Goal: Task Accomplishment & Management: Complete application form

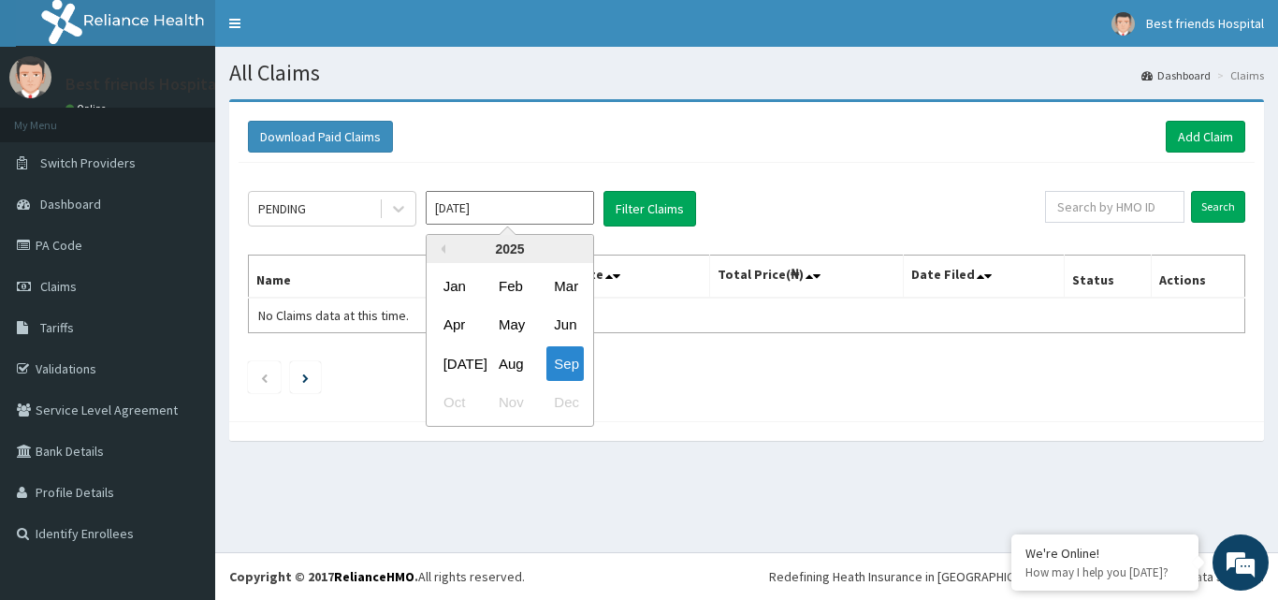
click at [462, 203] on input "Sep 2025" at bounding box center [510, 208] width 168 height 34
click at [507, 366] on div "Aug" at bounding box center [509, 363] width 37 height 35
type input "Aug 2025"
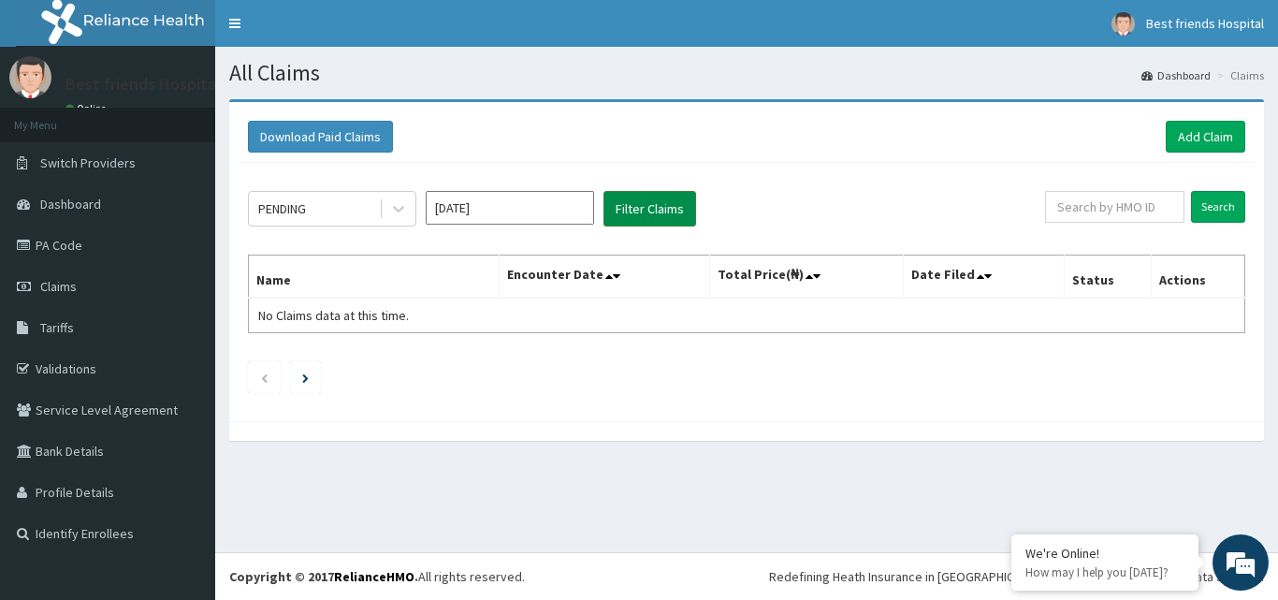
click at [651, 207] on button "Filter Claims" at bounding box center [650, 209] width 93 height 36
click at [667, 213] on button "Filter Claims" at bounding box center [650, 209] width 93 height 36
click at [401, 212] on icon at bounding box center [398, 208] width 19 height 19
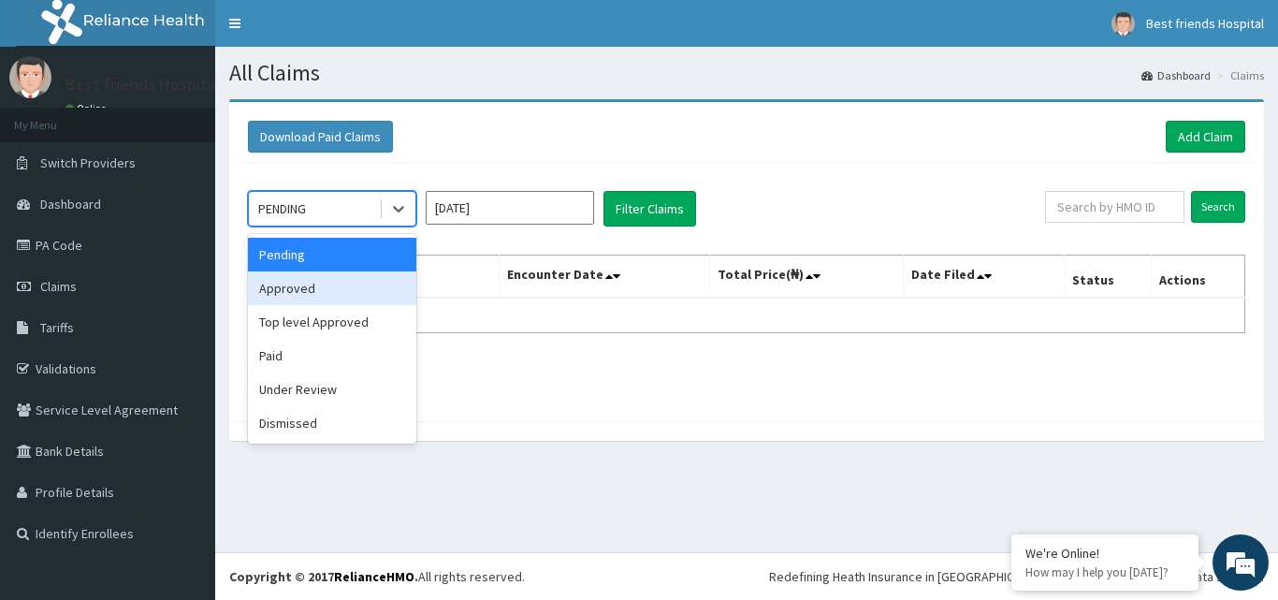
click at [358, 275] on div "Approved" at bounding box center [332, 288] width 168 height 34
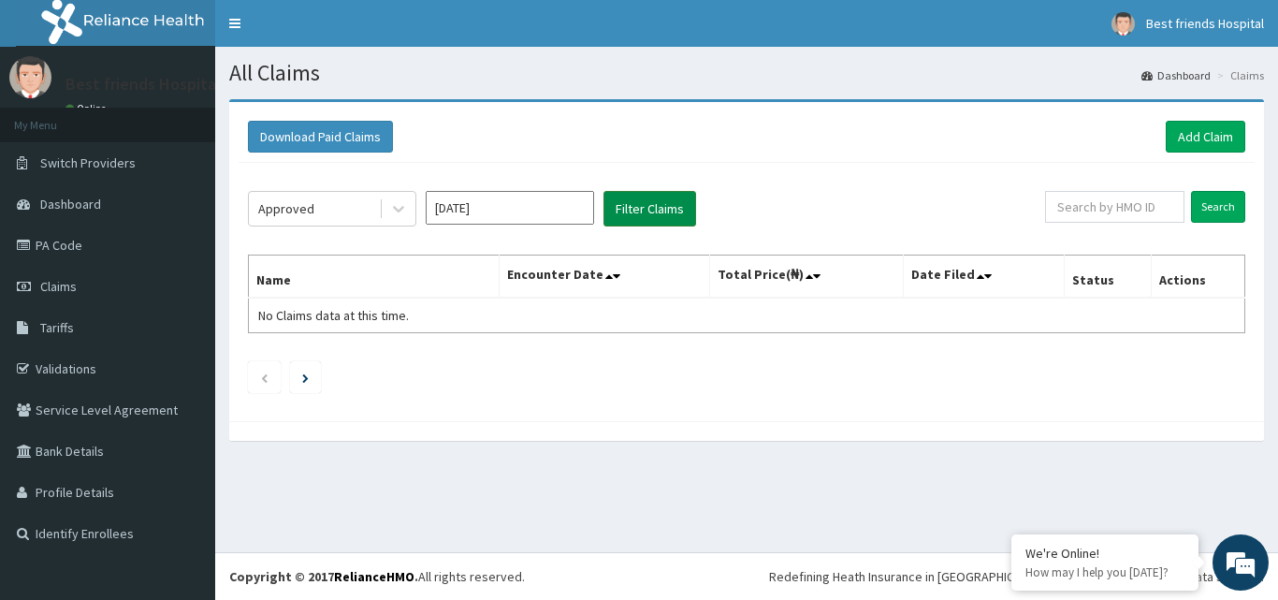
click at [660, 212] on button "Filter Claims" at bounding box center [650, 209] width 93 height 36
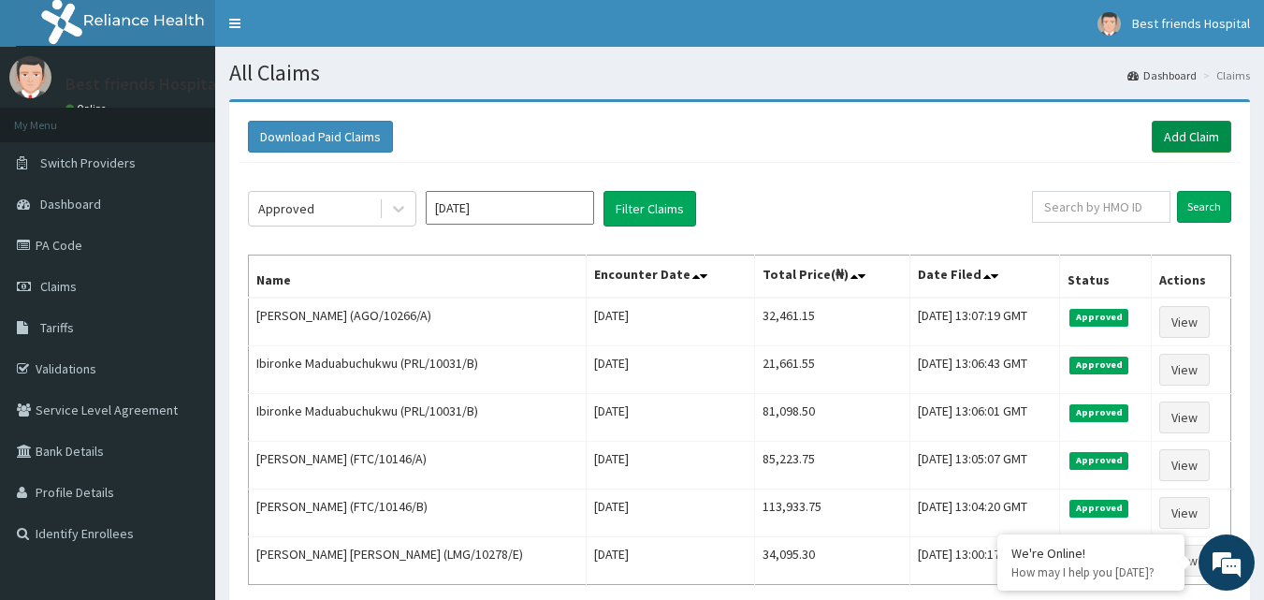
click at [1185, 132] on link "Add Claim" at bounding box center [1192, 137] width 80 height 32
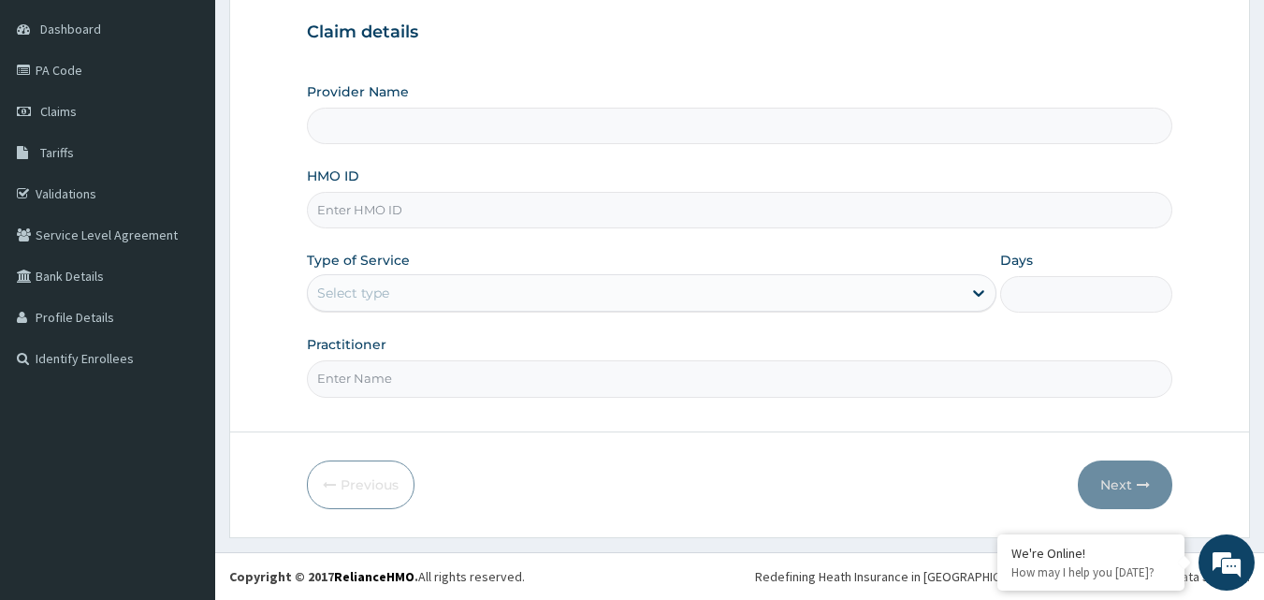
click at [444, 126] on input "Provider Name" at bounding box center [740, 126] width 867 height 36
click at [416, 219] on input "HMO ID" at bounding box center [740, 210] width 867 height 36
type input "Best Friend Hospital"
paste input "SWG/10188/B"
type input "SWG/10188/B"
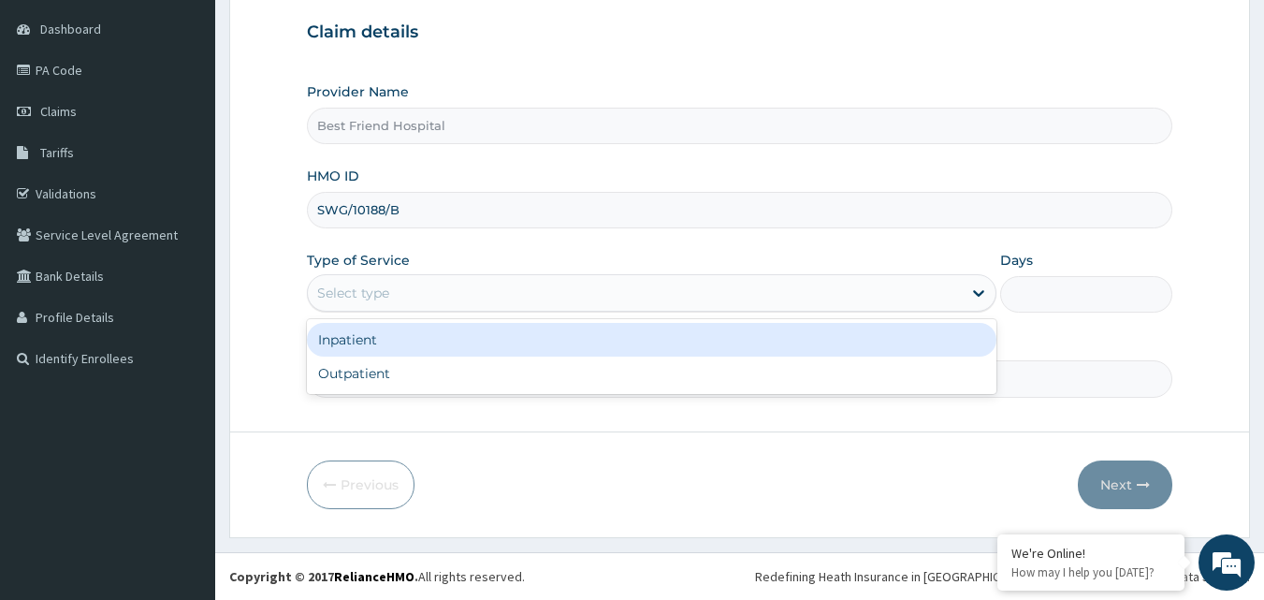
drag, startPoint x: 445, startPoint y: 302, endPoint x: 440, endPoint y: 352, distance: 49.9
click at [445, 314] on div "Provider Name Best Friend Hospital HMO ID SWG/10188/B Type of Service option In…" at bounding box center [740, 239] width 867 height 314
drag, startPoint x: 440, startPoint y: 352, endPoint x: 432, endPoint y: 363, distance: 13.5
click at [435, 358] on div "Inpatient Outpatient" at bounding box center [652, 356] width 690 height 75
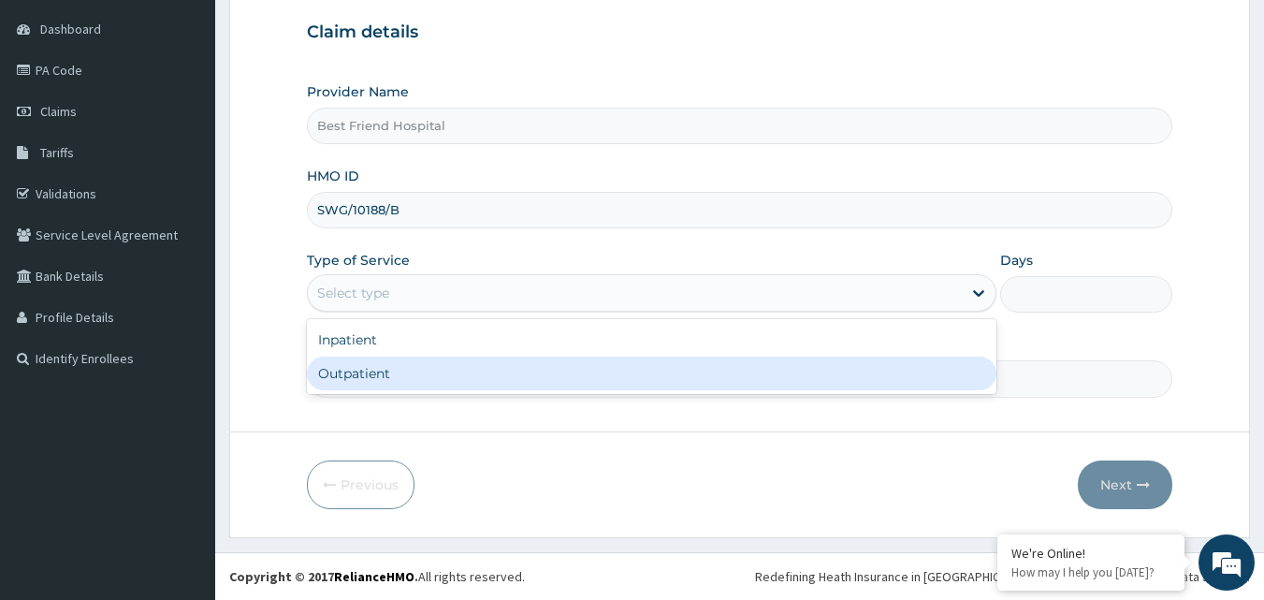
click at [386, 366] on div "Outpatient" at bounding box center [652, 374] width 690 height 34
type input "1"
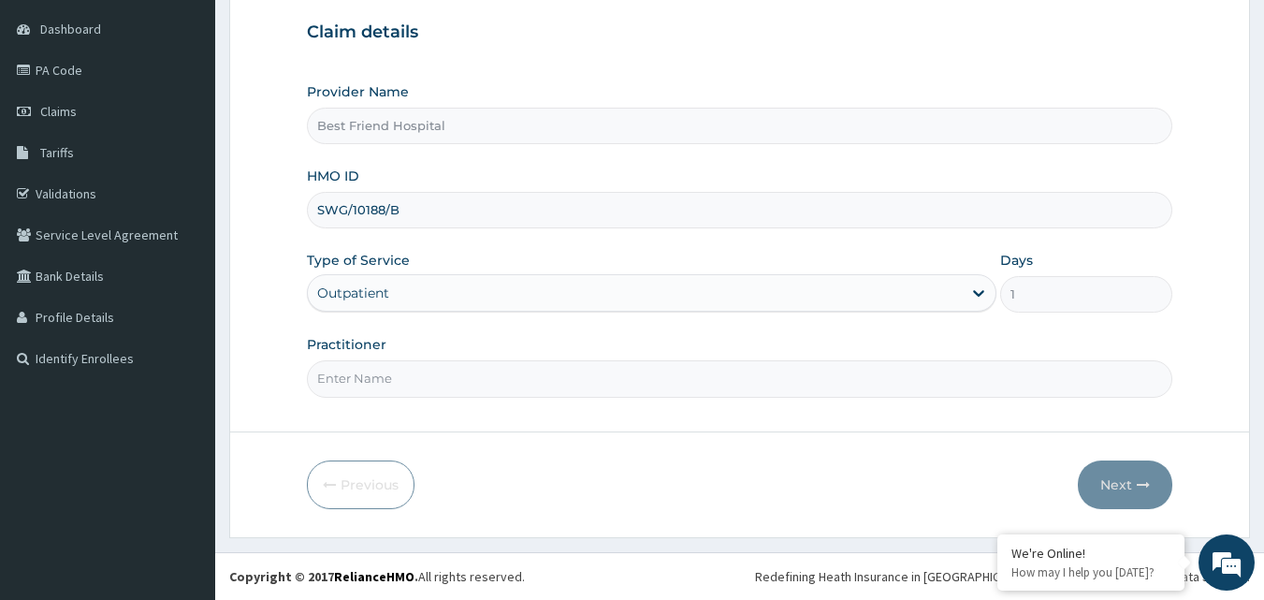
drag, startPoint x: 386, startPoint y: 366, endPoint x: 386, endPoint y: 403, distance: 37.4
click at [386, 367] on input "Practitioner" at bounding box center [740, 378] width 867 height 36
type input "DR. OLANREWAJU"
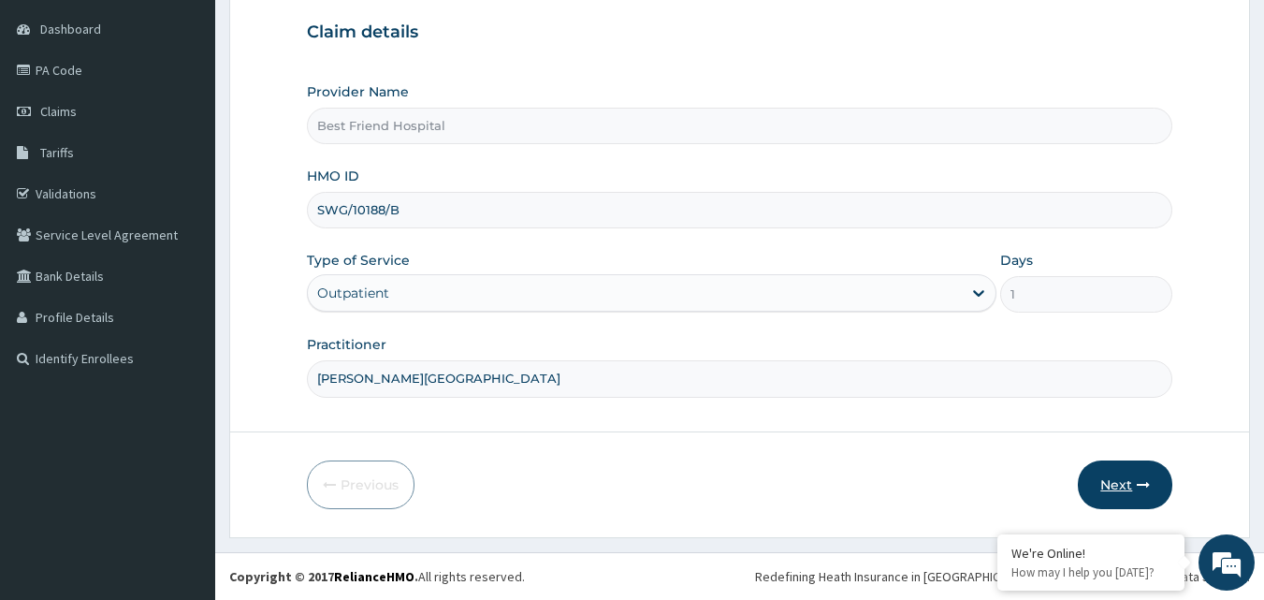
click at [1154, 474] on button "Next" at bounding box center [1125, 484] width 95 height 49
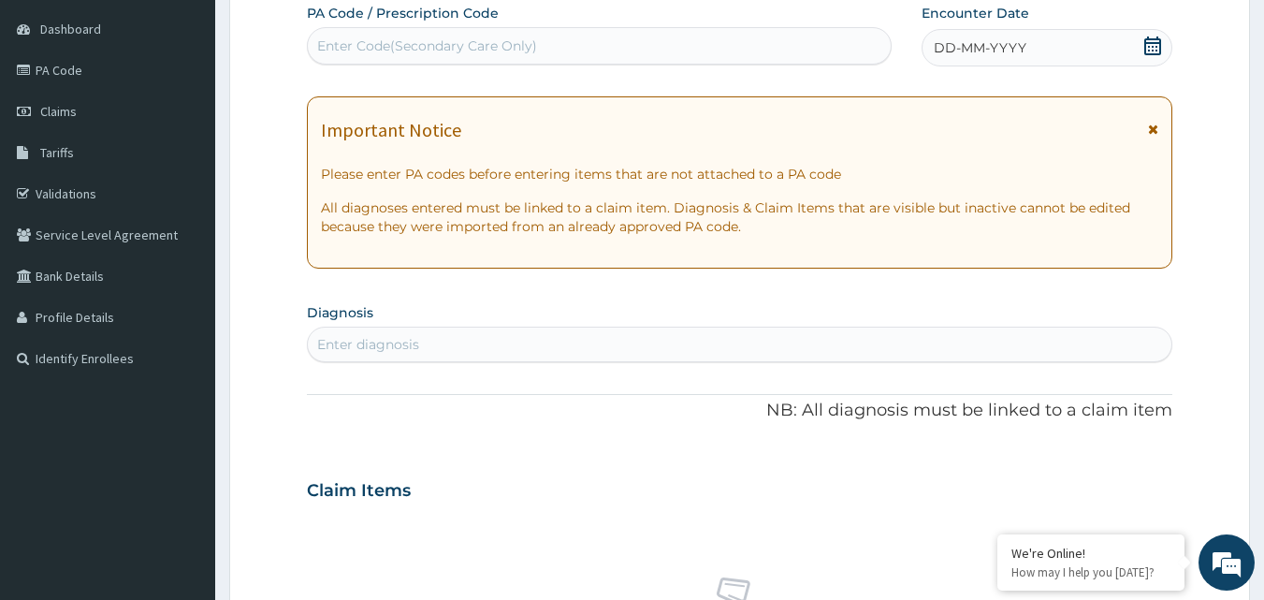
click at [1153, 48] on icon at bounding box center [1153, 45] width 19 height 19
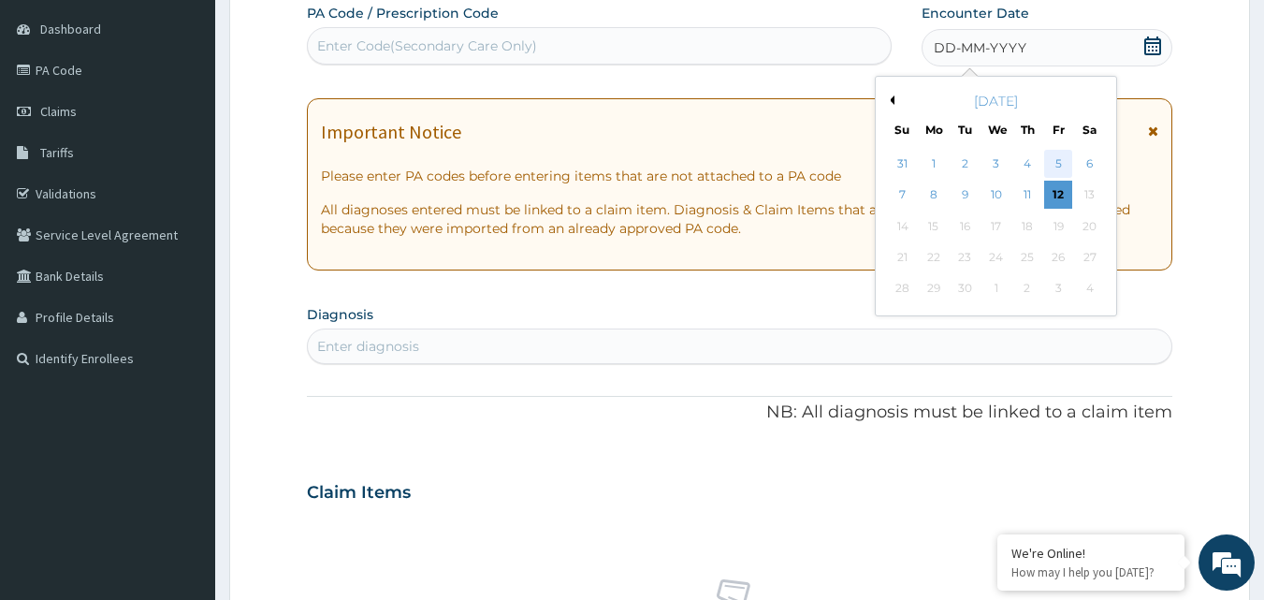
click at [1058, 164] on div "5" at bounding box center [1058, 164] width 28 height 28
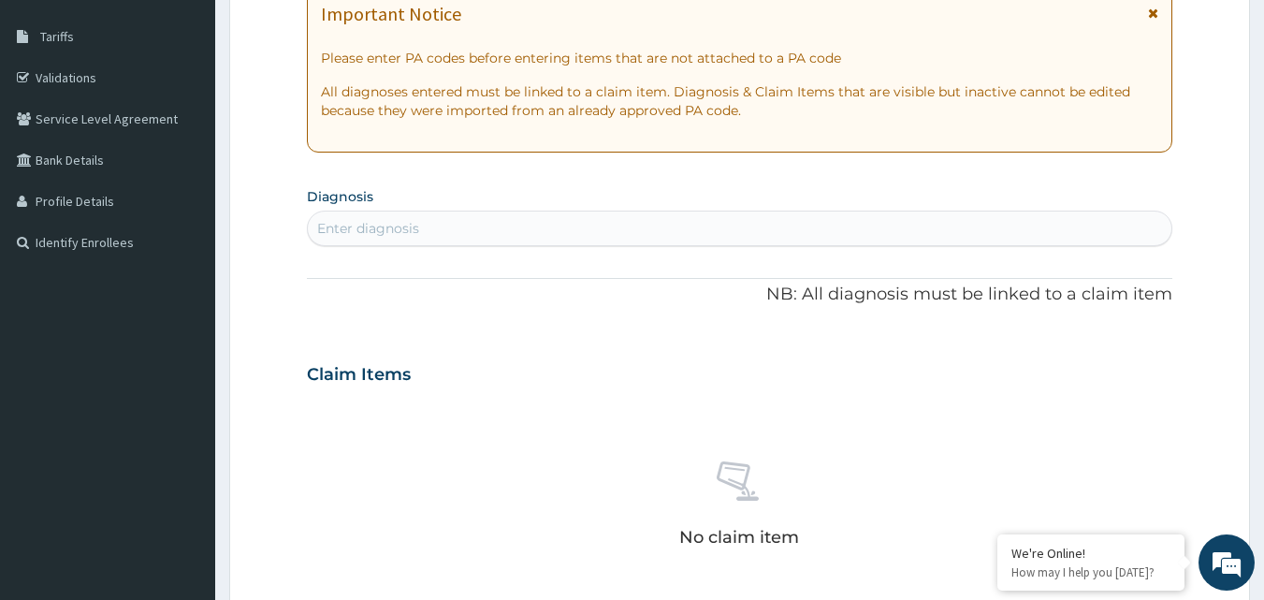
scroll to position [374, 0]
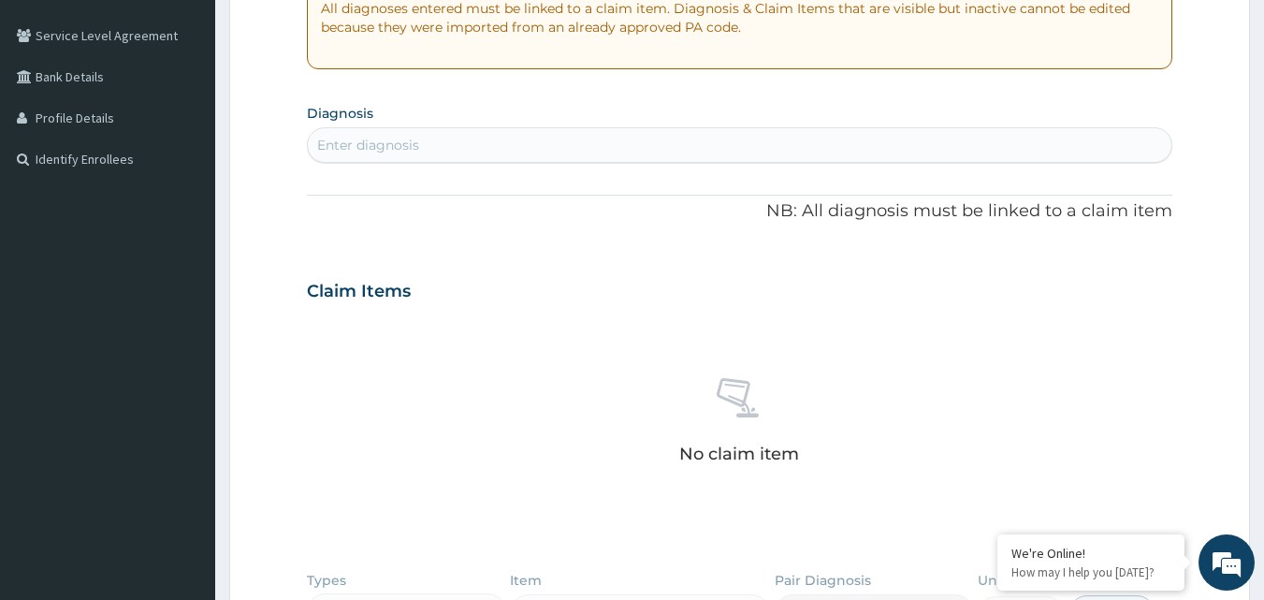
click at [595, 157] on div "Enter diagnosis" at bounding box center [740, 145] width 865 height 30
type input "malaria"
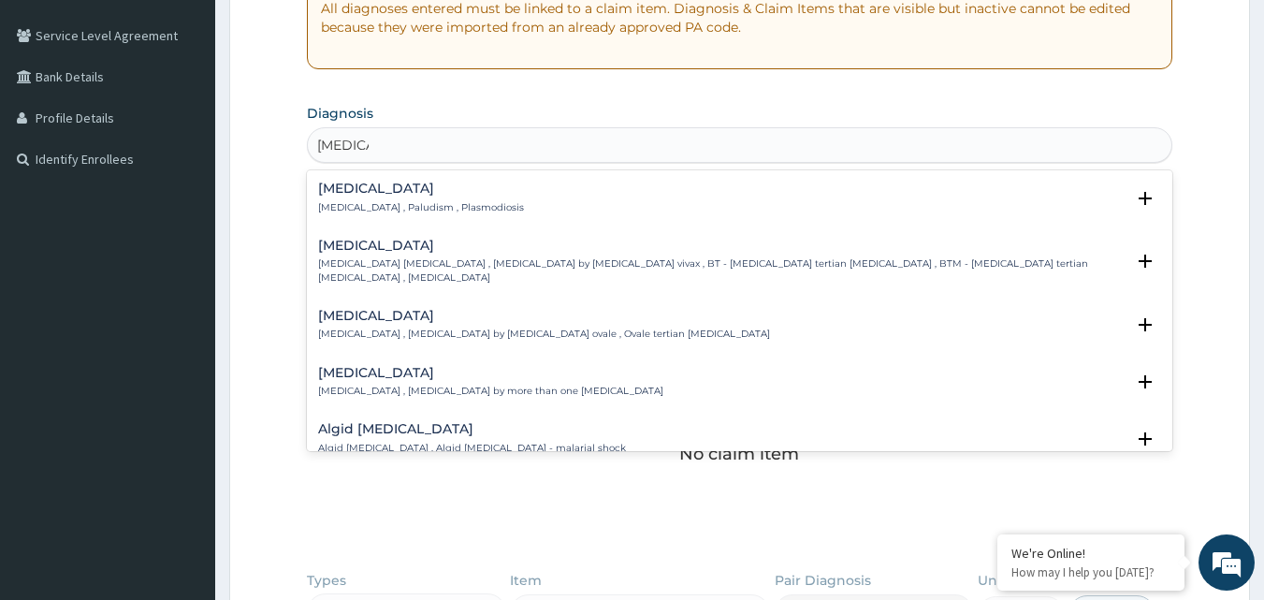
click at [419, 199] on div "Malaria Malaria , Paludism , Plasmodiosis" at bounding box center [421, 198] width 206 height 33
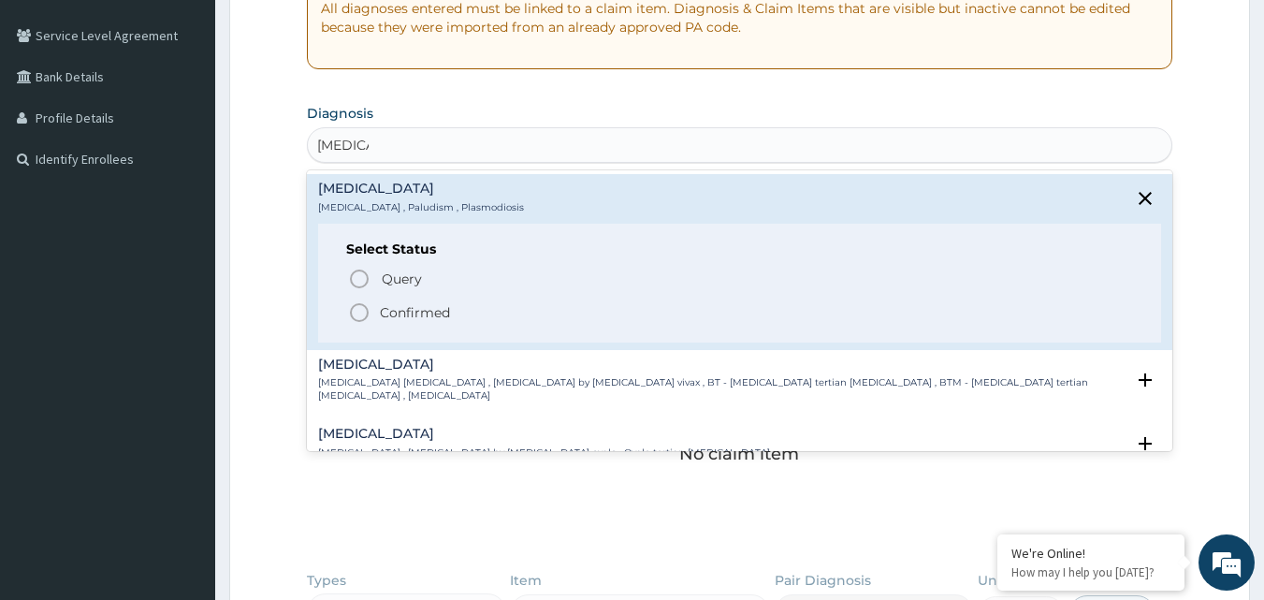
click at [356, 314] on icon "status option filled" at bounding box center [359, 312] width 22 height 22
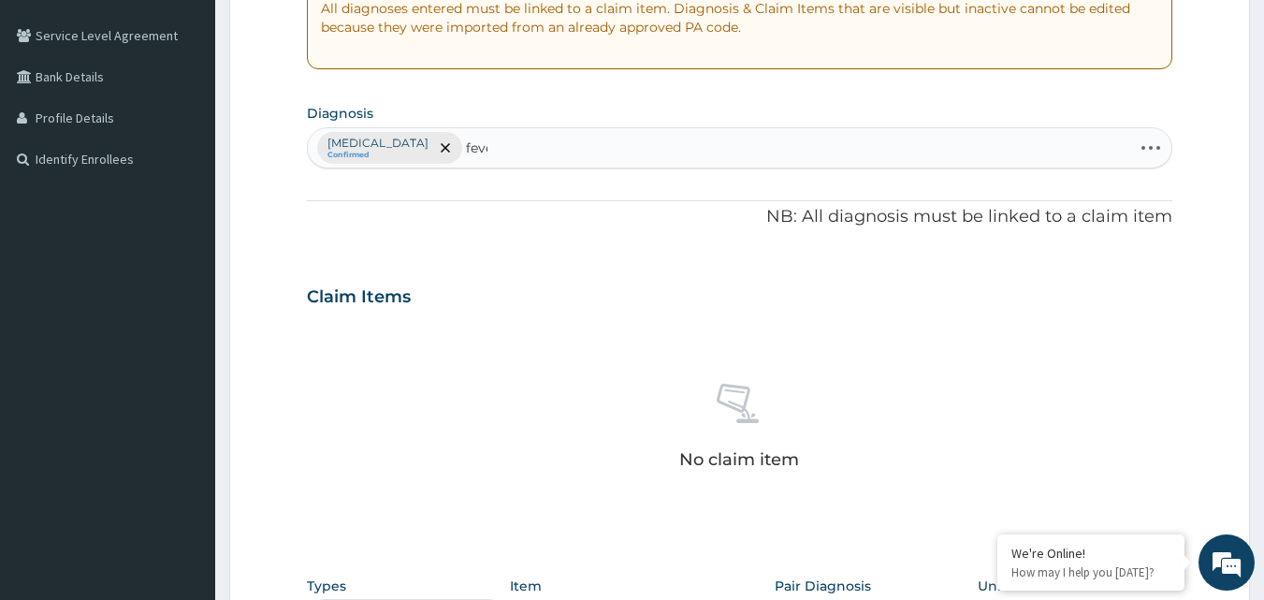
type input "fever"
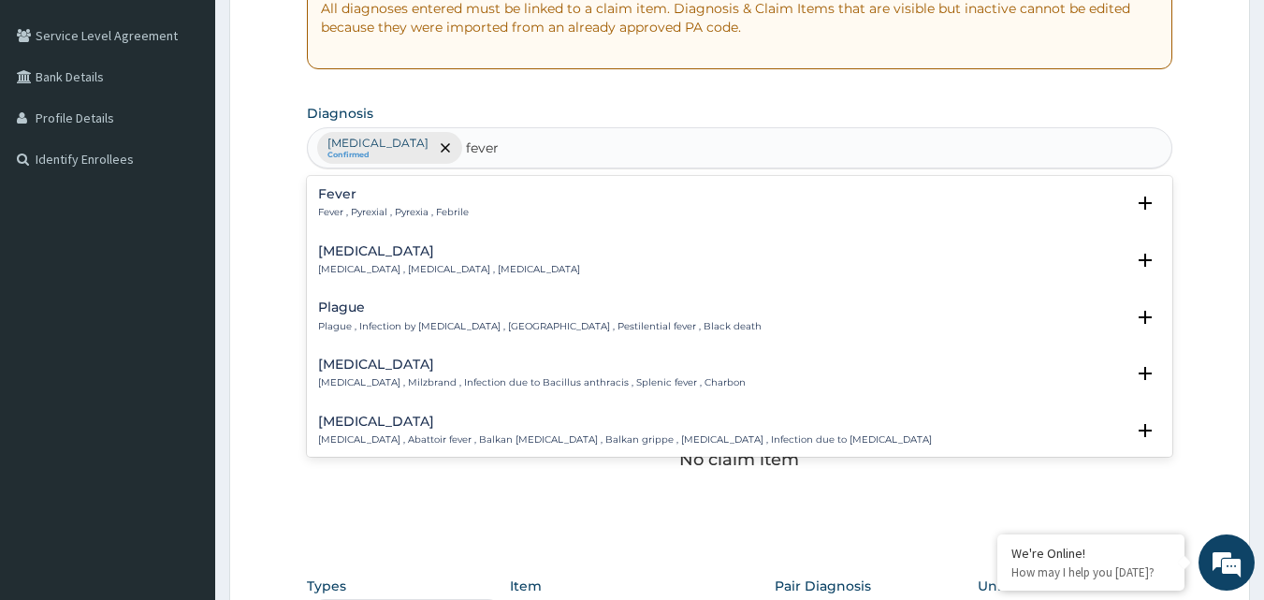
click at [440, 206] on p "Fever , Pyrexial , Pyrexia , Febrile" at bounding box center [393, 212] width 151 height 13
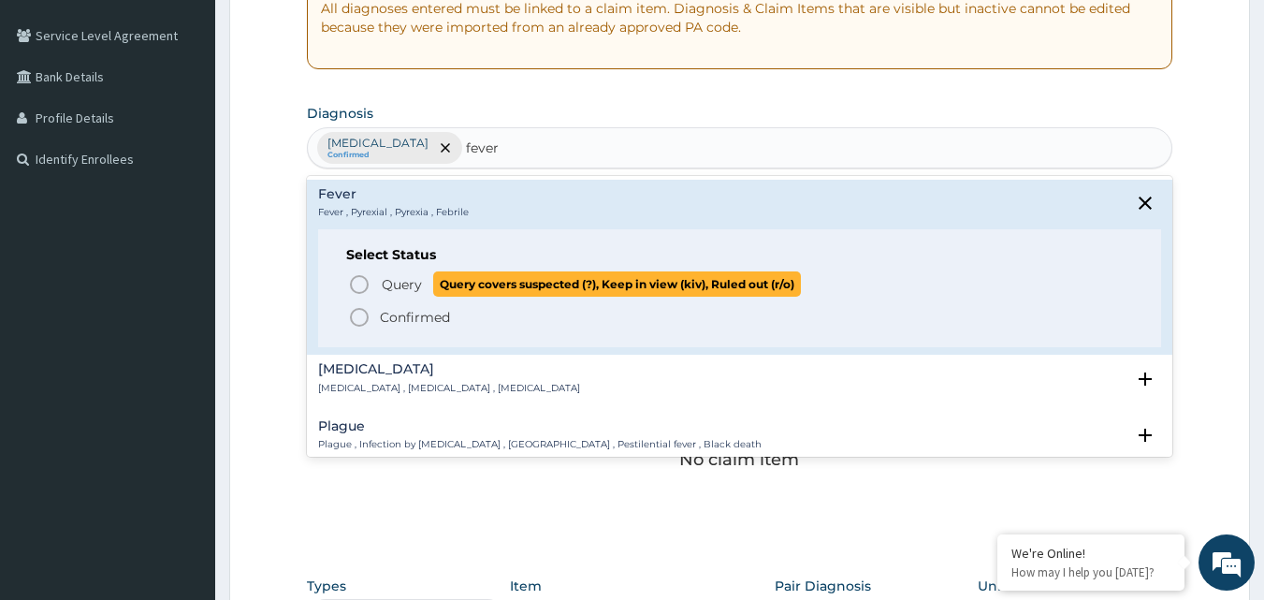
drag, startPoint x: 358, startPoint y: 285, endPoint x: 401, endPoint y: 258, distance: 50.4
click at [358, 283] on icon "status option query" at bounding box center [359, 284] width 22 height 22
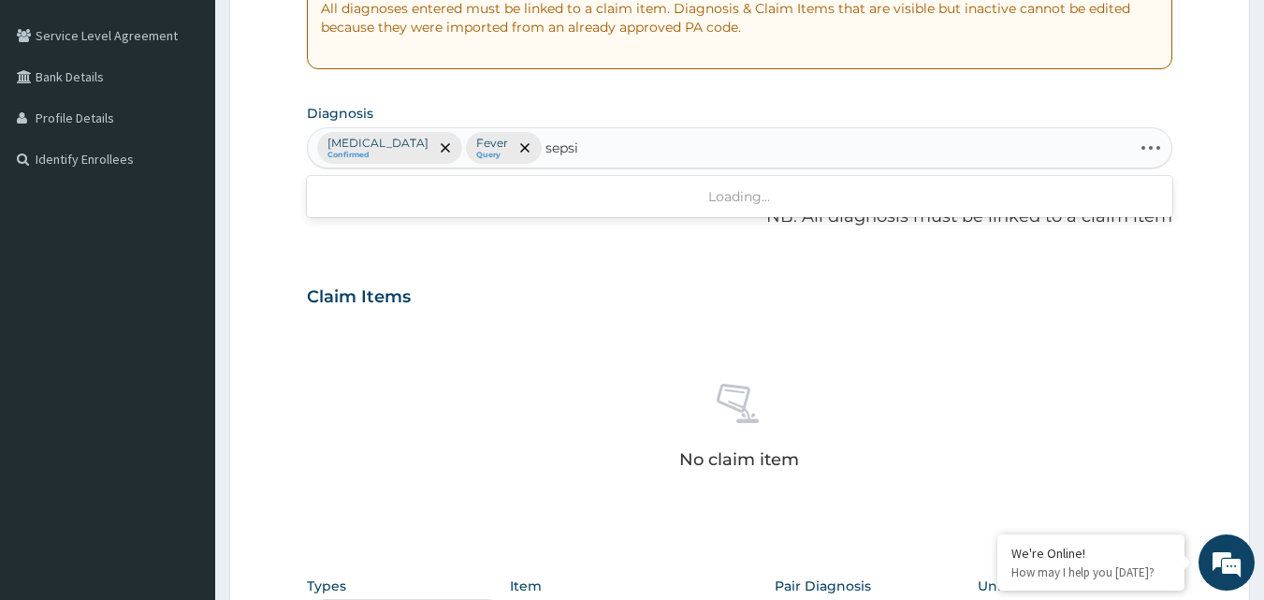
type input "sepsis"
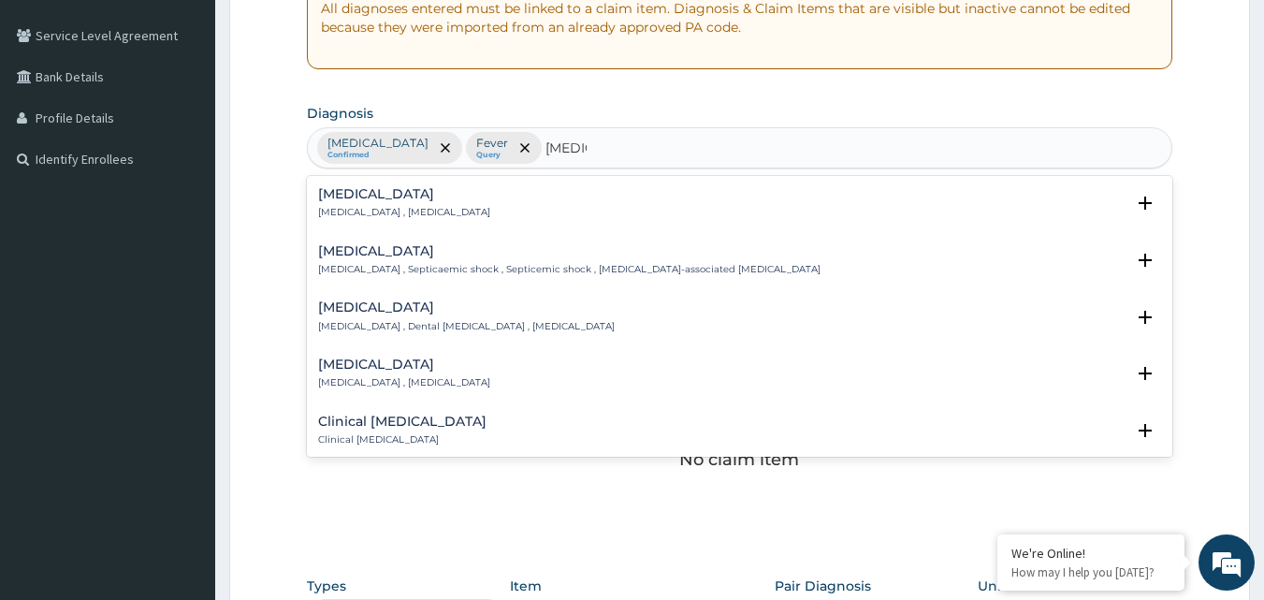
click at [496, 207] on div "Sepsis Systemic infection , Sepsis" at bounding box center [740, 203] width 844 height 33
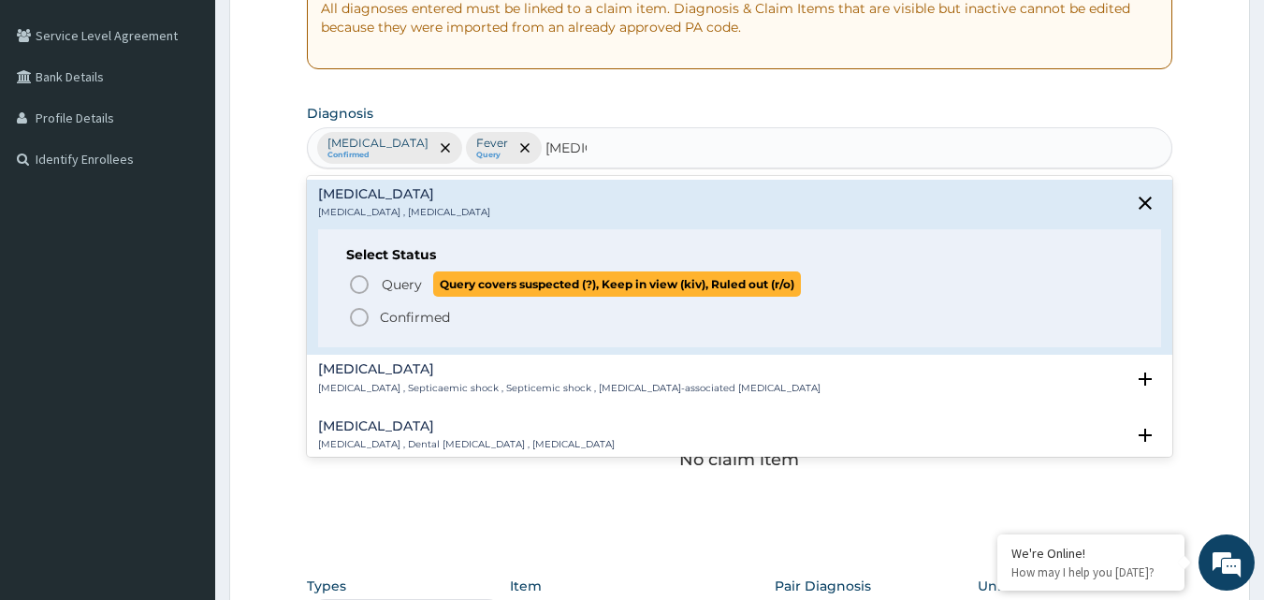
click at [355, 288] on icon "status option query" at bounding box center [359, 284] width 22 height 22
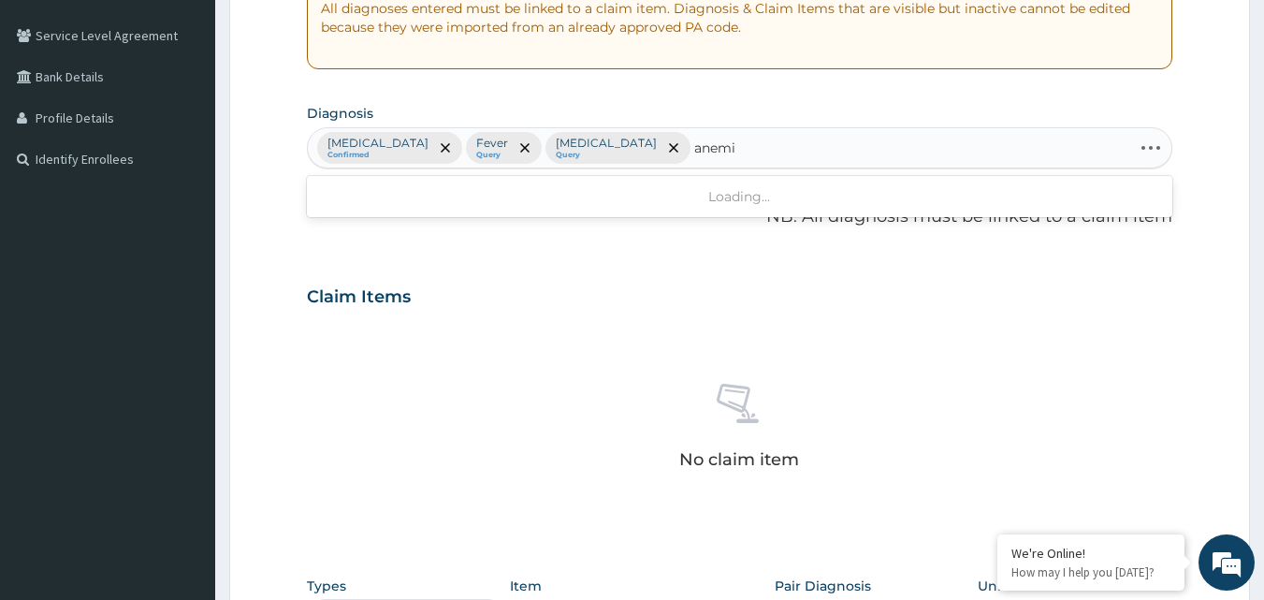
type input "anemia"
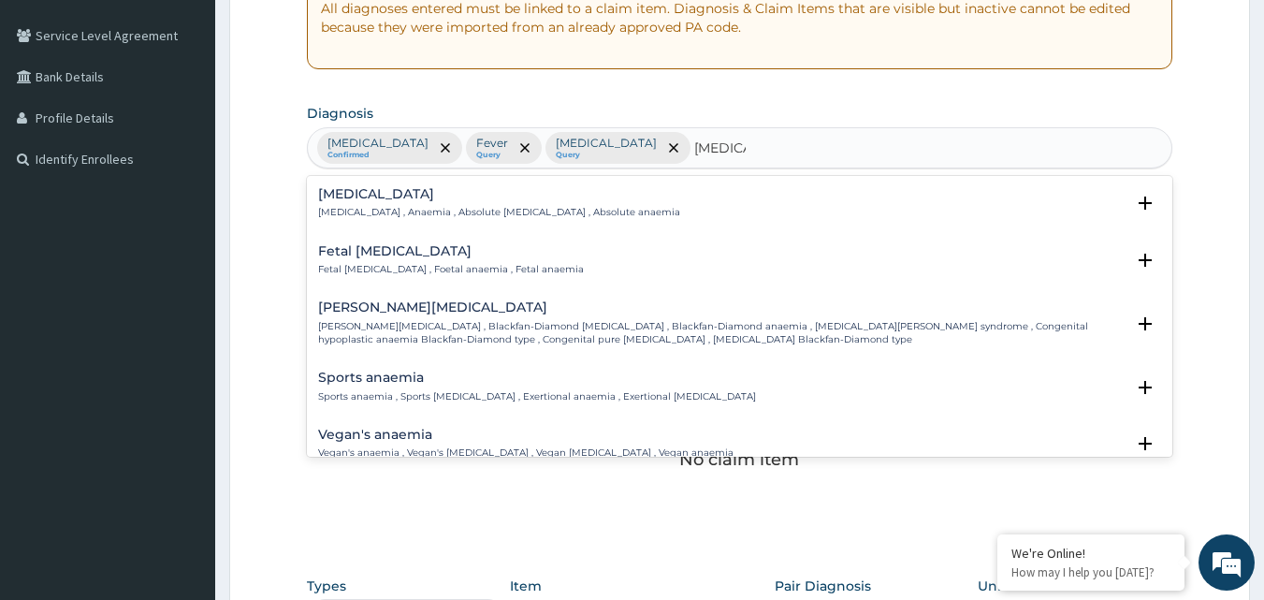
click at [599, 201] on div "Anemia Anemia , Anaemia , Absolute anemia , Absolute anaemia" at bounding box center [740, 203] width 844 height 33
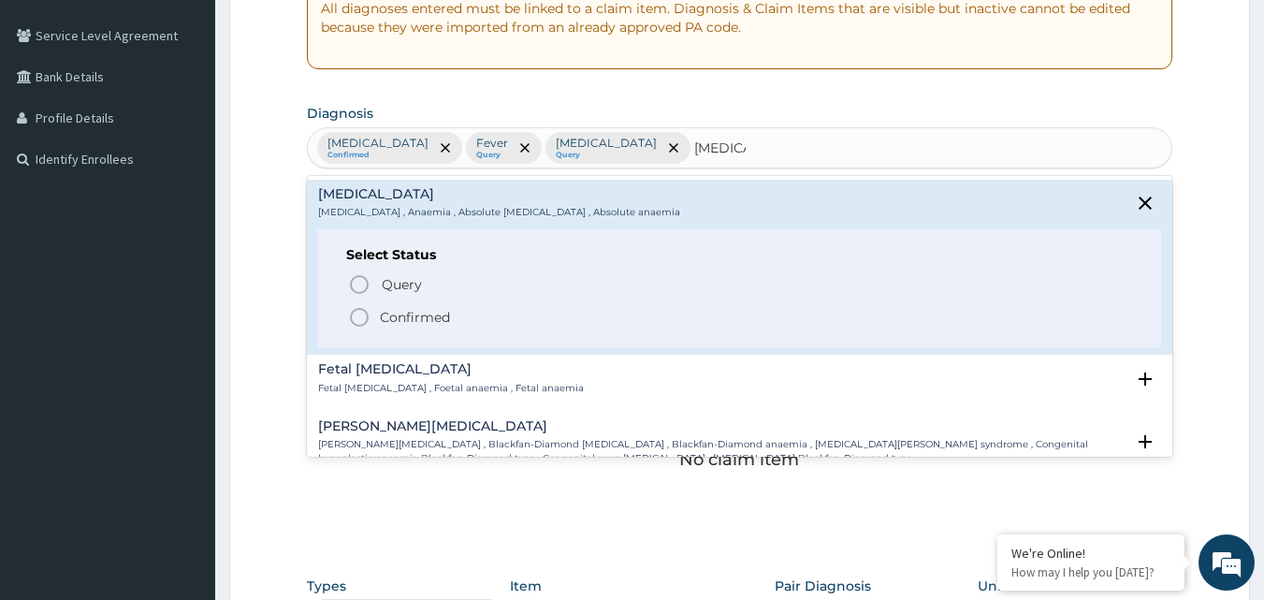
click at [360, 317] on icon "status option filled" at bounding box center [359, 317] width 22 height 22
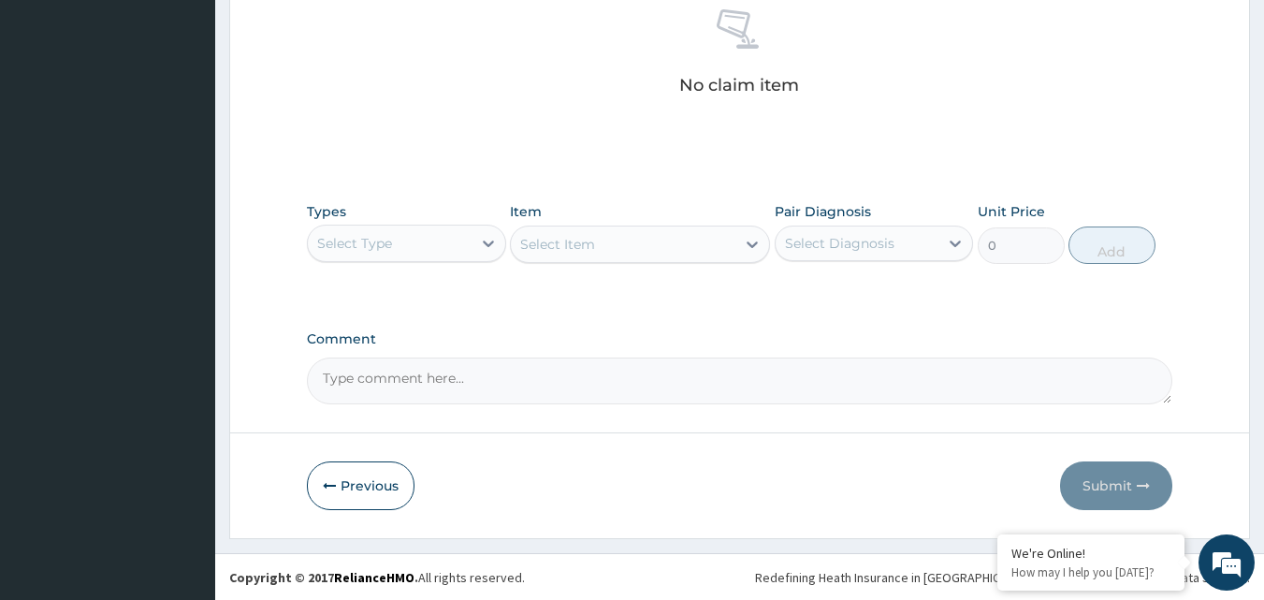
scroll to position [750, 0]
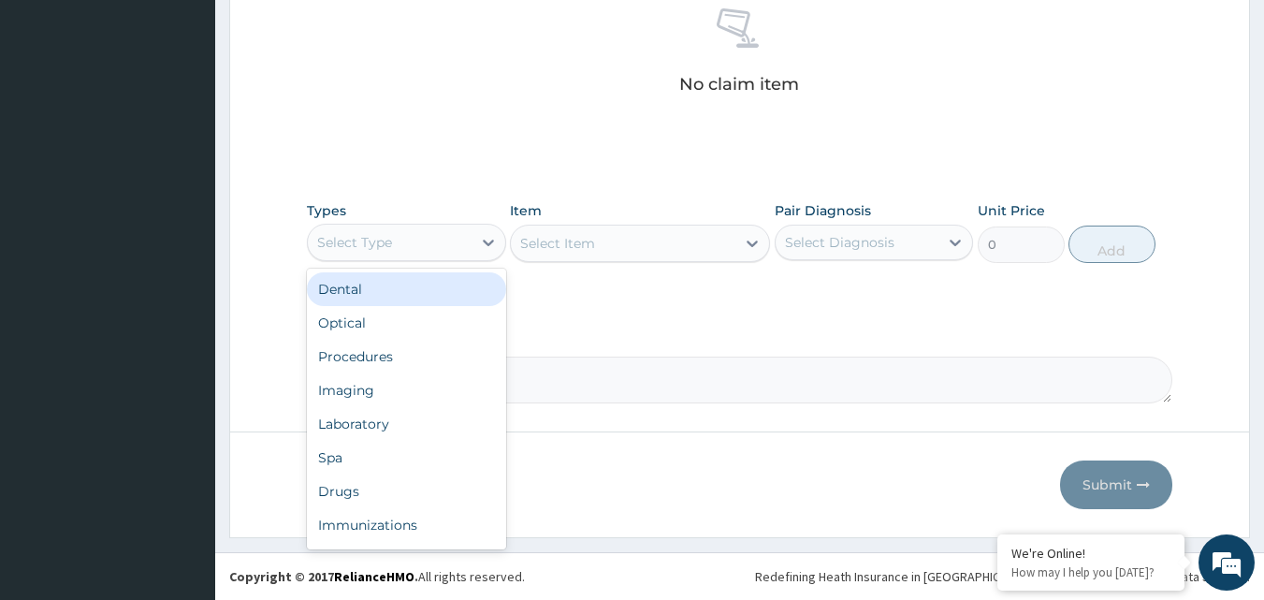
click at [409, 252] on div "Select Type" at bounding box center [390, 242] width 164 height 30
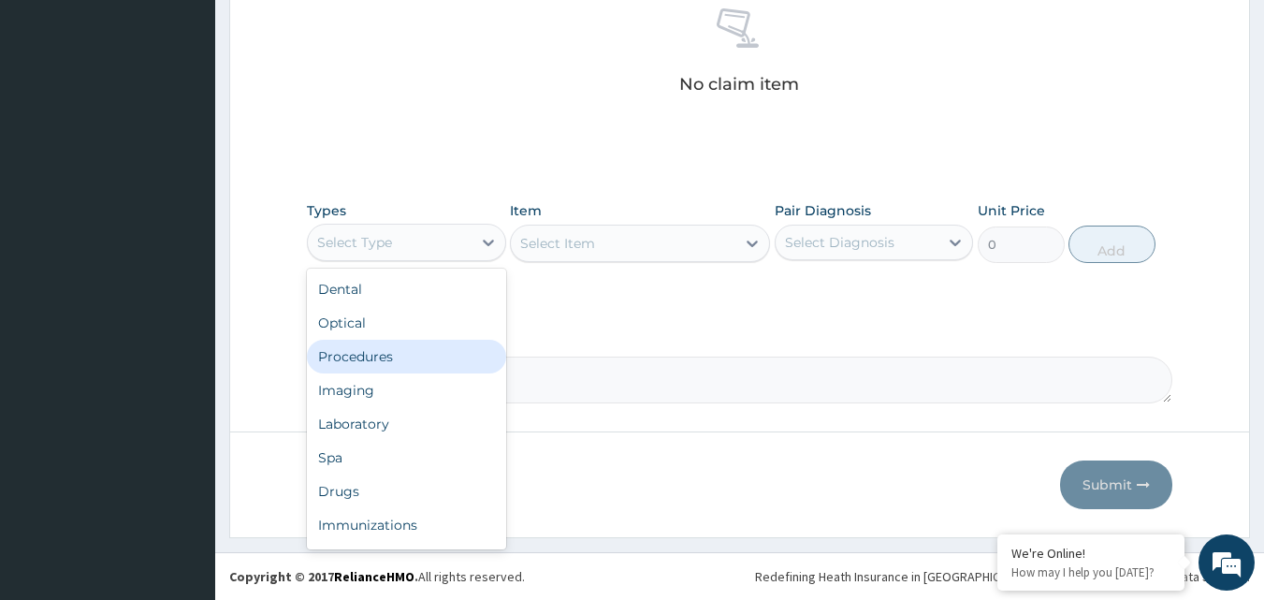
click at [409, 361] on div "Procedures" at bounding box center [406, 357] width 199 height 34
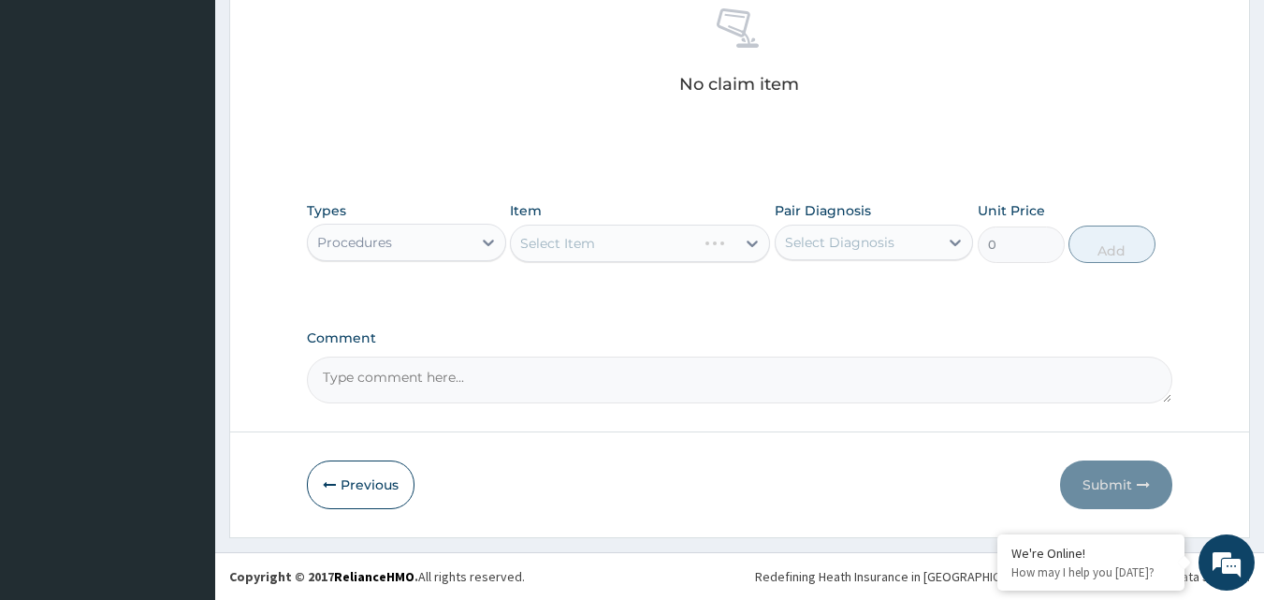
click at [835, 248] on div "Select Diagnosis" at bounding box center [839, 242] width 109 height 19
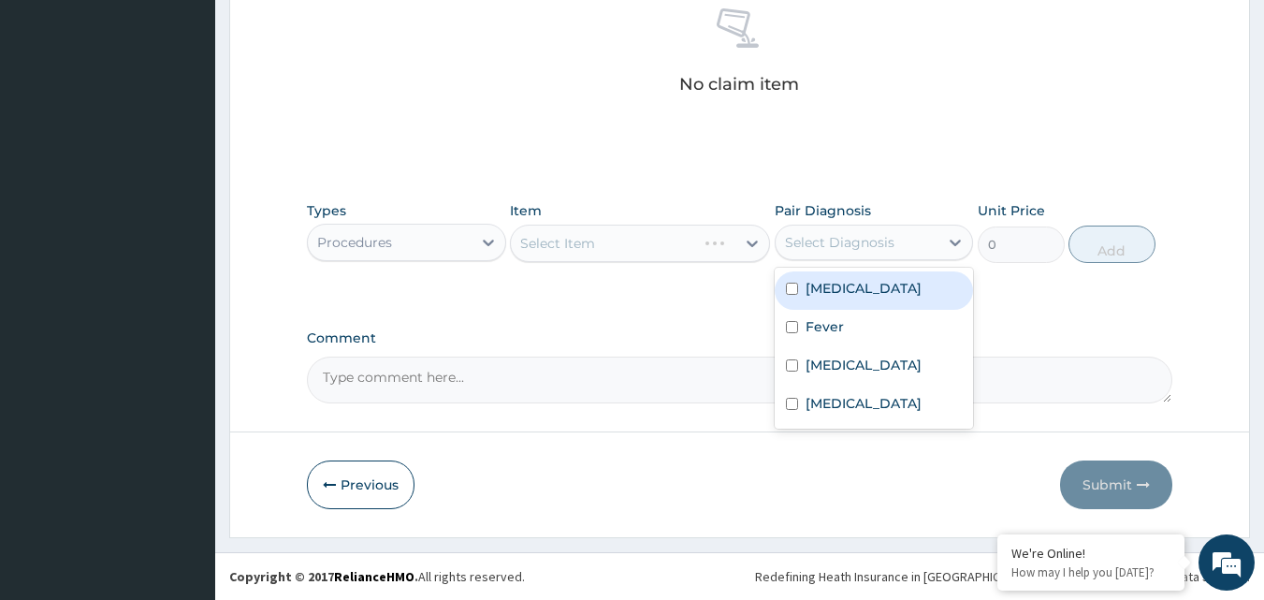
click at [831, 287] on label "Malaria" at bounding box center [864, 288] width 116 height 19
checkbox input "true"
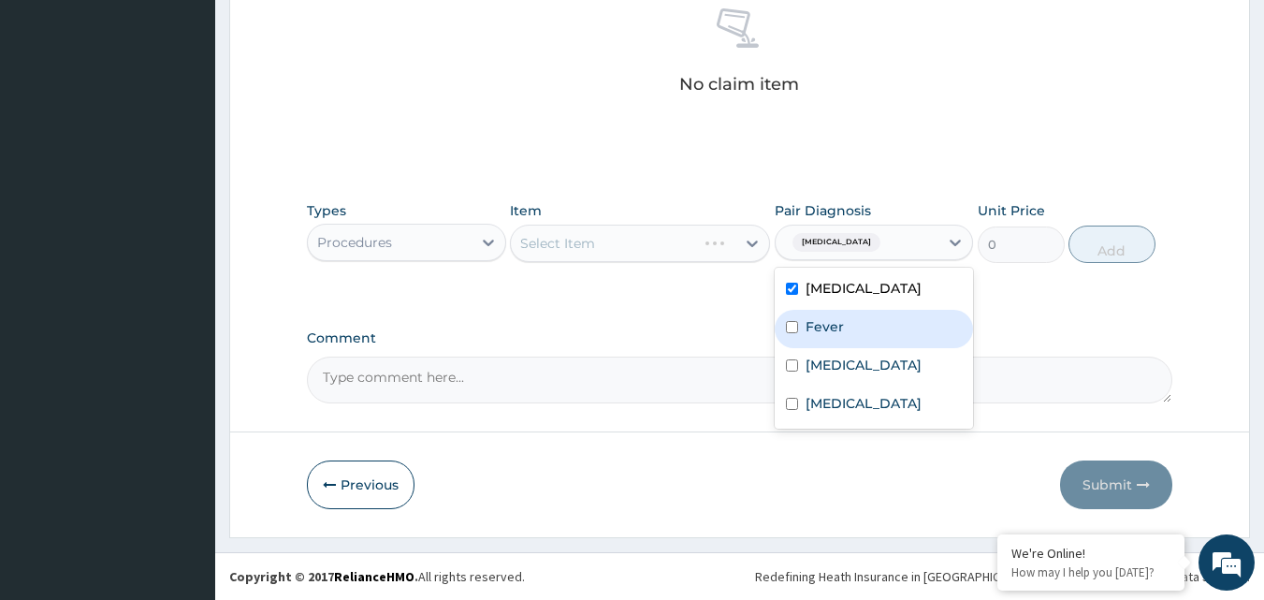
drag, startPoint x: 835, startPoint y: 322, endPoint x: 819, endPoint y: 394, distance: 73.8
click at [835, 329] on label "Fever" at bounding box center [825, 326] width 38 height 19
checkbox input "true"
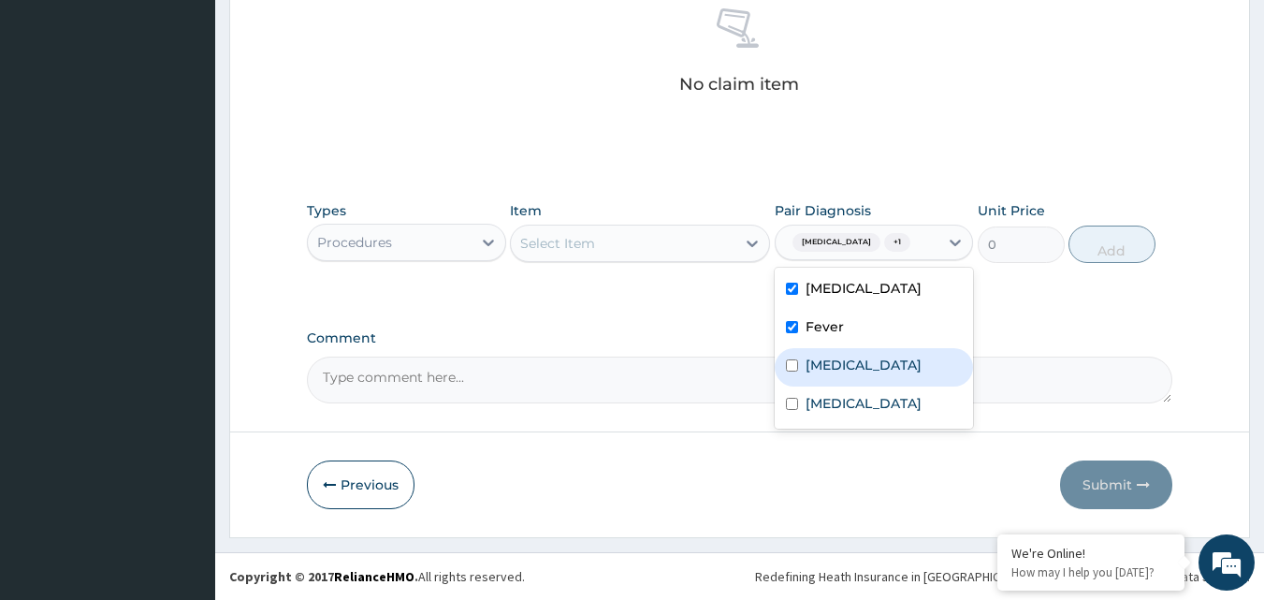
click at [813, 375] on div "Sepsis" at bounding box center [874, 367] width 199 height 38
checkbox input "true"
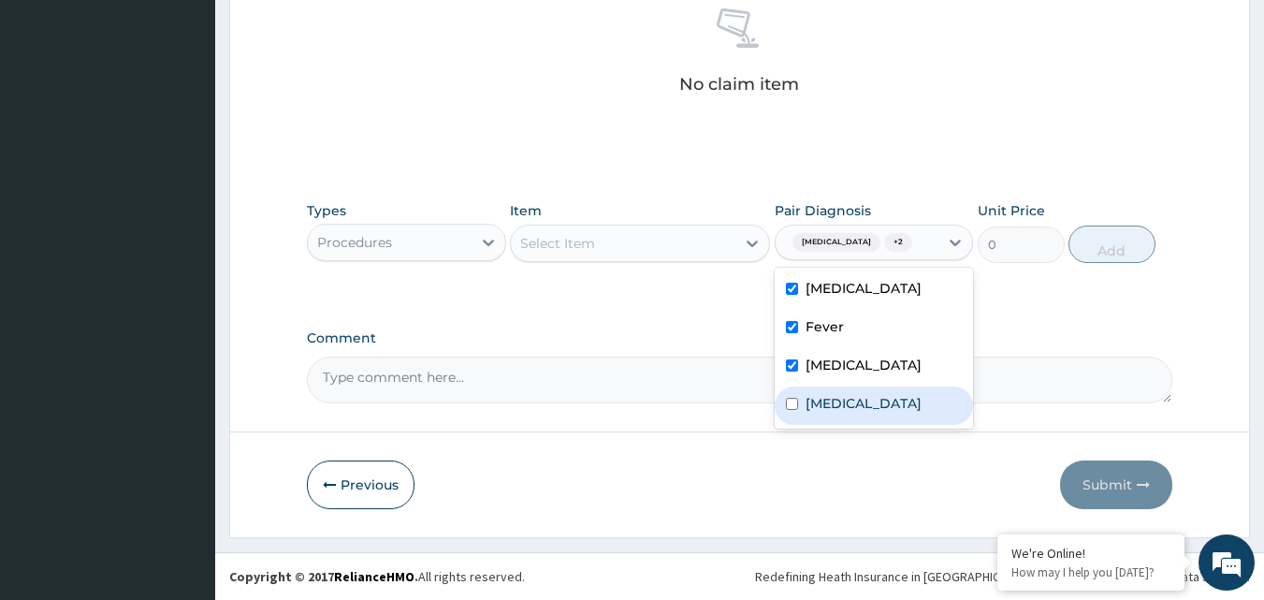
click at [813, 396] on label "Anemia" at bounding box center [864, 403] width 116 height 19
checkbox input "true"
click at [725, 238] on div "Select Item" at bounding box center [623, 243] width 225 height 30
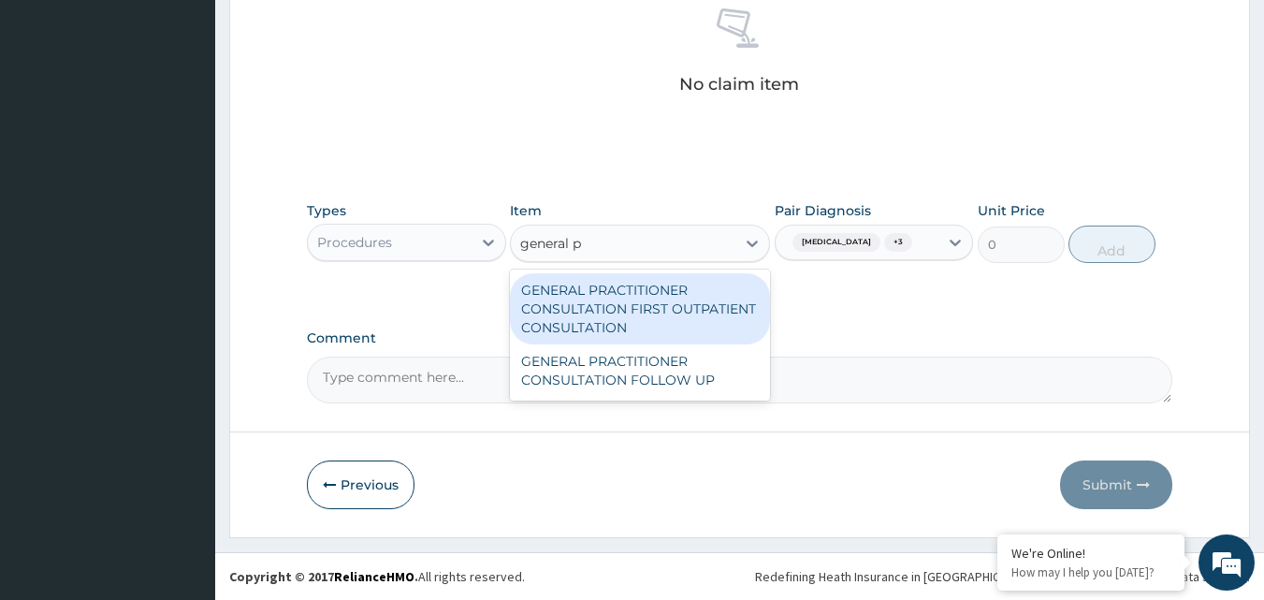
type input "general pr"
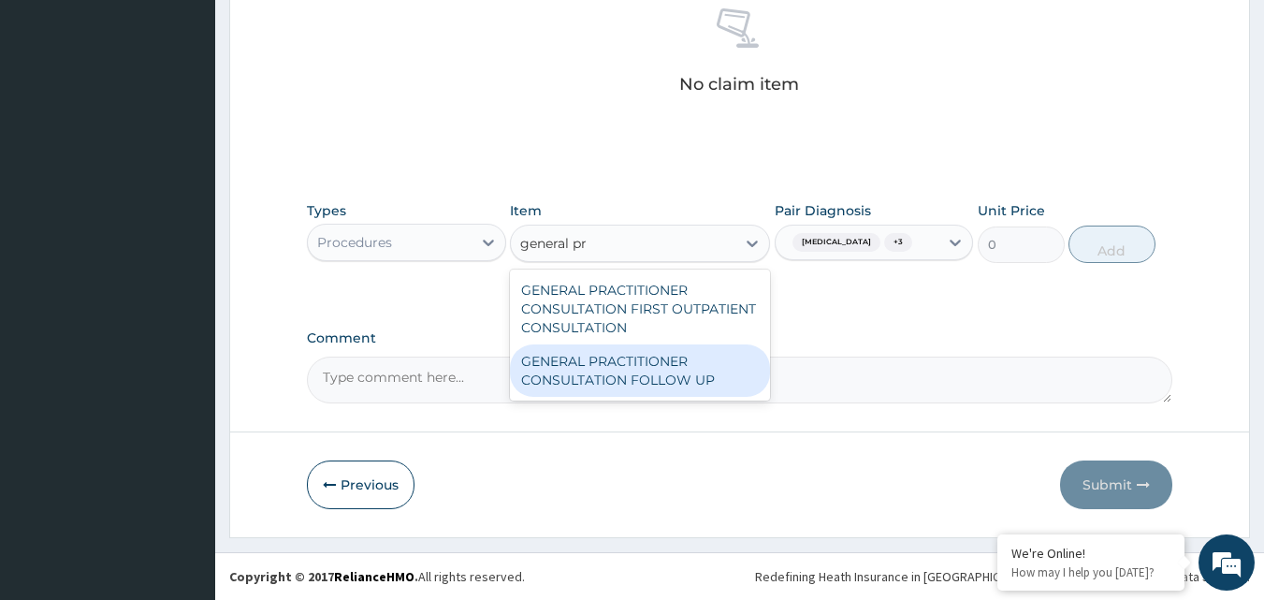
click at [664, 364] on div "GENERAL PRACTITIONER CONSULTATION FOLLOW UP" at bounding box center [640, 370] width 260 height 52
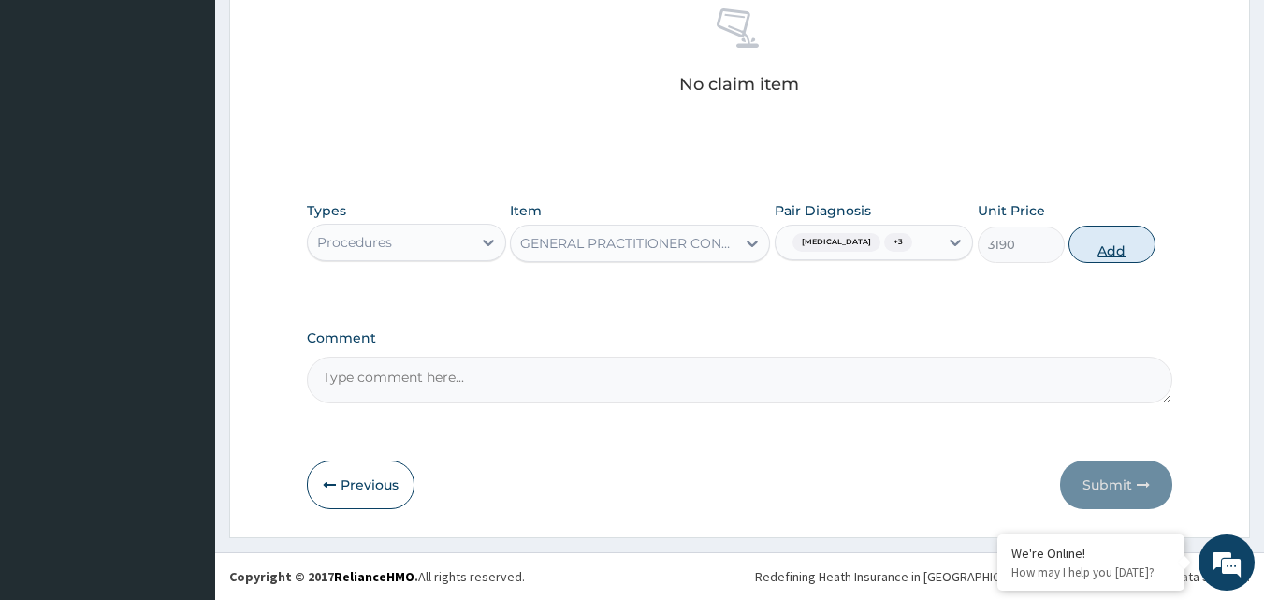
click at [1133, 247] on button "Add" at bounding box center [1112, 244] width 87 height 37
type input "0"
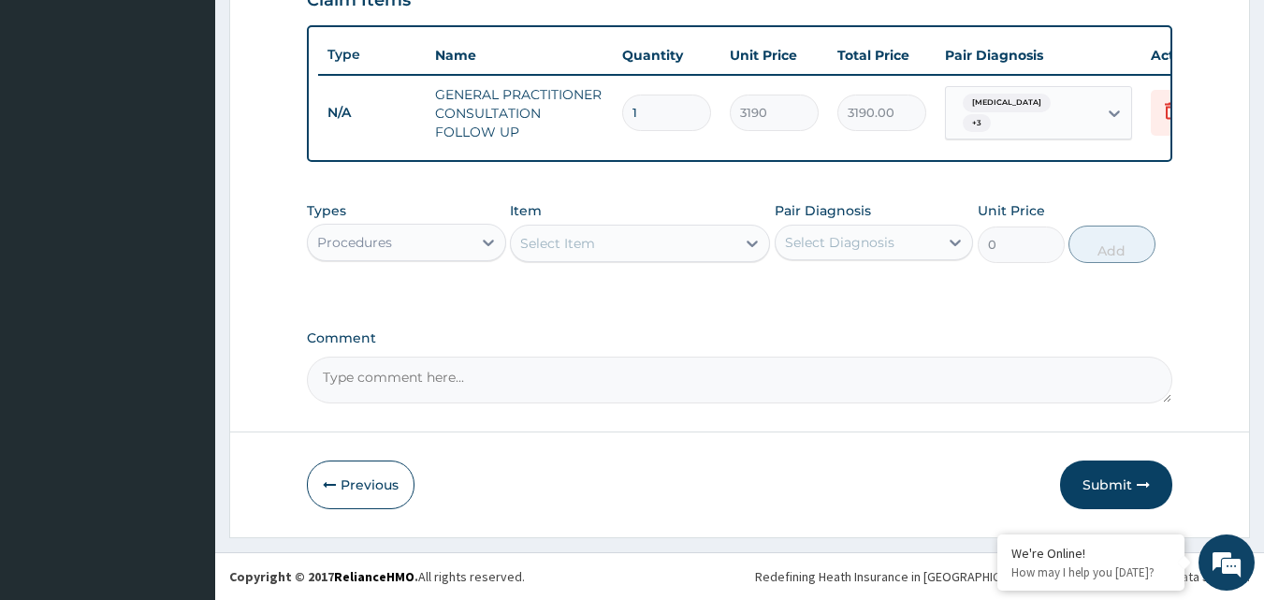
scroll to position [685, 0]
click at [1127, 487] on button "Submit" at bounding box center [1116, 484] width 112 height 49
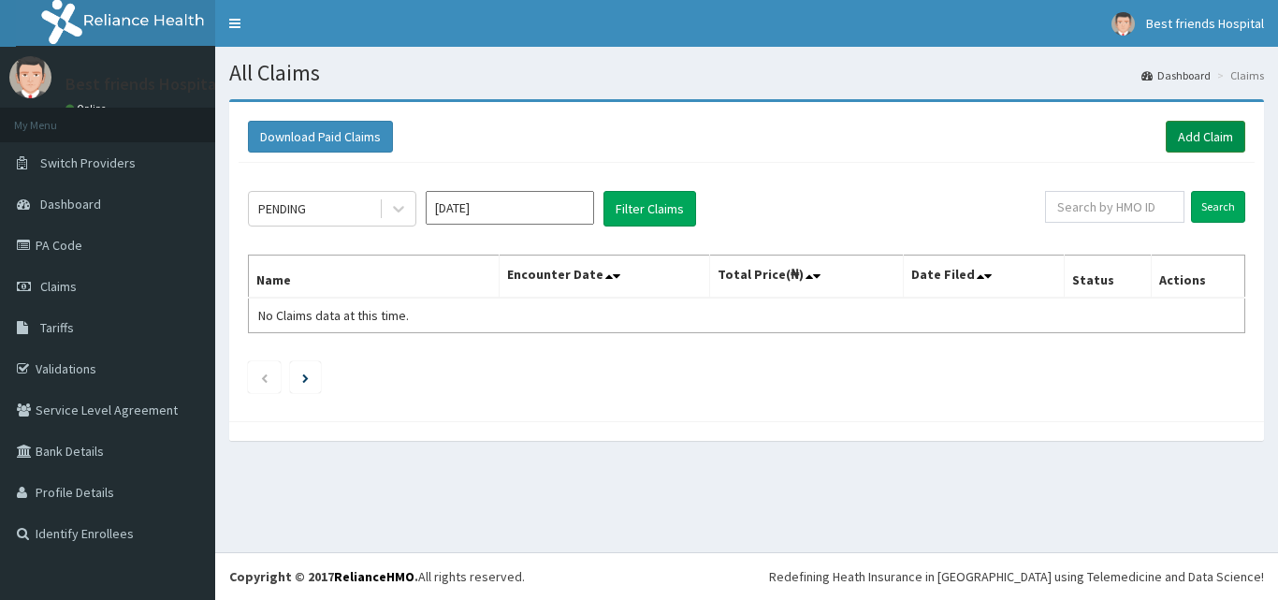
click at [1193, 140] on link "Add Claim" at bounding box center [1206, 137] width 80 height 32
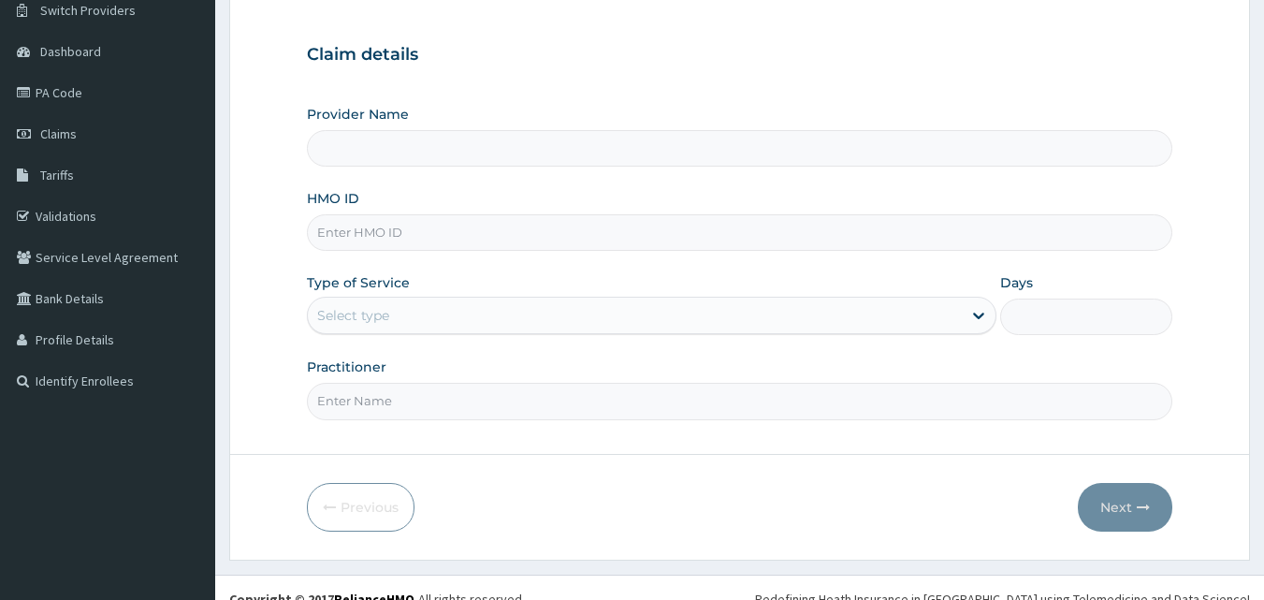
scroll to position [175, 0]
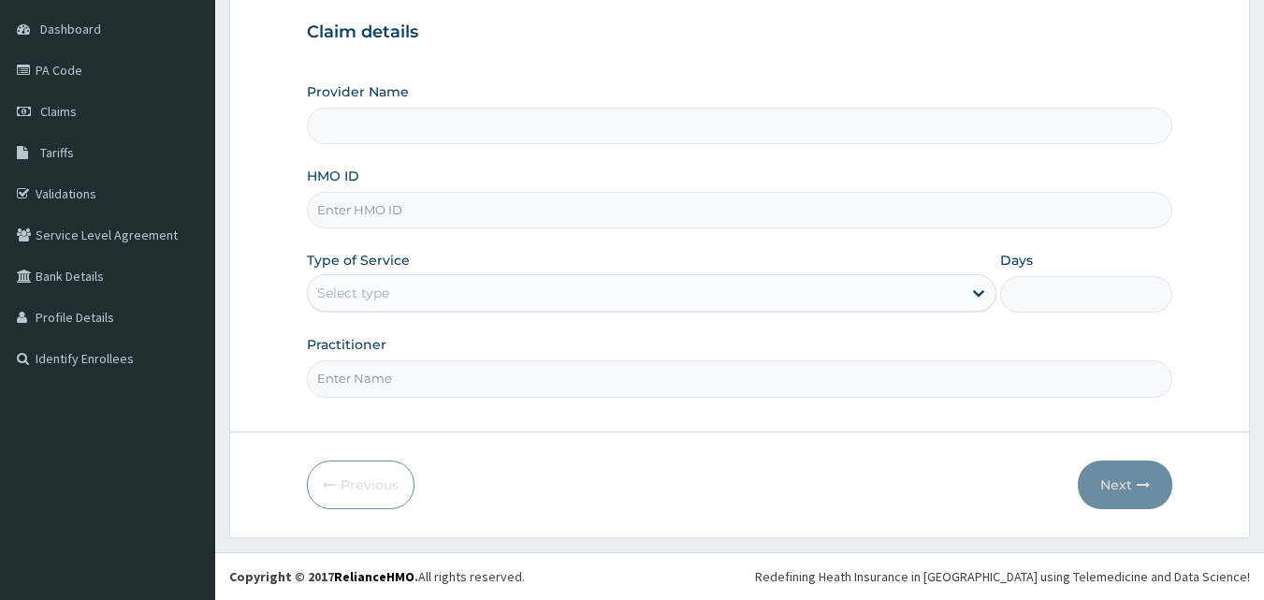
click at [436, 214] on input "HMO ID" at bounding box center [740, 210] width 867 height 36
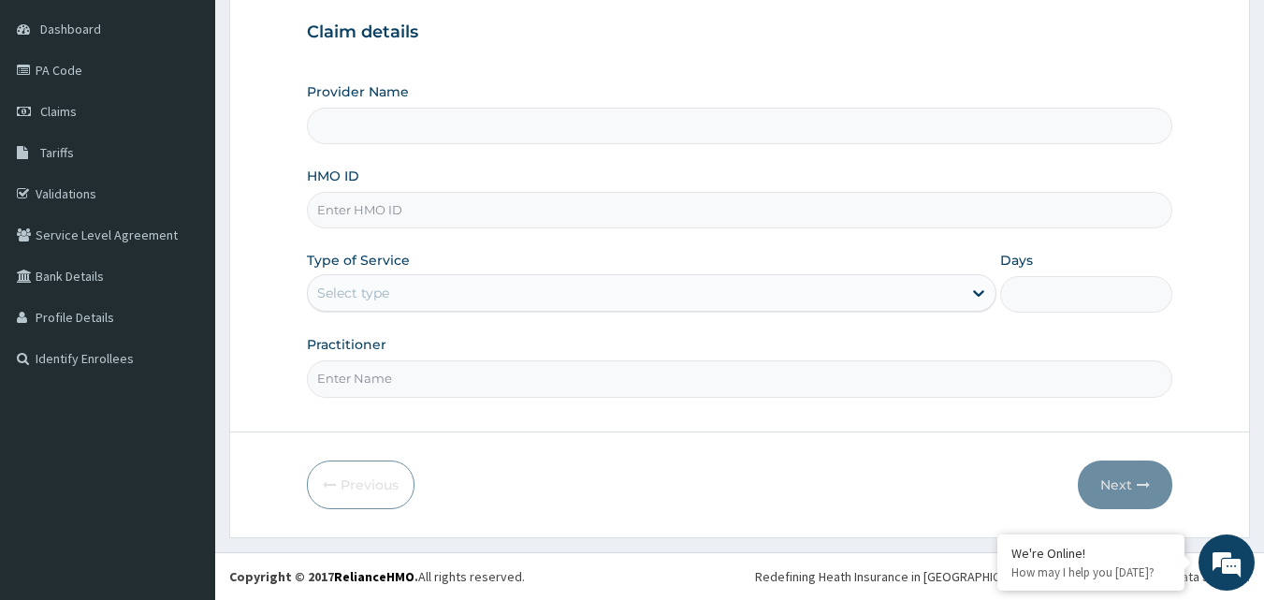
type input "Best Friend Hospital"
paste input "LTI/10356/A"
type input "LTI/10356/A"
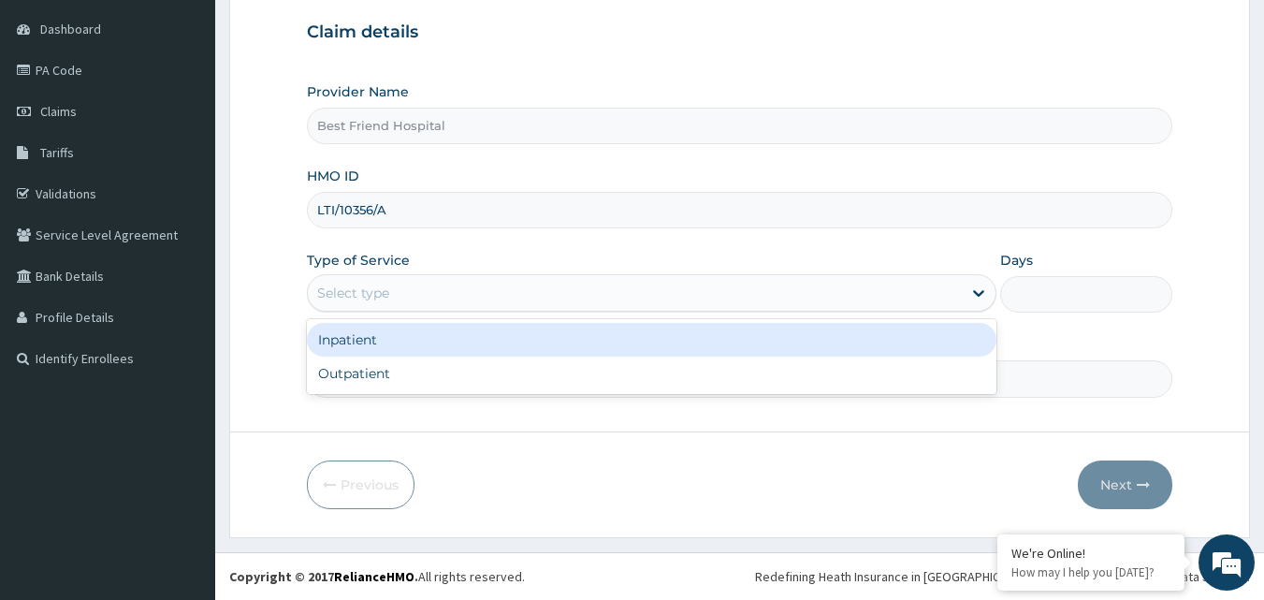
click at [453, 274] on div "Select type" at bounding box center [652, 292] width 690 height 37
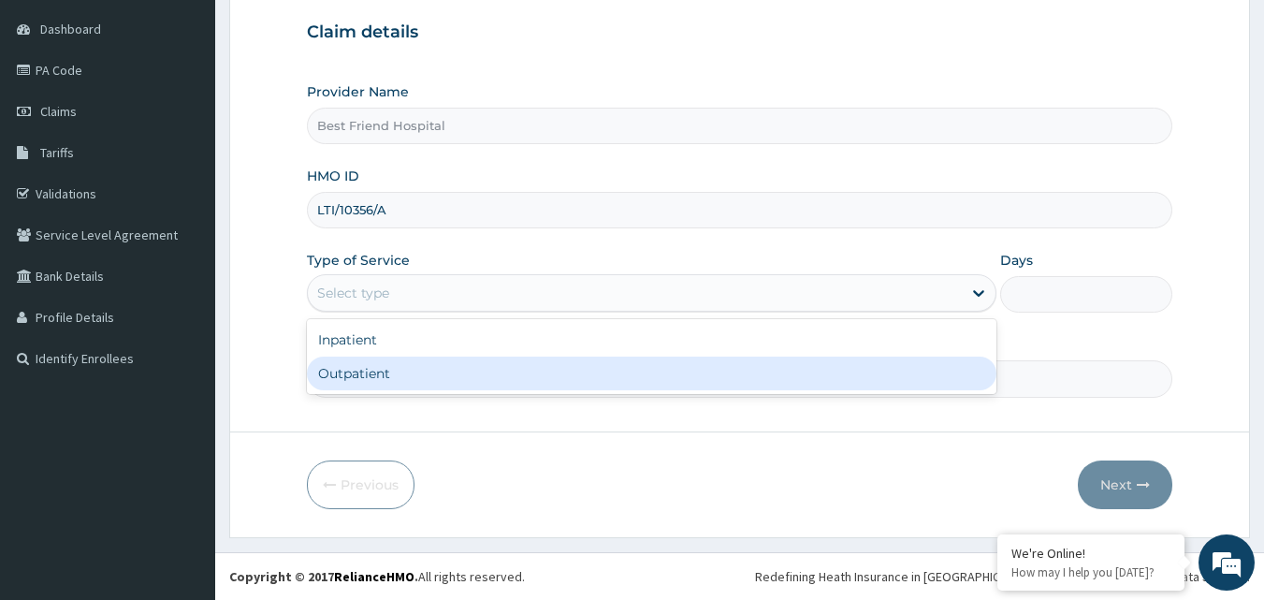
click at [423, 372] on div "Outpatient" at bounding box center [652, 374] width 690 height 34
type input "1"
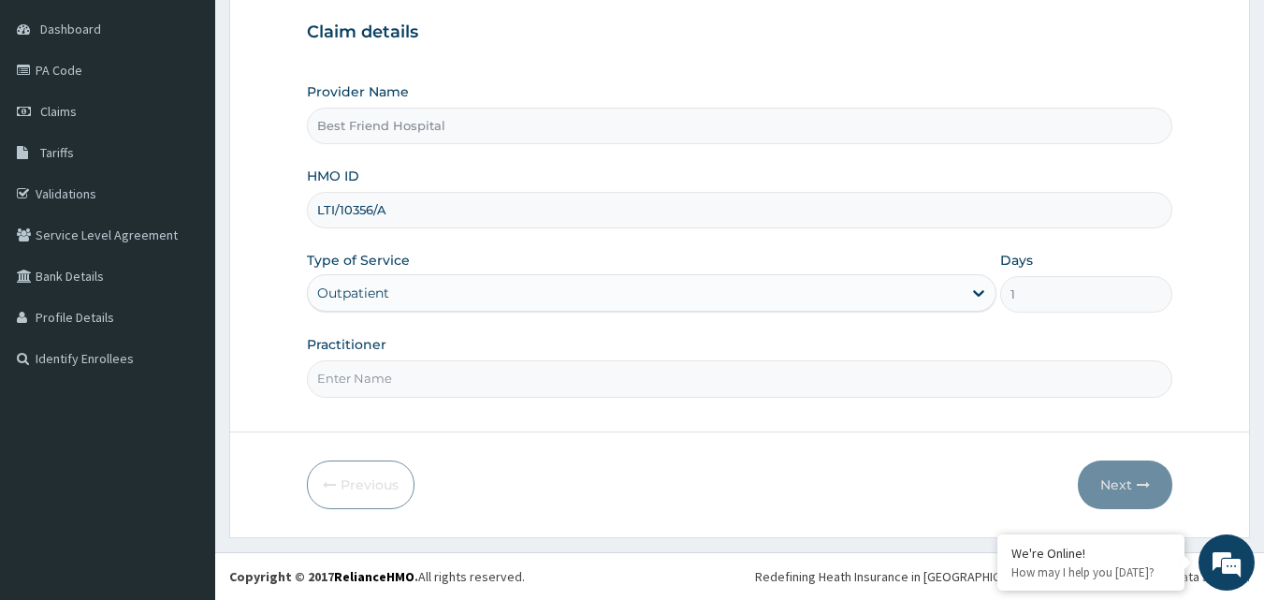
drag, startPoint x: 423, startPoint y: 372, endPoint x: 423, endPoint y: 416, distance: 43.1
click at [423, 416] on form "Step 1 of 2 Claim details Provider Name Best Friend Hospital HMO ID LTI/10356/A…" at bounding box center [739, 231] width 1021 height 614
type input "[PERSON_NAME][GEOGRAPHIC_DATA]"
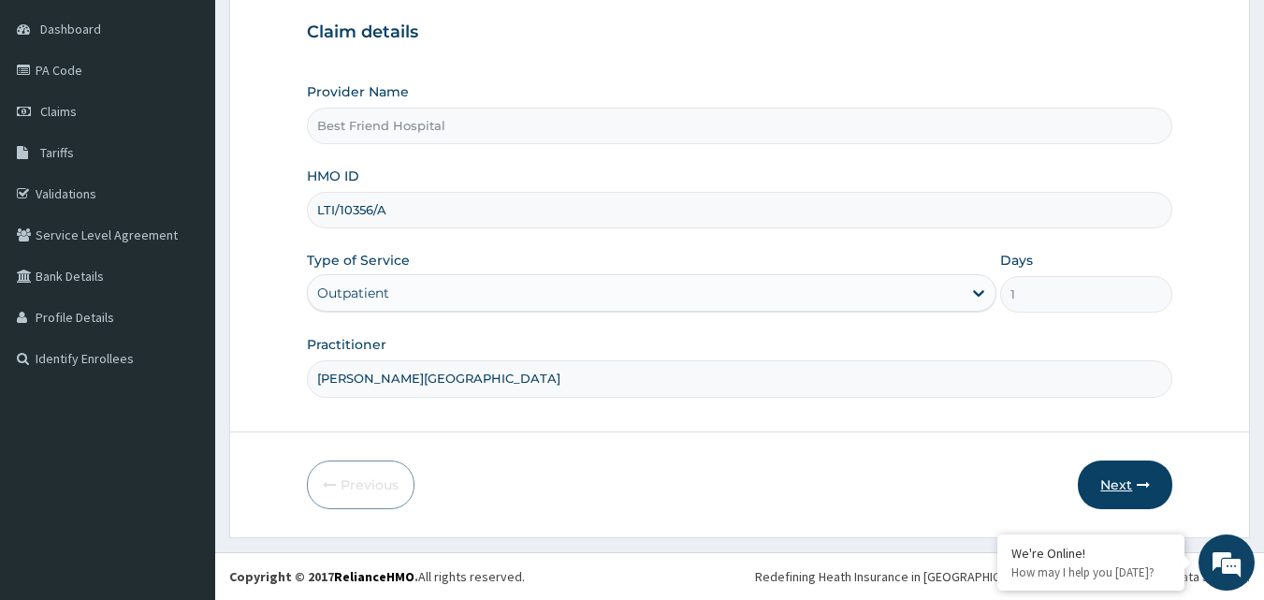
click at [1119, 504] on button "Next" at bounding box center [1125, 484] width 95 height 49
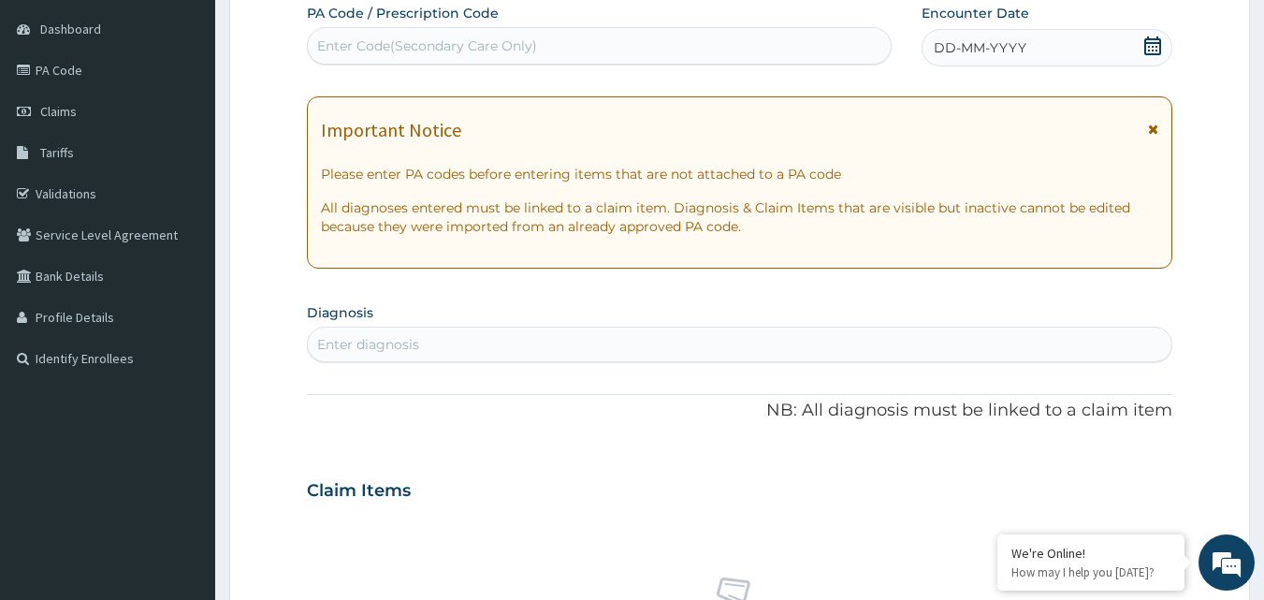
click at [623, 44] on div "Enter Code(Secondary Care Only)" at bounding box center [600, 46] width 584 height 30
click at [956, 51] on span "DD-MM-YYYY" at bounding box center [980, 47] width 93 height 19
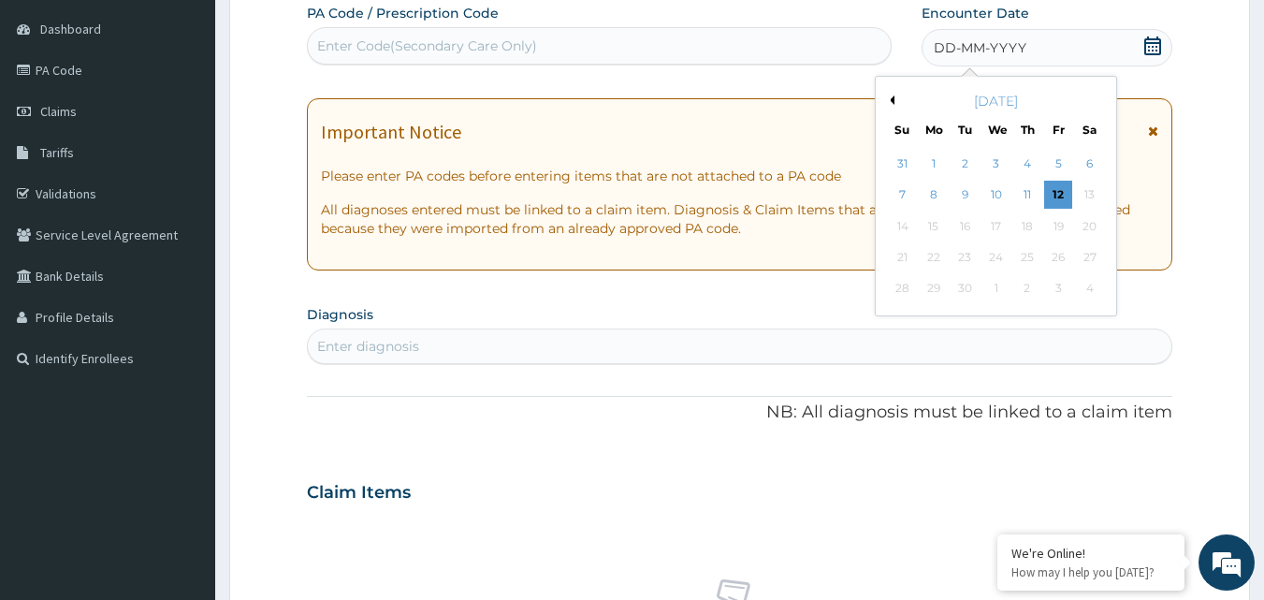
scroll to position [0, 0]
click at [1096, 159] on div "6" at bounding box center [1090, 164] width 28 height 28
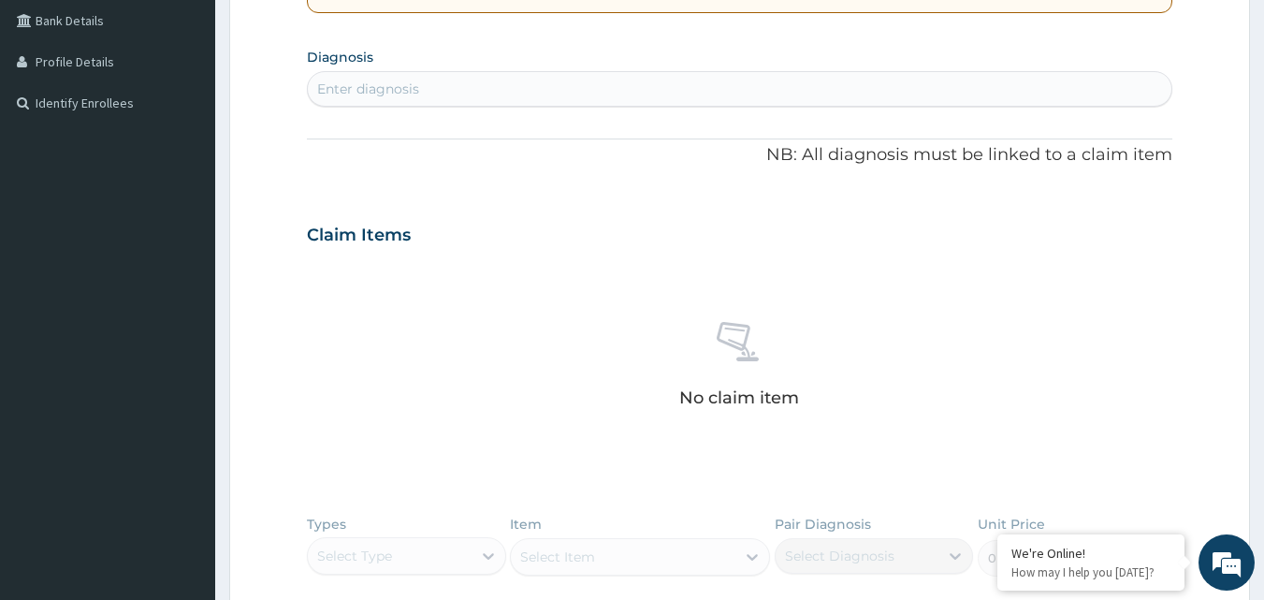
scroll to position [456, 0]
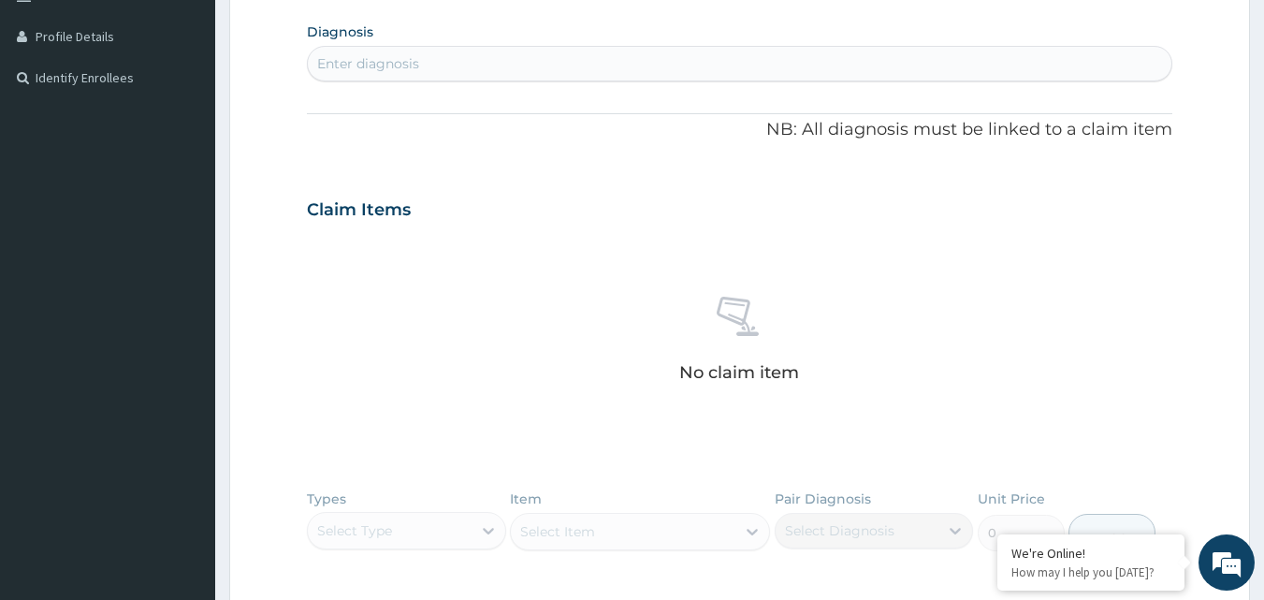
click at [623, 60] on div "Enter diagnosis" at bounding box center [740, 64] width 865 height 30
type input "[MEDICAL_DATA]"
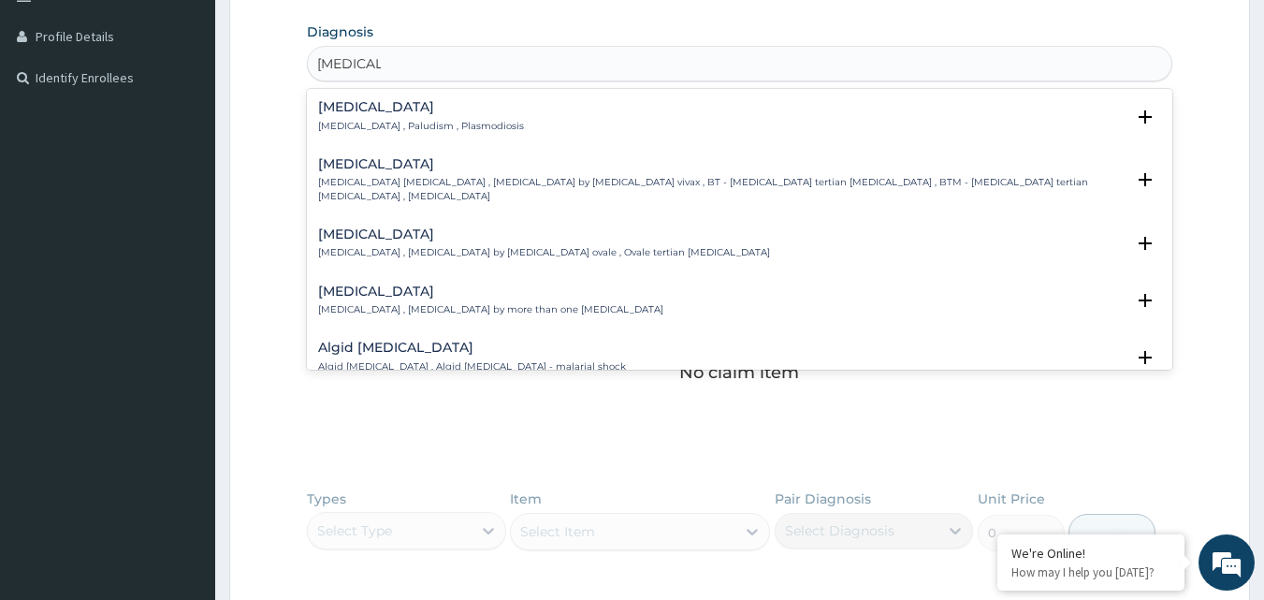
click at [576, 122] on div "Malaria Malaria , Paludism , Plasmodiosis" at bounding box center [740, 116] width 844 height 33
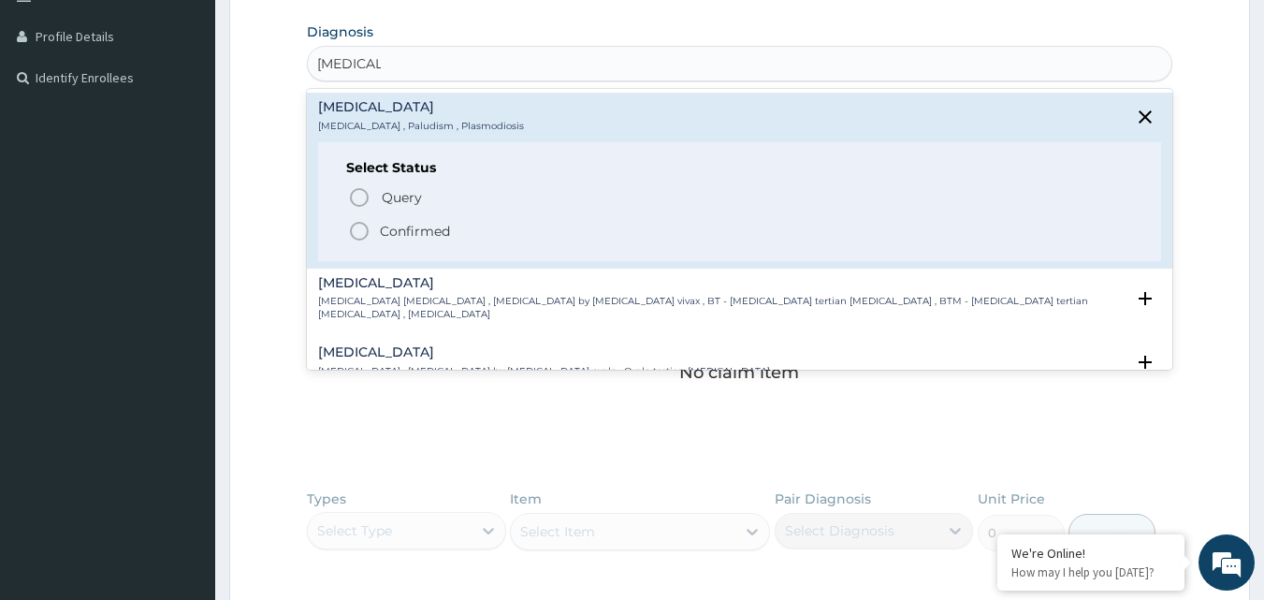
click at [363, 226] on icon "status option filled" at bounding box center [359, 231] width 22 height 22
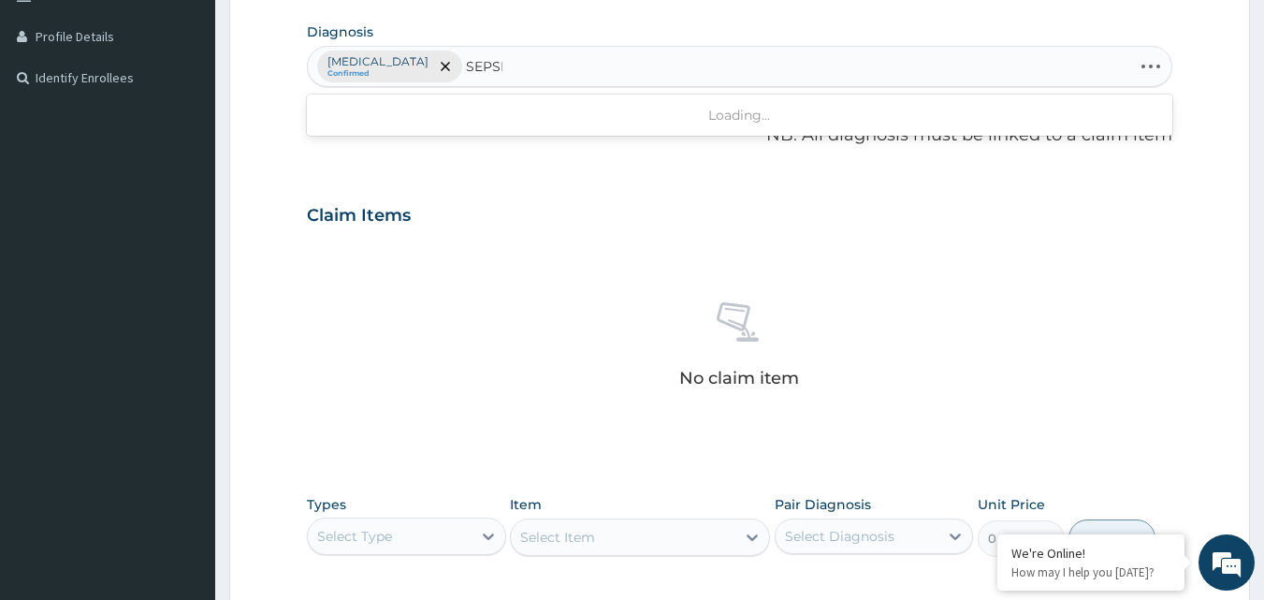
type input "SEPSIS"
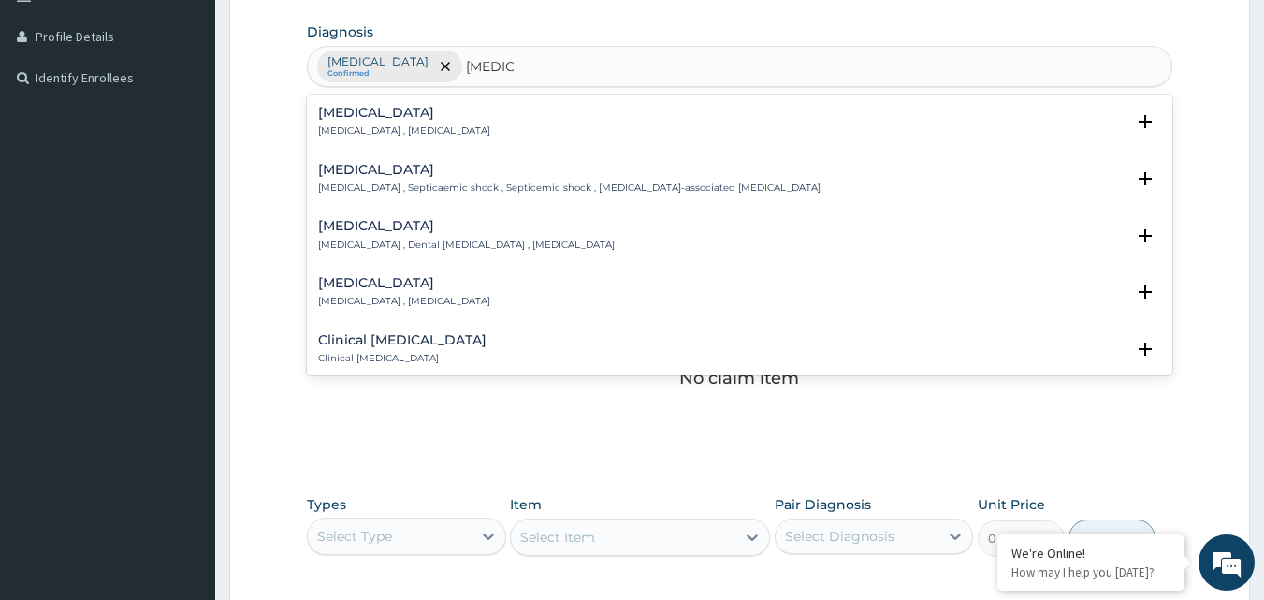
click at [483, 134] on div "[MEDICAL_DATA] [MEDICAL_DATA] , [MEDICAL_DATA]" at bounding box center [740, 122] width 844 height 33
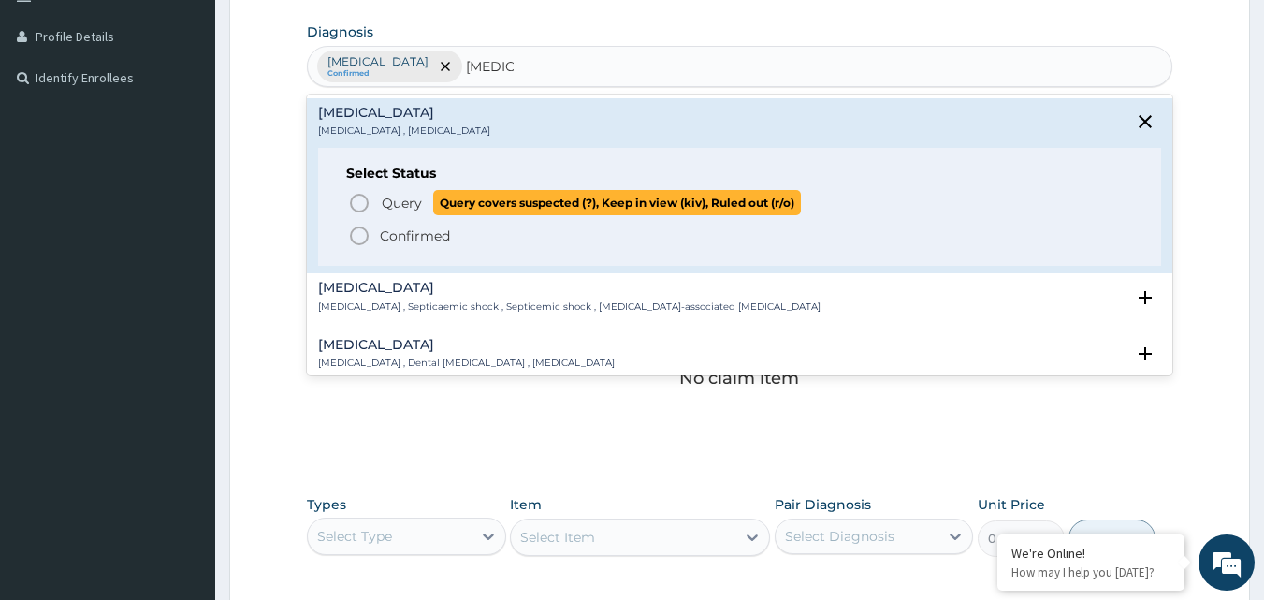
click at [365, 208] on circle "status option query" at bounding box center [359, 203] width 17 height 17
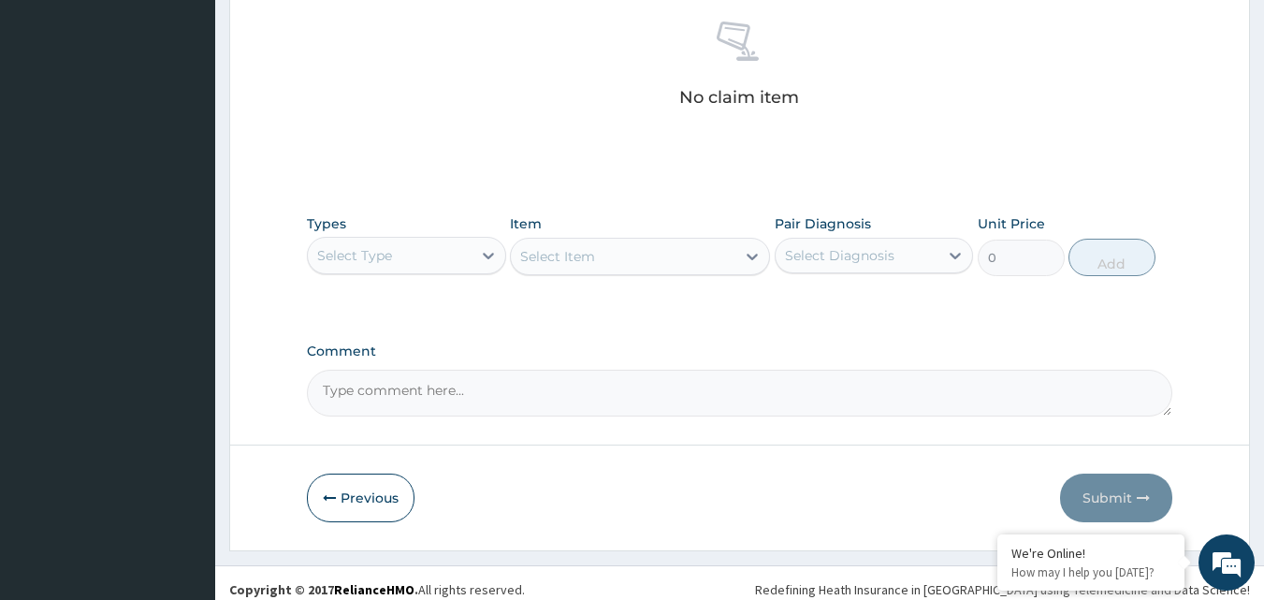
scroll to position [750, 0]
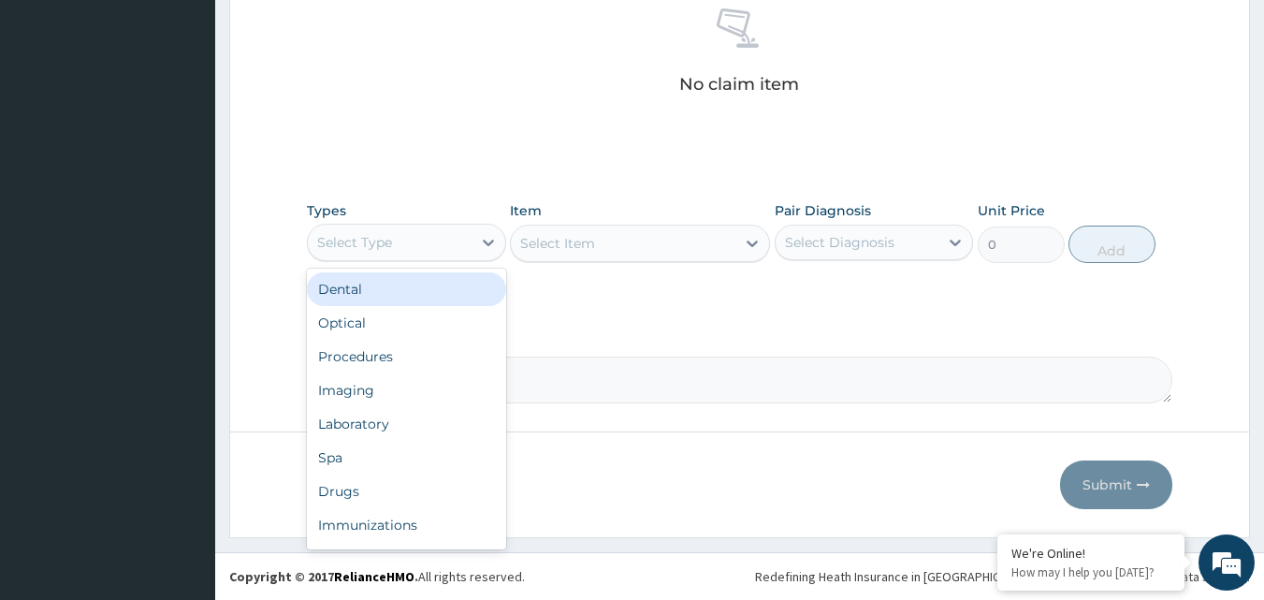
drag, startPoint x: 415, startPoint y: 235, endPoint x: 411, endPoint y: 291, distance: 56.3
click at [415, 239] on div "Select Type" at bounding box center [390, 242] width 164 height 30
click at [427, 288] on div "Procedures" at bounding box center [406, 293] width 199 height 34
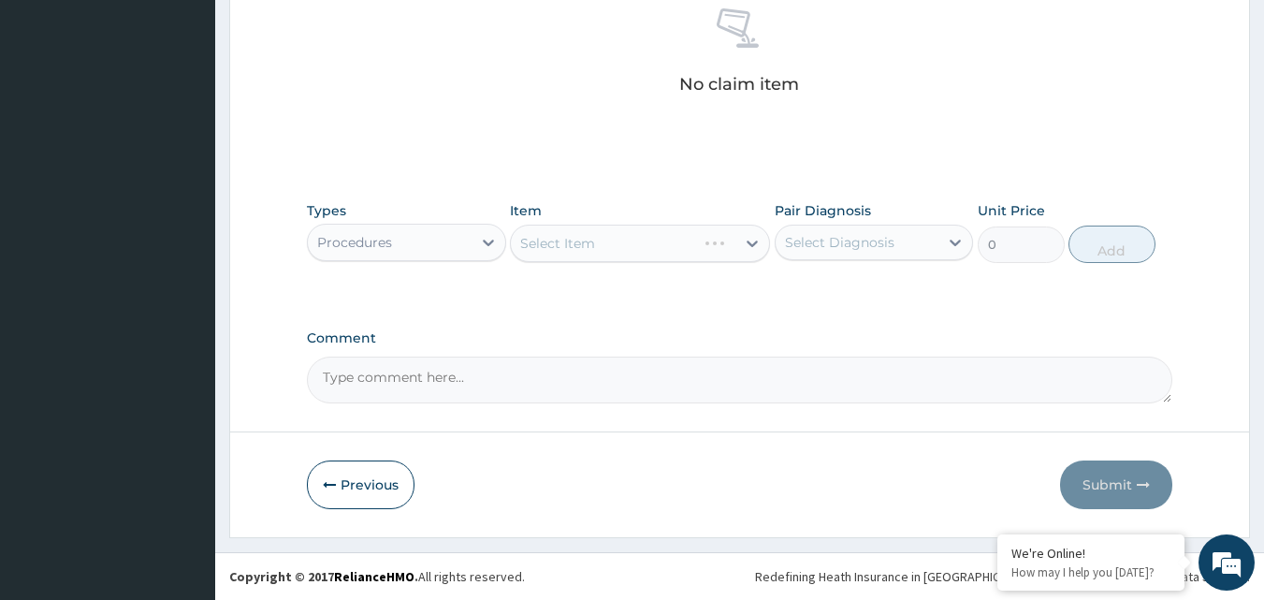
click at [824, 250] on div "Select Diagnosis" at bounding box center [839, 242] width 109 height 19
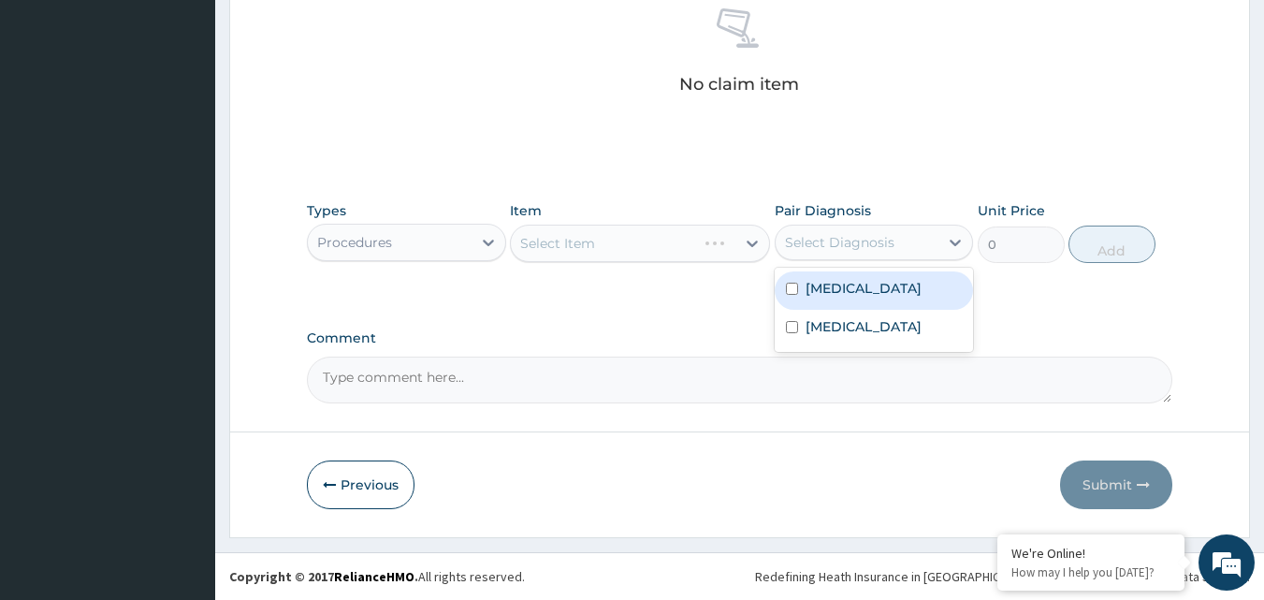
click at [831, 303] on div "Malaria" at bounding box center [874, 290] width 199 height 38
checkbox input "true"
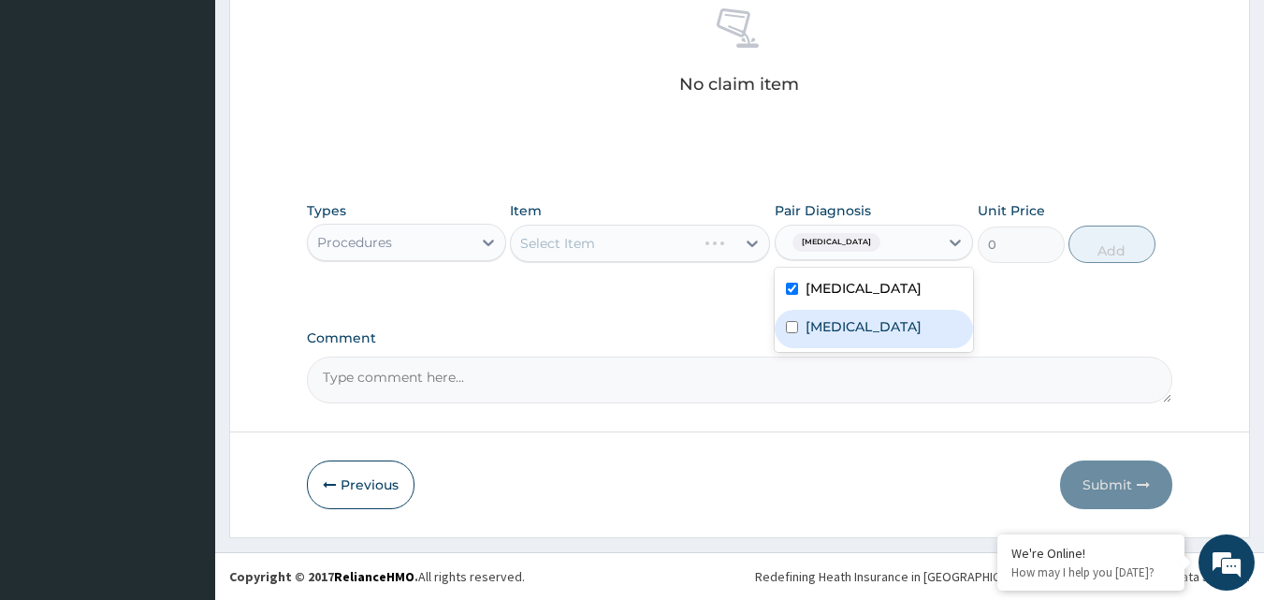
drag, startPoint x: 827, startPoint y: 334, endPoint x: 812, endPoint y: 308, distance: 30.2
click at [825, 334] on label "Sepsis" at bounding box center [864, 326] width 116 height 19
checkbox input "true"
click at [747, 244] on icon at bounding box center [752, 243] width 19 height 19
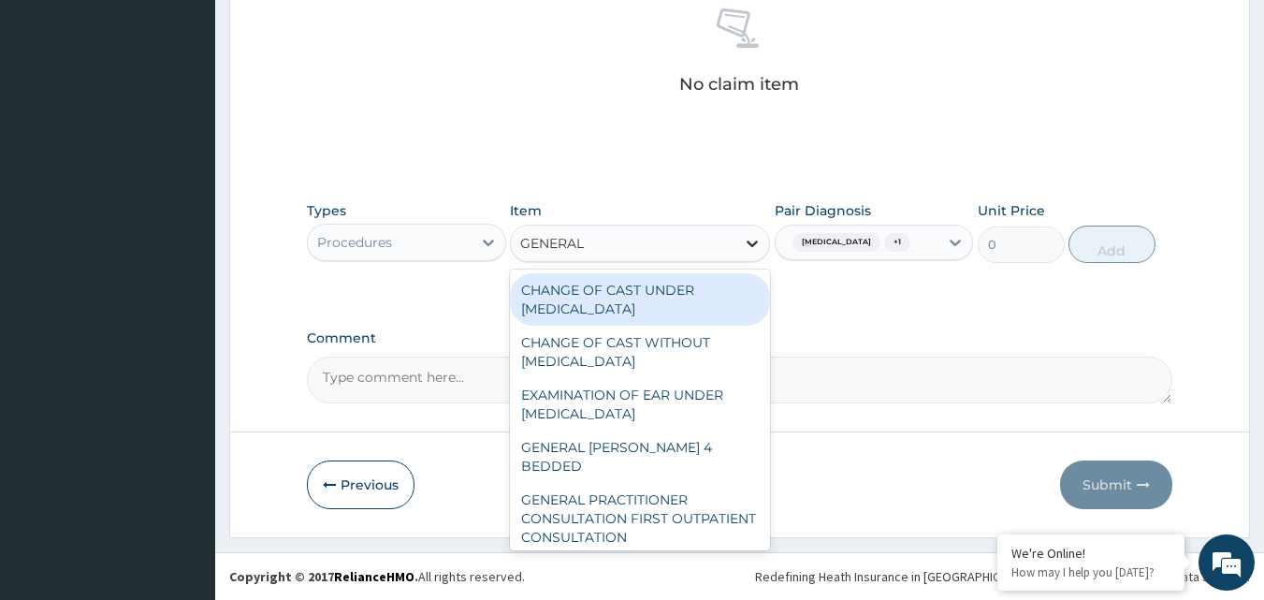
type input "GENERAL P"
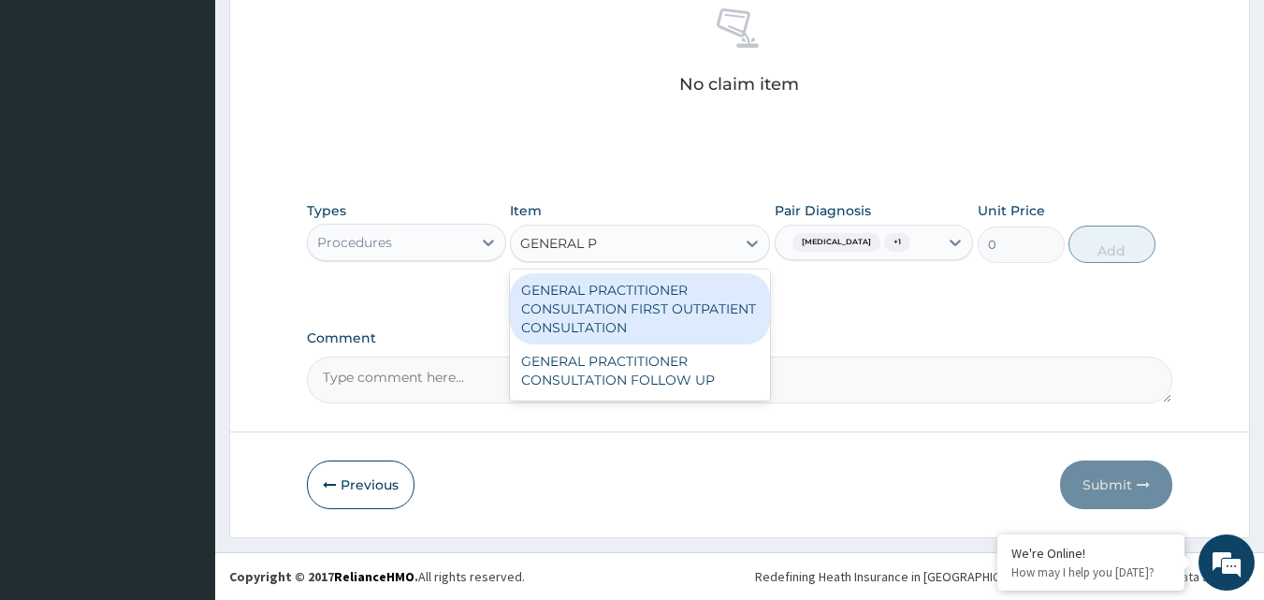
click at [713, 311] on div "GENERAL PRACTITIONER CONSULTATION FIRST OUTPATIENT CONSULTATION" at bounding box center [640, 308] width 260 height 71
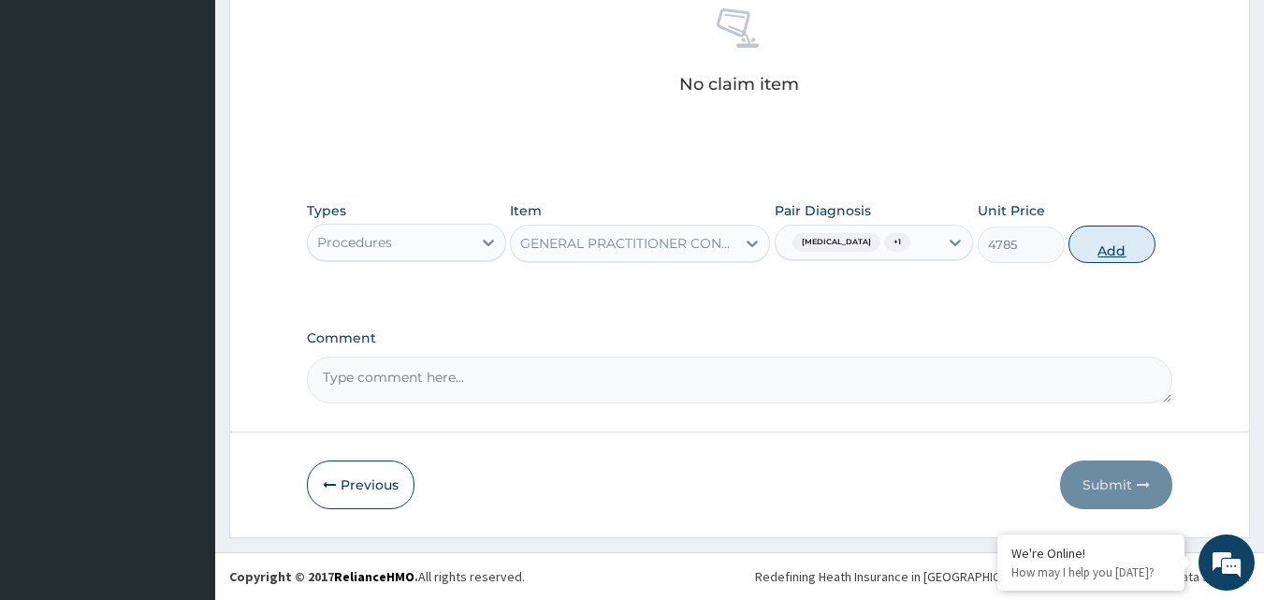
click at [1100, 259] on button "Add" at bounding box center [1112, 244] width 87 height 37
type input "0"
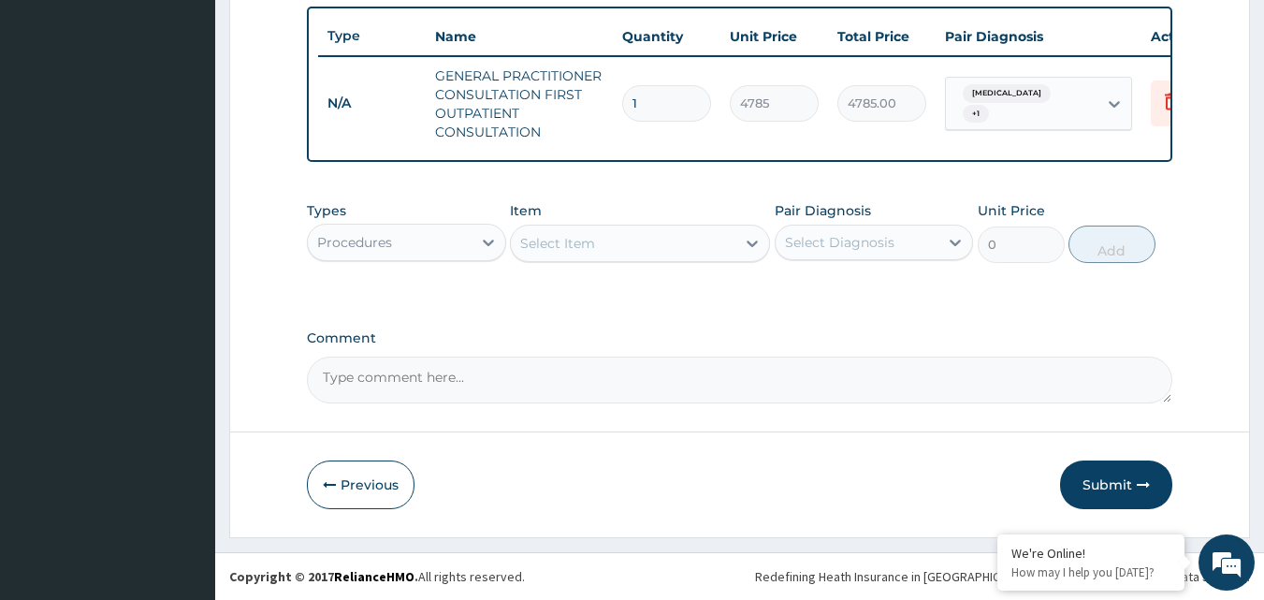
scroll to position [704, 0]
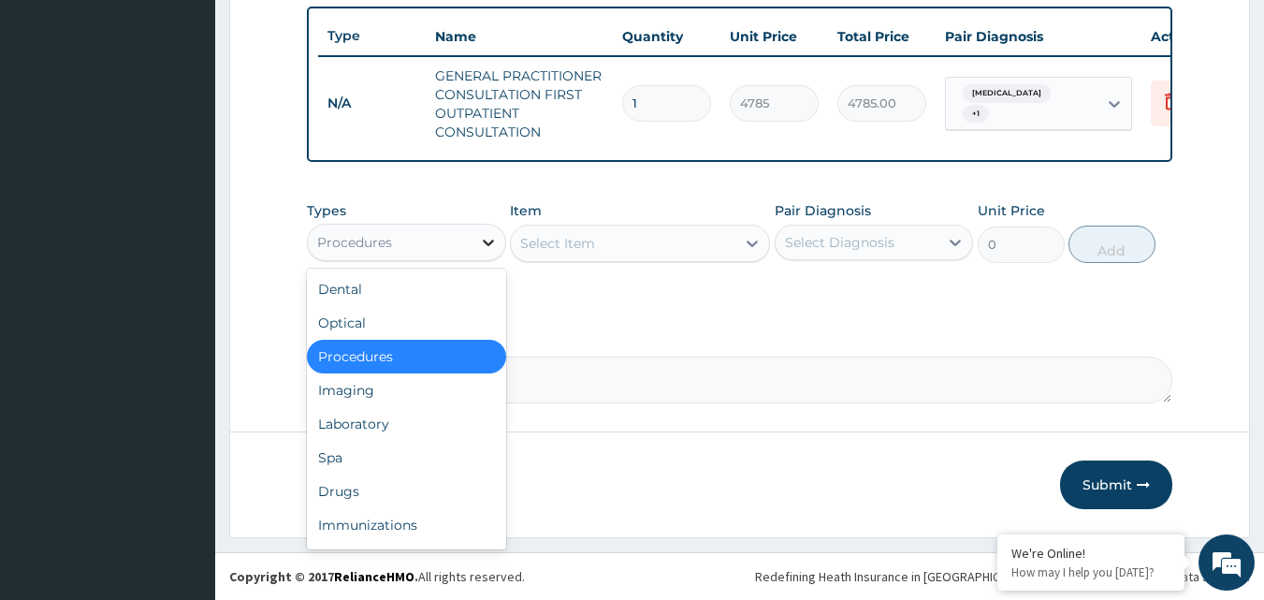
drag, startPoint x: 493, startPoint y: 245, endPoint x: 478, endPoint y: 253, distance: 16.7
click at [491, 245] on icon at bounding box center [488, 242] width 19 height 19
drag, startPoint x: 415, startPoint y: 424, endPoint x: 520, endPoint y: 377, distance: 115.6
click at [416, 424] on div "Laboratory" at bounding box center [406, 424] width 199 height 34
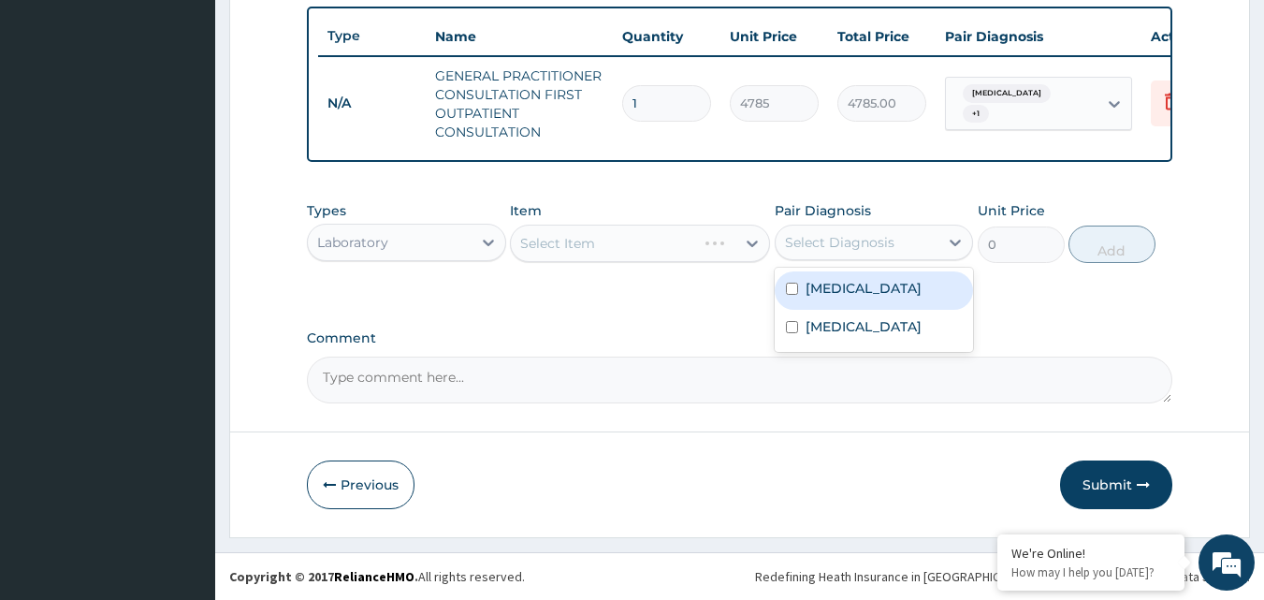
click at [806, 241] on div "Select Diagnosis" at bounding box center [839, 242] width 109 height 19
drag, startPoint x: 820, startPoint y: 283, endPoint x: 770, endPoint y: 248, distance: 60.5
click at [816, 279] on label "Malaria" at bounding box center [864, 288] width 116 height 19
checkbox input "true"
click at [756, 244] on icon at bounding box center [752, 243] width 19 height 19
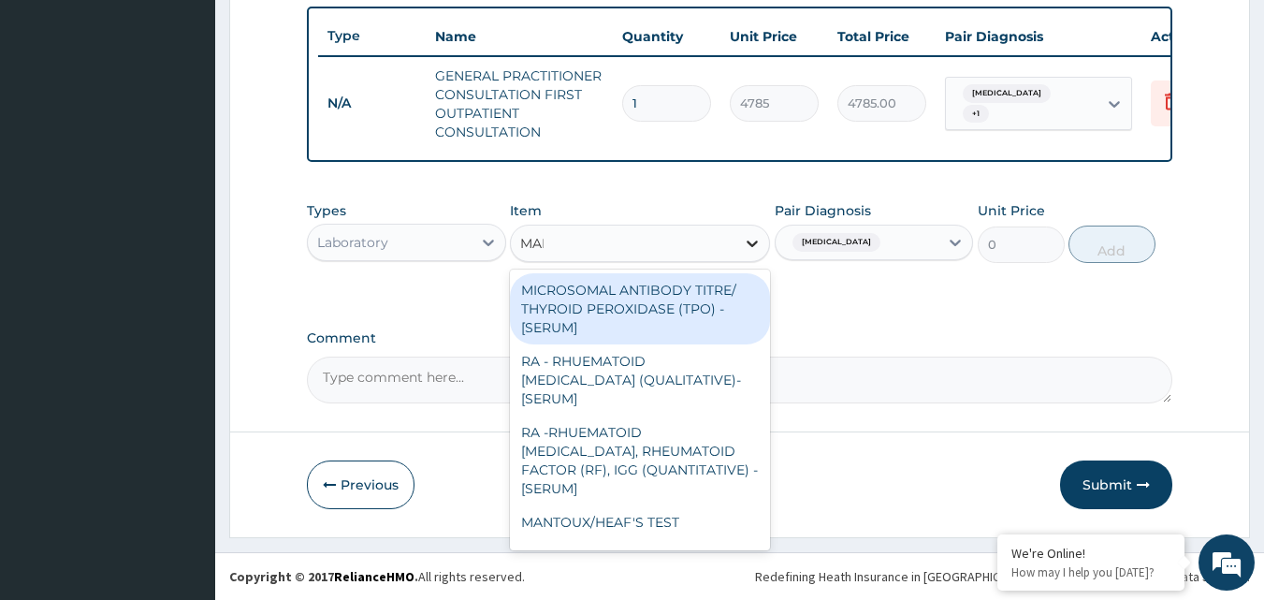
type input "MALA"
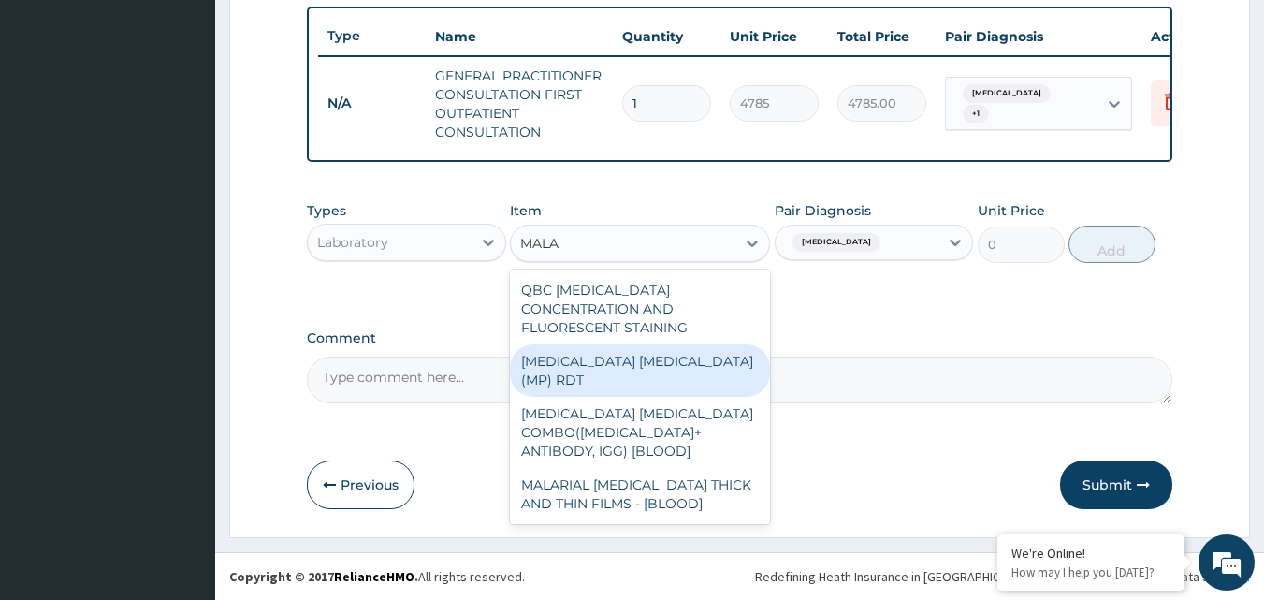
click at [743, 344] on div "MALARIA PARASITE (MP) RDT" at bounding box center [640, 370] width 260 height 52
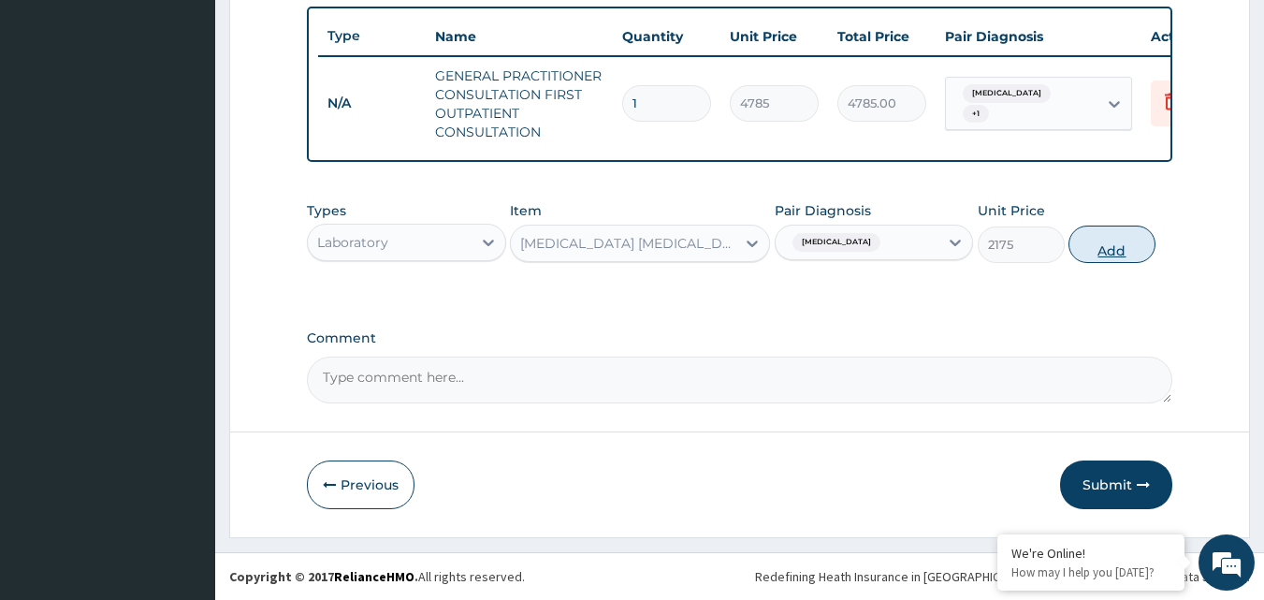
click at [1109, 244] on button "Add" at bounding box center [1112, 244] width 87 height 37
type input "0"
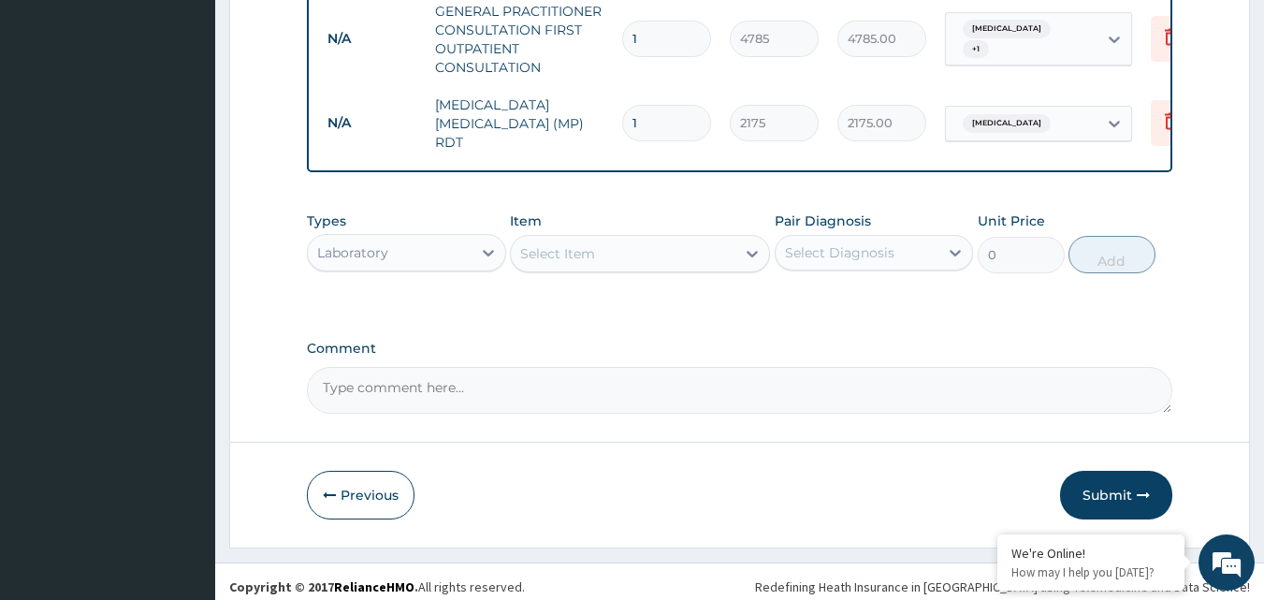
scroll to position [768, 0]
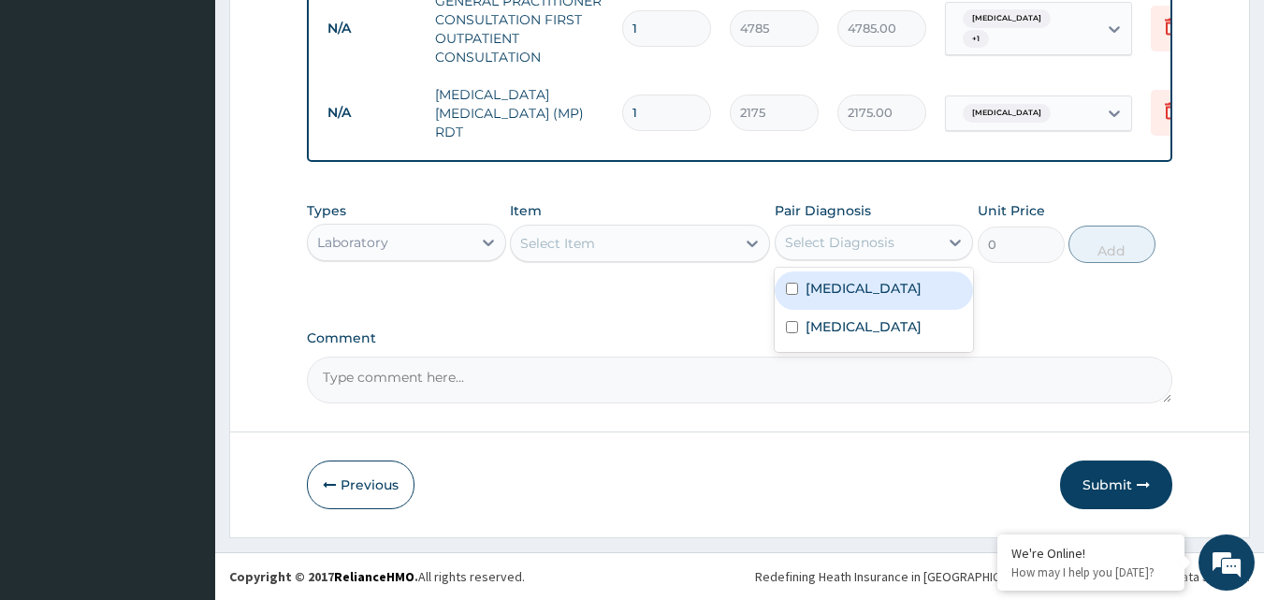
click at [819, 243] on div "Select Diagnosis" at bounding box center [839, 242] width 109 height 19
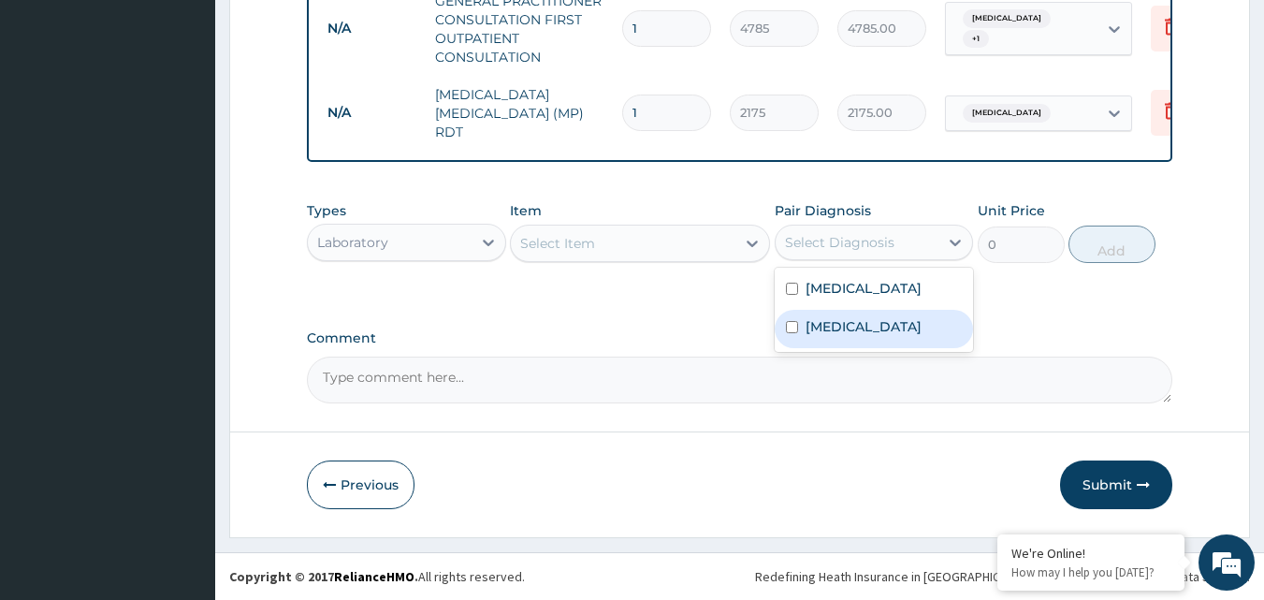
click at [815, 327] on label "Sepsis" at bounding box center [864, 326] width 116 height 19
checkbox input "true"
click at [740, 247] on div at bounding box center [753, 243] width 34 height 34
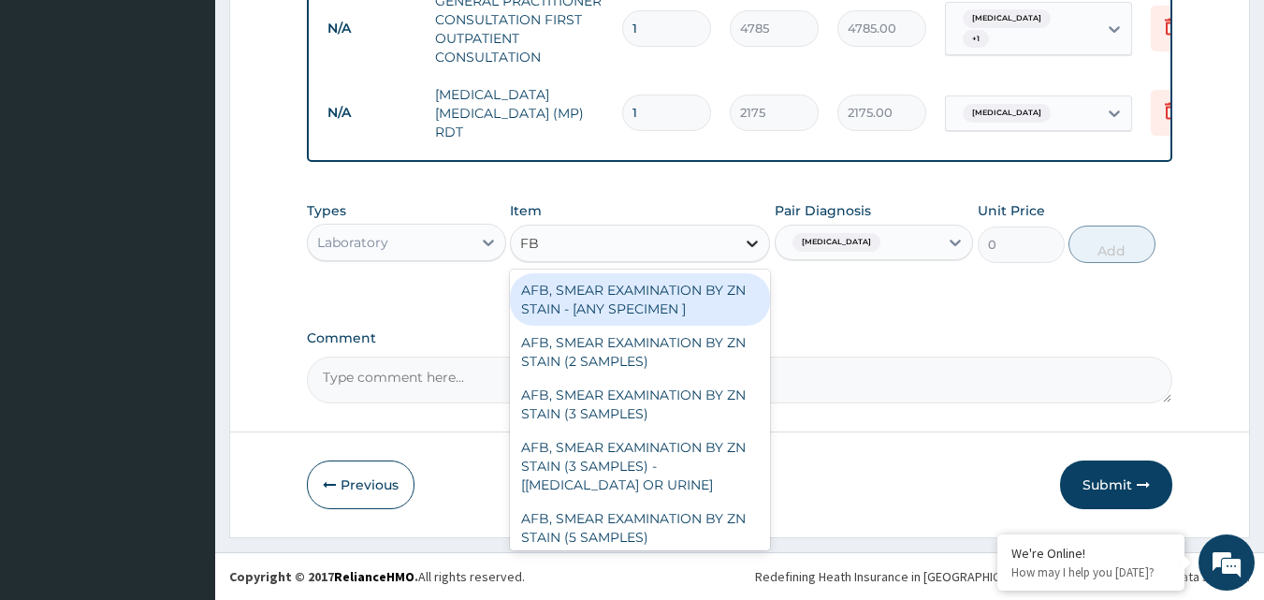
type input "FBC"
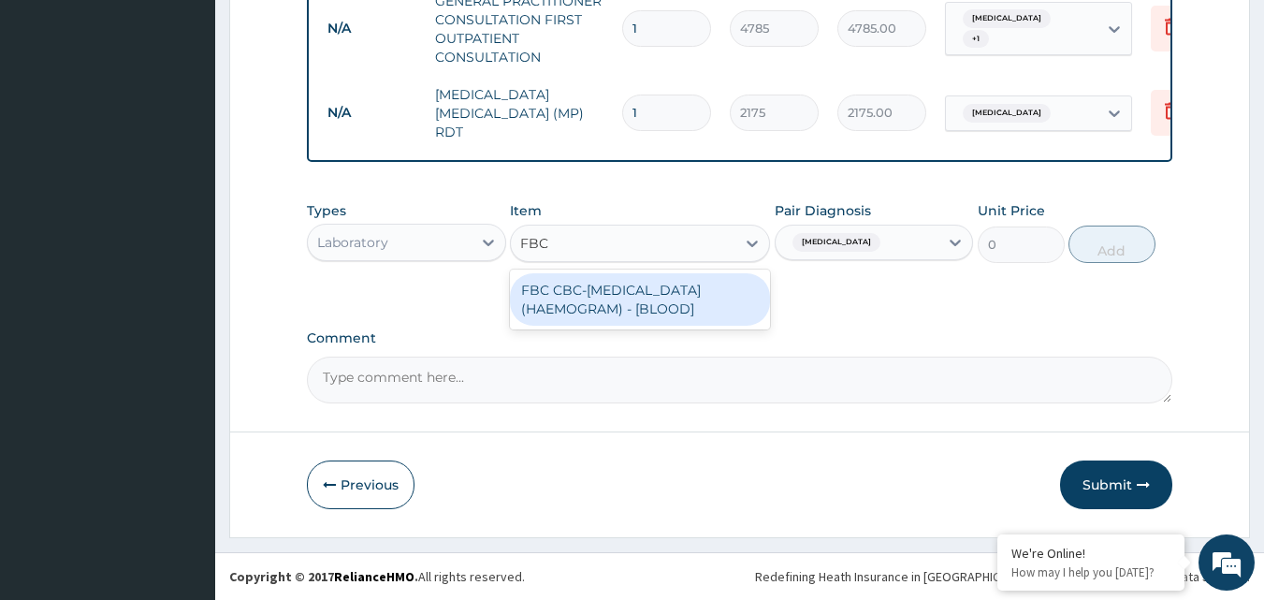
click at [694, 291] on div "FBC CBC-COMPLETE BLOOD COUNT (HAEMOGRAM) - [BLOOD]" at bounding box center [640, 299] width 260 height 52
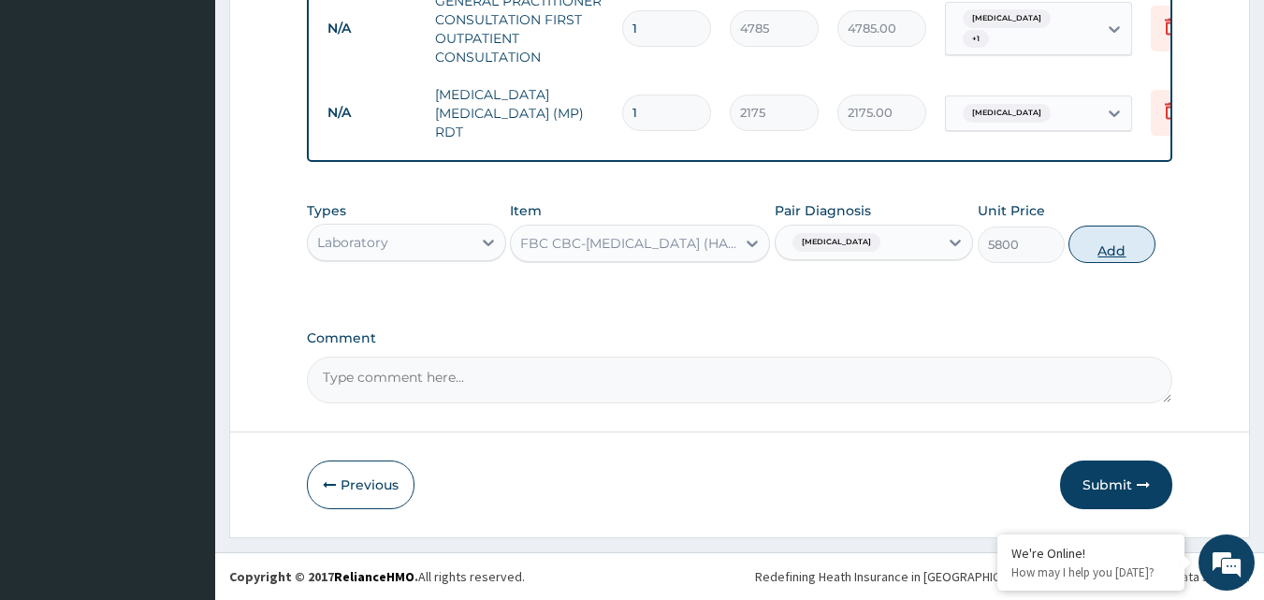
click at [1125, 244] on button "Add" at bounding box center [1112, 244] width 87 height 37
type input "0"
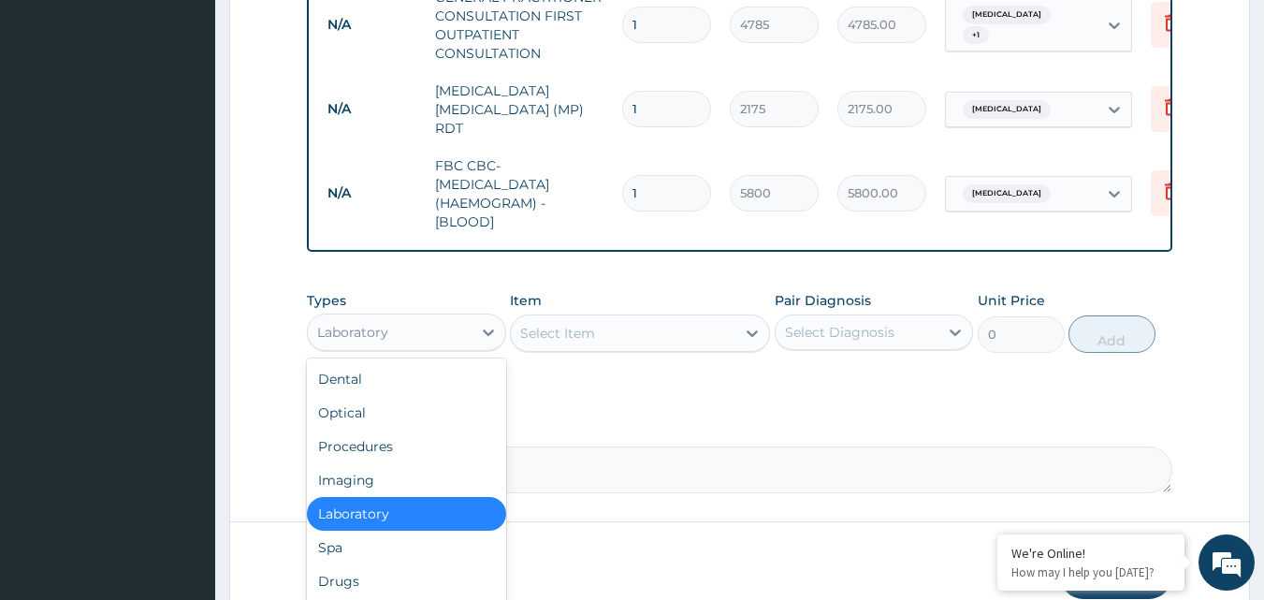
click at [431, 335] on div "Laboratory" at bounding box center [390, 332] width 164 height 30
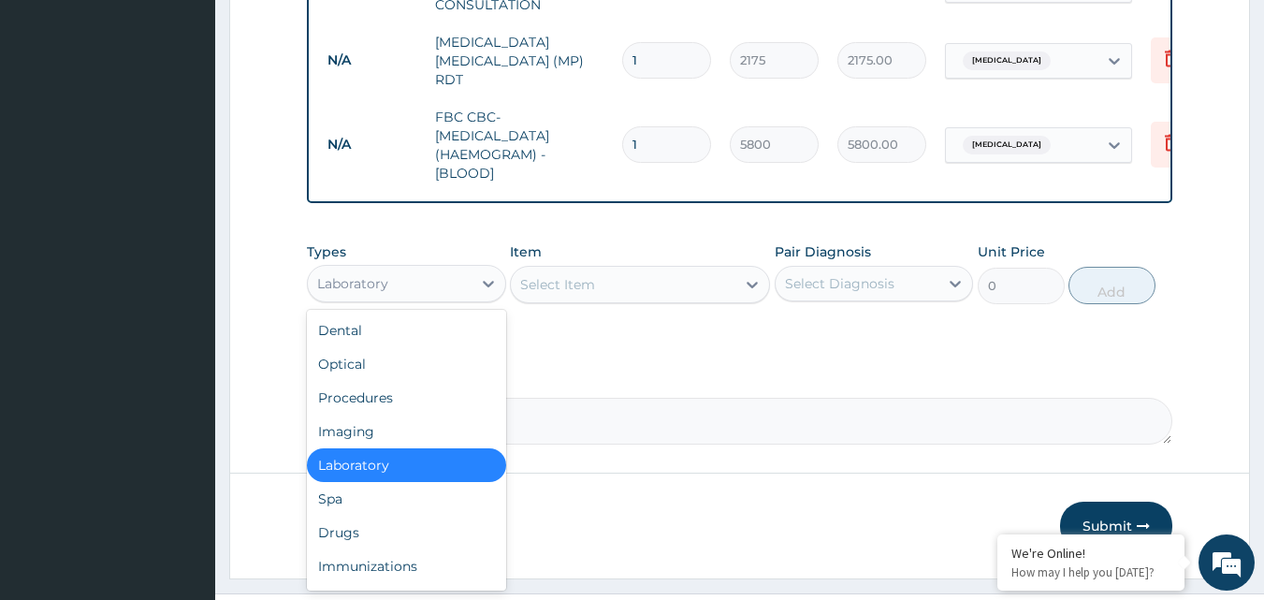
scroll to position [862, 0]
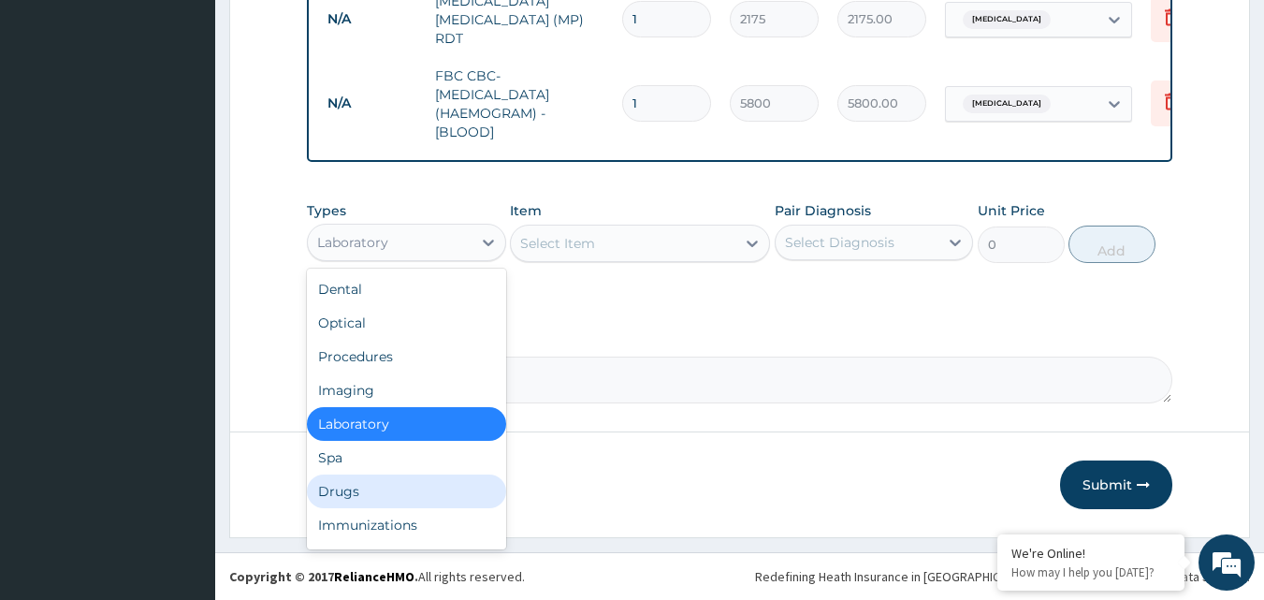
click at [402, 493] on div "Drugs" at bounding box center [406, 491] width 199 height 34
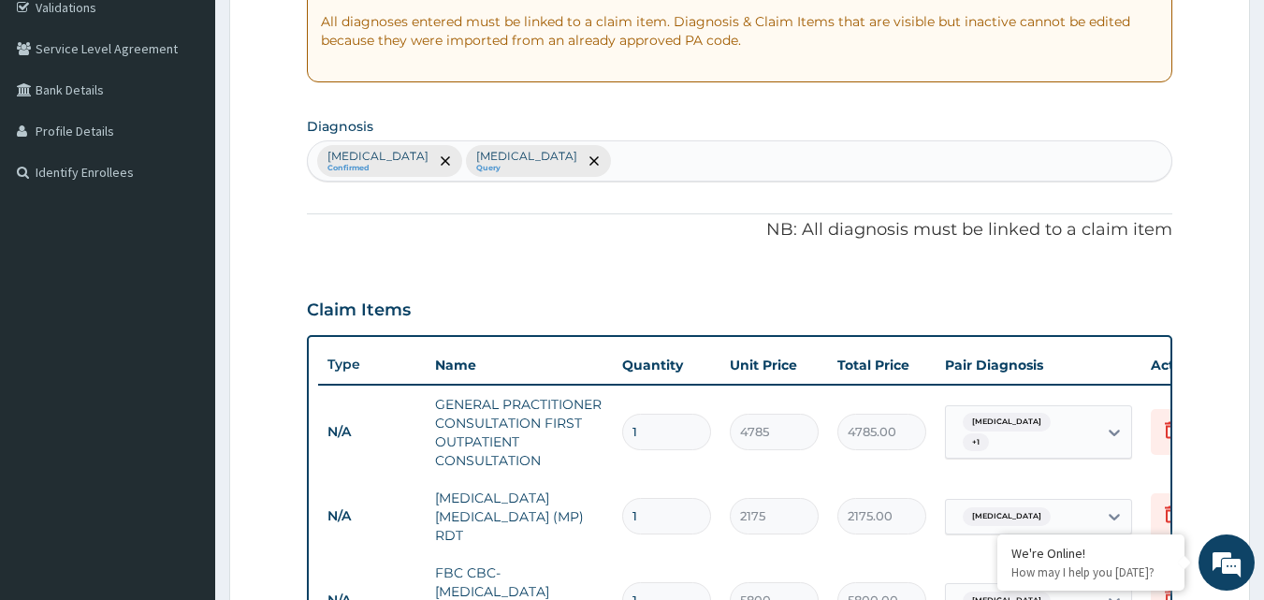
scroll to position [300, 0]
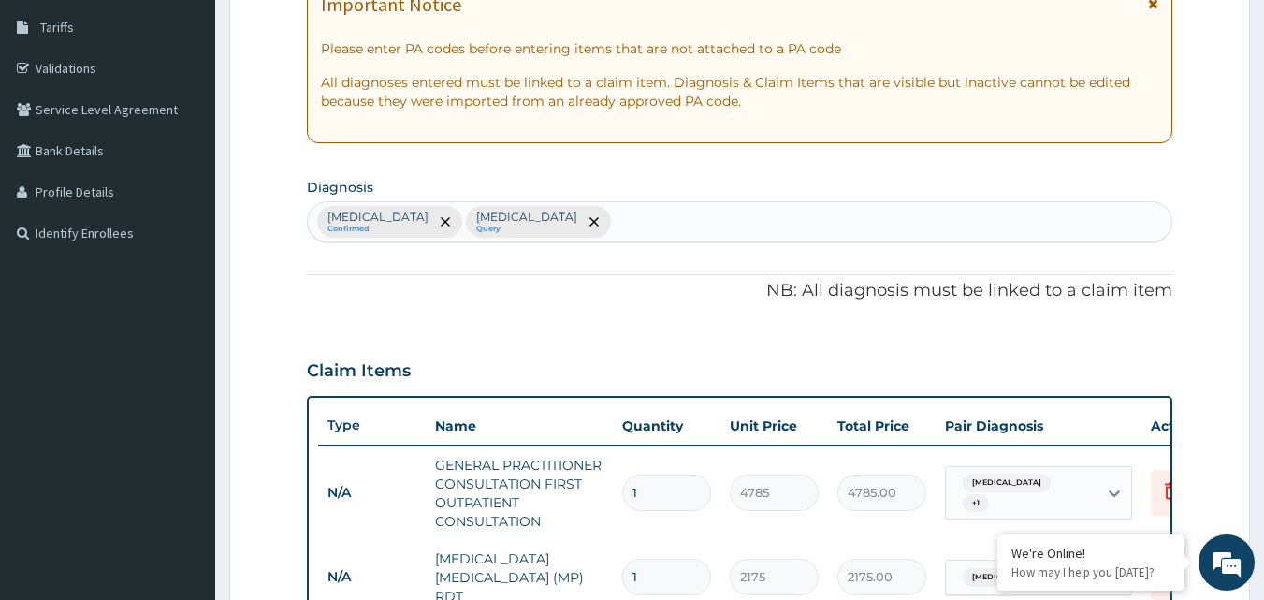
click at [603, 222] on div "Malaria Confirmed Sepsis Query" at bounding box center [740, 221] width 865 height 39
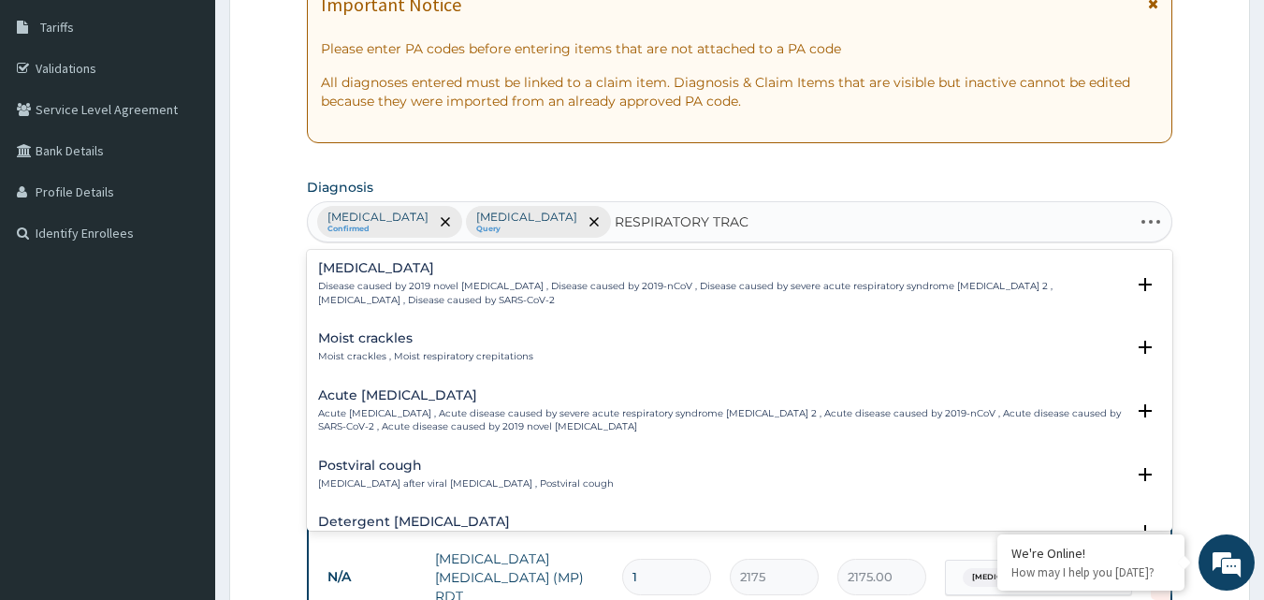
type input "RESPIRATORY TRACT"
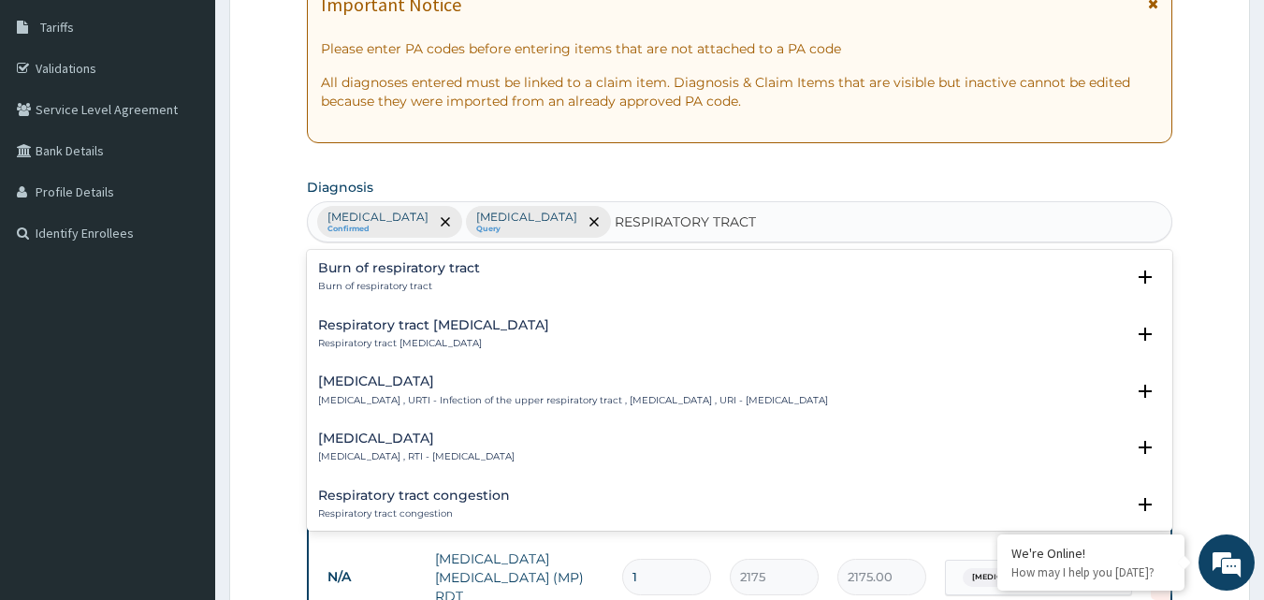
click at [432, 445] on h4 "[MEDICAL_DATA]" at bounding box center [416, 438] width 197 height 14
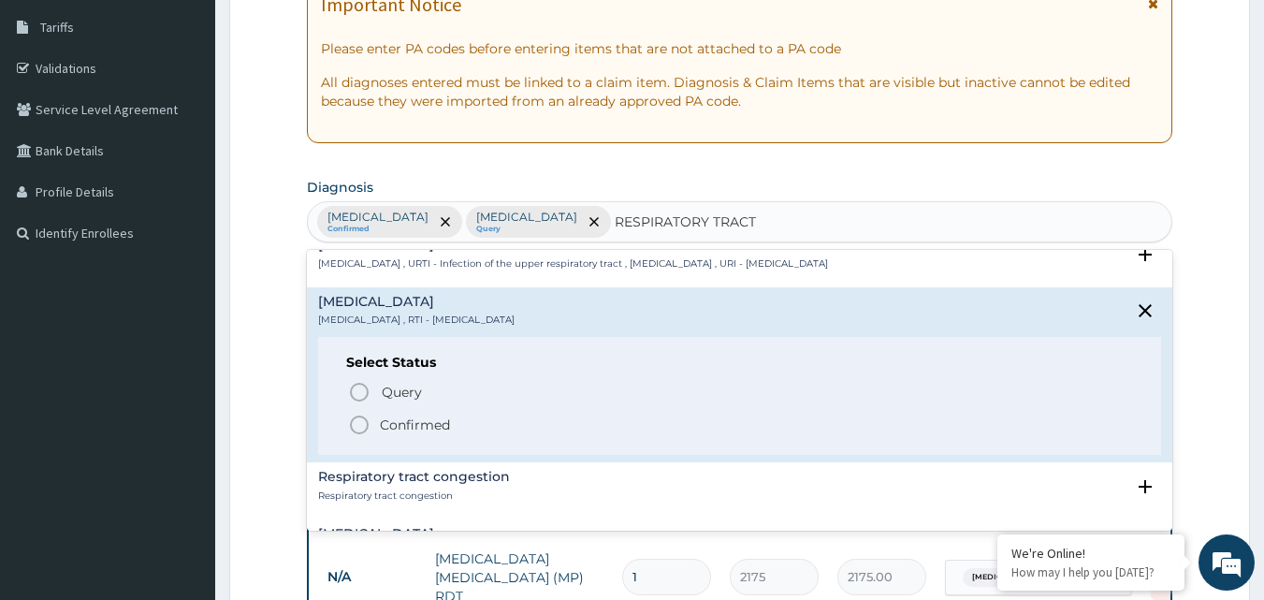
scroll to position [187, 0]
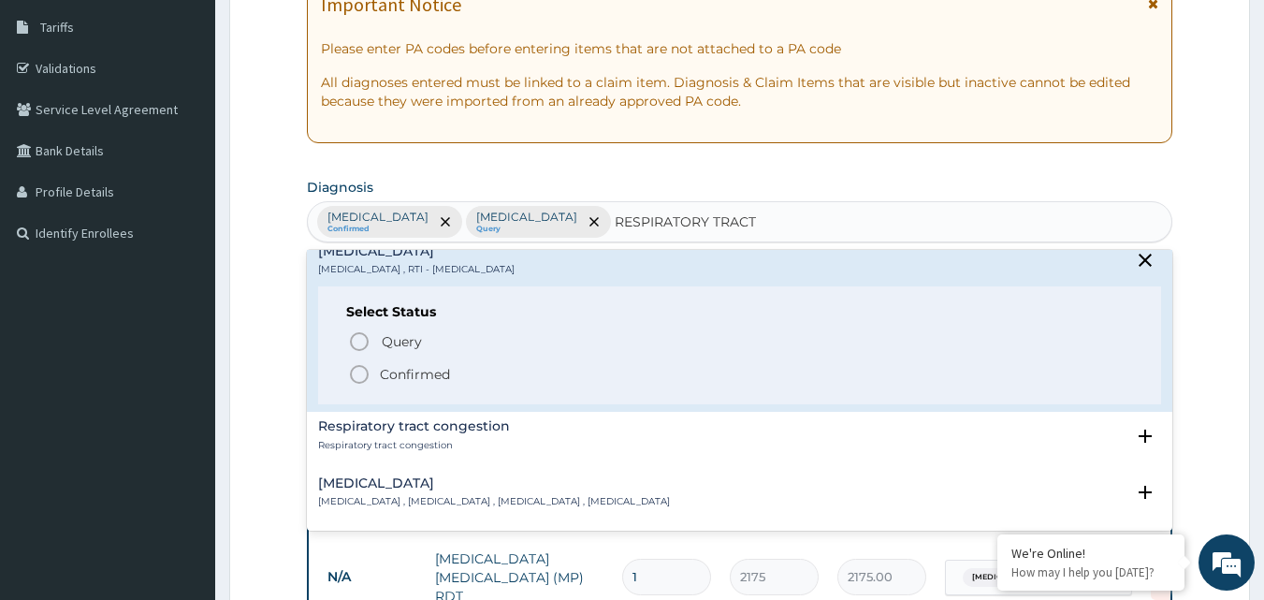
click at [362, 370] on icon "status option filled" at bounding box center [359, 374] width 22 height 22
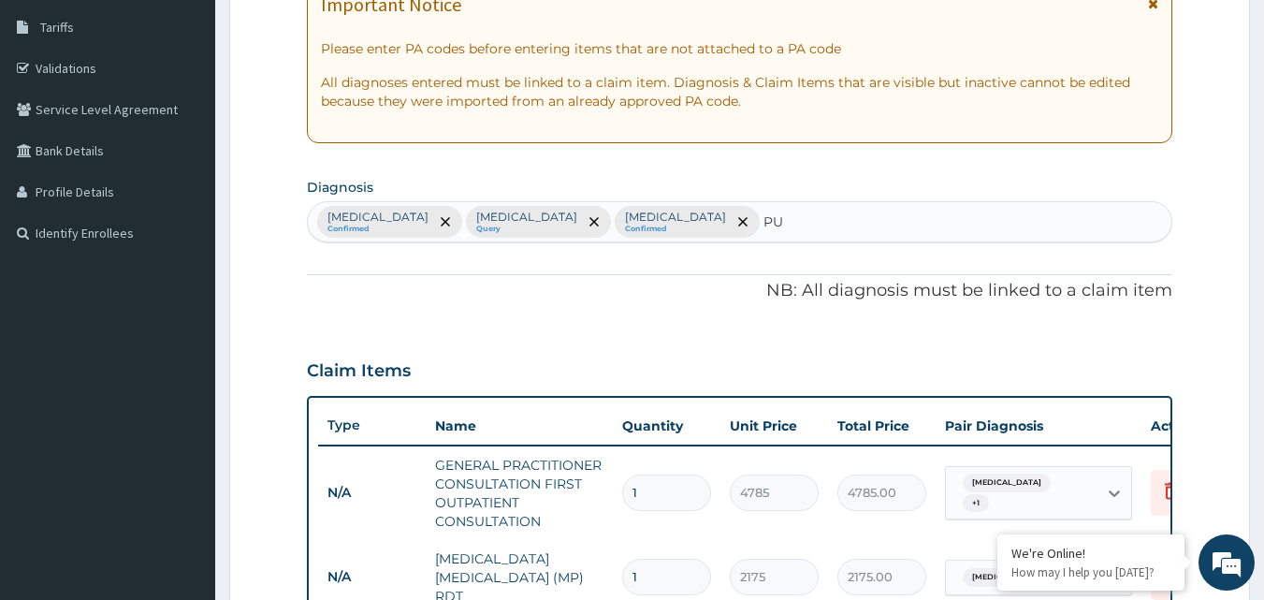
type input "PUD"
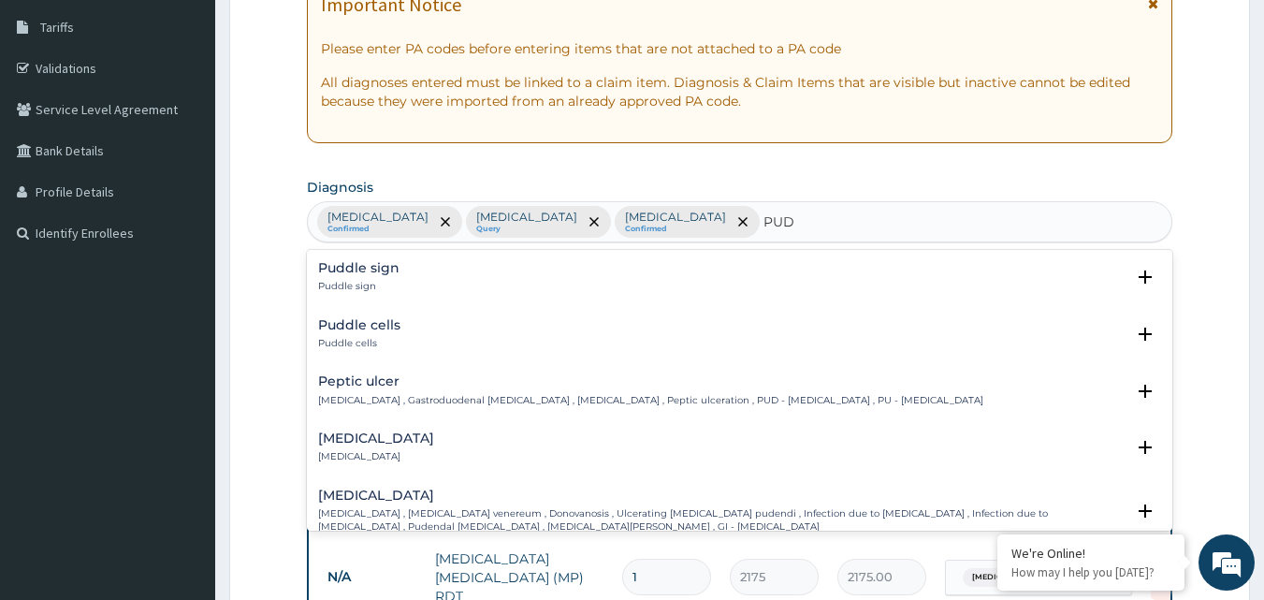
click at [445, 391] on div "Peptic ulcer Peptic ulcer , Gastroduodenal ulcer , Peptic ulcer disease , Pepti…" at bounding box center [650, 390] width 665 height 33
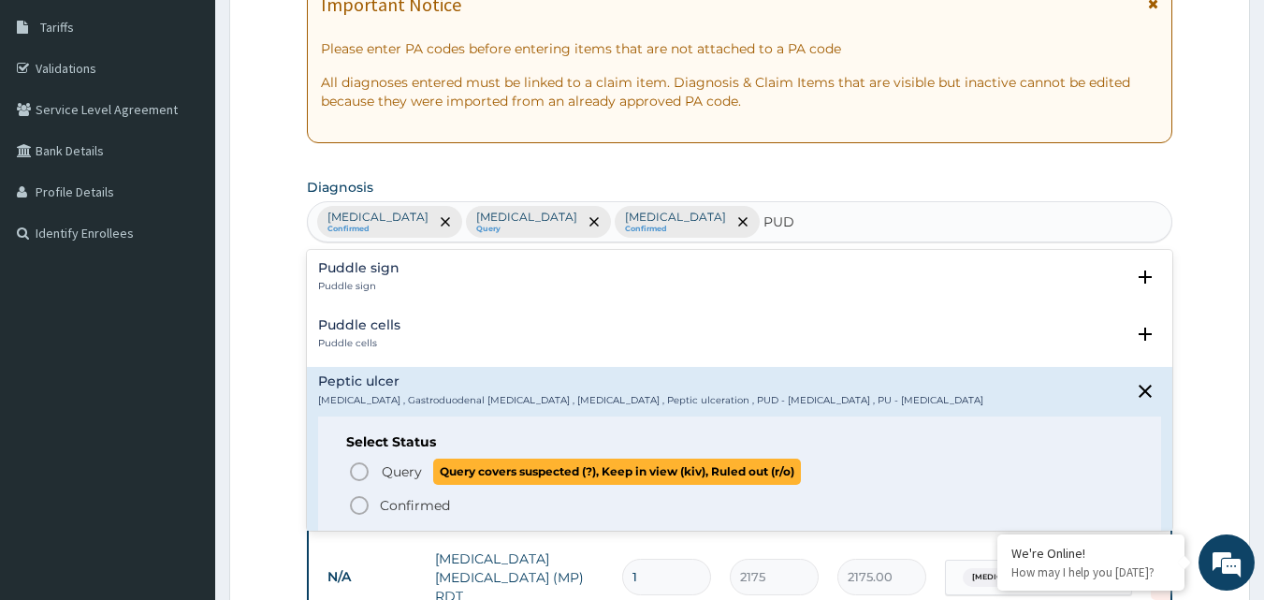
click at [360, 473] on icon "status option query" at bounding box center [359, 471] width 22 height 22
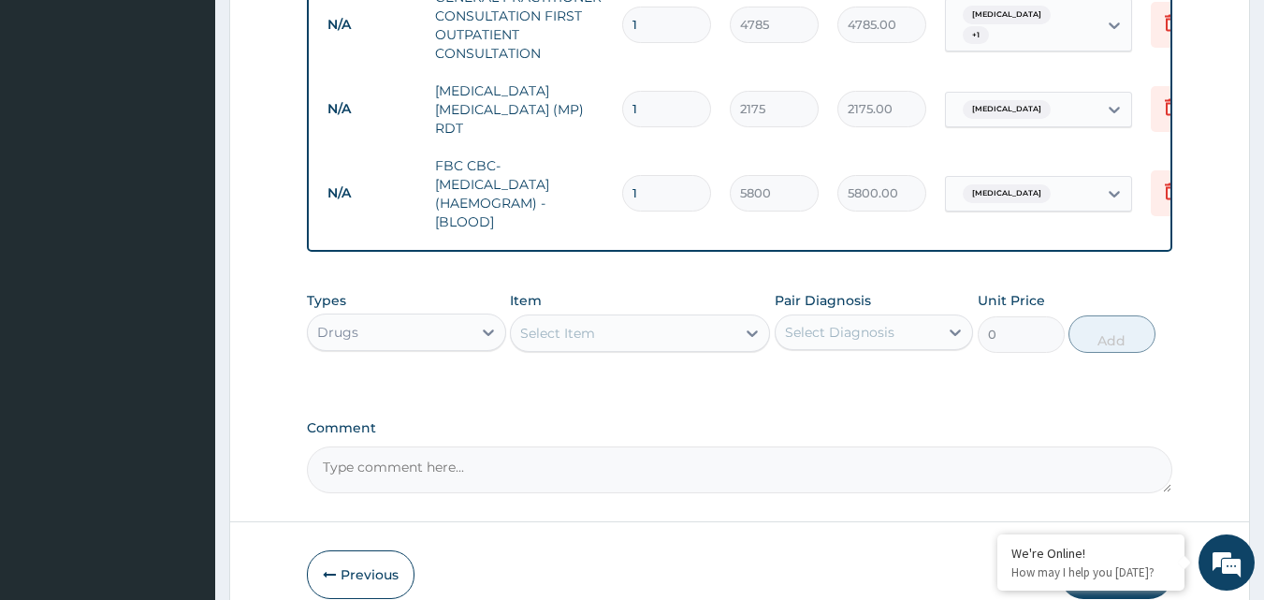
scroll to position [862, 0]
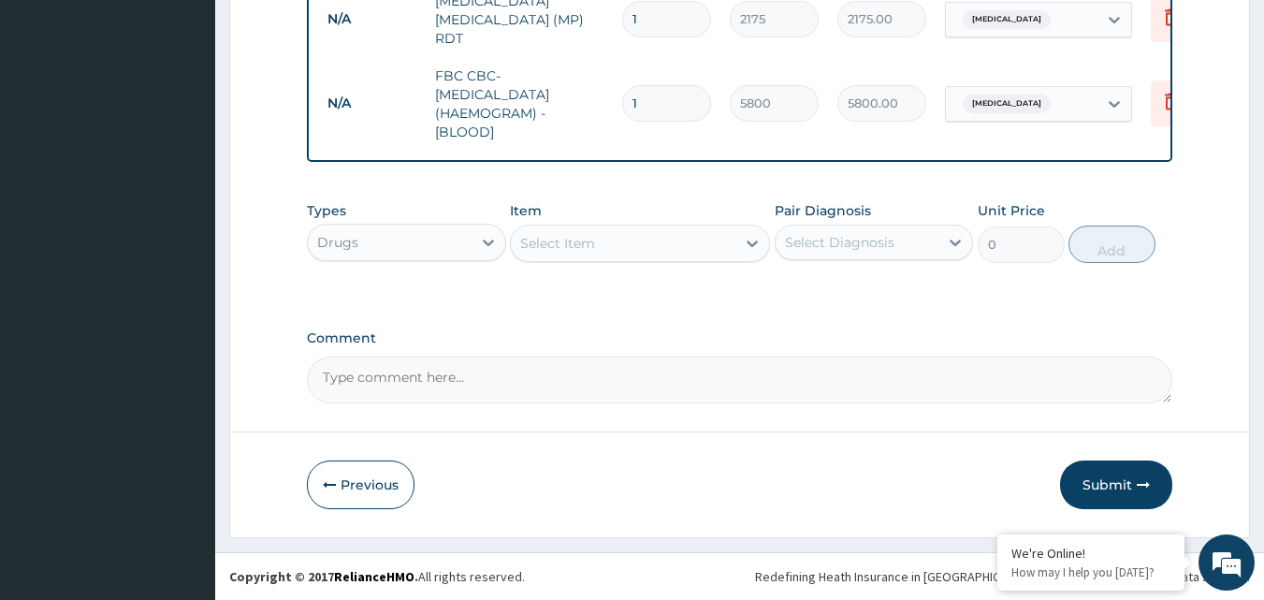
click at [611, 246] on div "Select Item" at bounding box center [623, 243] width 225 height 30
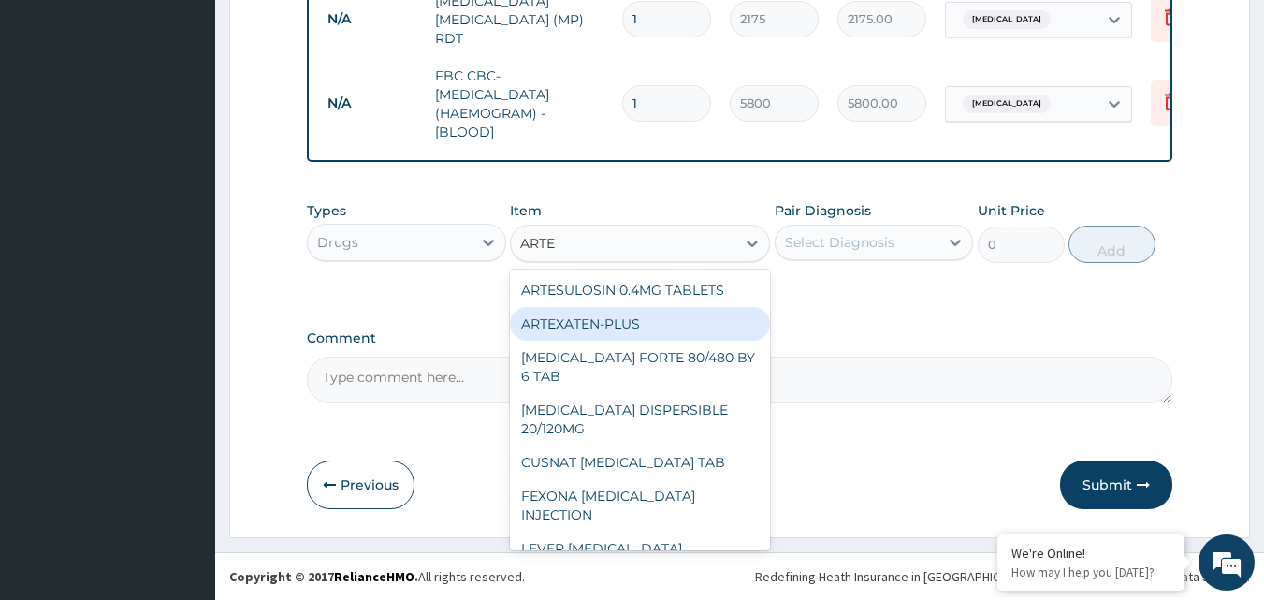
type input "ARTES"
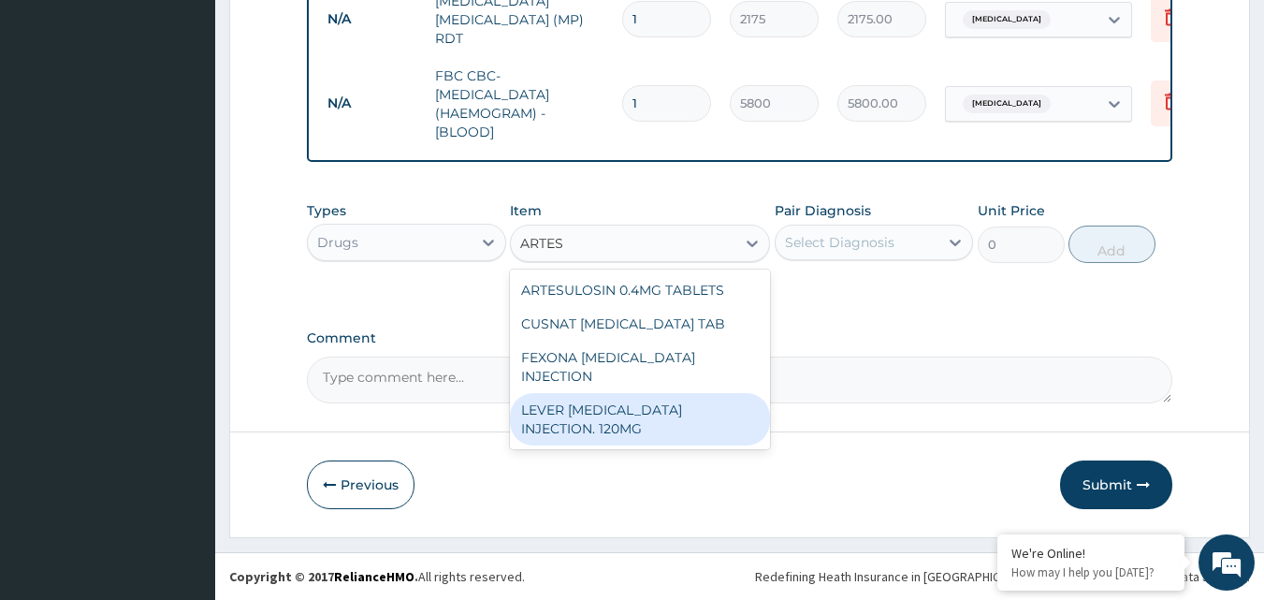
click at [612, 393] on div "LEVER [MEDICAL_DATA] INJECTION. 120MG" at bounding box center [640, 419] width 260 height 52
type input "3190"
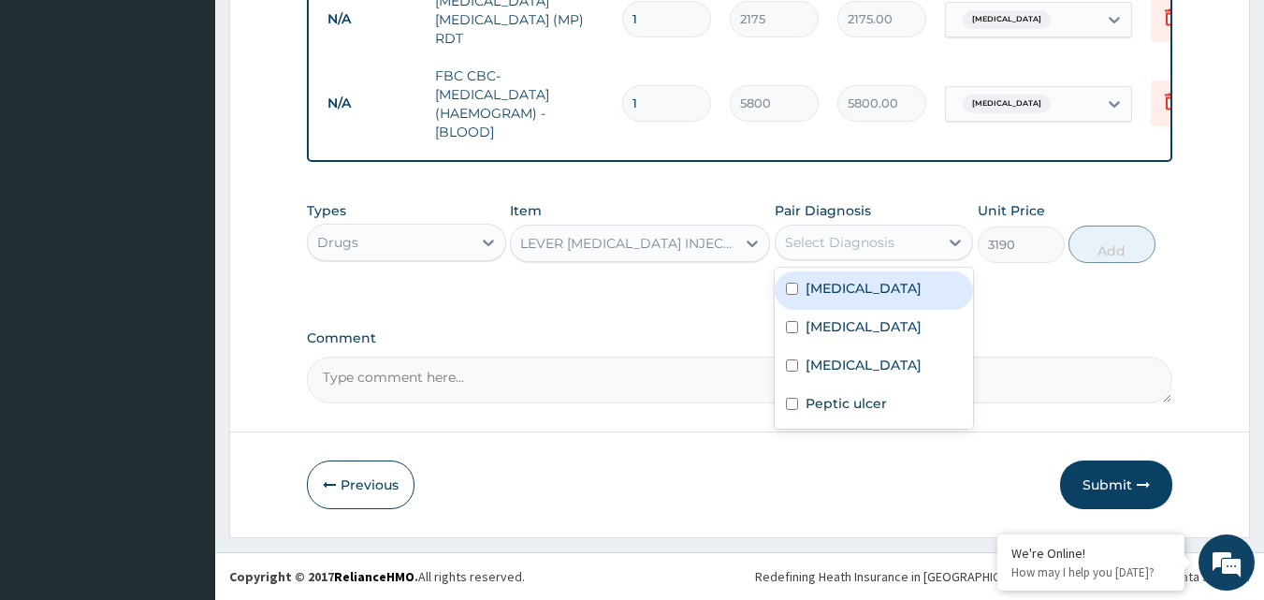
click at [828, 241] on div "Select Diagnosis" at bounding box center [839, 242] width 109 height 19
click at [831, 298] on div "[MEDICAL_DATA]" at bounding box center [874, 290] width 199 height 38
checkbox input "true"
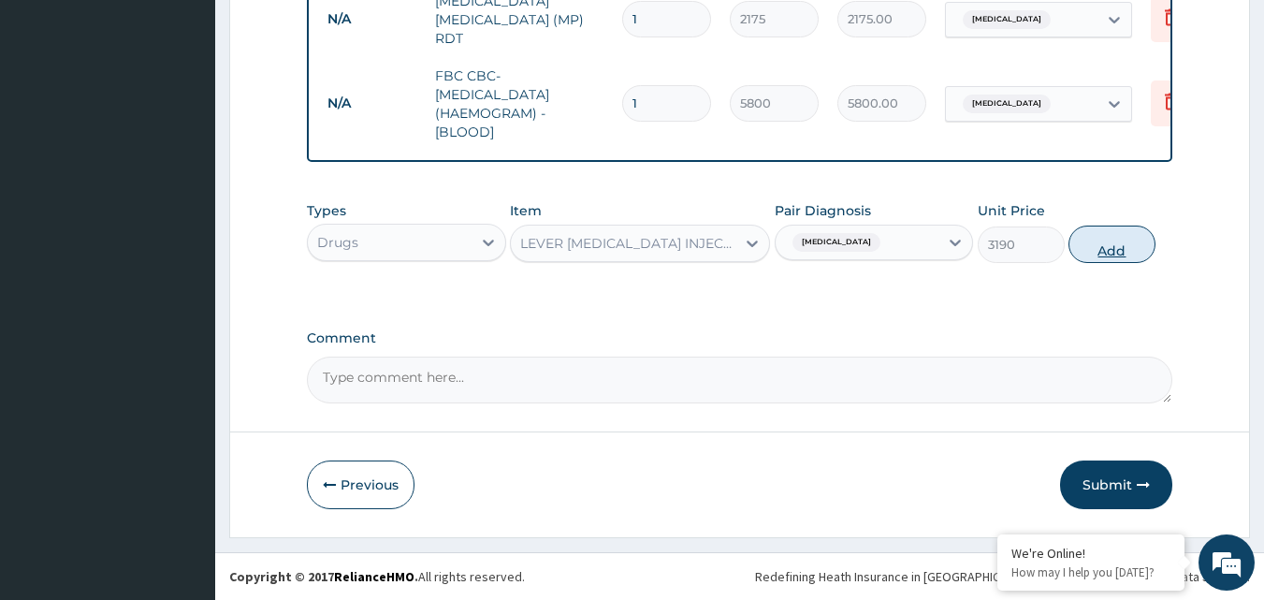
click at [1092, 253] on button "Add" at bounding box center [1112, 244] width 87 height 37
type input "0"
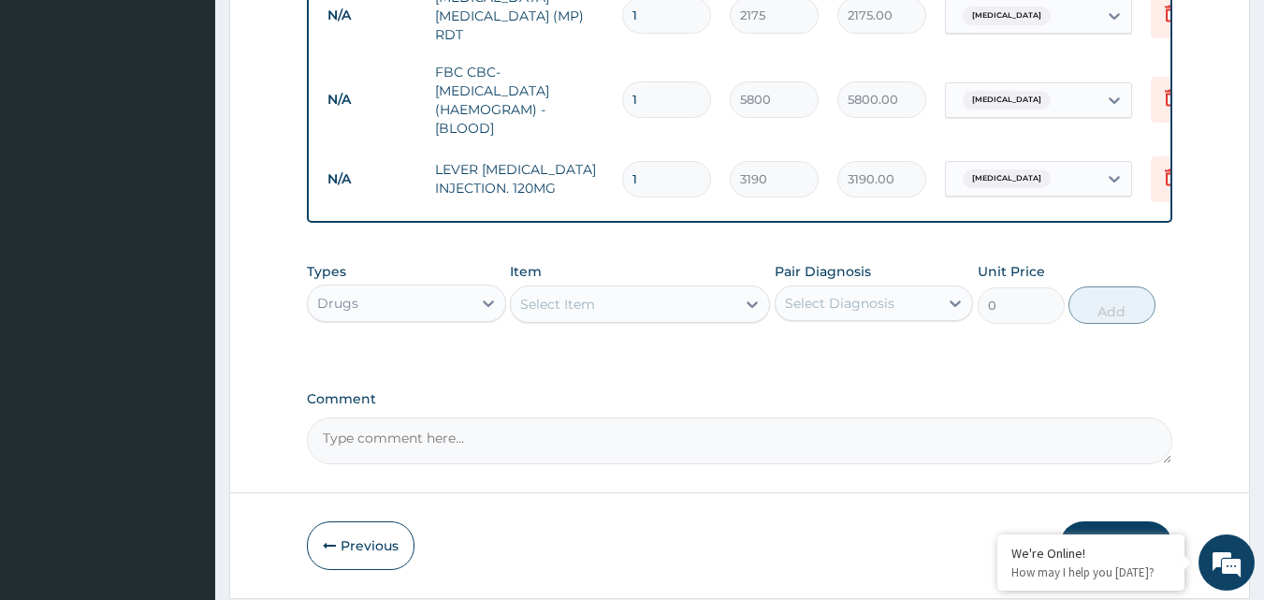
click at [603, 318] on div "Select Item" at bounding box center [623, 304] width 225 height 30
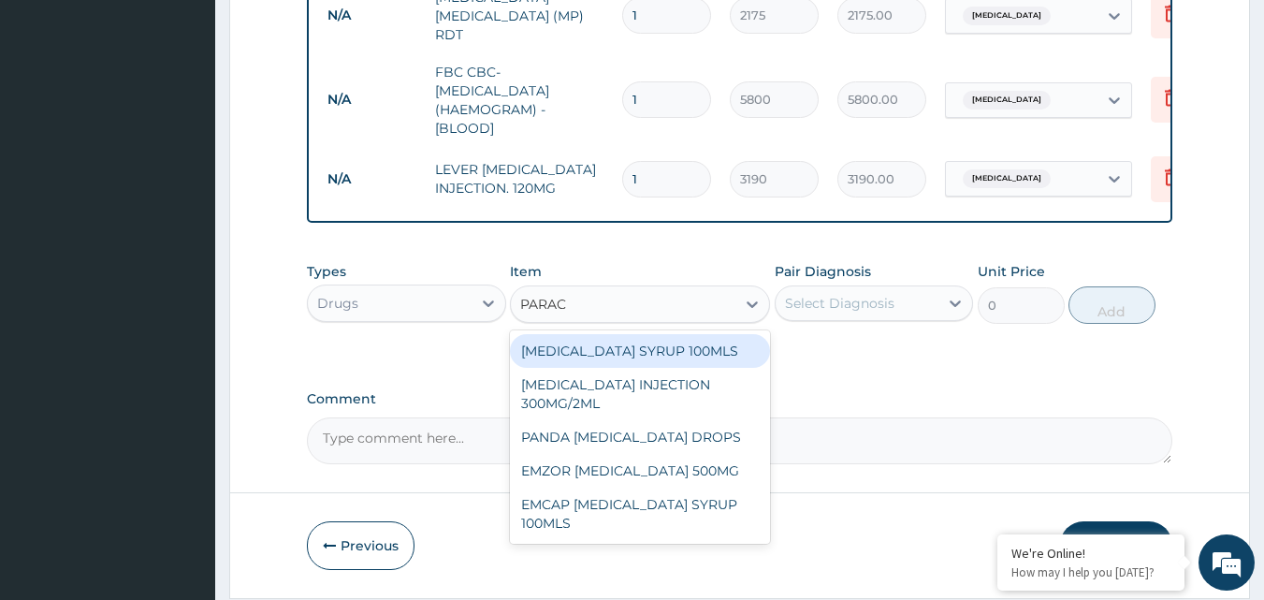
type input "PARACE"
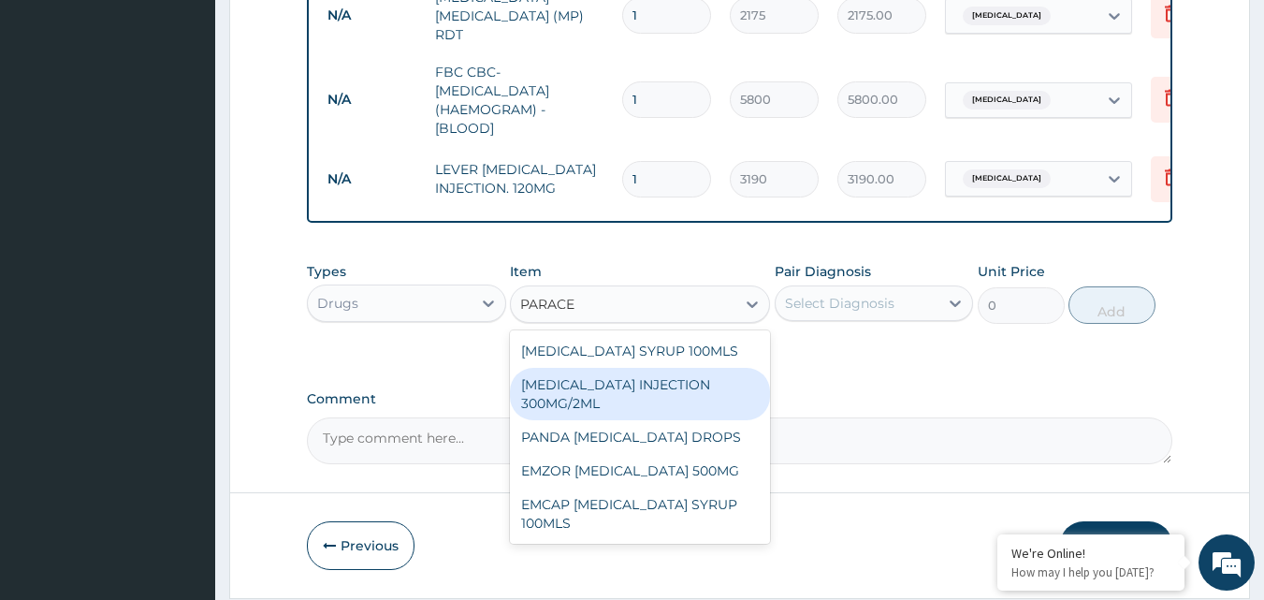
click at [651, 387] on div "[MEDICAL_DATA] INJECTION 300MG/2ML" at bounding box center [640, 394] width 260 height 52
type input "350.9"
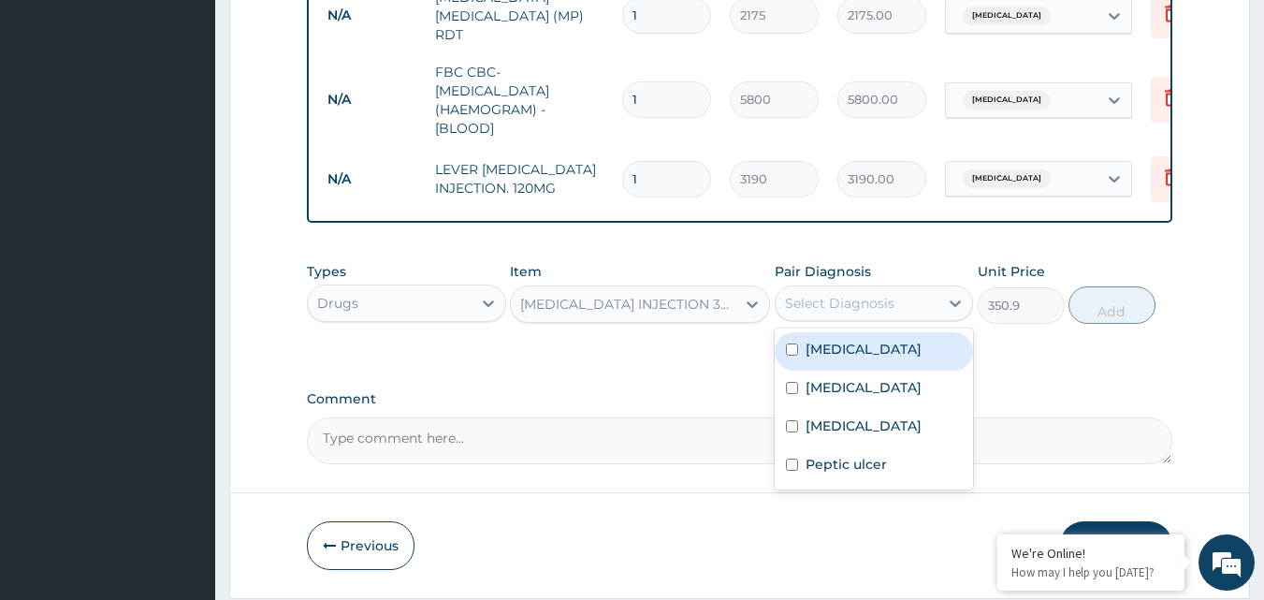
click at [860, 300] on div "Select Diagnosis" at bounding box center [839, 303] width 109 height 19
click at [838, 358] on label "[MEDICAL_DATA]" at bounding box center [864, 349] width 116 height 19
checkbox input "true"
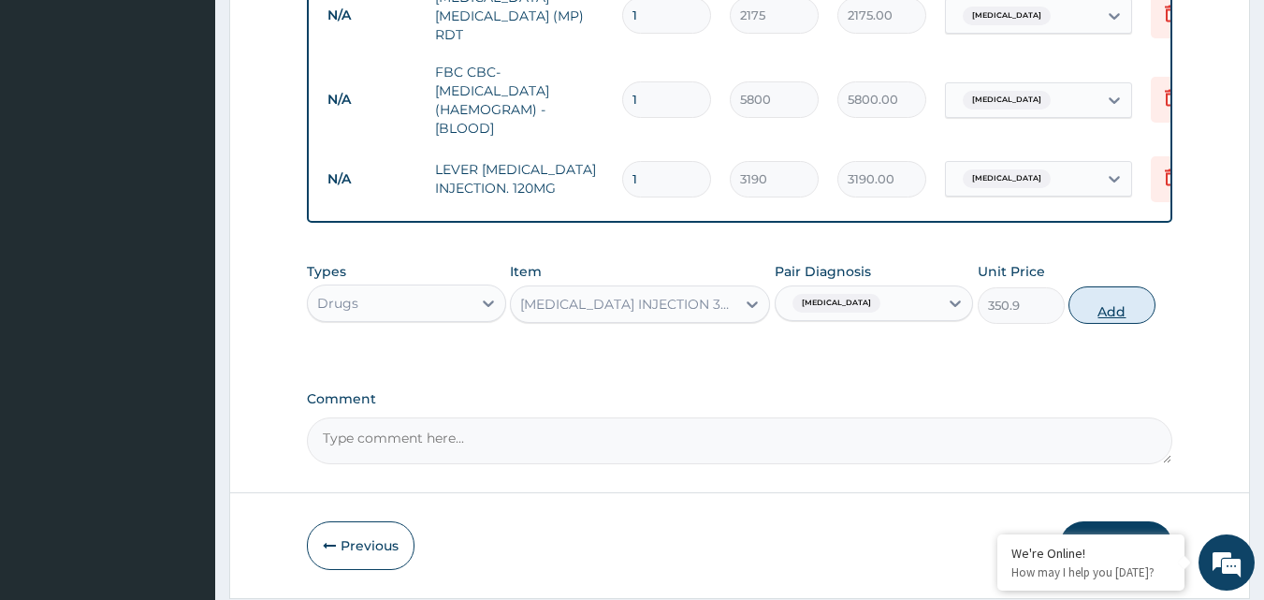
click at [1123, 296] on button "Add" at bounding box center [1112, 304] width 87 height 37
type input "0"
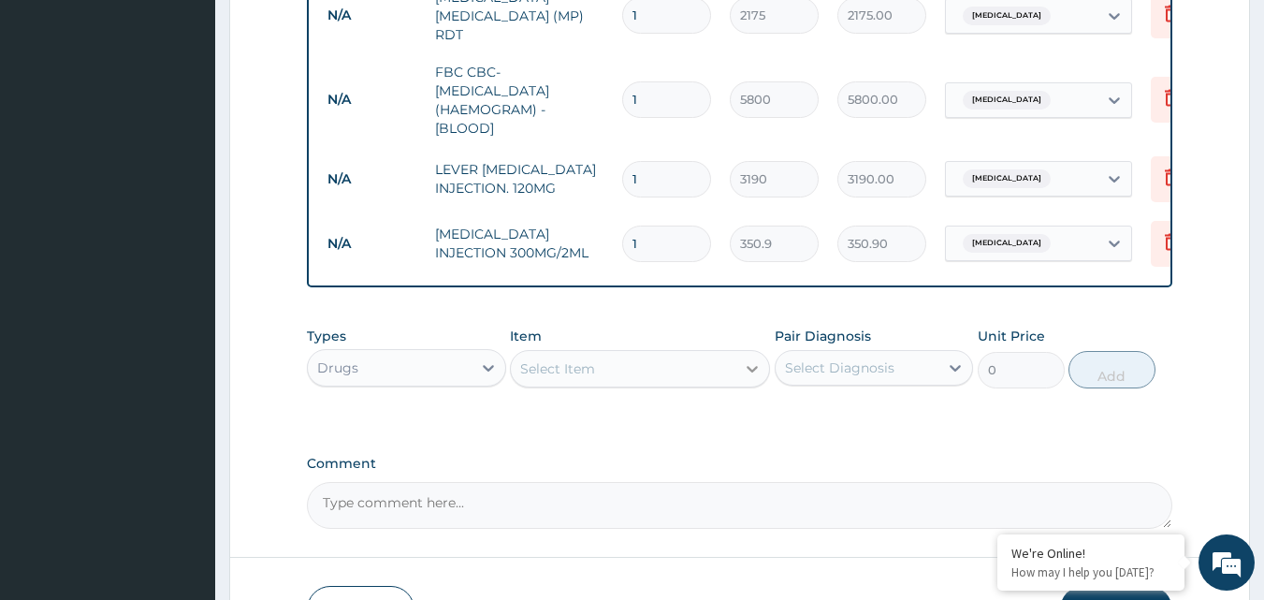
click at [737, 355] on div at bounding box center [753, 369] width 34 height 34
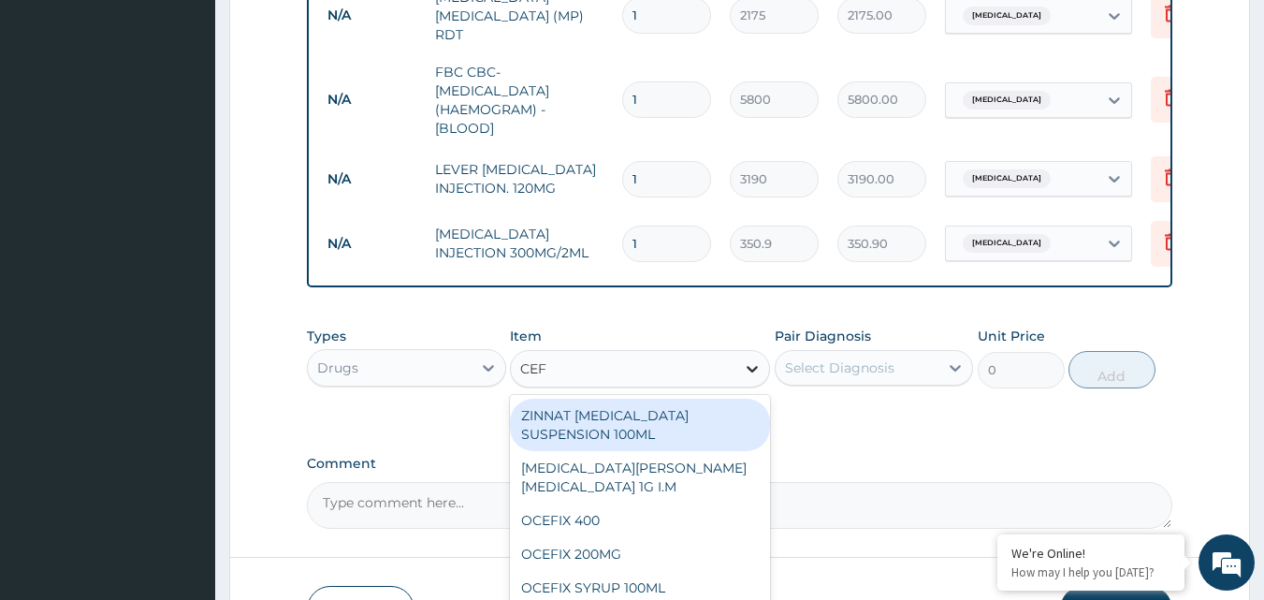
type input "CEFI"
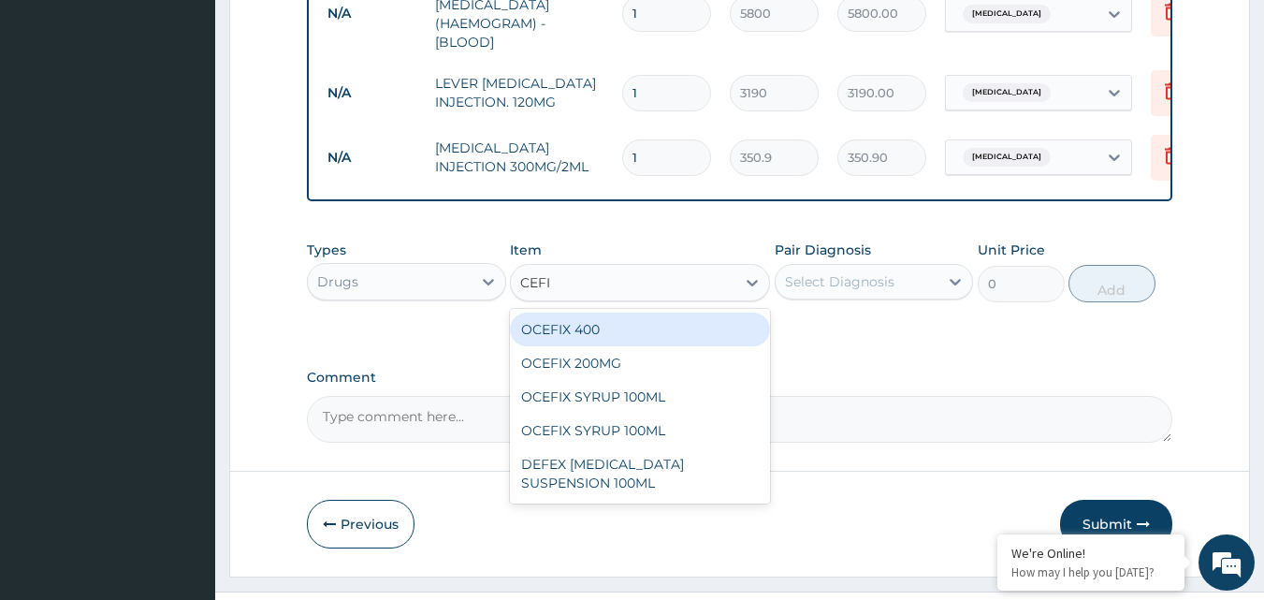
scroll to position [956, 0]
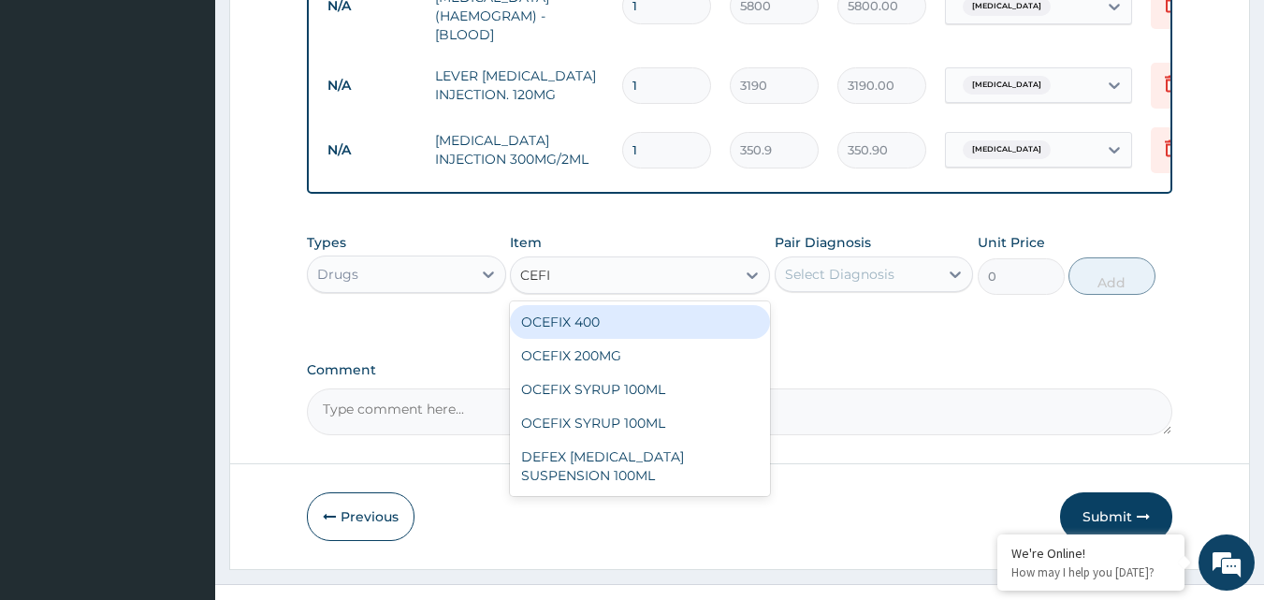
click at [654, 328] on div "OCEFIX 400" at bounding box center [640, 322] width 260 height 34
type input "797.5"
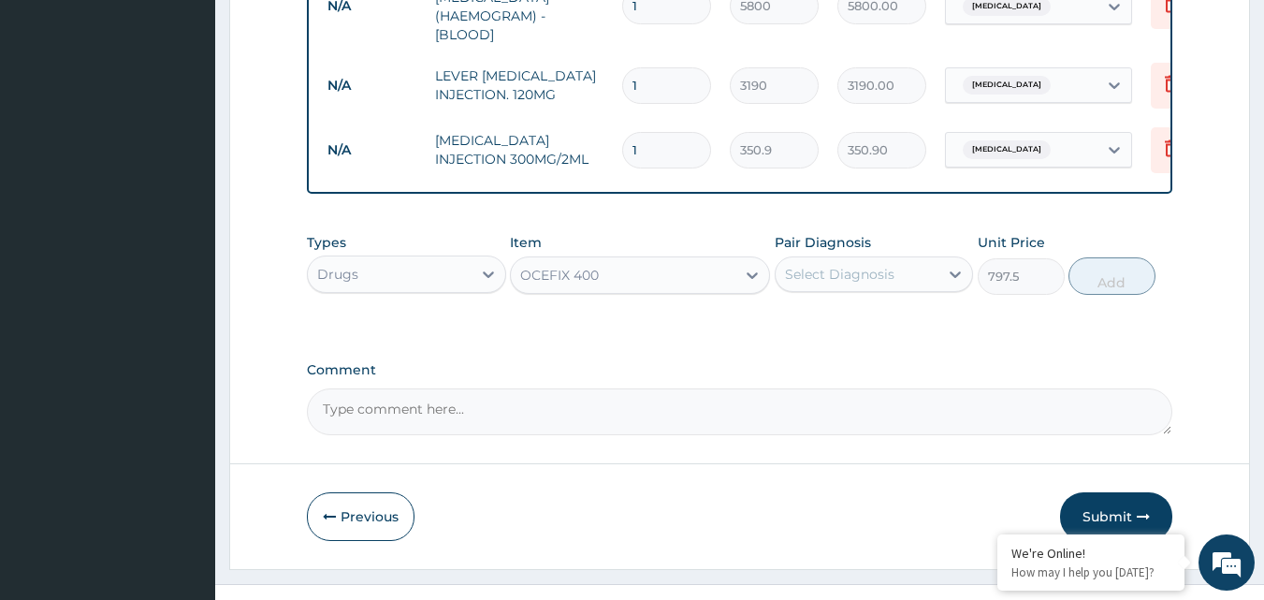
click at [851, 283] on div "Select Diagnosis" at bounding box center [839, 274] width 109 height 19
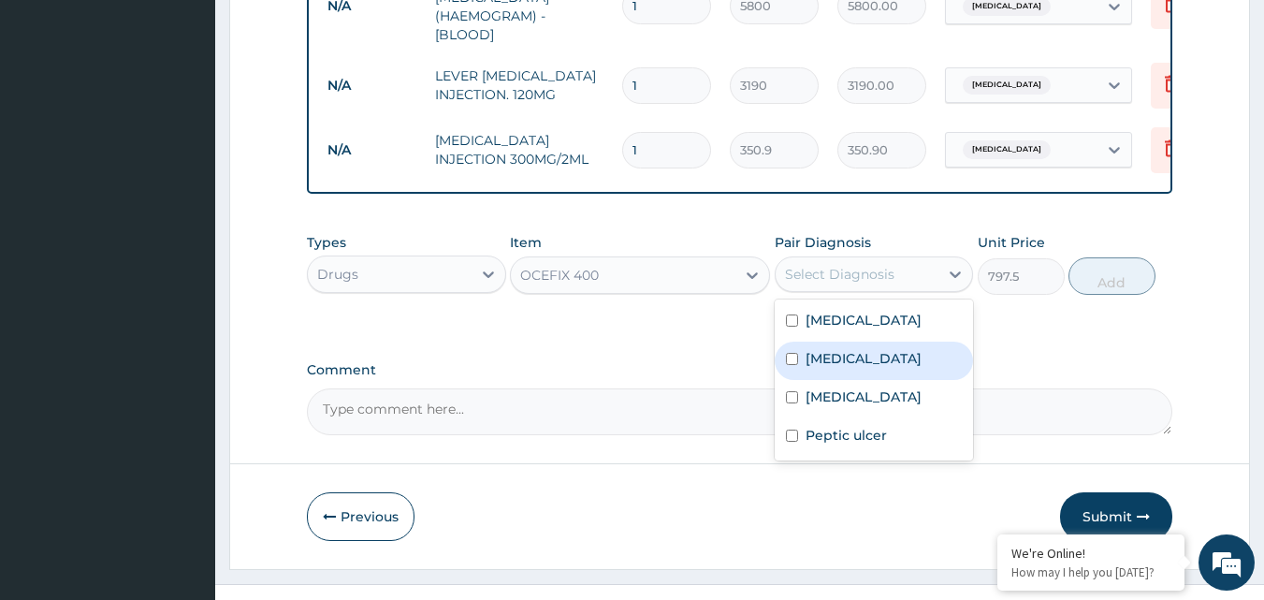
click at [830, 368] on label "Sepsis" at bounding box center [864, 358] width 116 height 19
checkbox input "true"
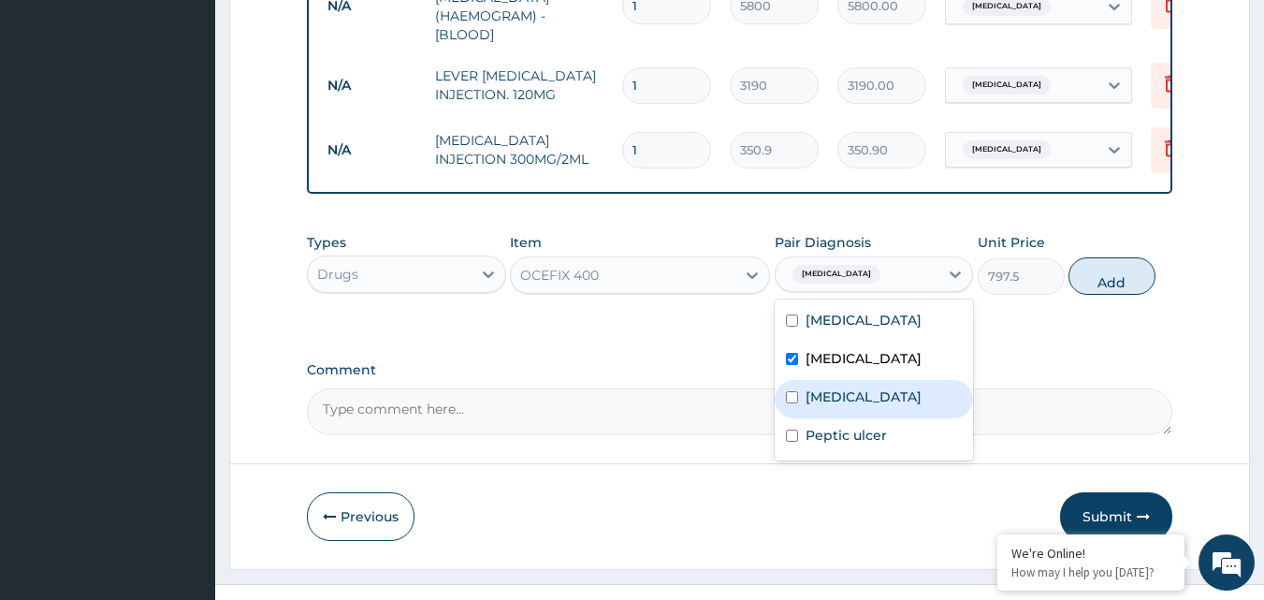
click at [868, 394] on label "Respiratory tract infection" at bounding box center [864, 396] width 116 height 19
checkbox input "true"
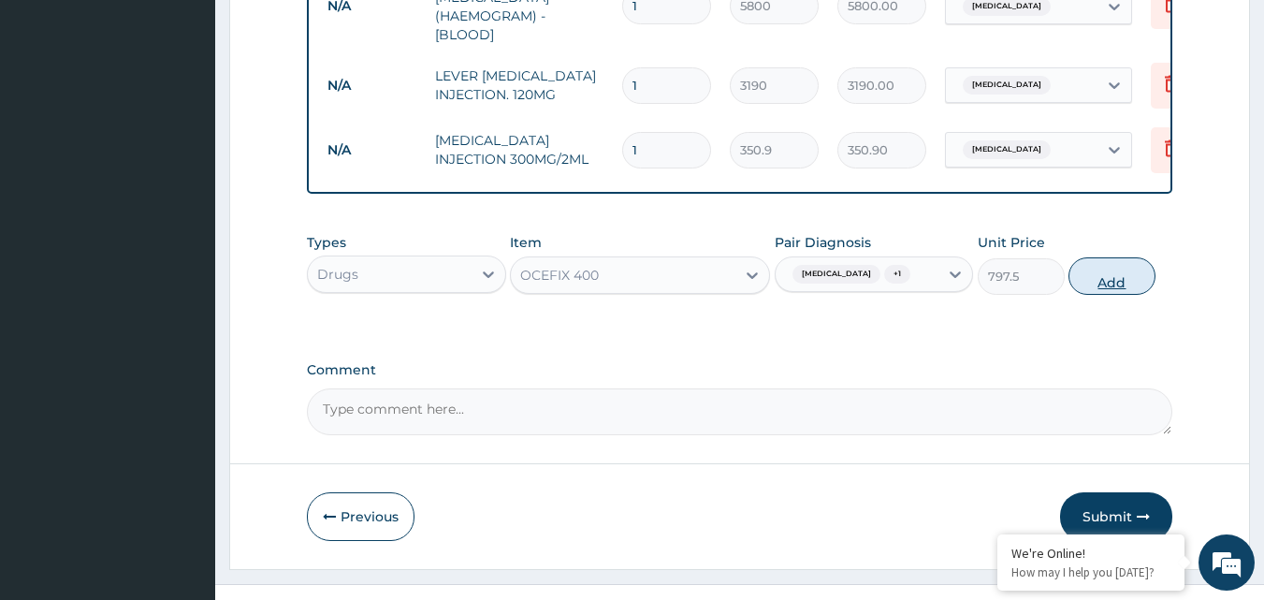
click at [1115, 278] on button "Add" at bounding box center [1112, 275] width 87 height 37
type input "0"
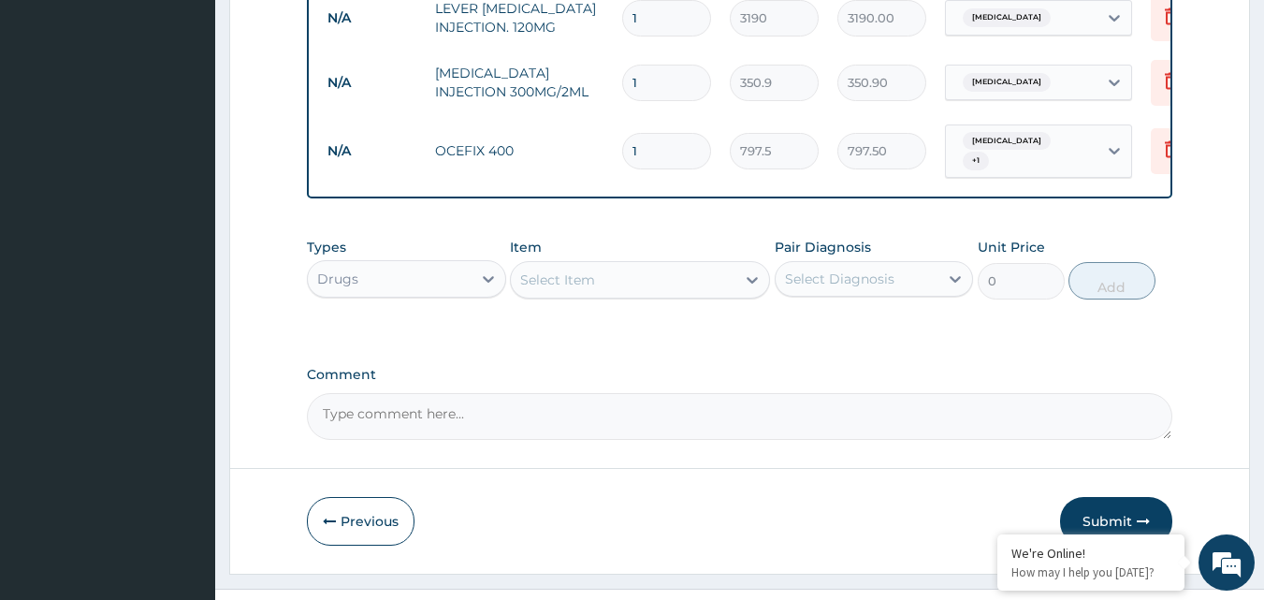
scroll to position [1049, 0]
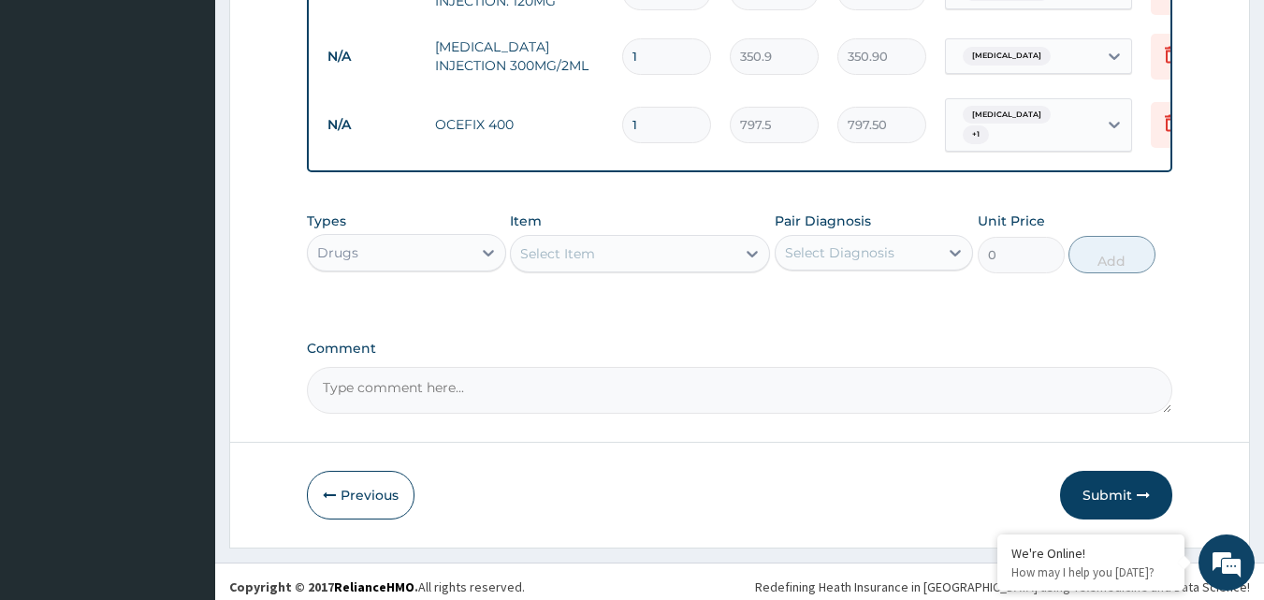
click at [664, 259] on div "Select Item" at bounding box center [623, 254] width 225 height 30
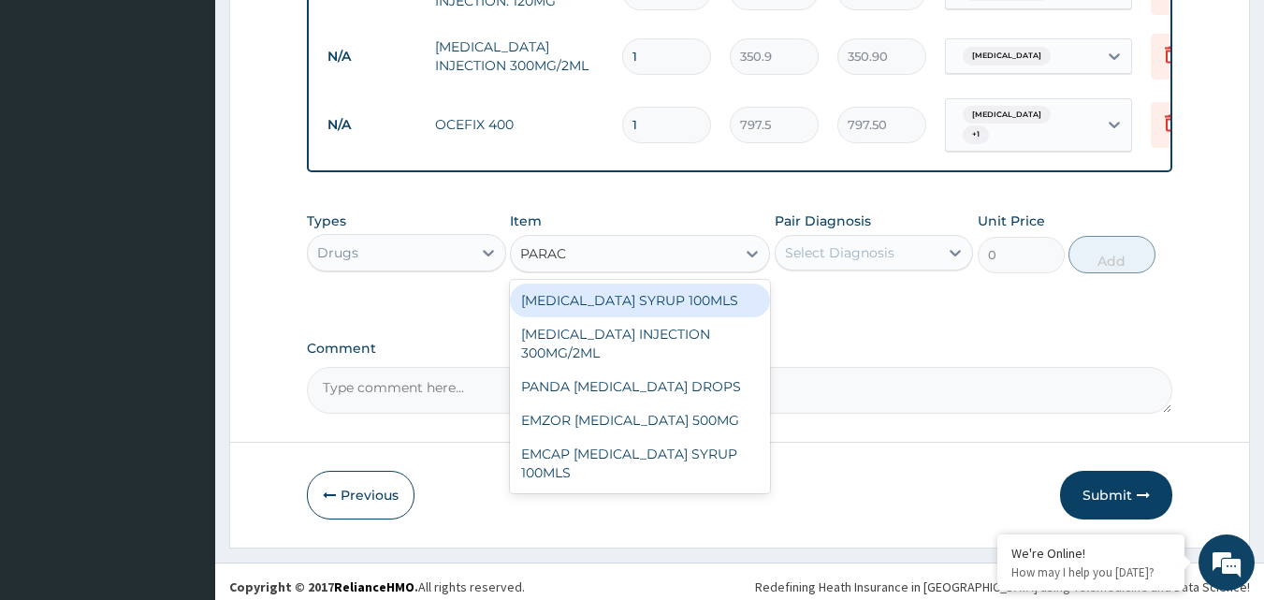
type input "PARACE"
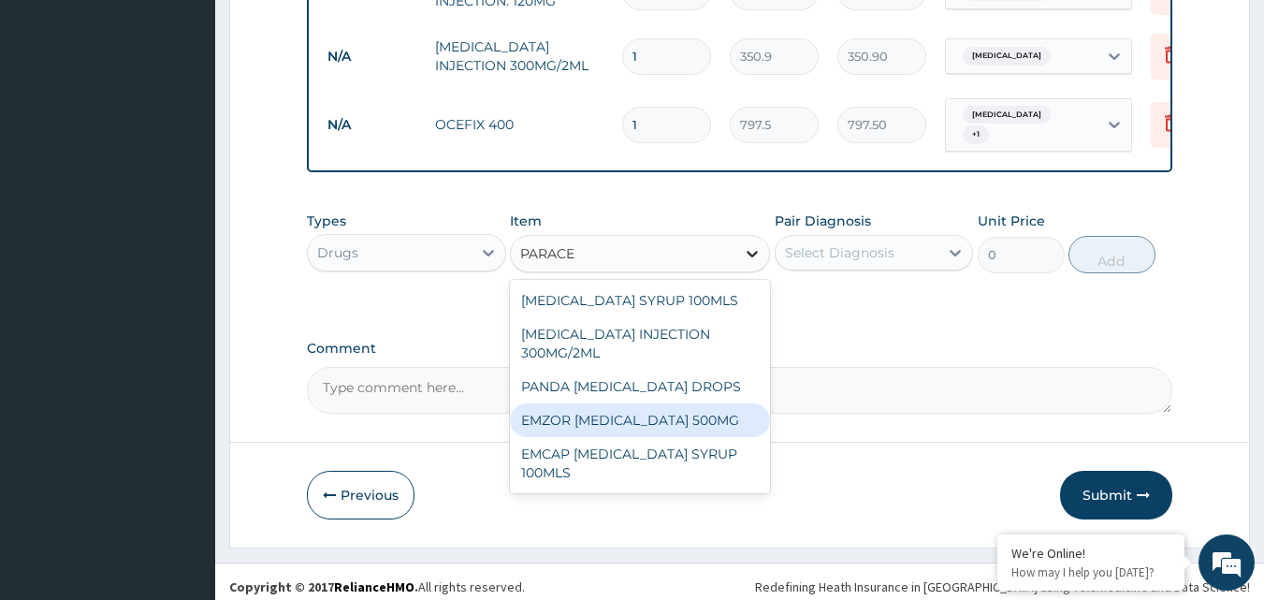
drag, startPoint x: 628, startPoint y: 410, endPoint x: 752, endPoint y: 260, distance: 194.1
click at [629, 409] on div "EMZOR PARACETAMOL 500MG" at bounding box center [640, 420] width 260 height 34
type input "31.9"
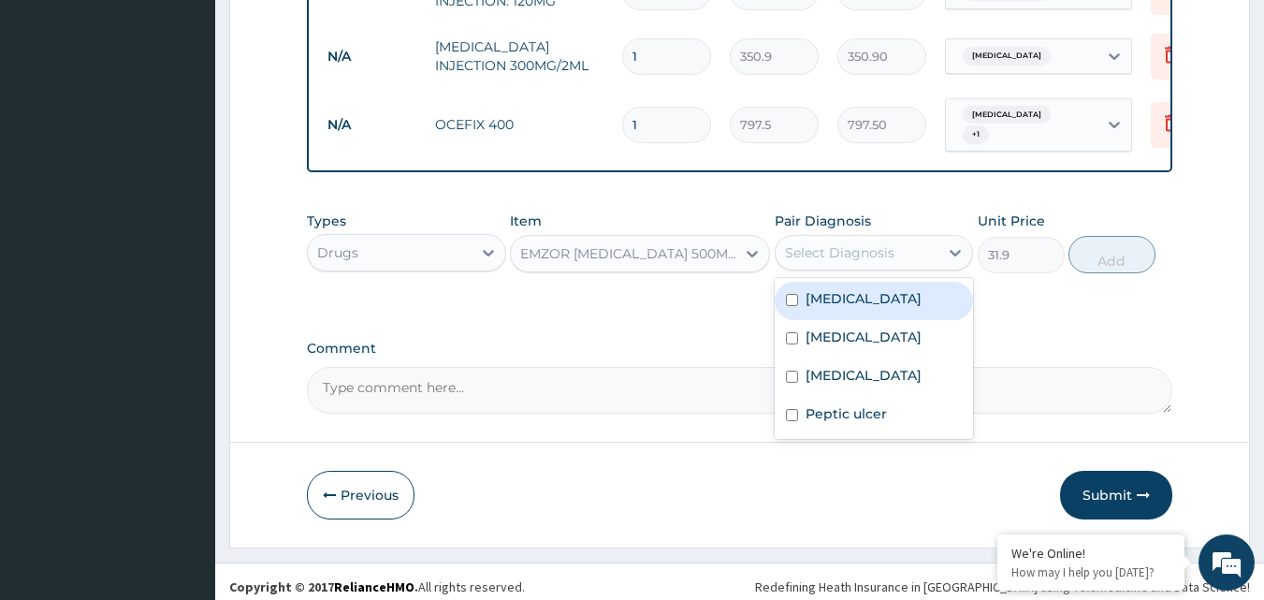
click at [822, 245] on div "Select Diagnosis" at bounding box center [839, 252] width 109 height 19
click at [824, 295] on label "Malaria" at bounding box center [864, 298] width 116 height 19
checkbox input "true"
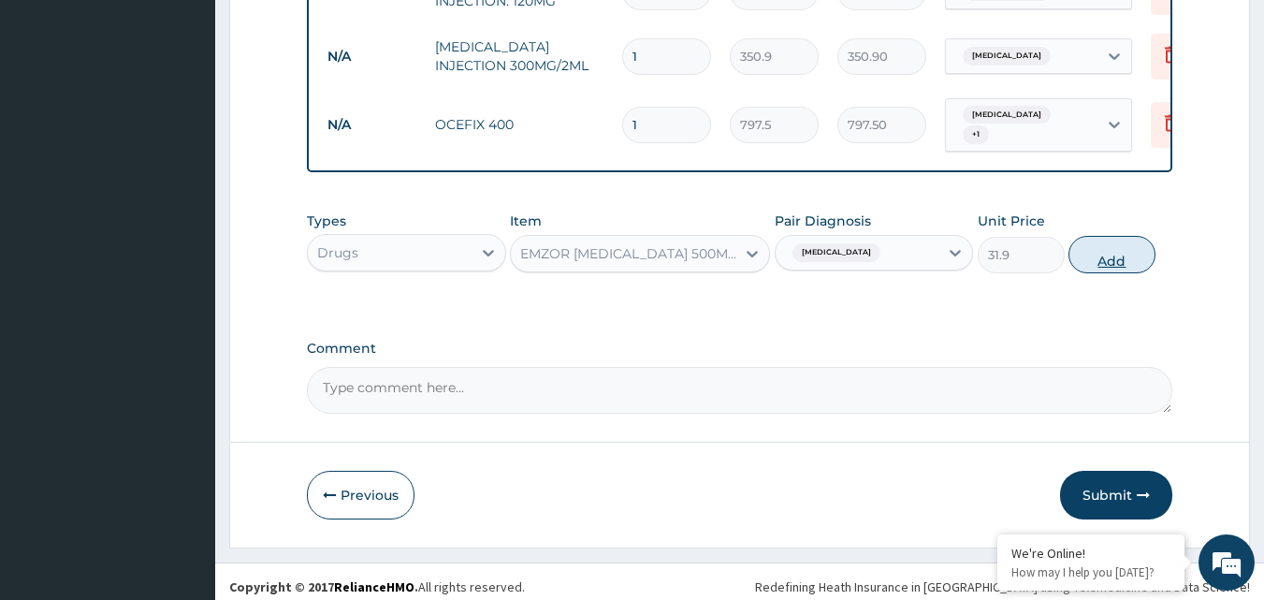
click at [1142, 264] on button "Add" at bounding box center [1112, 254] width 87 height 37
type input "0"
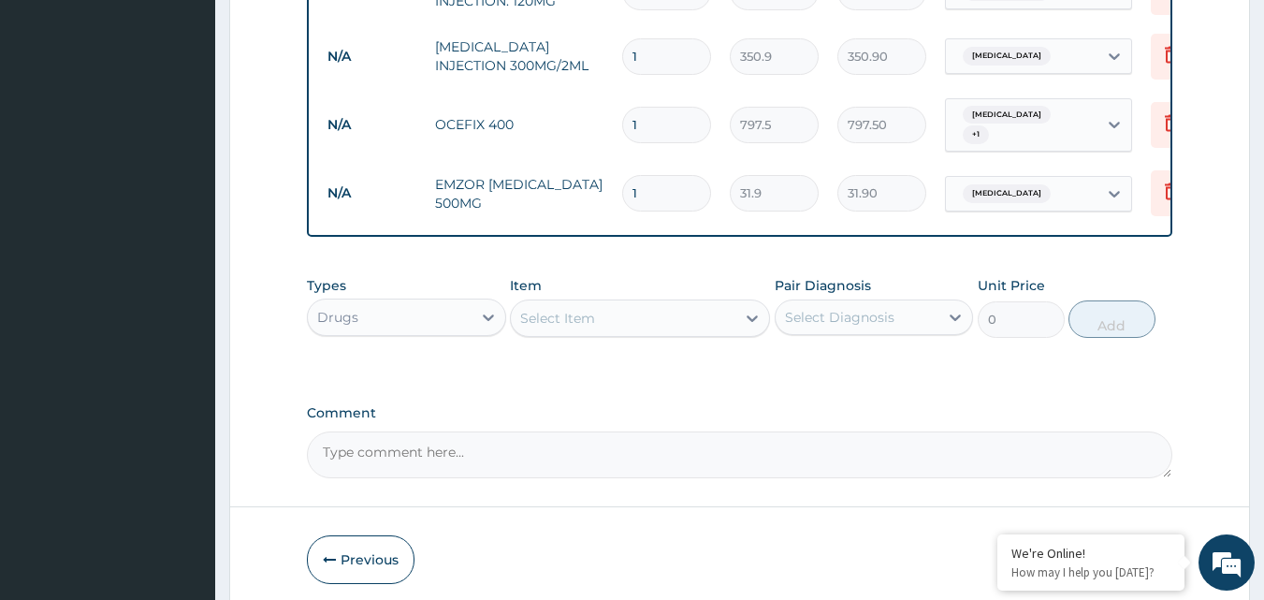
type input "18"
type input "574.20"
type input "18"
click at [672, 111] on input "1" at bounding box center [666, 125] width 89 height 36
type input "10"
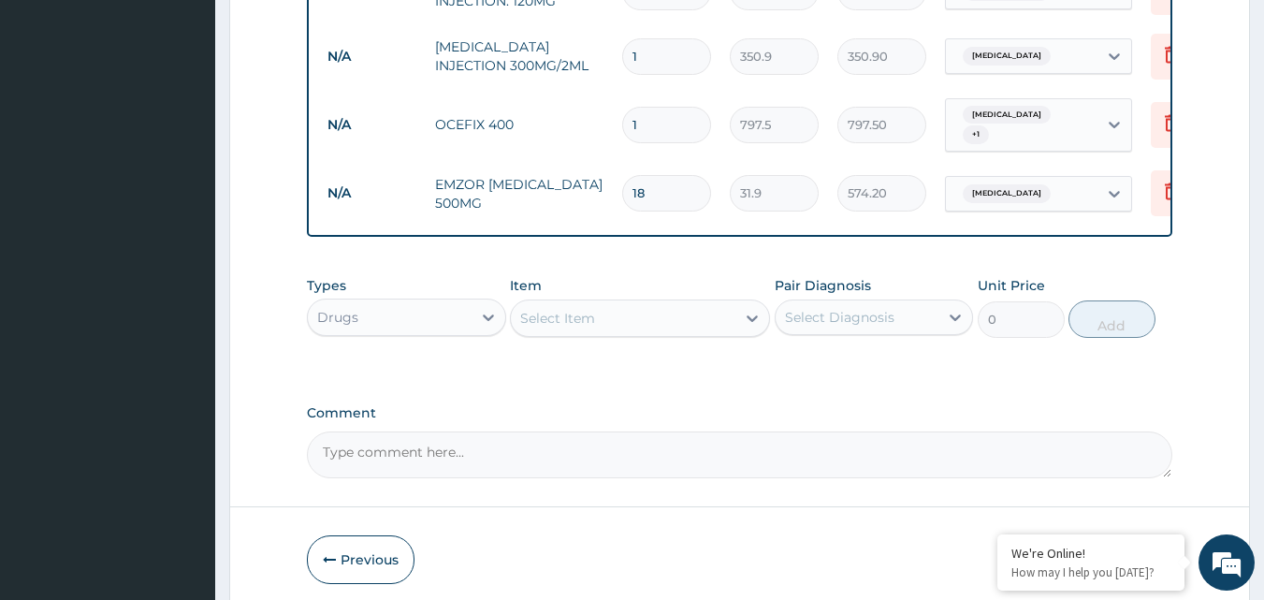
type input "7975.00"
type input "1"
type input "797.50"
type input "13"
type input "10367.50"
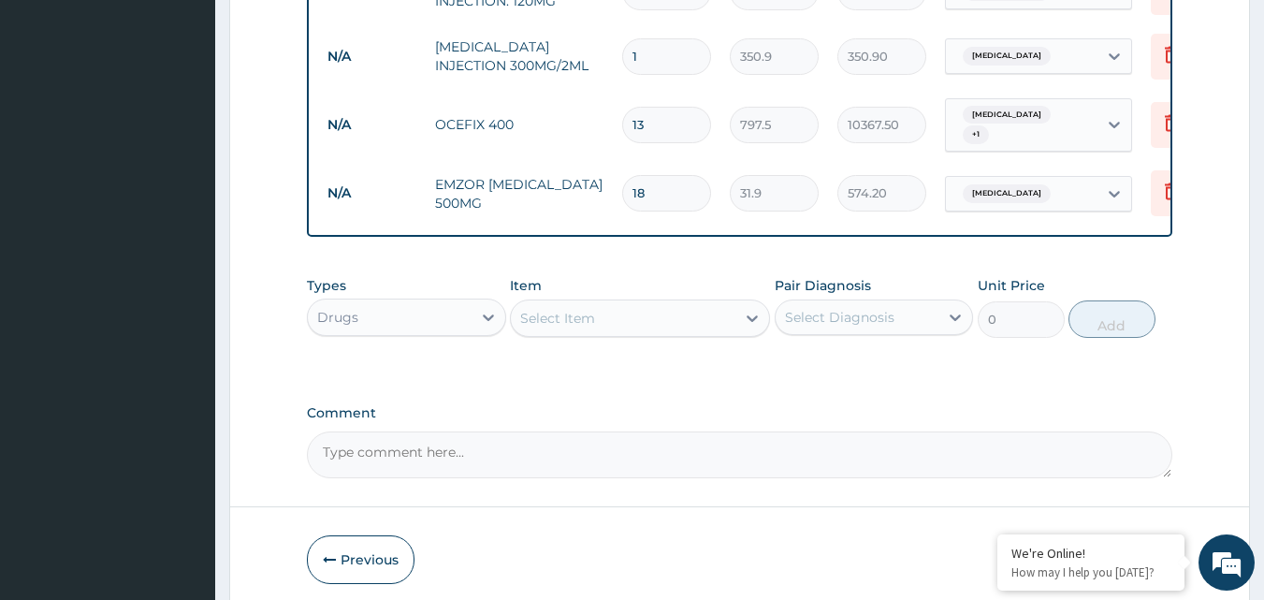
scroll to position [956, 0]
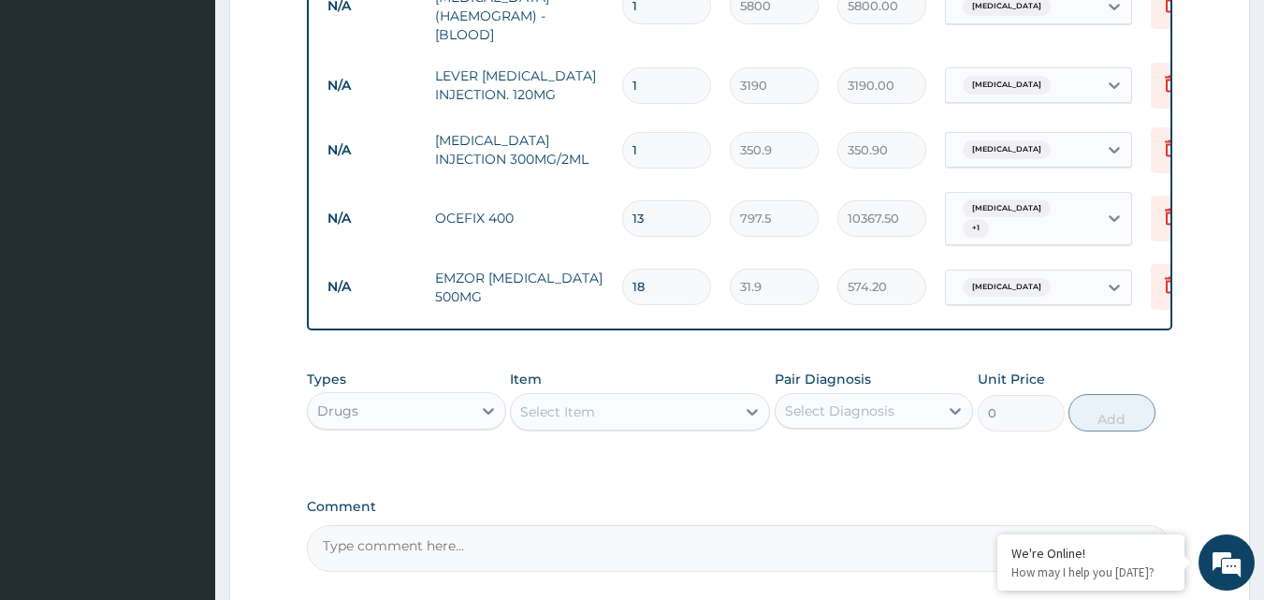
type input "1"
type input "797.50"
type input "10"
type input "7975.00"
type input "10"
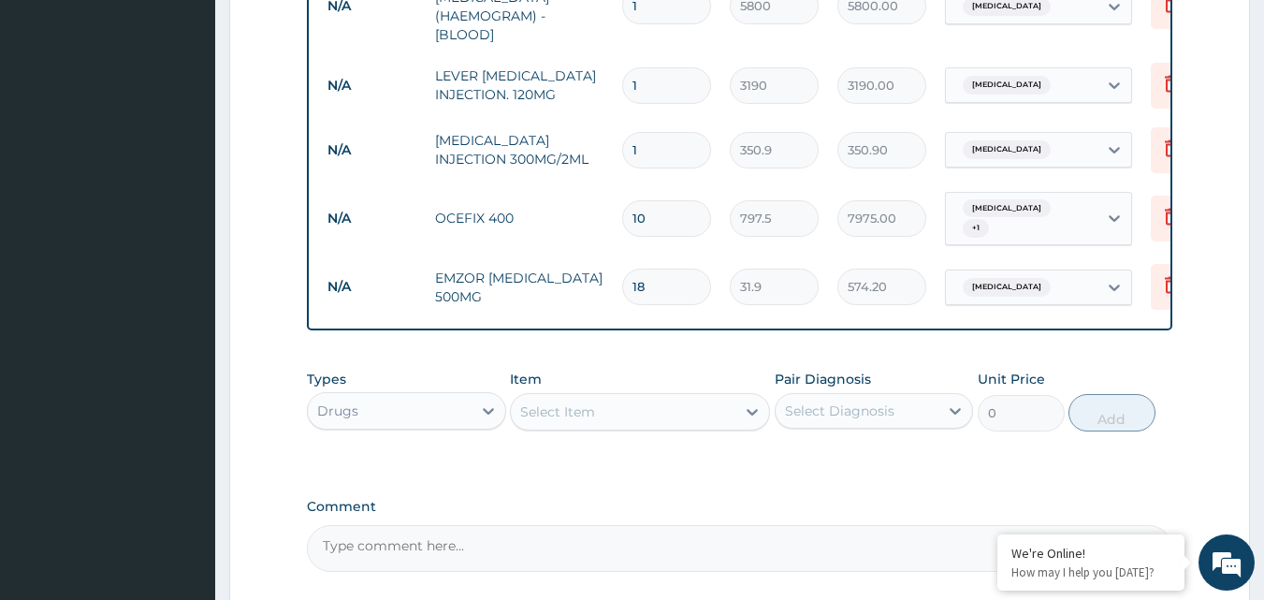
click at [655, 144] on input "1" at bounding box center [666, 150] width 89 height 36
type input "0.00"
type input "3"
type input "1052.70"
type input "3"
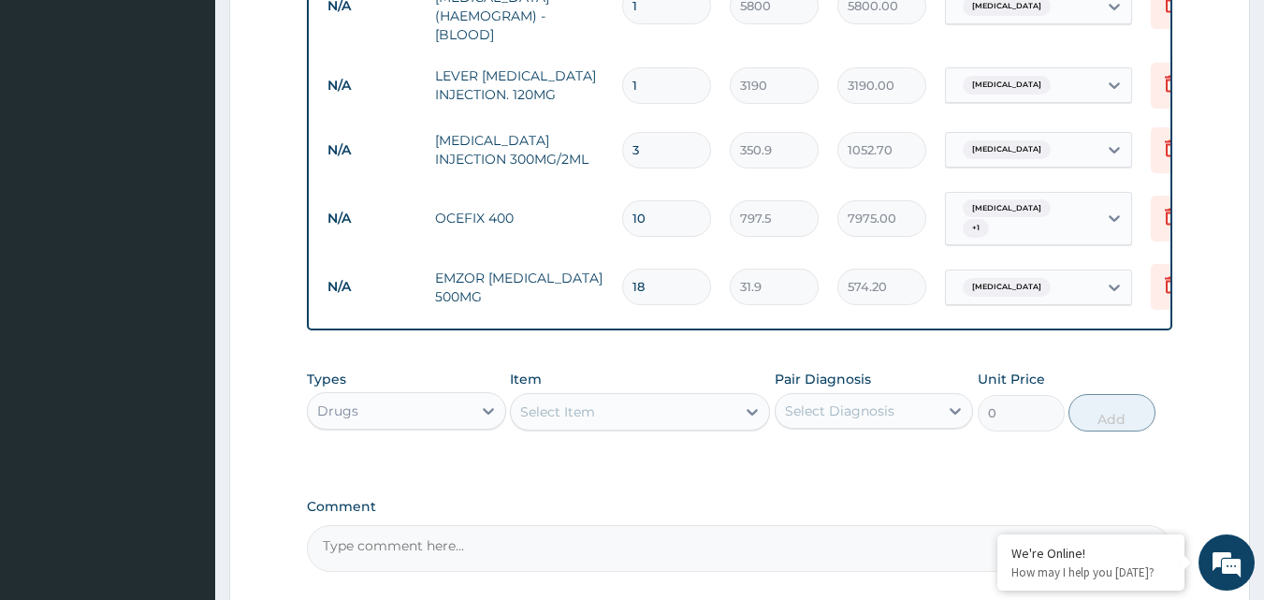
click at [653, 71] on input "1" at bounding box center [666, 85] width 89 height 36
type input "0.00"
type input "3"
type input "9570.00"
type input "4"
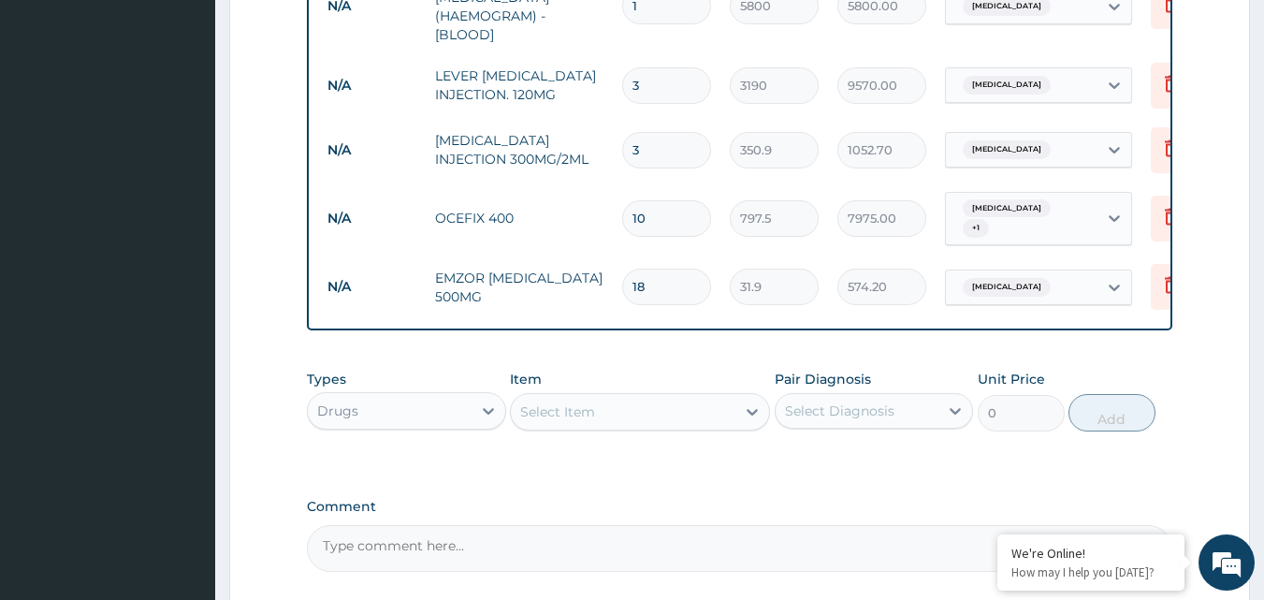
type input "12760.00"
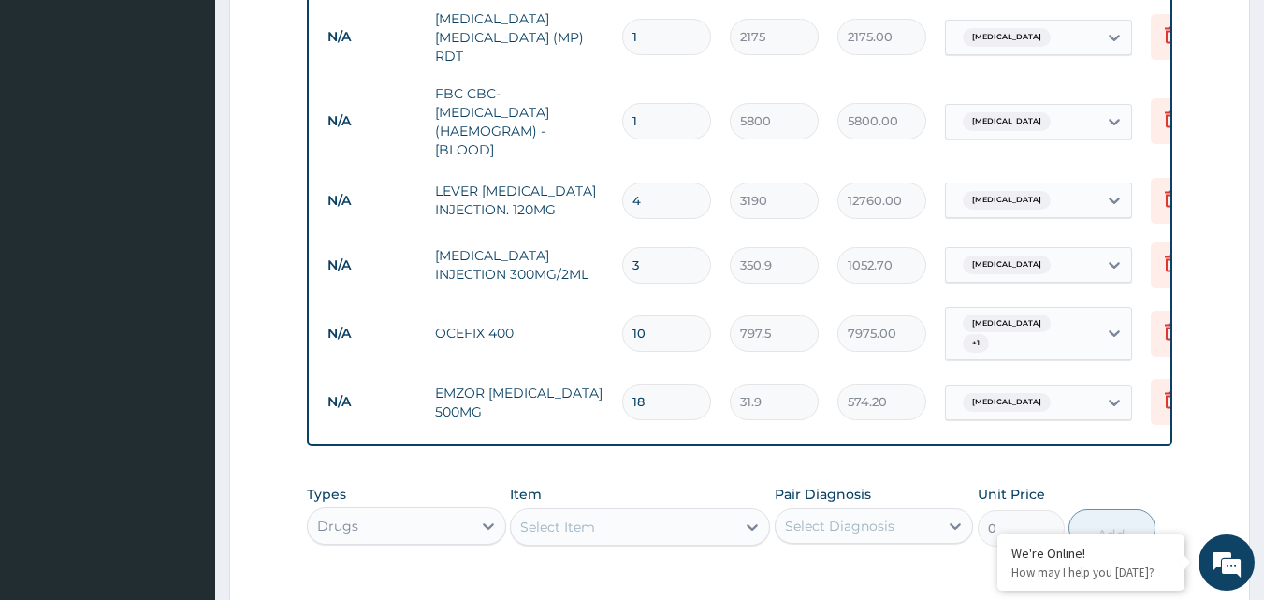
scroll to position [839, 0]
type input "0.00"
type input "3"
type input "9570.00"
type input "3"
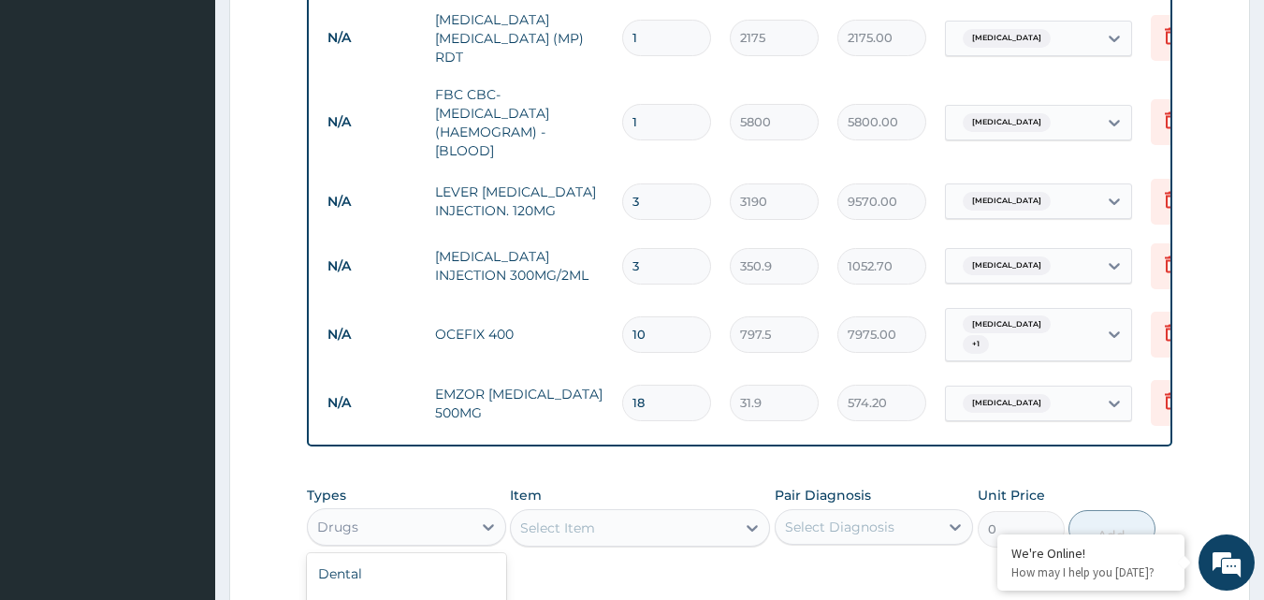
click at [452, 530] on div "Drugs" at bounding box center [390, 527] width 164 height 30
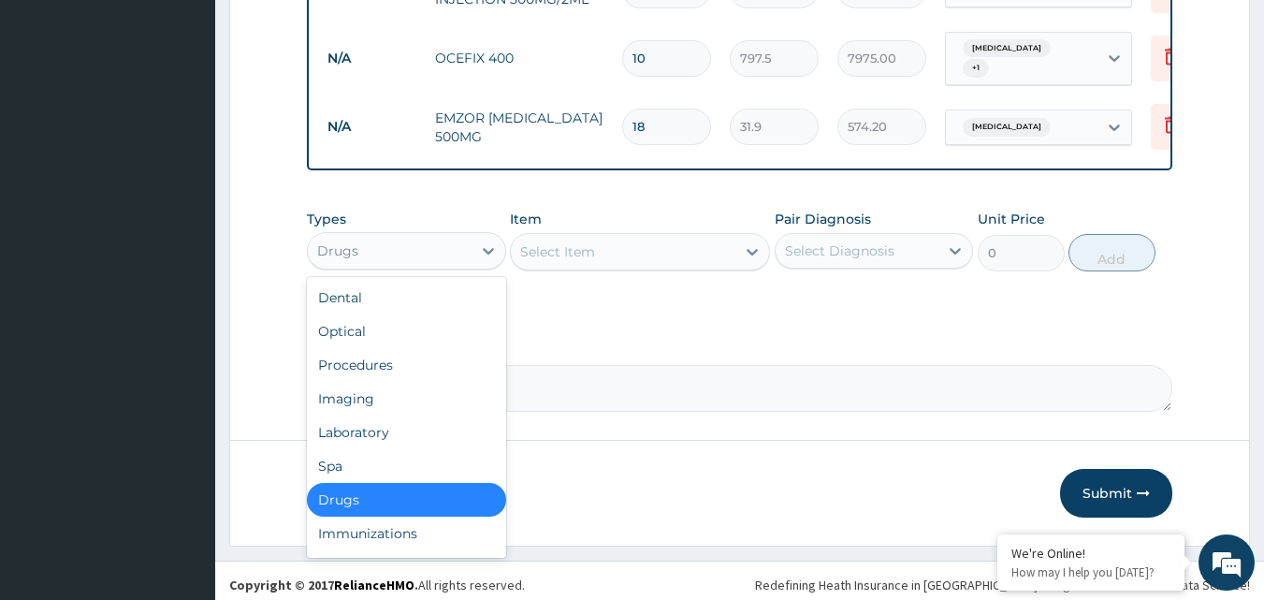
scroll to position [1120, 0]
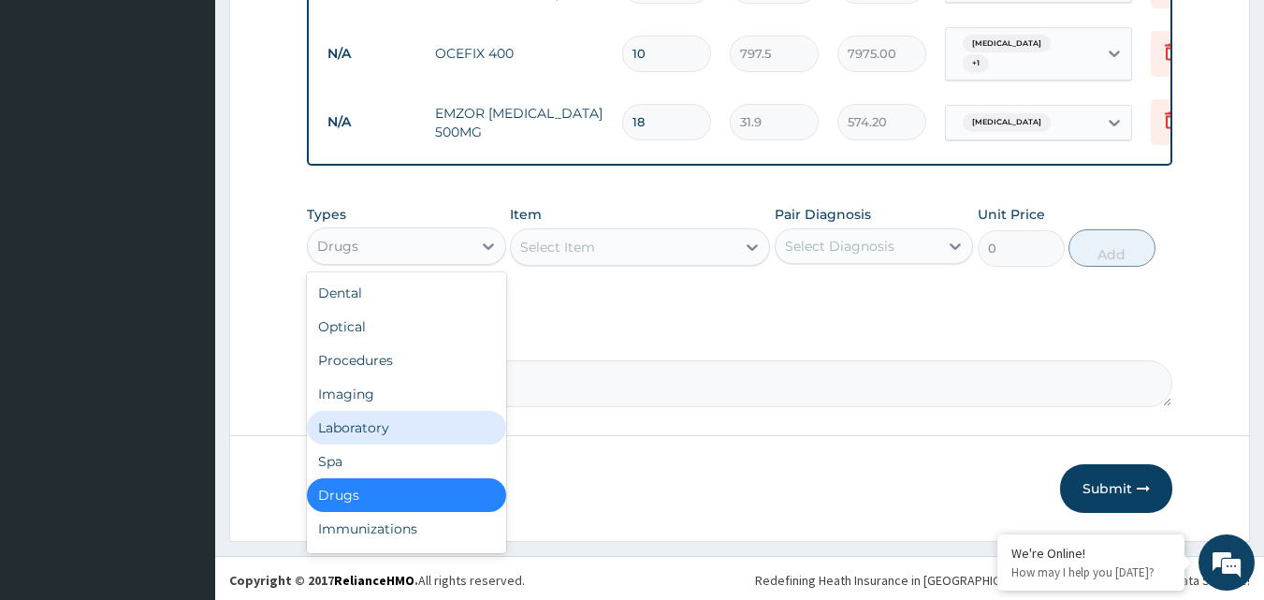
click at [431, 431] on div "Laboratory" at bounding box center [406, 428] width 199 height 34
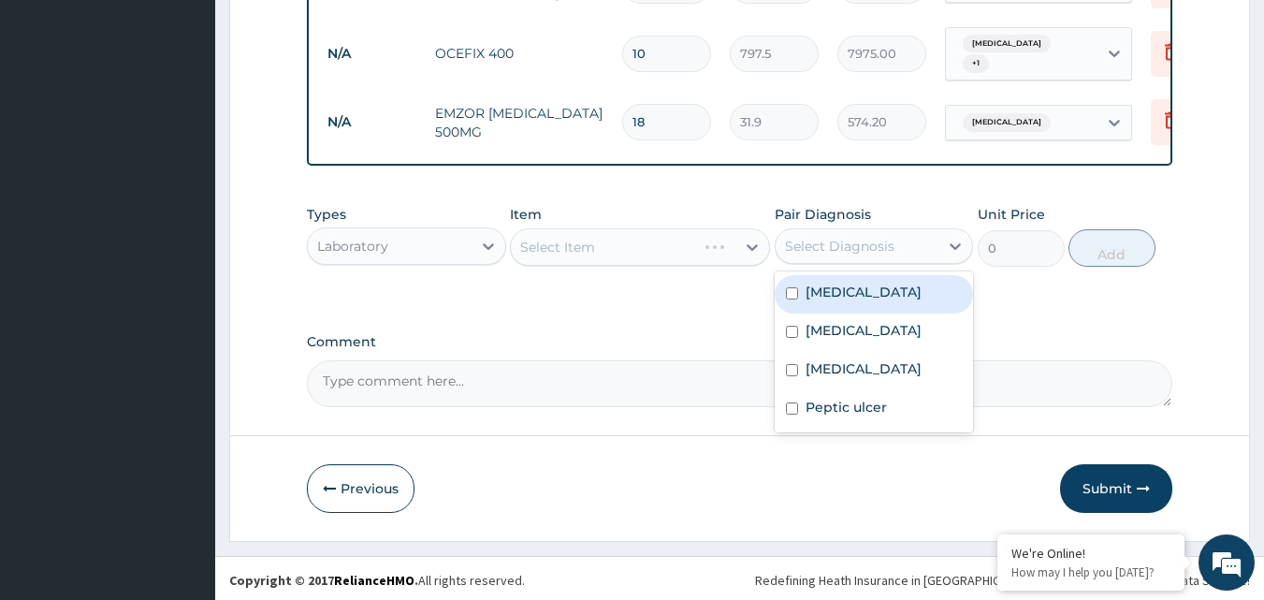
click at [806, 237] on div "Select Diagnosis" at bounding box center [839, 246] width 109 height 19
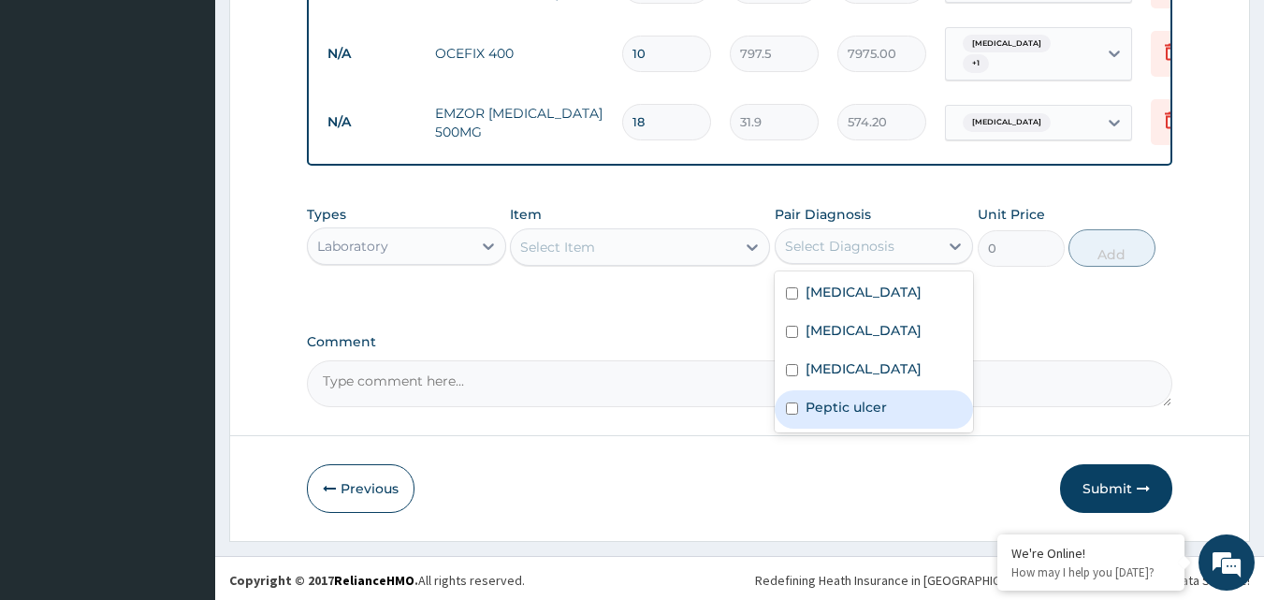
click at [882, 413] on label "Peptic ulcer" at bounding box center [846, 407] width 81 height 19
checkbox input "true"
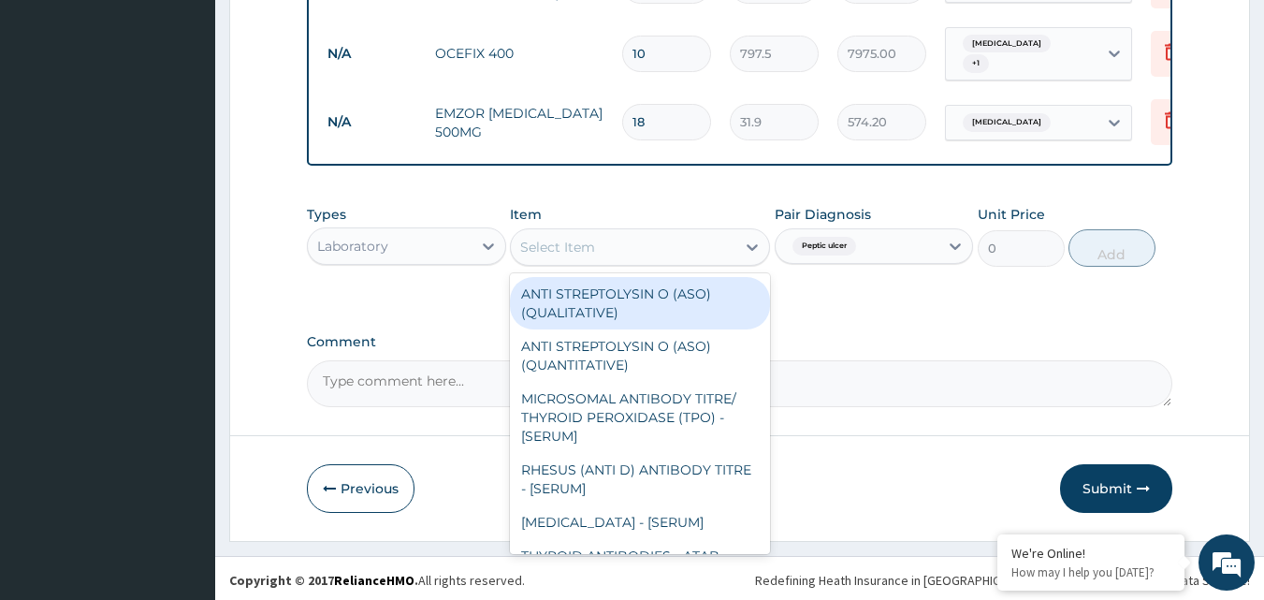
click at [665, 236] on div "Select Item" at bounding box center [623, 247] width 225 height 30
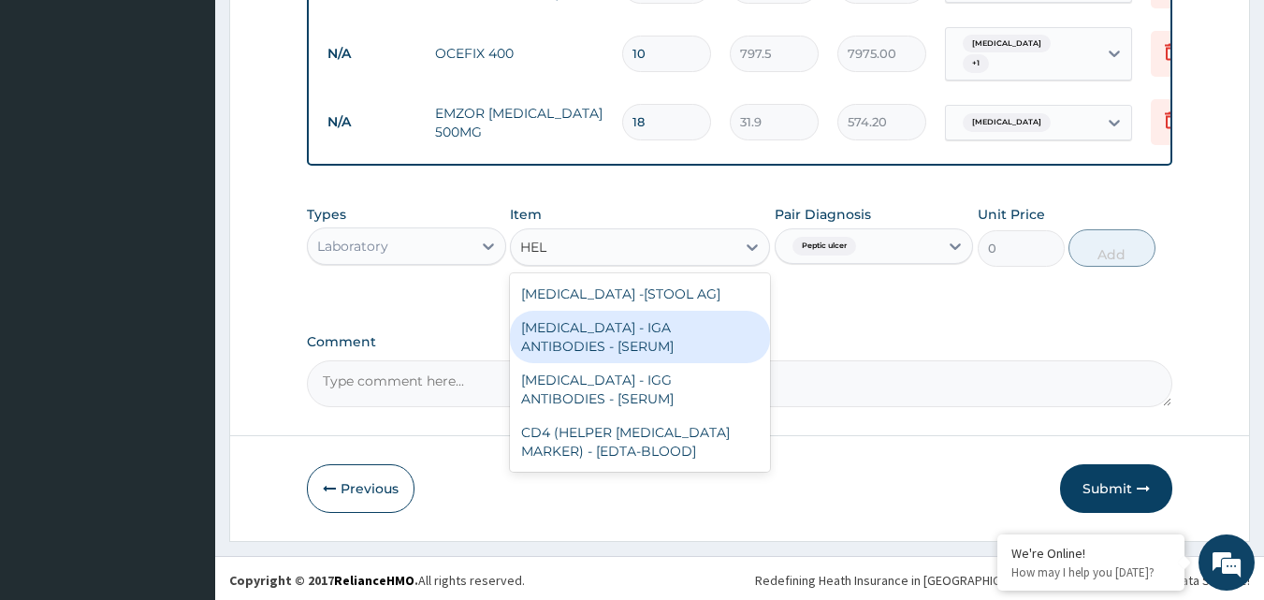
type input "HELI"
click at [710, 348] on div "[MEDICAL_DATA] - IGA ANTIBODIES - [SERUM]" at bounding box center [640, 337] width 260 height 52
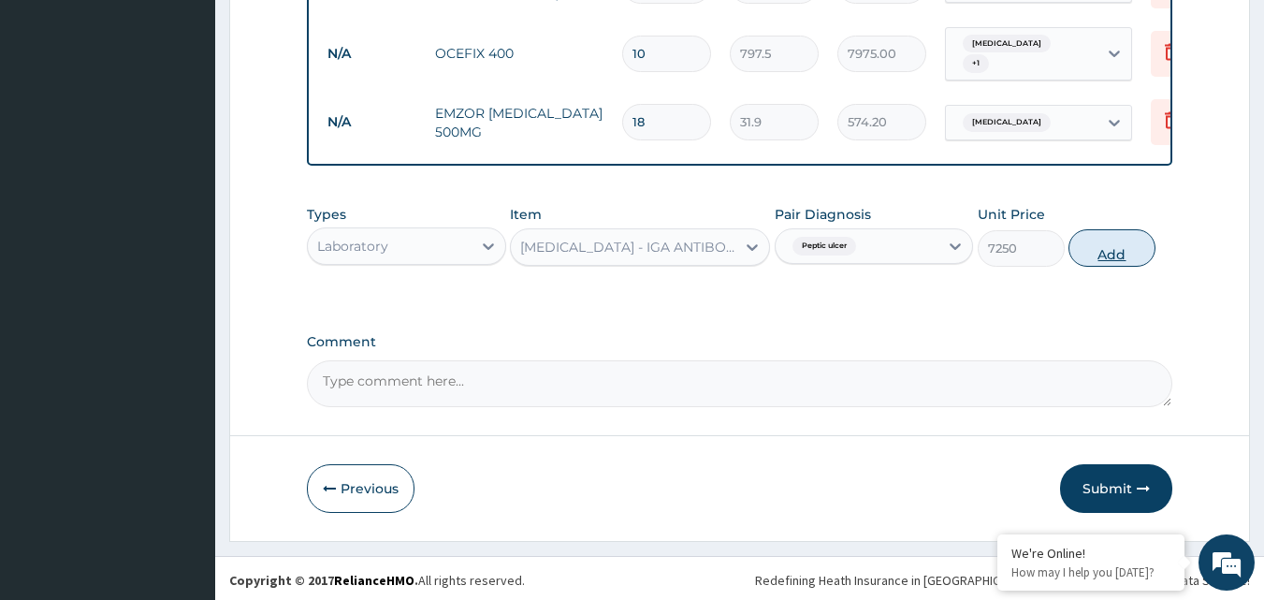
click at [1103, 249] on button "Add" at bounding box center [1112, 247] width 87 height 37
type input "0"
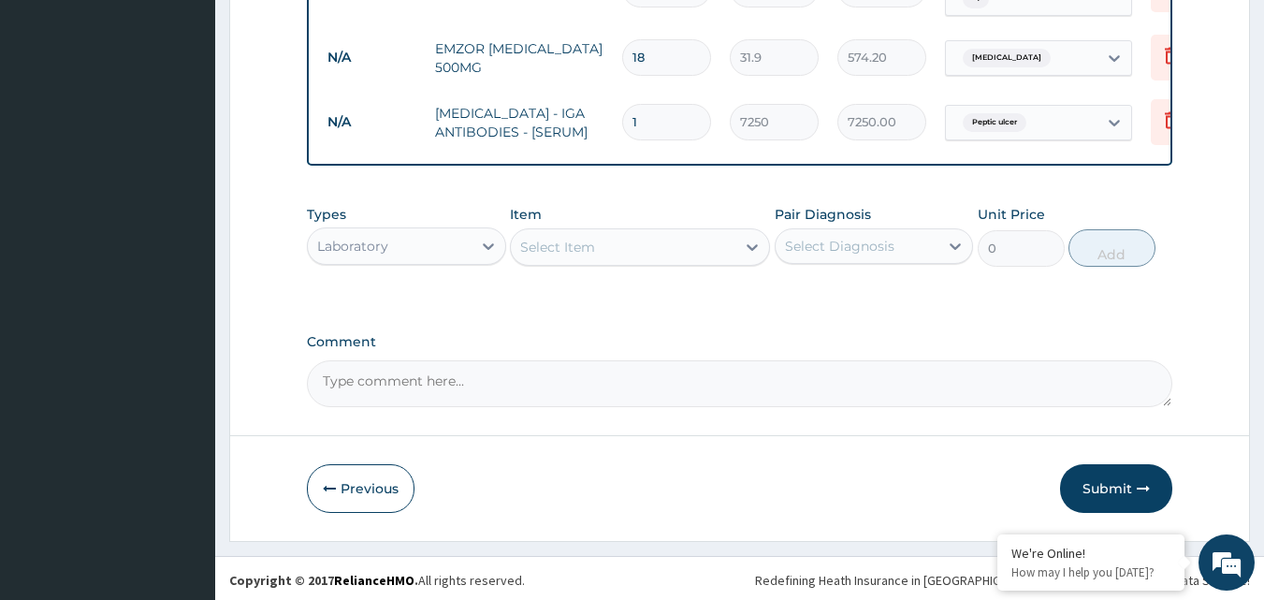
scroll to position [1195, 0]
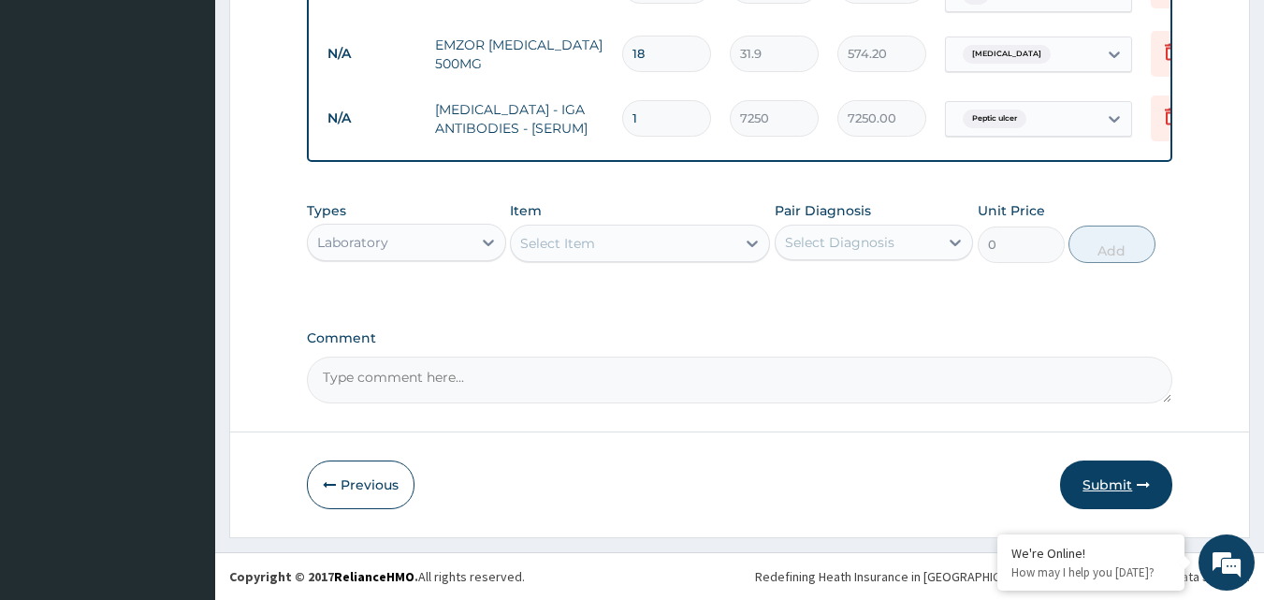
click at [1099, 480] on button "Submit" at bounding box center [1116, 484] width 112 height 49
click at [1073, 471] on button "Submit" at bounding box center [1116, 484] width 112 height 49
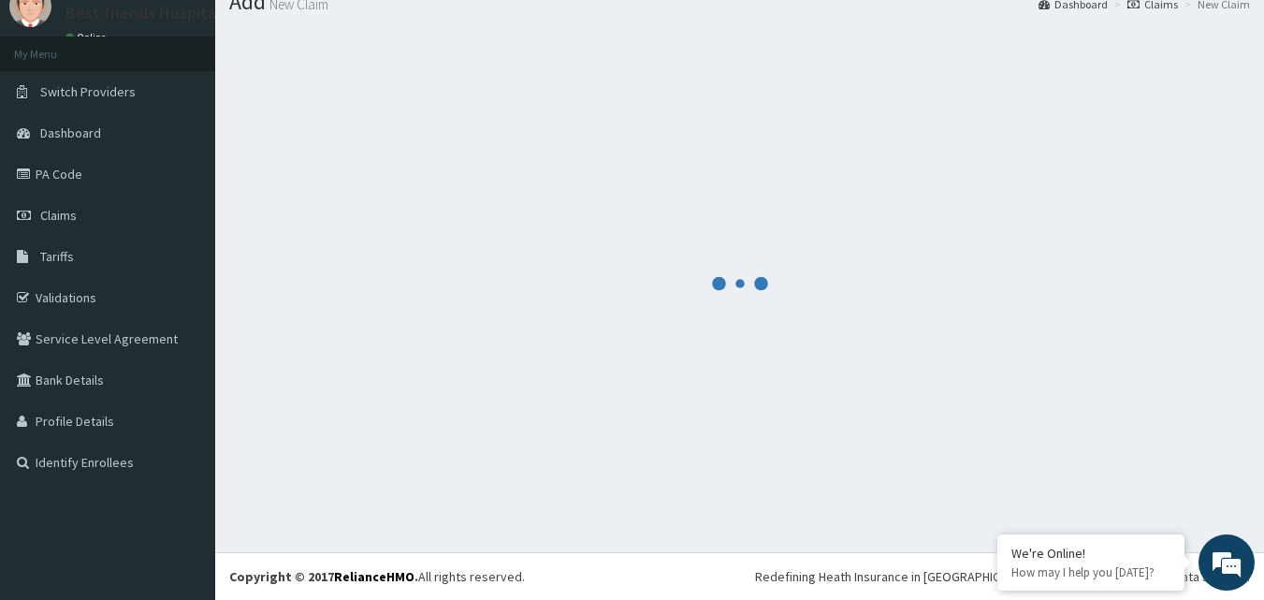
scroll to position [71, 0]
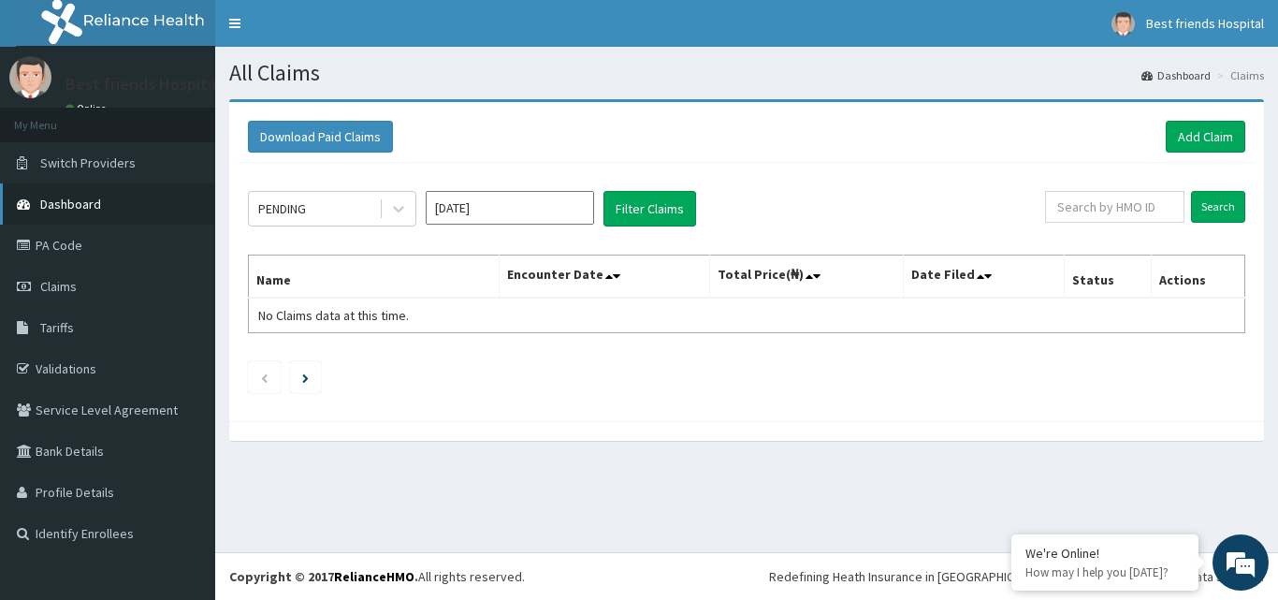
click at [97, 213] on link "Dashboard" at bounding box center [107, 203] width 215 height 41
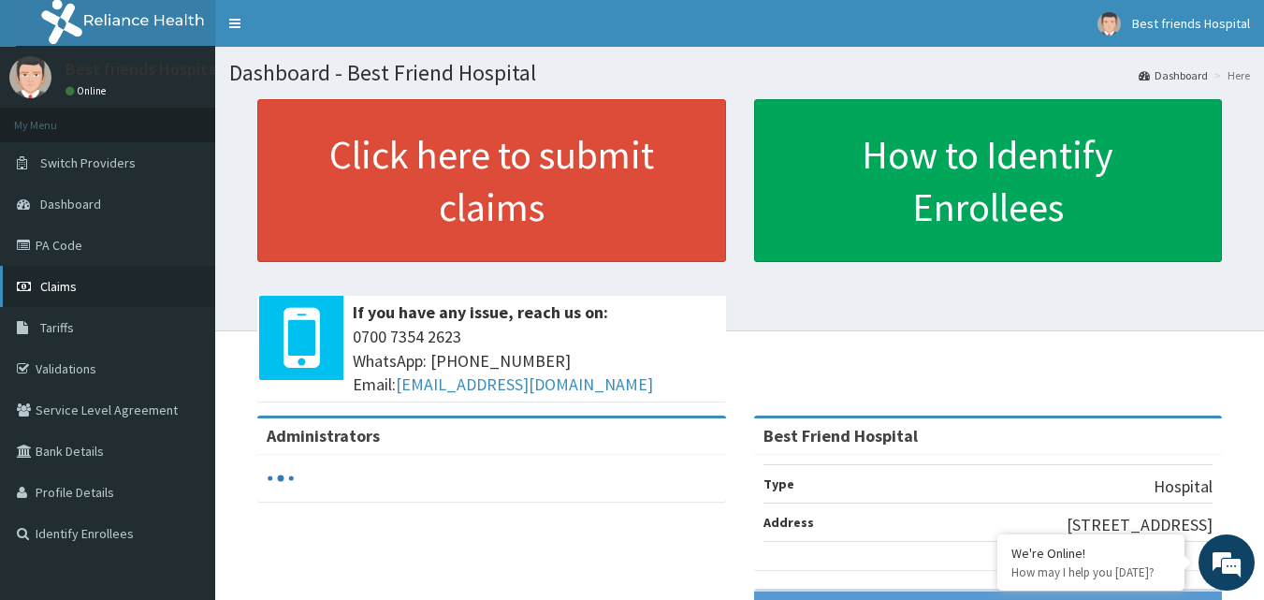
click at [59, 275] on link "Claims" at bounding box center [107, 286] width 215 height 41
click at [120, 280] on link "Claims" at bounding box center [107, 286] width 215 height 41
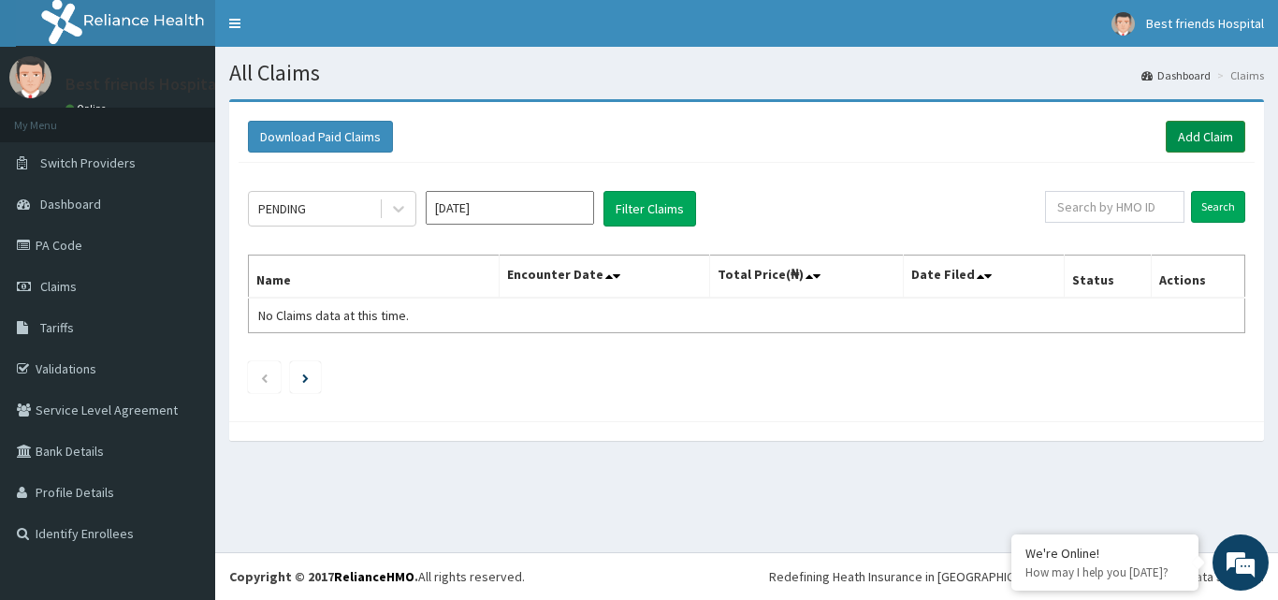
click at [1178, 142] on link "Add Claim" at bounding box center [1206, 137] width 80 height 32
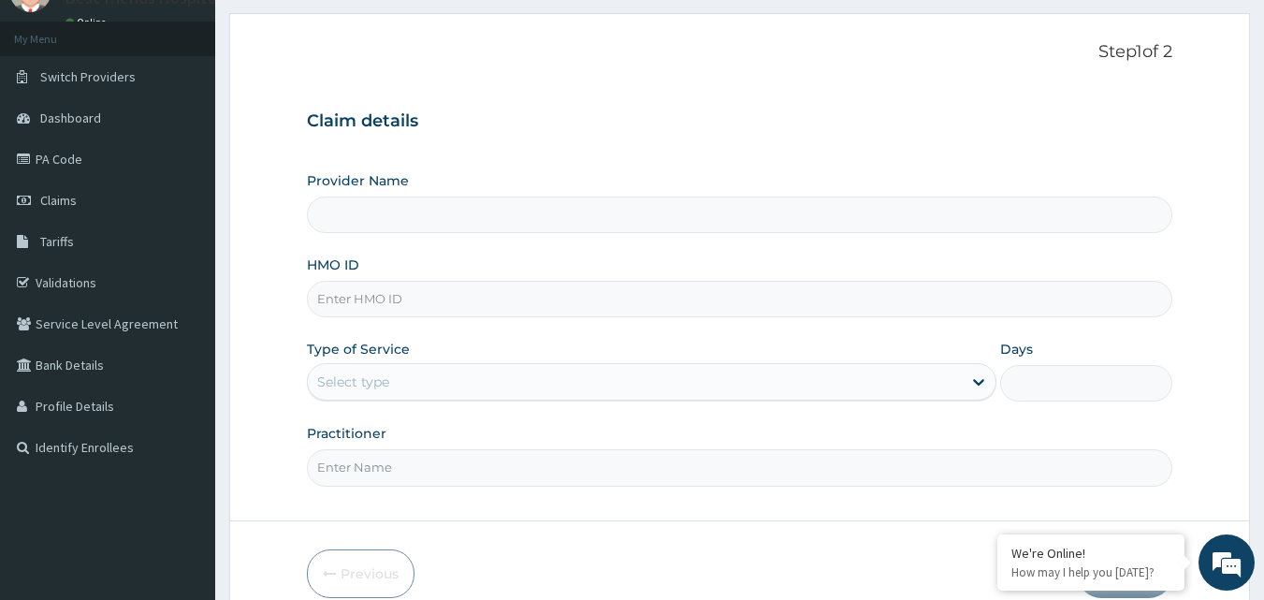
scroll to position [175, 0]
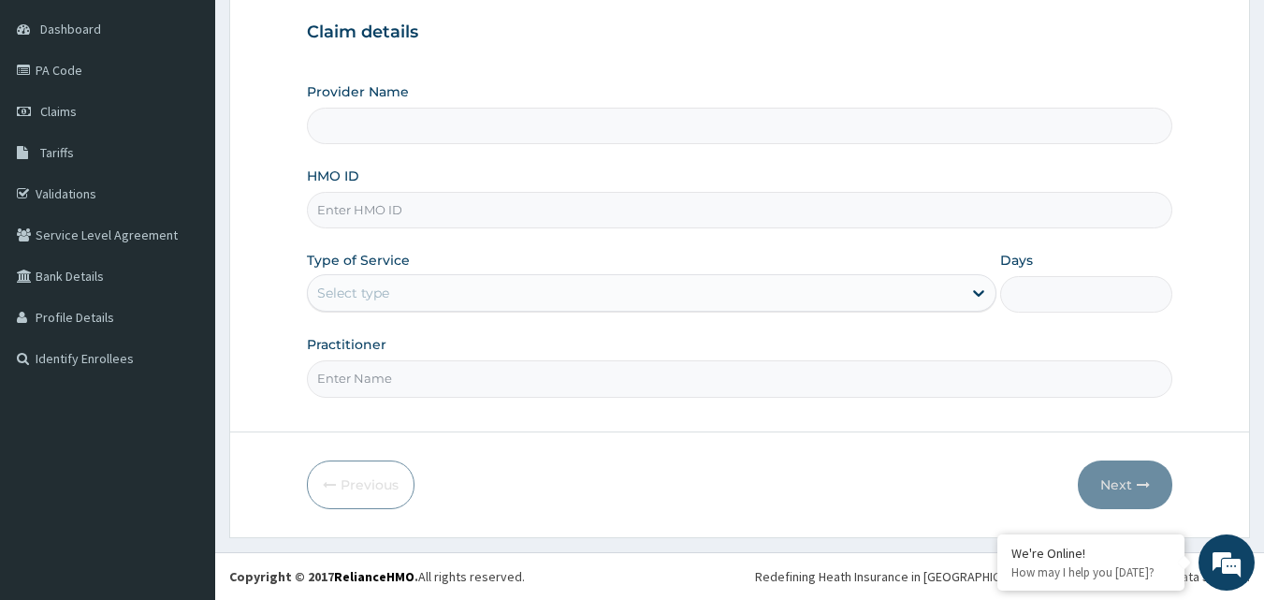
click at [383, 217] on input "HMO ID" at bounding box center [740, 210] width 867 height 36
type input "Best Friend Hospital"
paste input "EIA/10170/B"
type input "EIA/10170/B"
click at [417, 295] on div "Select type" at bounding box center [635, 293] width 654 height 30
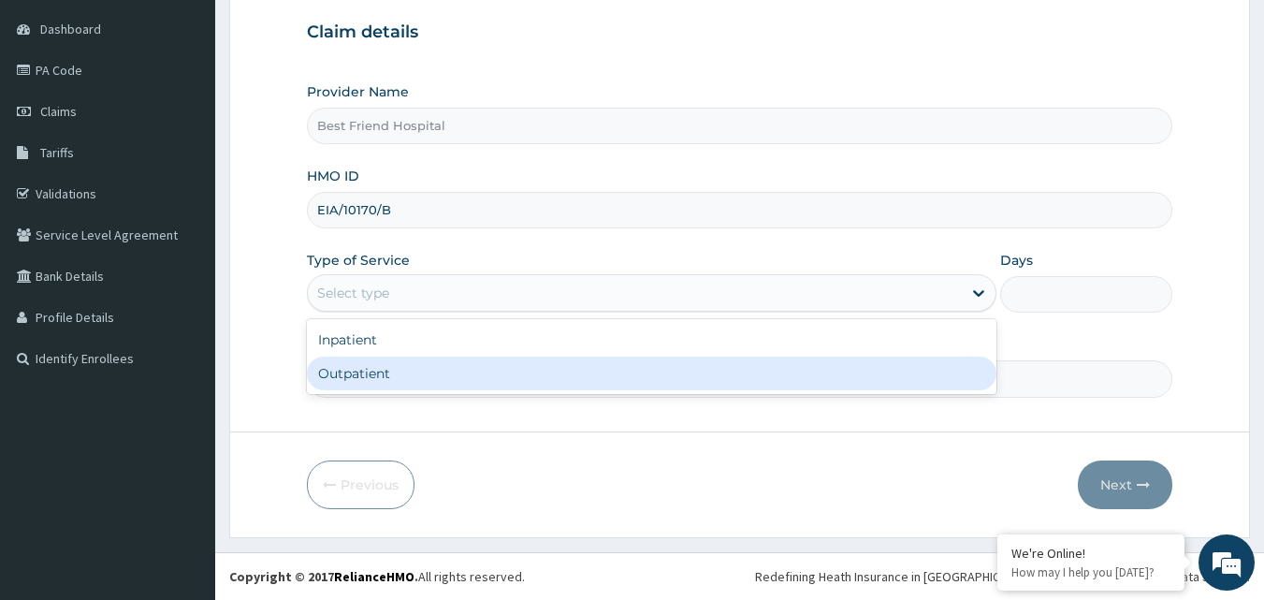
click at [417, 377] on div "Outpatient" at bounding box center [652, 374] width 690 height 34
type input "1"
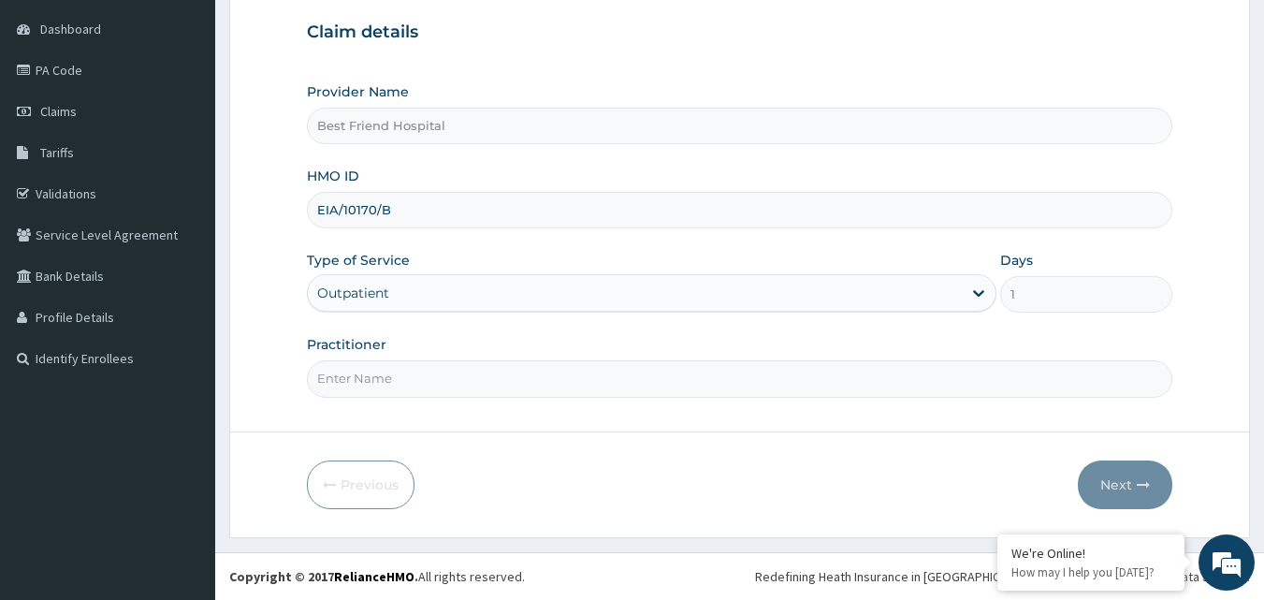
click at [417, 377] on input "Practitioner" at bounding box center [740, 378] width 867 height 36
type input "DR. DUR0SINMI"
click at [1117, 495] on button "Next" at bounding box center [1125, 484] width 95 height 49
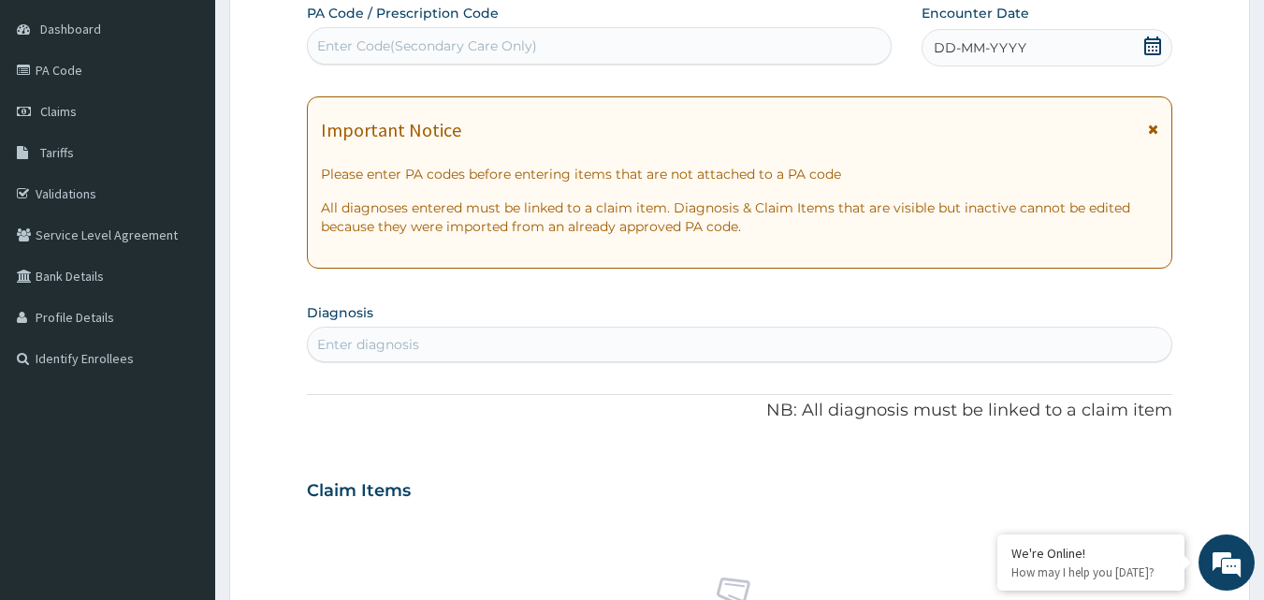
click at [956, 46] on span "DD-MM-YYYY" at bounding box center [980, 47] width 93 height 19
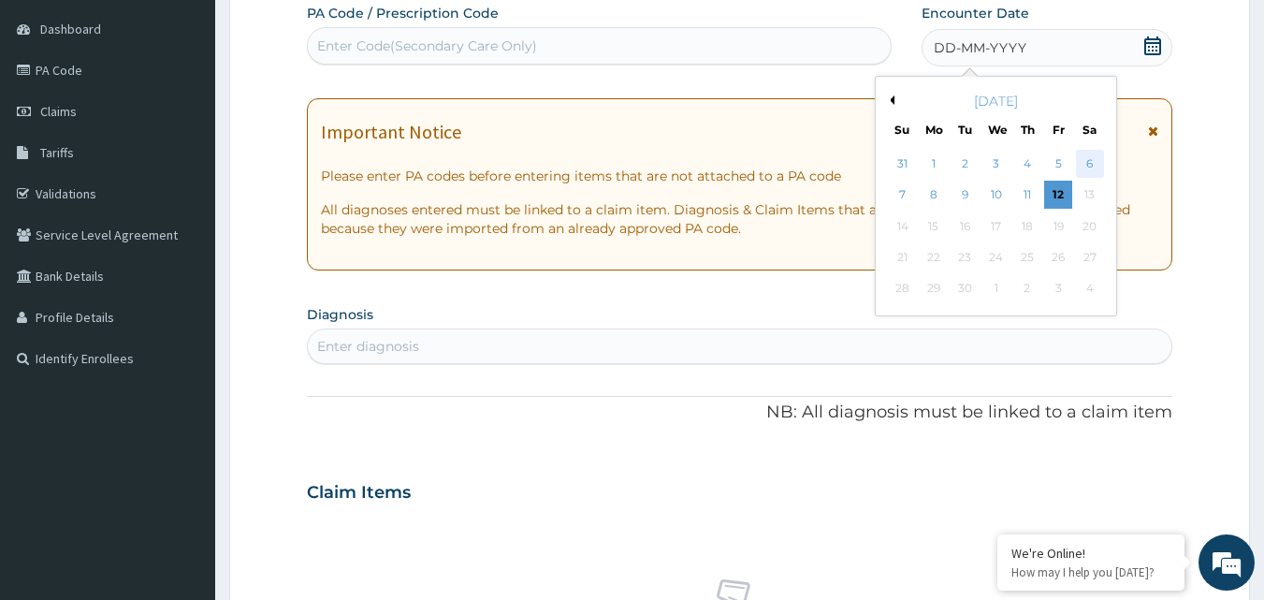
click at [1099, 158] on div "6" at bounding box center [1090, 164] width 28 height 28
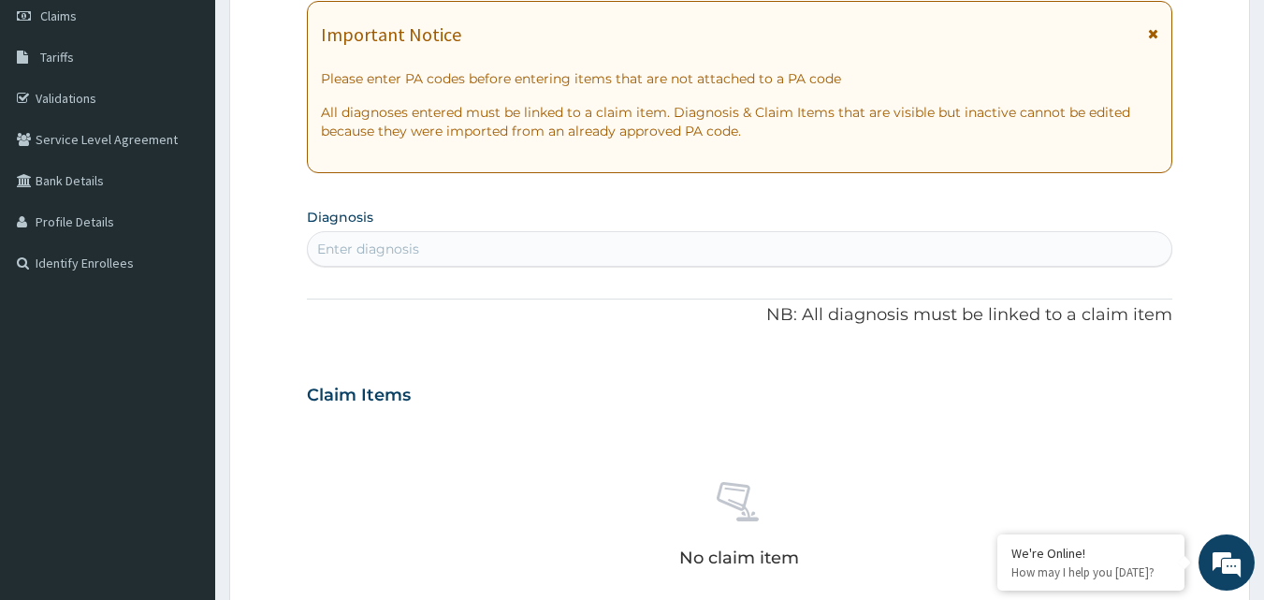
scroll to position [456, 0]
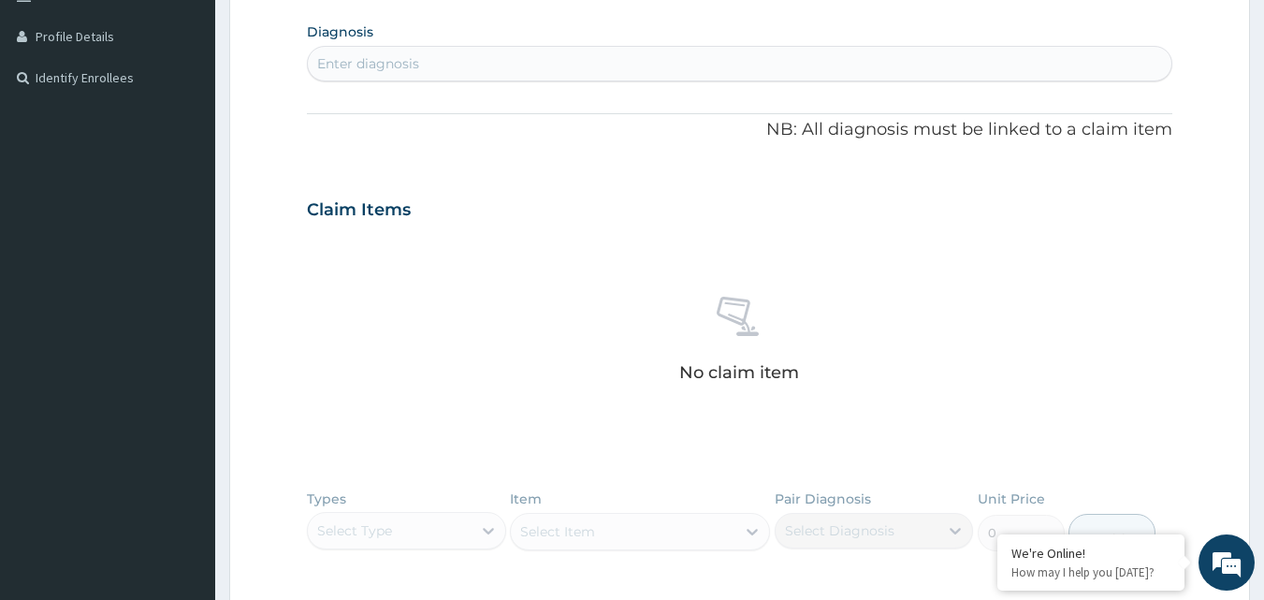
drag, startPoint x: 500, startPoint y: 65, endPoint x: 518, endPoint y: 16, distance: 51.8
click at [500, 57] on div "Enter diagnosis" at bounding box center [740, 64] width 865 height 30
type input "[MEDICAL_DATA]"
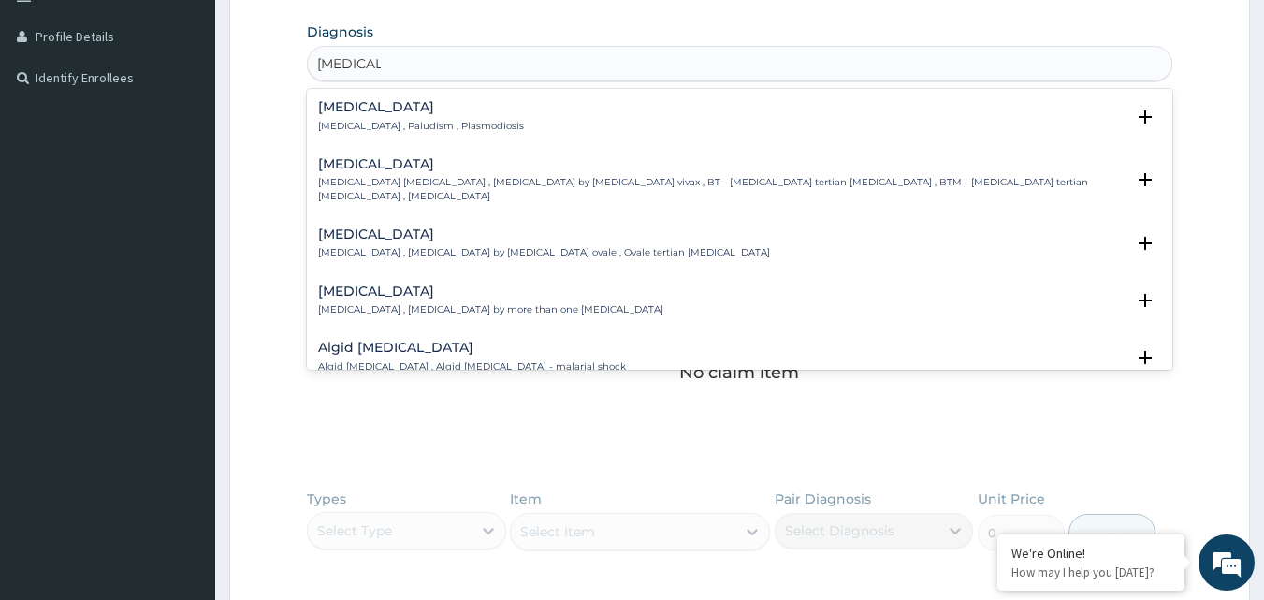
click at [403, 100] on h4 "[MEDICAL_DATA]" at bounding box center [421, 107] width 206 height 14
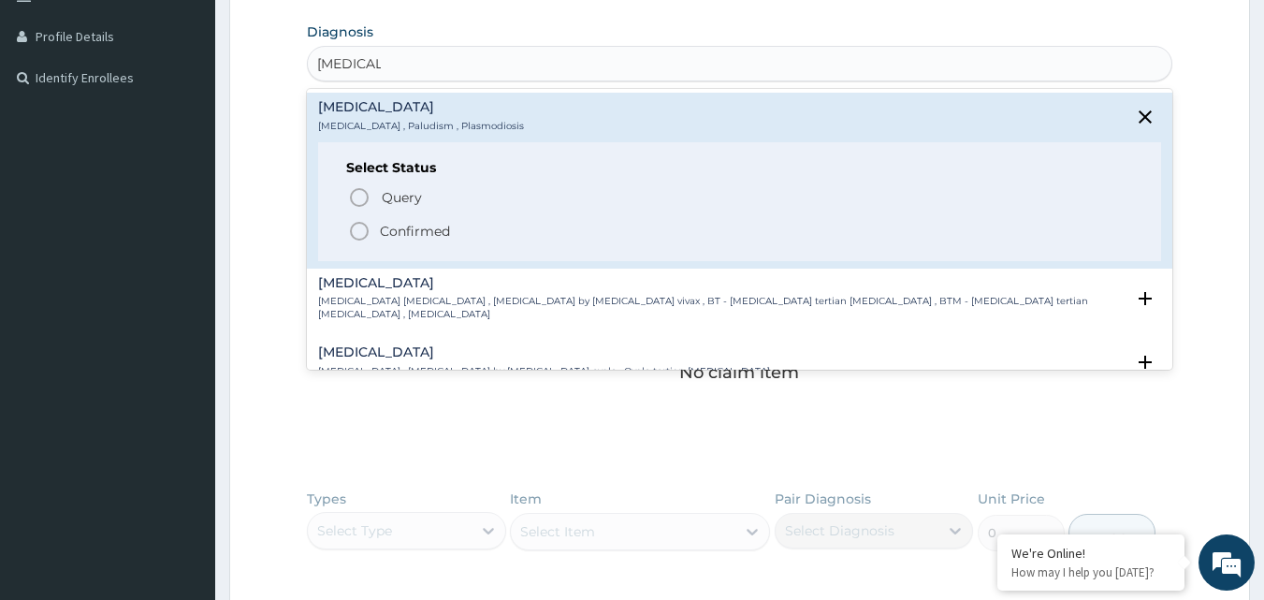
click at [358, 235] on icon "status option filled" at bounding box center [359, 231] width 22 height 22
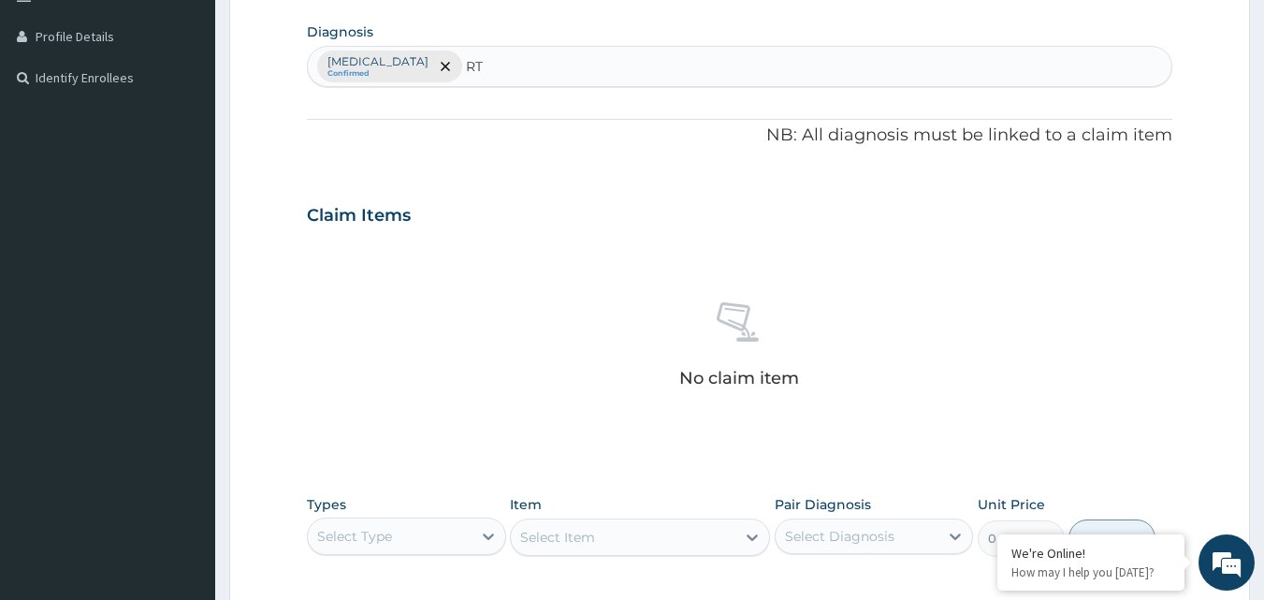
type input "RTI"
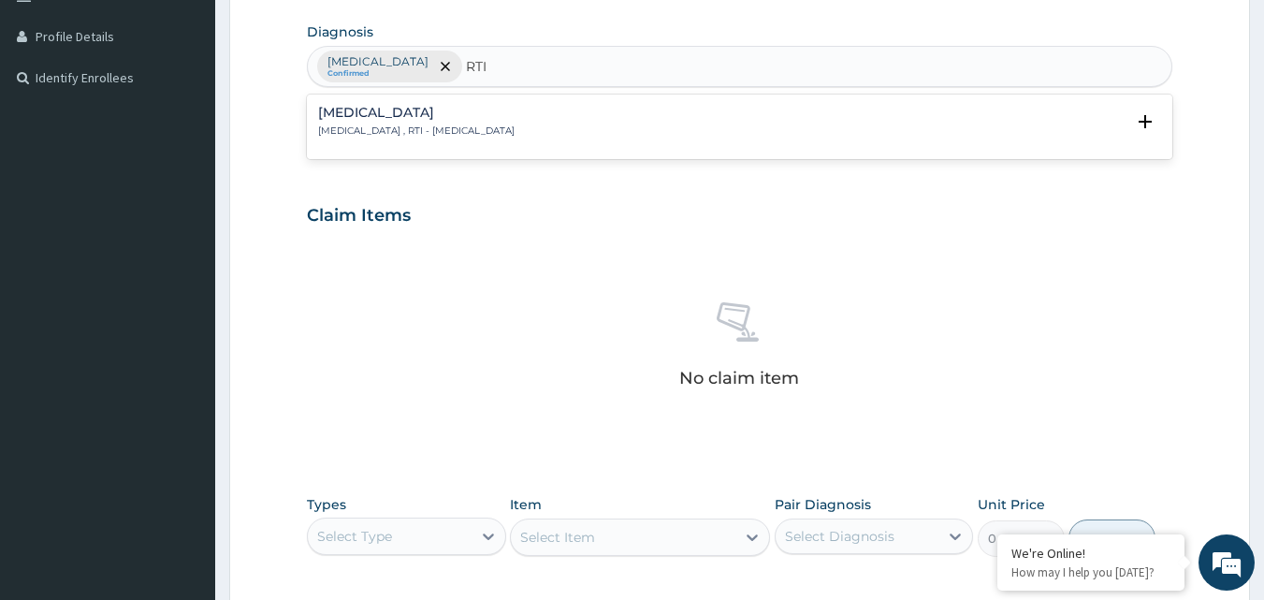
click at [499, 124] on p "[MEDICAL_DATA] , RTI - [MEDICAL_DATA]" at bounding box center [416, 130] width 197 height 13
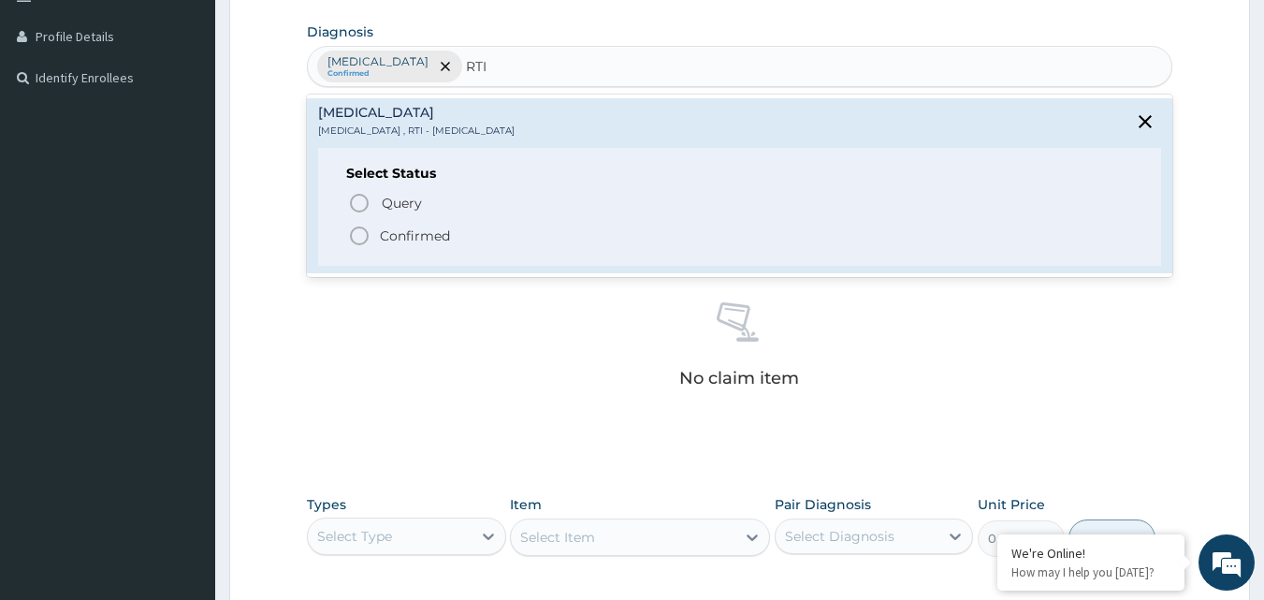
click at [360, 232] on icon "status option filled" at bounding box center [359, 236] width 22 height 22
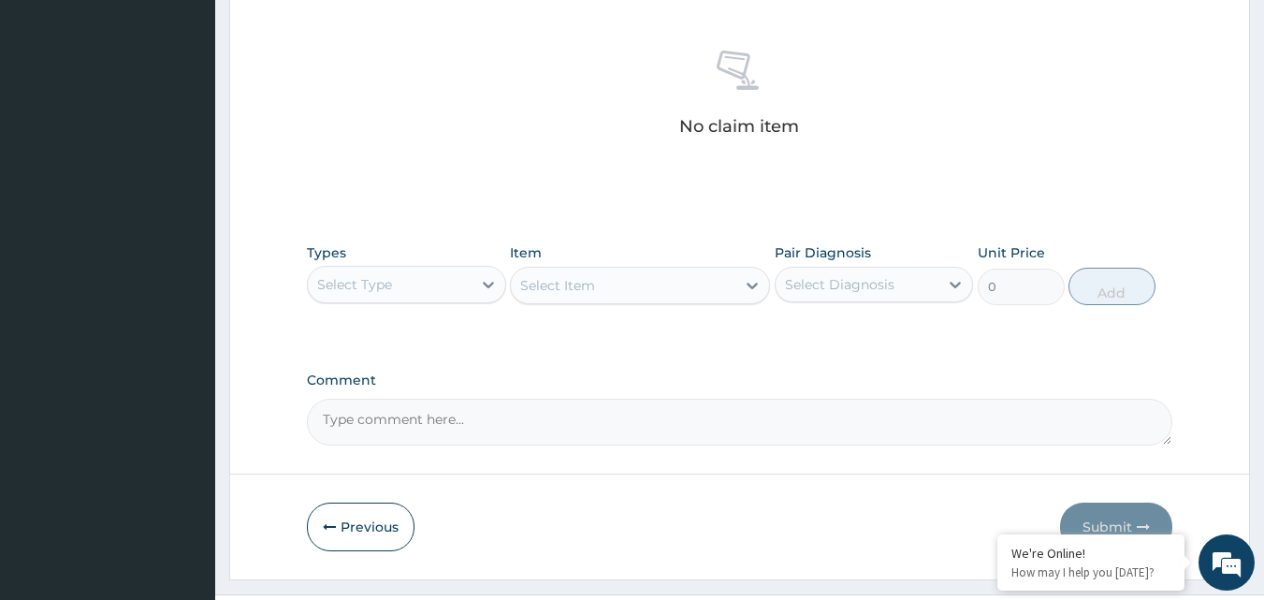
scroll to position [750, 0]
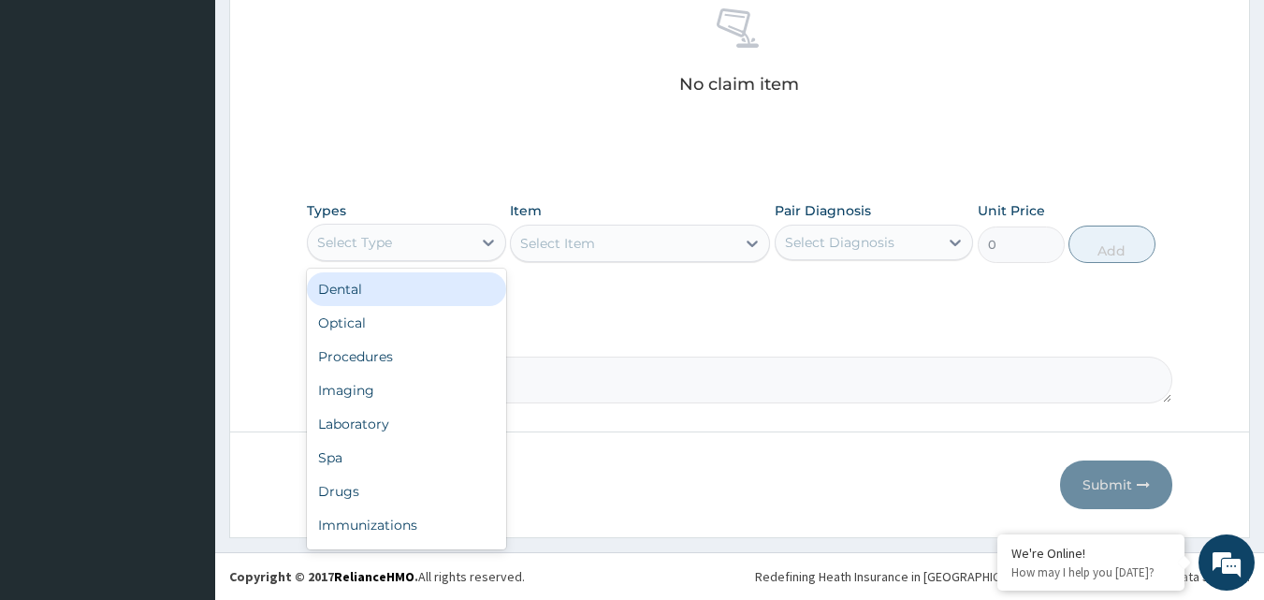
click at [461, 252] on div "Select Type" at bounding box center [390, 242] width 164 height 30
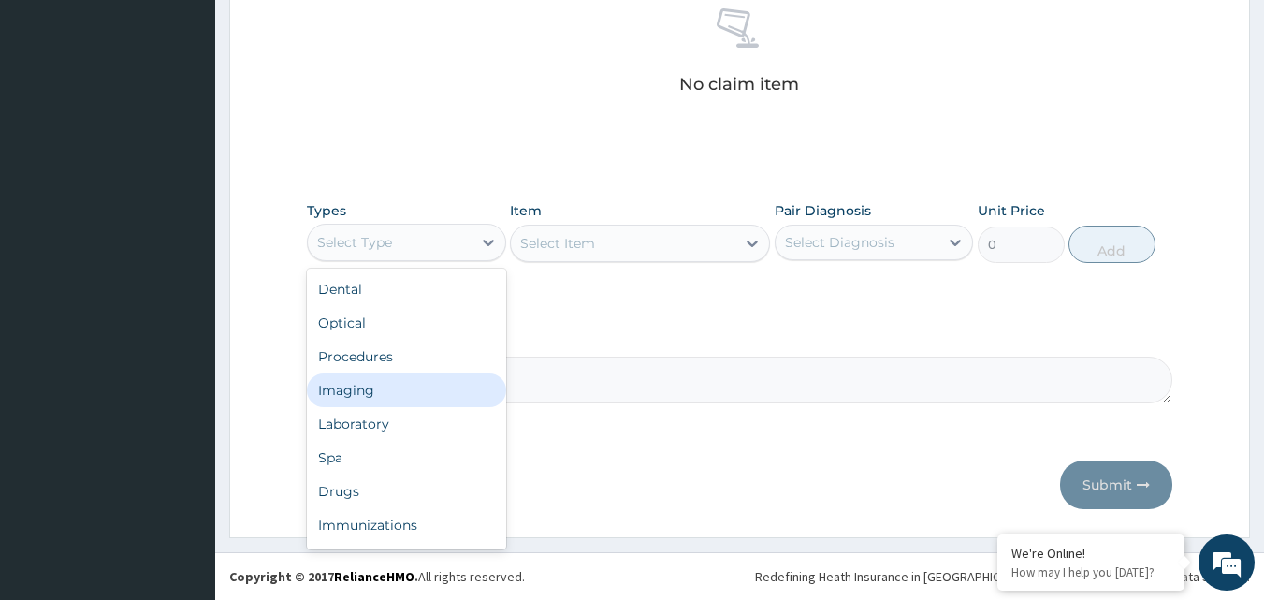
scroll to position [64, 0]
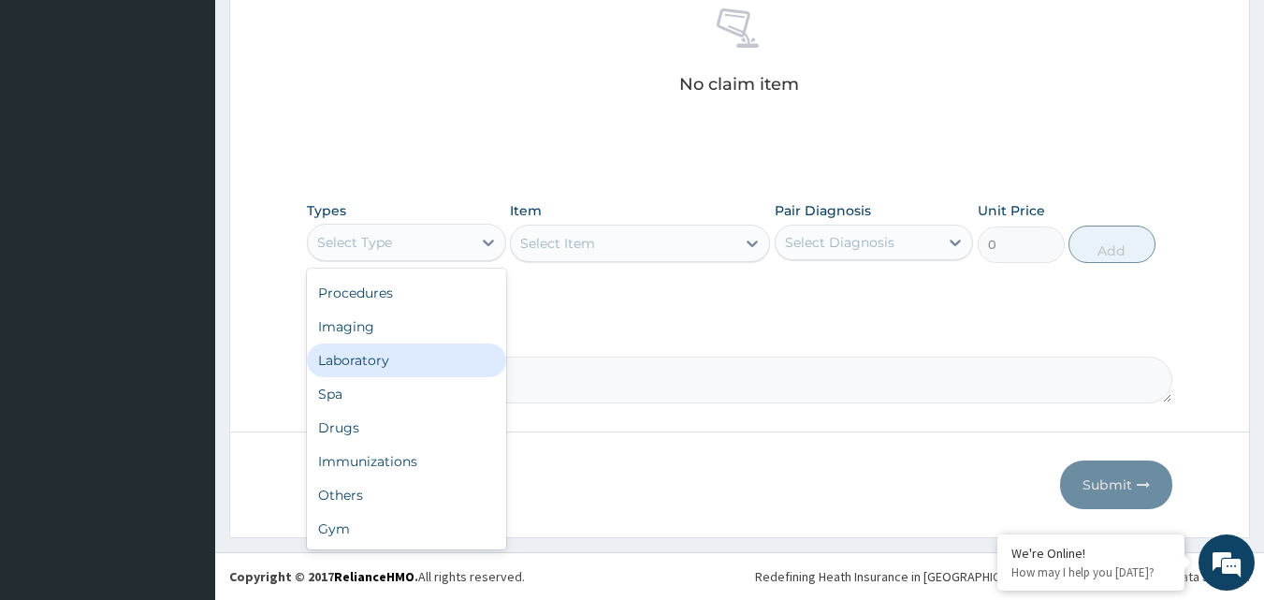
drag, startPoint x: 409, startPoint y: 359, endPoint x: 599, endPoint y: 299, distance: 199.5
click at [421, 357] on div "Laboratory" at bounding box center [406, 360] width 199 height 34
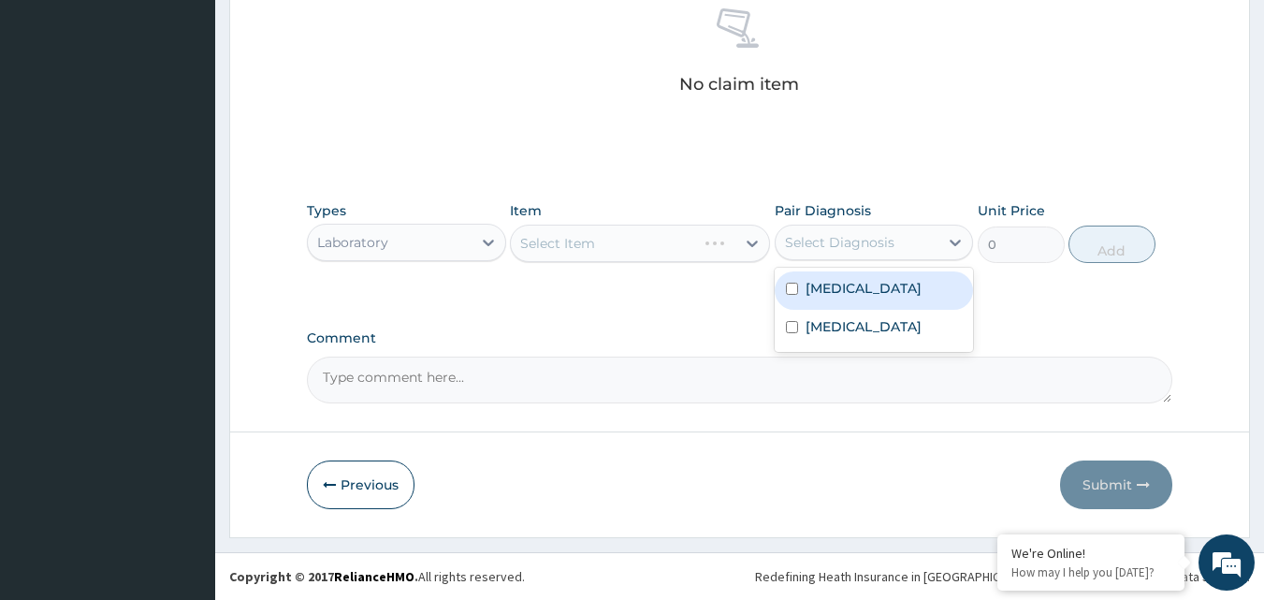
click at [823, 246] on div "Select Diagnosis" at bounding box center [839, 242] width 109 height 19
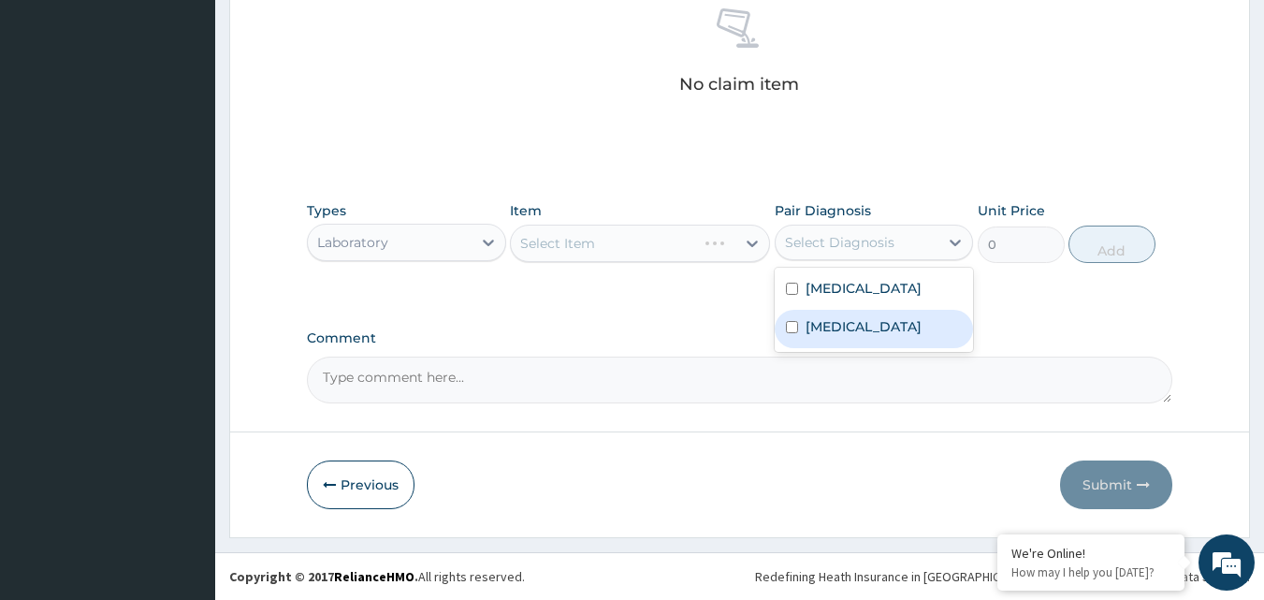
click at [831, 336] on label "[MEDICAL_DATA]" at bounding box center [864, 326] width 116 height 19
checkbox input "true"
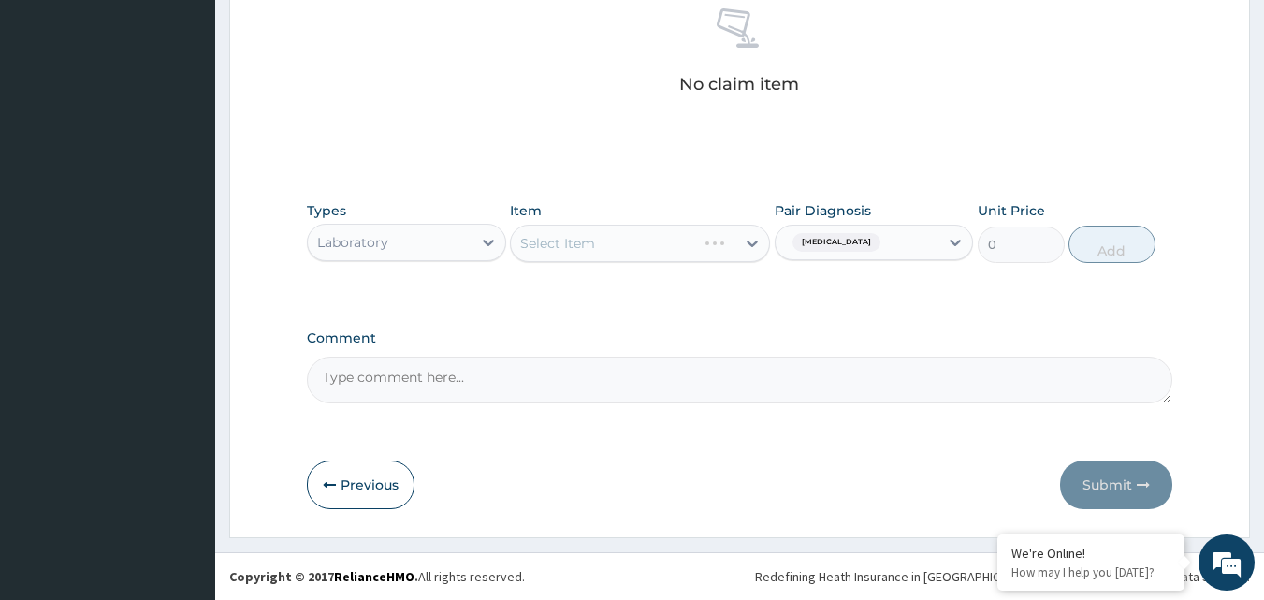
click at [721, 242] on div "Select Item" at bounding box center [640, 243] width 260 height 37
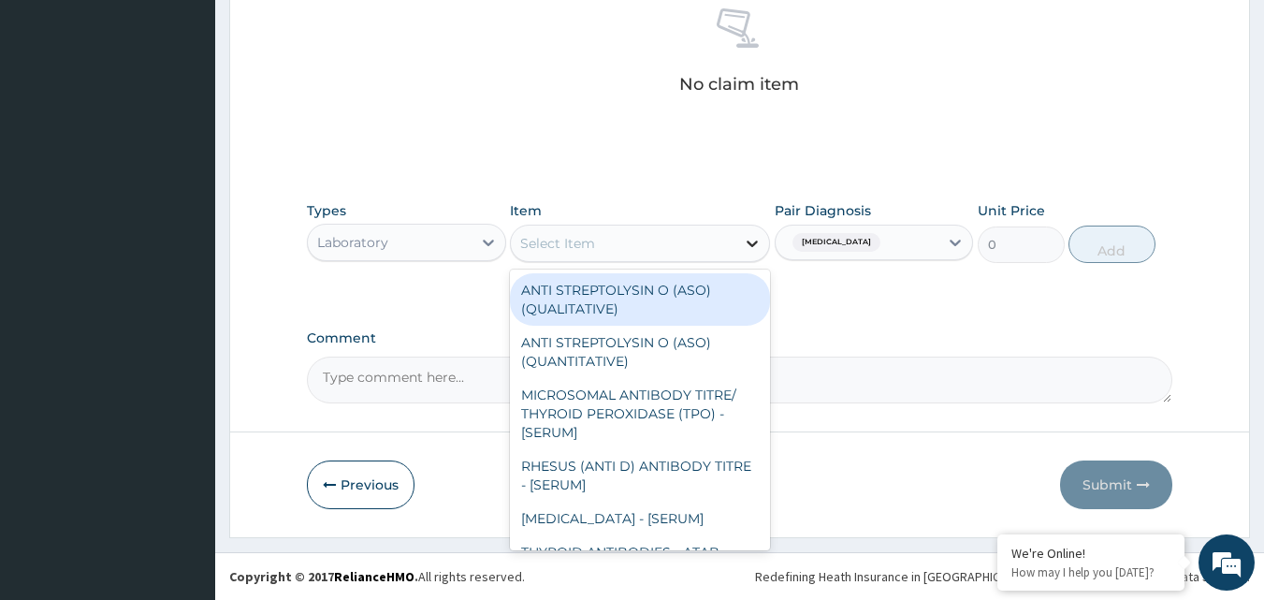
click at [753, 246] on icon at bounding box center [752, 244] width 11 height 7
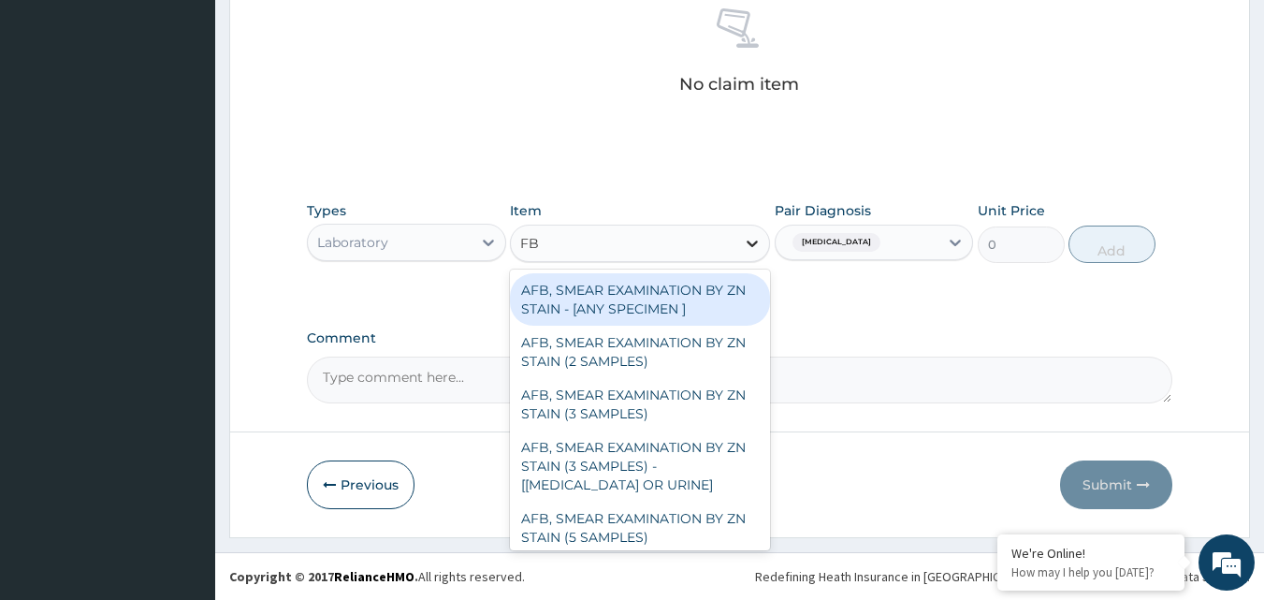
type input "FBC"
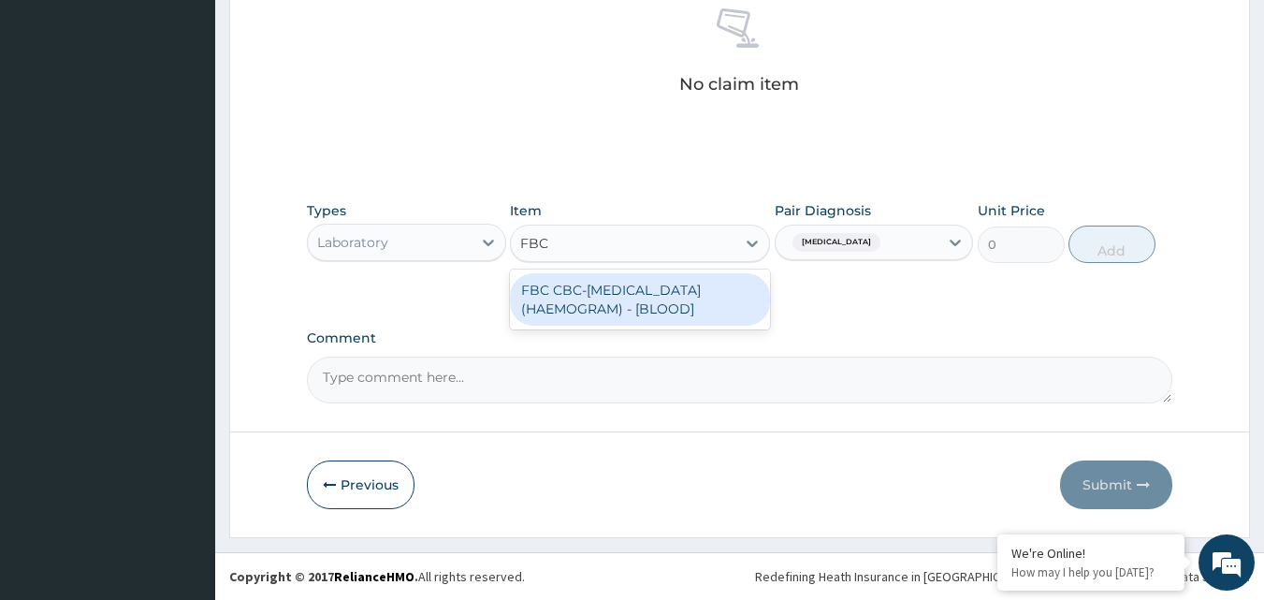
click at [685, 288] on div "FBC CBC-COMPLETE BLOOD COUNT (HAEMOGRAM) - [BLOOD]" at bounding box center [640, 299] width 260 height 52
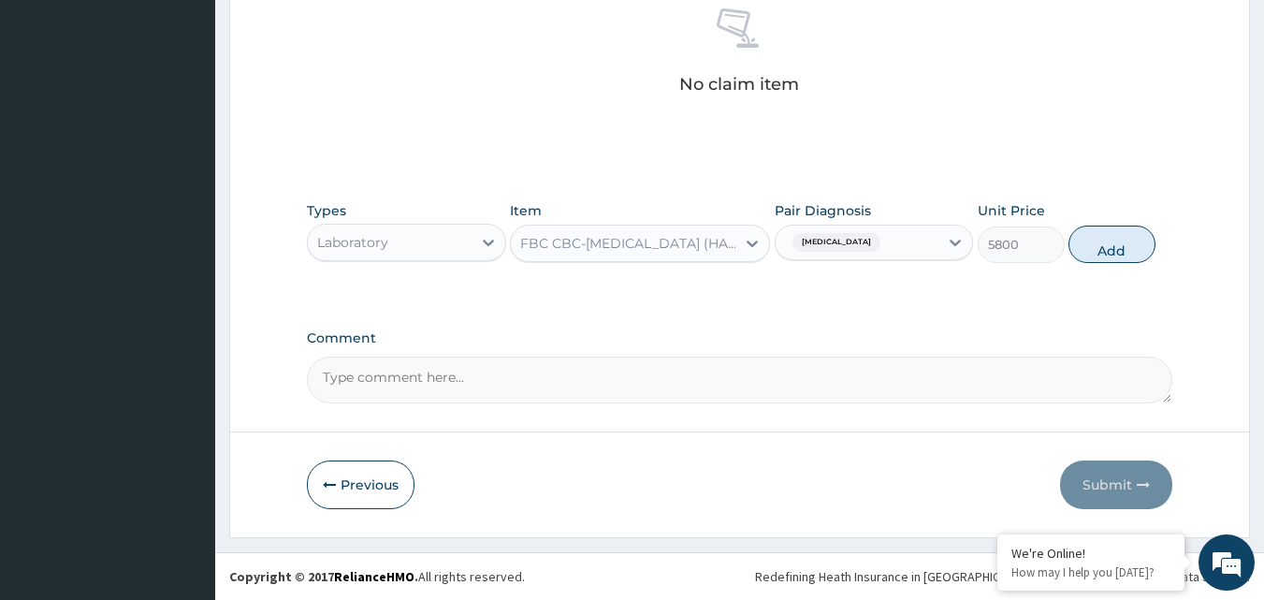
drag, startPoint x: 1130, startPoint y: 255, endPoint x: 1047, endPoint y: 257, distance: 82.4
click at [1129, 255] on button "Add" at bounding box center [1112, 244] width 87 height 37
type input "0"
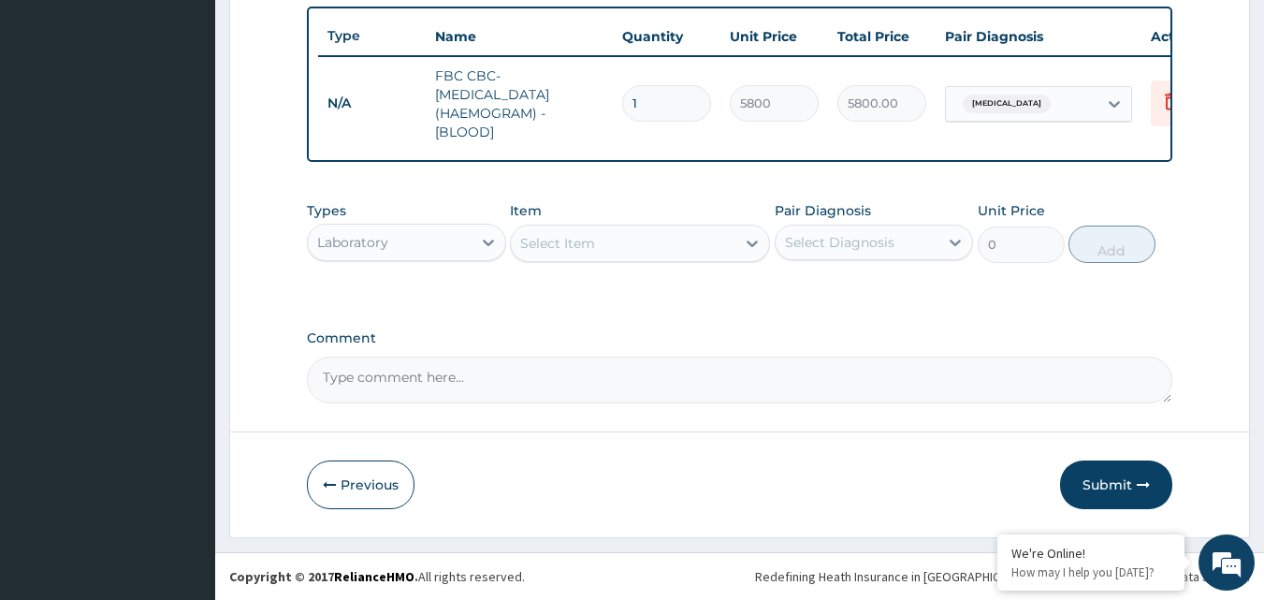
scroll to position [704, 0]
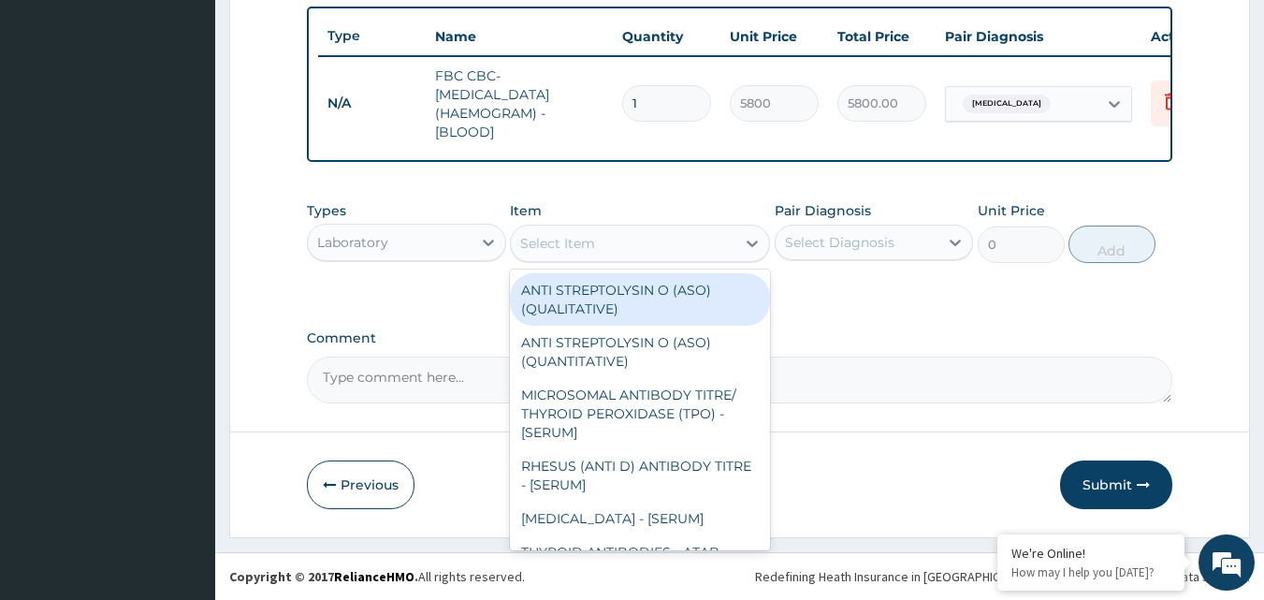
click at [652, 246] on div "Select Item" at bounding box center [623, 243] width 225 height 30
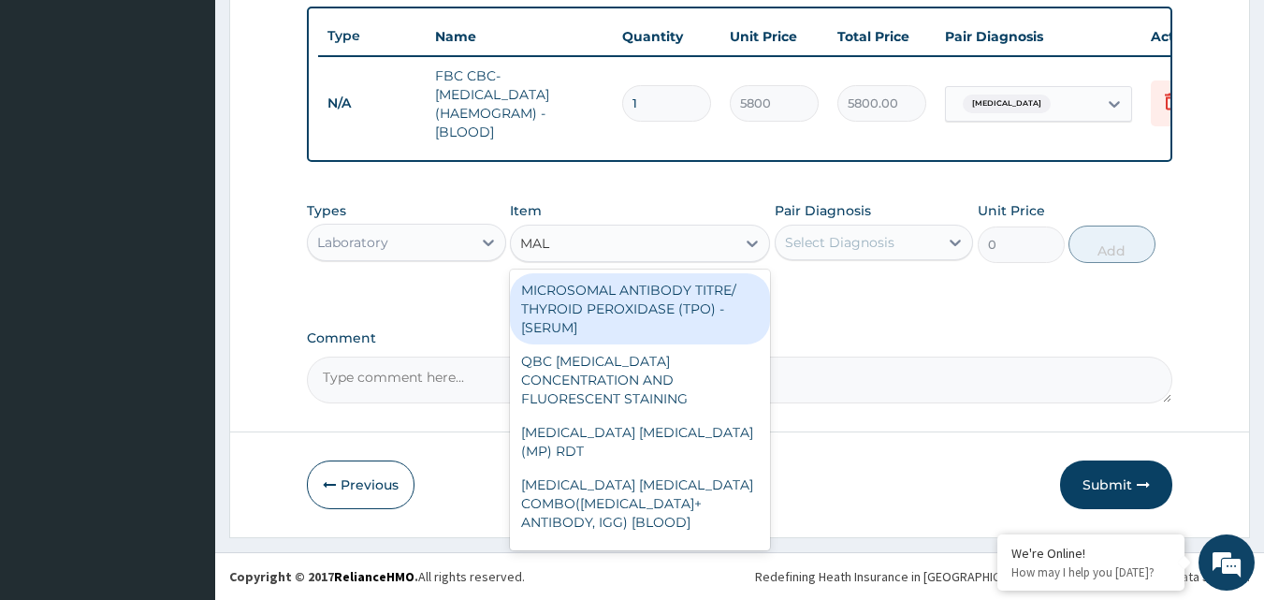
type input "MALA"
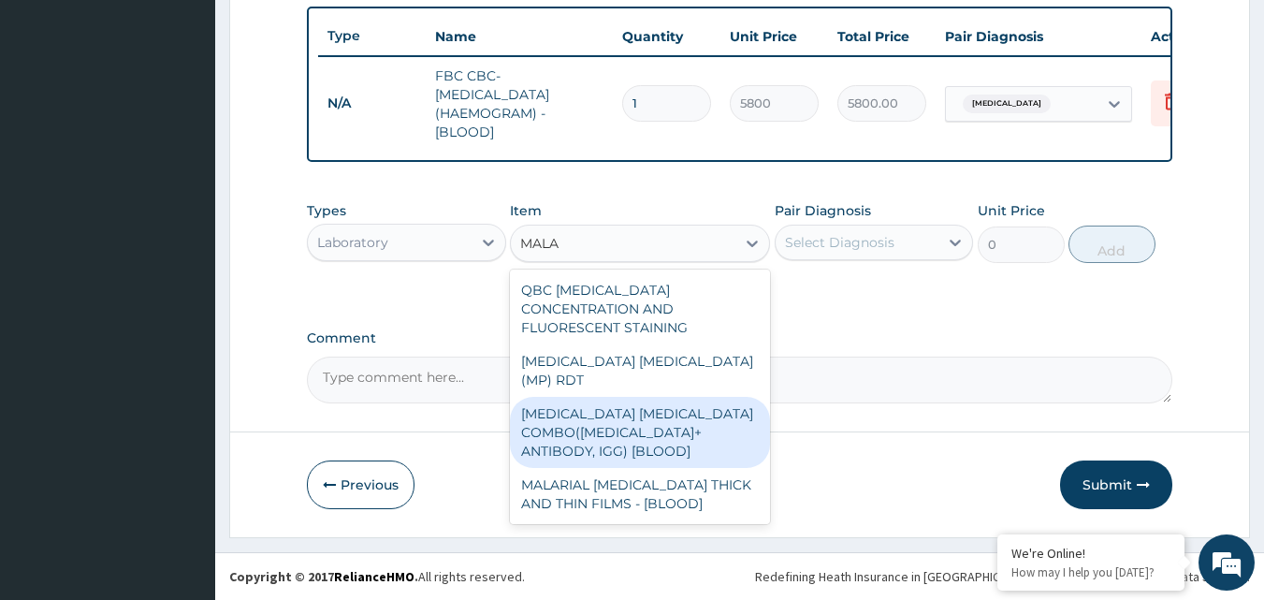
click at [673, 397] on div "MALARIA PARASITE COMBO(BLOOD FILM+ ANTIBODY, IGG) [BLOOD]" at bounding box center [640, 432] width 260 height 71
type input "2175"
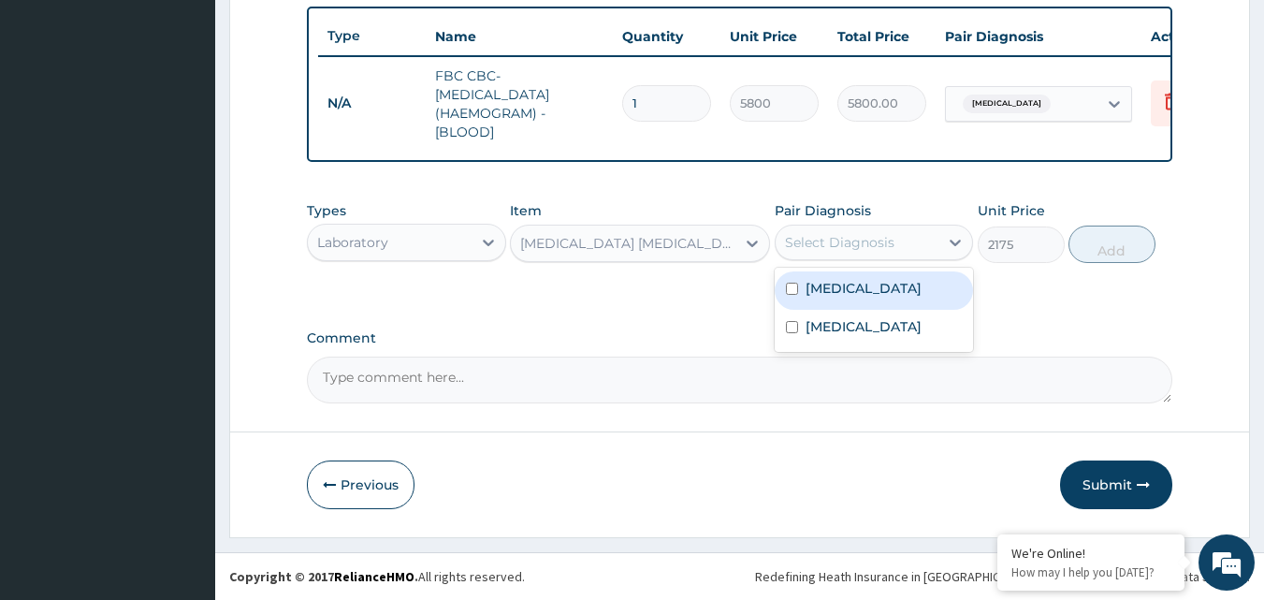
click at [860, 231] on div "Select Diagnosis" at bounding box center [858, 242] width 164 height 30
click at [848, 288] on label "Malaria" at bounding box center [864, 288] width 116 height 19
checkbox input "true"
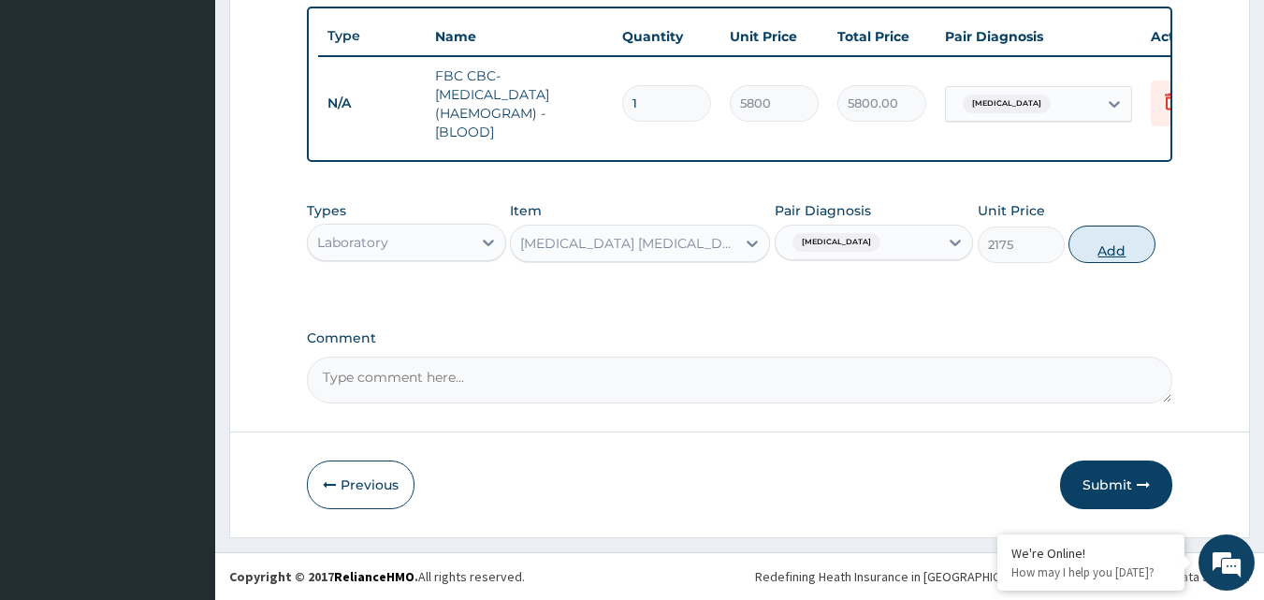
click at [1102, 244] on button "Add" at bounding box center [1112, 244] width 87 height 37
type input "0"
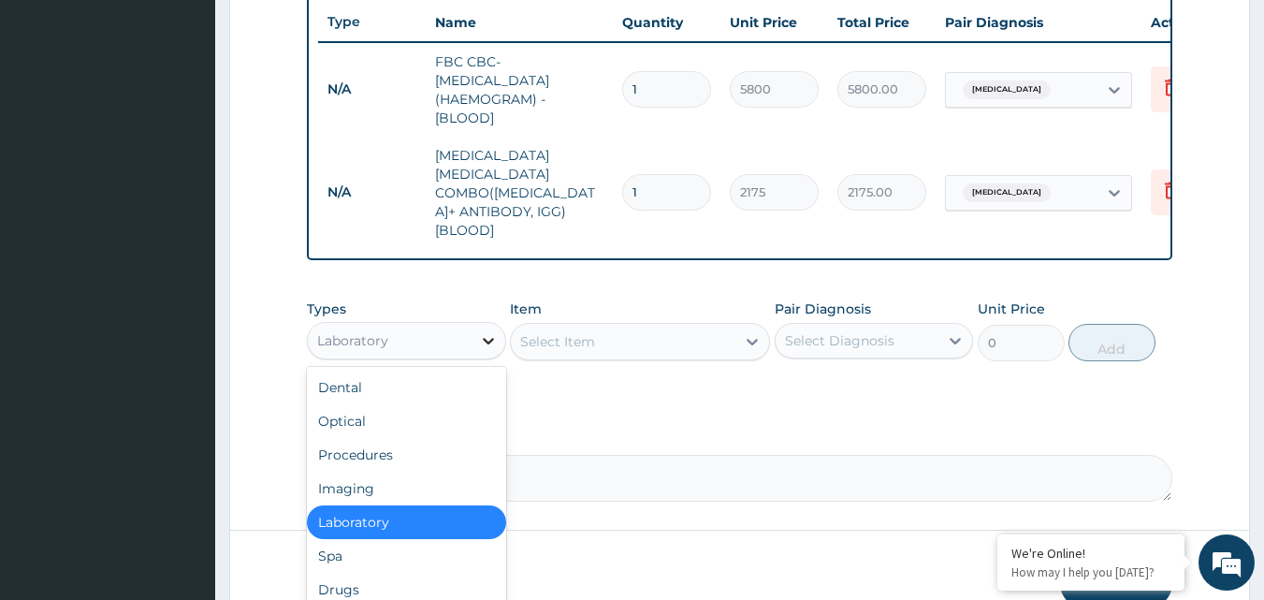
click at [477, 324] on div at bounding box center [489, 341] width 34 height 34
drag, startPoint x: 431, startPoint y: 437, endPoint x: 635, endPoint y: 358, distance: 219.9
click at [446, 438] on div "Procedures" at bounding box center [406, 455] width 199 height 34
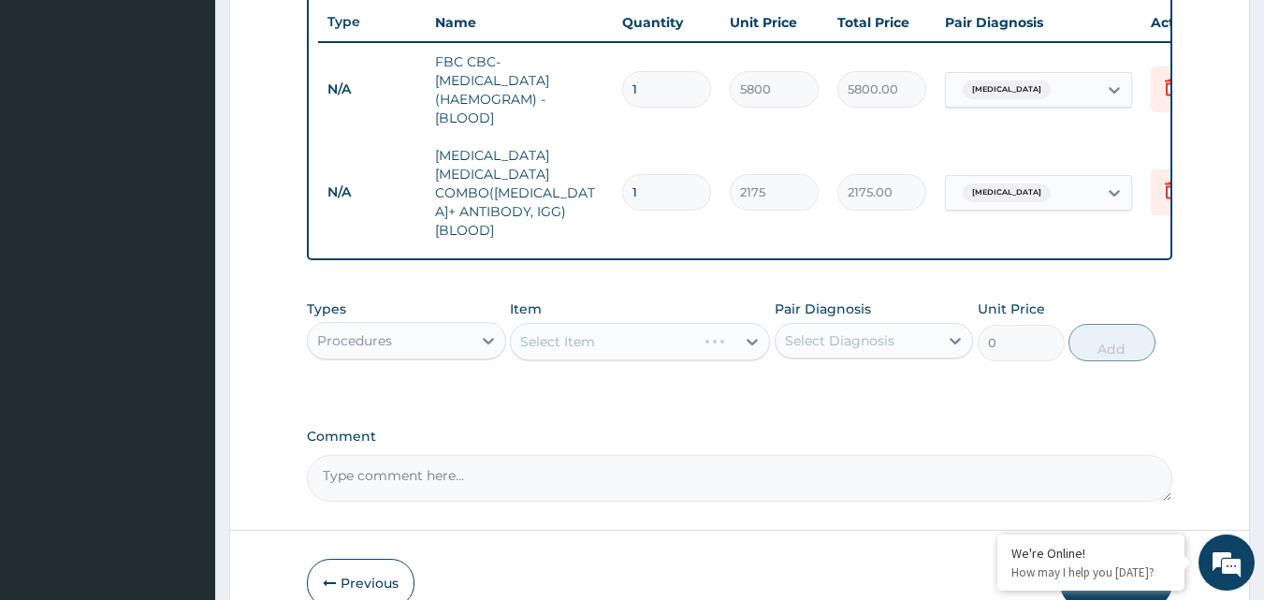
click at [812, 335] on div "Pair Diagnosis Select Diagnosis" at bounding box center [874, 330] width 199 height 62
click at [815, 331] on div "Select Diagnosis" at bounding box center [839, 340] width 109 height 19
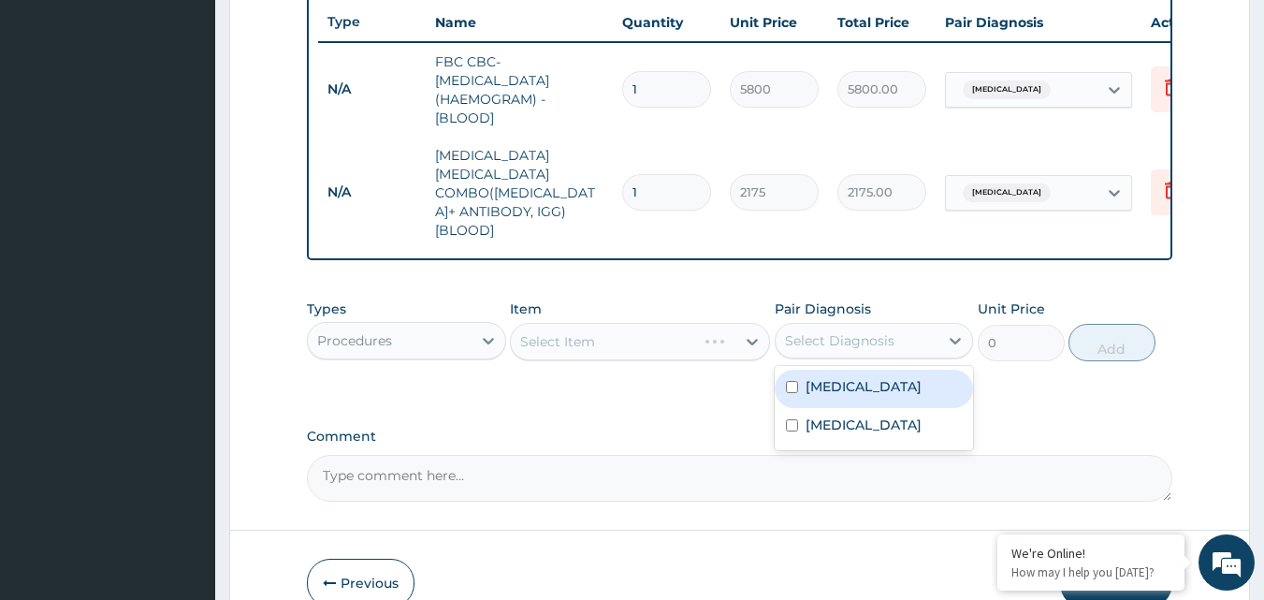
drag, startPoint x: 825, startPoint y: 368, endPoint x: 845, endPoint y: 358, distance: 22.2
click at [827, 377] on label "Malaria" at bounding box center [864, 386] width 116 height 19
checkbox input "true"
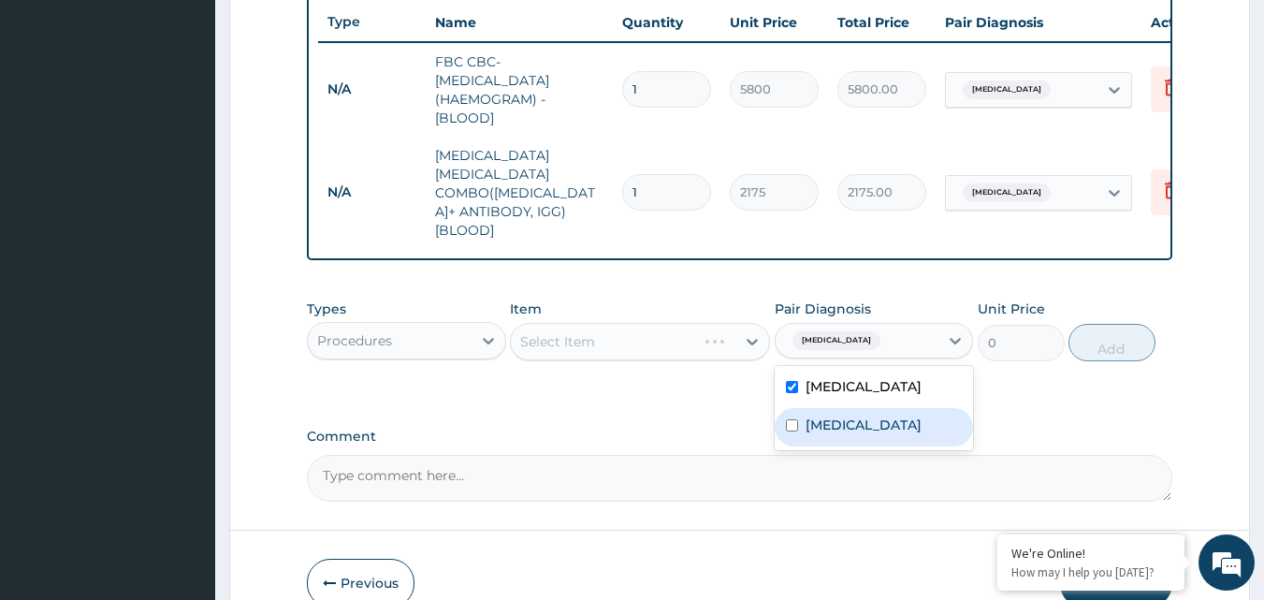
click at [873, 408] on div "Respiratory tract infection" at bounding box center [874, 427] width 199 height 38
checkbox input "true"
click at [736, 325] on div at bounding box center [753, 342] width 34 height 34
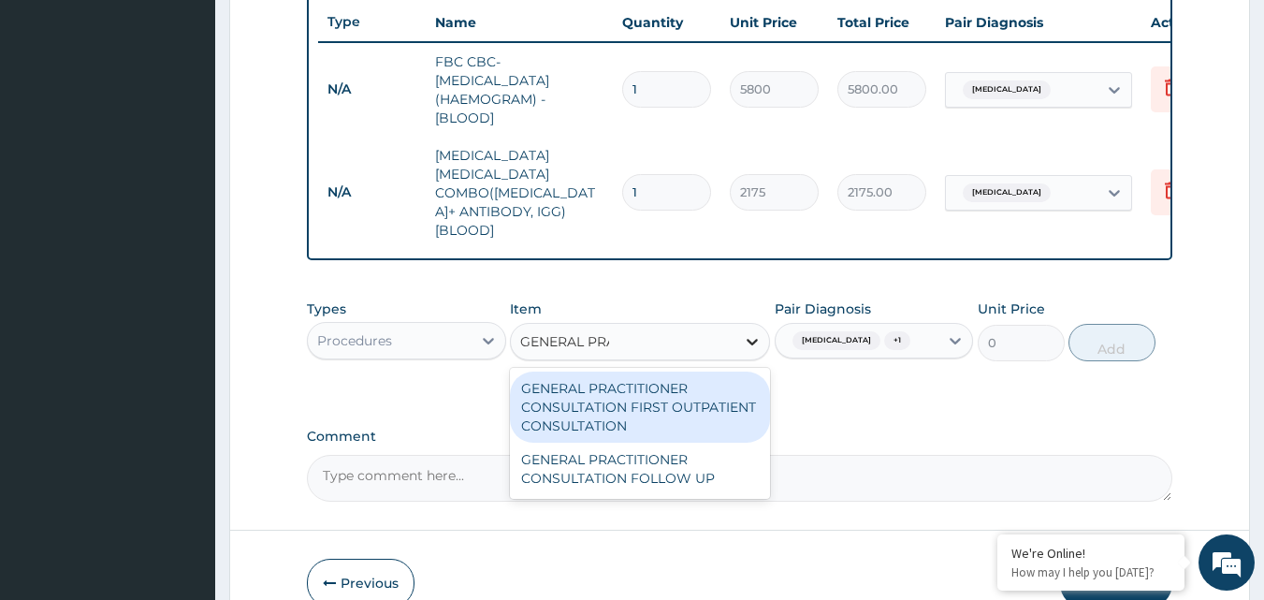
type input "GENERAL PRAC"
click at [712, 388] on div "GENERAL PRACTITIONER CONSULTATION FIRST OUTPATIENT CONSULTATION" at bounding box center [640, 407] width 260 height 71
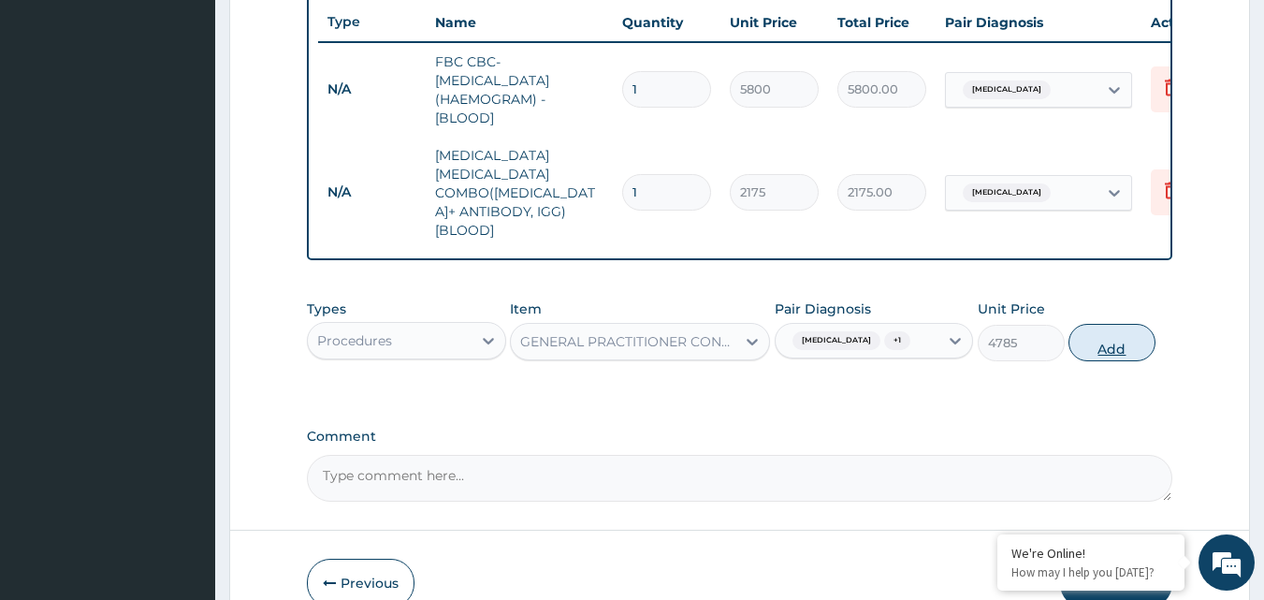
click at [1103, 324] on button "Add" at bounding box center [1112, 342] width 87 height 37
type input "0"
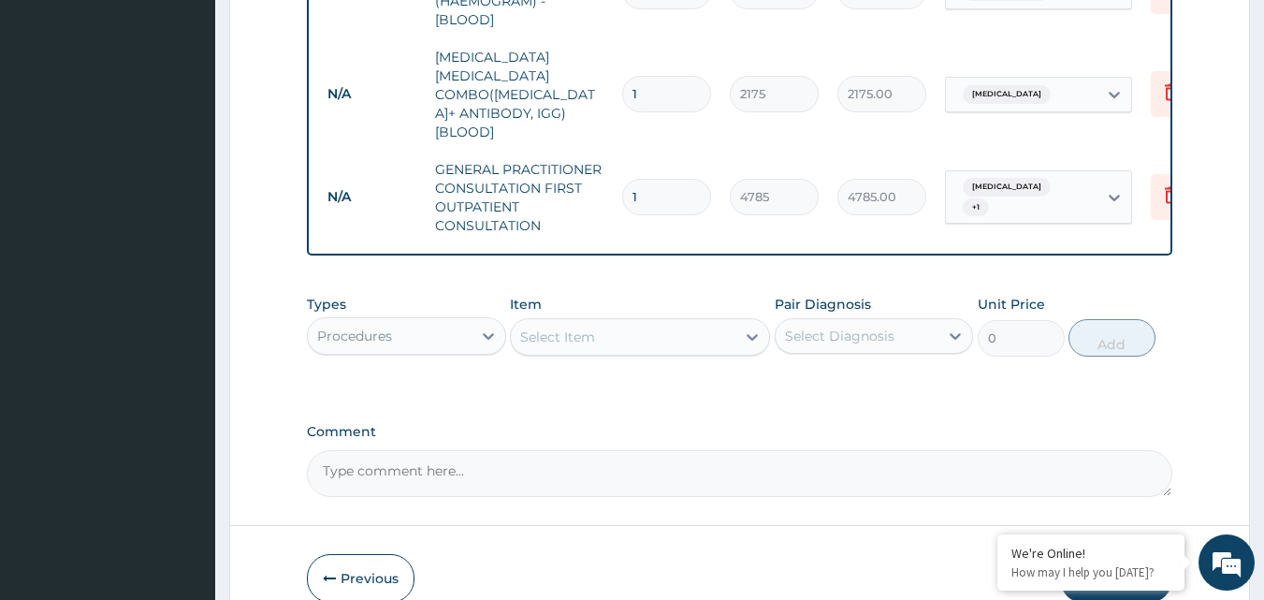
scroll to position [872, 0]
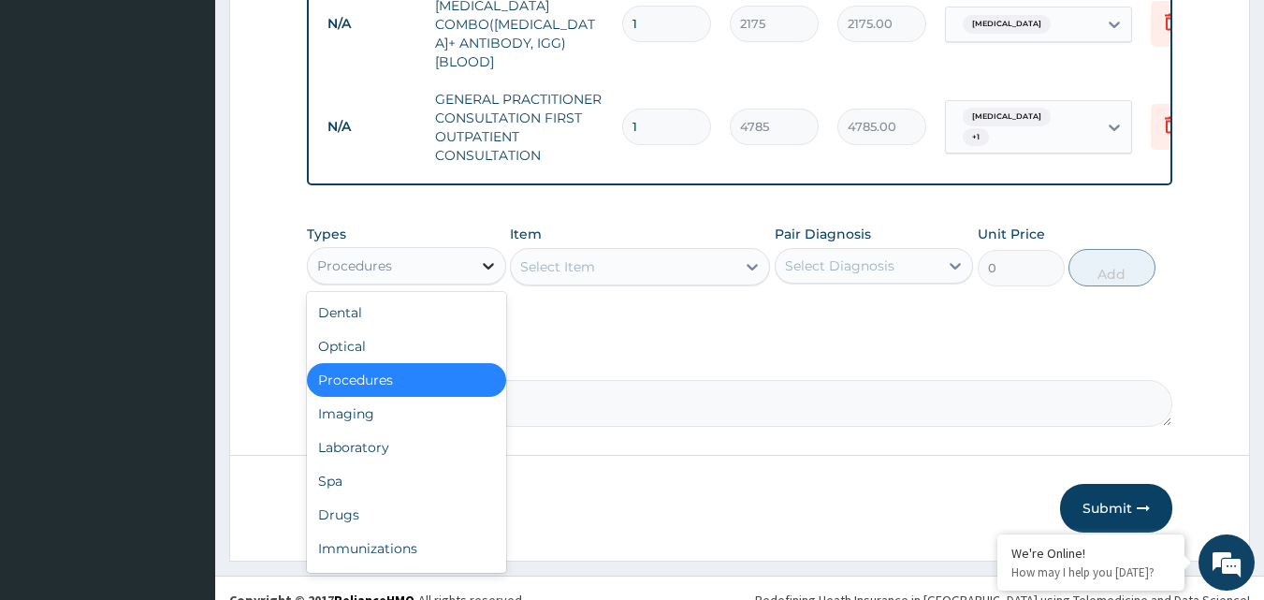
click at [477, 255] on div at bounding box center [489, 266] width 34 height 34
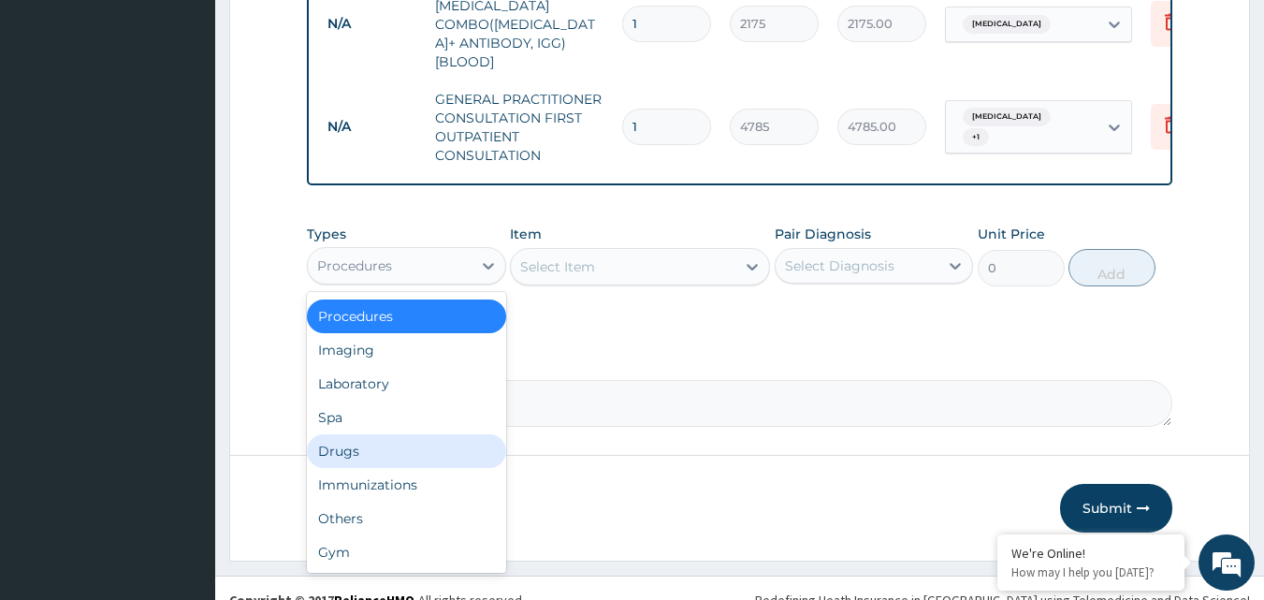
click at [402, 434] on div "Drugs" at bounding box center [406, 451] width 199 height 34
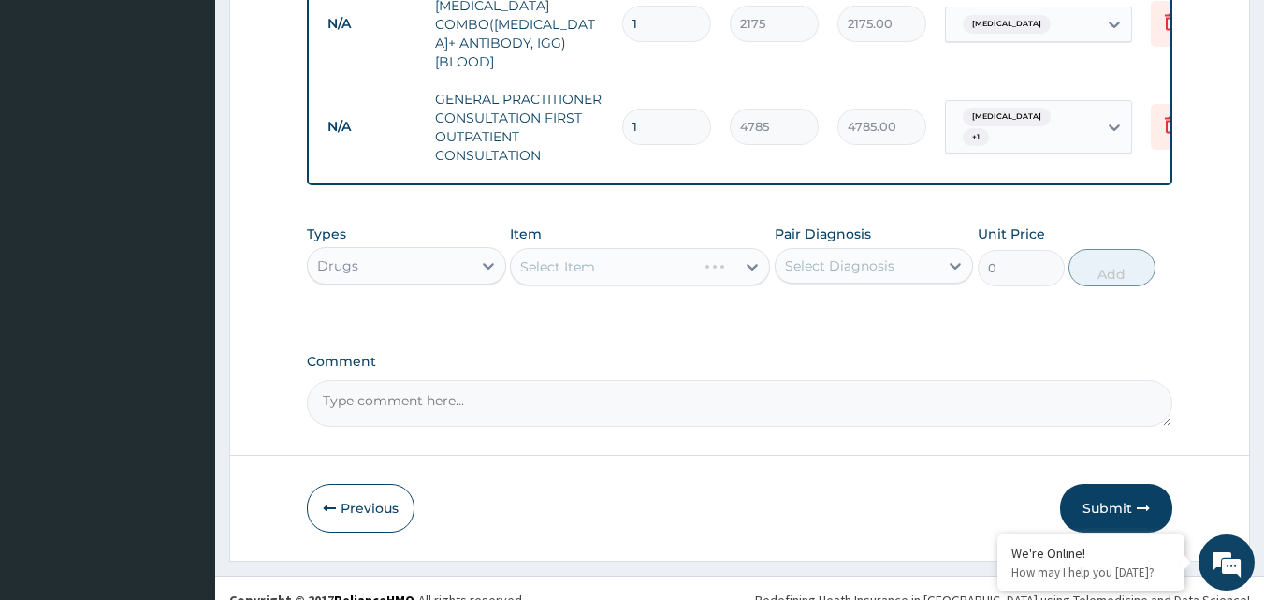
click at [828, 256] on div "Select Diagnosis" at bounding box center [839, 265] width 109 height 19
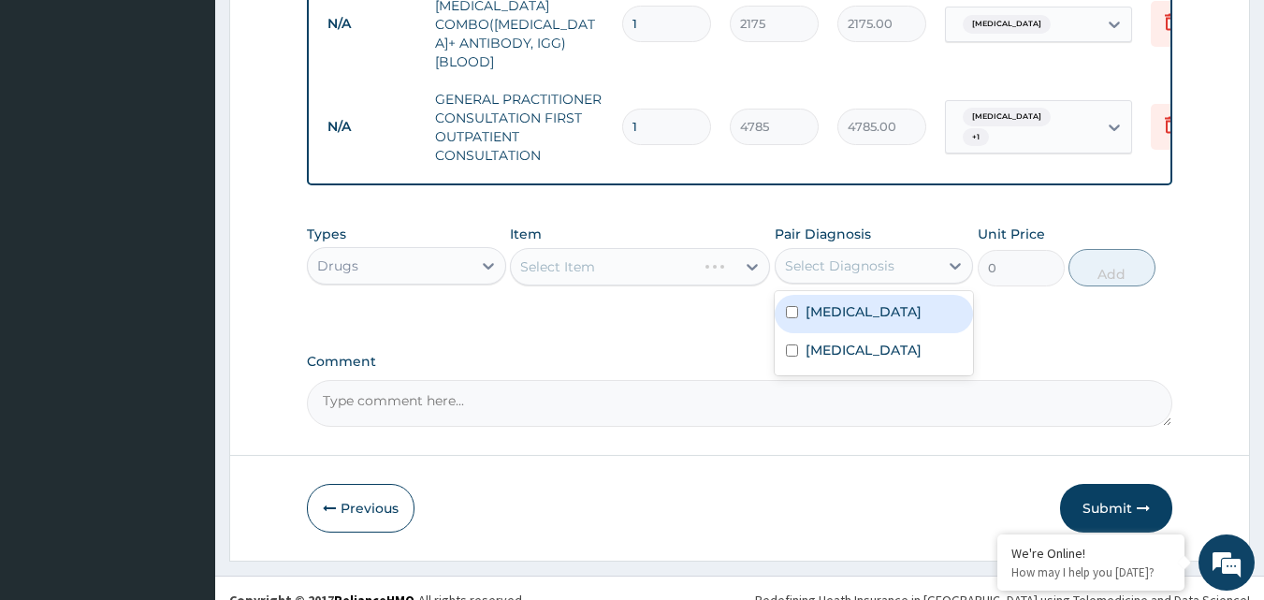
click at [835, 302] on label "Malaria" at bounding box center [864, 311] width 116 height 19
checkbox input "true"
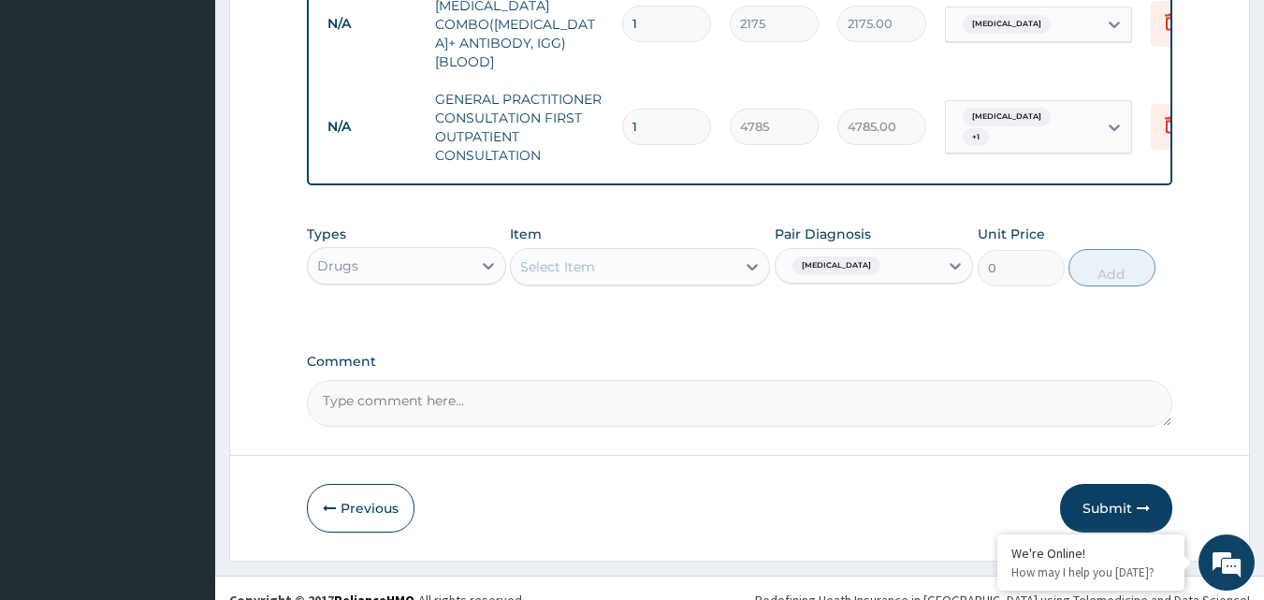
click at [606, 252] on div "Select Item" at bounding box center [623, 267] width 225 height 30
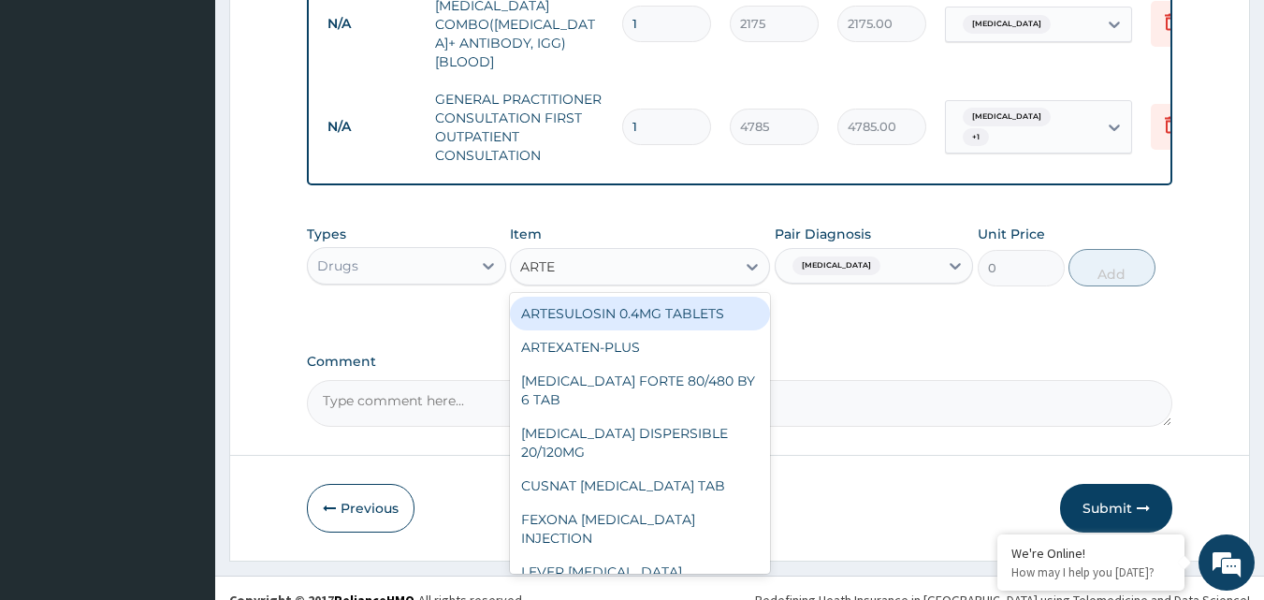
type input "ARTES"
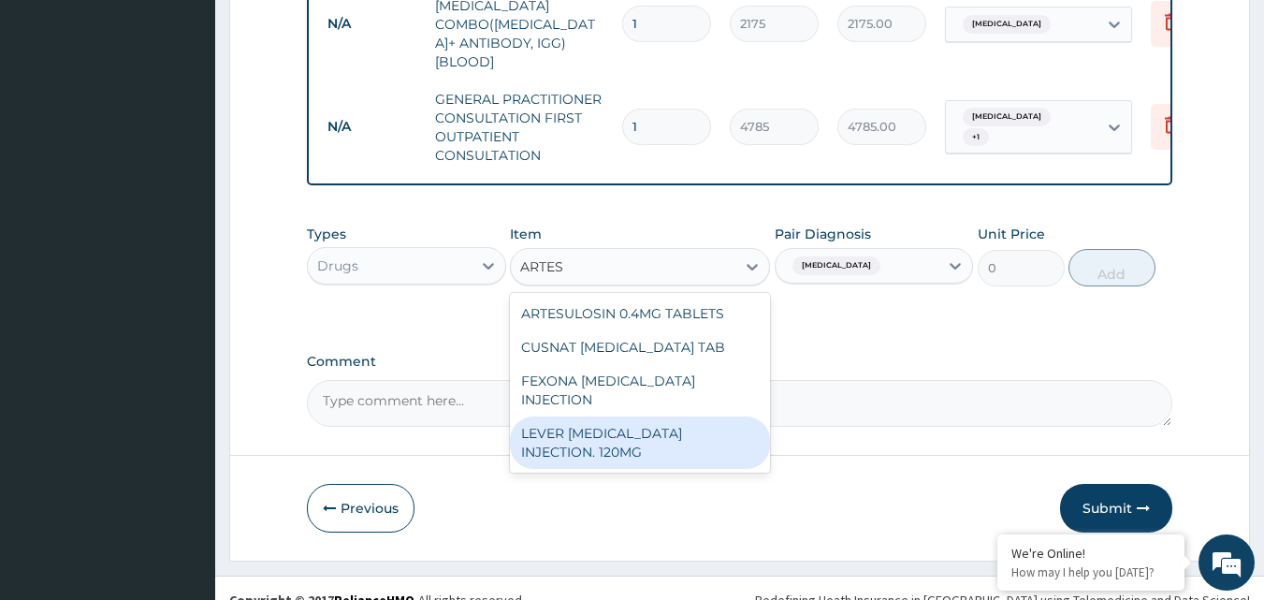
drag, startPoint x: 605, startPoint y: 409, endPoint x: 624, endPoint y: 400, distance: 21.8
click at [606, 416] on div "LEVER [MEDICAL_DATA] INJECTION. 120MG" at bounding box center [640, 442] width 260 height 52
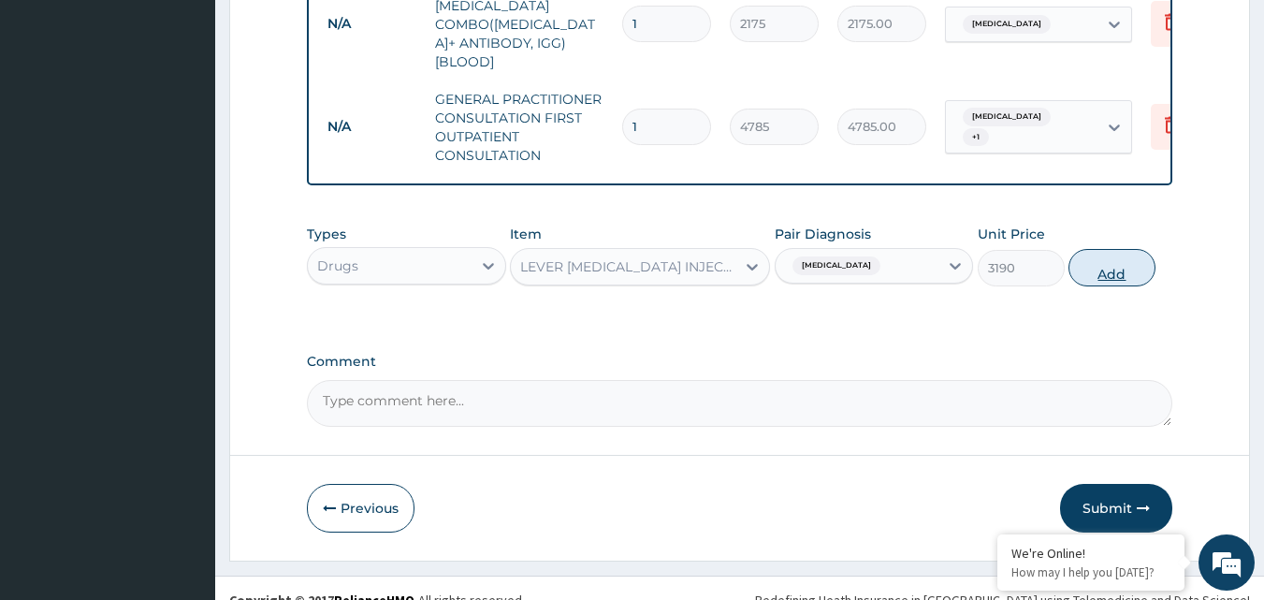
click at [1110, 249] on button "Add" at bounding box center [1112, 267] width 87 height 37
type input "0"
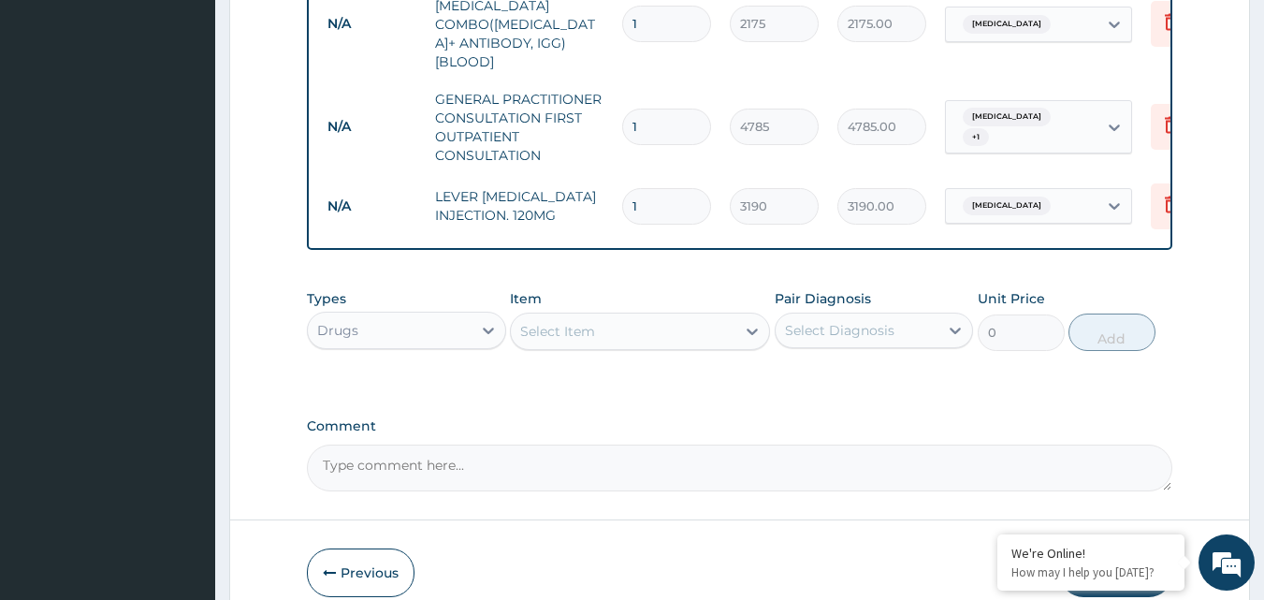
click at [705, 316] on div "Select Item" at bounding box center [623, 331] width 225 height 30
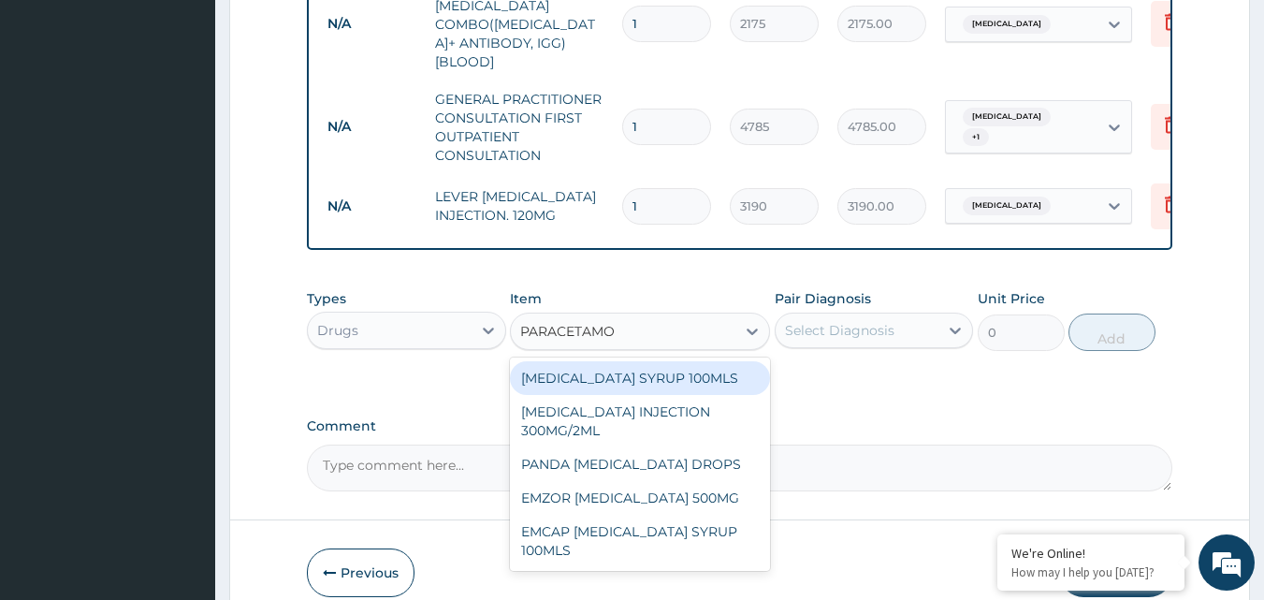
type input "PARACETAMOL"
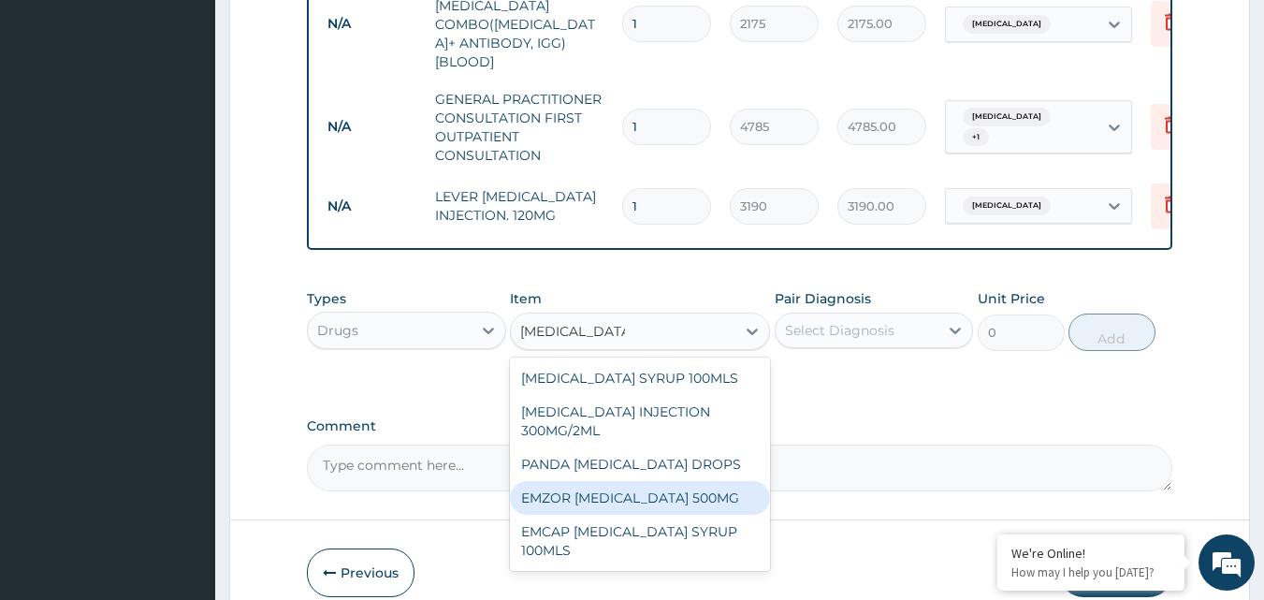
click at [704, 482] on div "EMZOR [MEDICAL_DATA] 500MG" at bounding box center [640, 498] width 260 height 34
type input "31.9"
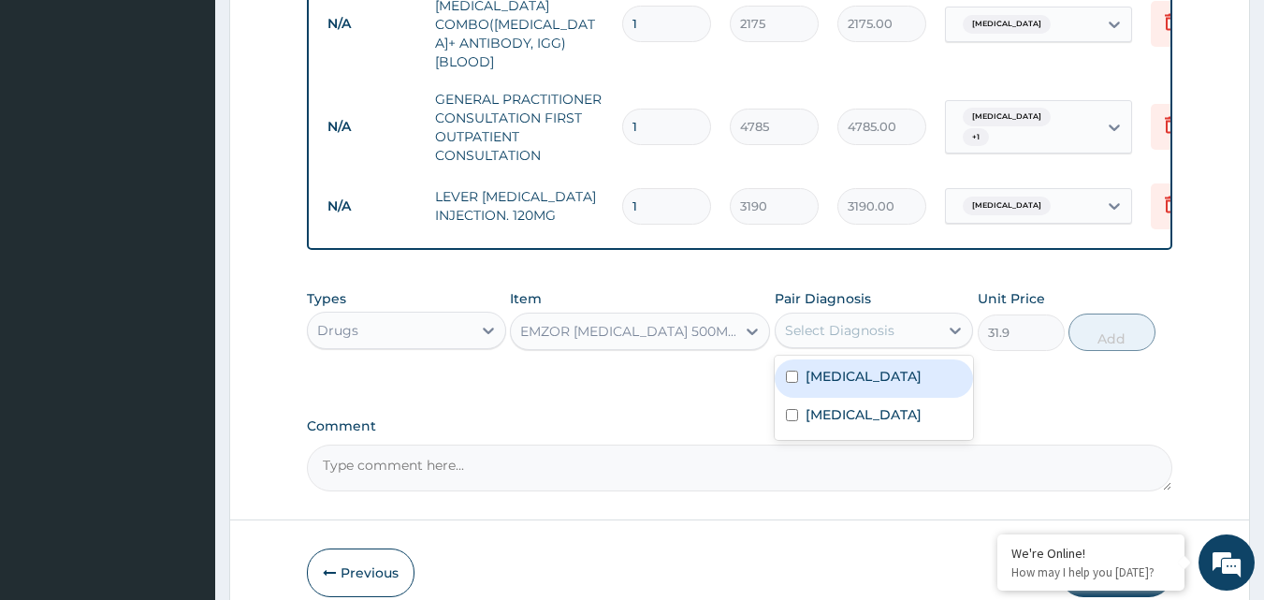
click at [800, 321] on div "Select Diagnosis" at bounding box center [839, 330] width 109 height 19
click at [816, 367] on label "[MEDICAL_DATA]" at bounding box center [864, 376] width 116 height 19
checkbox input "true"
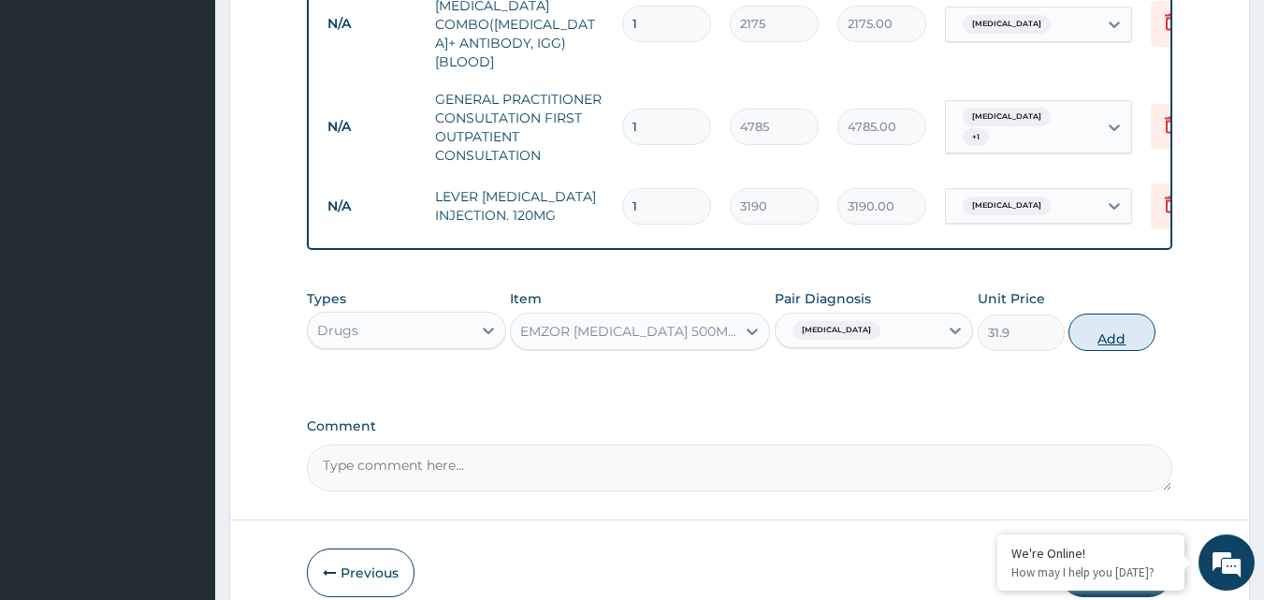
click at [1088, 314] on button "Add" at bounding box center [1112, 332] width 87 height 37
type input "0"
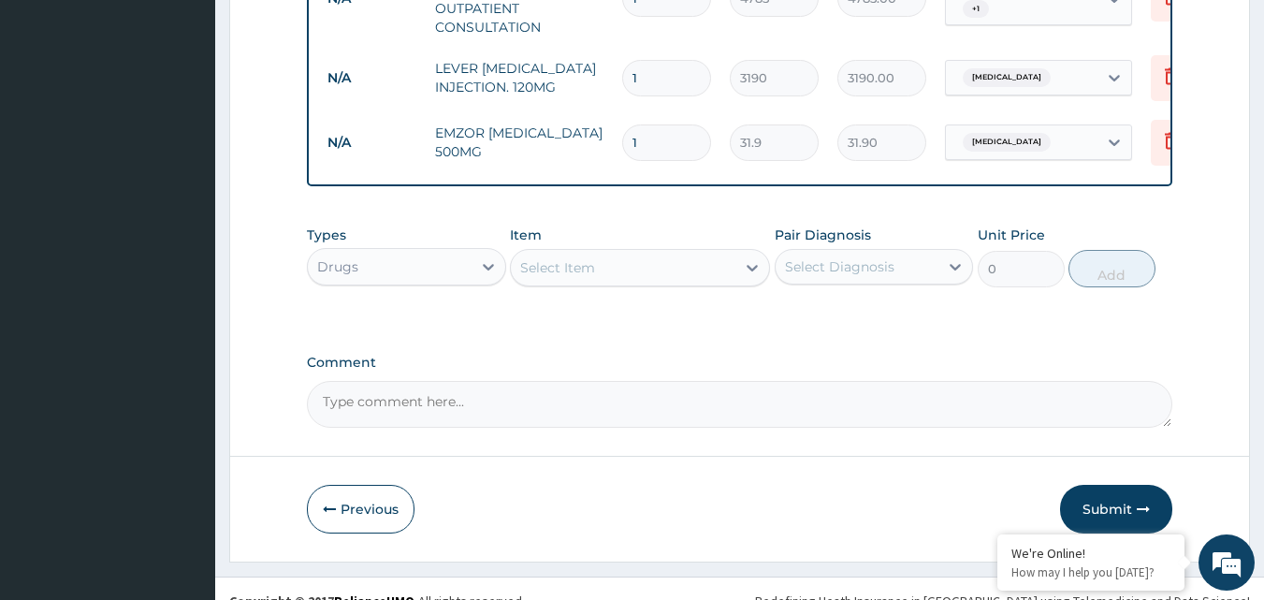
scroll to position [1001, 0]
click at [622, 252] on div "Select Item" at bounding box center [623, 267] width 225 height 30
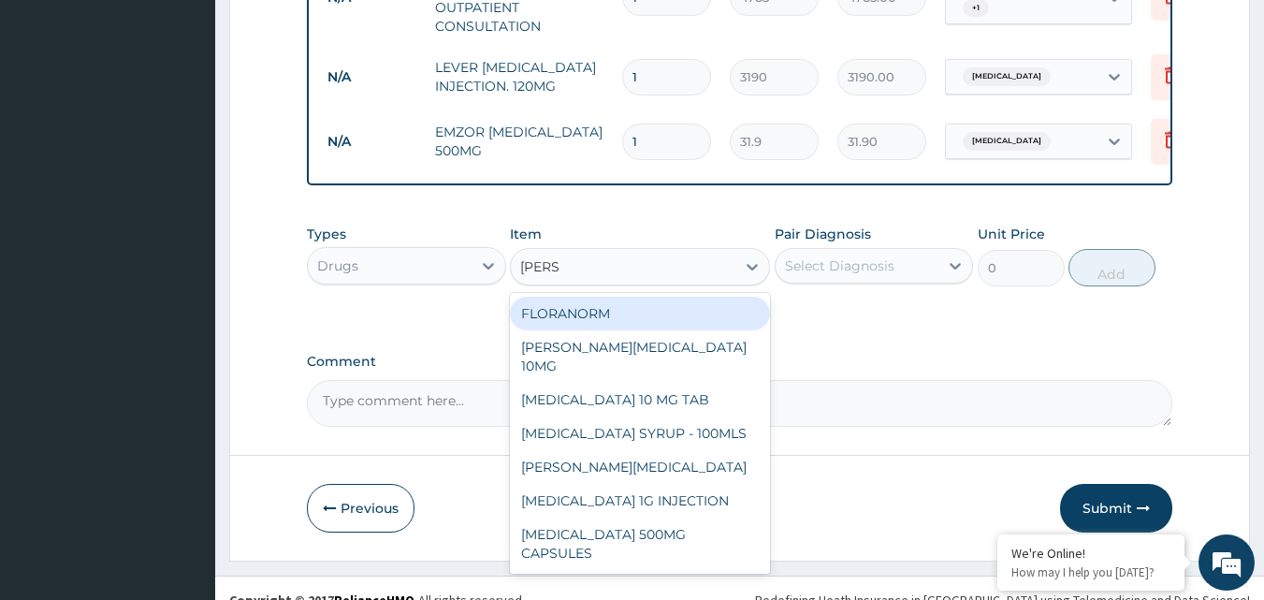
type input "LORAT"
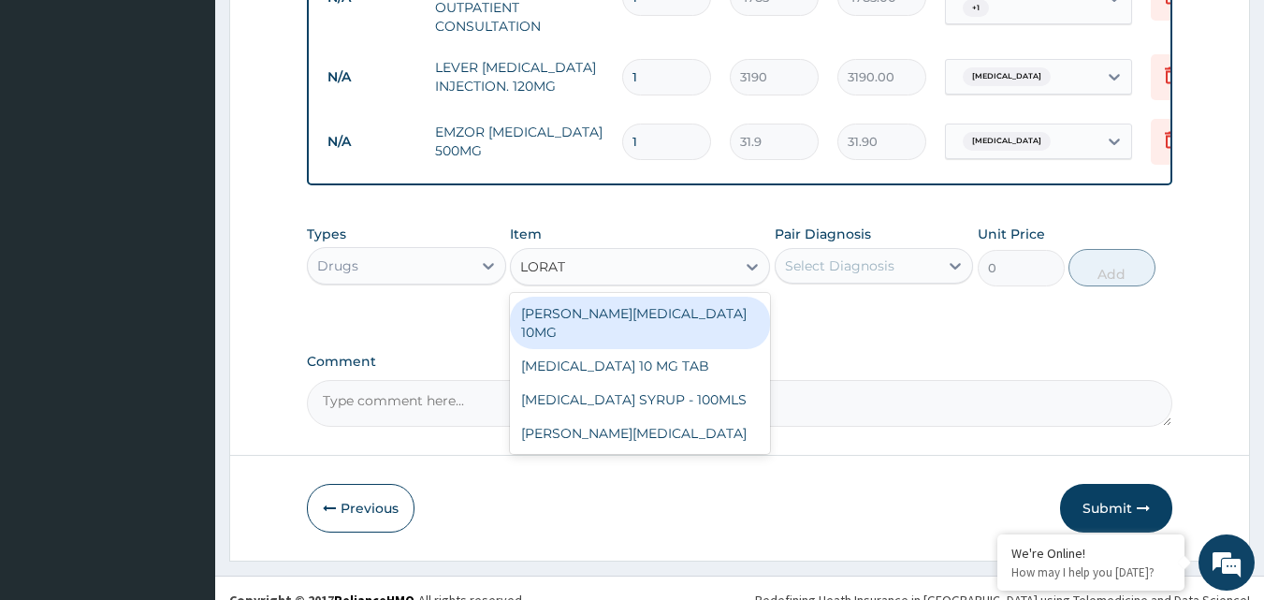
click at [628, 297] on div "[PERSON_NAME][MEDICAL_DATA] 10MG" at bounding box center [640, 323] width 260 height 52
type input "119.625"
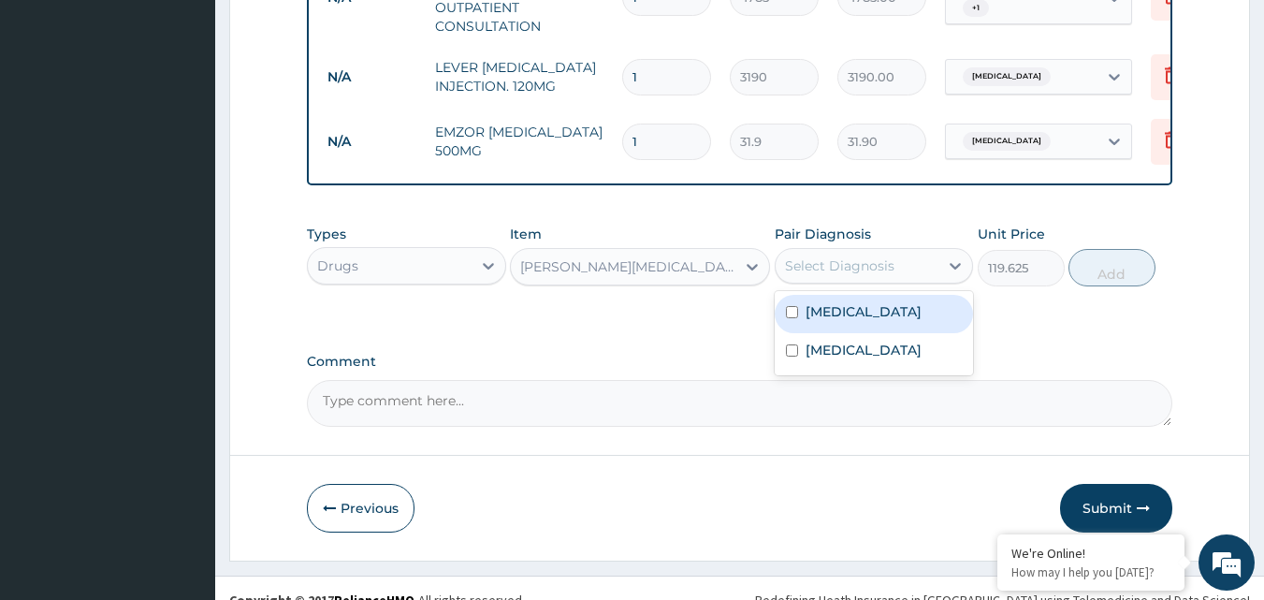
click at [921, 251] on div "Select Diagnosis" at bounding box center [858, 266] width 164 height 30
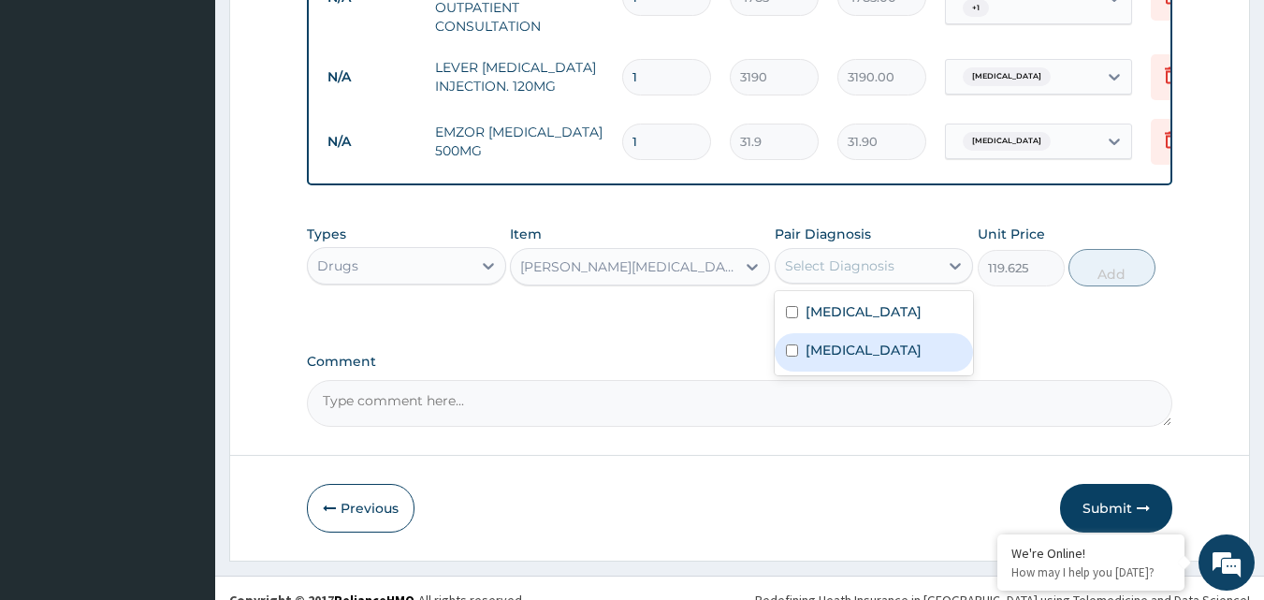
click at [865, 341] on label "Respiratory tract infection" at bounding box center [864, 350] width 116 height 19
checkbox input "true"
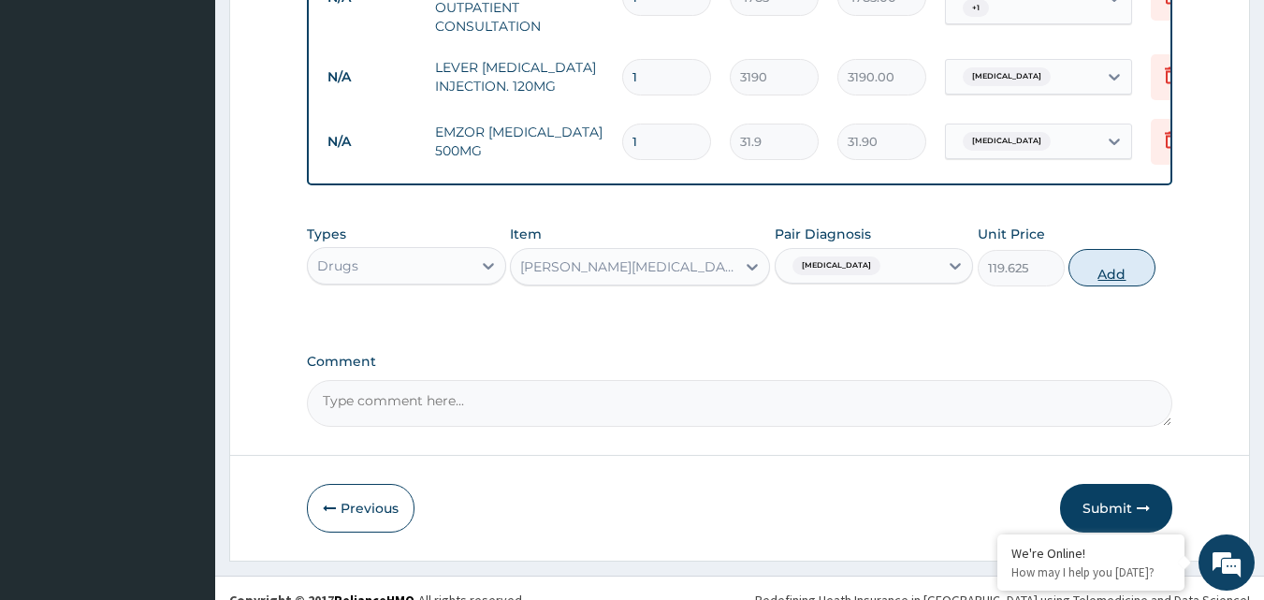
click at [1117, 249] on button "Add" at bounding box center [1112, 267] width 87 height 37
type input "0"
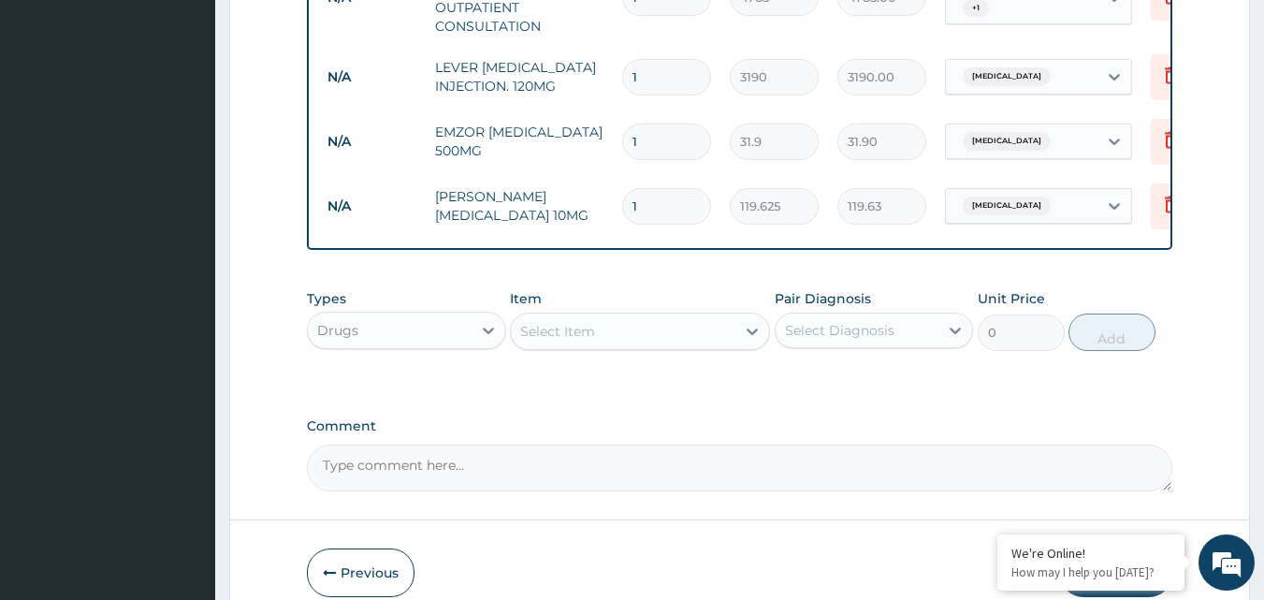
click at [611, 316] on div "Select Item" at bounding box center [623, 331] width 225 height 30
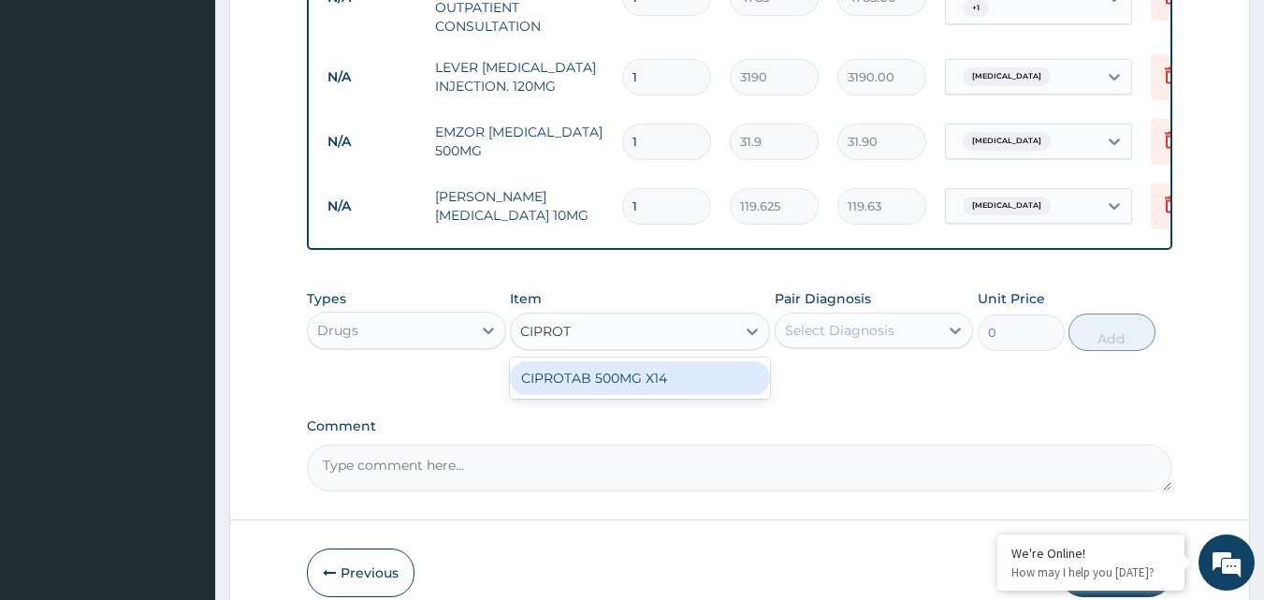
type input "[MEDICAL_DATA]"
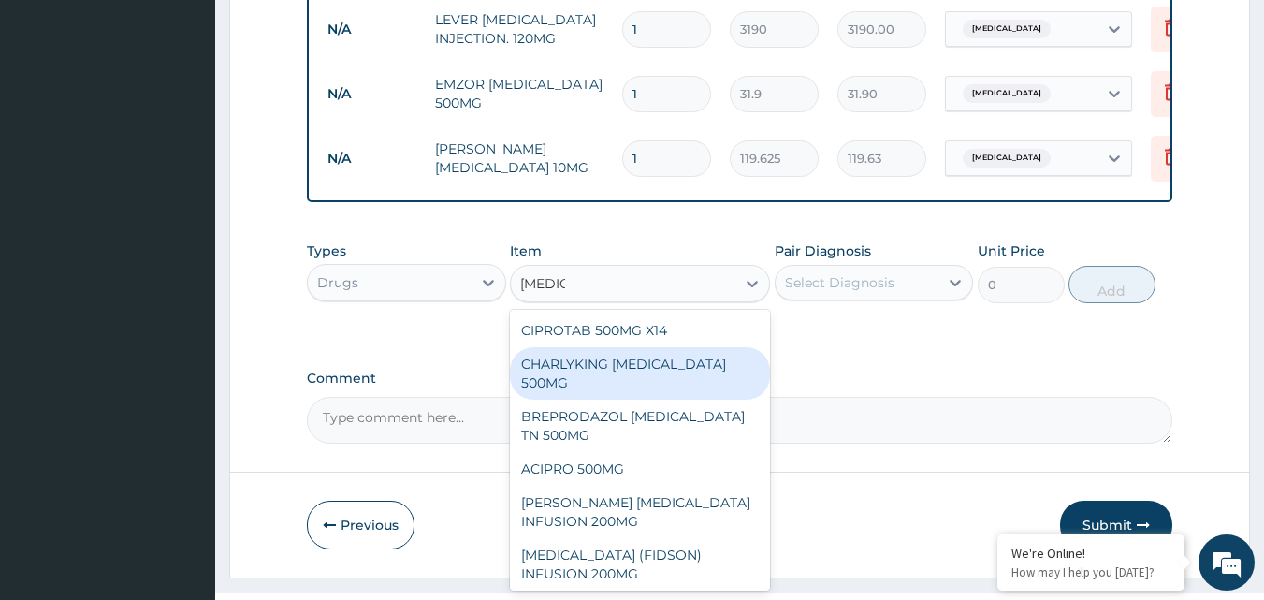
scroll to position [1066, 0]
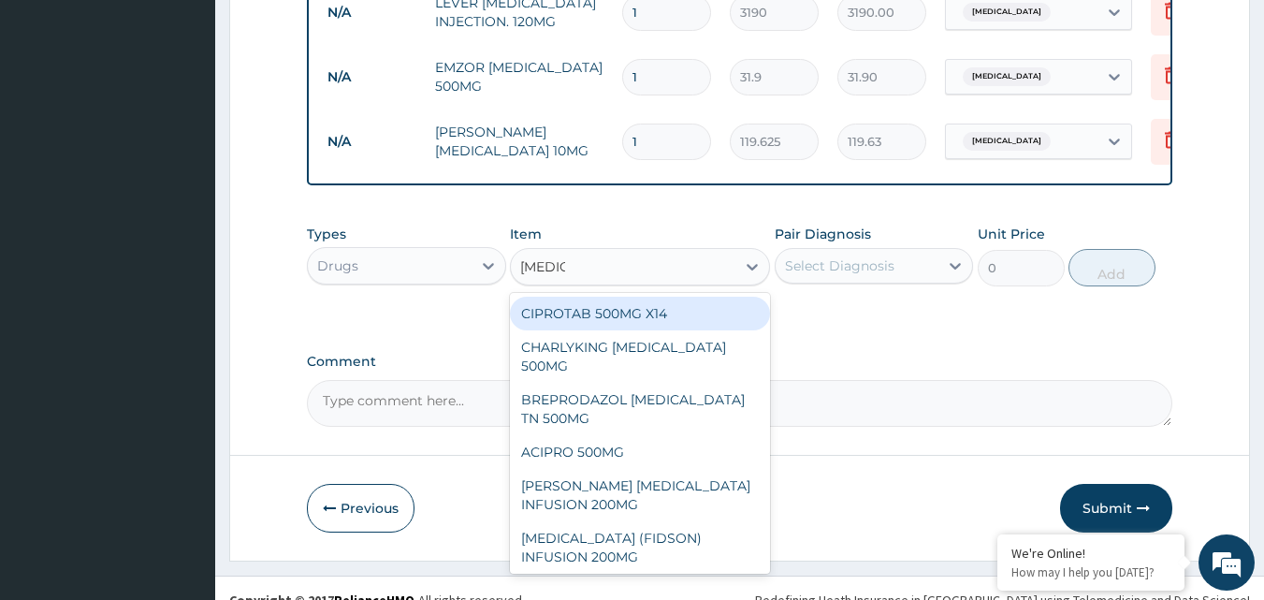
click at [693, 297] on div "CIPROTAB 500MG X14" at bounding box center [640, 314] width 260 height 34
type input "430.65"
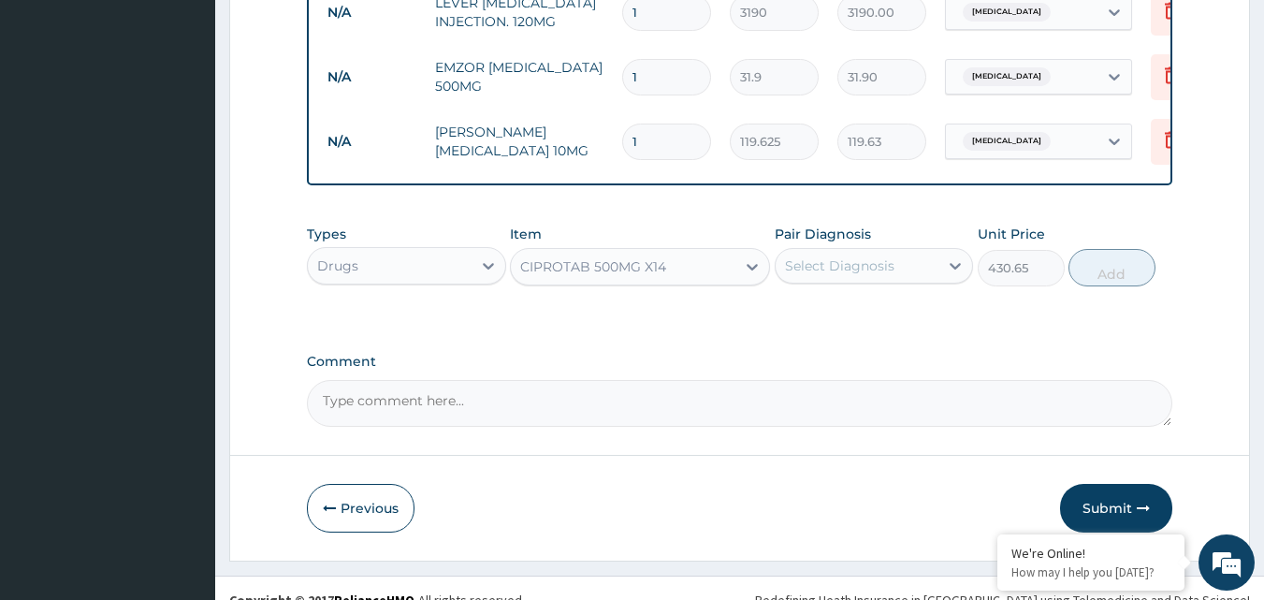
click at [922, 251] on div "Select Diagnosis" at bounding box center [858, 266] width 164 height 30
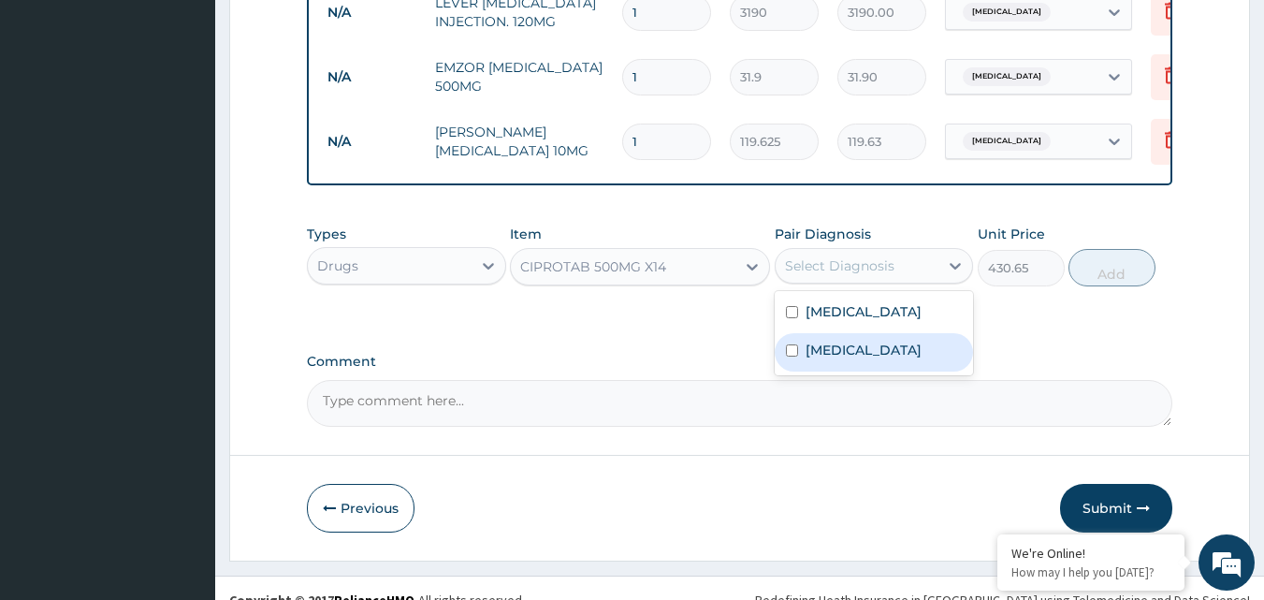
click at [881, 341] on label "Respiratory tract infection" at bounding box center [864, 350] width 116 height 19
checkbox input "true"
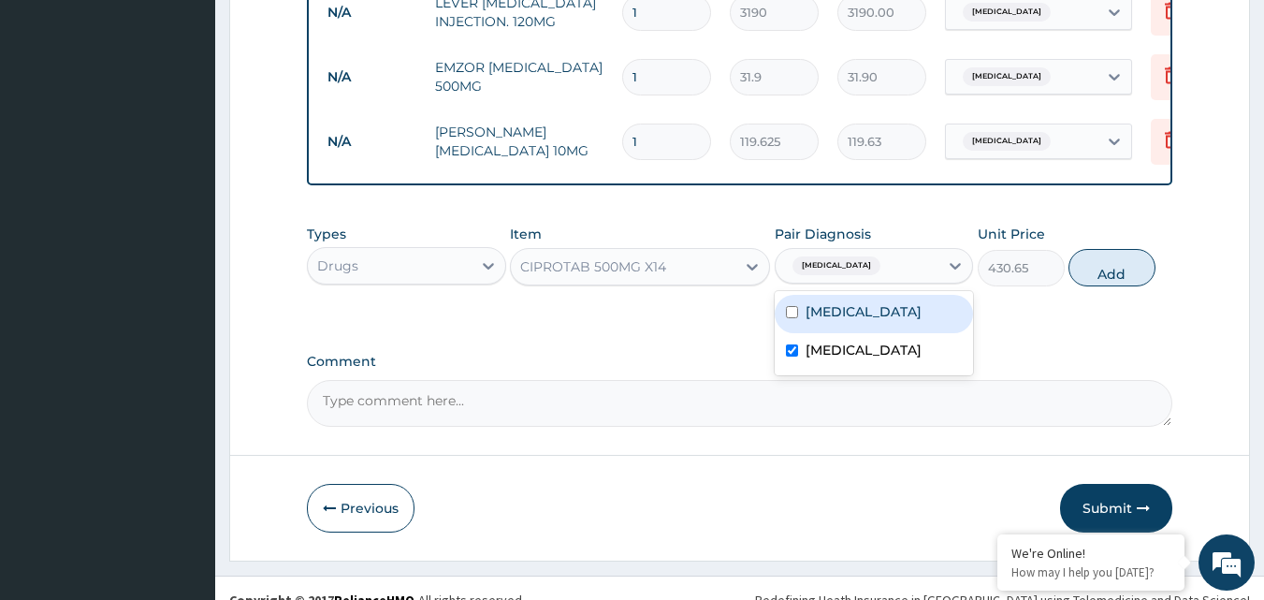
click at [915, 295] on div "[MEDICAL_DATA]" at bounding box center [874, 314] width 199 height 38
checkbox input "true"
click at [1107, 256] on button "Add" at bounding box center [1112, 267] width 87 height 37
type input "0"
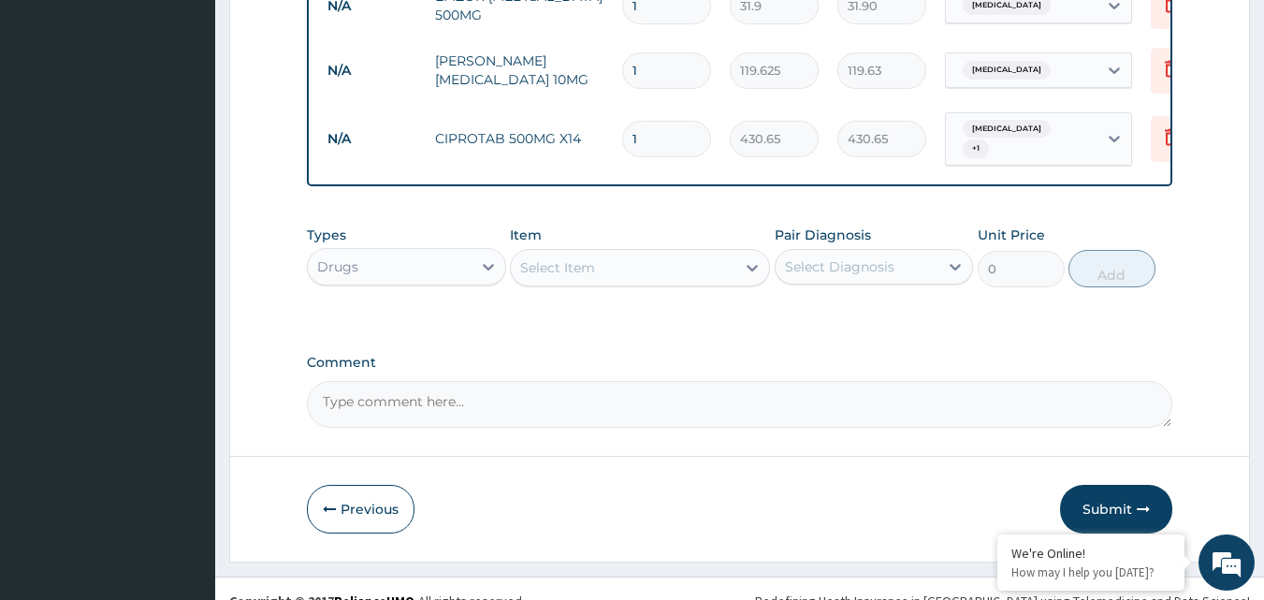
scroll to position [1138, 0]
click at [638, 252] on div "Select Item" at bounding box center [623, 267] width 225 height 30
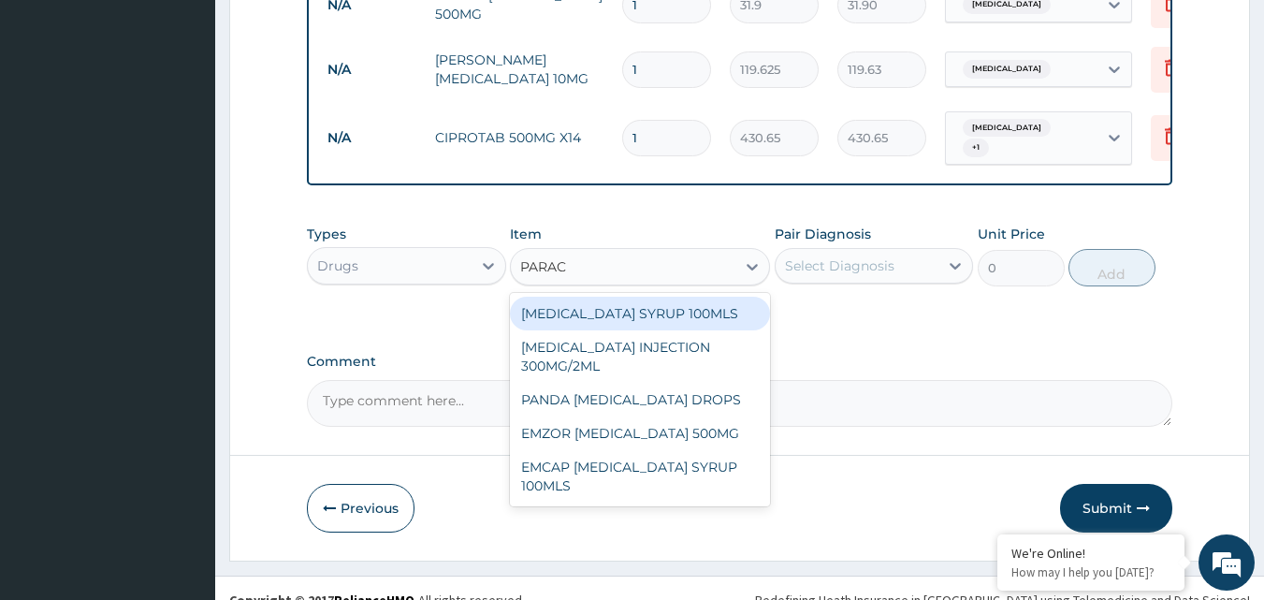
type input "PARACE"
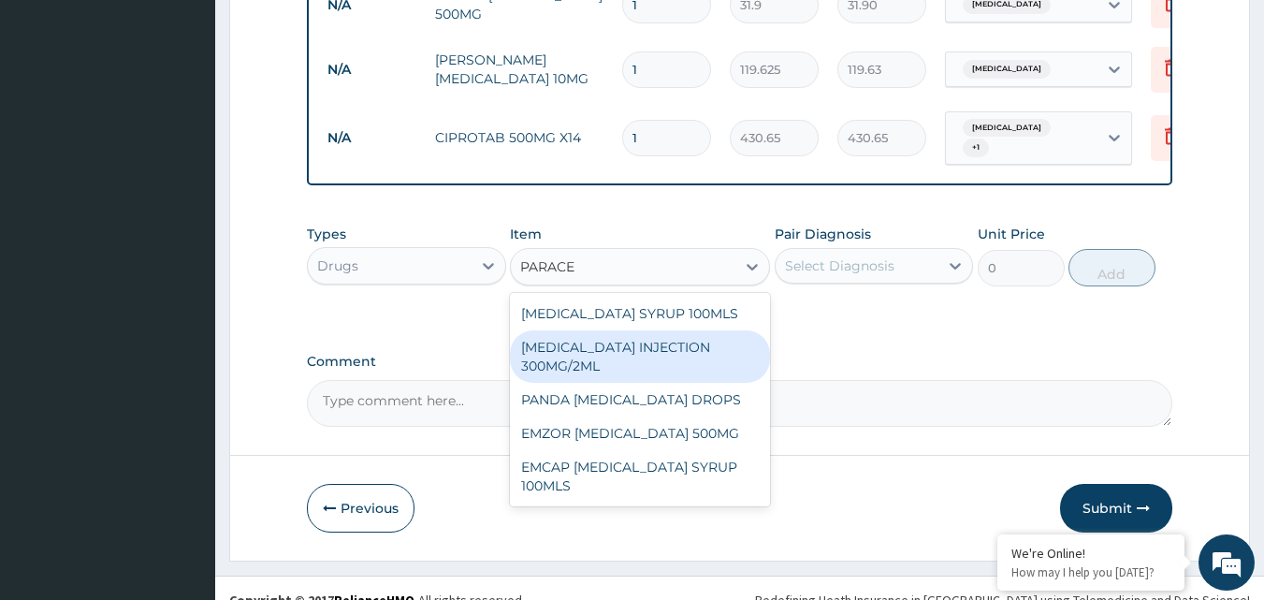
click at [652, 330] on div "[MEDICAL_DATA] INJECTION 300MG/2ML" at bounding box center [640, 356] width 260 height 52
type input "350.9"
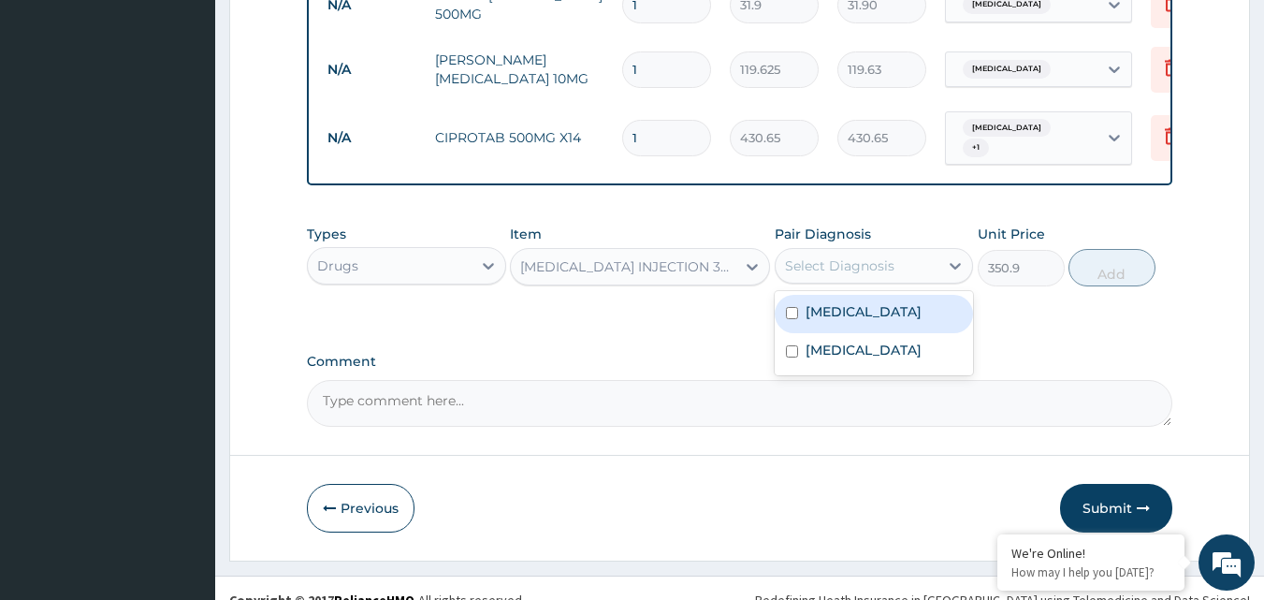
click at [806, 256] on div "Select Diagnosis" at bounding box center [839, 265] width 109 height 19
click at [809, 301] on div "[MEDICAL_DATA]" at bounding box center [874, 314] width 199 height 38
checkbox input "true"
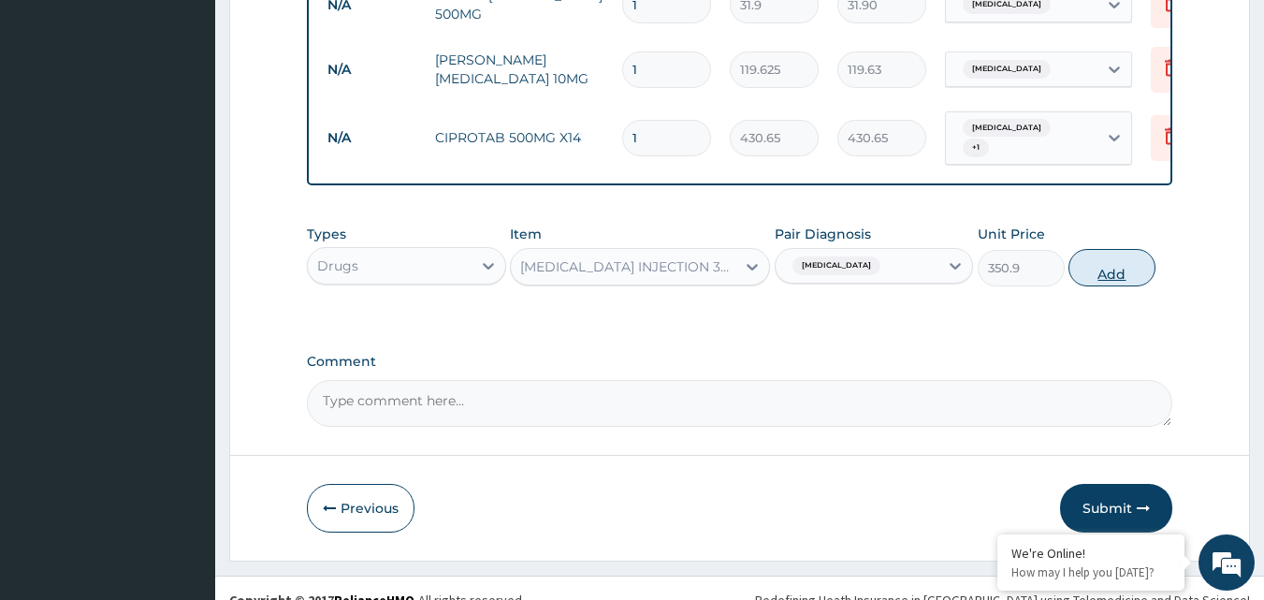
click at [1129, 249] on button "Add" at bounding box center [1112, 267] width 87 height 37
type input "0"
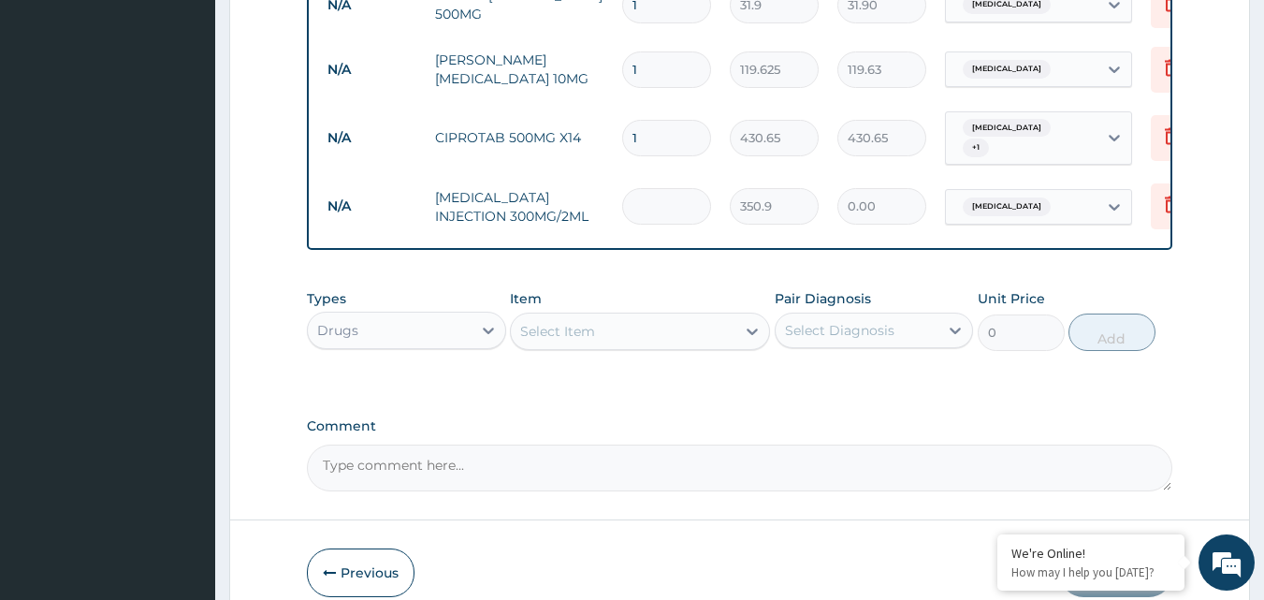
type input "0.00"
type input "3"
type input "1052.70"
type input "3"
click at [691, 120] on input "1" at bounding box center [666, 138] width 89 height 36
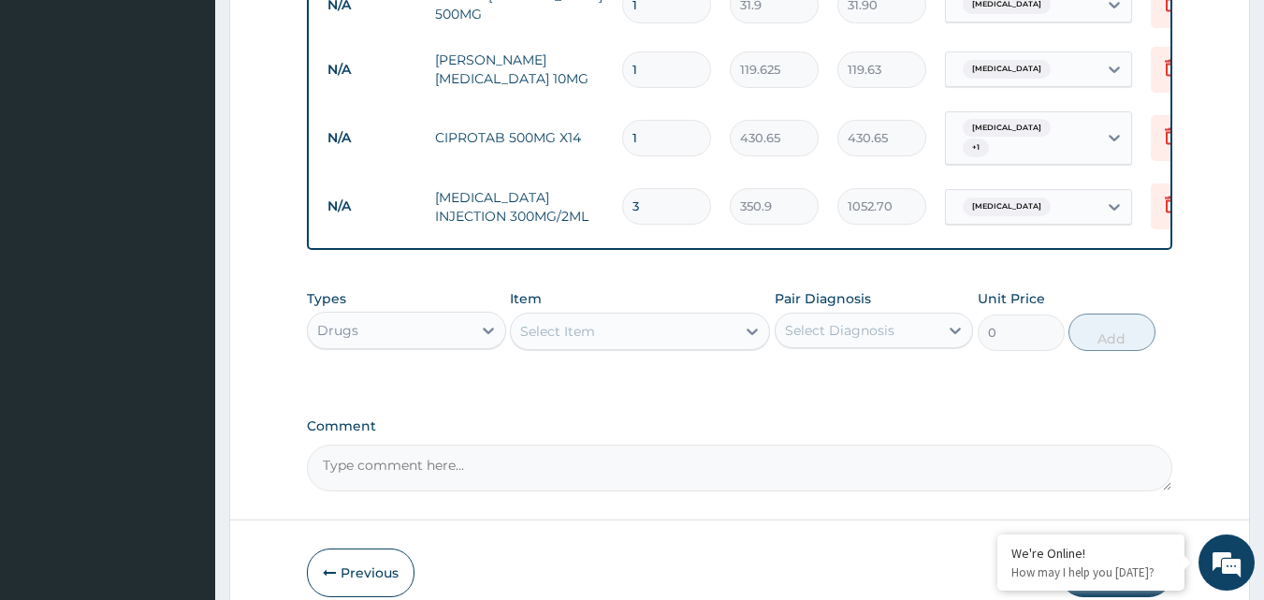
type input "10"
type input "4306.50"
type input "10"
click at [688, 51] on input "1" at bounding box center [666, 69] width 89 height 36
type input "0.00"
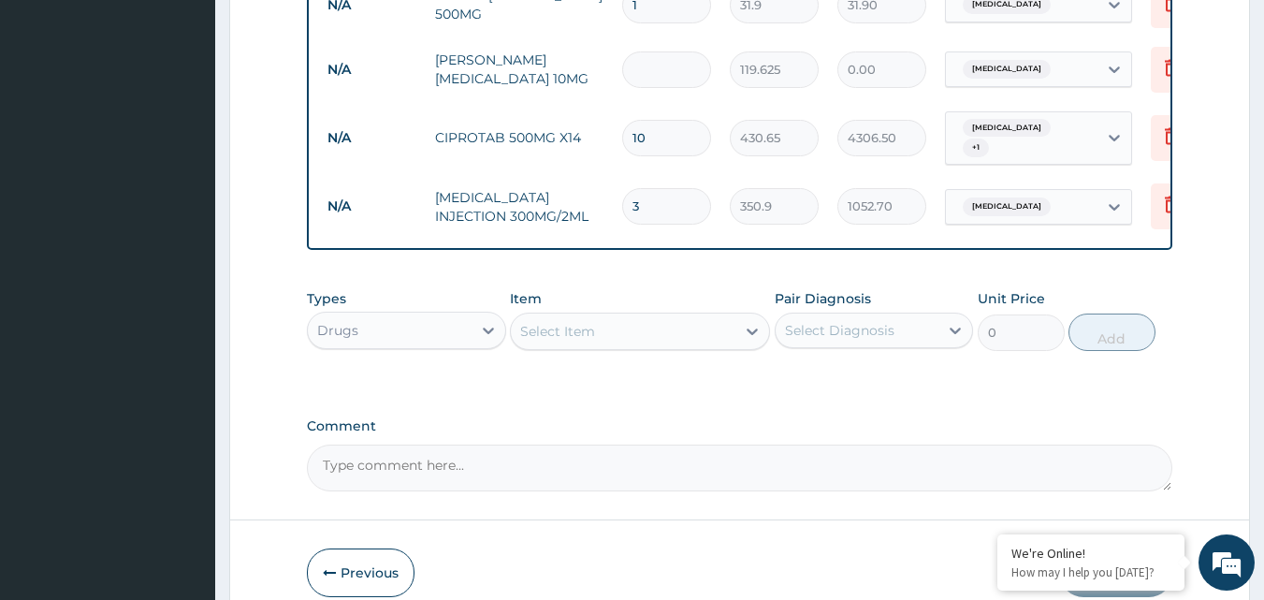
type input "5"
type input "598.13"
type input "5"
click at [676, 57] on td "5" at bounding box center [667, 69] width 108 height 55
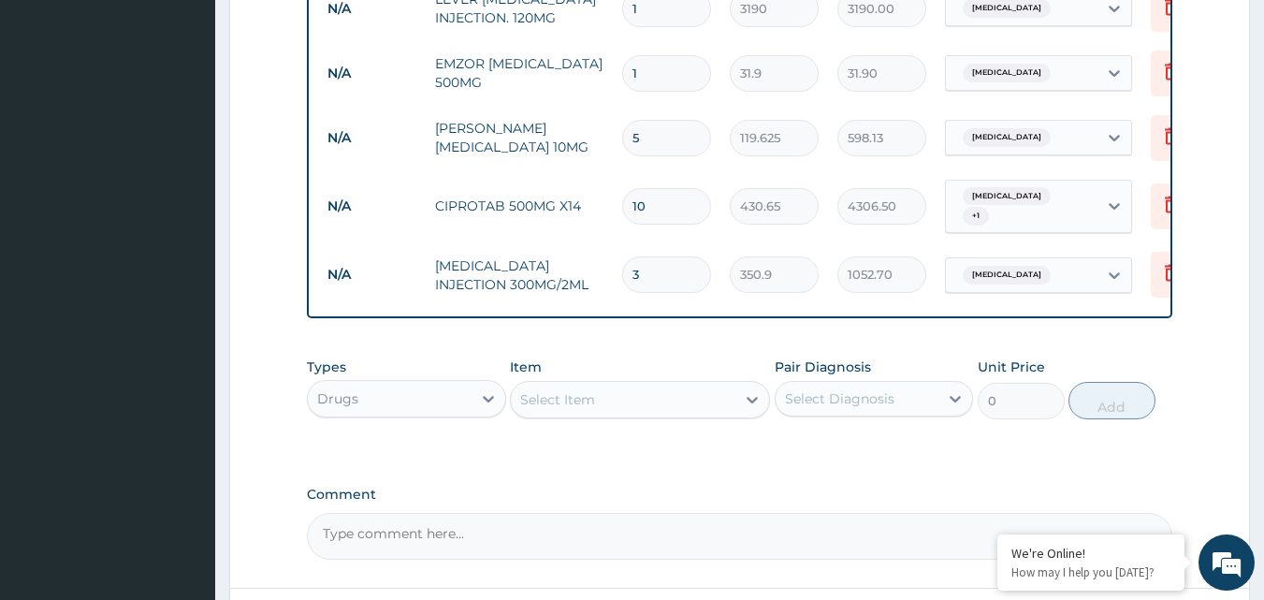
scroll to position [1044, 0]
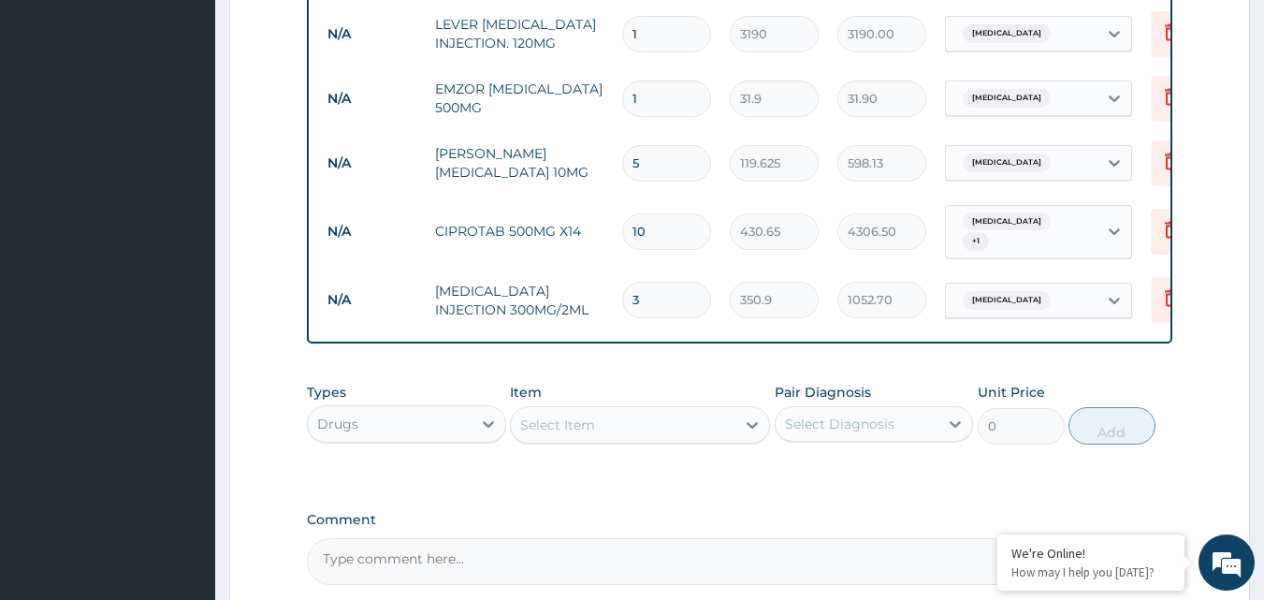
click at [672, 80] on input "1" at bounding box center [666, 98] width 89 height 36
type input "18"
type input "574.20"
type input "18"
click at [672, 89] on tr "N/A EMZOR PARACETAMOL 500MG 18 31.9 574.20 Malaria Delete" at bounding box center [776, 98] width 917 height 65
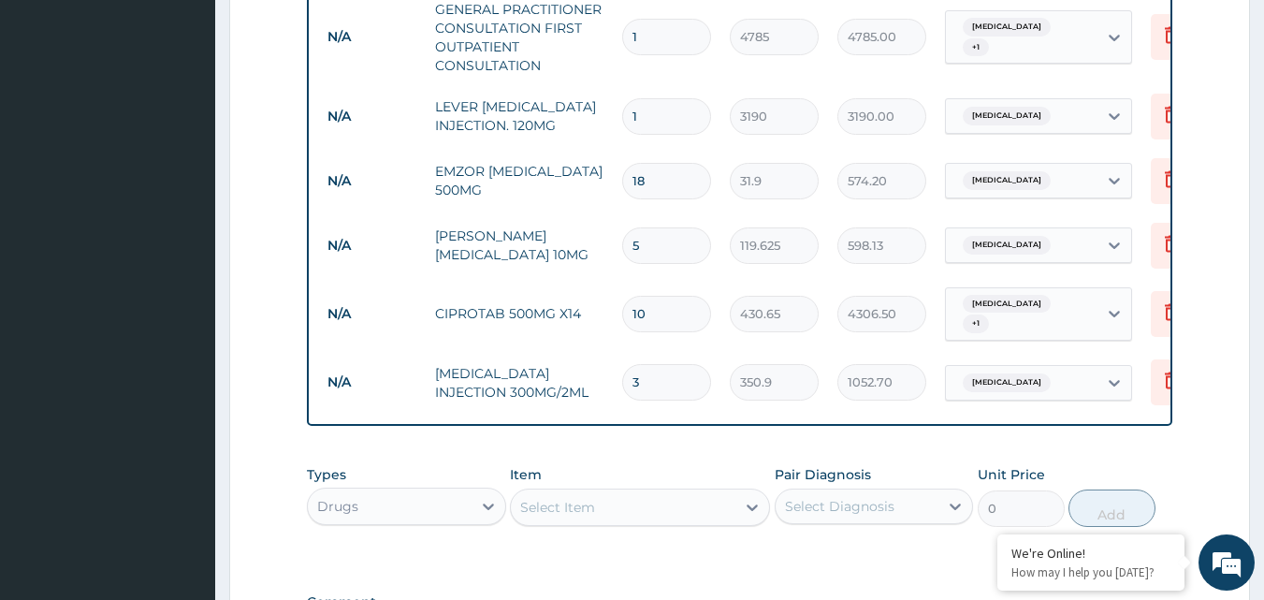
scroll to position [857, 0]
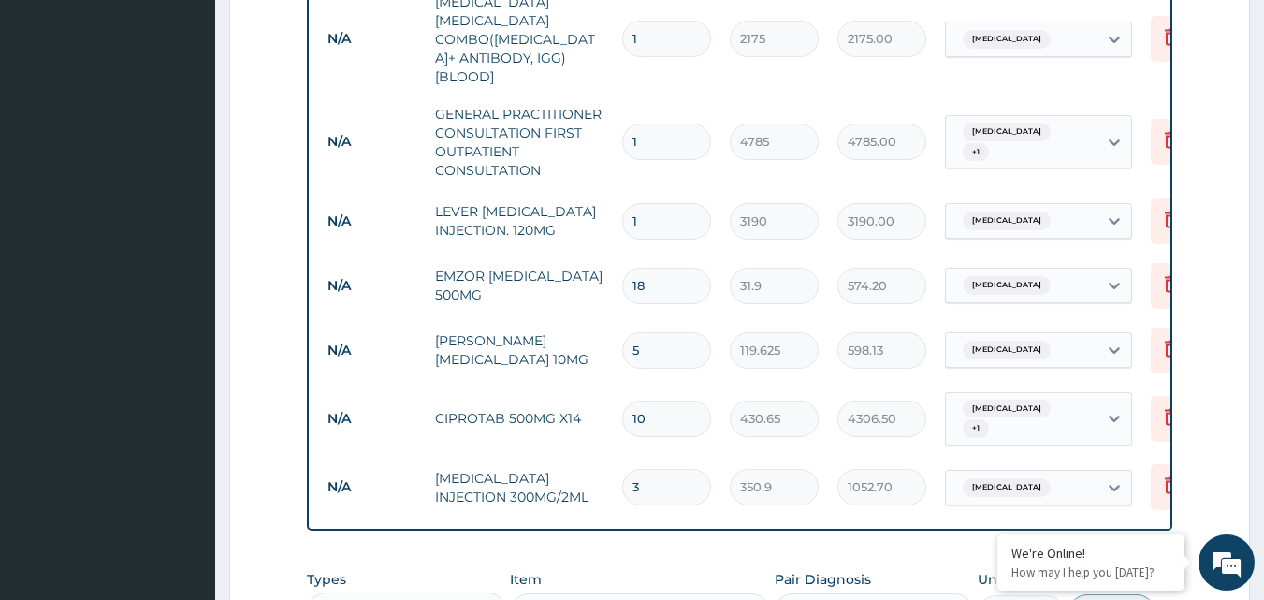
click at [657, 203] on input "1" at bounding box center [666, 221] width 89 height 36
type input "0.00"
type input "3"
type input "9570.00"
type input "3"
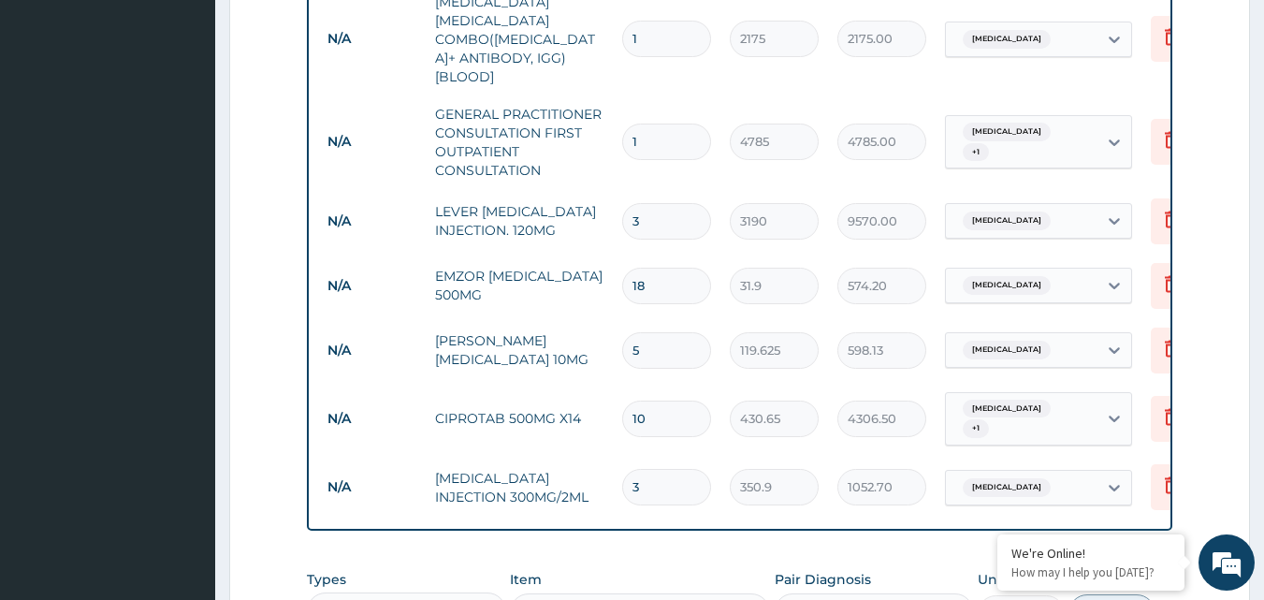
click at [610, 213] on tr "N/A LEVER ARTESUNATE INJECTION. 120MG 3 3190 9570.00 Malaria Delete" at bounding box center [776, 221] width 917 height 65
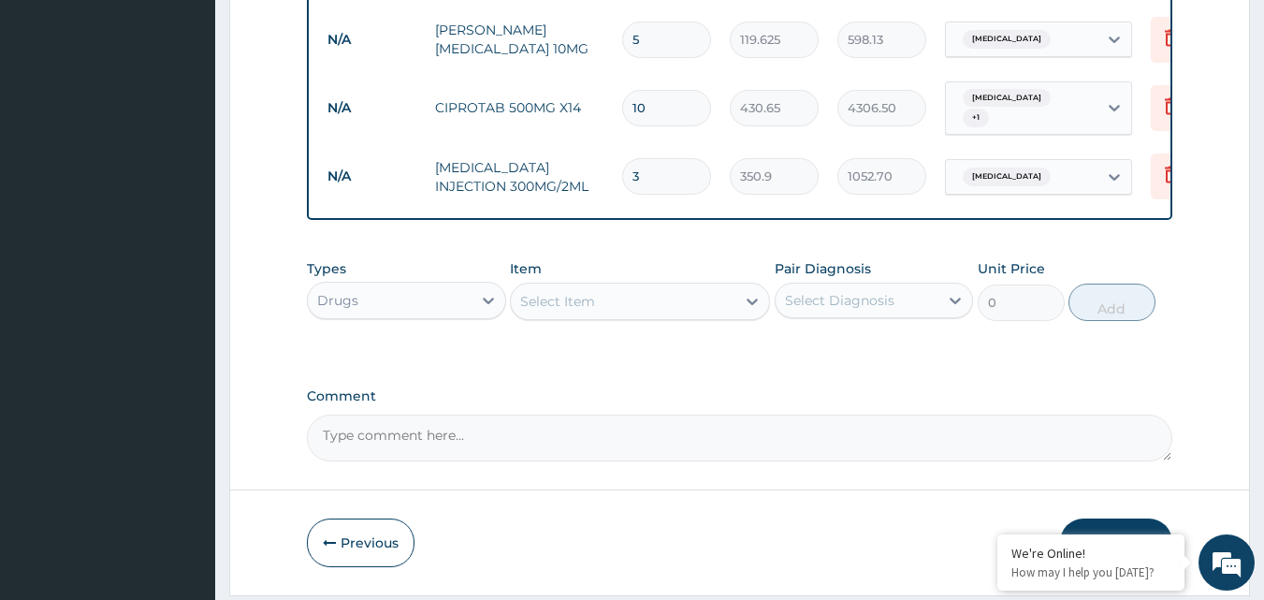
scroll to position [1203, 0]
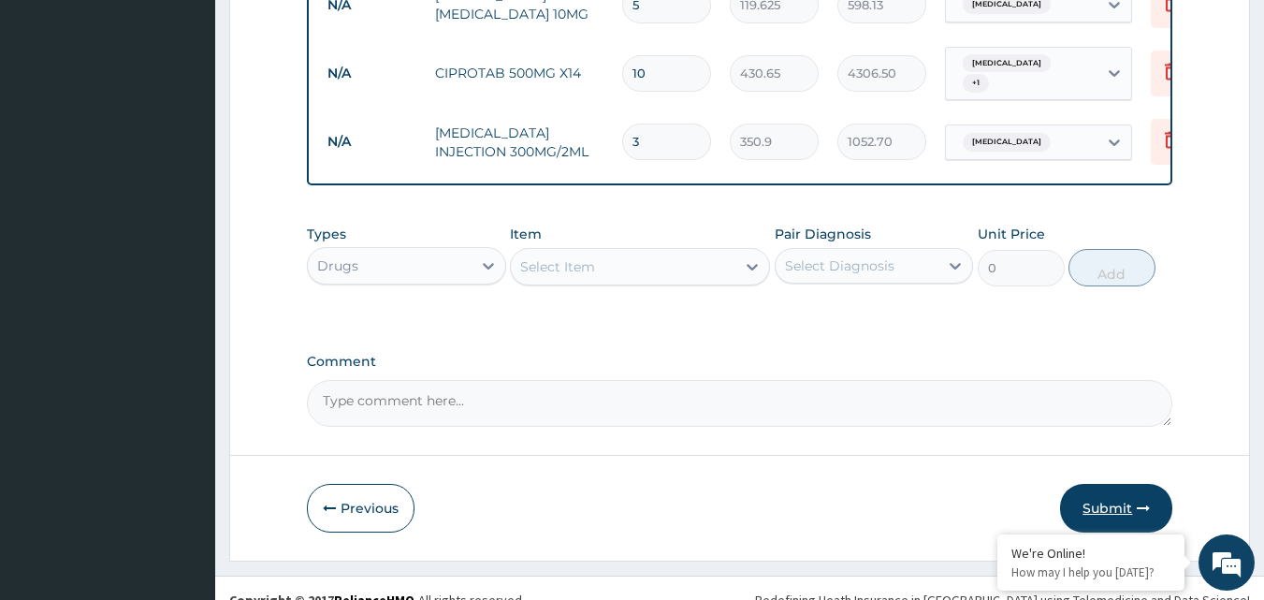
click at [1130, 484] on button "Submit" at bounding box center [1116, 508] width 112 height 49
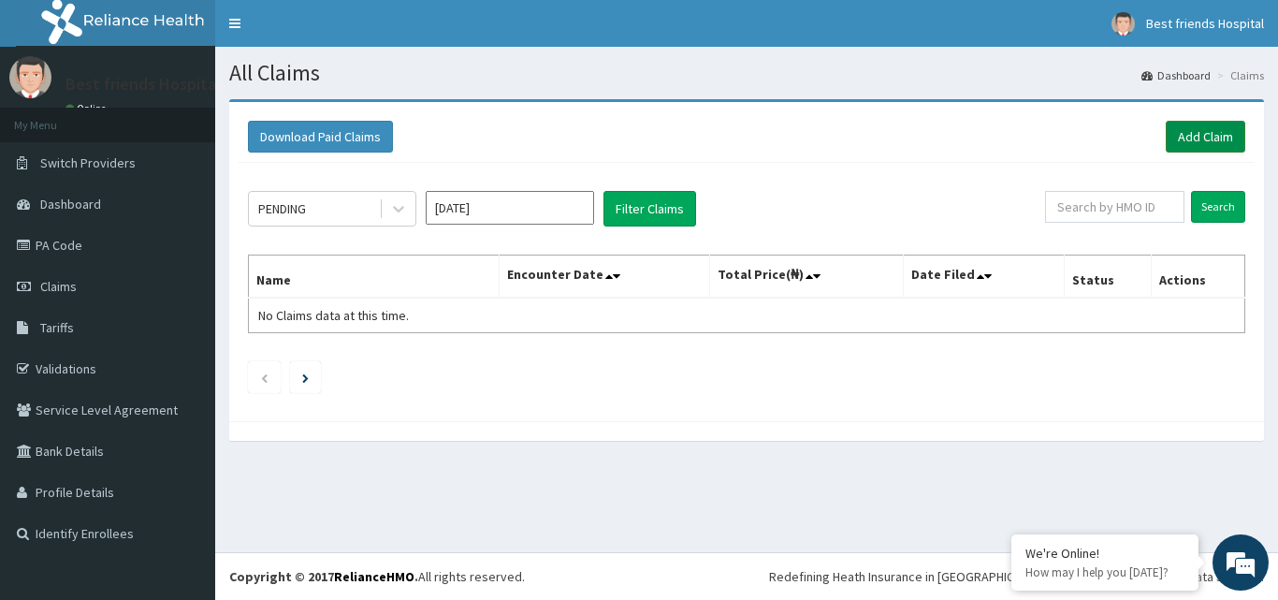
click at [1210, 144] on link "Add Claim" at bounding box center [1206, 137] width 80 height 32
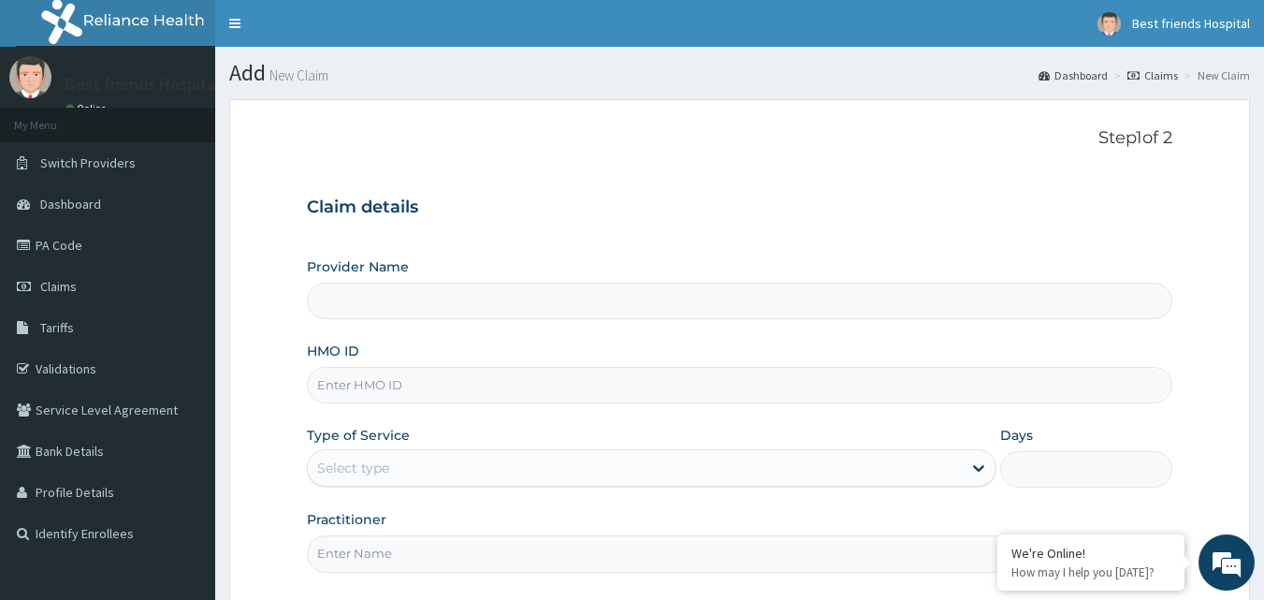
type input "Best Friend Hospital"
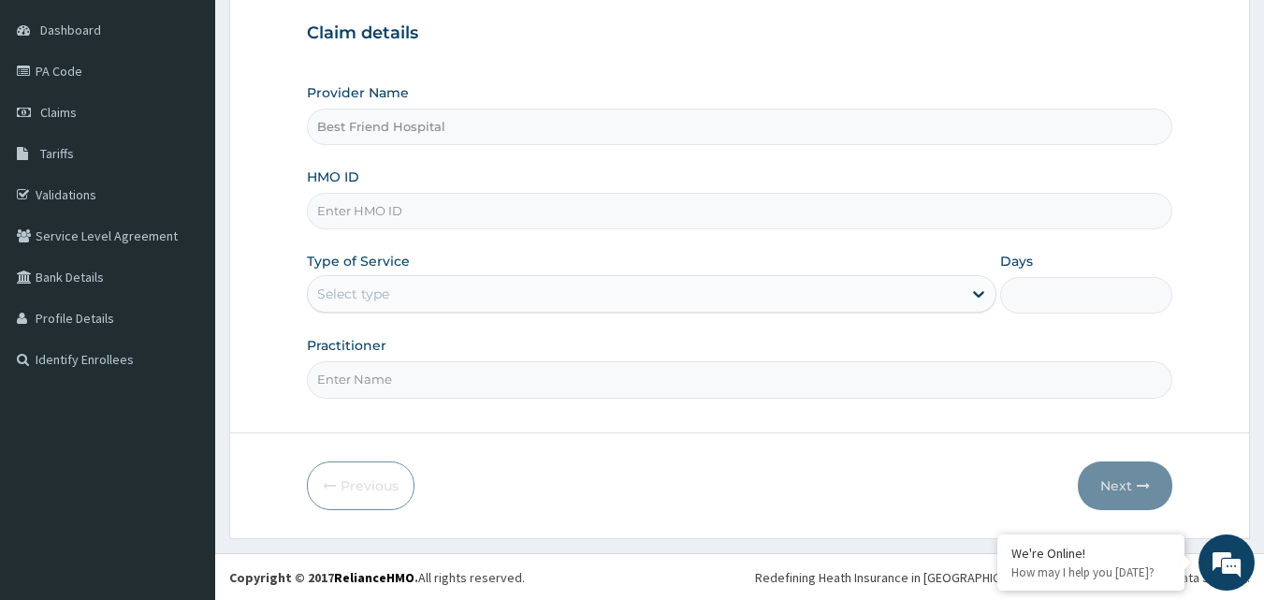
scroll to position [175, 0]
click at [444, 209] on input "HMO ID" at bounding box center [740, 210] width 867 height 36
paste input "OHT/10751/A"
type input "OHT/10751/A"
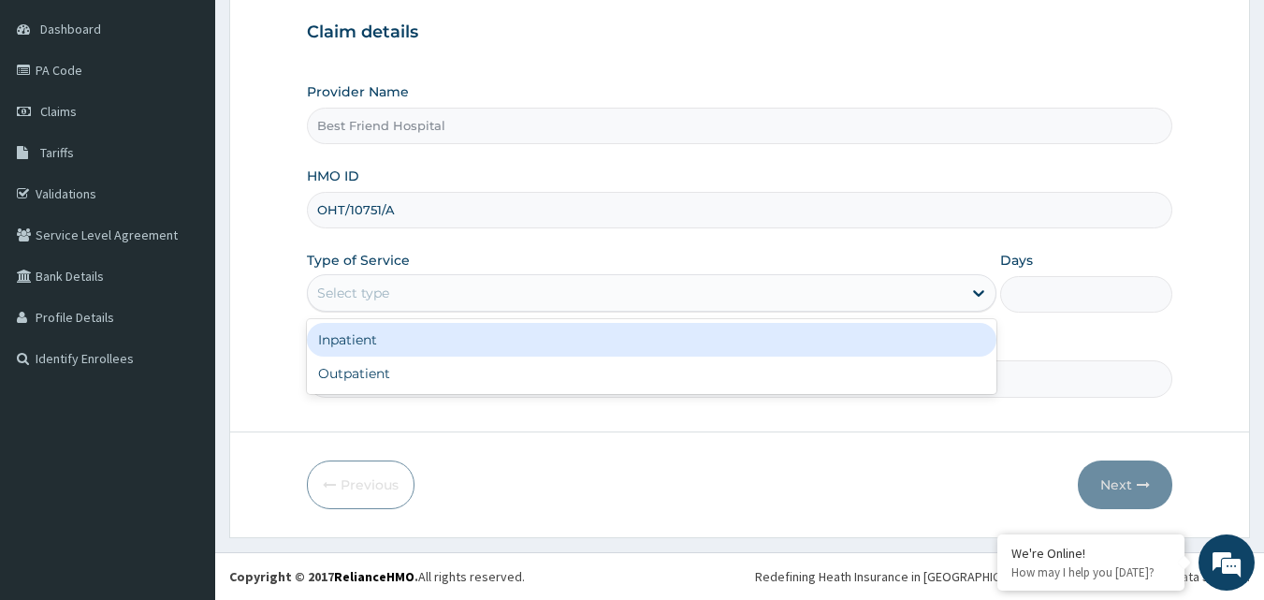
click at [481, 310] on div "Select type" at bounding box center [652, 292] width 690 height 37
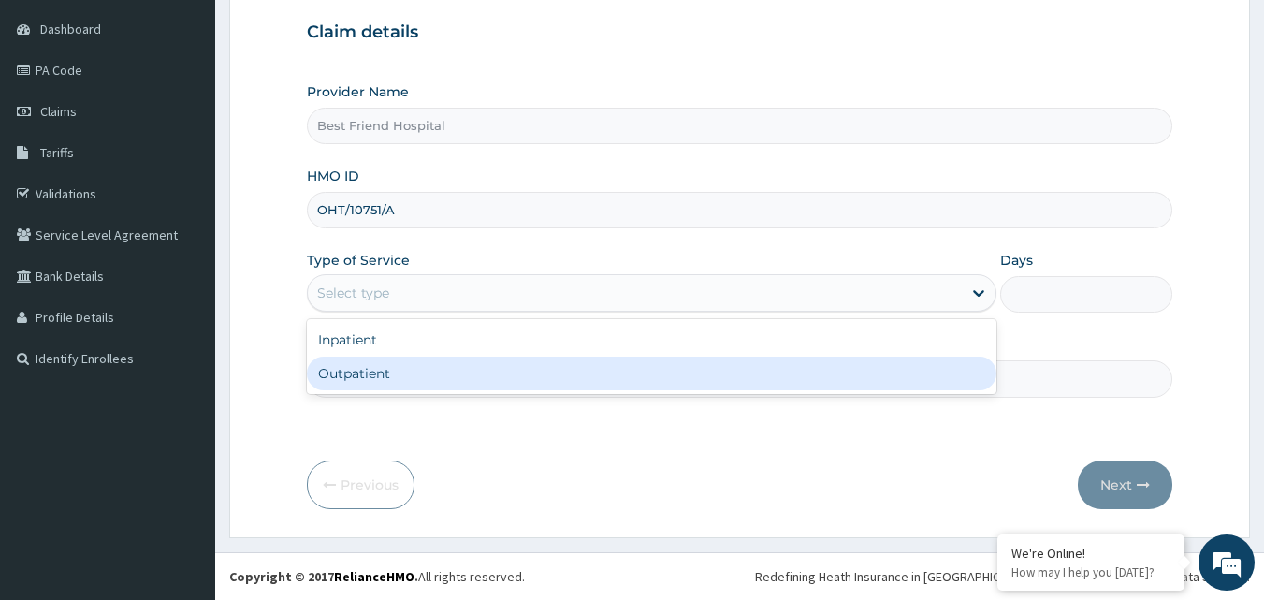
click at [462, 391] on div "Inpatient Outpatient" at bounding box center [652, 356] width 690 height 75
click at [464, 392] on div "Inpatient Outpatient" at bounding box center [652, 356] width 690 height 75
click at [464, 372] on div "Outpatient" at bounding box center [652, 374] width 690 height 34
type input "1"
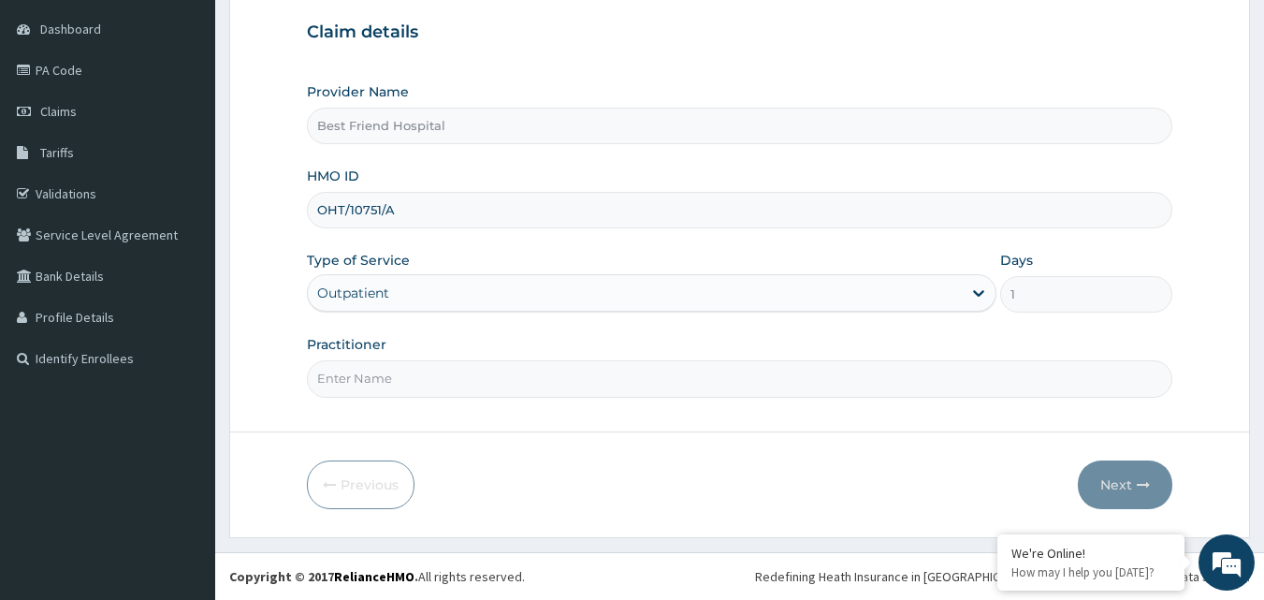
click at [464, 372] on input "Practitioner" at bounding box center [740, 378] width 867 height 36
click at [445, 388] on input "Practitioner" at bounding box center [740, 378] width 867 height 36
type input "[PERSON_NAME]"
click at [1122, 496] on button "Next" at bounding box center [1125, 484] width 95 height 49
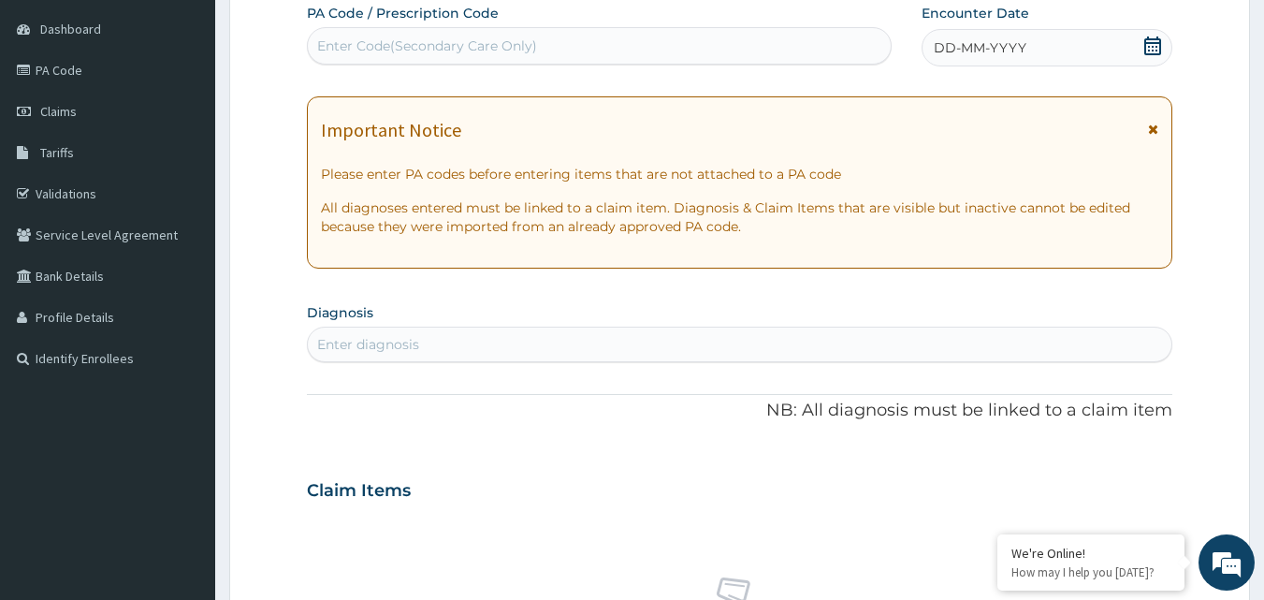
click at [662, 41] on div "Enter Code(Secondary Care Only)" at bounding box center [600, 46] width 584 height 30
click at [1021, 54] on span "DD-MM-YYYY" at bounding box center [980, 47] width 93 height 19
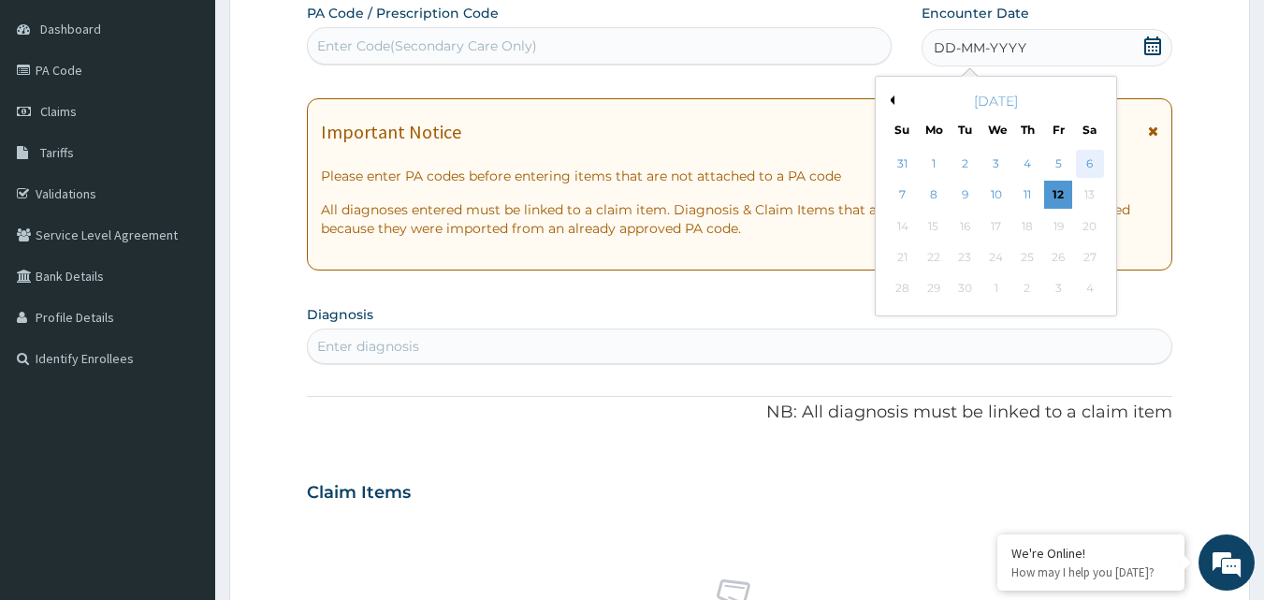
click at [1094, 158] on div "6" at bounding box center [1090, 164] width 28 height 28
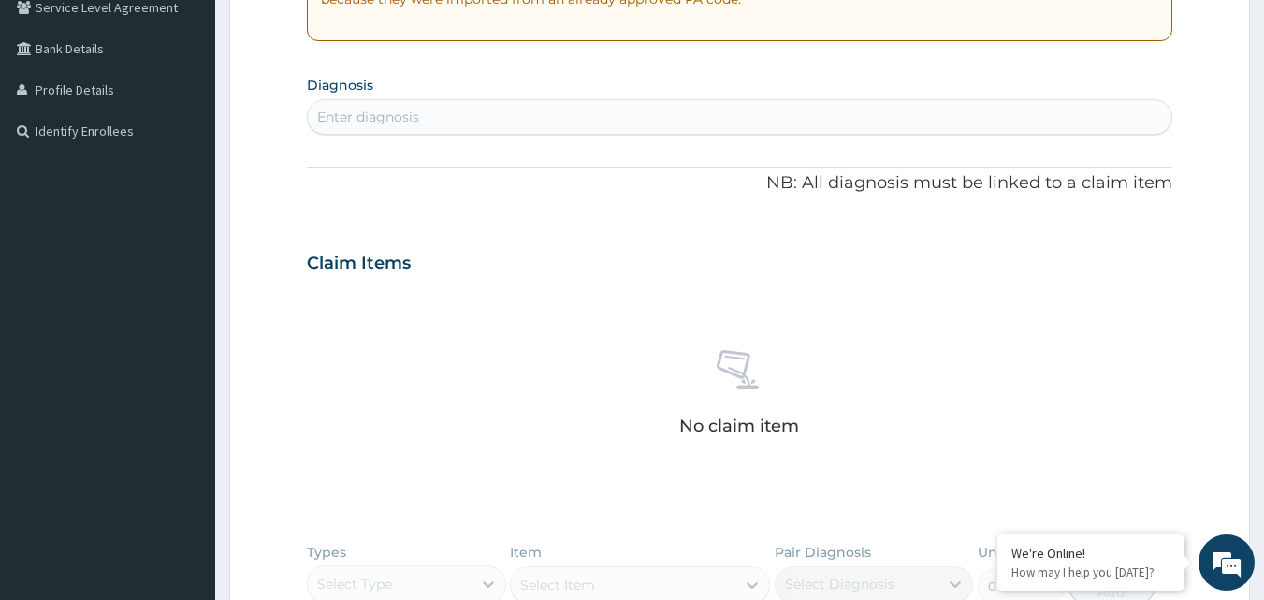
scroll to position [456, 0]
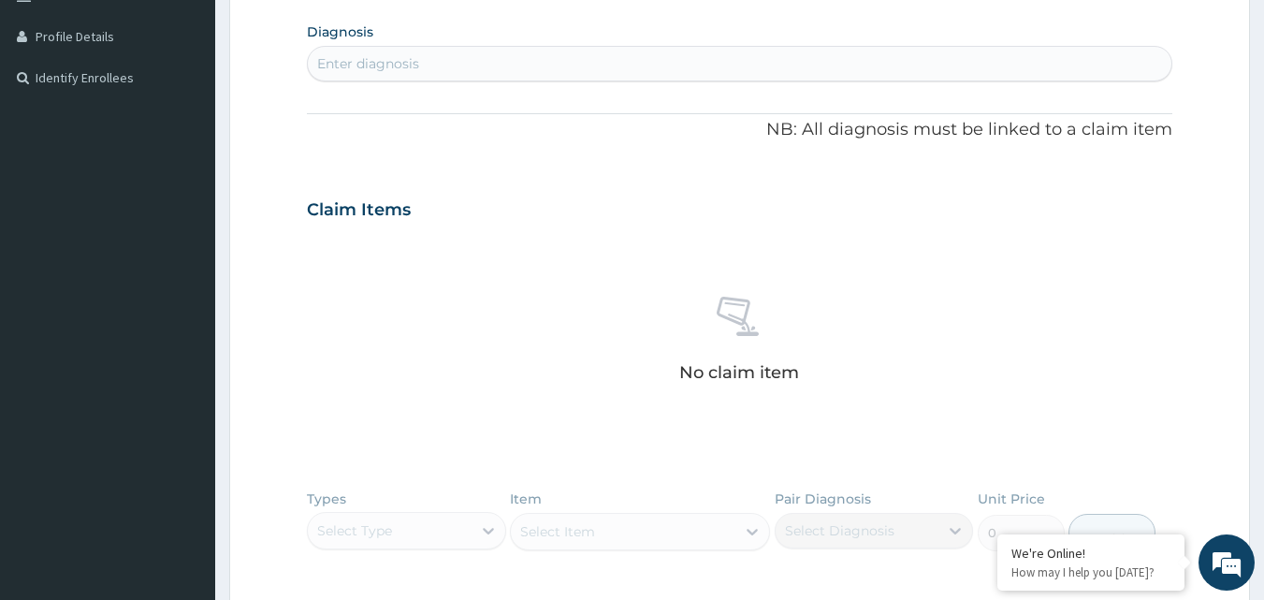
click at [648, 56] on div "Enter diagnosis" at bounding box center [740, 64] width 865 height 30
type input "MALARI"
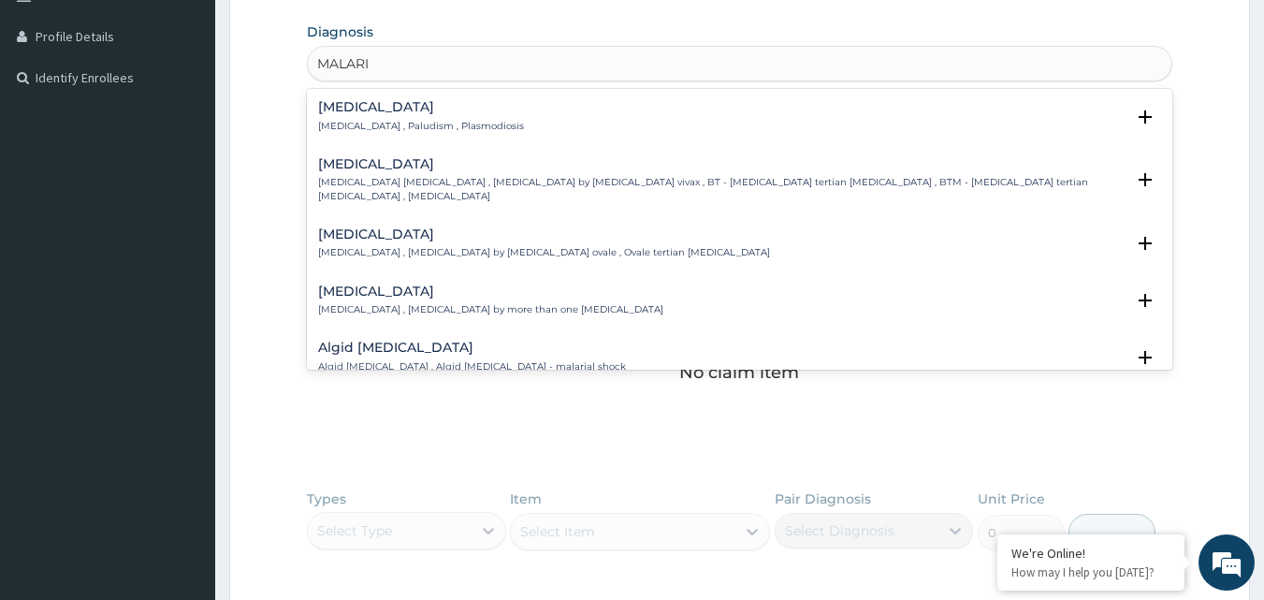
click at [604, 109] on div "Malaria Malaria , Paludism , Plasmodiosis" at bounding box center [740, 116] width 844 height 33
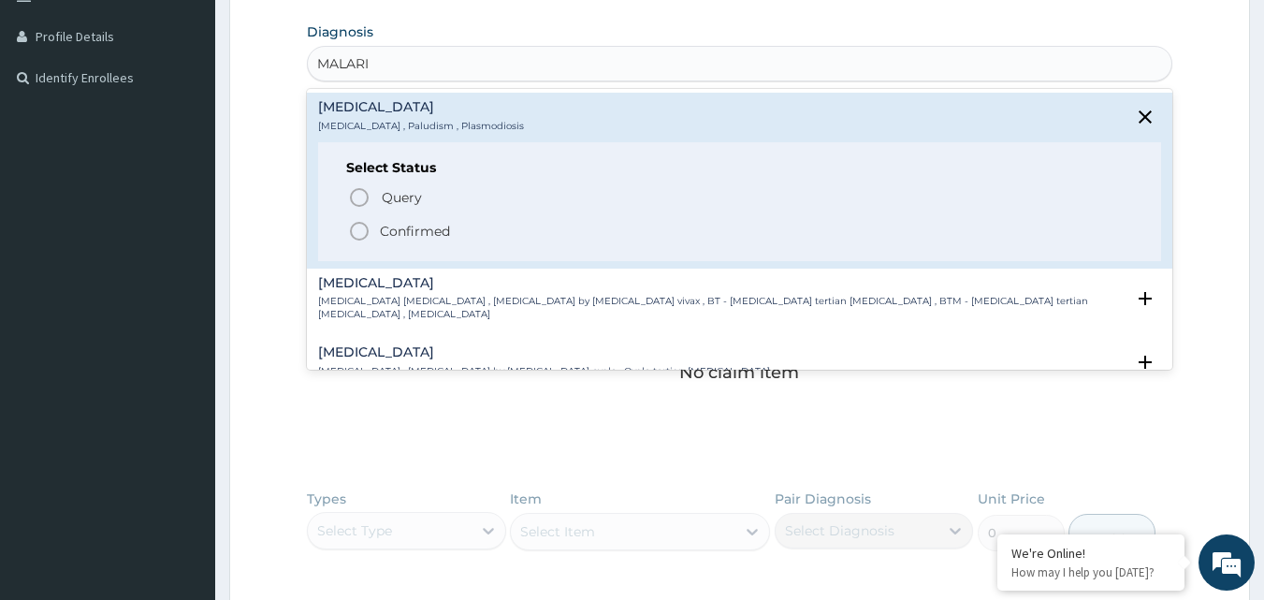
click at [362, 236] on icon "status option filled" at bounding box center [359, 231] width 22 height 22
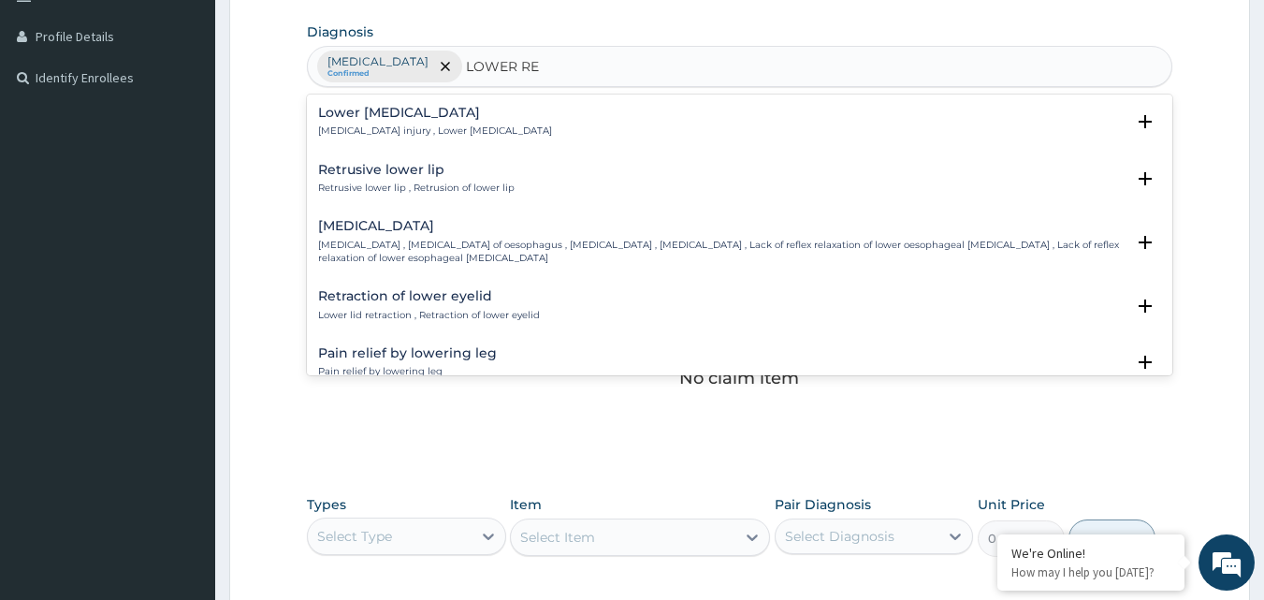
type input "LOWER RES"
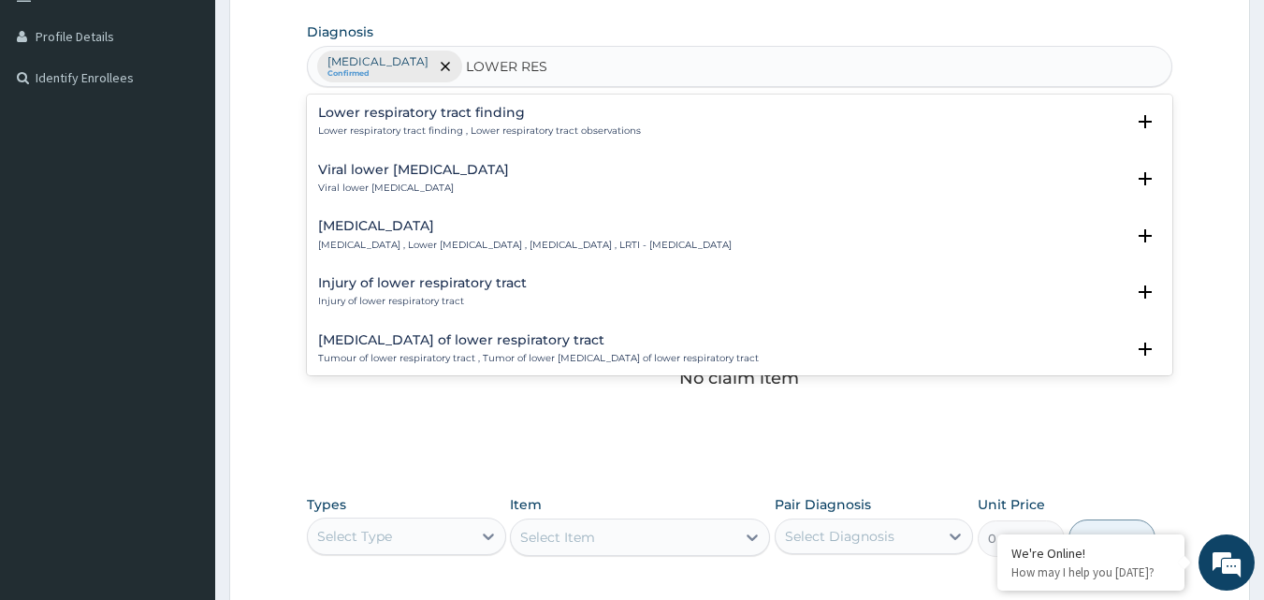
click at [492, 236] on div "Lower respiratory tract infection Lower respiratory tract infection , Lower res…" at bounding box center [525, 235] width 414 height 33
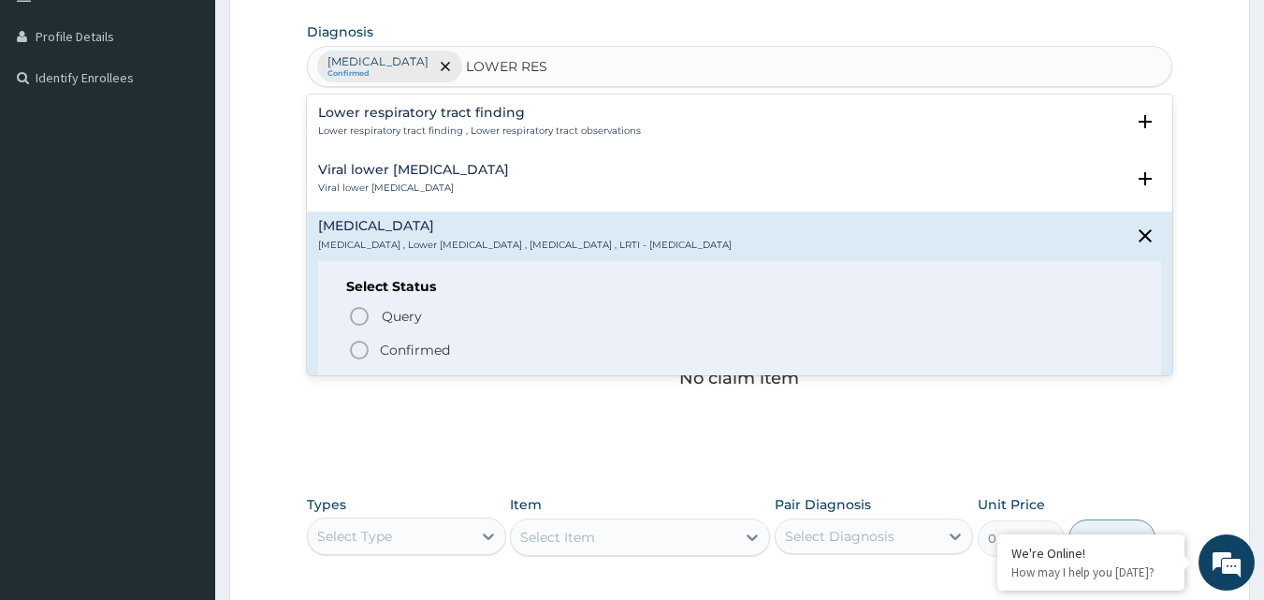
click at [358, 349] on icon "status option filled" at bounding box center [359, 350] width 22 height 22
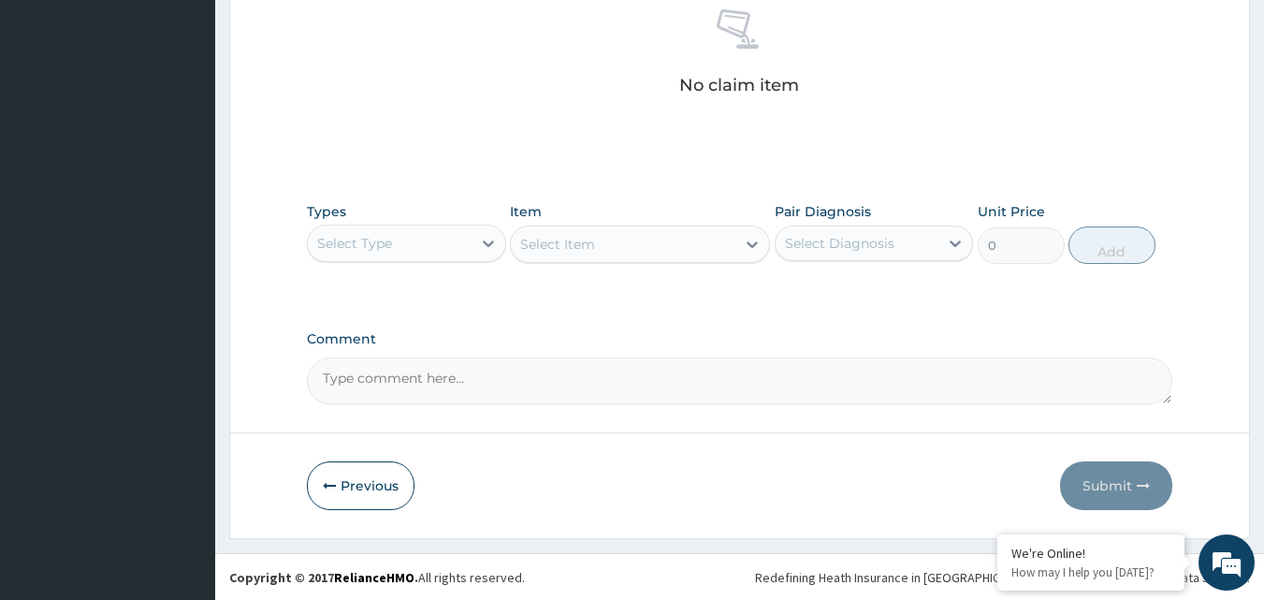
scroll to position [750, 0]
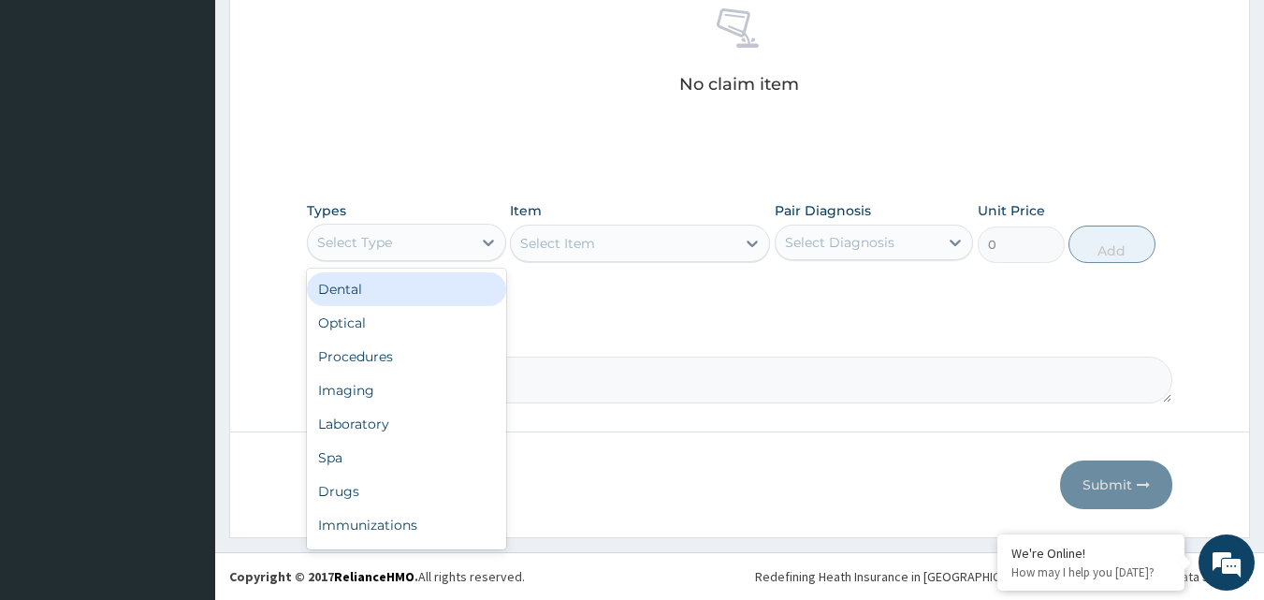
click at [432, 242] on div "Select Type" at bounding box center [390, 242] width 164 height 30
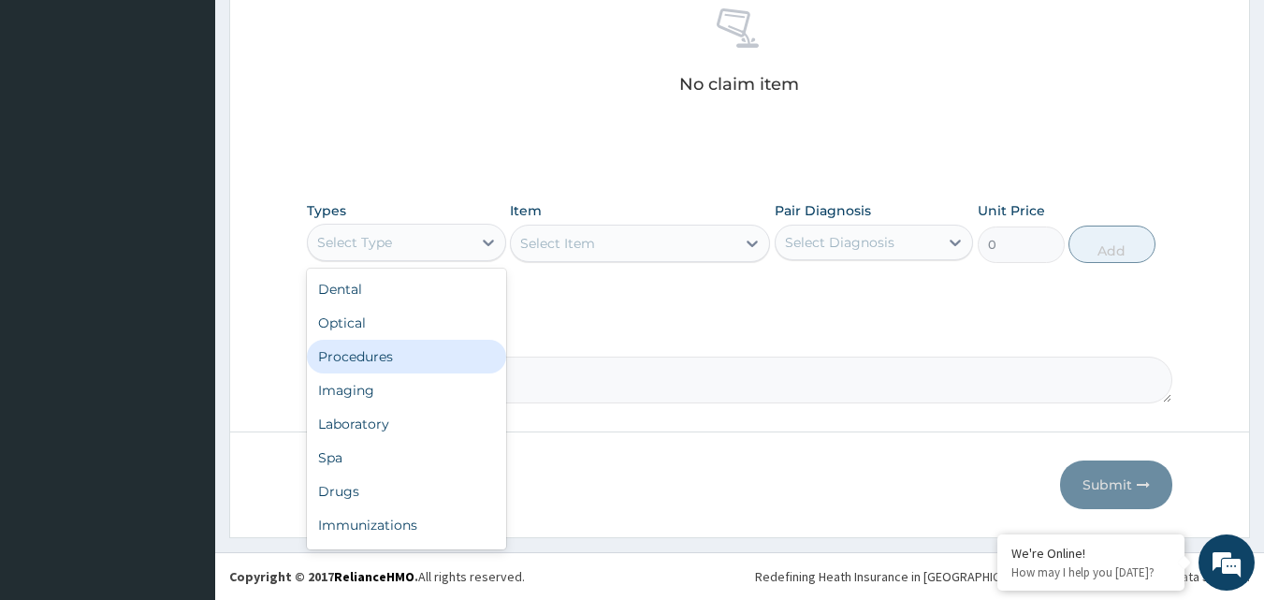
click at [421, 360] on div "Procedures" at bounding box center [406, 357] width 199 height 34
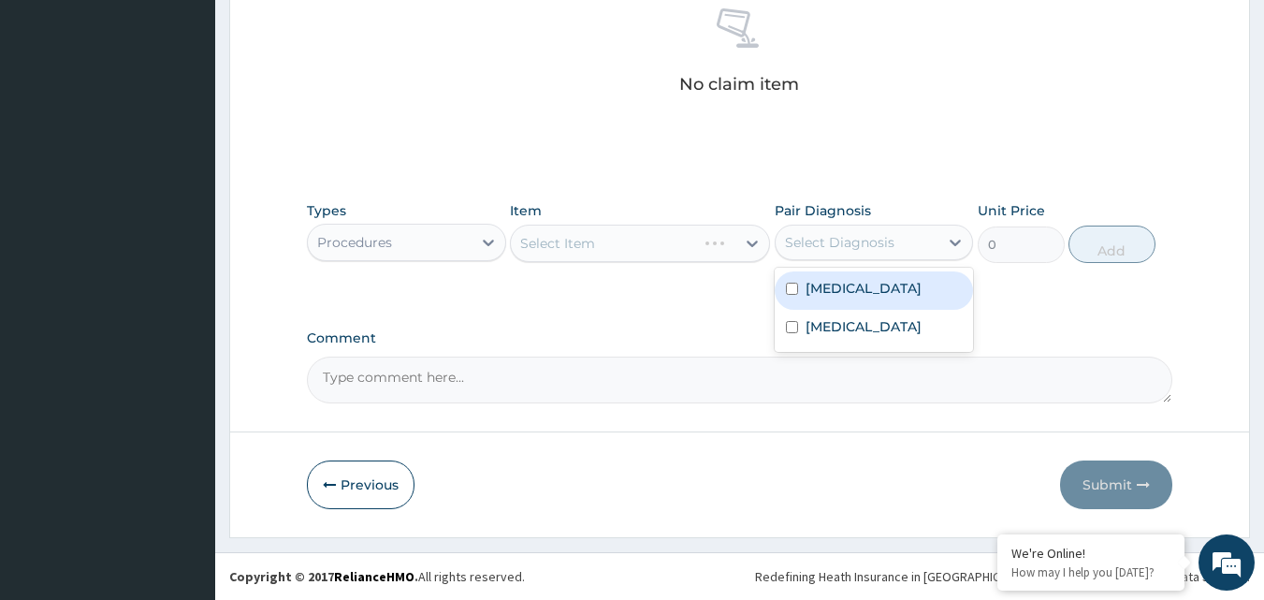
click at [837, 246] on div "Select Diagnosis" at bounding box center [839, 242] width 109 height 19
click at [832, 275] on div "Malaria" at bounding box center [874, 290] width 199 height 38
checkbox input "true"
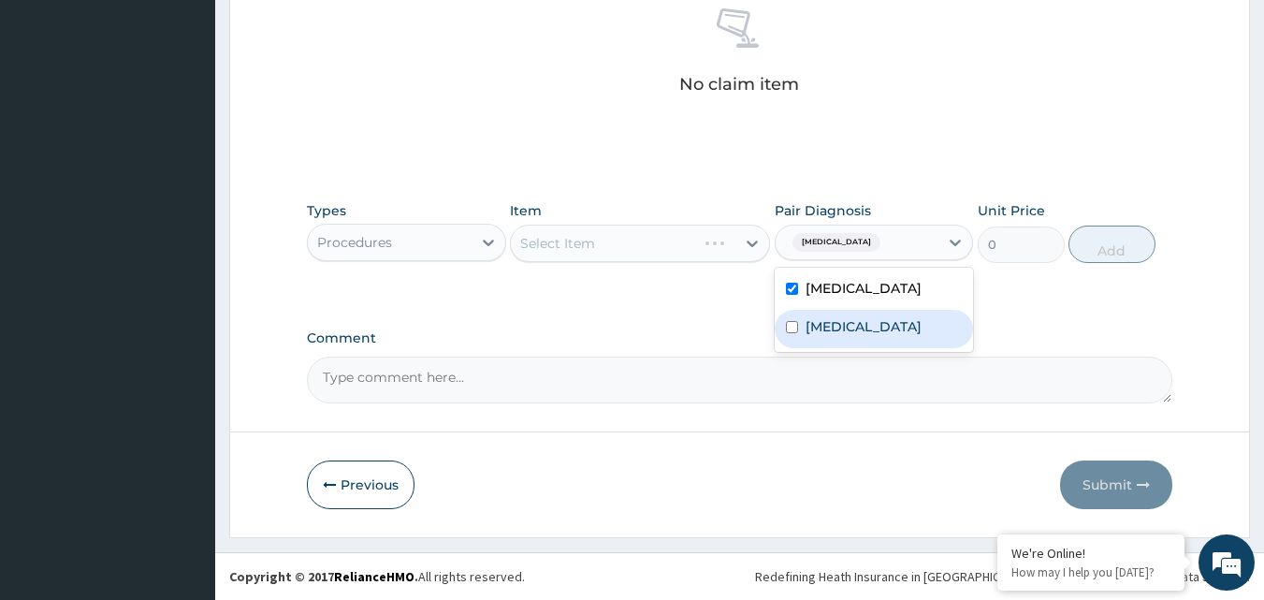
drag, startPoint x: 833, startPoint y: 333, endPoint x: 781, endPoint y: 289, distance: 68.4
click at [832, 334] on label "Lower respiratory tract infection" at bounding box center [864, 326] width 116 height 19
checkbox input "true"
click at [765, 241] on div at bounding box center [753, 243] width 34 height 34
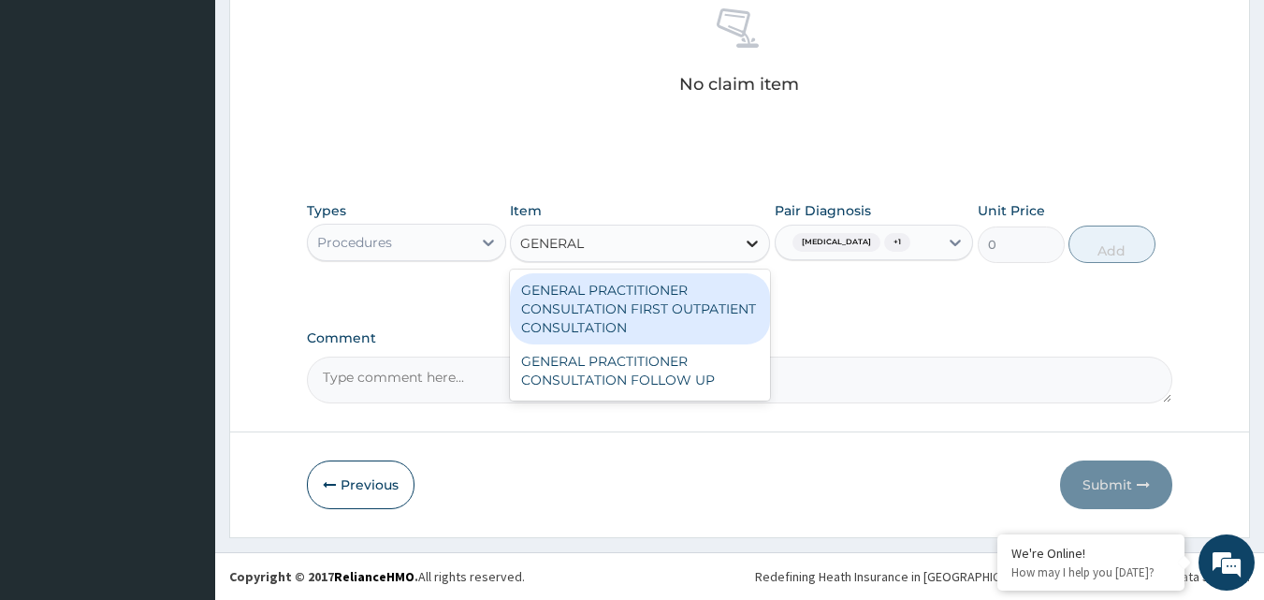
type input "GENERAL P"
click at [721, 314] on div "GENERAL PRACTITIONER CONSULTATION FIRST OUTPATIENT CONSULTATION" at bounding box center [640, 308] width 260 height 71
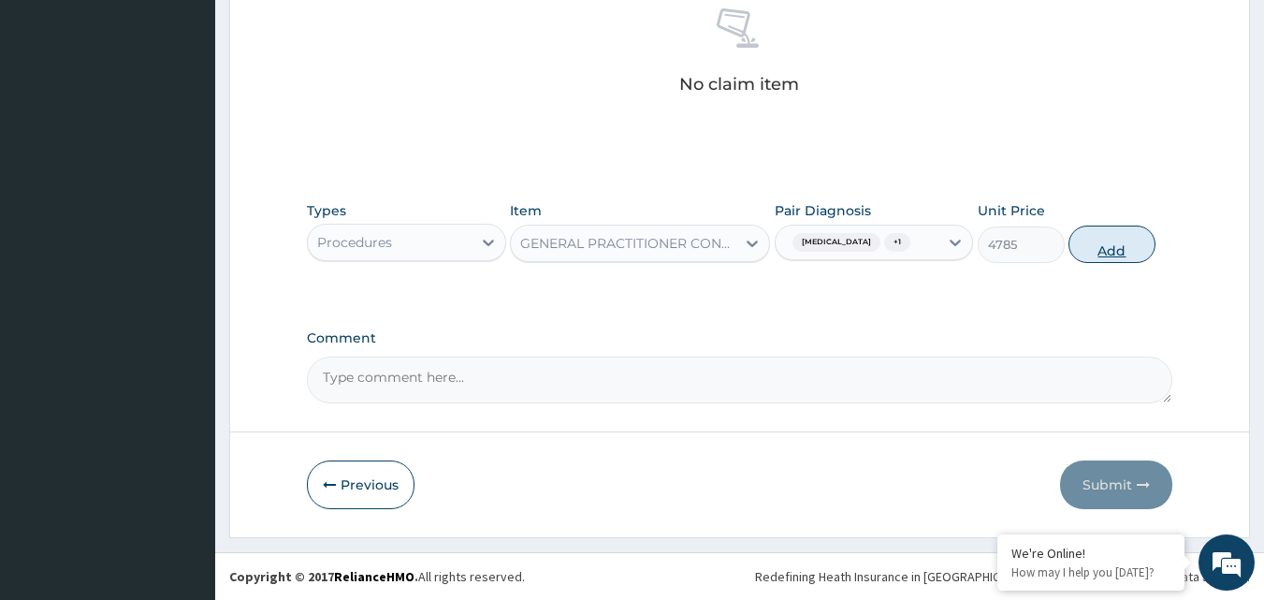
click at [1096, 246] on button "Add" at bounding box center [1112, 244] width 87 height 37
type input "0"
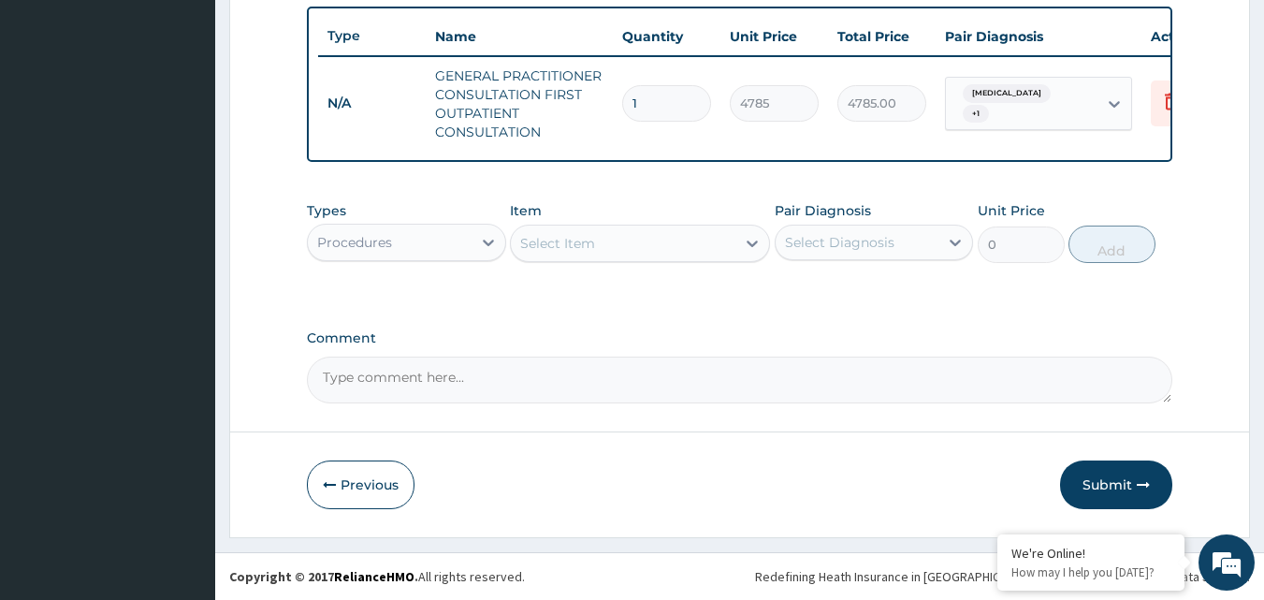
scroll to position [704, 0]
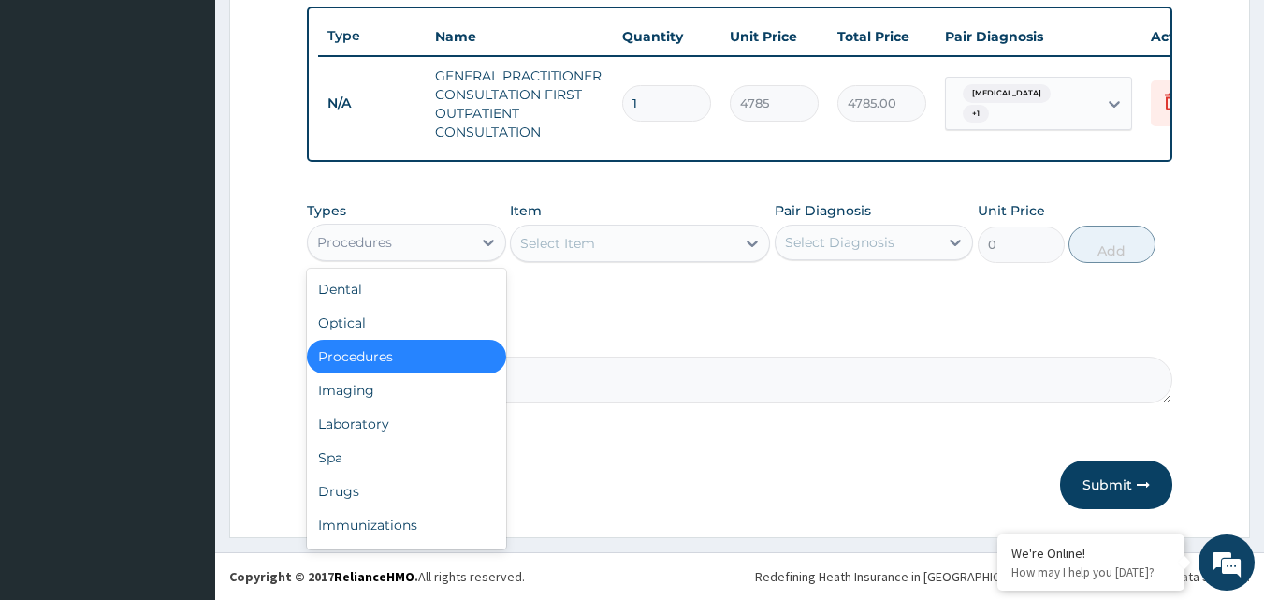
click at [457, 237] on div "Procedures" at bounding box center [390, 242] width 164 height 30
click at [397, 419] on div "Laboratory" at bounding box center [406, 424] width 199 height 34
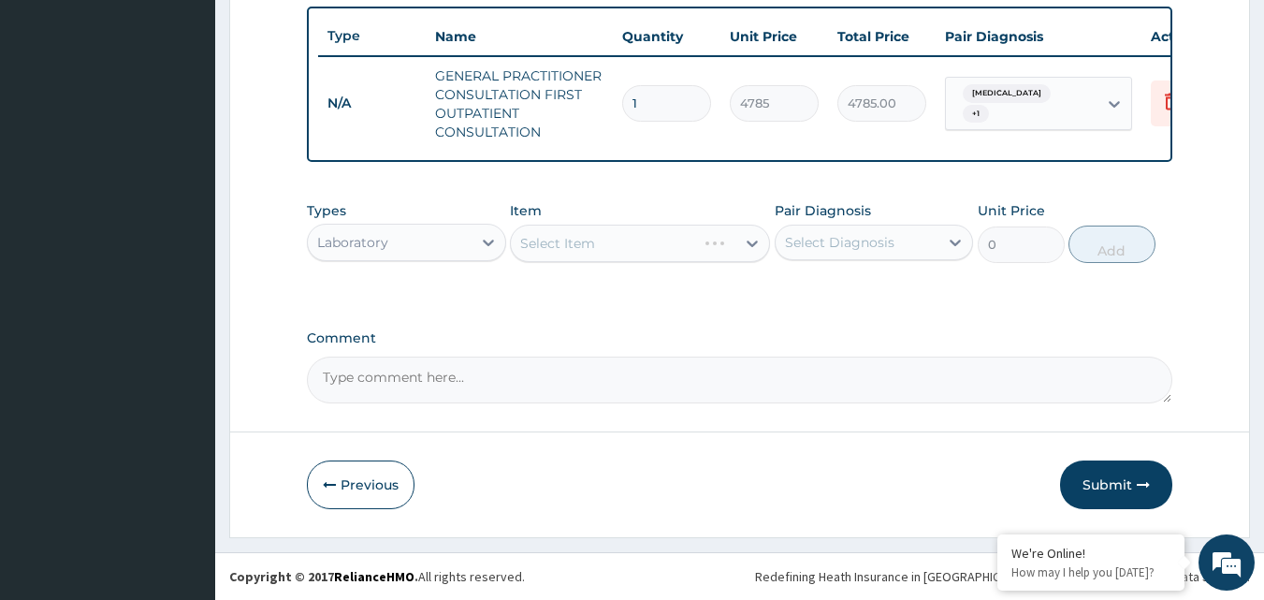
drag, startPoint x: 701, startPoint y: 241, endPoint x: 779, endPoint y: 243, distance: 77.7
click at [702, 241] on div "Select Item" at bounding box center [640, 243] width 260 height 37
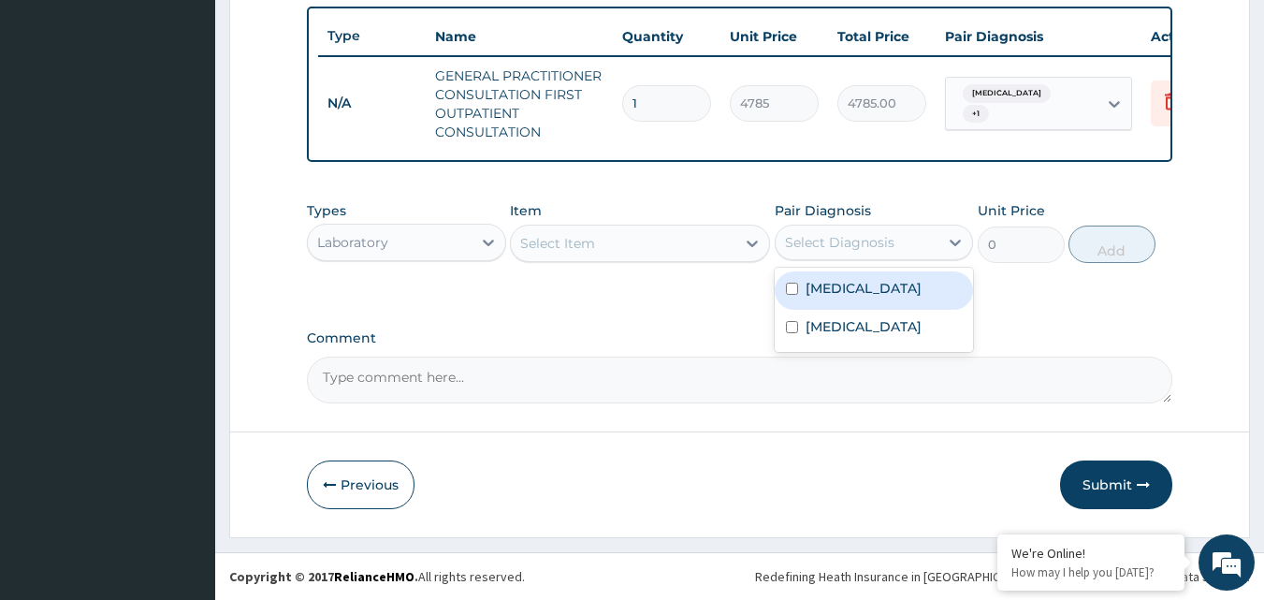
click at [787, 240] on div "Select Diagnosis" at bounding box center [839, 242] width 109 height 19
click at [819, 291] on label "[MEDICAL_DATA]" at bounding box center [864, 288] width 116 height 19
checkbox input "true"
click at [748, 243] on icon at bounding box center [752, 243] width 19 height 19
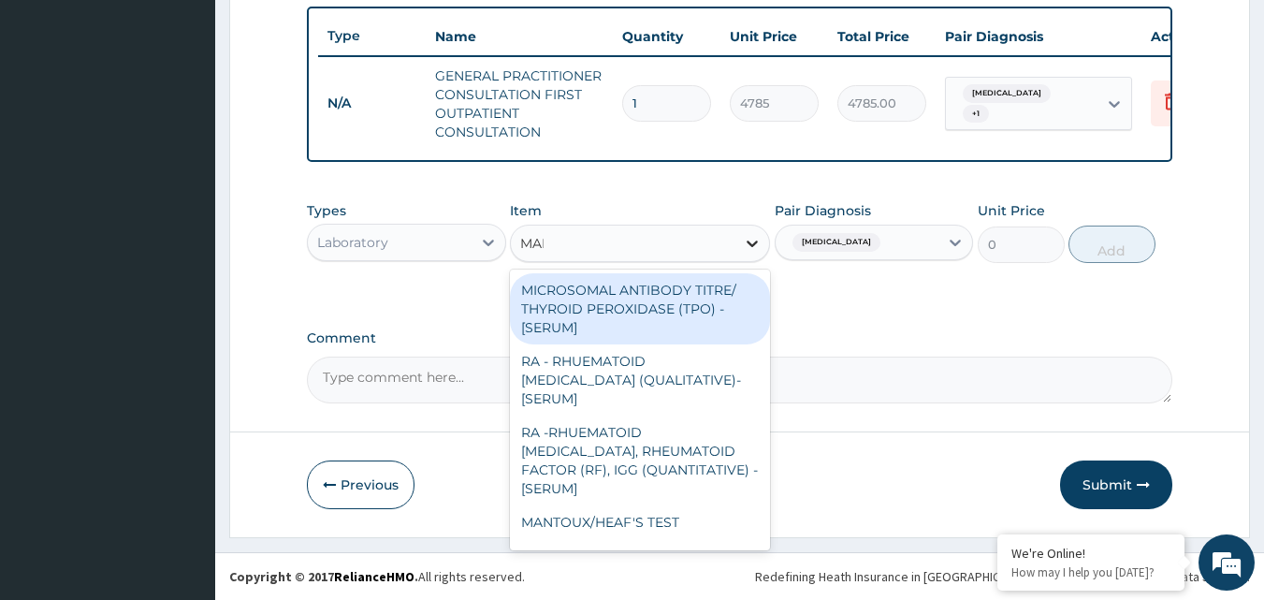
type input "MALA"
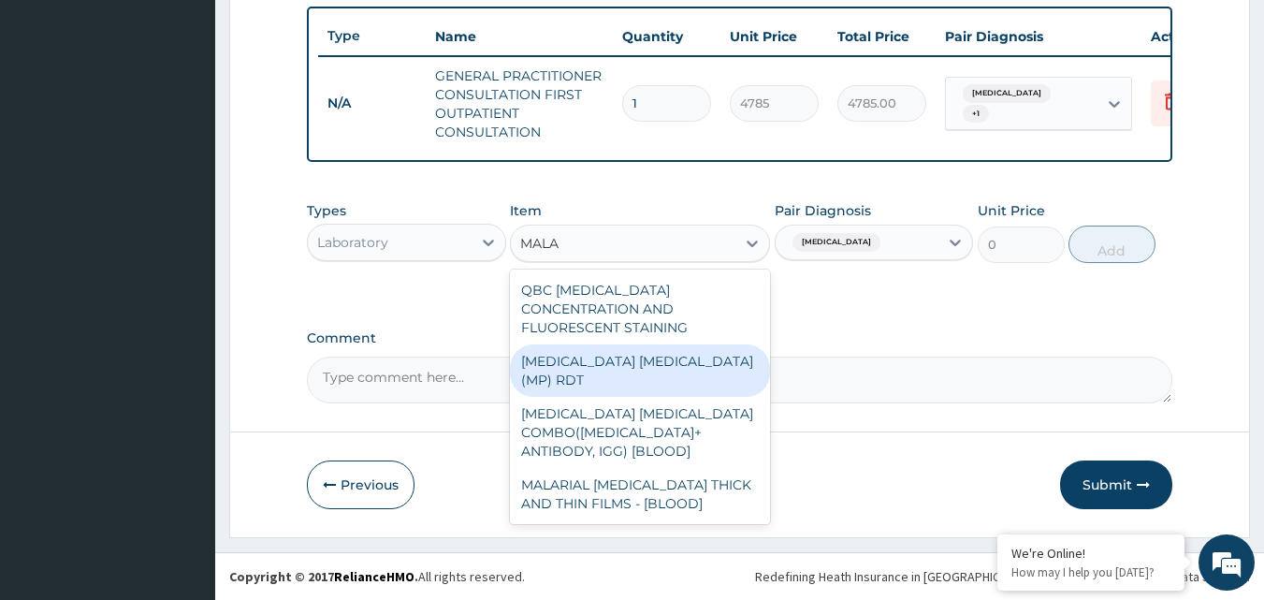
drag, startPoint x: 680, startPoint y: 347, endPoint x: 805, endPoint y: 295, distance: 135.1
click at [689, 347] on div "[MEDICAL_DATA] [MEDICAL_DATA] (MP) RDT" at bounding box center [640, 370] width 260 height 52
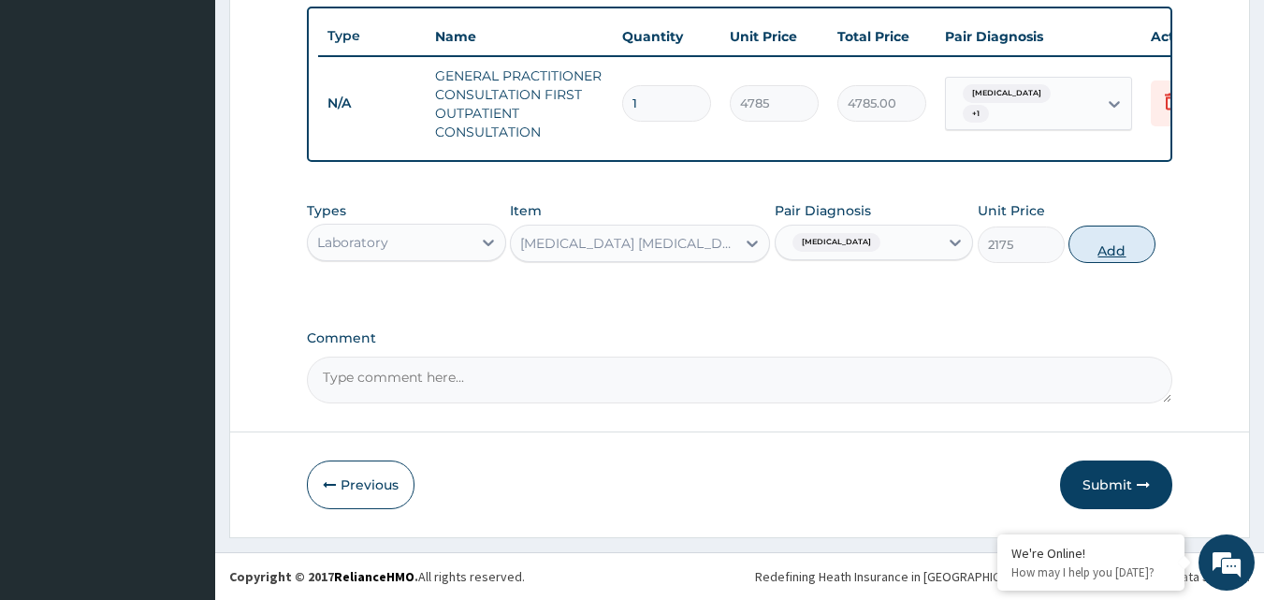
click at [1117, 247] on button "Add" at bounding box center [1112, 244] width 87 height 37
type input "0"
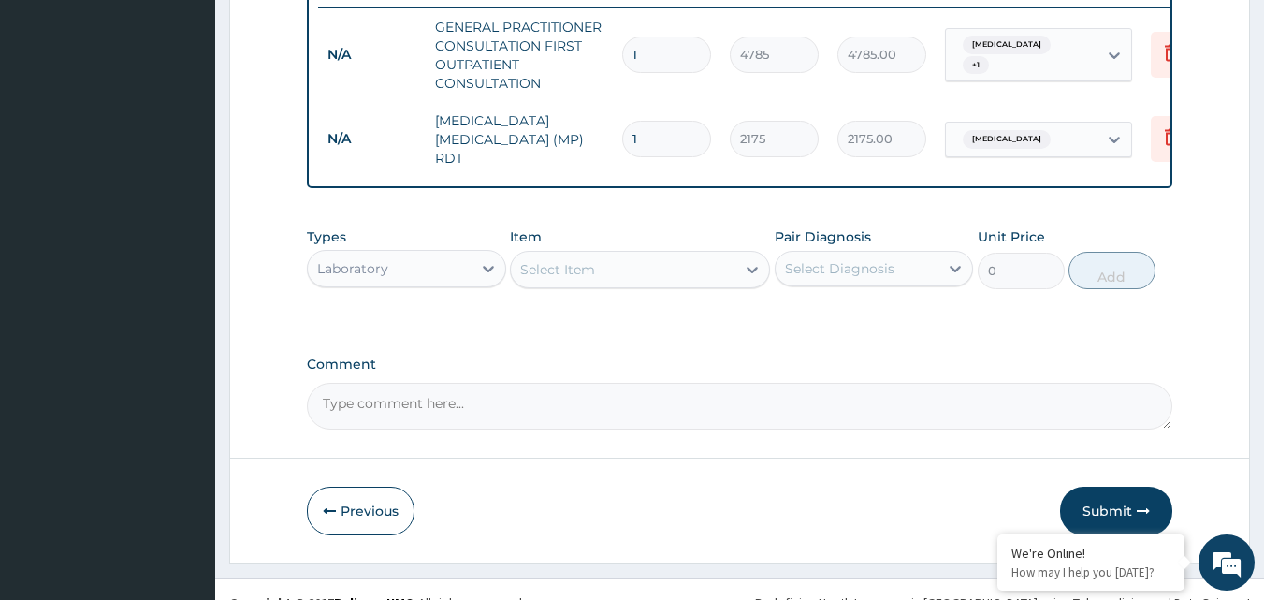
scroll to position [768, 0]
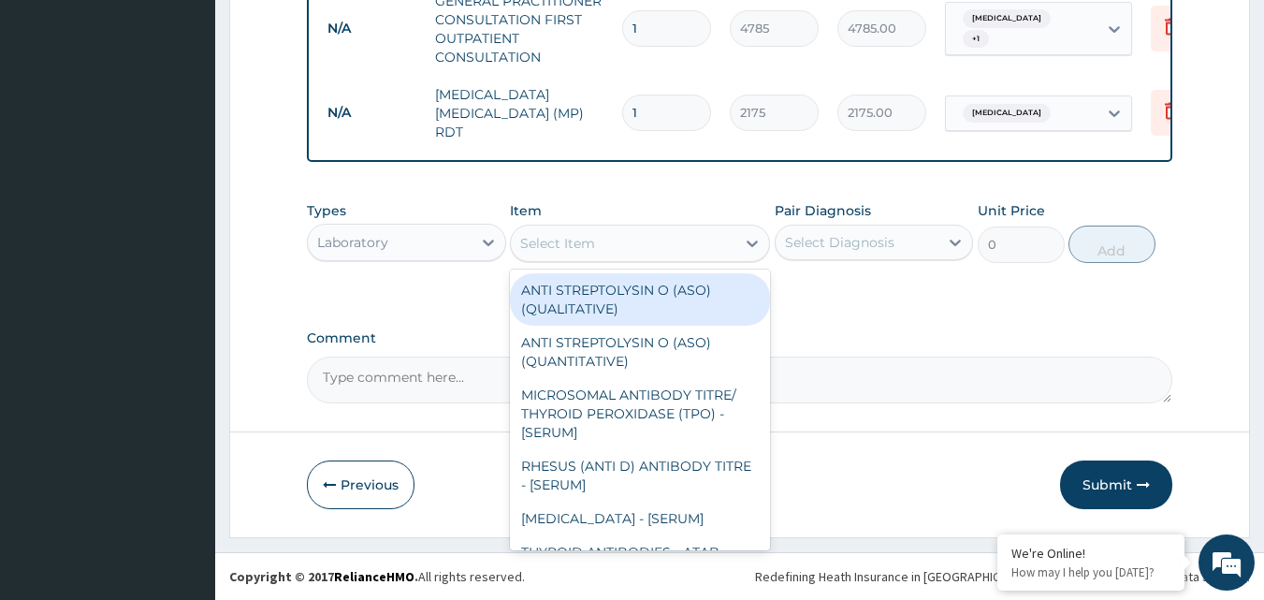
click at [673, 239] on div "Select Item" at bounding box center [623, 243] width 225 height 30
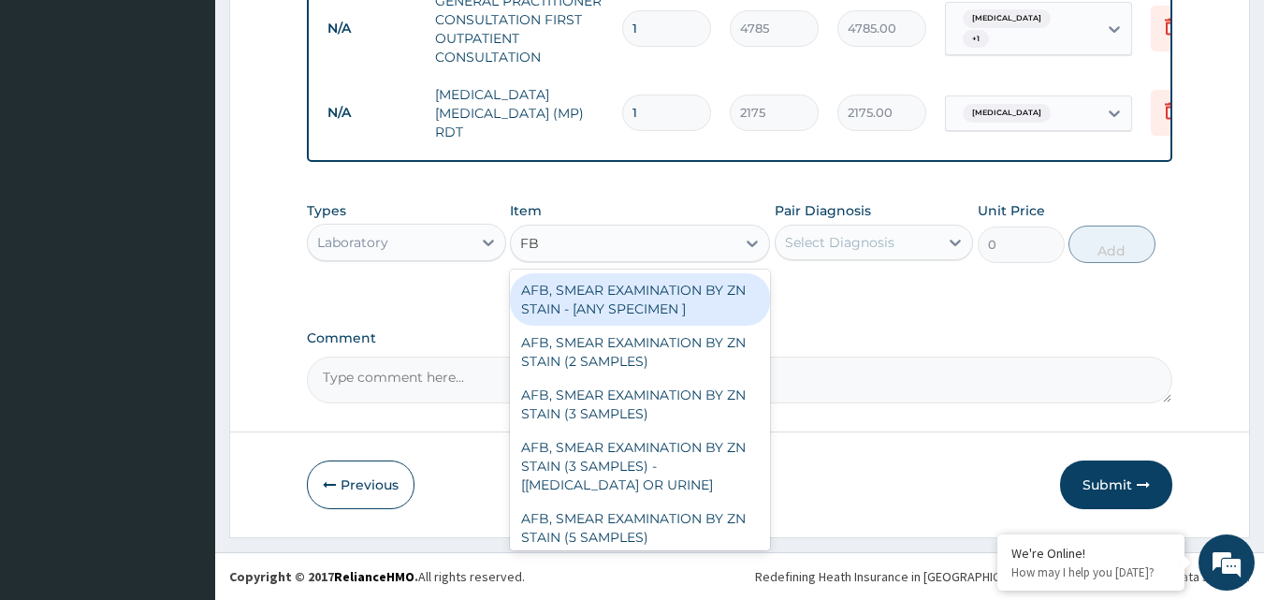
type input "FBC"
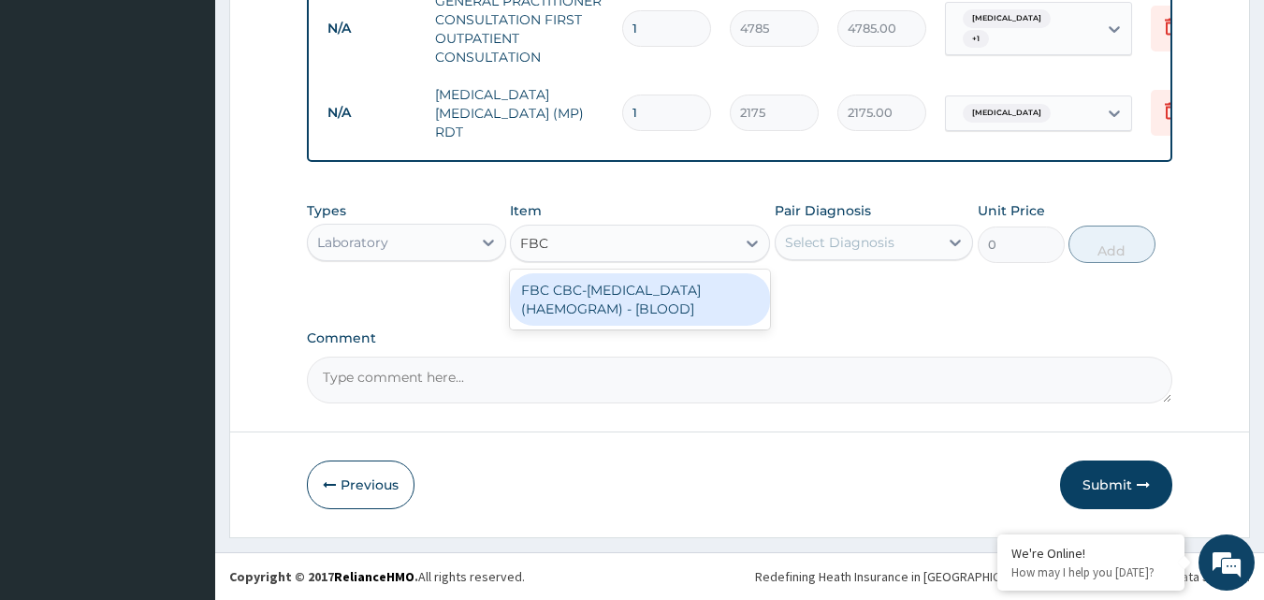
drag, startPoint x: 647, startPoint y: 283, endPoint x: 977, endPoint y: 257, distance: 331.3
click at [658, 284] on div "FBC CBC-[MEDICAL_DATA] (HAEMOGRAM) - [BLOOD]" at bounding box center [640, 299] width 260 height 52
type input "5800"
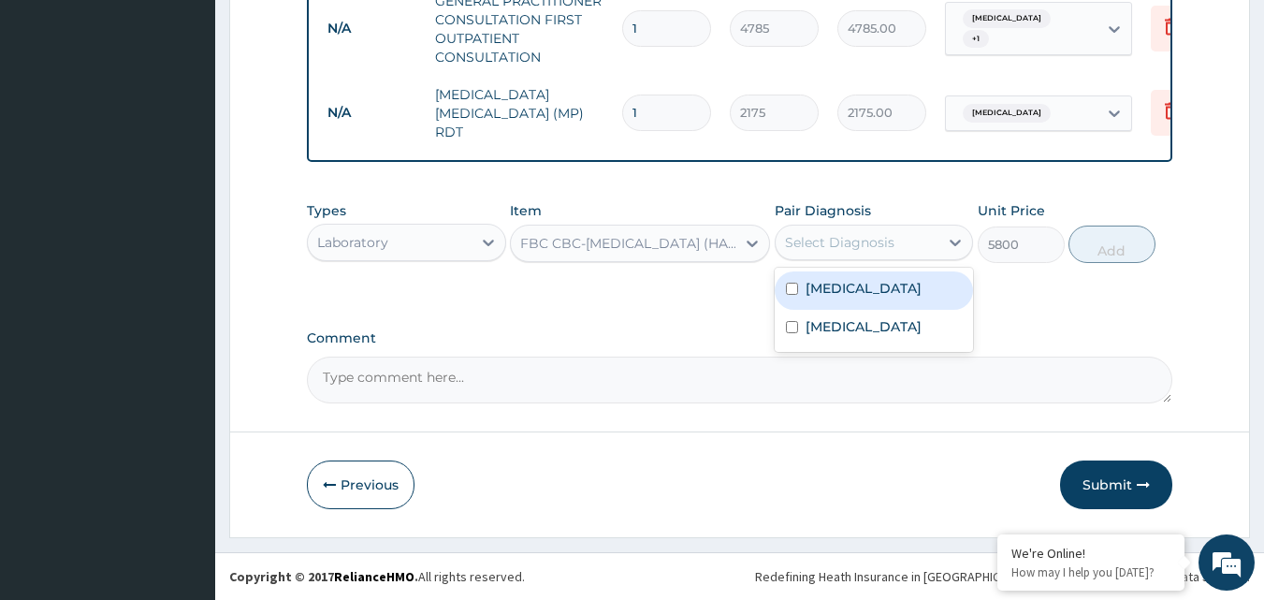
drag, startPoint x: 928, startPoint y: 250, endPoint x: 921, endPoint y: 318, distance: 68.7
click at [927, 260] on div "option Malaria, selected. option Malaria focused, 1 of 2. 2 results available. …" at bounding box center [874, 243] width 199 height 36
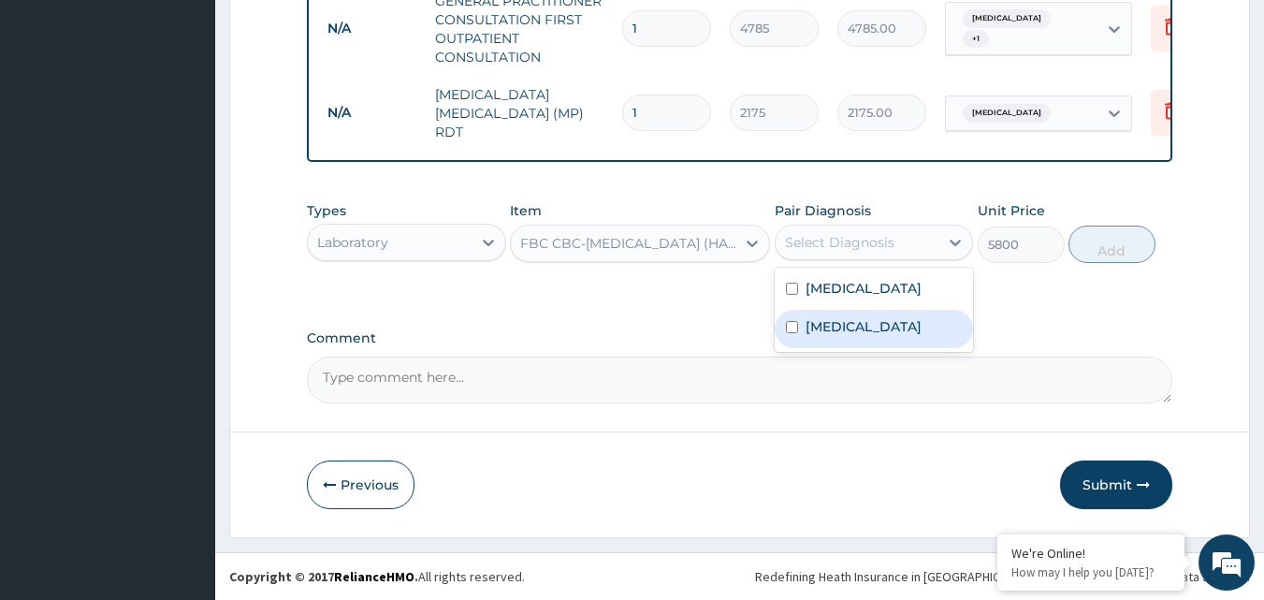
drag, startPoint x: 907, startPoint y: 341, endPoint x: 1022, endPoint y: 281, distance: 129.8
click at [902, 336] on label "Lower respiratory tract infection" at bounding box center [864, 326] width 116 height 19
checkbox input "true"
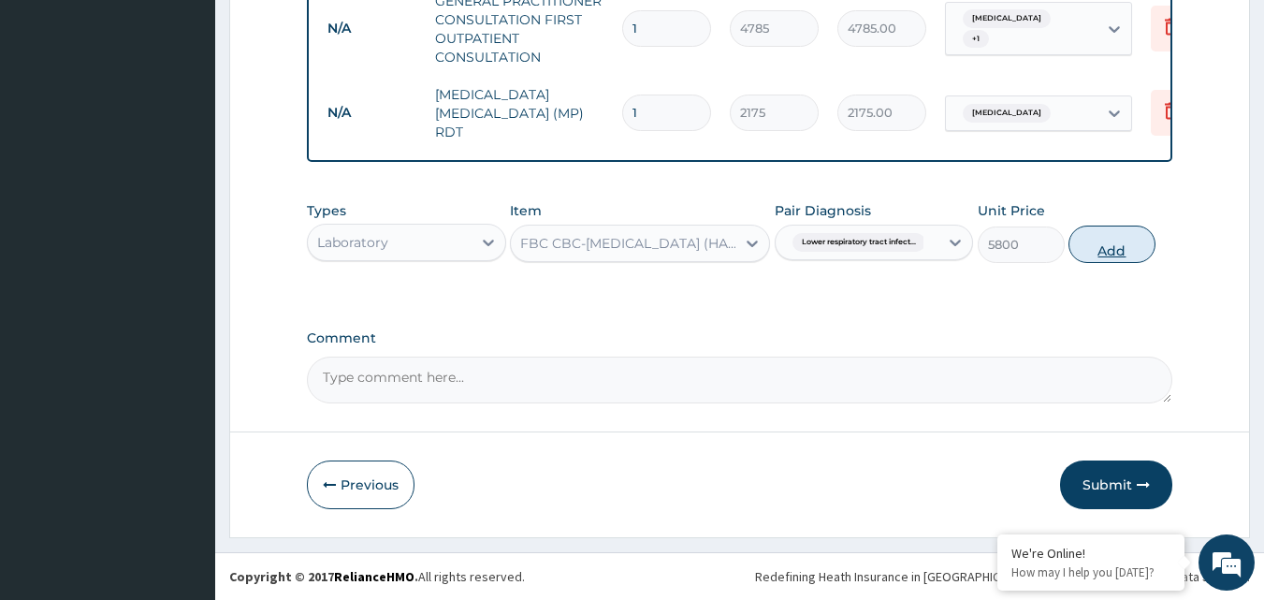
click at [1147, 238] on button "Add" at bounding box center [1112, 244] width 87 height 37
type input "0"
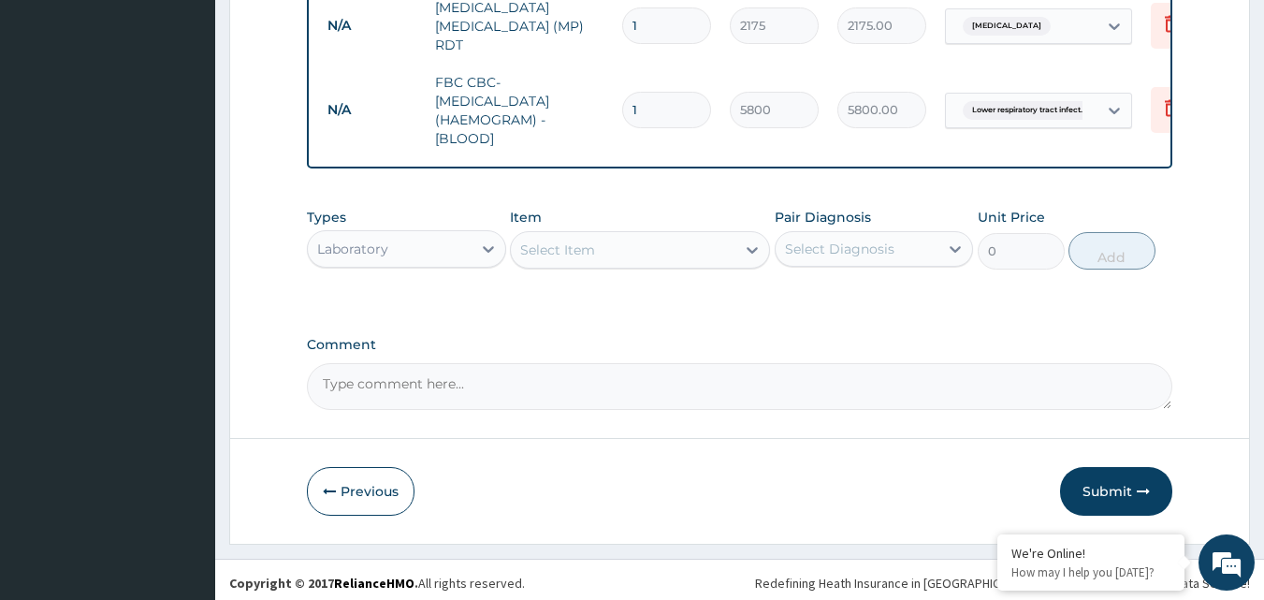
scroll to position [862, 0]
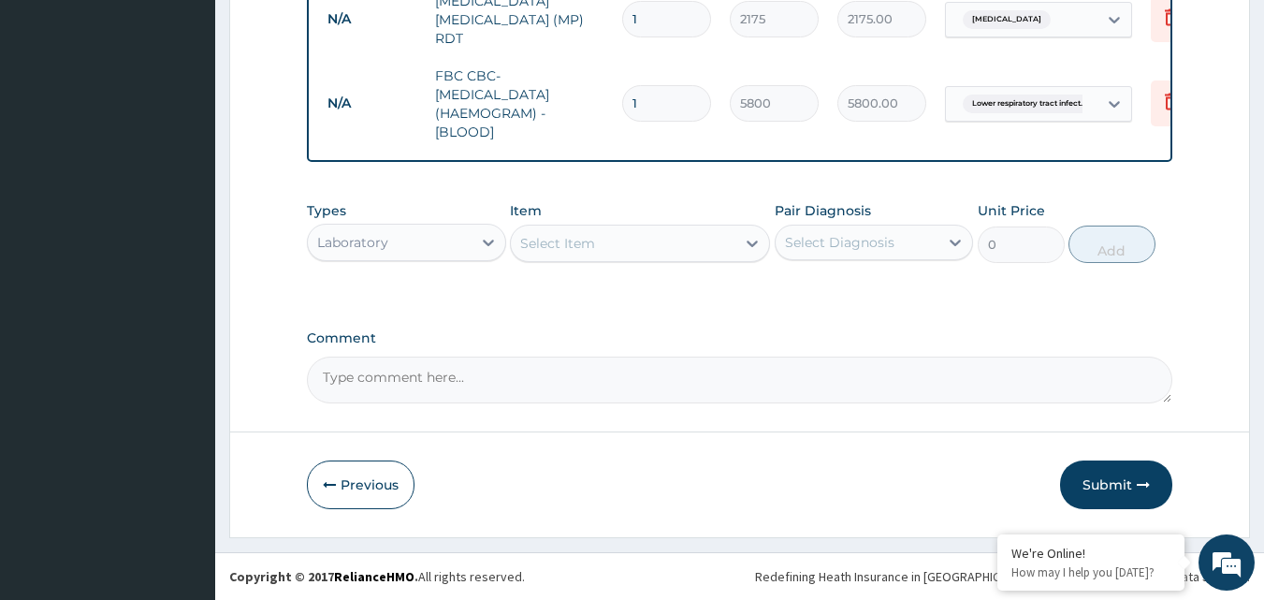
click at [429, 235] on div "Laboratory" at bounding box center [390, 242] width 164 height 30
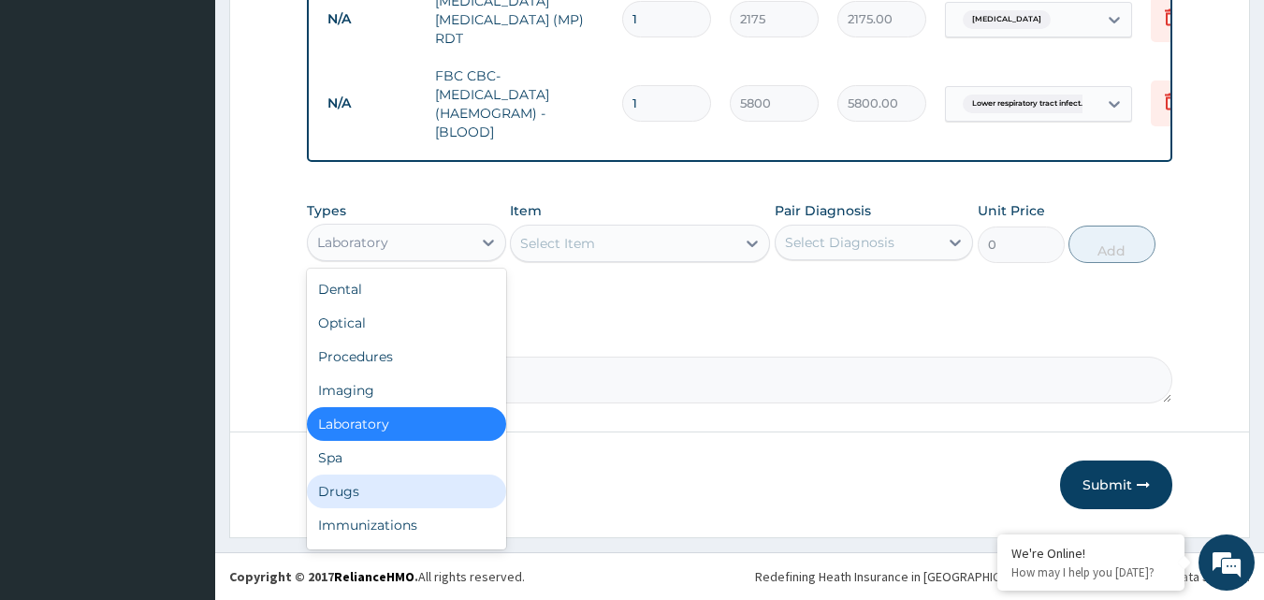
drag, startPoint x: 413, startPoint y: 493, endPoint x: 465, endPoint y: 434, distance: 78.9
click at [417, 489] on div "Drugs" at bounding box center [406, 491] width 199 height 34
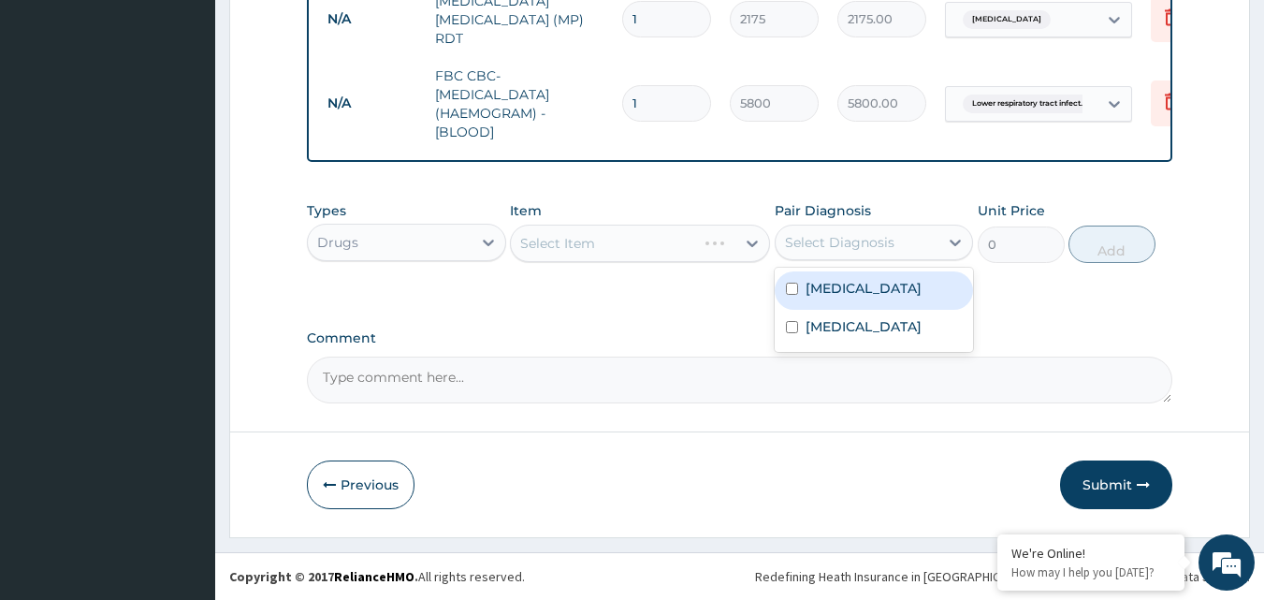
click at [826, 248] on div "Select Diagnosis" at bounding box center [839, 242] width 109 height 19
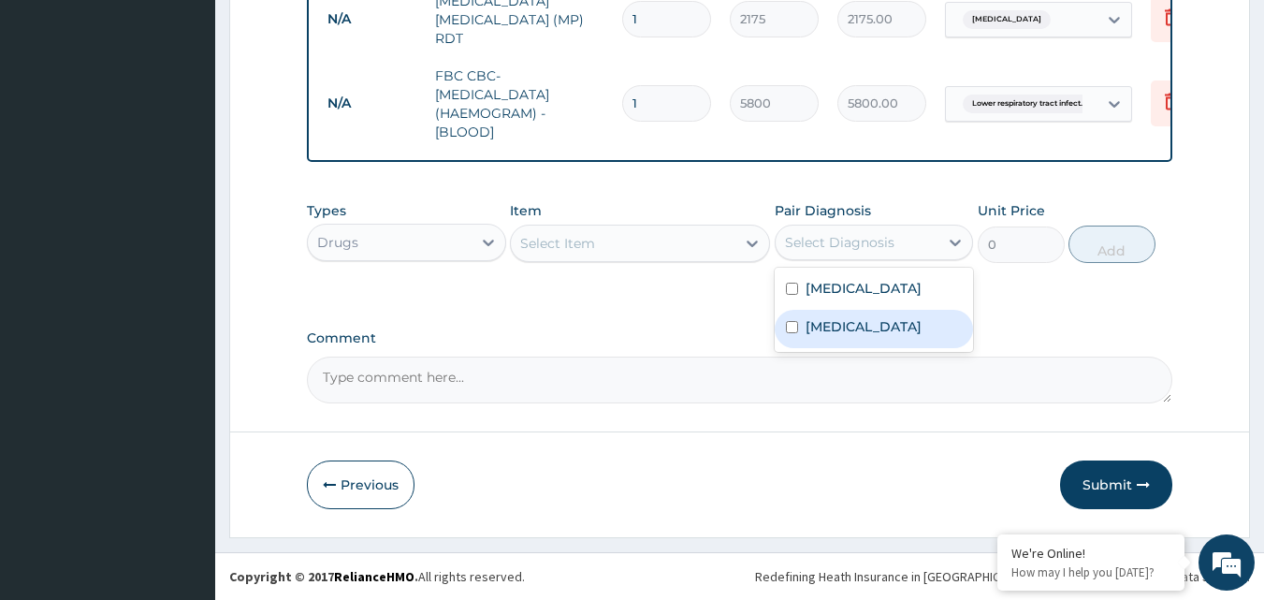
click at [846, 333] on label "Lower respiratory tract infection" at bounding box center [864, 326] width 116 height 19
checkbox input "true"
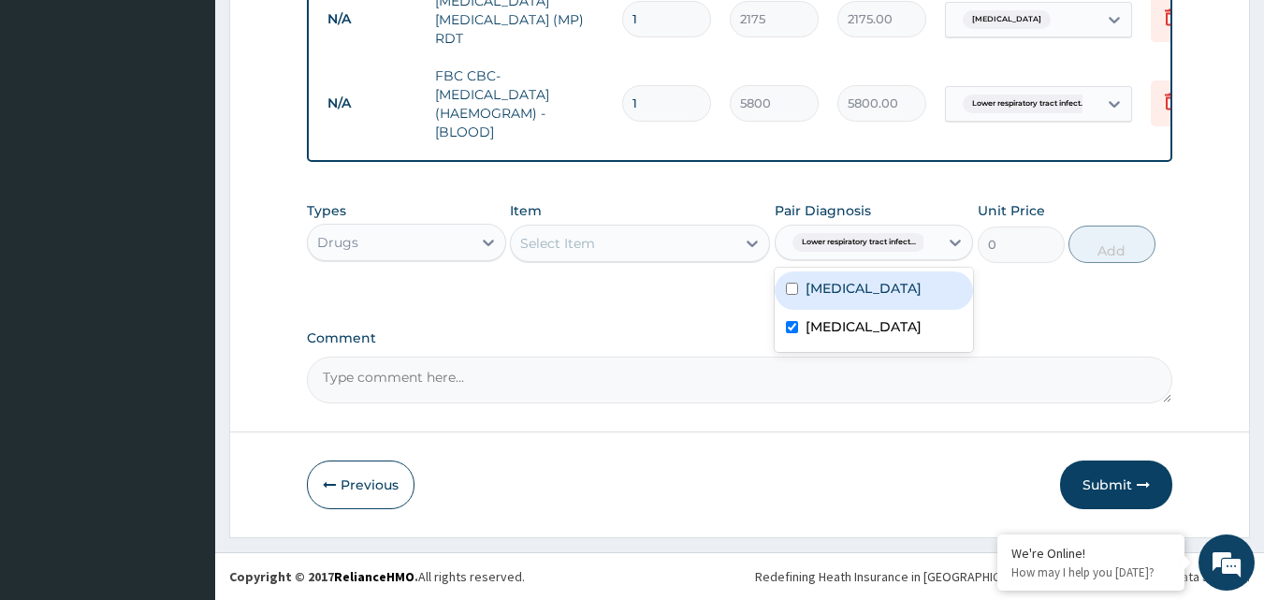
click at [730, 241] on div "Select Item" at bounding box center [623, 243] width 225 height 30
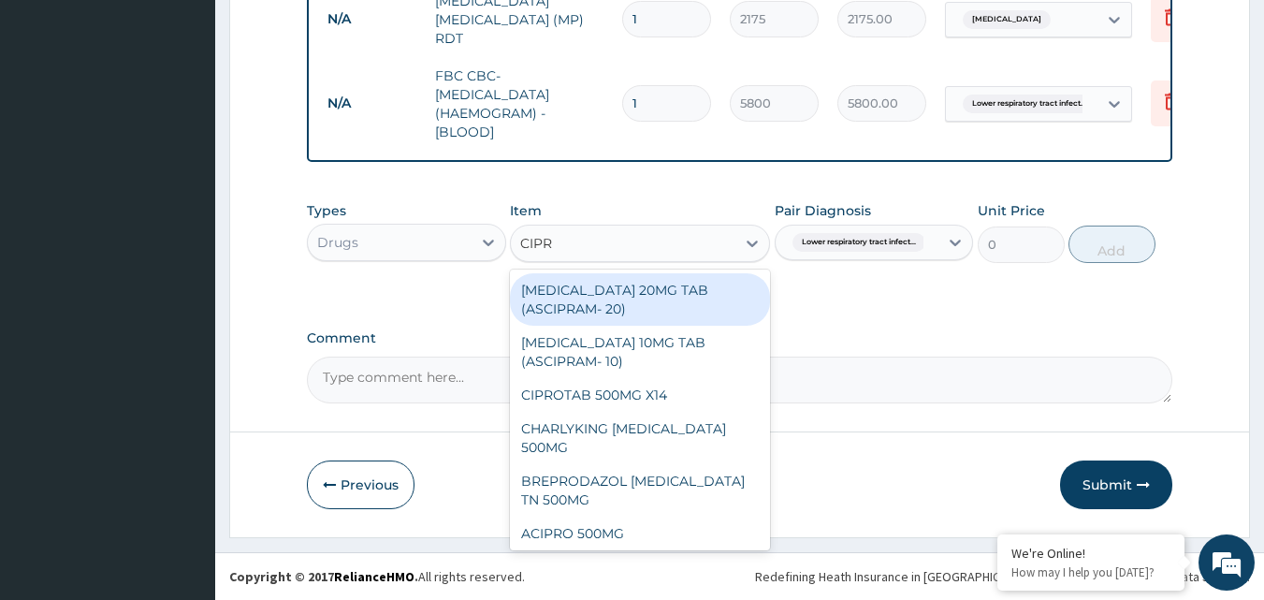
type input "CIPRO"
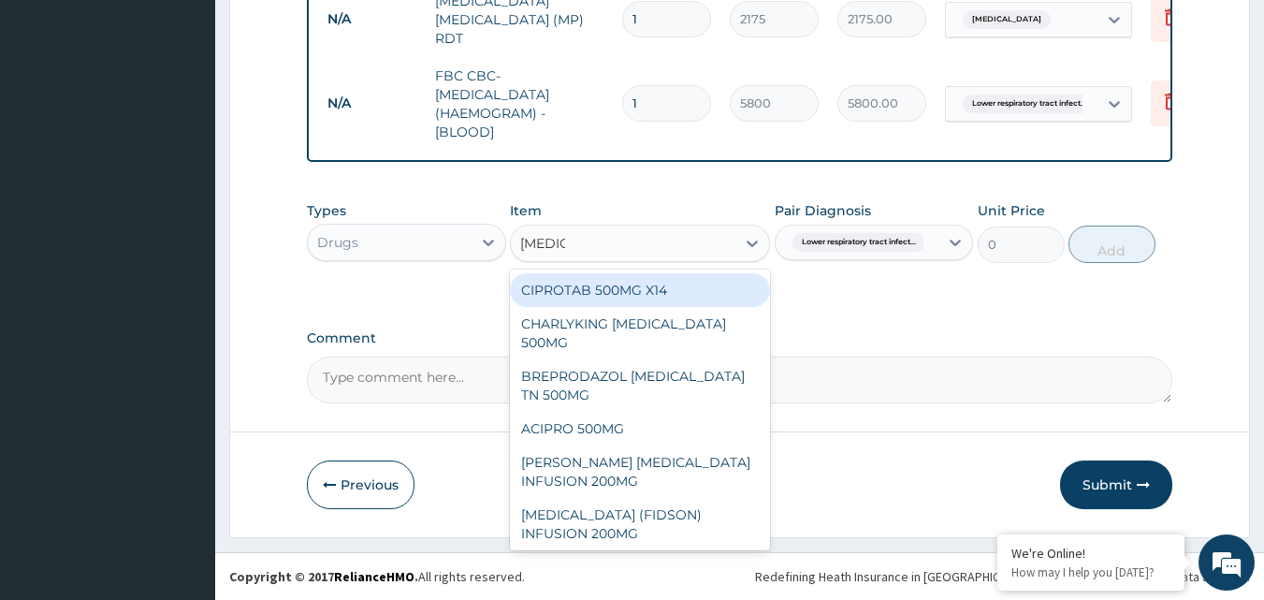
drag, startPoint x: 672, startPoint y: 288, endPoint x: 859, endPoint y: 280, distance: 187.4
click at [678, 288] on div "CIPROTAB 500MG X14" at bounding box center [640, 290] width 260 height 34
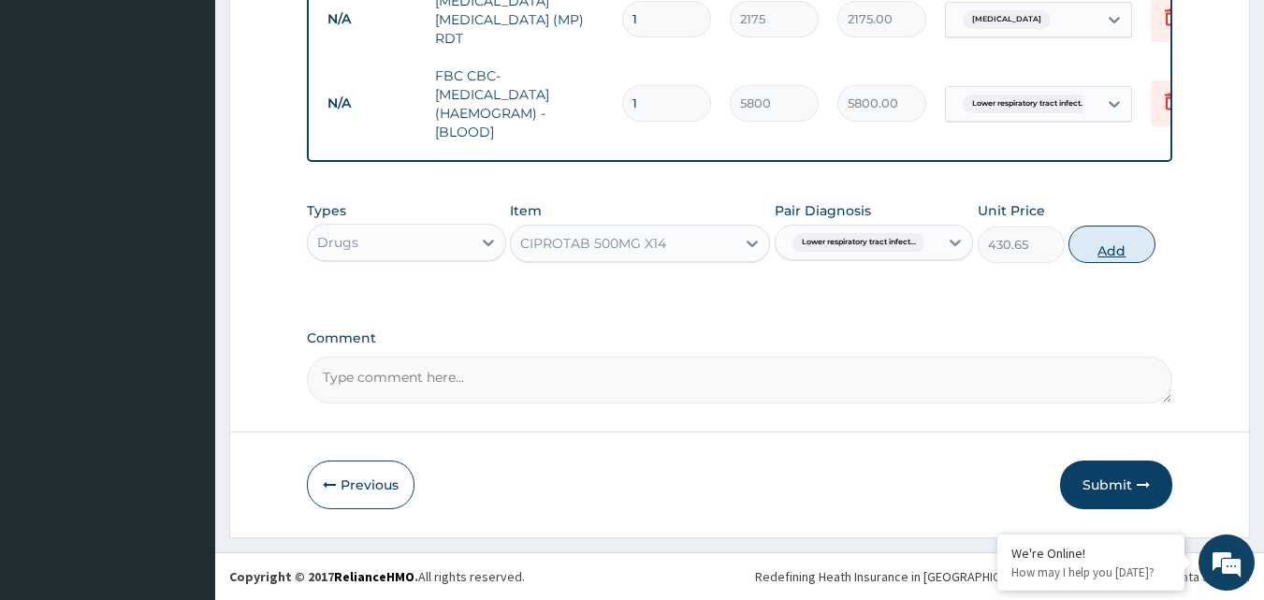
click at [1119, 249] on button "Add" at bounding box center [1112, 244] width 87 height 37
type input "0"
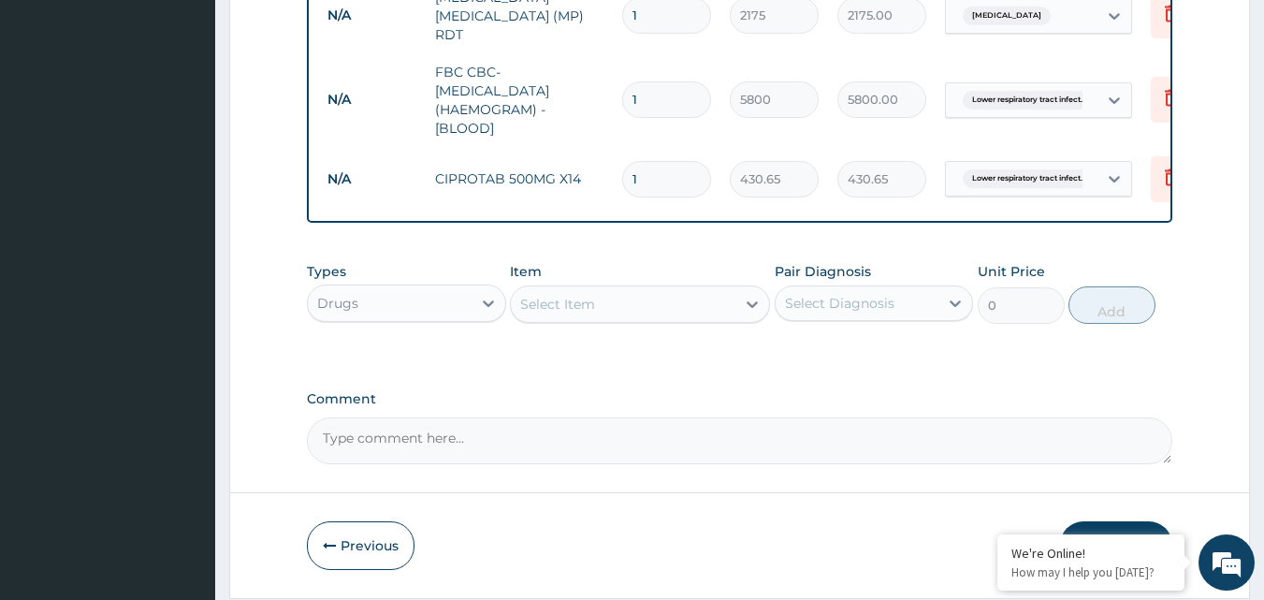
click at [547, 304] on div "Select Item" at bounding box center [557, 304] width 75 height 19
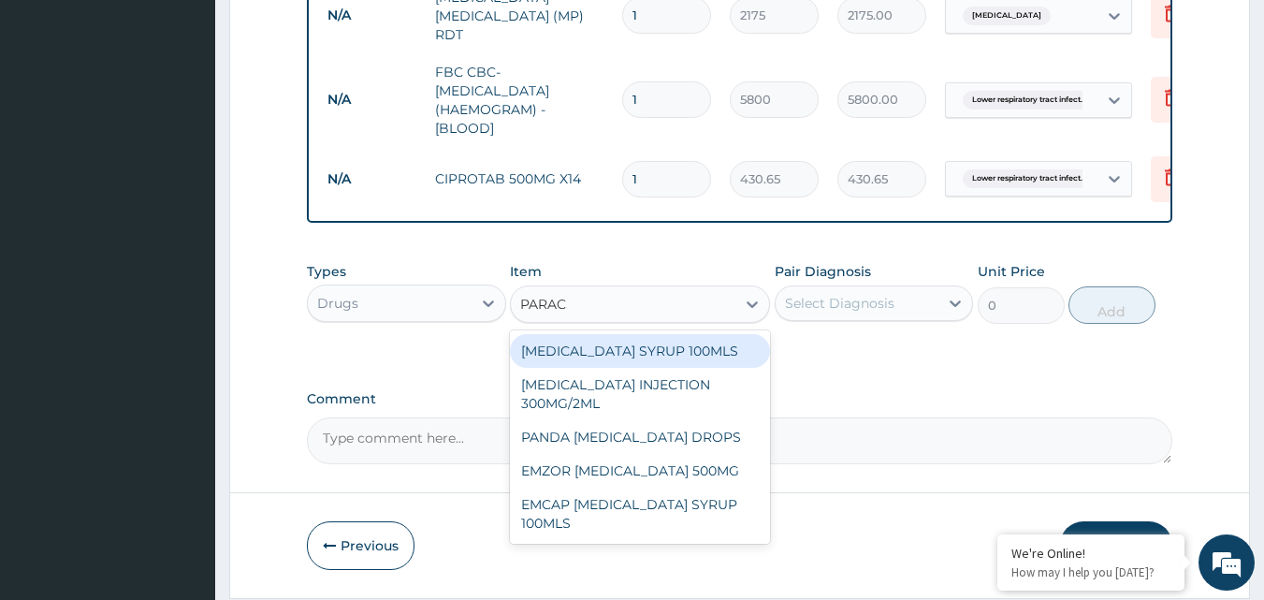
type input "PARACE"
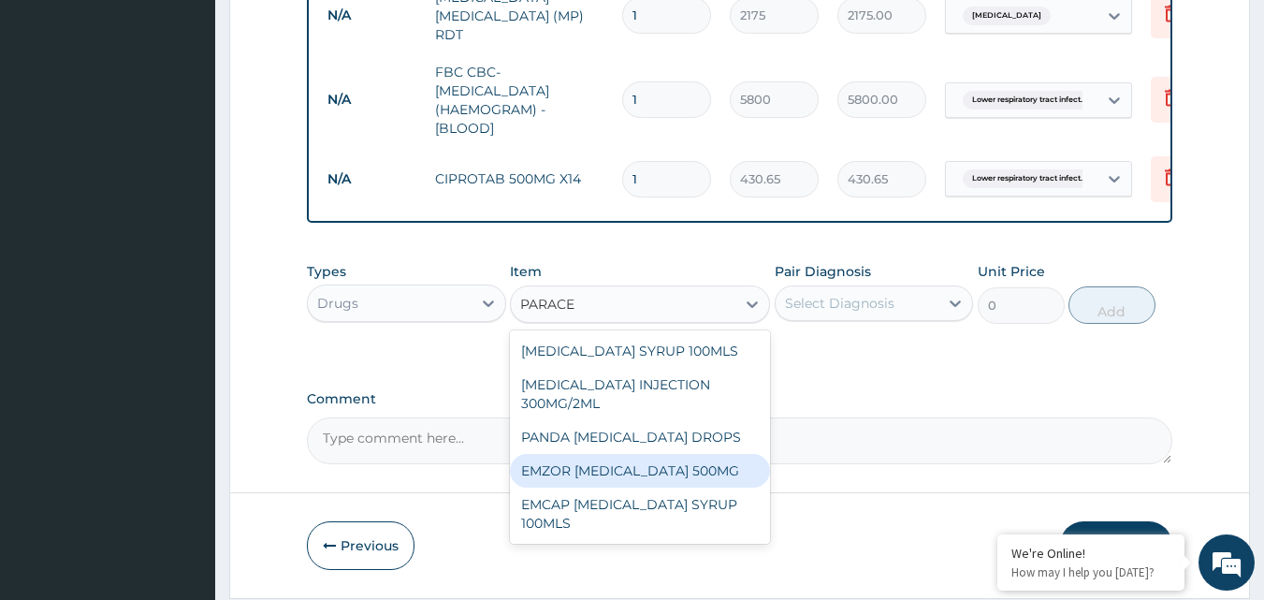
click at [565, 466] on div "EMZOR PARACETAMOL 500MG" at bounding box center [640, 471] width 260 height 34
type input "31.9"
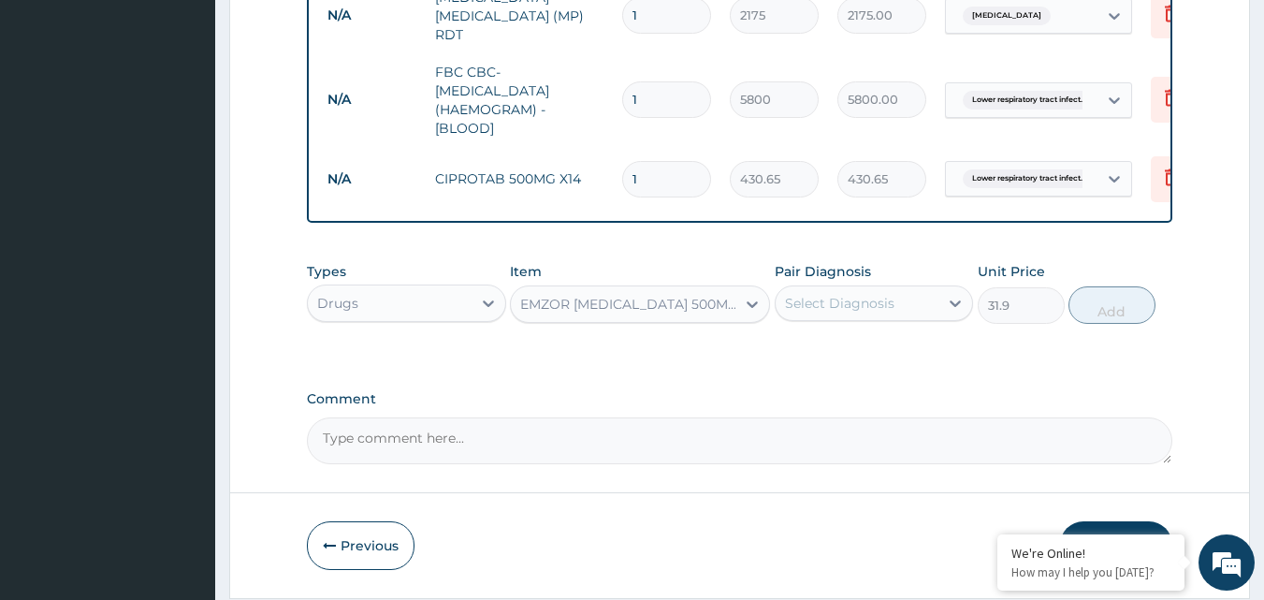
click at [872, 312] on div "Select Diagnosis" at bounding box center [839, 303] width 109 height 19
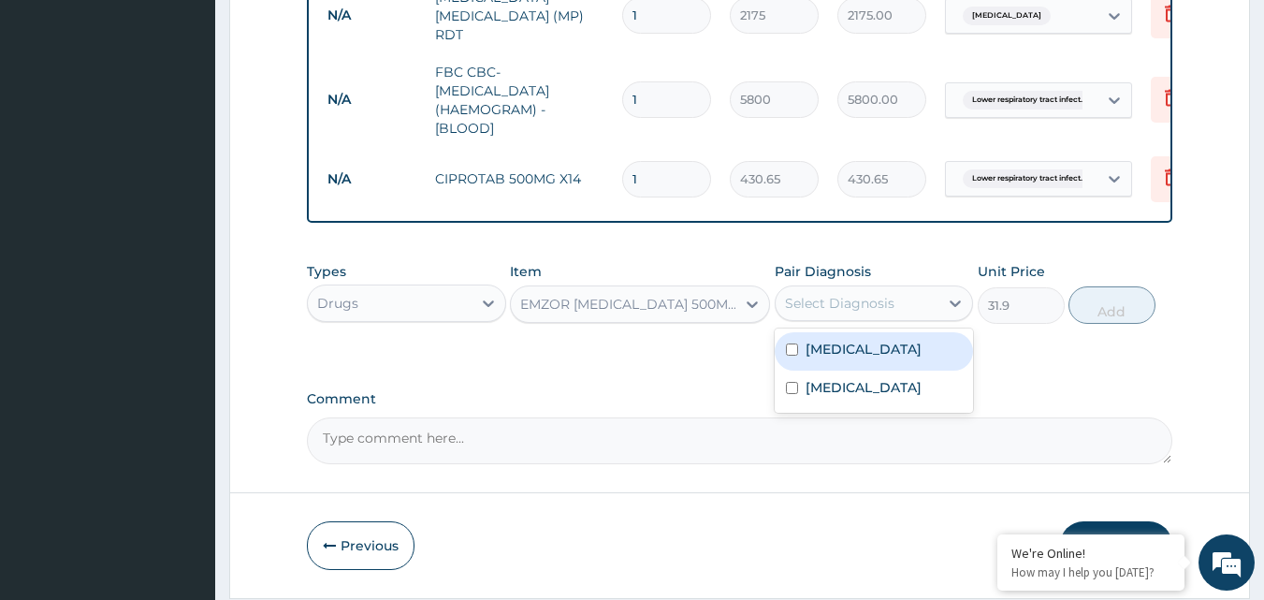
drag, startPoint x: 854, startPoint y: 352, endPoint x: 999, endPoint y: 326, distance: 147.4
click at [854, 350] on label "Malaria" at bounding box center [864, 349] width 116 height 19
checkbox input "true"
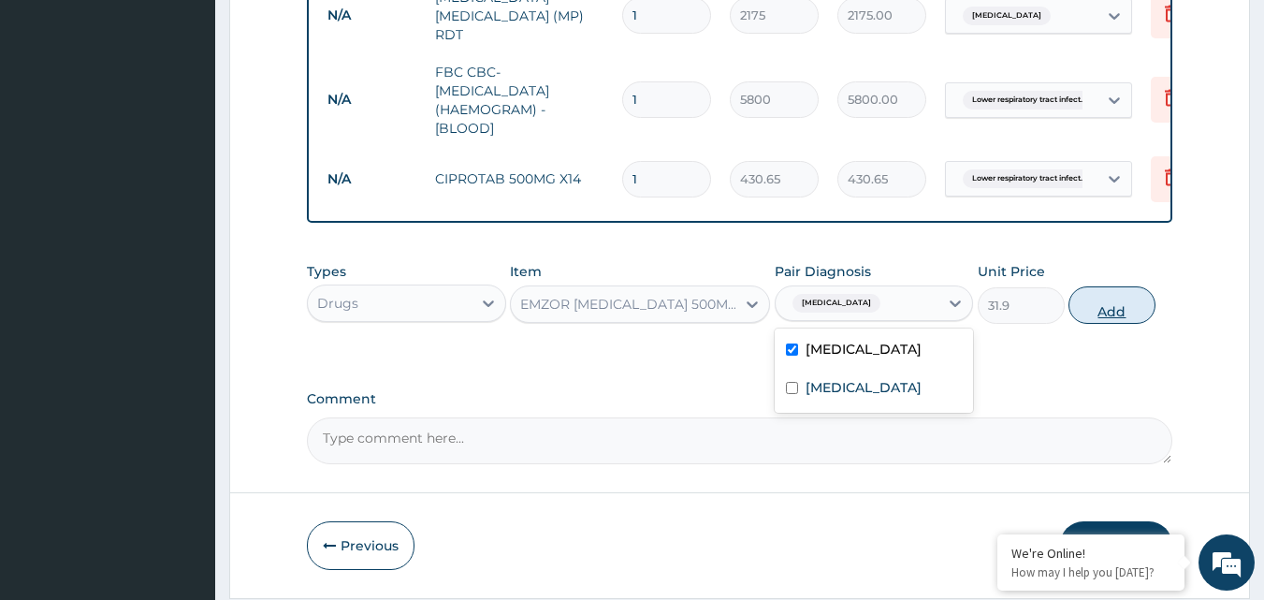
click at [1109, 314] on button "Add" at bounding box center [1112, 304] width 87 height 37
type input "0"
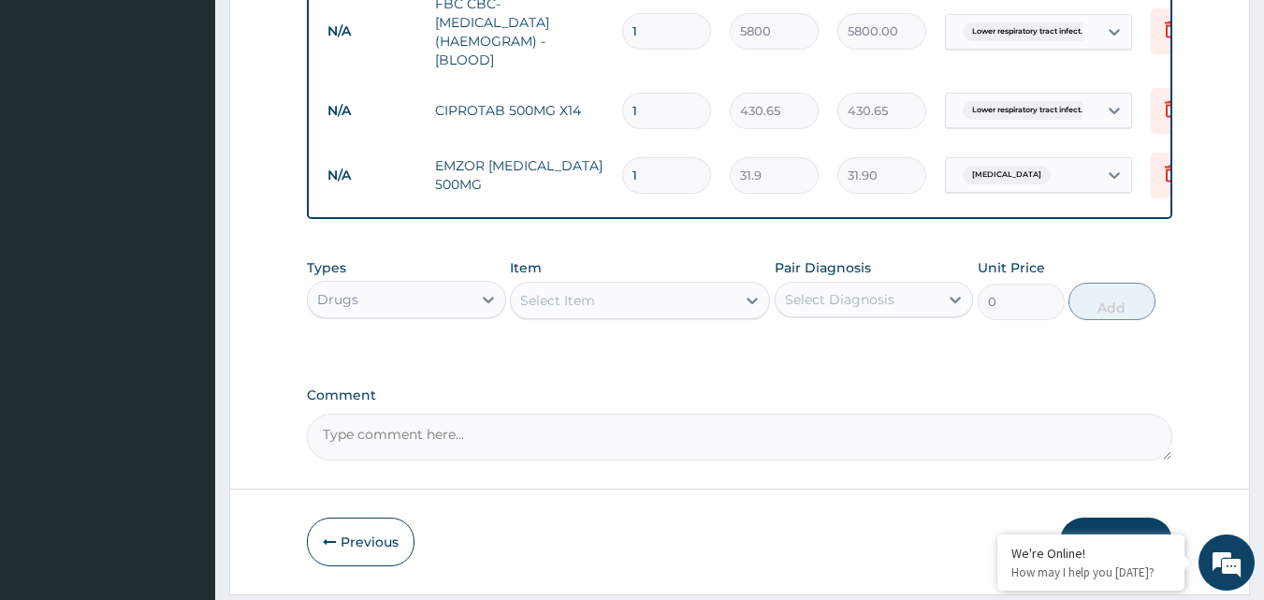
scroll to position [956, 0]
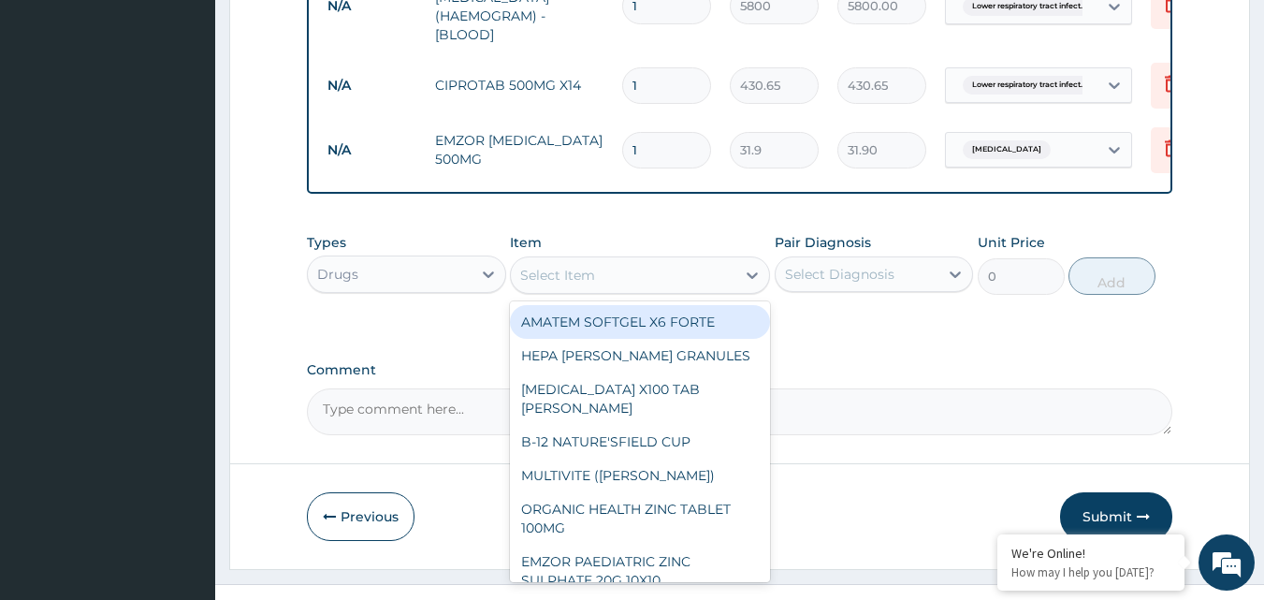
click at [562, 284] on div "Select Item" at bounding box center [557, 275] width 75 height 19
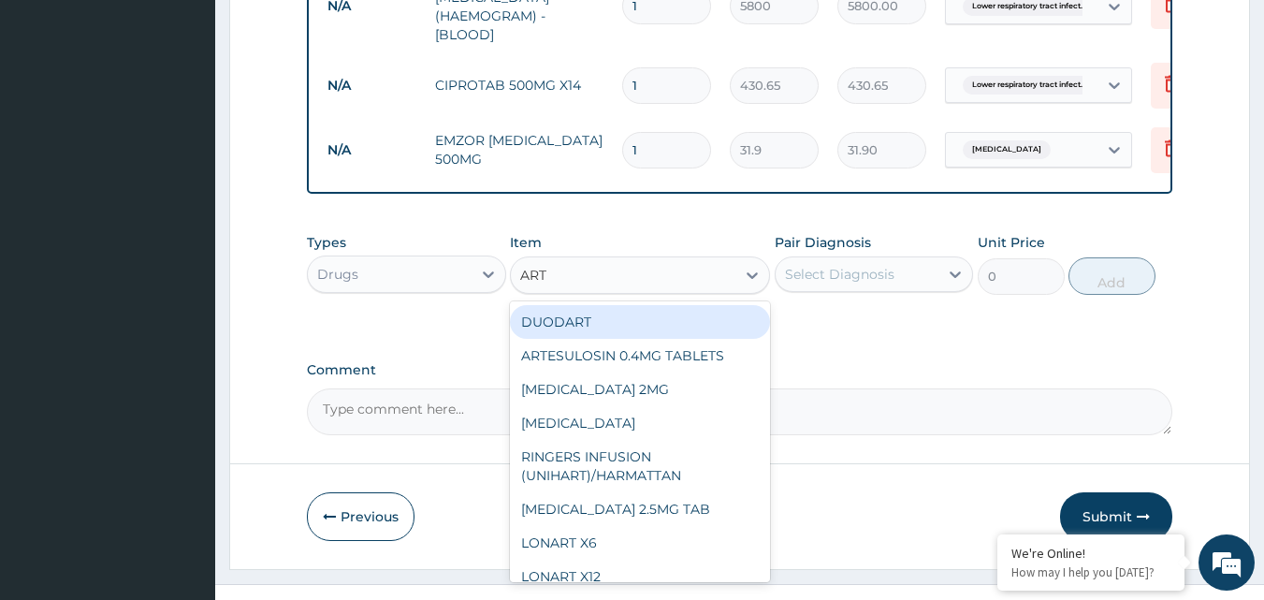
type input "ARTE"
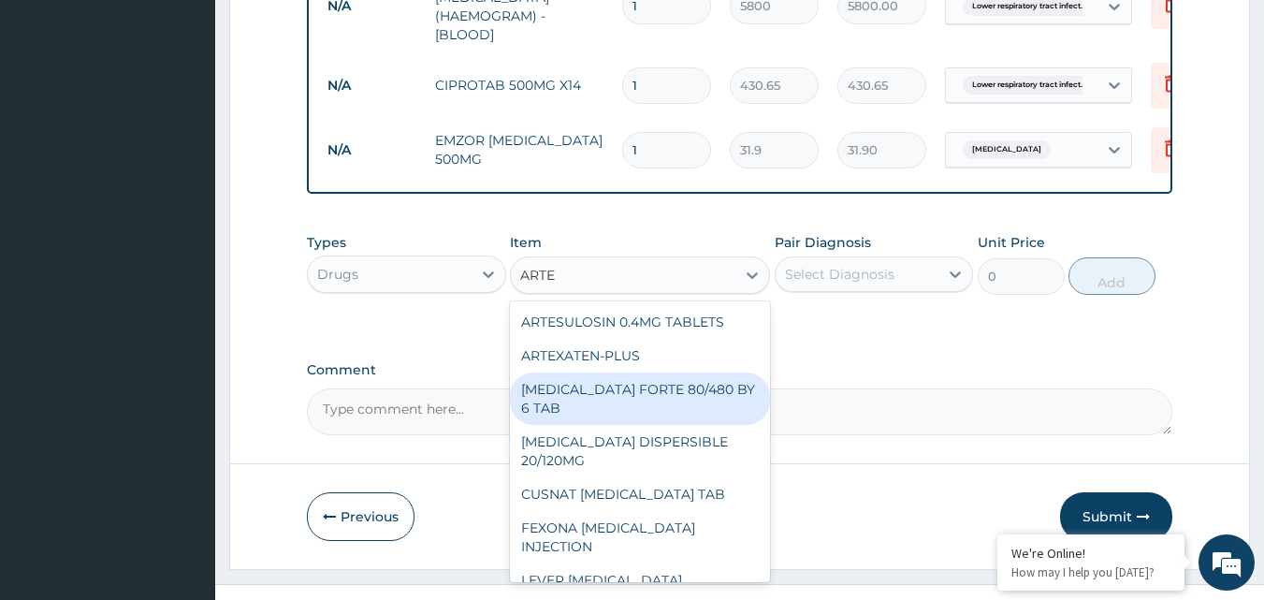
drag, startPoint x: 649, startPoint y: 396, endPoint x: 695, endPoint y: 342, distance: 71.7
click at [660, 386] on div "COARTEM FORTE 80/480 BY 6 TAB" at bounding box center [640, 398] width 260 height 52
type input "606.1"
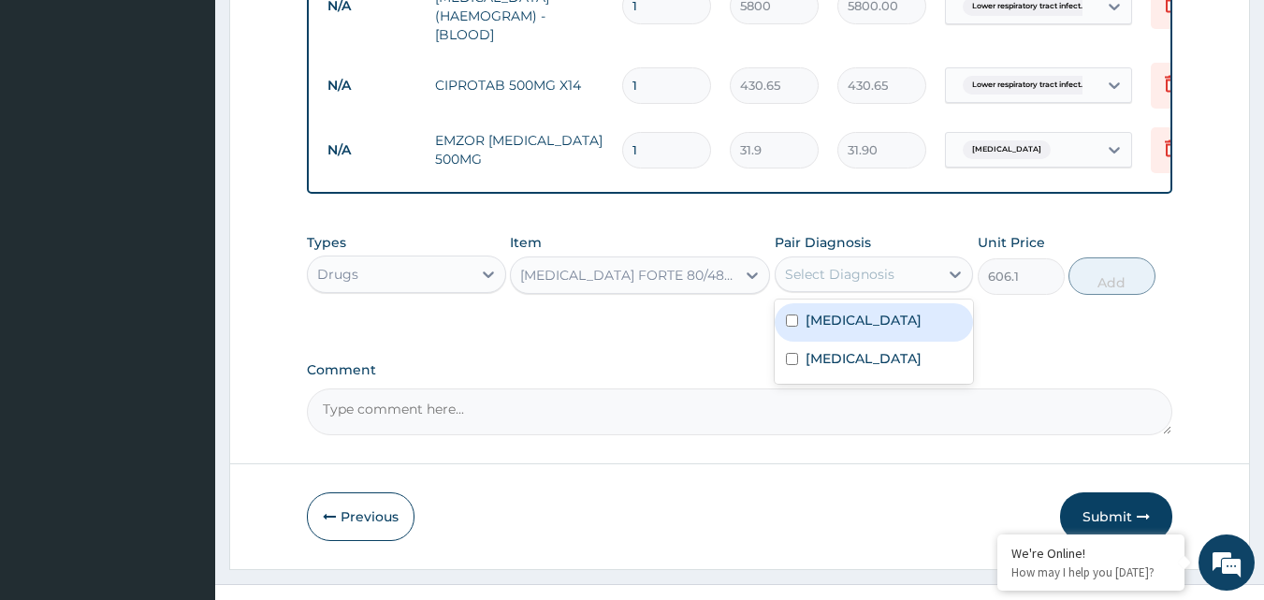
click at [807, 271] on div "Select Diagnosis" at bounding box center [839, 274] width 109 height 19
drag, startPoint x: 810, startPoint y: 328, endPoint x: 969, endPoint y: 288, distance: 163.2
click at [818, 323] on label "Malaria" at bounding box center [864, 320] width 116 height 19
checkbox input "true"
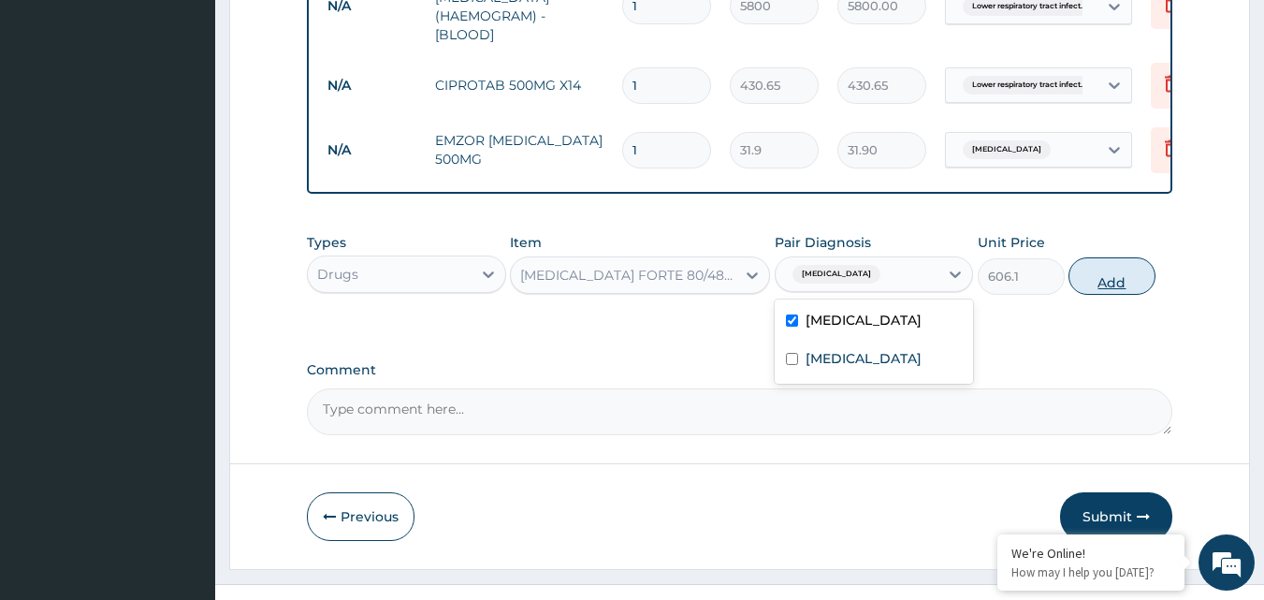
click at [1084, 280] on button "Add" at bounding box center [1112, 275] width 87 height 37
type input "0"
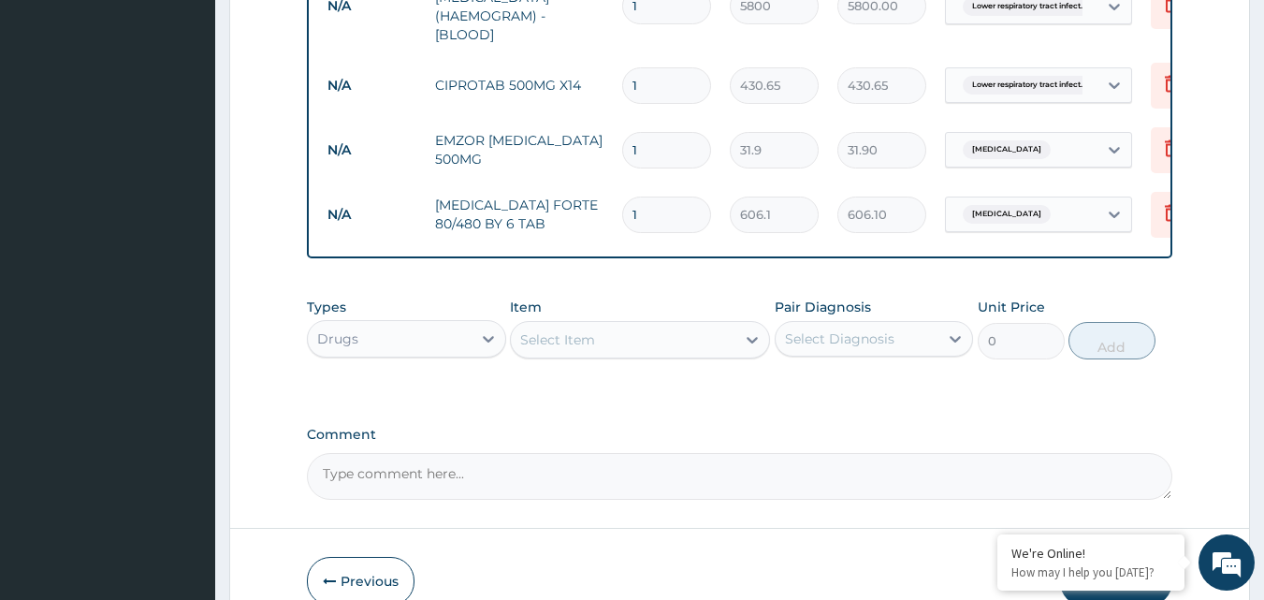
type input "0"
type input "0.00"
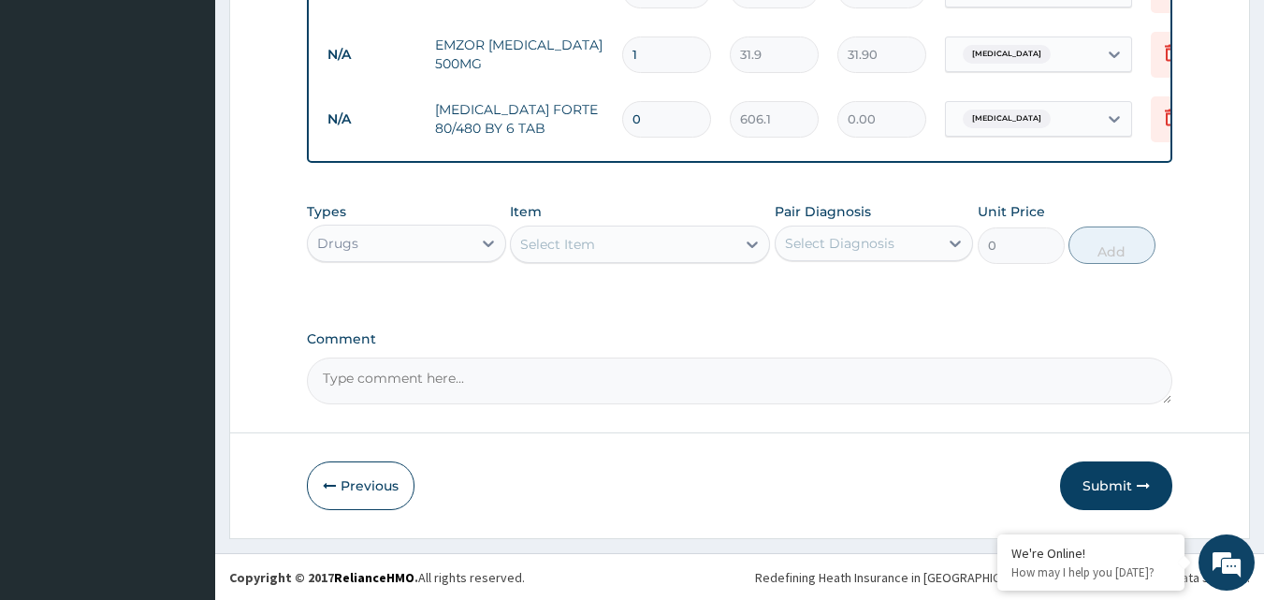
scroll to position [1056, 0]
type input "0"
click at [675, 252] on div "Select Item" at bounding box center [623, 243] width 225 height 30
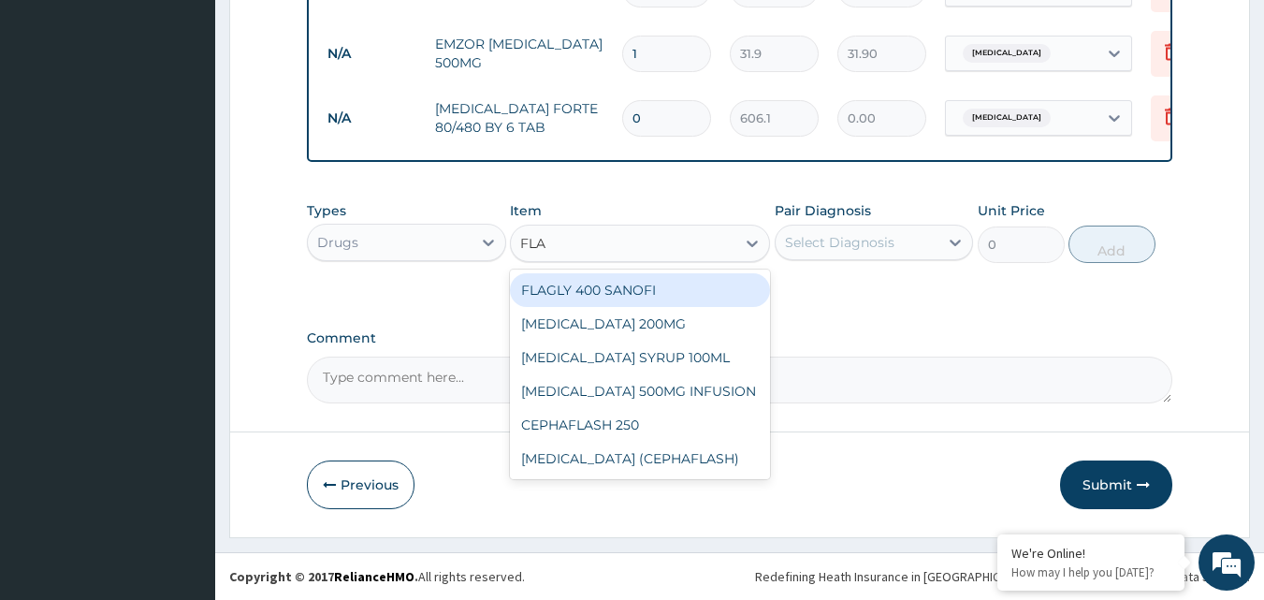
type input "FLAG"
click at [664, 293] on div "FLAGLY 400 SANOFI" at bounding box center [640, 290] width 260 height 34
type input "95.7"
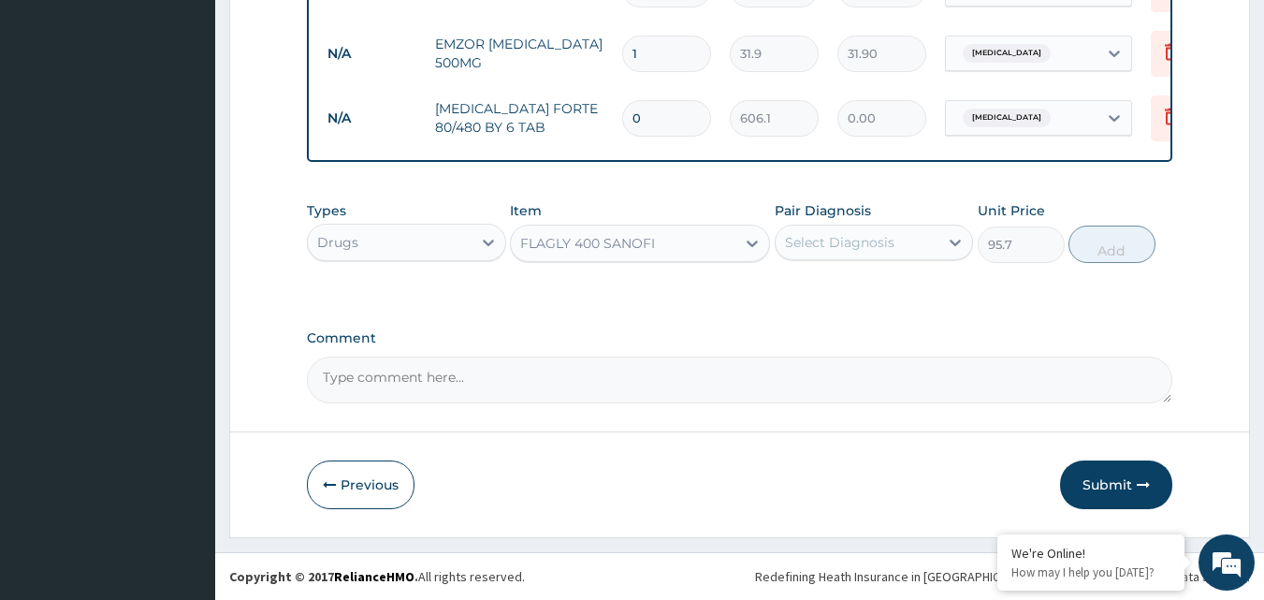
click at [875, 229] on div "Select Diagnosis" at bounding box center [858, 242] width 164 height 30
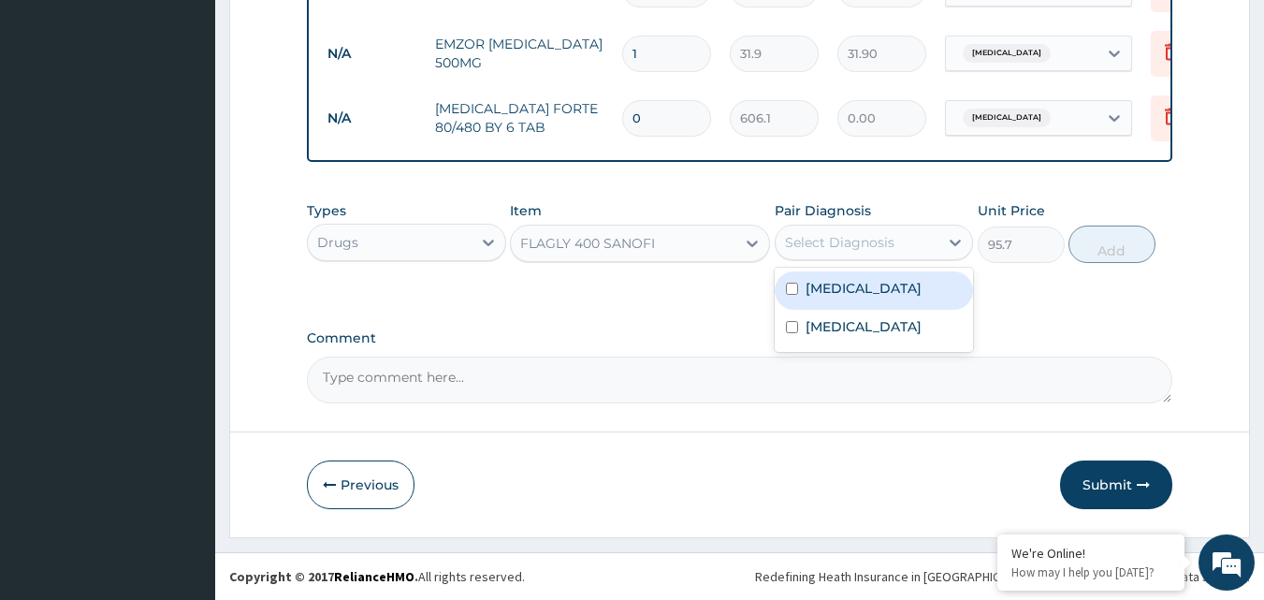
click at [868, 293] on div "Malaria" at bounding box center [874, 290] width 199 height 38
checkbox input "true"
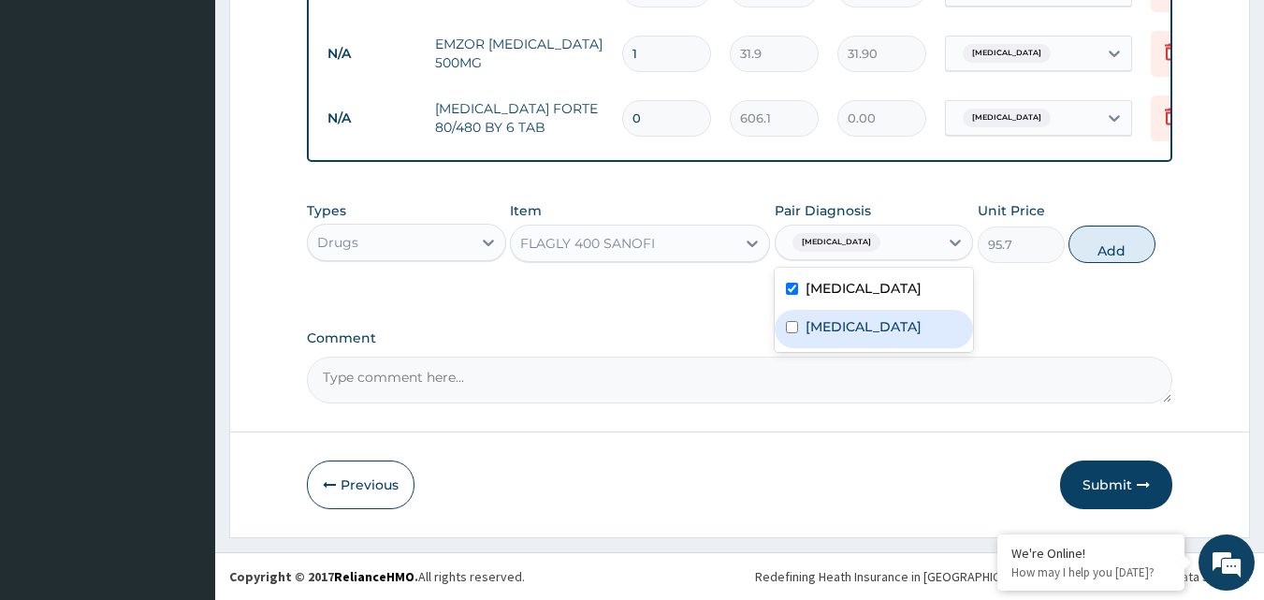
click at [916, 322] on label "Lower respiratory tract infection" at bounding box center [864, 326] width 116 height 19
checkbox input "true"
click at [890, 284] on div "Malaria" at bounding box center [874, 290] width 199 height 38
checkbox input "false"
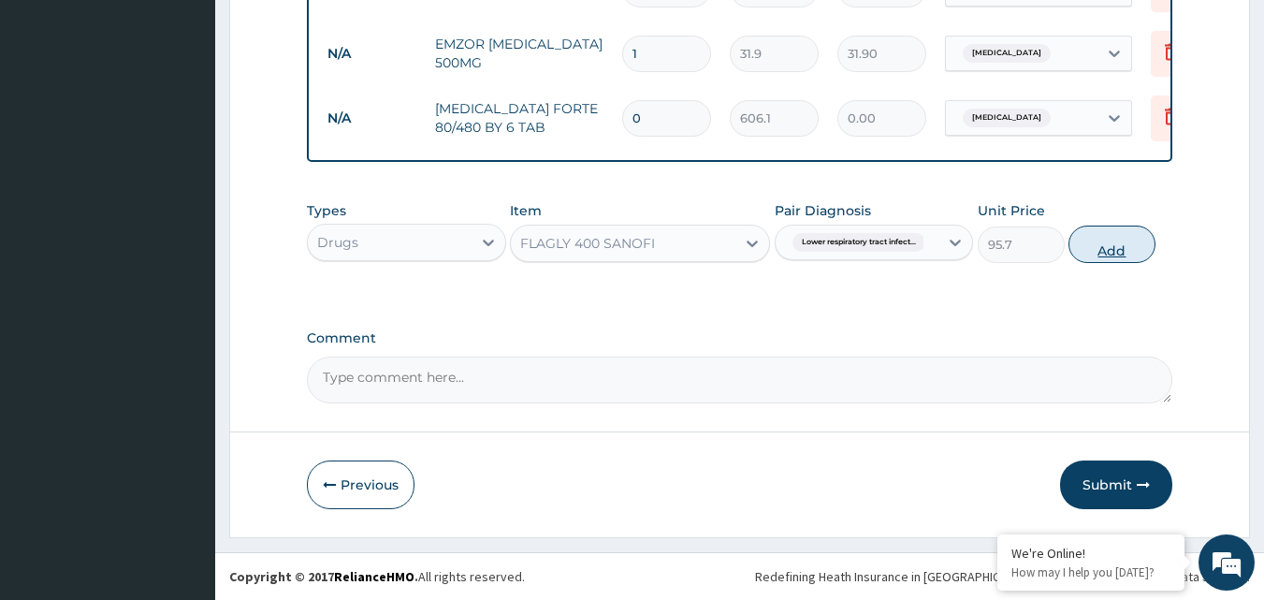
click at [1097, 238] on button "Add" at bounding box center [1112, 244] width 87 height 37
type input "0"
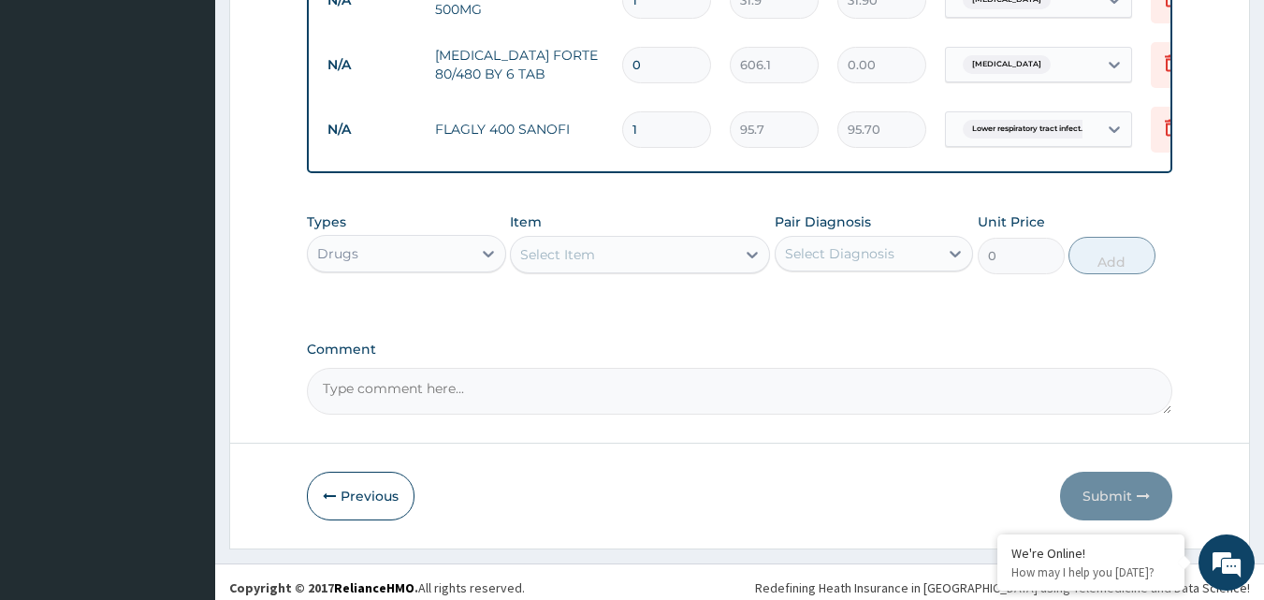
scroll to position [1120, 0]
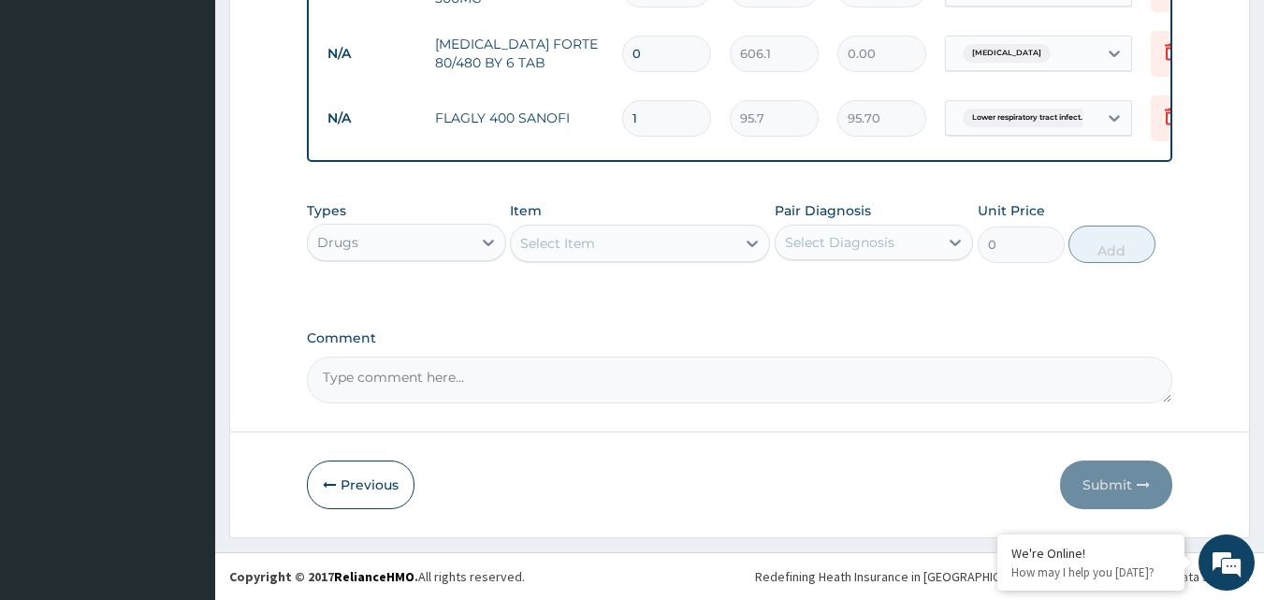
click at [700, 246] on div "Select Item" at bounding box center [623, 243] width 225 height 30
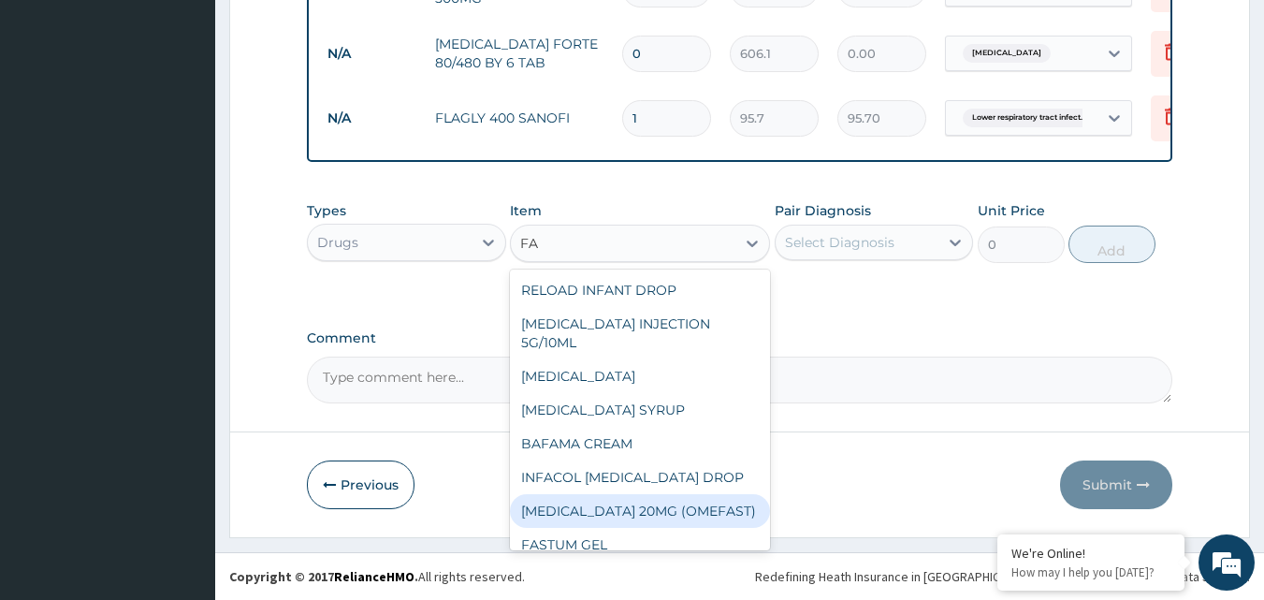
type input "F"
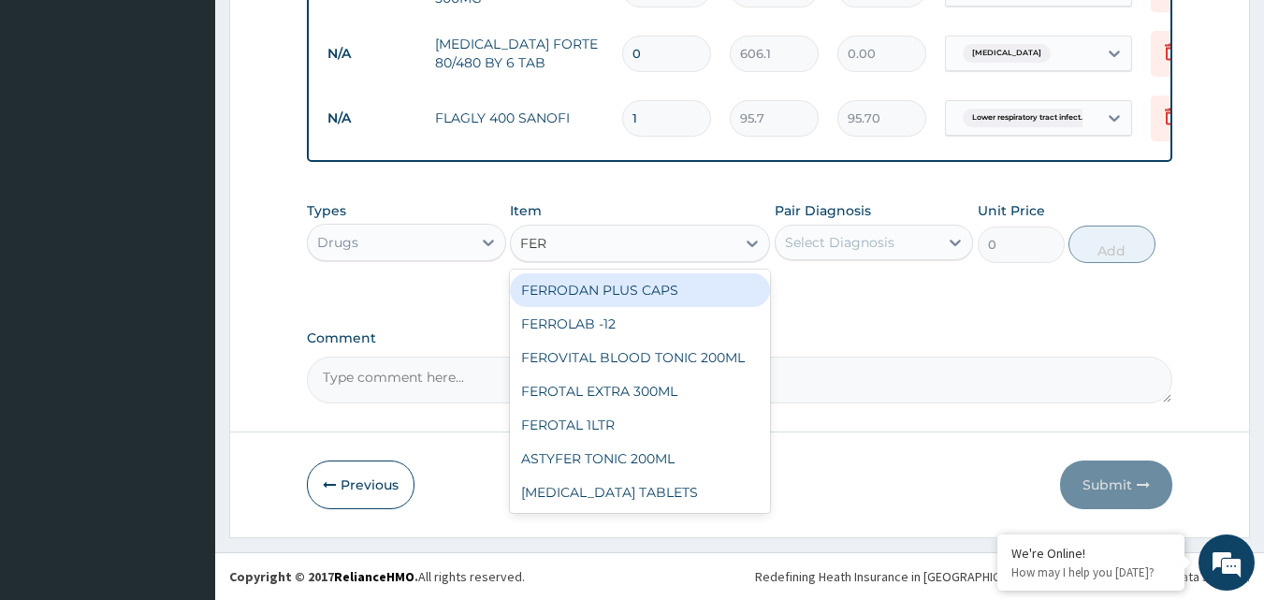
type input "FERR"
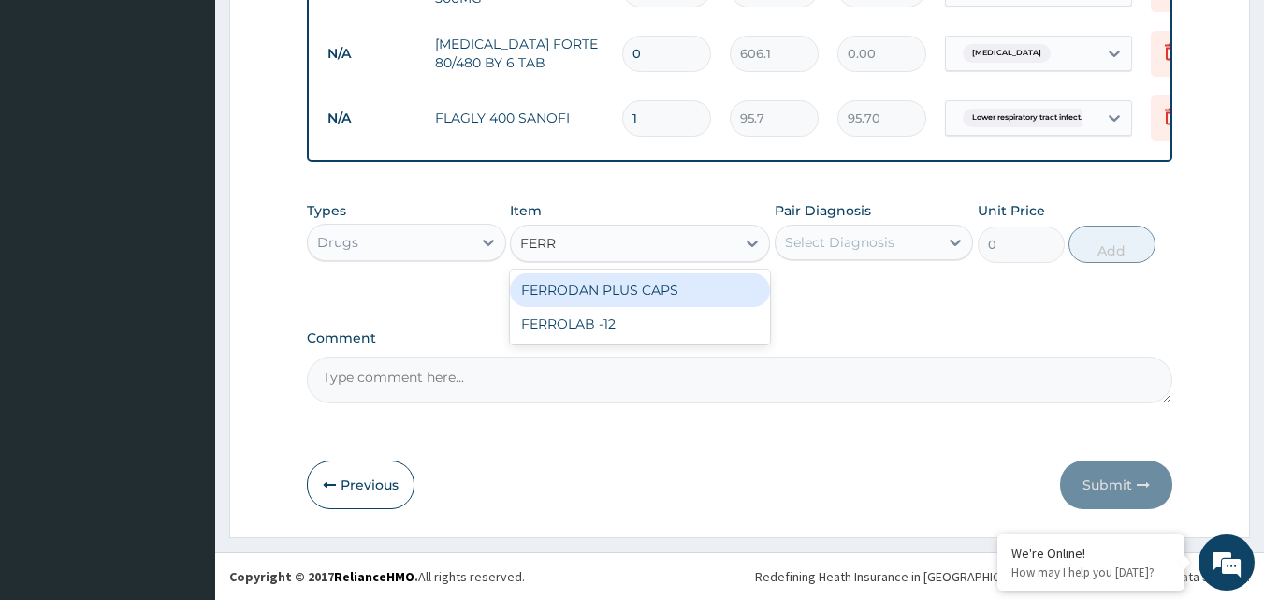
click at [703, 291] on div "FERRODAN PLUS CAPS" at bounding box center [640, 290] width 260 height 34
type input "31.9"
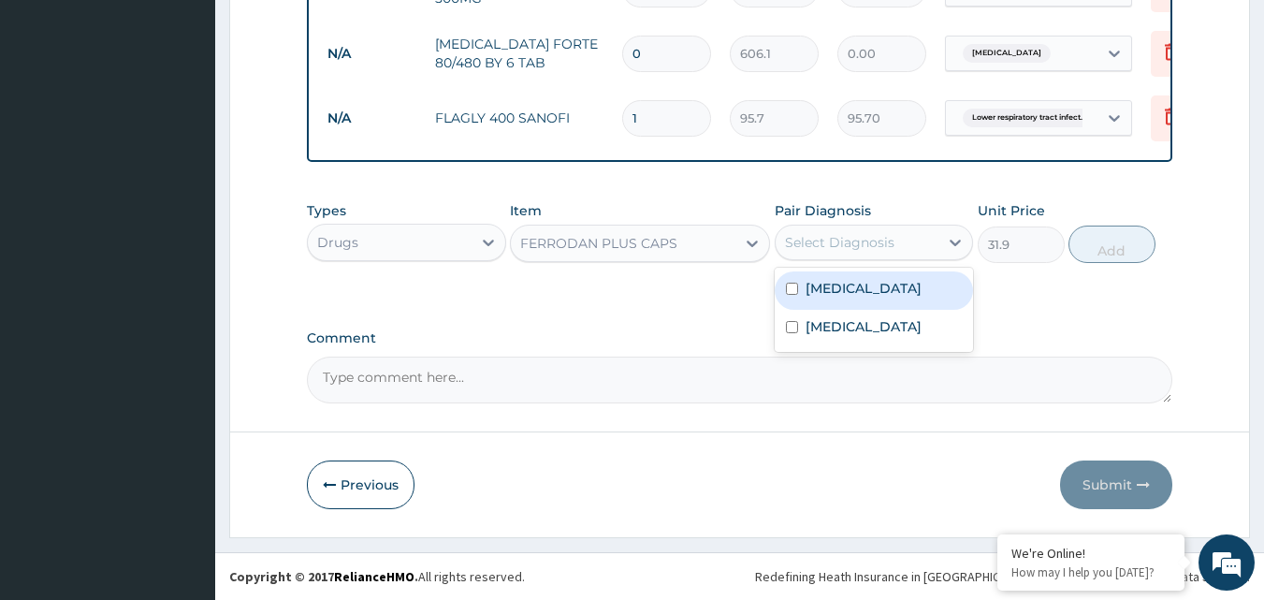
click at [827, 240] on div "Select Diagnosis" at bounding box center [839, 242] width 109 height 19
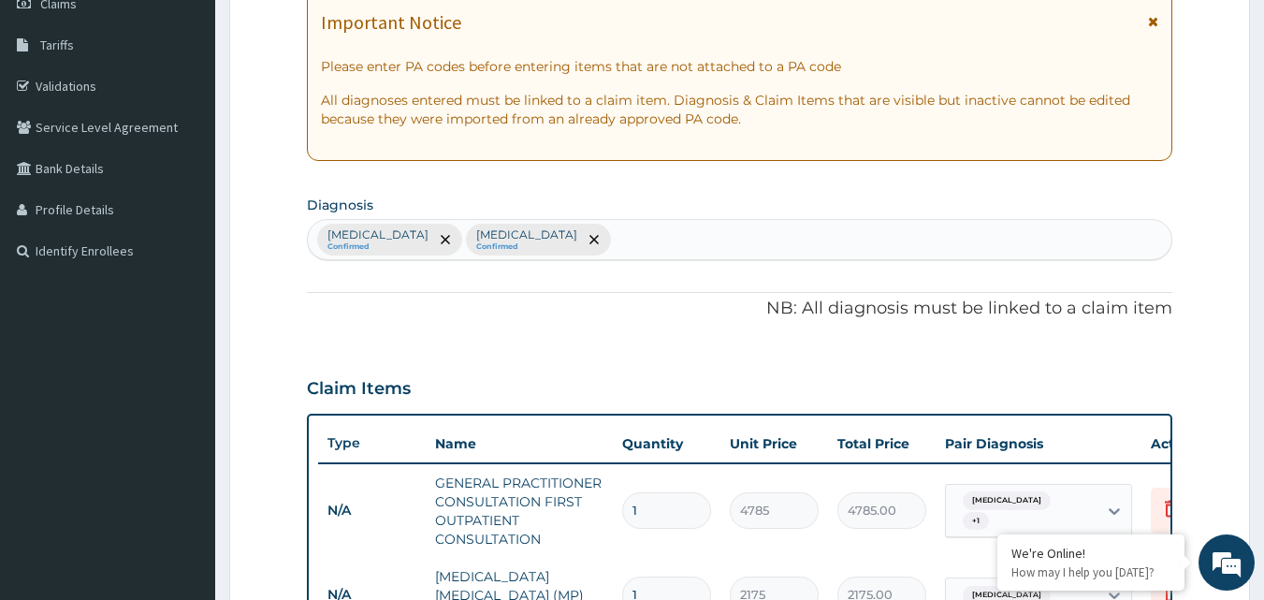
scroll to position [278, 0]
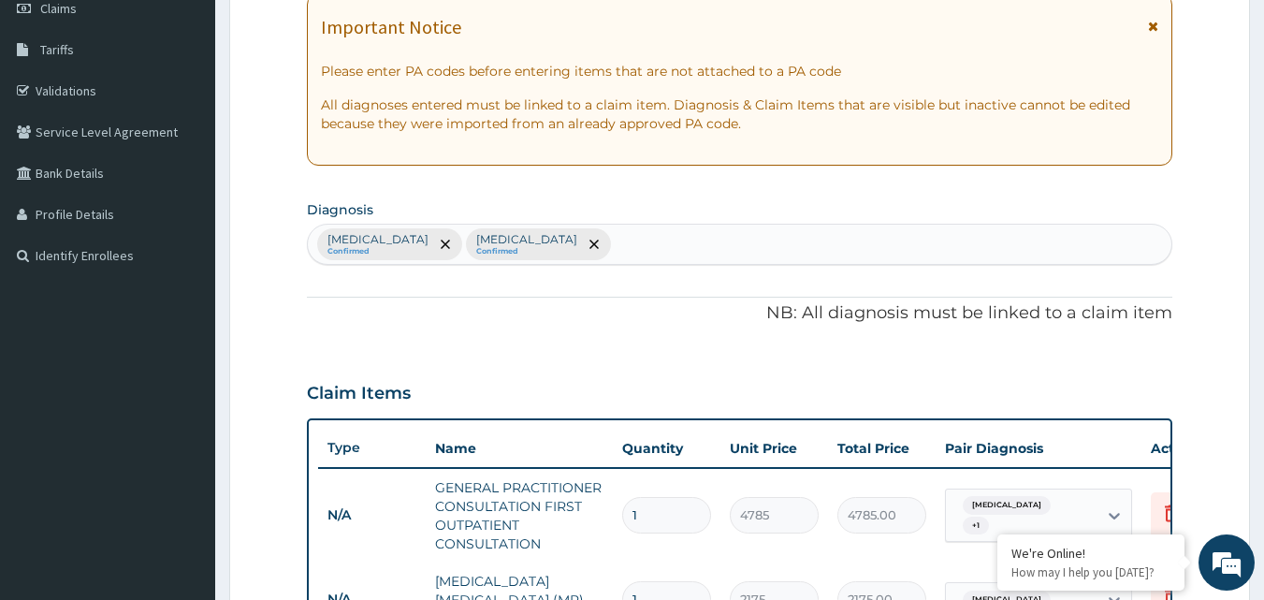
click at [690, 238] on div "Malaria Confirmed Lower respiratory tract infection Confirmed" at bounding box center [740, 244] width 865 height 39
type input "ANEMIA"
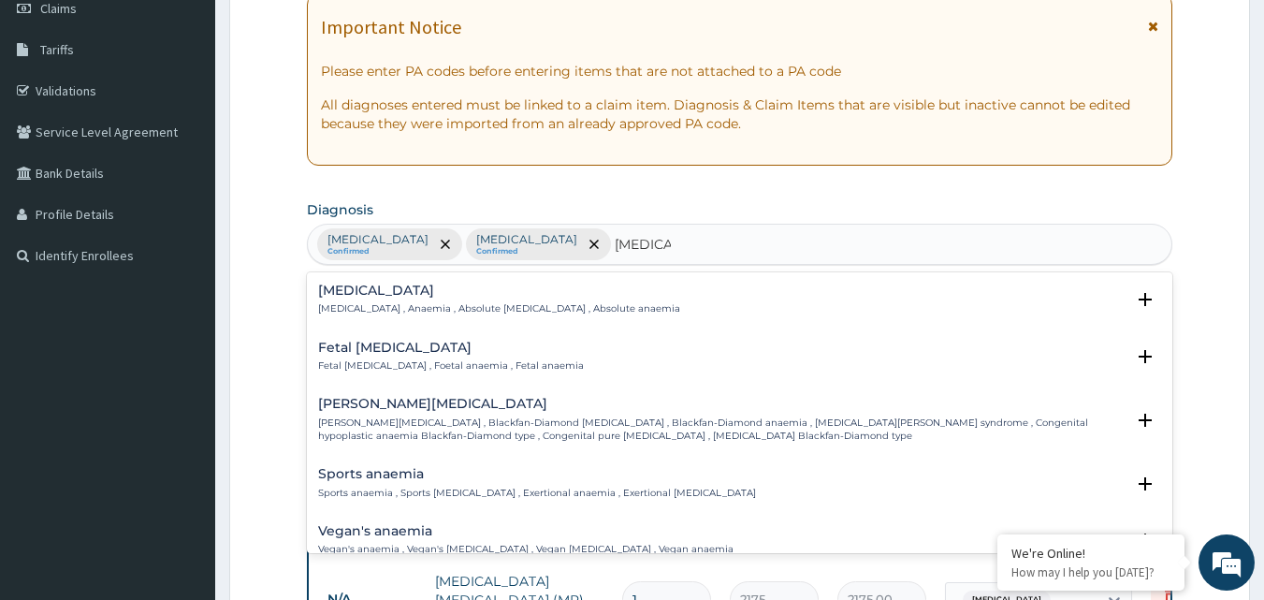
click at [657, 308] on div "Anemia Anemia , Anaemia , Absolute anemia , Absolute anaemia" at bounding box center [740, 300] width 844 height 33
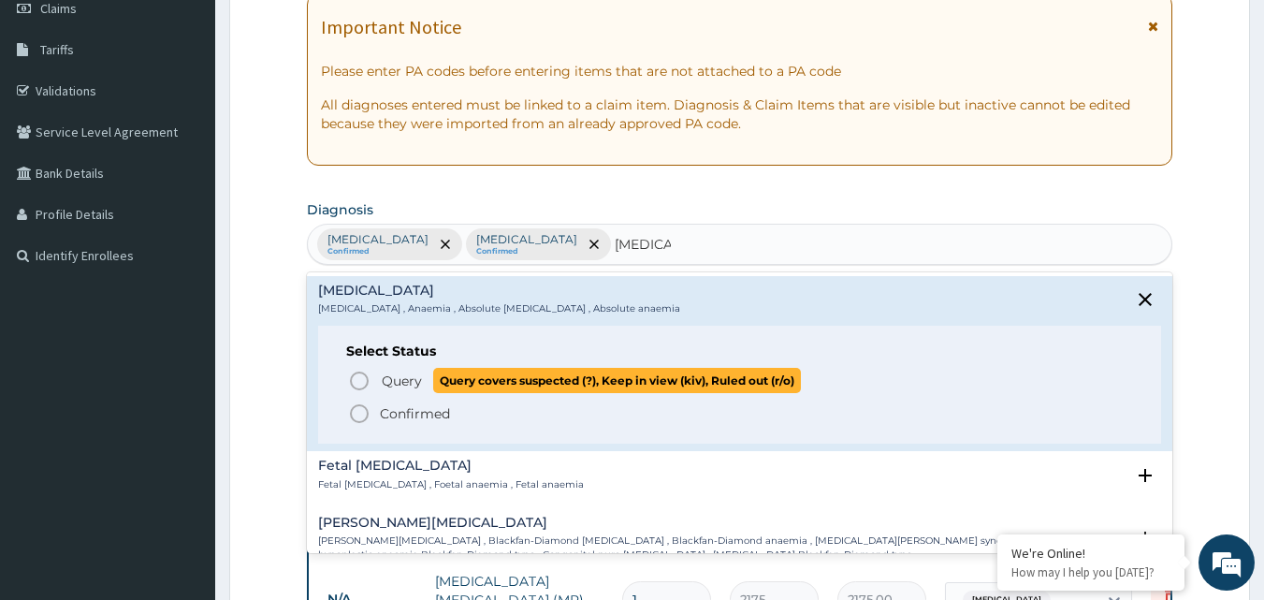
click at [353, 380] on icon "status option query" at bounding box center [359, 381] width 22 height 22
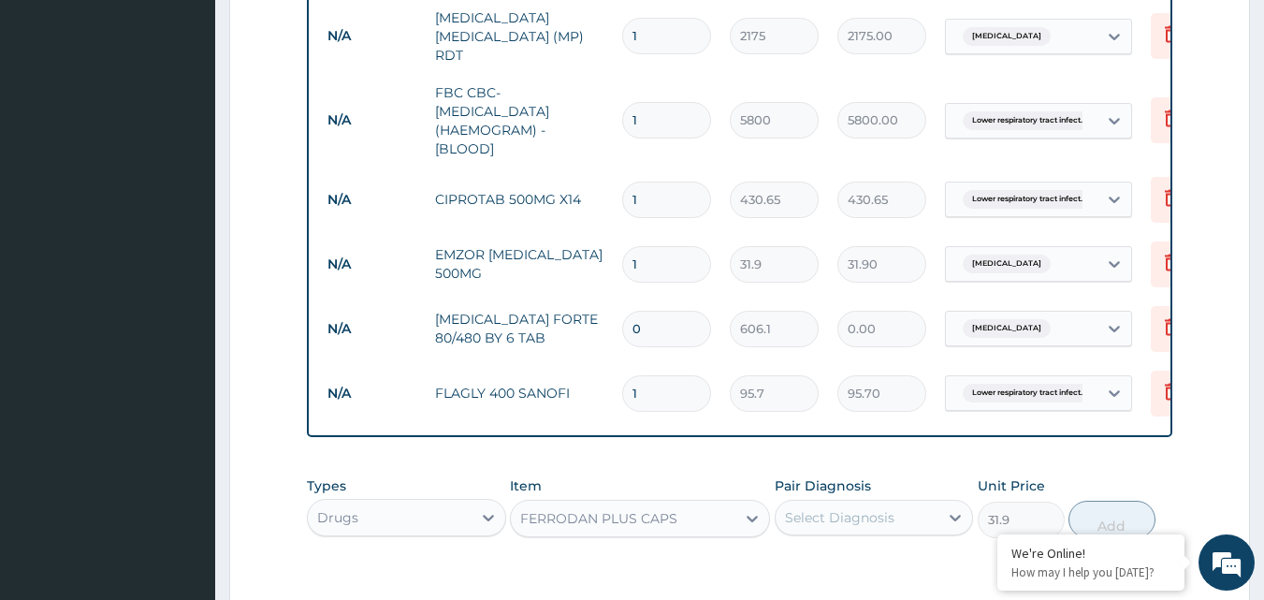
scroll to position [933, 0]
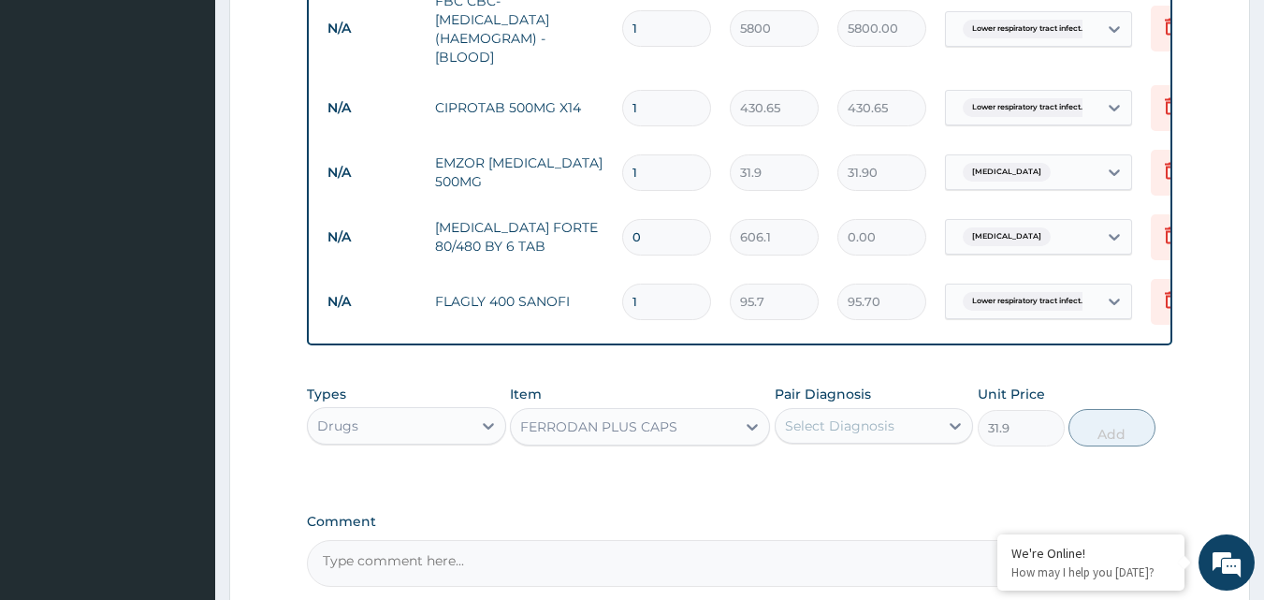
click at [861, 433] on div "Select Diagnosis" at bounding box center [839, 425] width 109 height 19
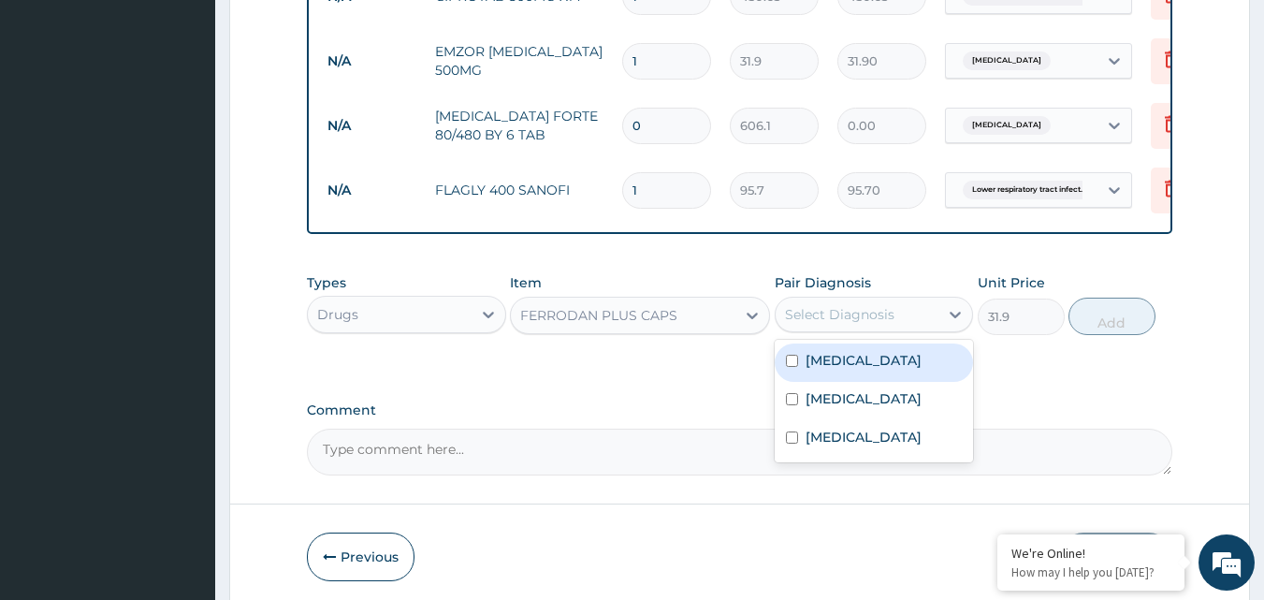
scroll to position [1120, 0]
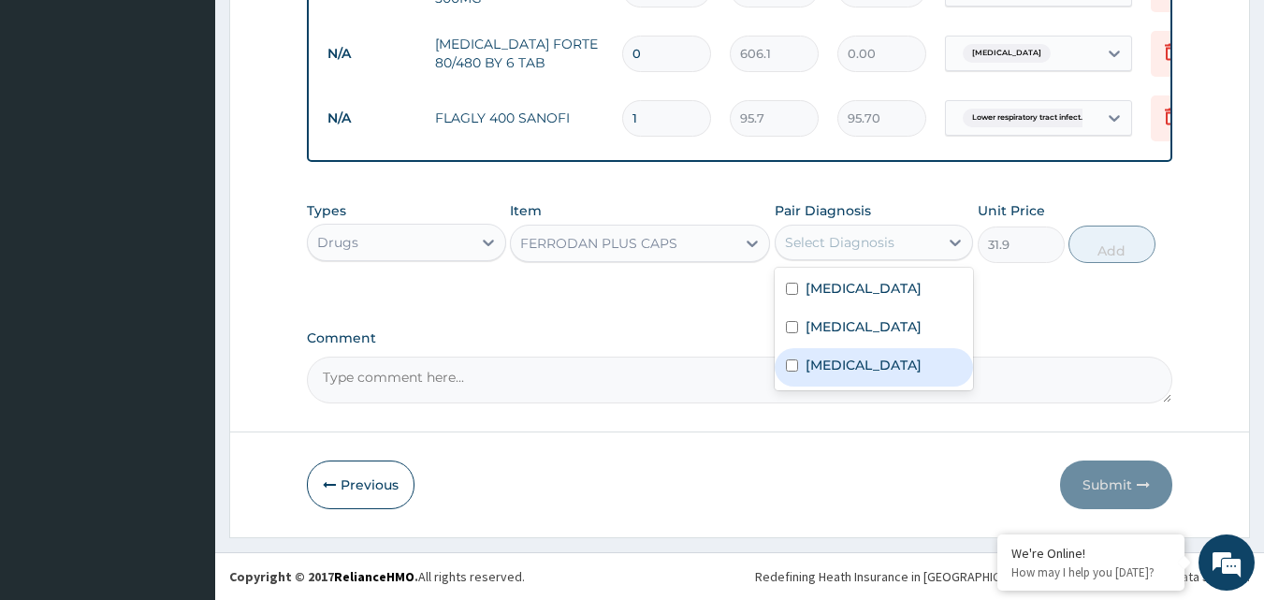
click at [846, 374] on label "Anemia" at bounding box center [864, 365] width 116 height 19
checkbox input "true"
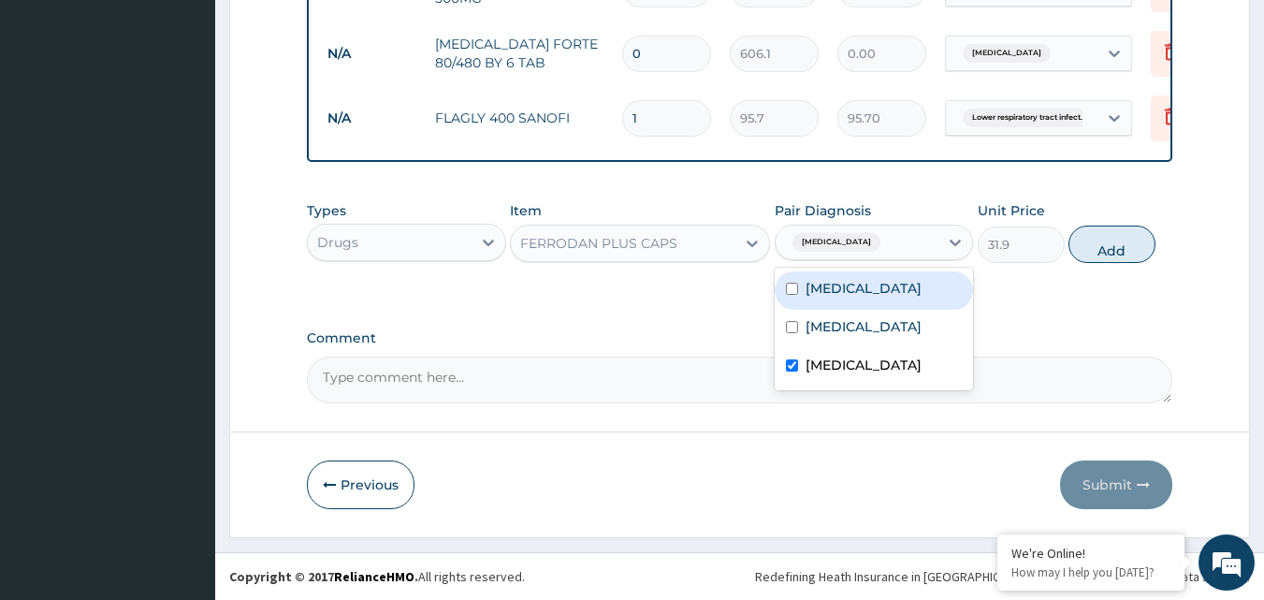
click at [837, 289] on label "Malaria" at bounding box center [864, 288] width 116 height 19
checkbox input "true"
click at [1104, 246] on button "Add" at bounding box center [1112, 244] width 87 height 37
type input "0"
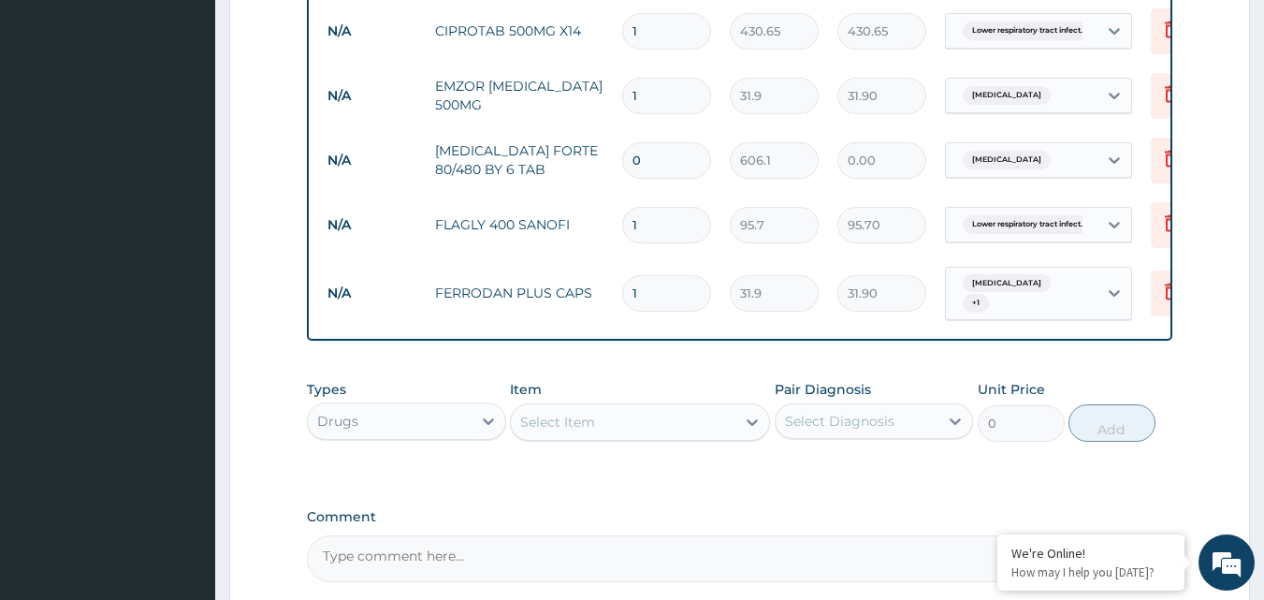
scroll to position [933, 0]
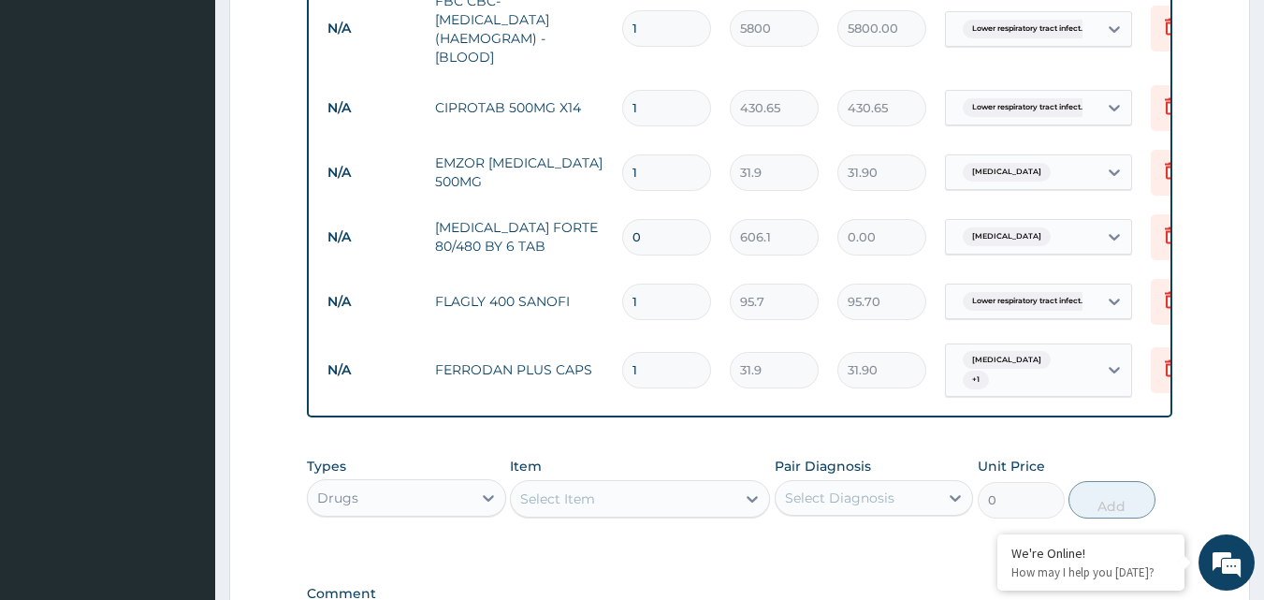
type input "0"
type input "0.00"
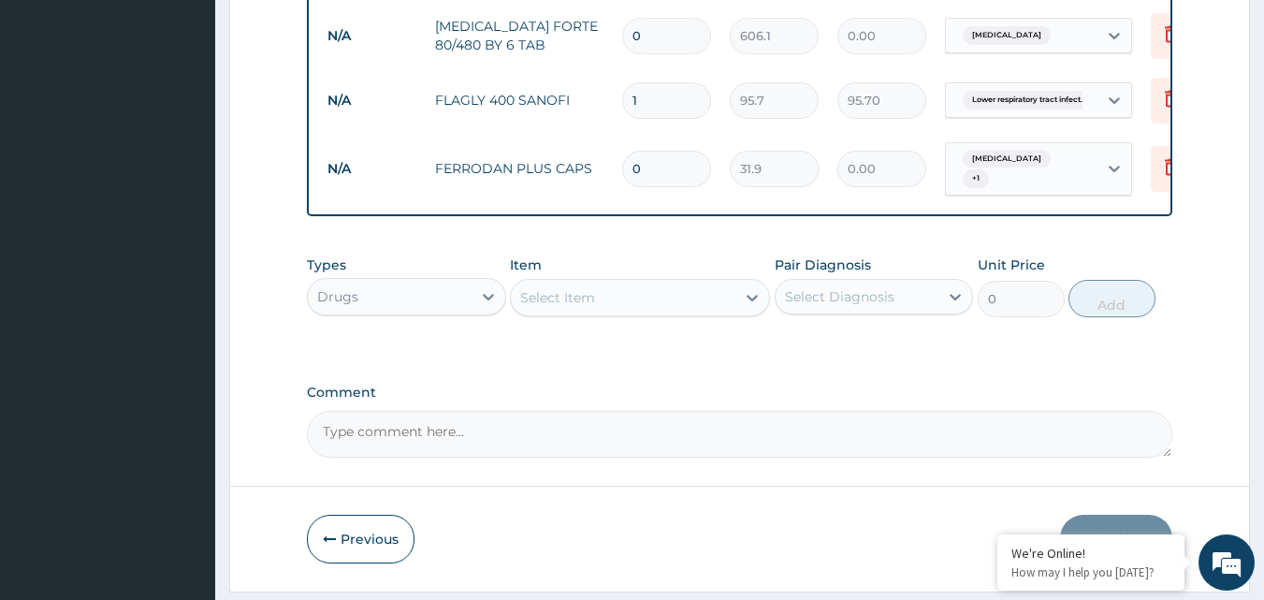
scroll to position [1185, 0]
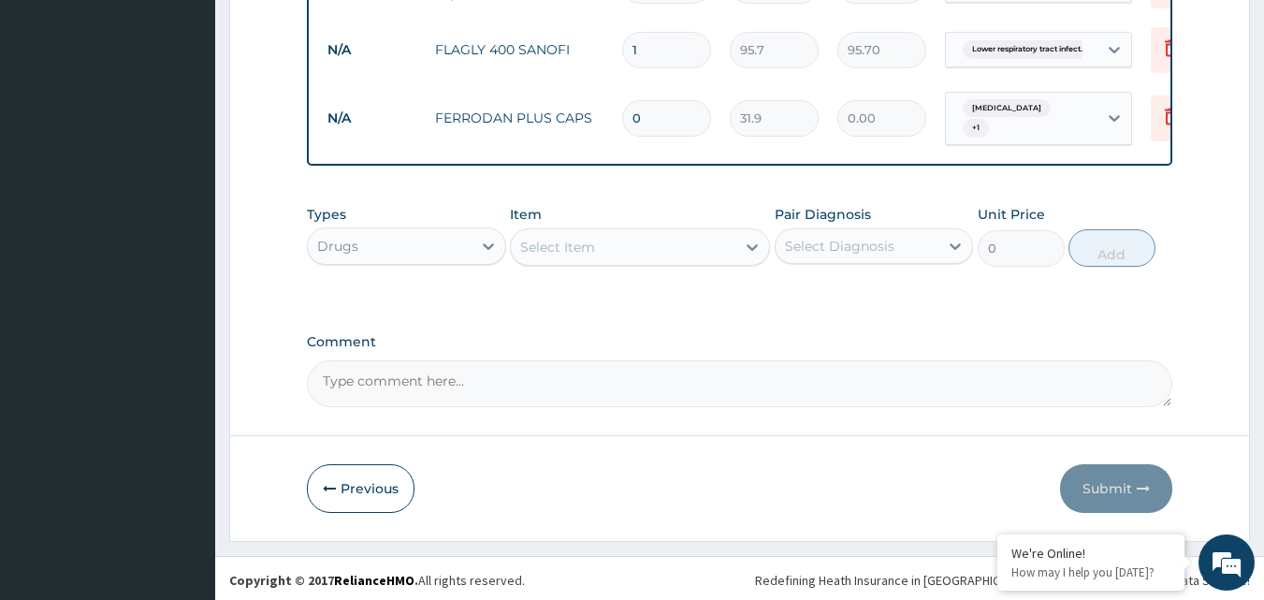
type input "0"
click at [654, 246] on div "Select Item" at bounding box center [623, 247] width 225 height 30
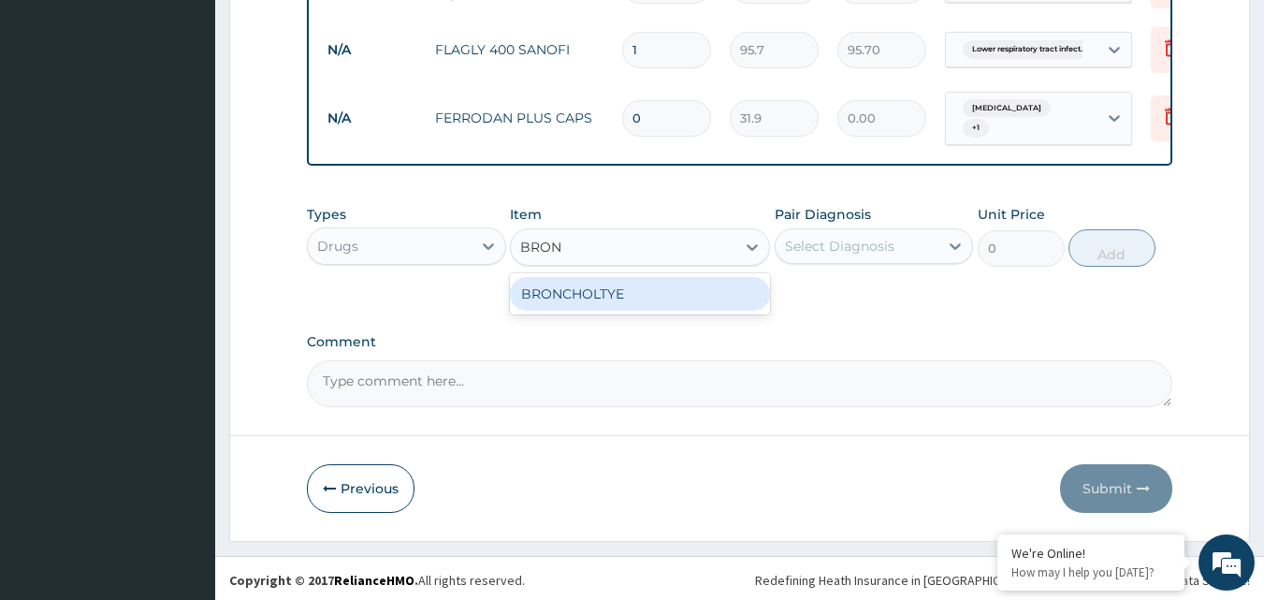
type input "BRONC"
click at [636, 295] on div "BRONCHOLTYE" at bounding box center [640, 294] width 260 height 34
type input "2392.5"
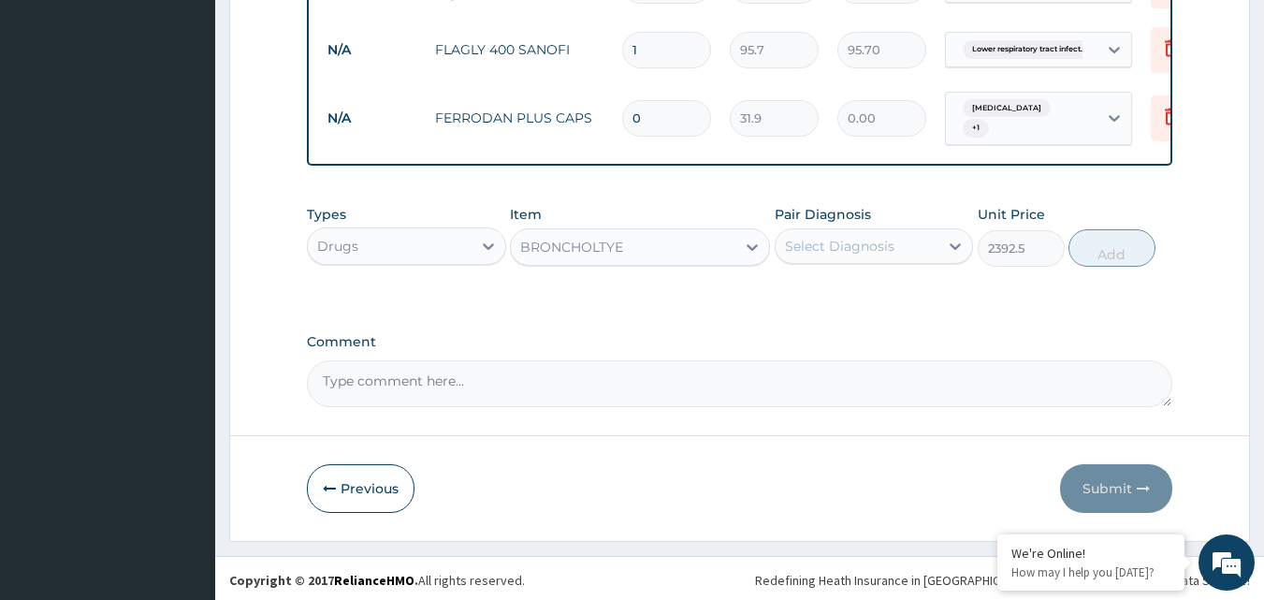
click at [848, 243] on div "Select Diagnosis" at bounding box center [839, 246] width 109 height 19
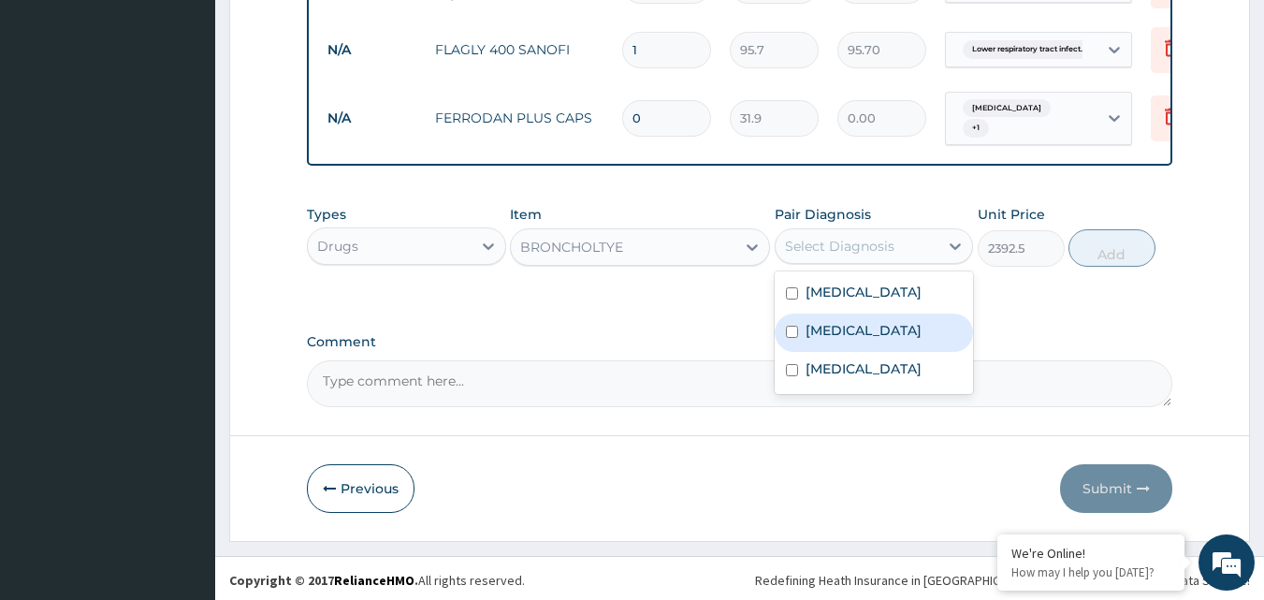
click at [843, 339] on label "Lower respiratory tract infection" at bounding box center [864, 330] width 116 height 19
checkbox input "true"
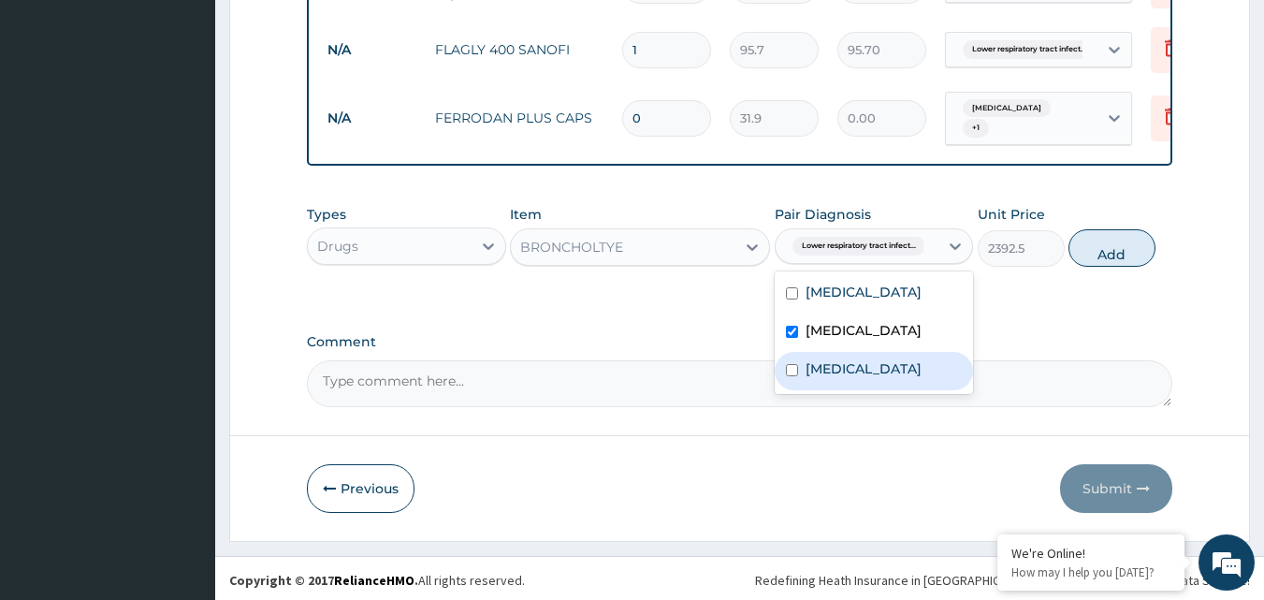
click at [843, 378] on label "Anemia" at bounding box center [864, 368] width 116 height 19
checkbox input "true"
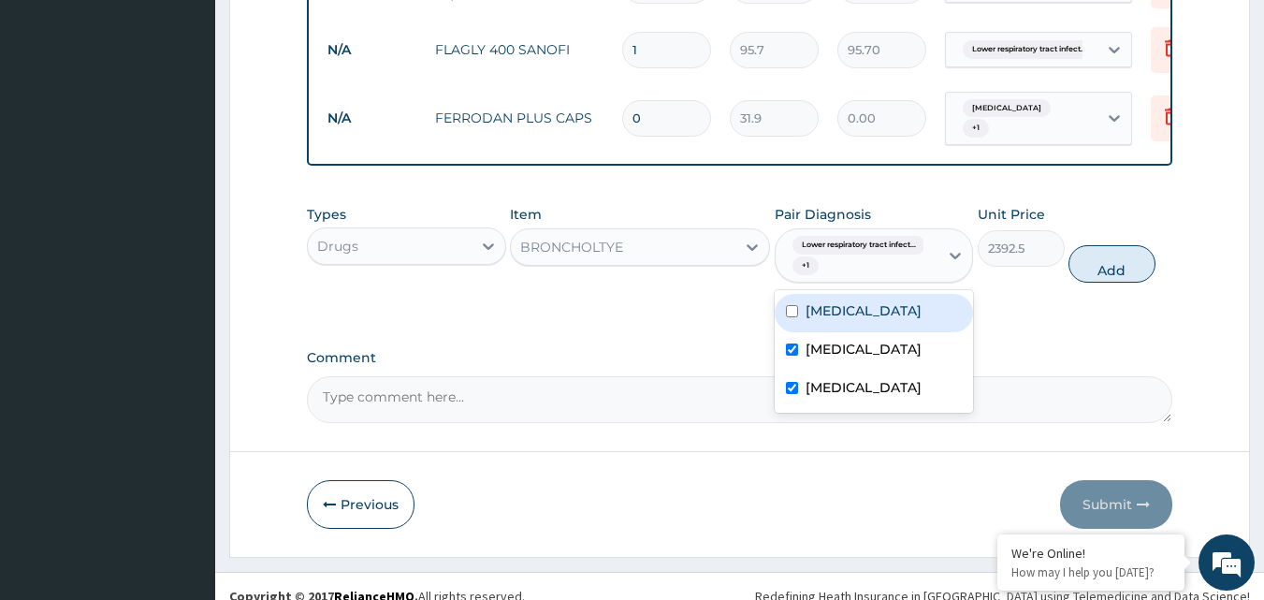
drag, startPoint x: 928, startPoint y: 301, endPoint x: 980, endPoint y: 288, distance: 53.1
click at [929, 301] on div "Malaria" at bounding box center [874, 313] width 199 height 38
click at [921, 297] on div "Malaria" at bounding box center [874, 313] width 199 height 38
checkbox input "false"
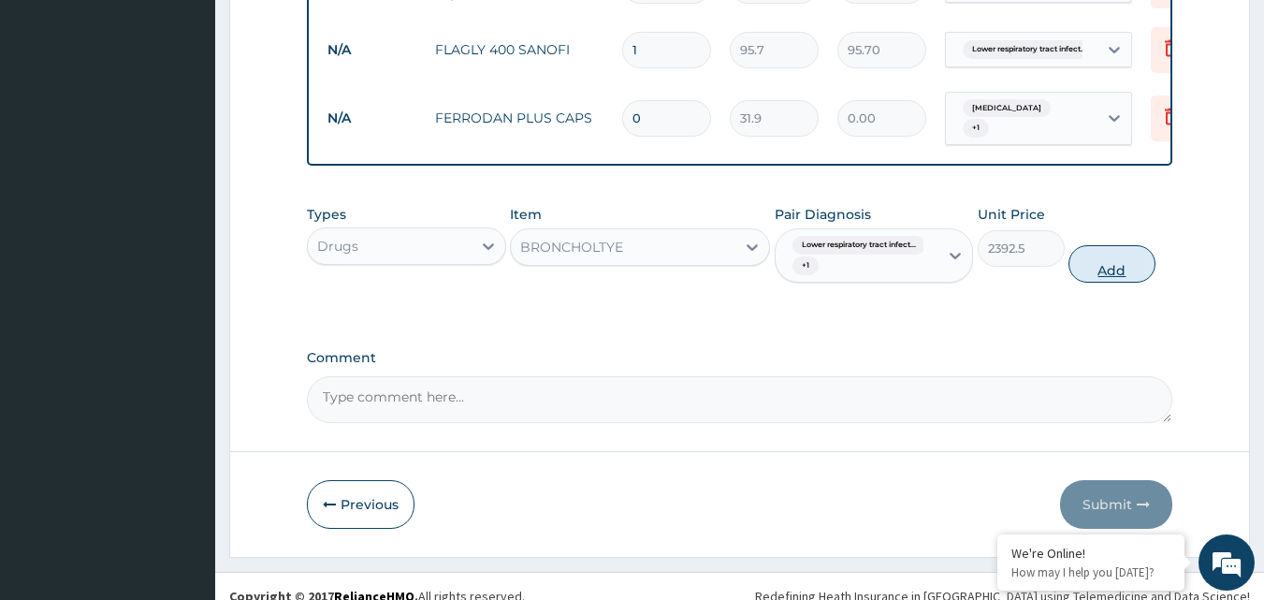
click at [1081, 262] on button "Add" at bounding box center [1112, 263] width 87 height 37
type input "0"
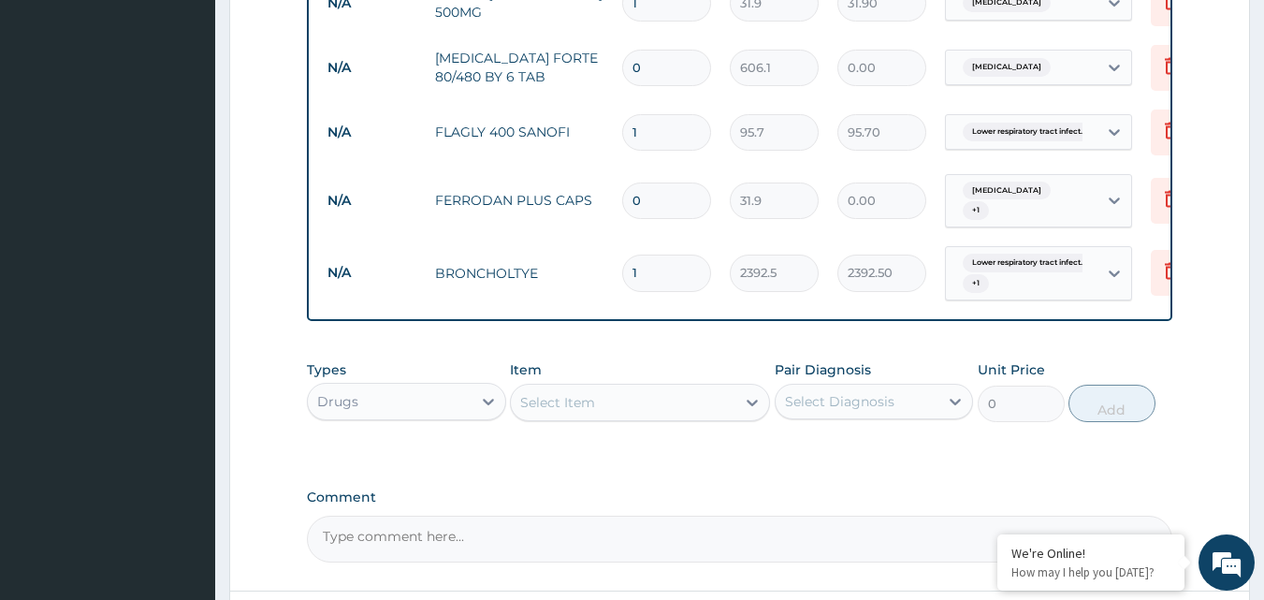
scroll to position [1091, 0]
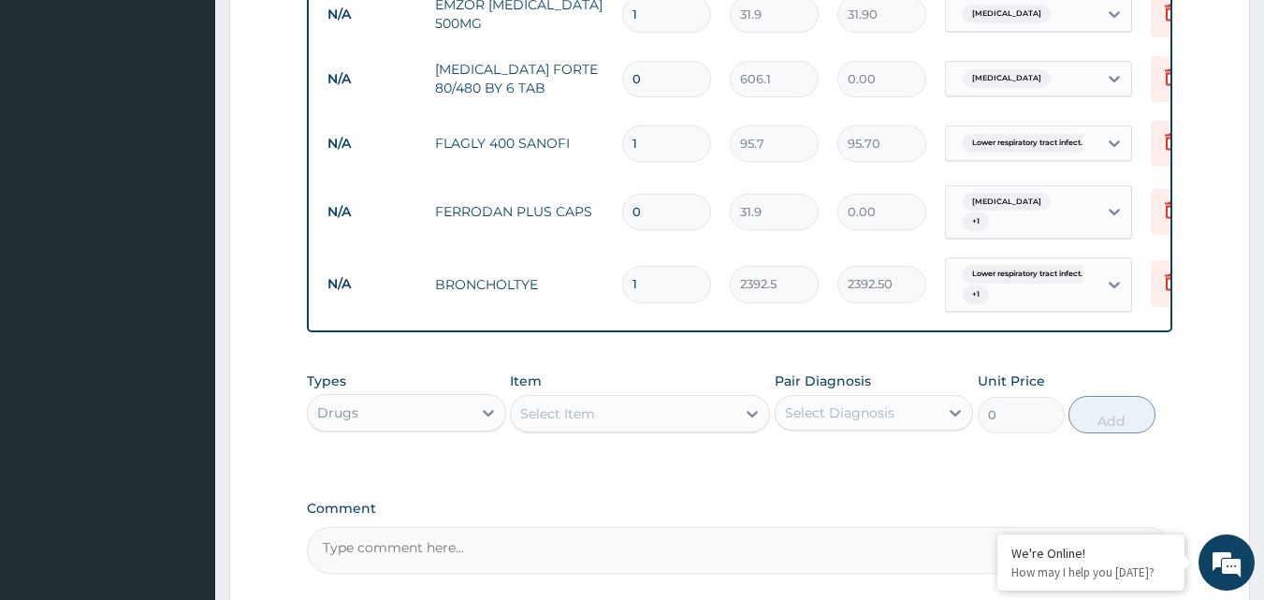
click at [650, 203] on input "0" at bounding box center [666, 212] width 89 height 36
type input "4"
type input "127.60"
type input "42"
type input "1339.80"
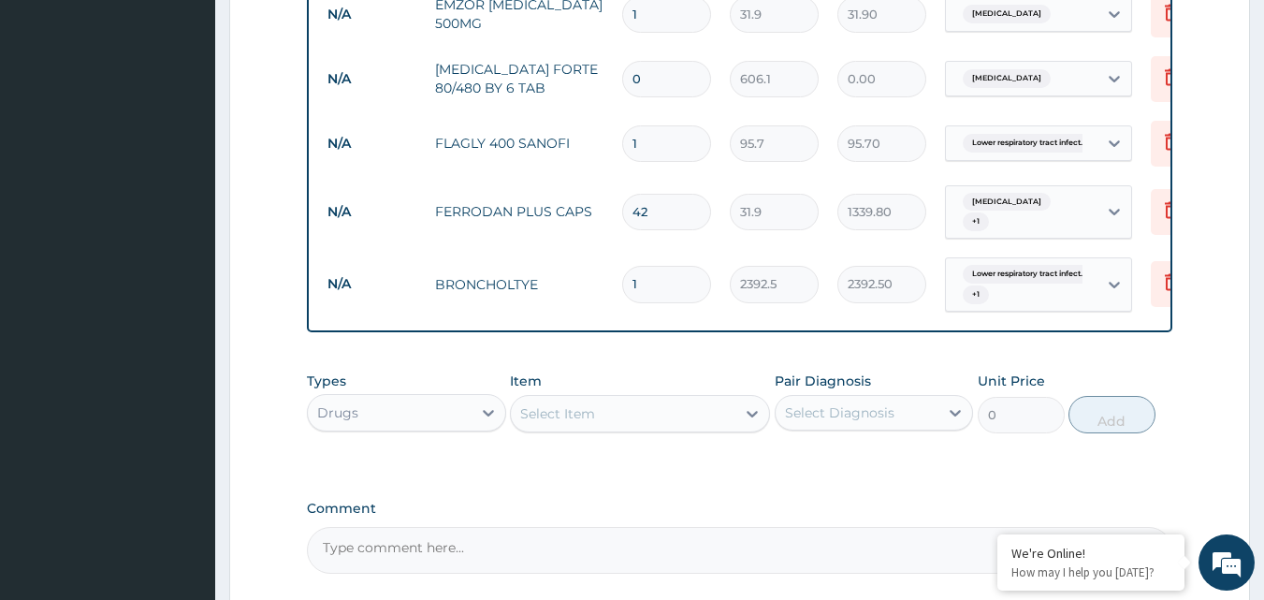
type input "42"
click at [650, 134] on input "1" at bounding box center [666, 143] width 89 height 36
type input "0.00"
type input "3"
type input "287.10"
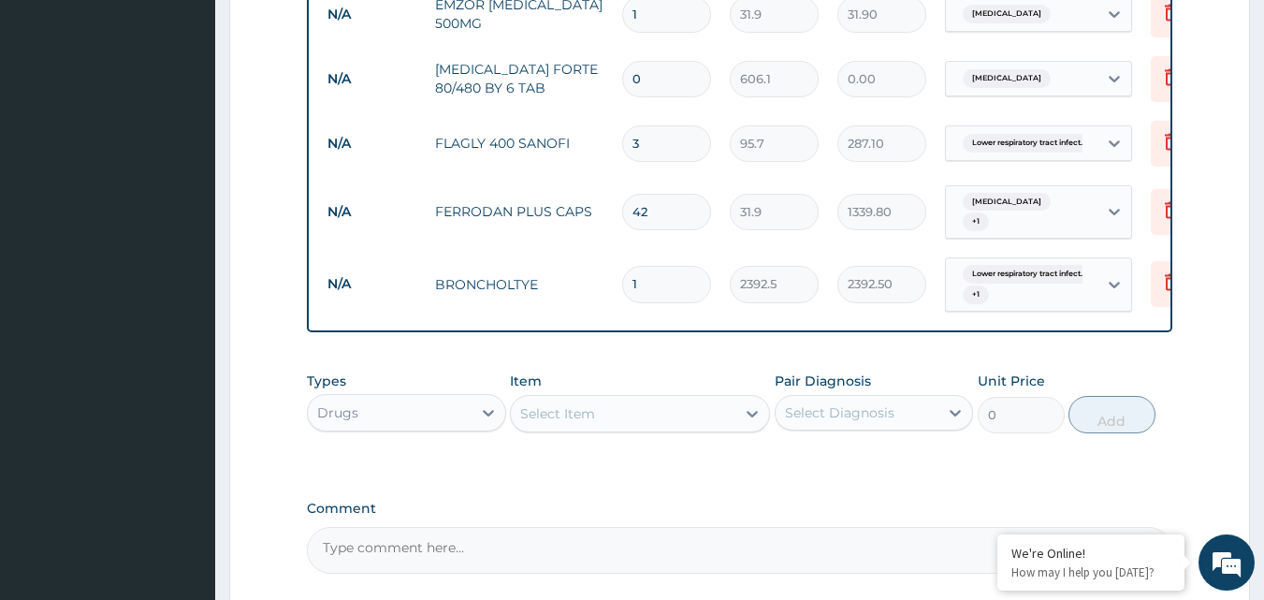
type input "30"
type input "2871.00"
type input "30"
click at [678, 71] on input "0" at bounding box center [666, 79] width 89 height 36
type input "6"
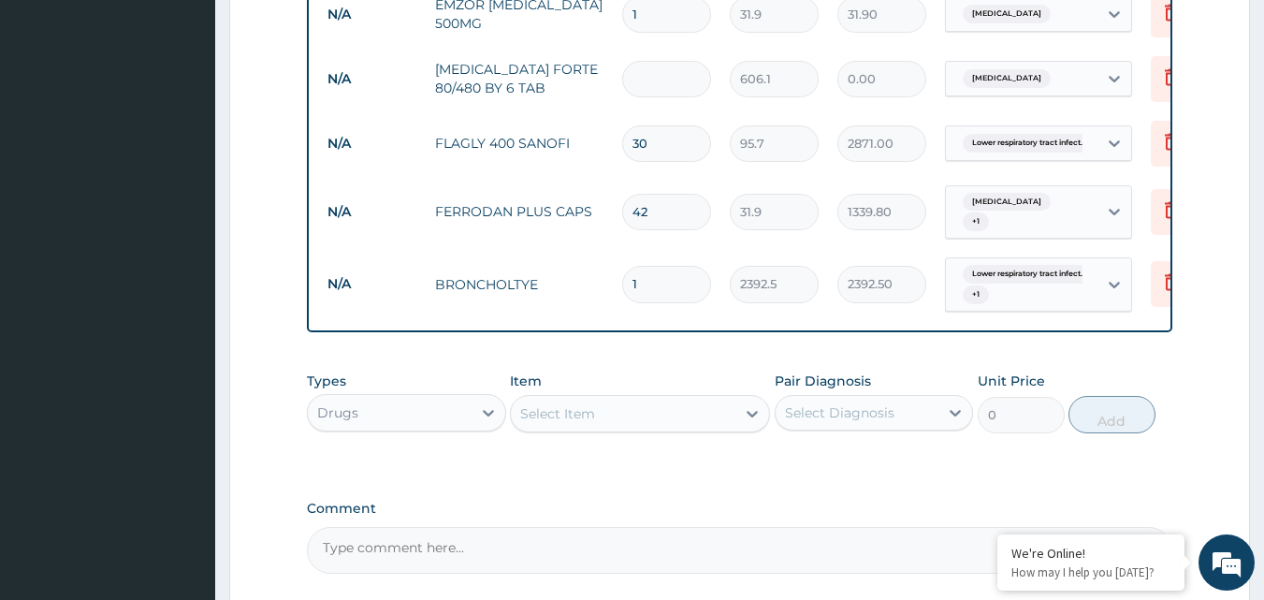
type input "3636.60"
type input "7"
type input "4242.70"
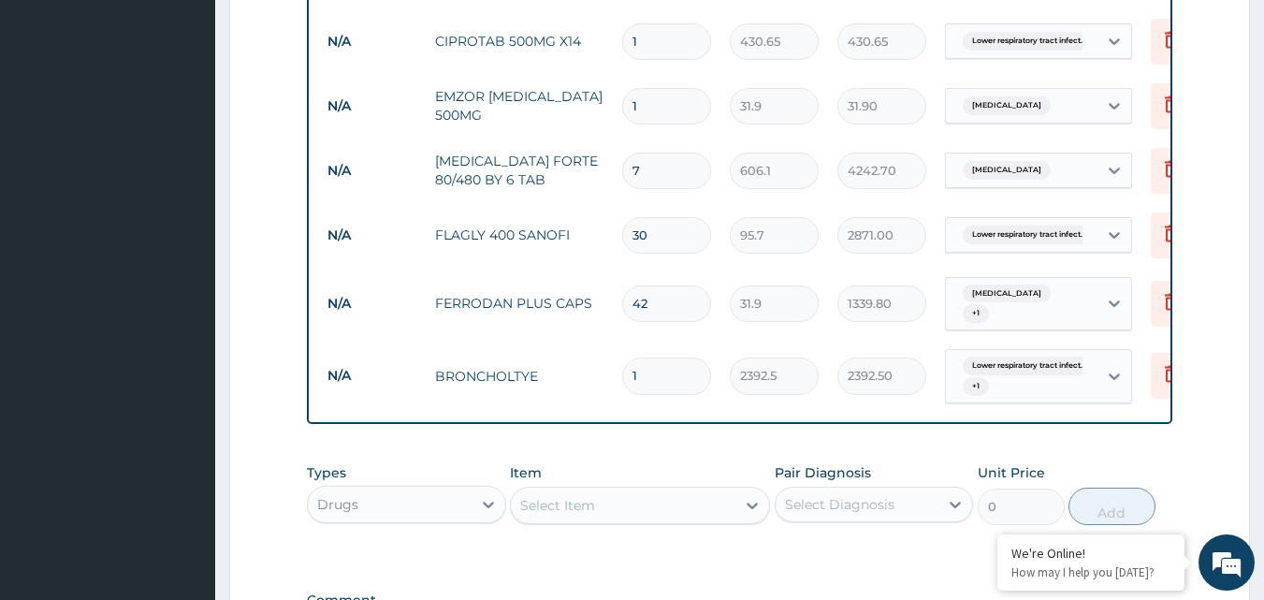
scroll to position [998, 0]
type input "6"
type input "3636.60"
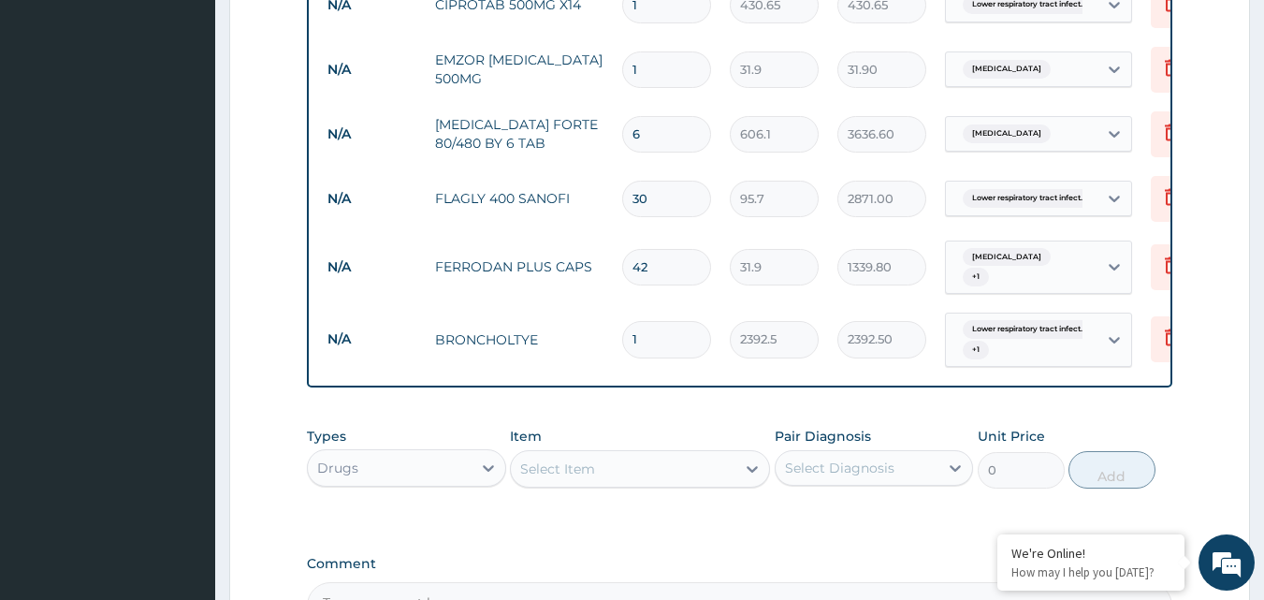
scroll to position [1091, 0]
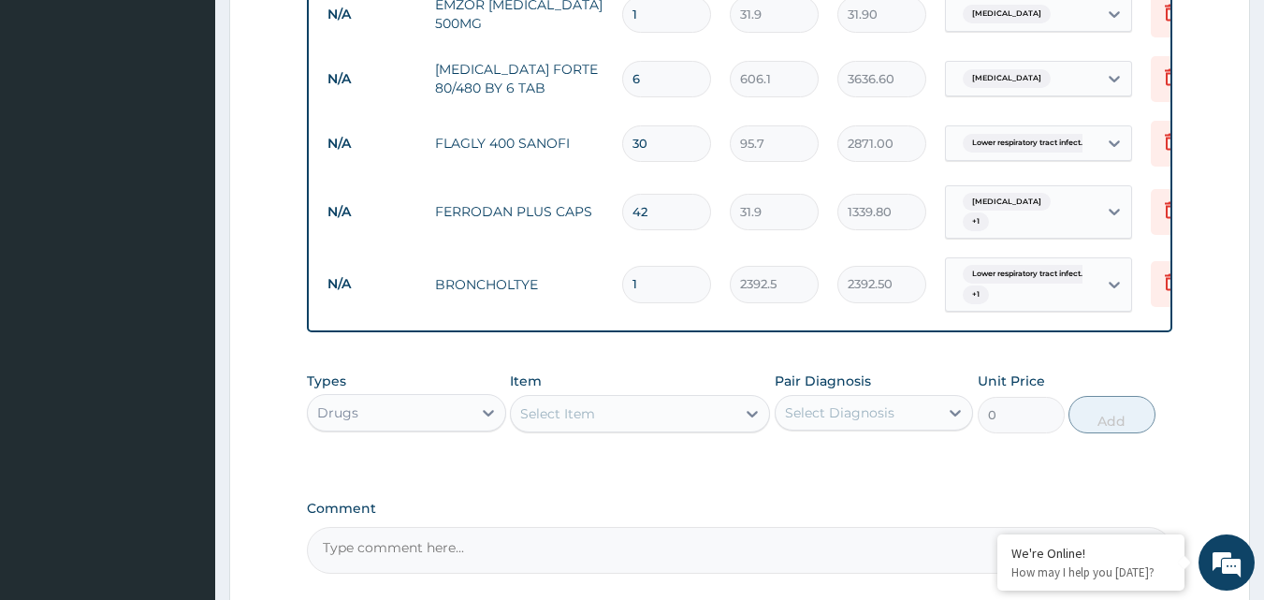
type input "6"
click at [649, 10] on input "1" at bounding box center [666, 14] width 89 height 36
type input "14"
type input "446.60"
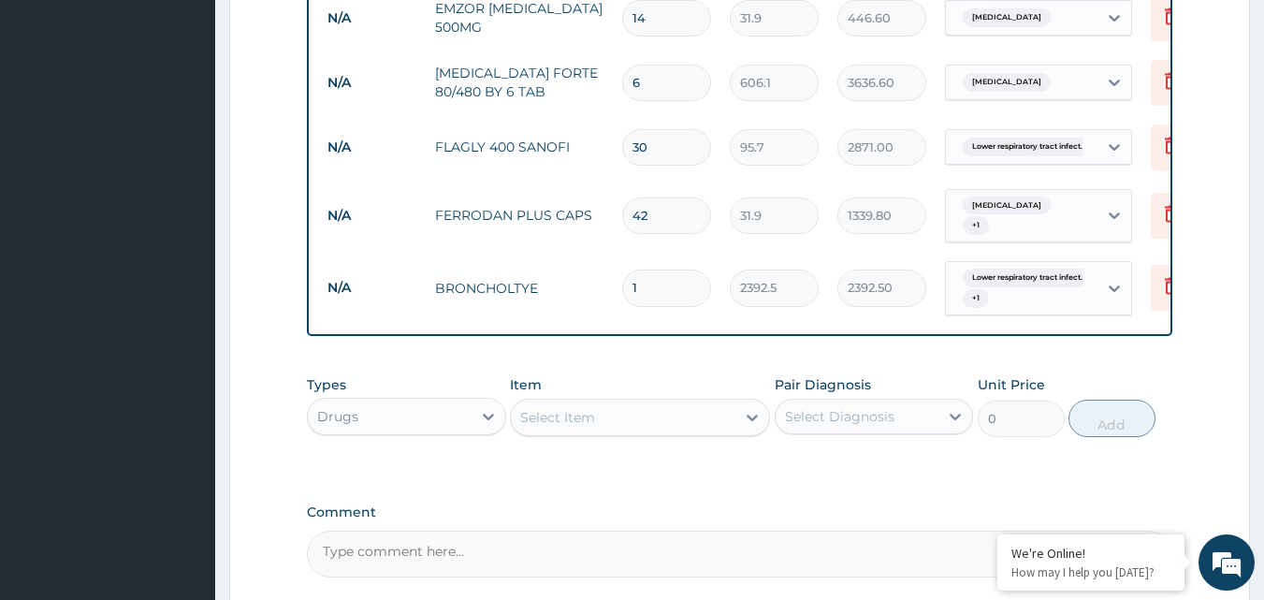
type input "14"
click at [659, 143] on input "30" at bounding box center [666, 147] width 89 height 36
type input "3"
type input "287.10"
type input "0.00"
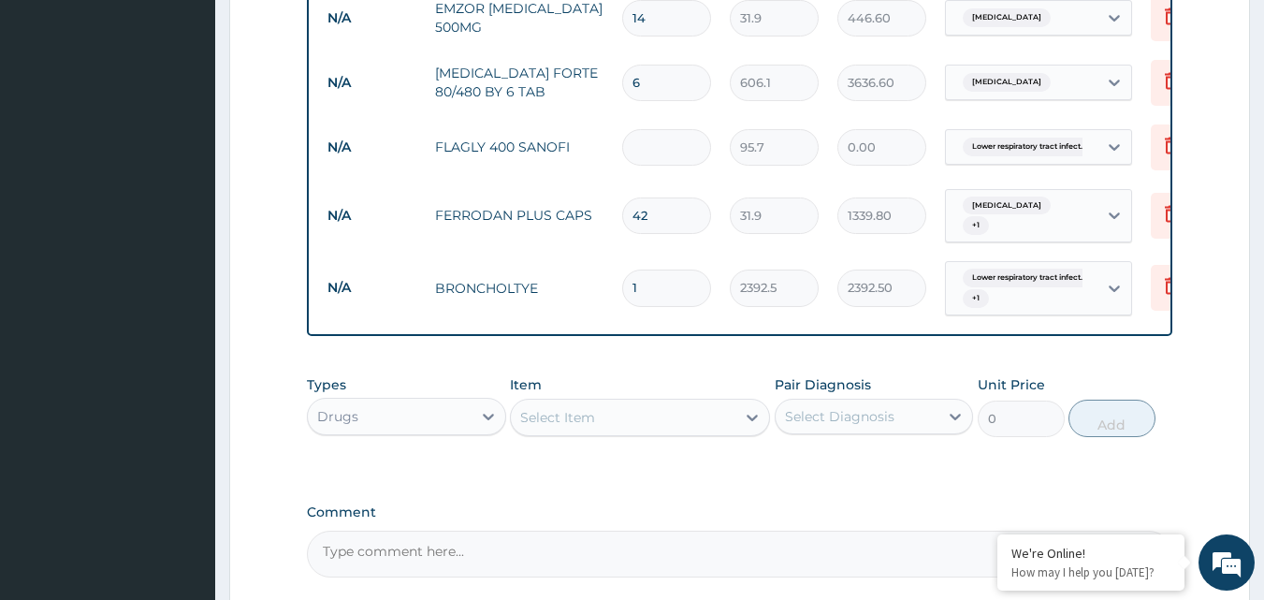
type input "2"
type input "191.40"
type input "21"
type input "2009.70"
type input "21"
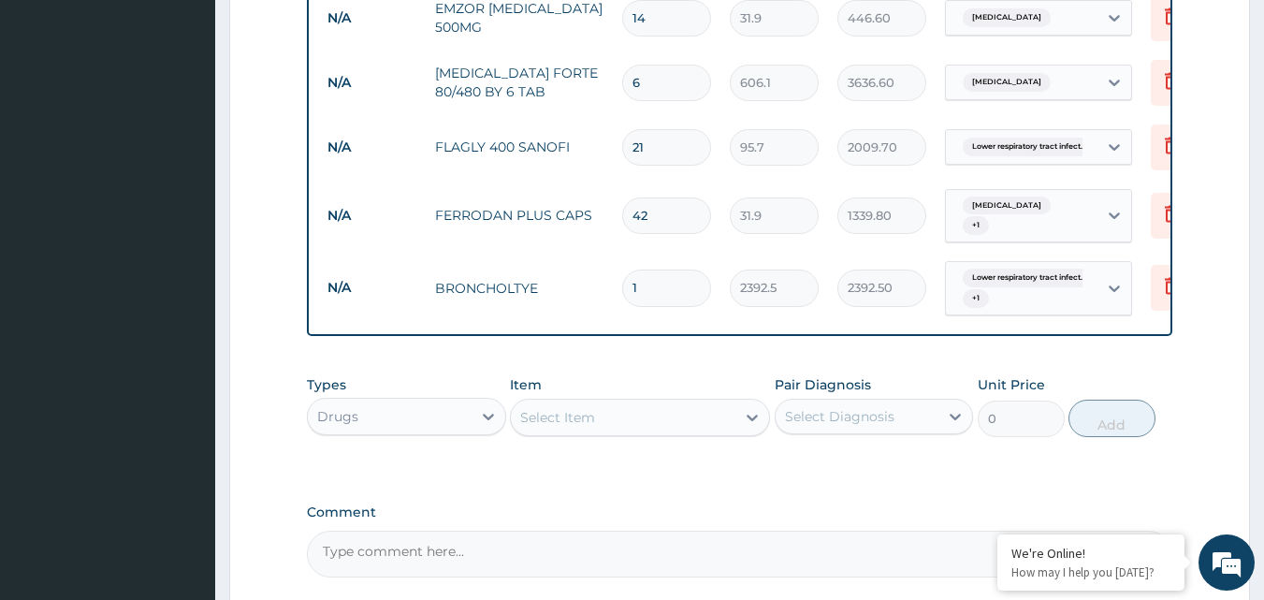
click at [631, 180] on tr "N/A FERRODAN PLUS CAPS 42 31.9 1339.80 Anemia + 1 Delete" at bounding box center [776, 216] width 917 height 73
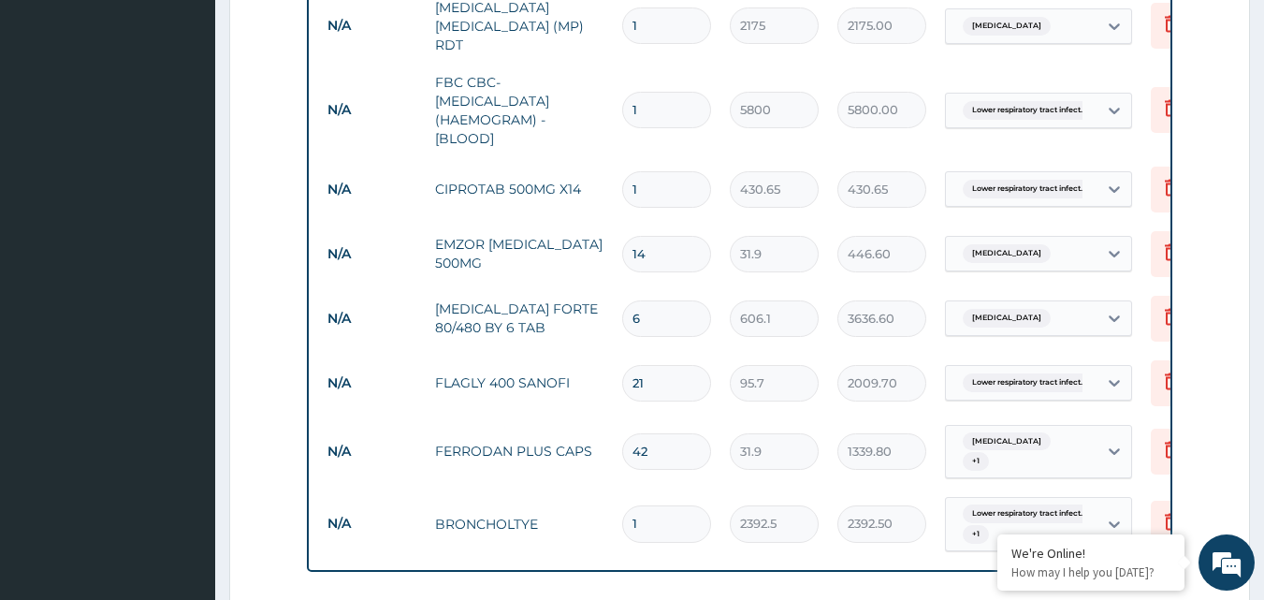
scroll to position [807, 0]
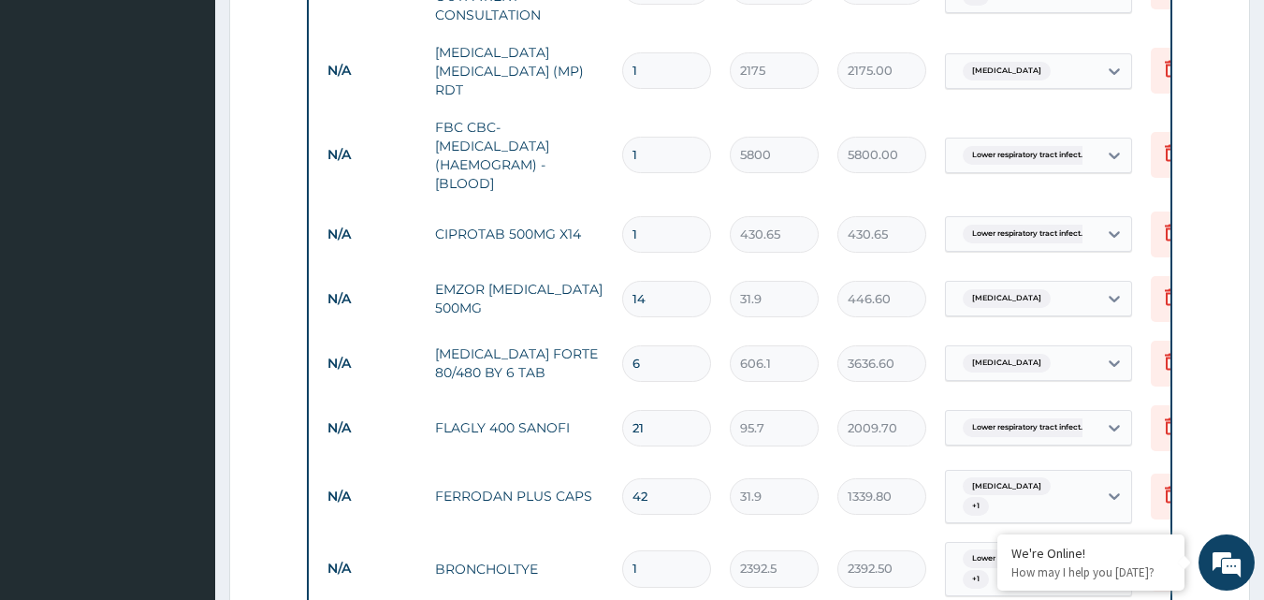
click at [674, 286] on input "14" at bounding box center [666, 299] width 89 height 36
type input "1"
type input "31.90"
type input "0.00"
type input "3"
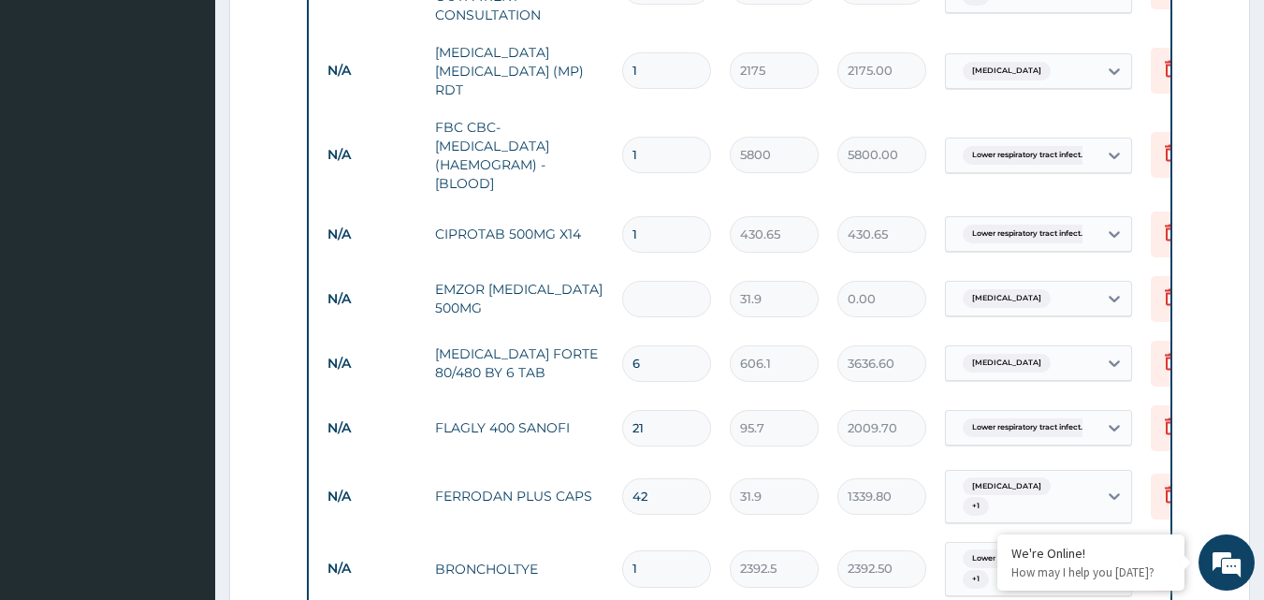
type input "95.70"
type input "30"
type input "957.00"
type input "30"
click at [651, 226] on input "1" at bounding box center [666, 234] width 89 height 36
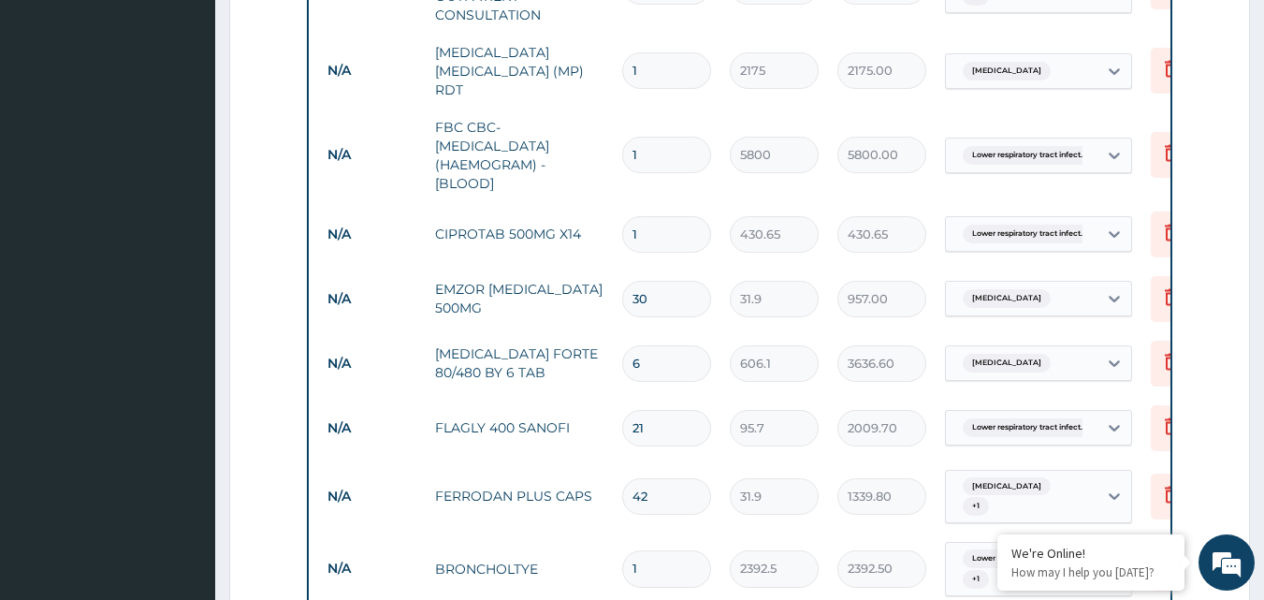
type input "14"
type input "6029.10"
type input "14"
click at [632, 267] on tr "N/A EMZOR PARACETAMOL 500MG 30 31.9 957.00 Malaria Delete" at bounding box center [776, 299] width 917 height 65
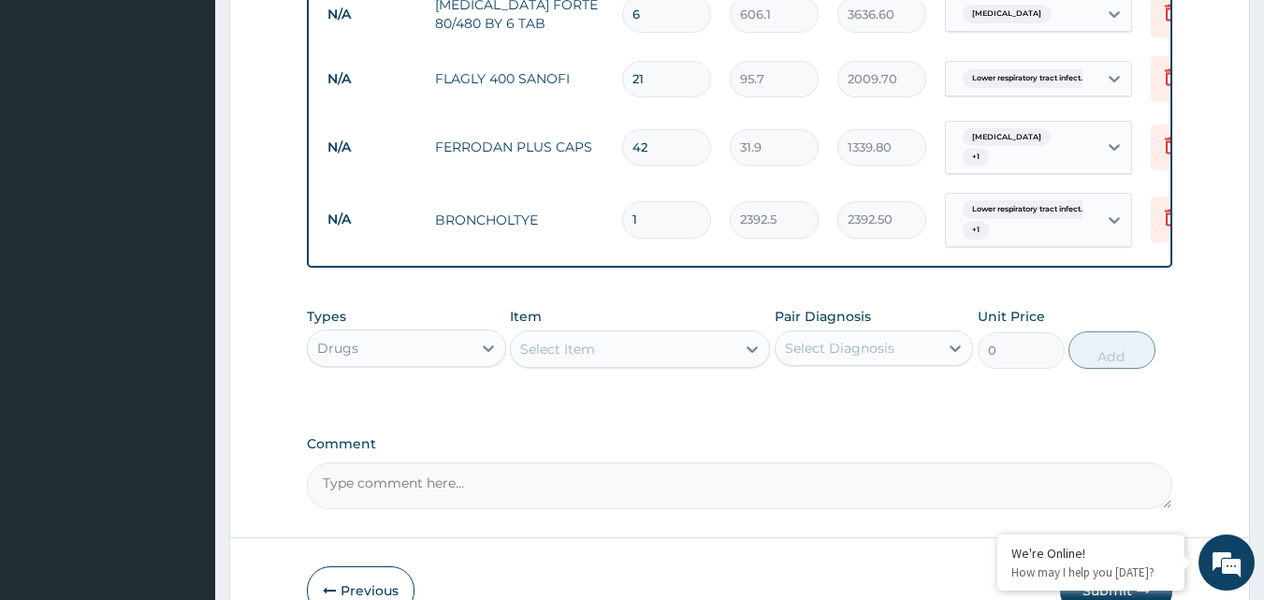
scroll to position [1257, 0]
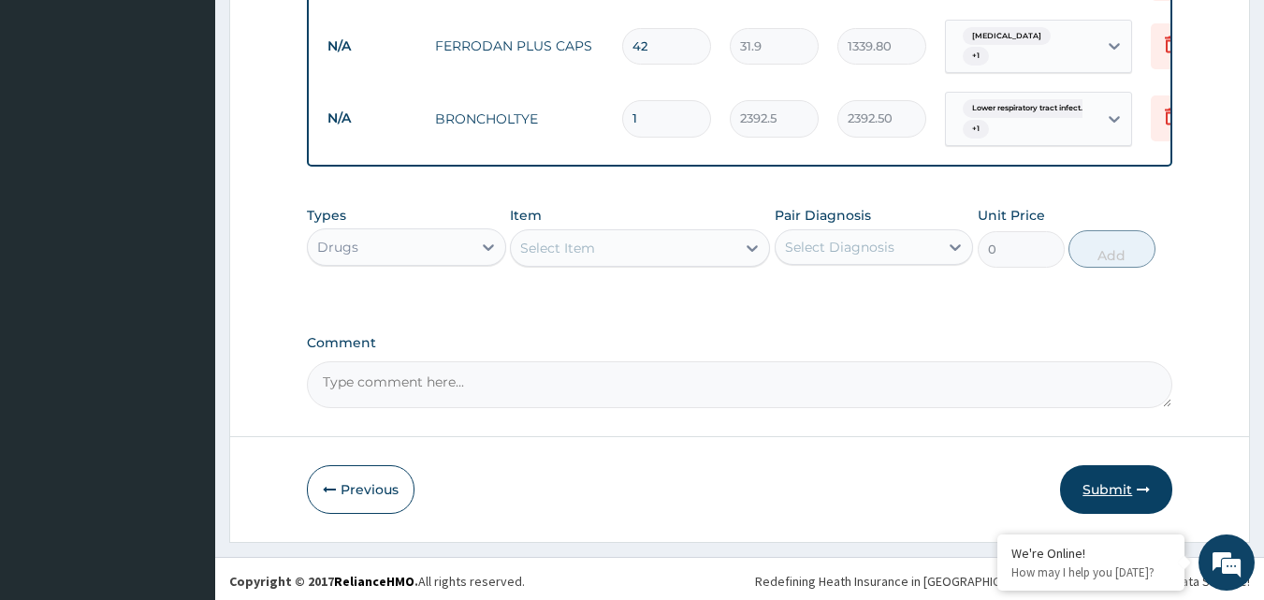
click at [1119, 474] on button "Submit" at bounding box center [1116, 489] width 112 height 49
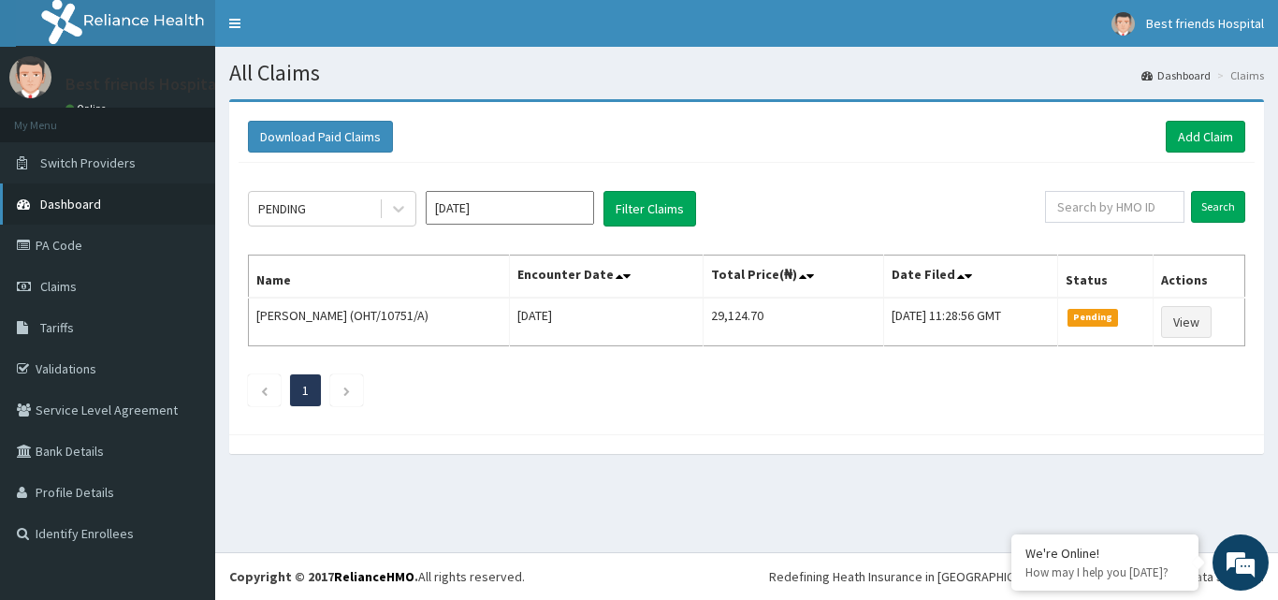
click at [120, 217] on link "Dashboard" at bounding box center [107, 203] width 215 height 41
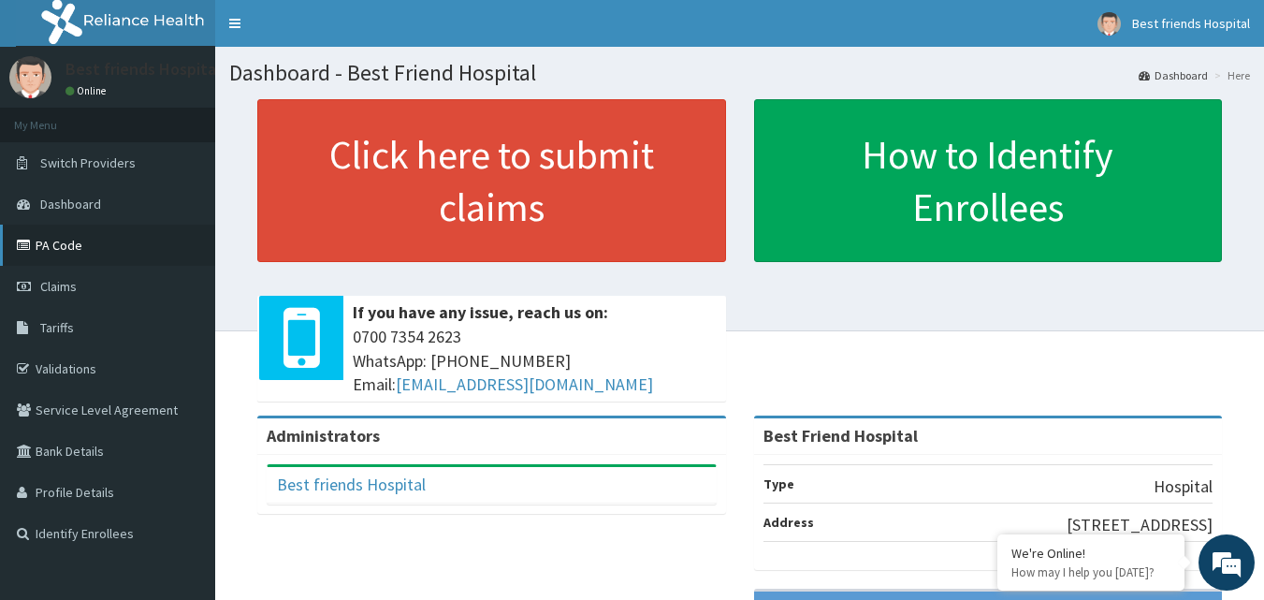
click at [92, 252] on link "PA Code" at bounding box center [107, 245] width 215 height 41
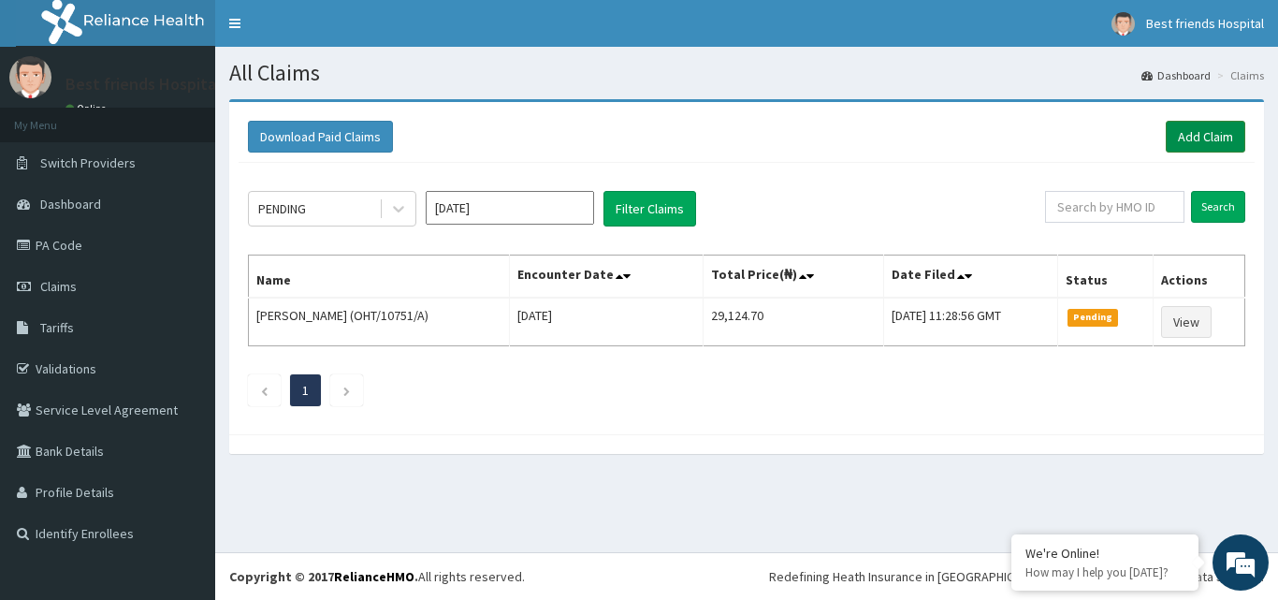
click at [1204, 127] on link "Add Claim" at bounding box center [1206, 137] width 80 height 32
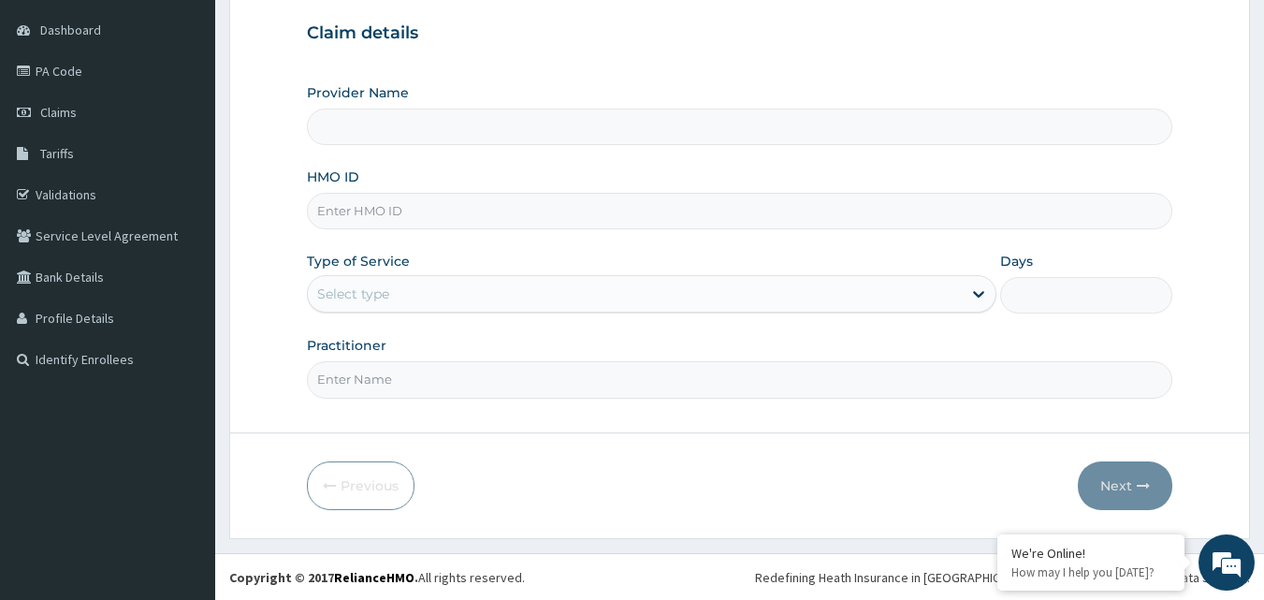
scroll to position [175, 0]
click at [384, 211] on input "HMO ID" at bounding box center [740, 210] width 867 height 36
type input "Best Friend Hospital"
paste input "TZA/10028/A"
type input "TZA/10028/A"
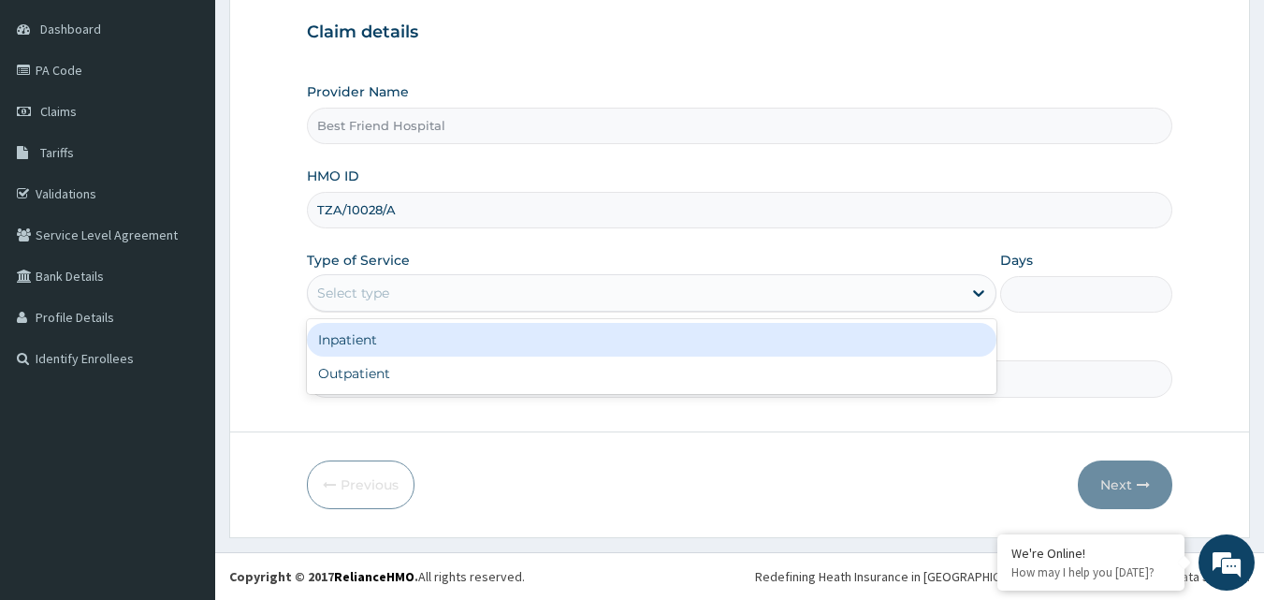
click at [416, 301] on div "Select type" at bounding box center [635, 293] width 654 height 30
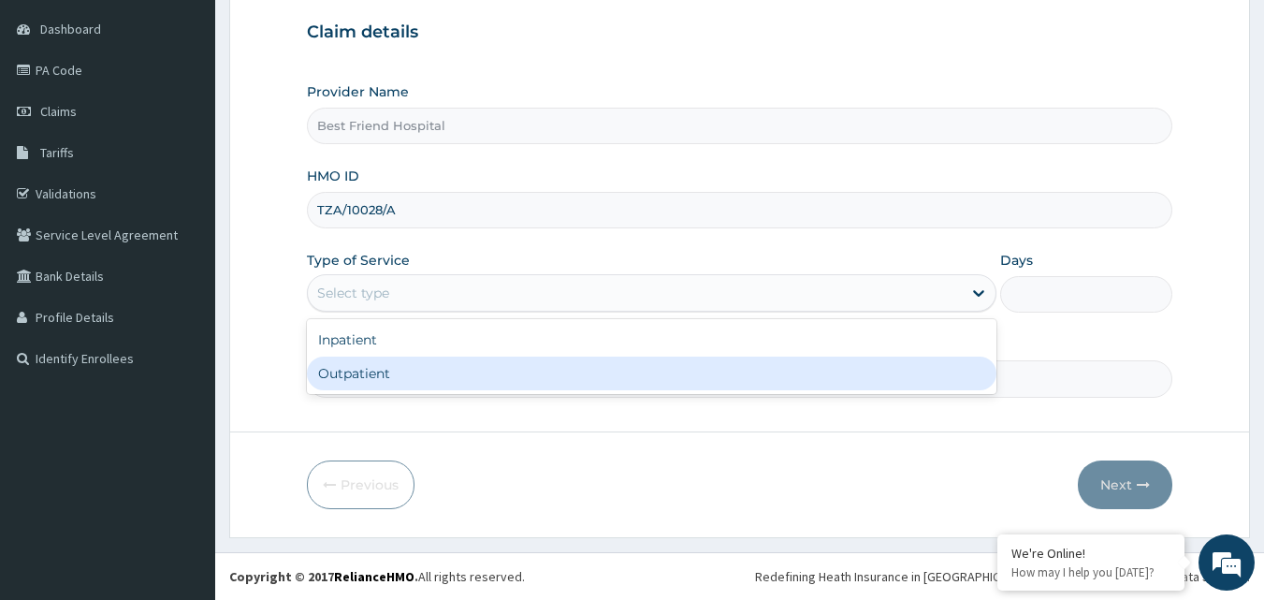
click at [407, 382] on div "Outpatient" at bounding box center [652, 374] width 690 height 34
type input "1"
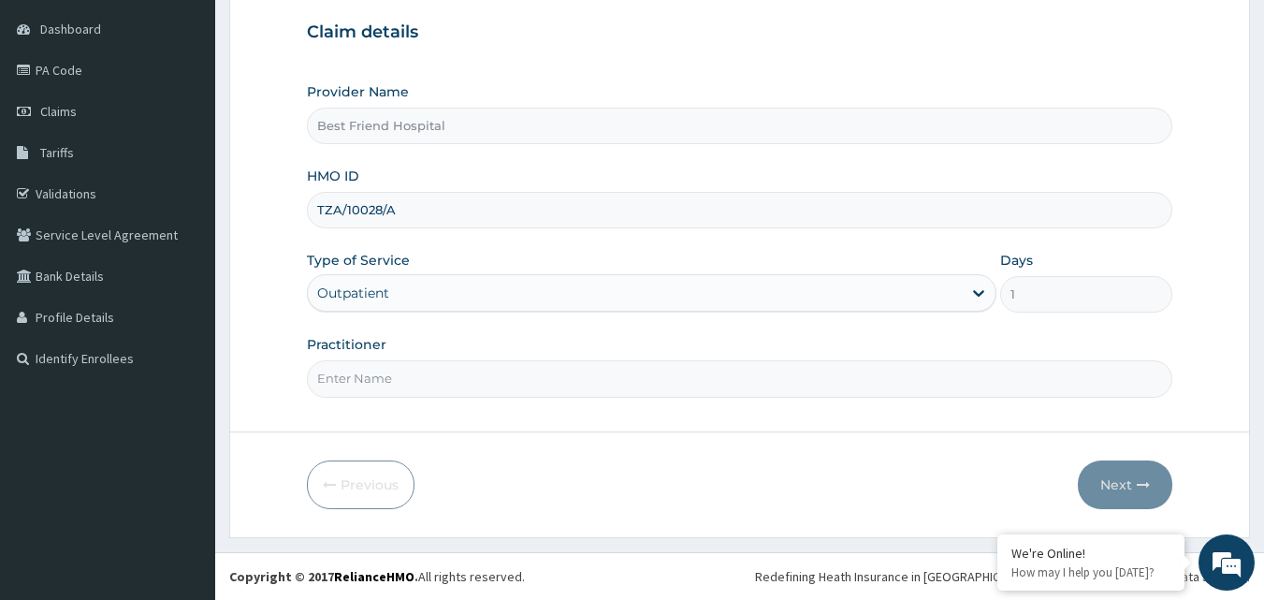
click at [405, 375] on input "Practitioner" at bounding box center [740, 378] width 867 height 36
click at [407, 379] on input "Practitioner" at bounding box center [740, 378] width 867 height 36
type input "[PERSON_NAME]"
click at [1130, 493] on button "Next" at bounding box center [1125, 484] width 95 height 49
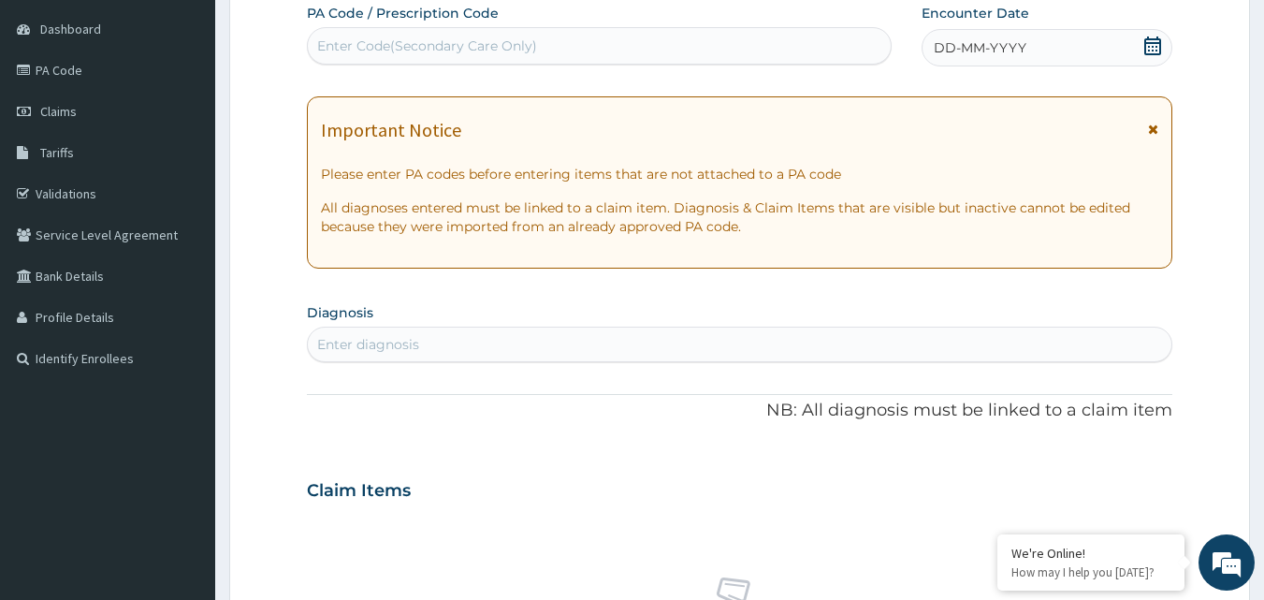
click at [951, 46] on span "DD-MM-YYYY" at bounding box center [980, 47] width 93 height 19
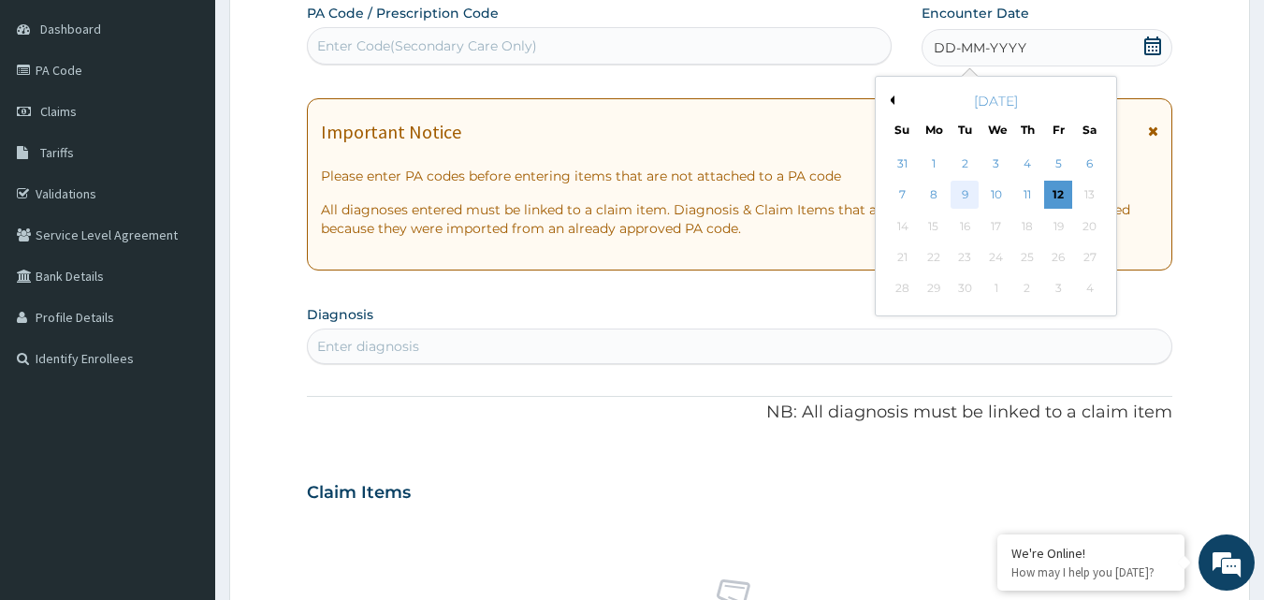
click at [964, 201] on div "9" at bounding box center [966, 196] width 28 height 28
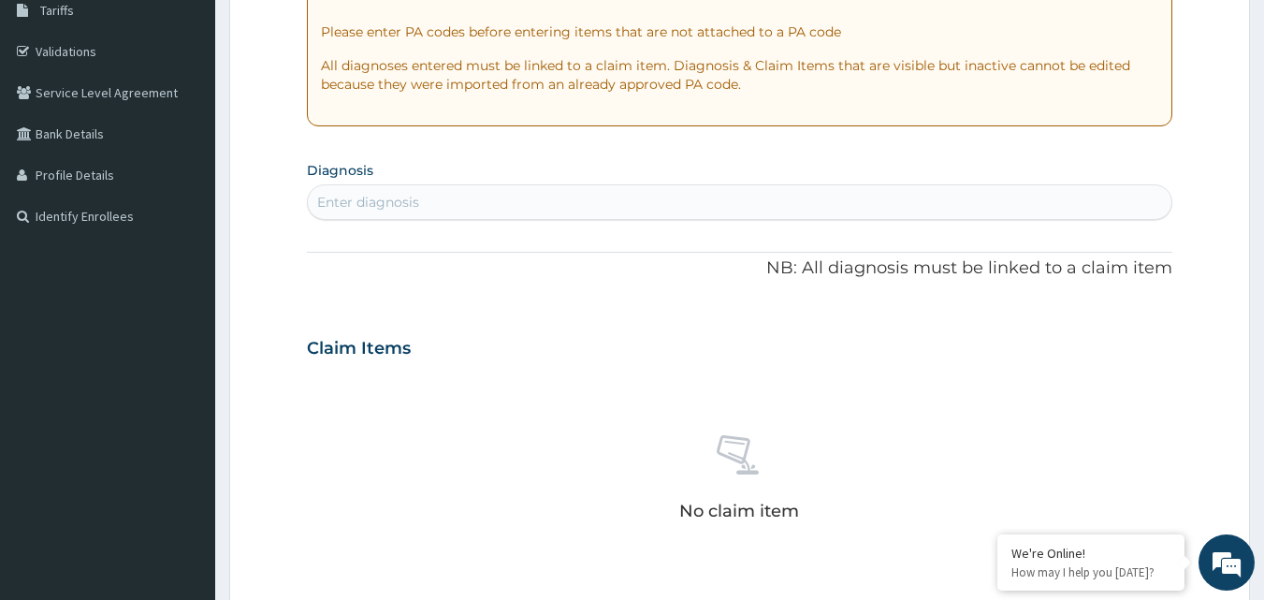
scroll to position [362, 0]
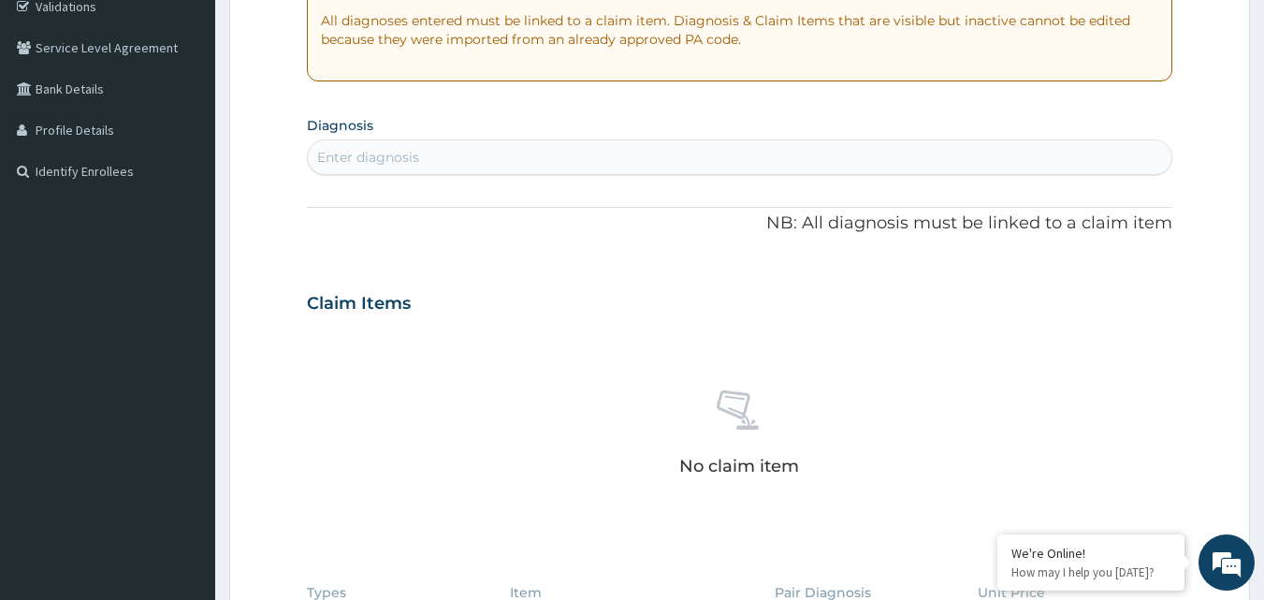
click at [670, 153] on div "Enter diagnosis" at bounding box center [740, 157] width 865 height 30
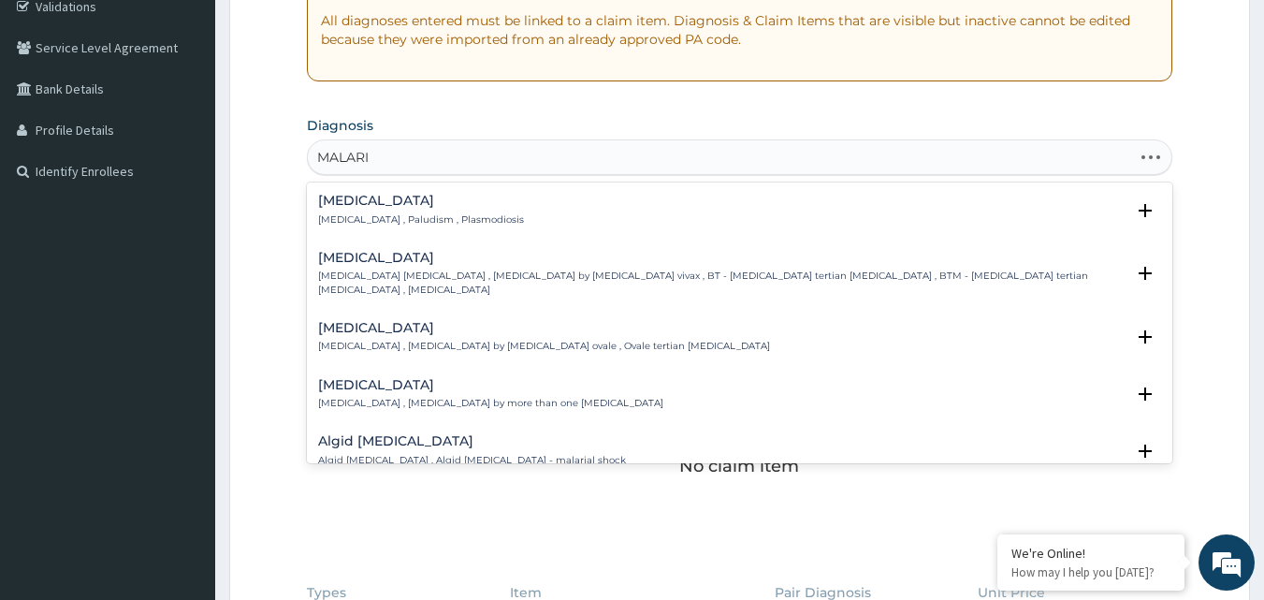
type input "MALARIA"
click at [507, 209] on div "Malaria Malaria , Paludism , Plasmodiosis" at bounding box center [740, 210] width 844 height 33
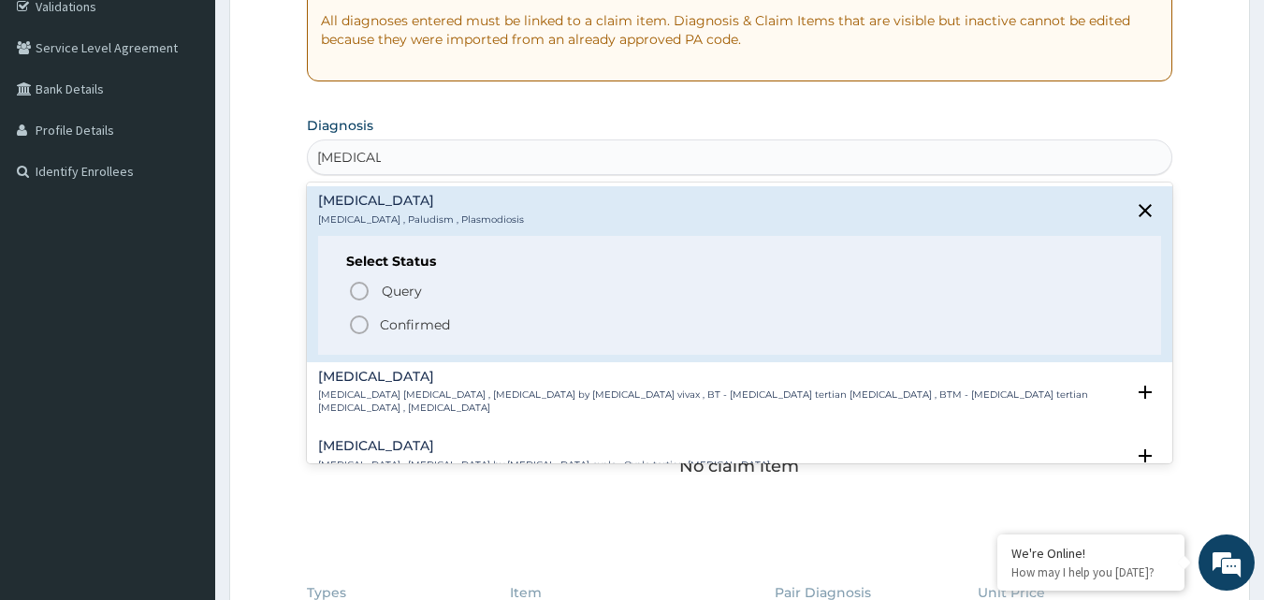
click at [363, 328] on icon "status option filled" at bounding box center [359, 325] width 22 height 22
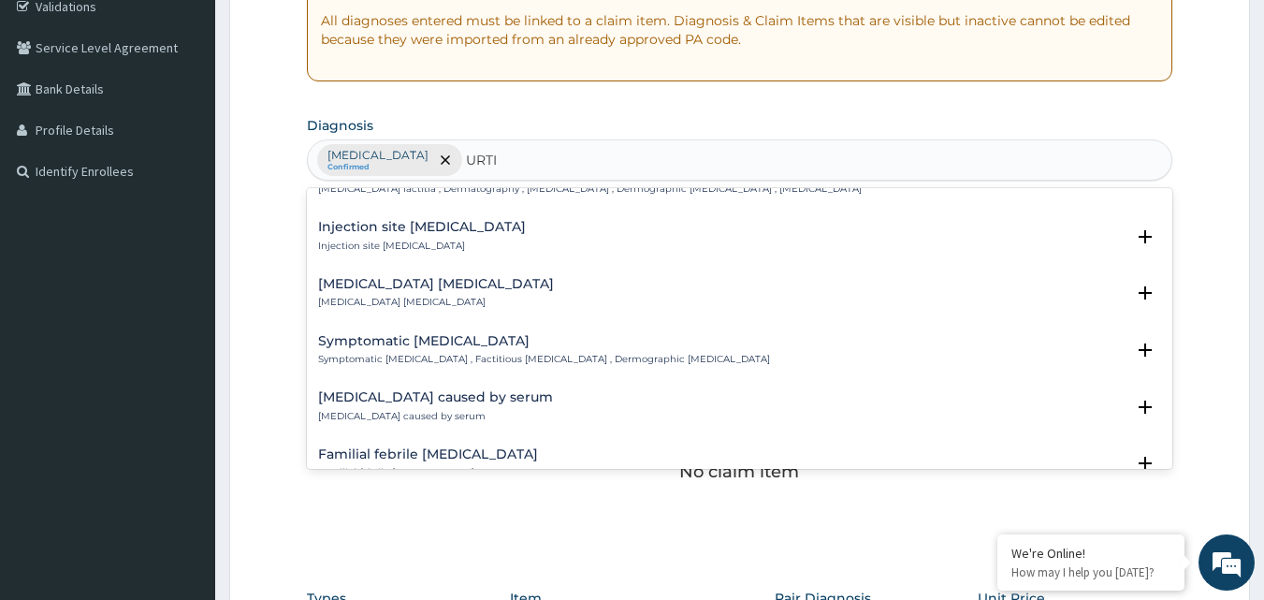
scroll to position [2579, 0]
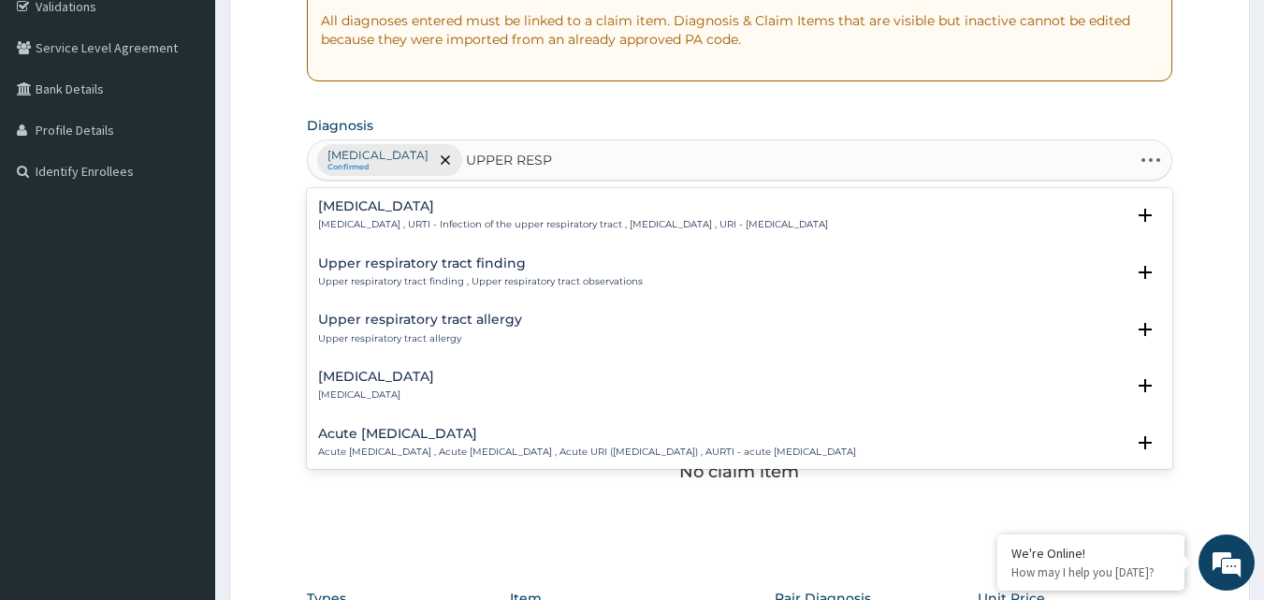
type input "UPPER RESPI"
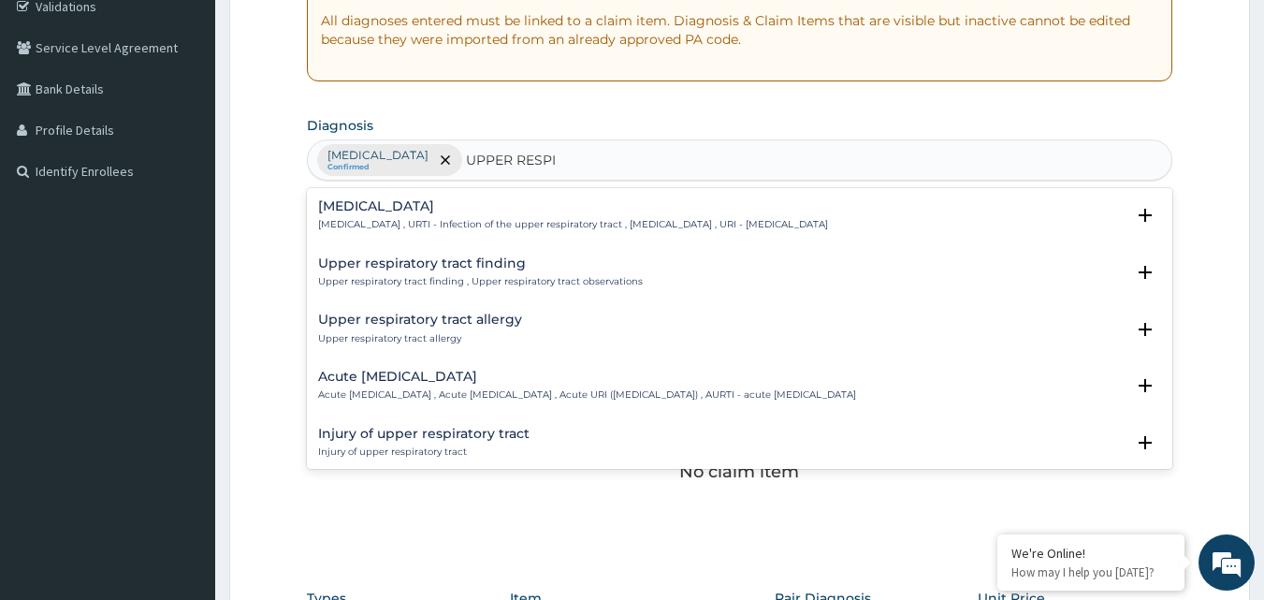
click at [558, 217] on div "Upper respiratory infection Upper respiratory infection , URTI - Infection of t…" at bounding box center [573, 215] width 510 height 33
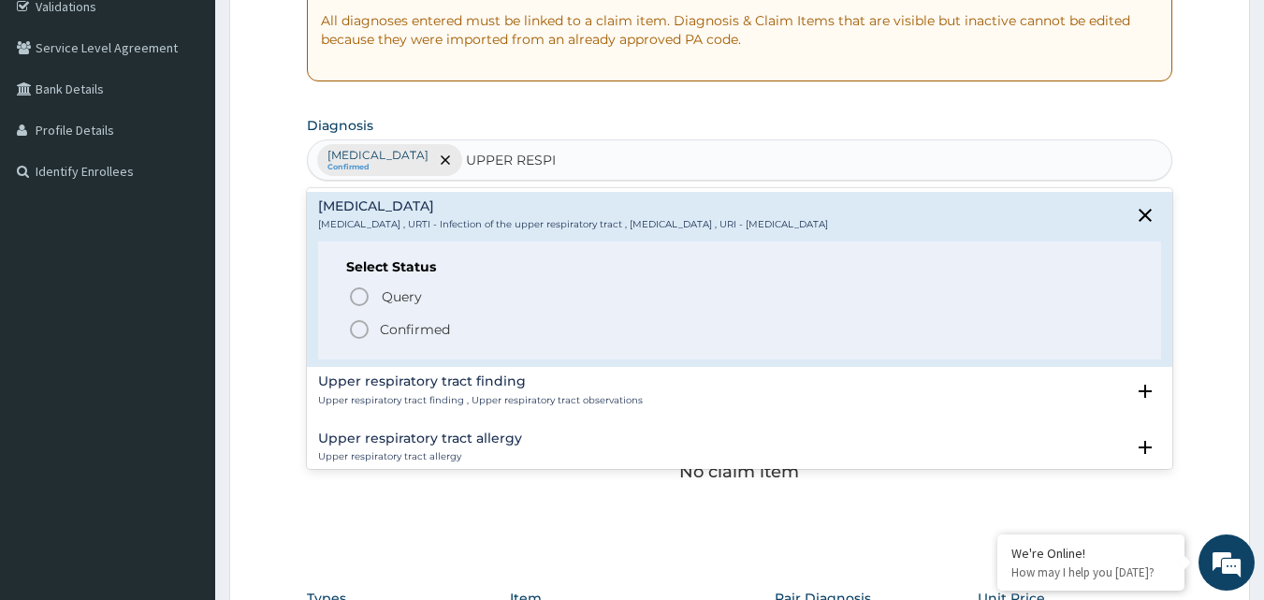
click at [362, 328] on icon "status option filled" at bounding box center [359, 329] width 22 height 22
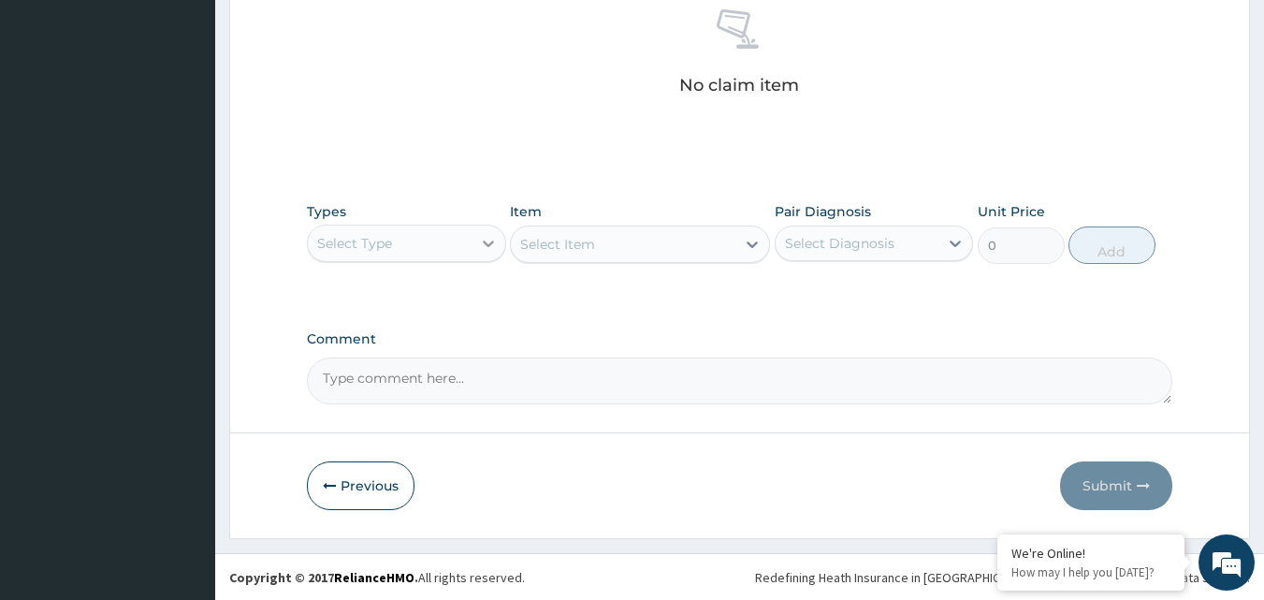
scroll to position [750, 0]
drag, startPoint x: 472, startPoint y: 237, endPoint x: 461, endPoint y: 261, distance: 26.4
click at [469, 240] on div "Select Type" at bounding box center [406, 242] width 199 height 37
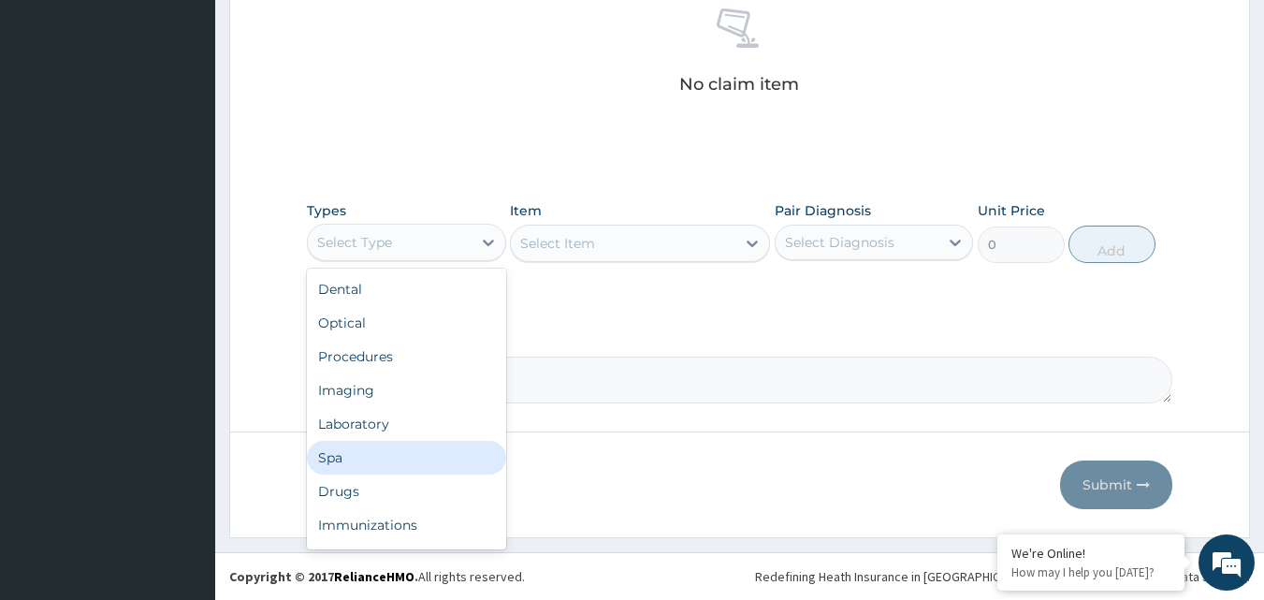
scroll to position [64, 0]
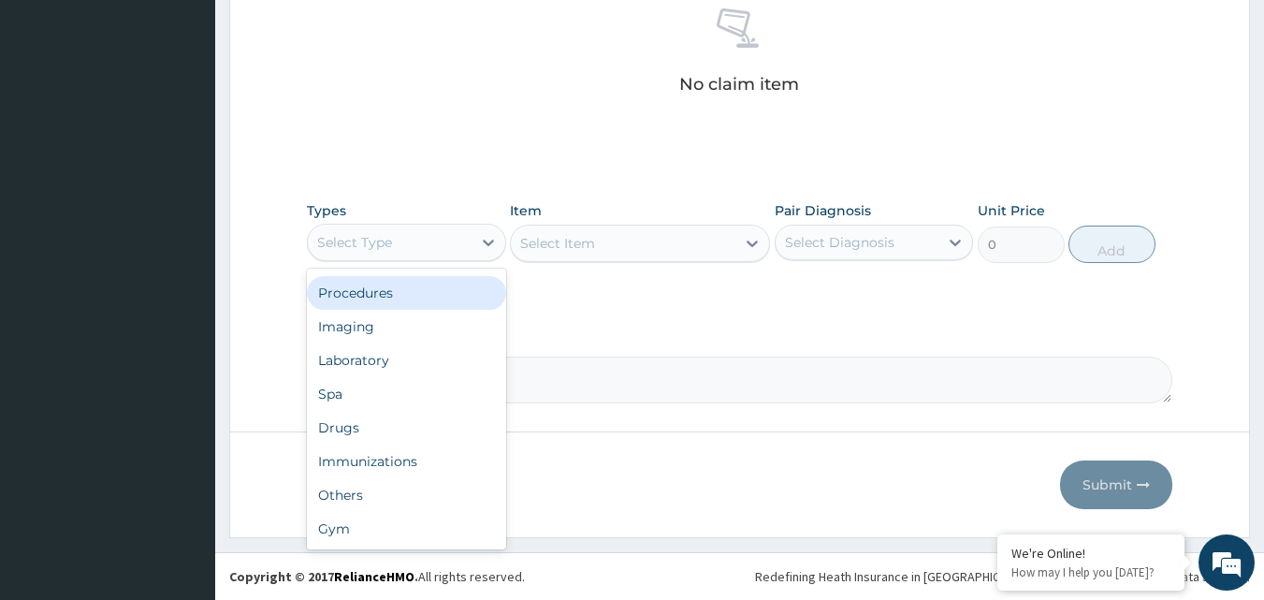
click at [392, 293] on div "Procedures" at bounding box center [406, 293] width 199 height 34
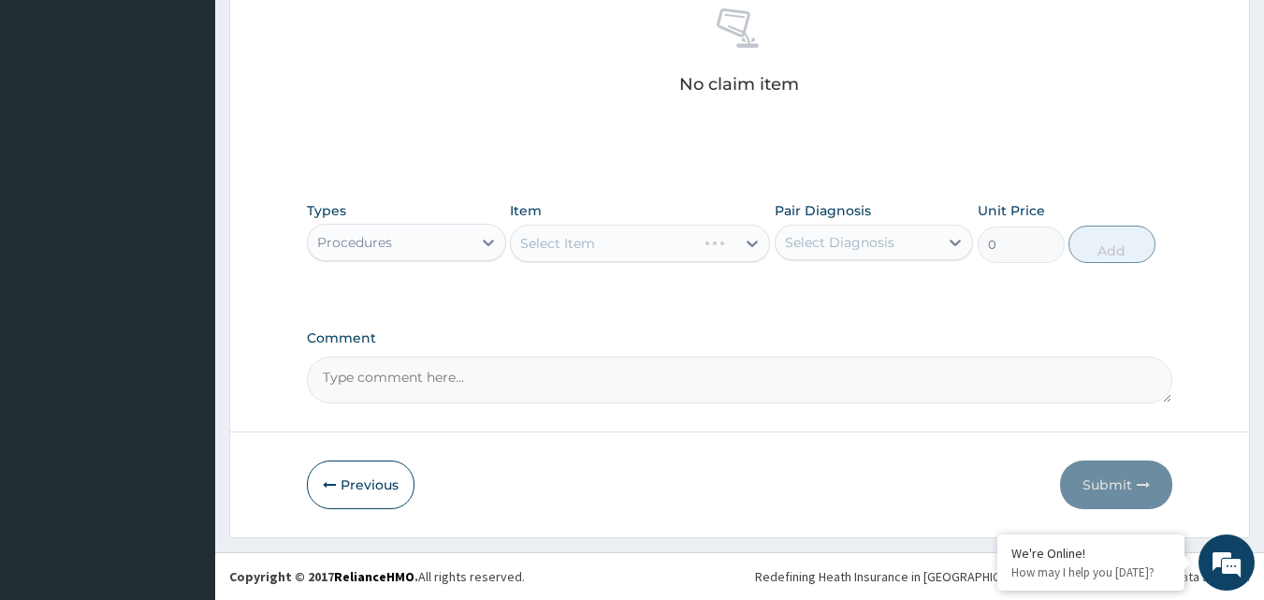
click at [832, 240] on div "Select Diagnosis" at bounding box center [839, 242] width 109 height 19
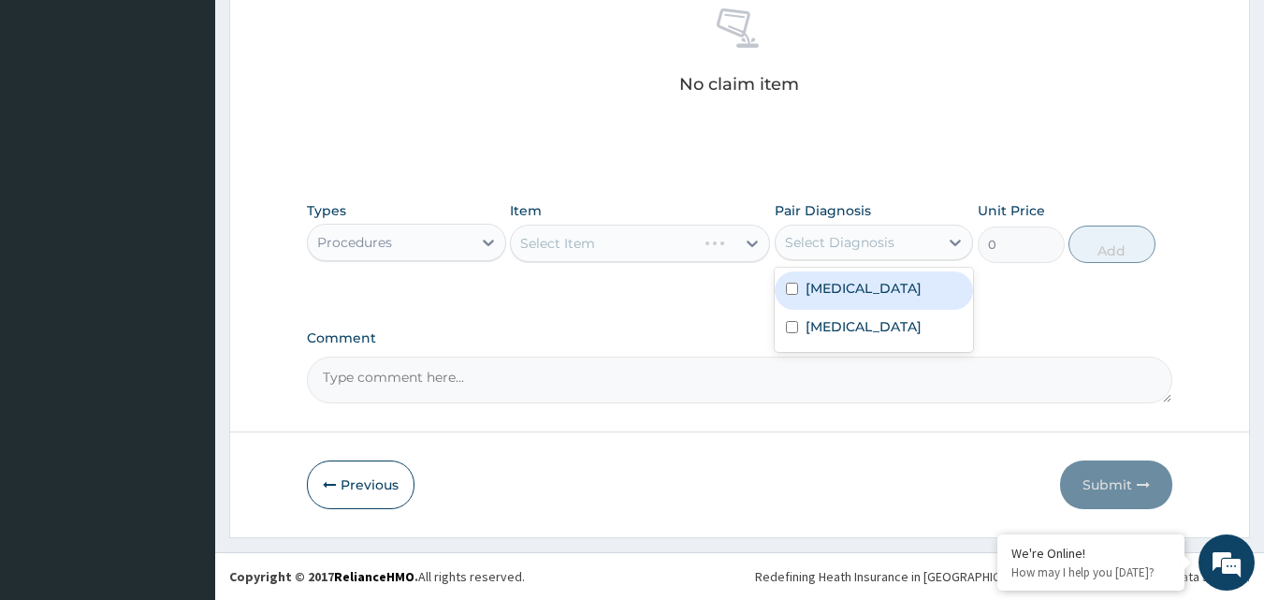
click at [835, 285] on label "Malaria" at bounding box center [864, 288] width 116 height 19
checkbox input "true"
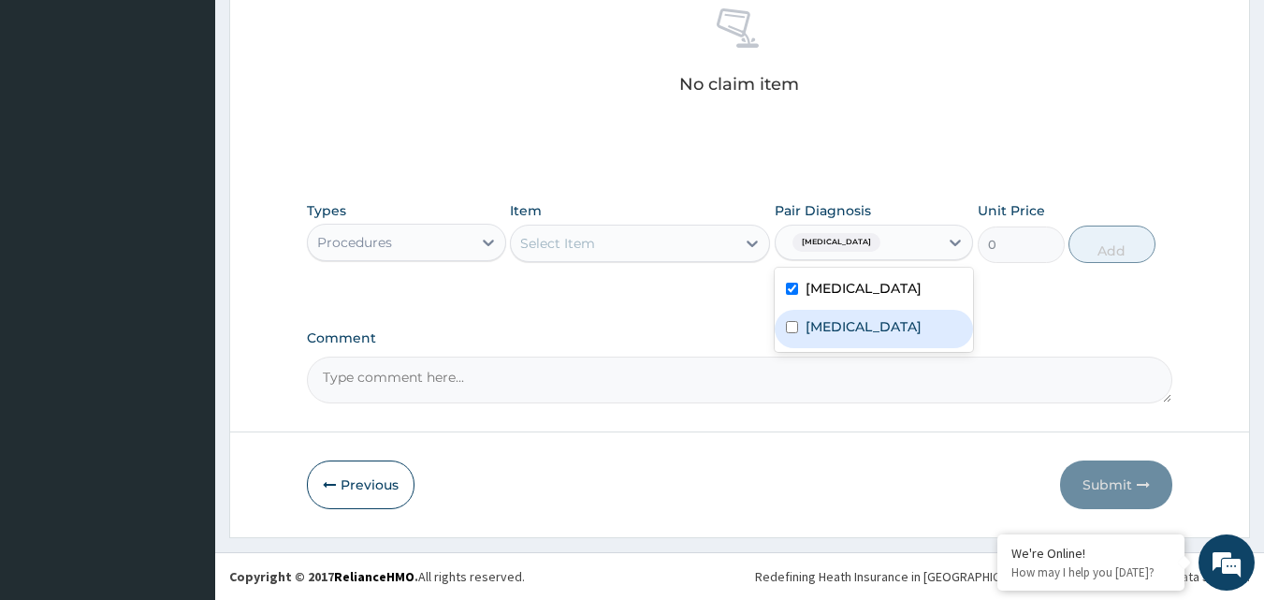
click at [860, 336] on label "Upper respiratory infection" at bounding box center [864, 326] width 116 height 19
checkbox input "true"
click at [731, 250] on div "Select Item" at bounding box center [623, 243] width 225 height 30
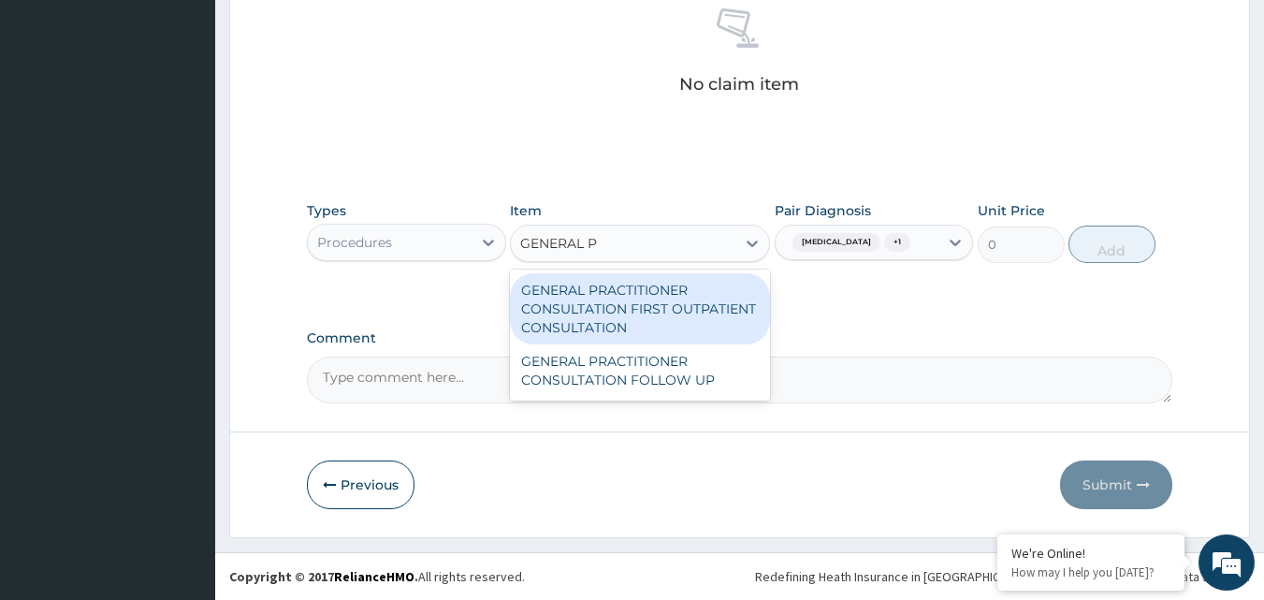
type input "GENERAL PR"
click at [730, 299] on div "GENERAL PRACTITIONER CONSULTATION FIRST OUTPATIENT CONSULTATION" at bounding box center [640, 308] width 260 height 71
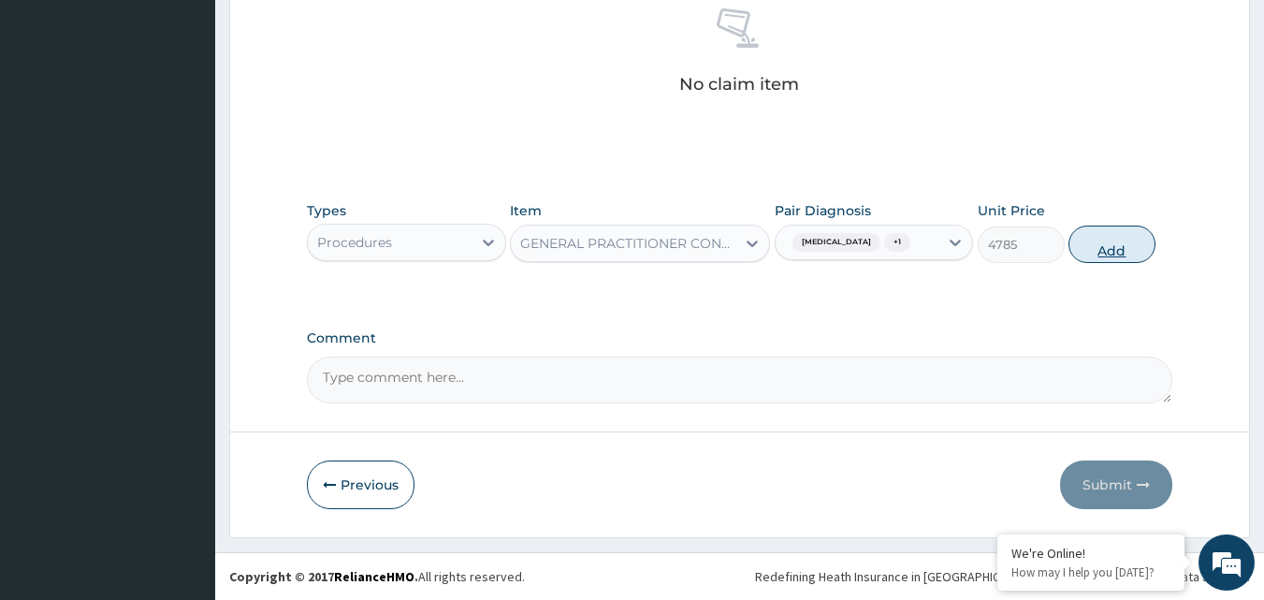
click at [1094, 255] on button "Add" at bounding box center [1112, 244] width 87 height 37
type input "0"
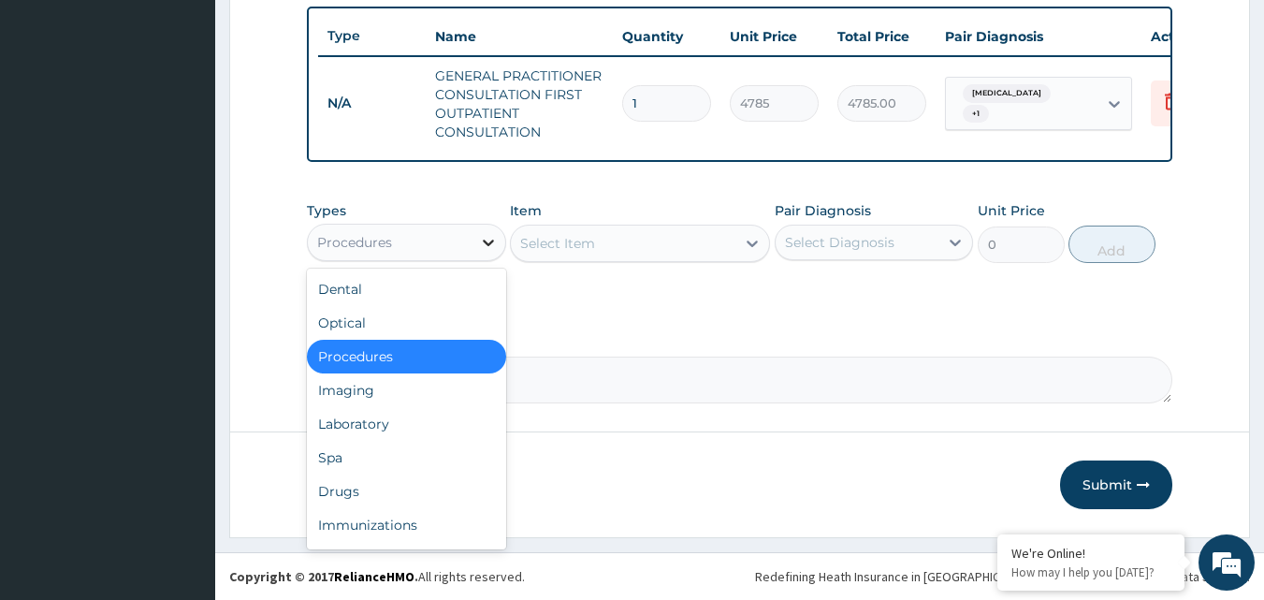
click at [490, 247] on icon at bounding box center [488, 242] width 19 height 19
click at [398, 423] on div "Laboratory" at bounding box center [406, 424] width 199 height 34
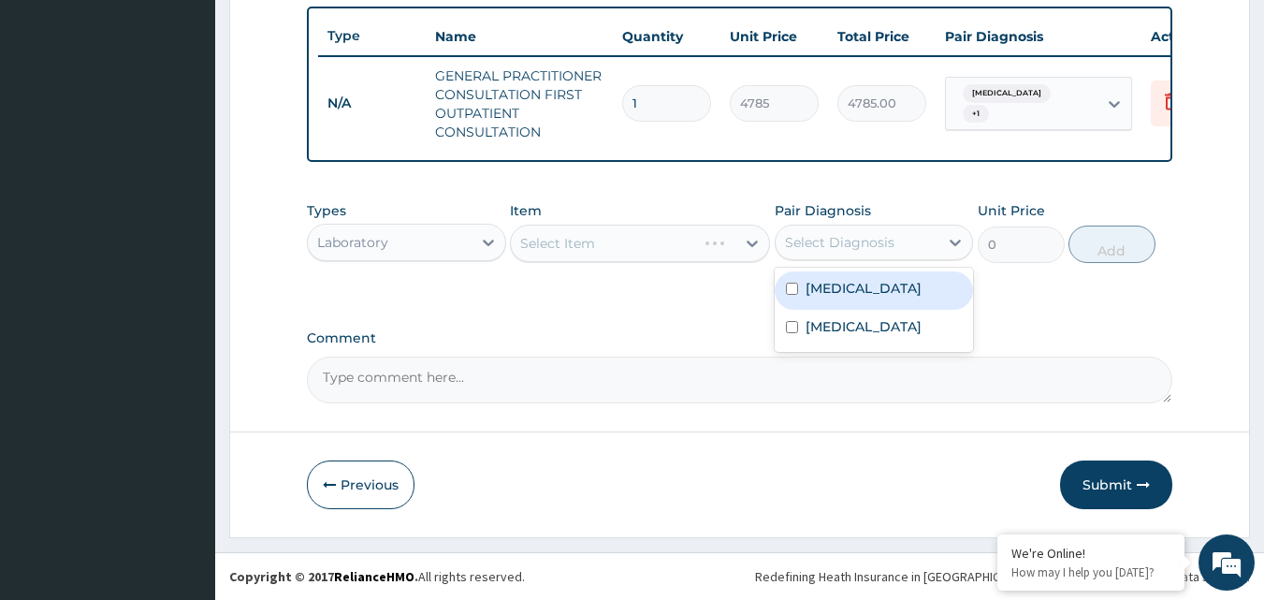
click at [841, 249] on div "Select Diagnosis" at bounding box center [839, 242] width 109 height 19
click at [845, 291] on label "Malaria" at bounding box center [864, 288] width 116 height 19
checkbox input "true"
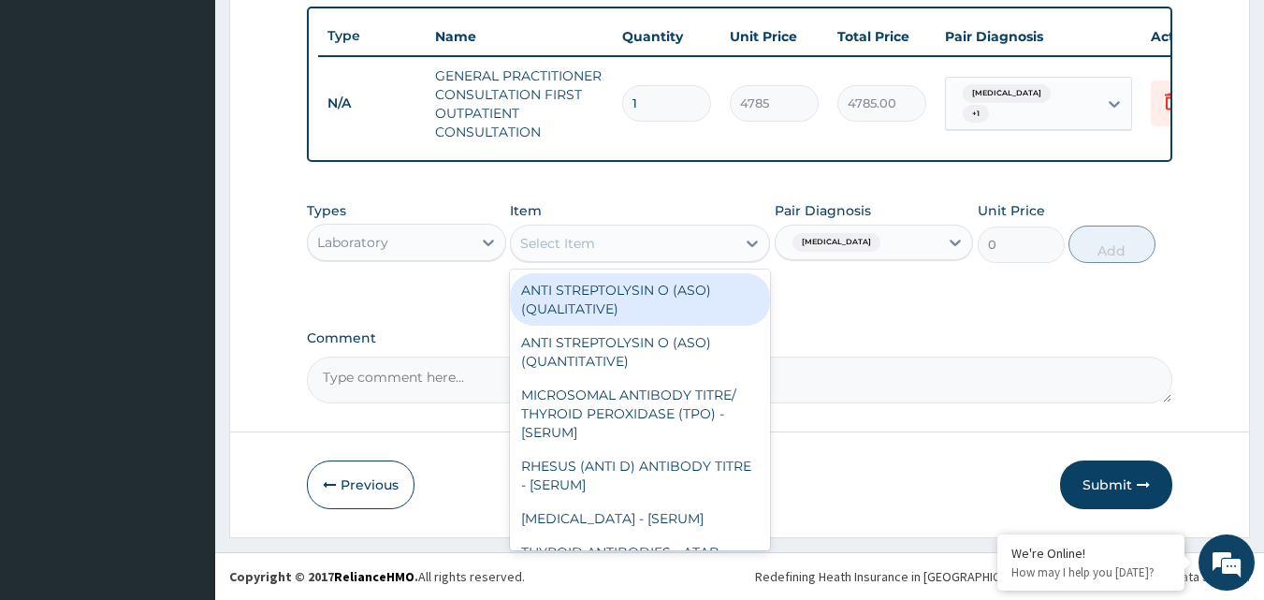
click at [732, 243] on div "Select Item" at bounding box center [623, 243] width 225 height 30
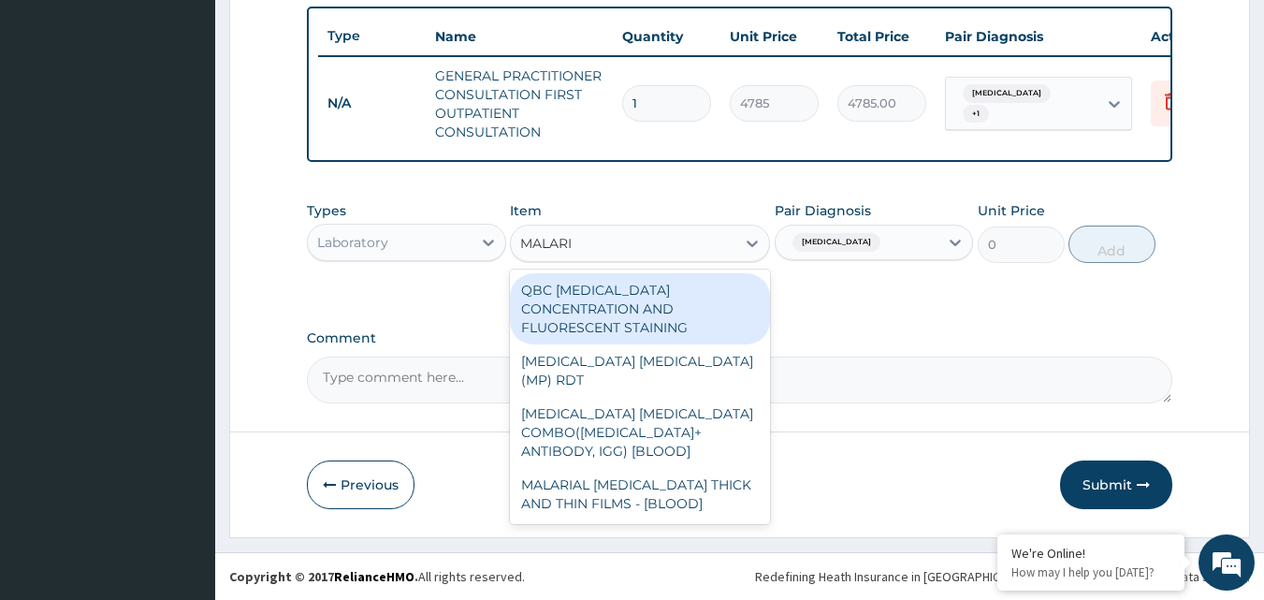
type input "MALARIA"
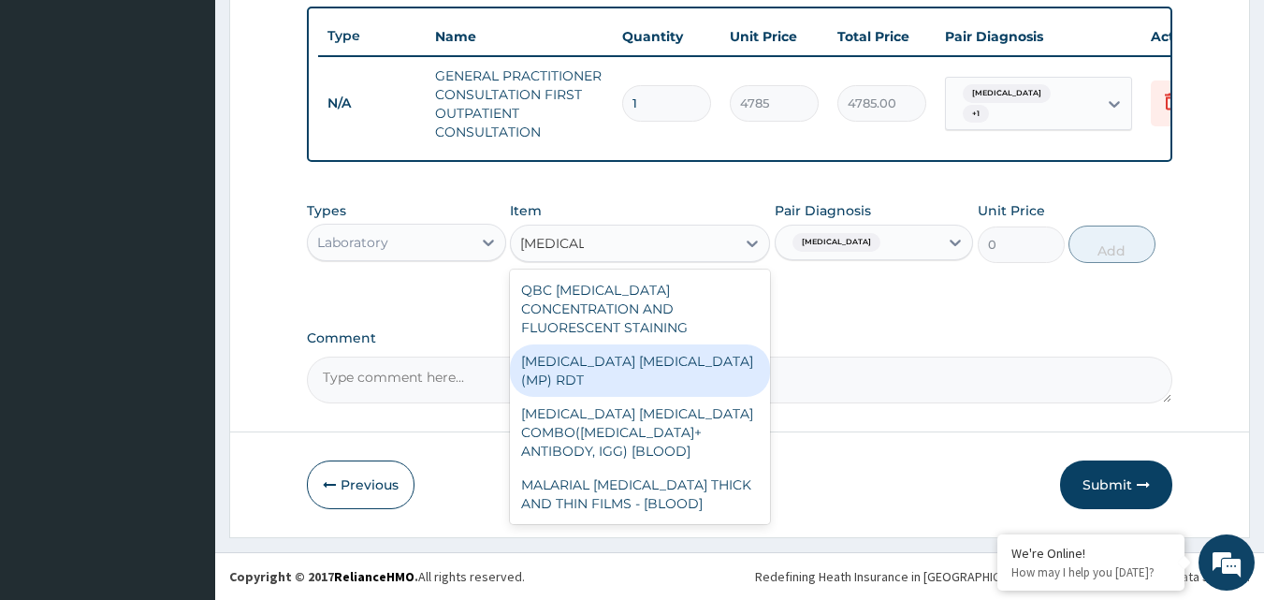
click at [729, 355] on div "MALARIA PARASITE (MP) RDT" at bounding box center [640, 370] width 260 height 52
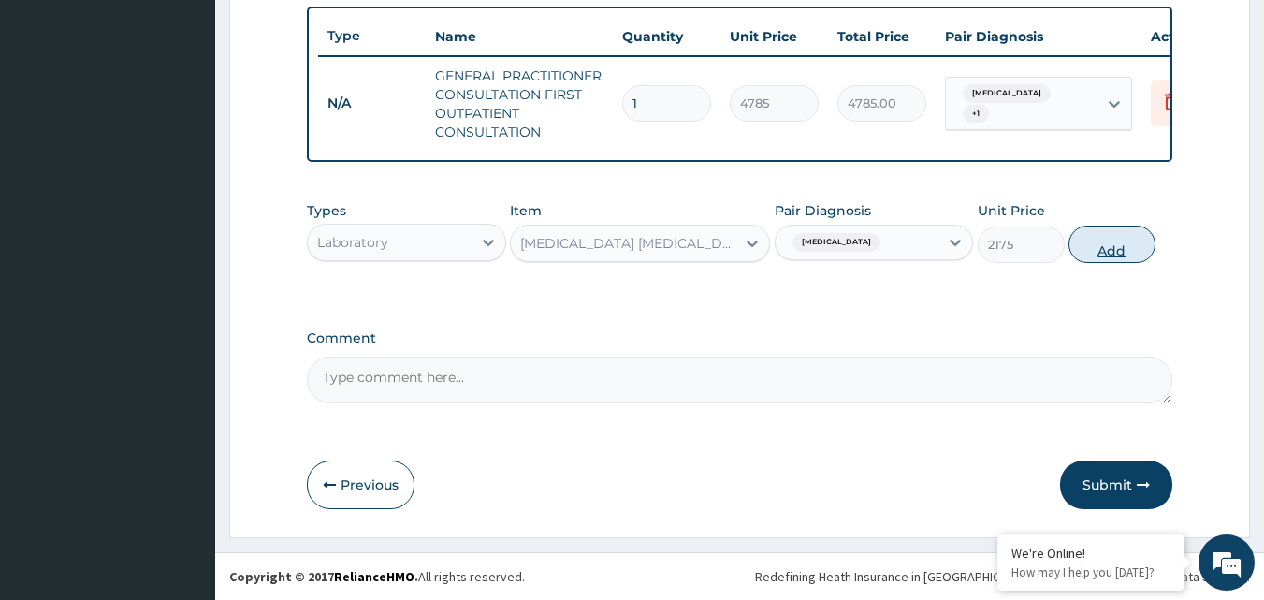
click at [1080, 247] on button "Add" at bounding box center [1112, 244] width 87 height 37
type input "0"
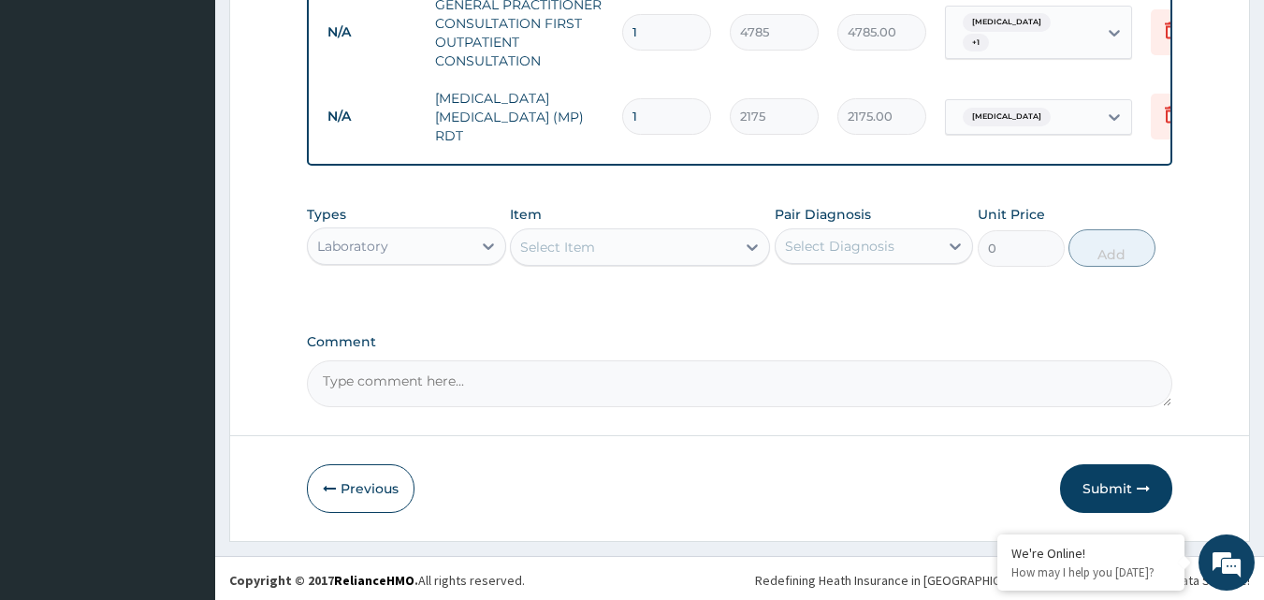
scroll to position [768, 0]
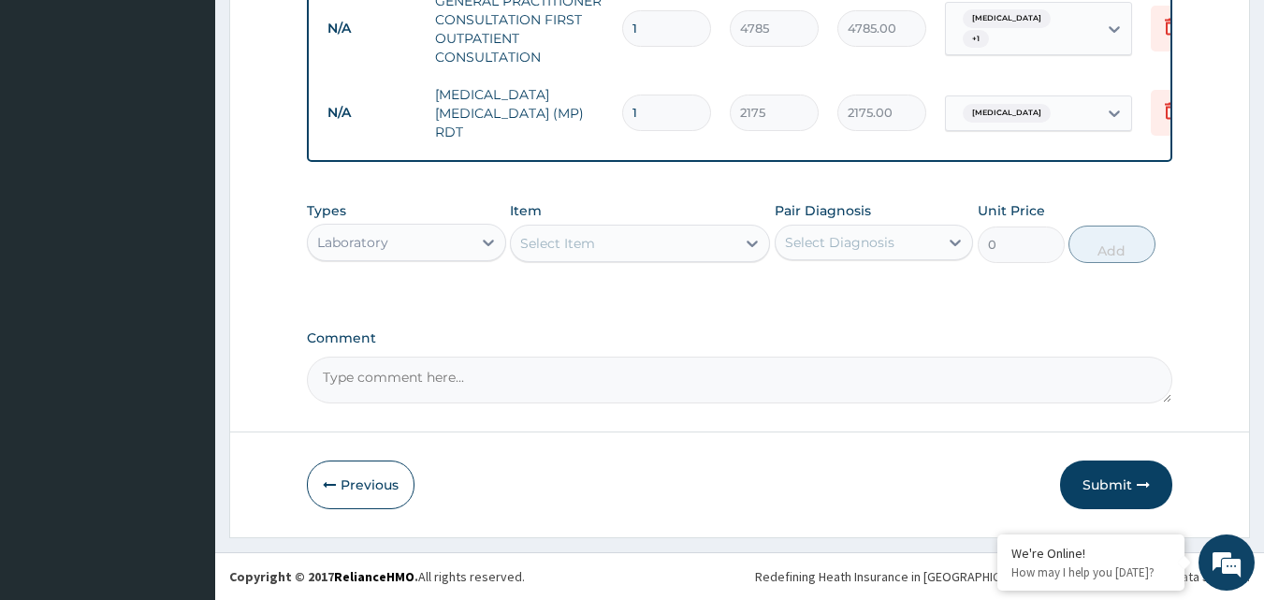
click at [826, 219] on label "Pair Diagnosis" at bounding box center [823, 210] width 96 height 19
click at [825, 241] on div "Select Diagnosis" at bounding box center [839, 242] width 109 height 19
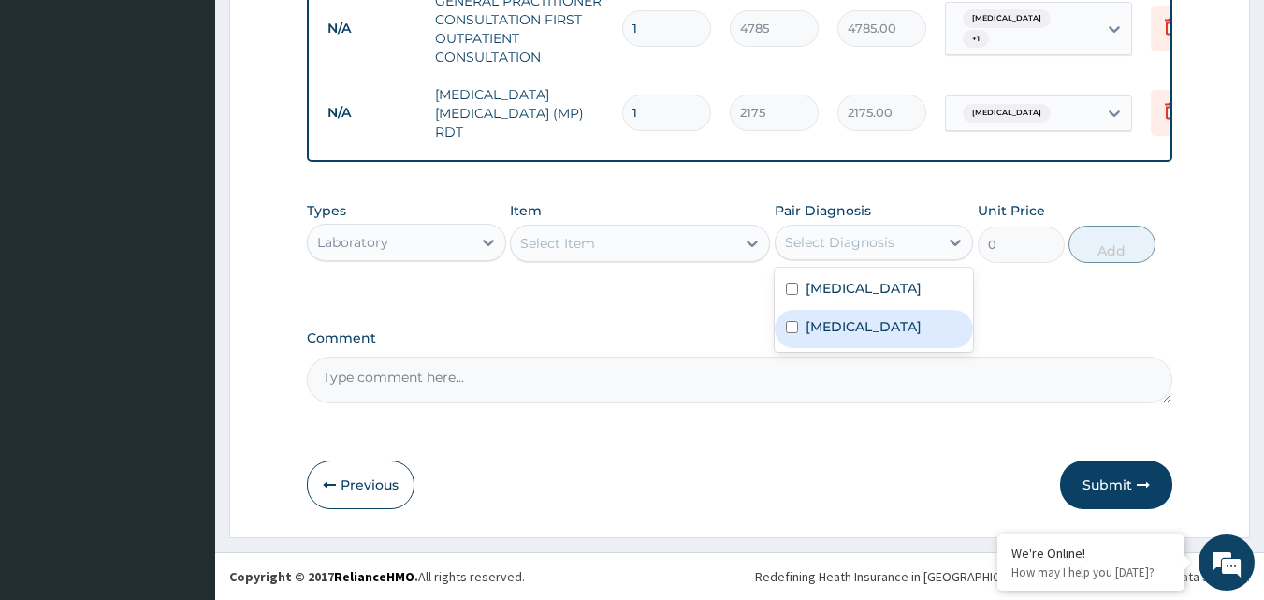
drag, startPoint x: 835, startPoint y: 334, endPoint x: 778, endPoint y: 289, distance: 72.6
click at [819, 332] on label "Upper respiratory infection" at bounding box center [864, 326] width 116 height 19
checkbox input "true"
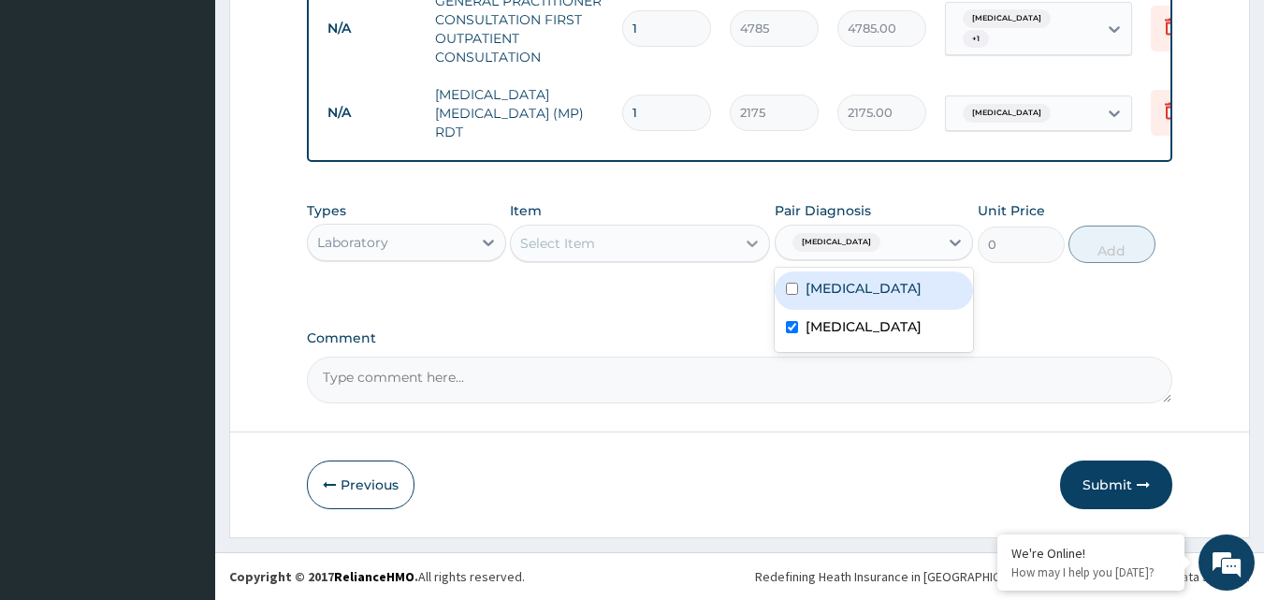
click at [744, 234] on icon at bounding box center [752, 243] width 19 height 19
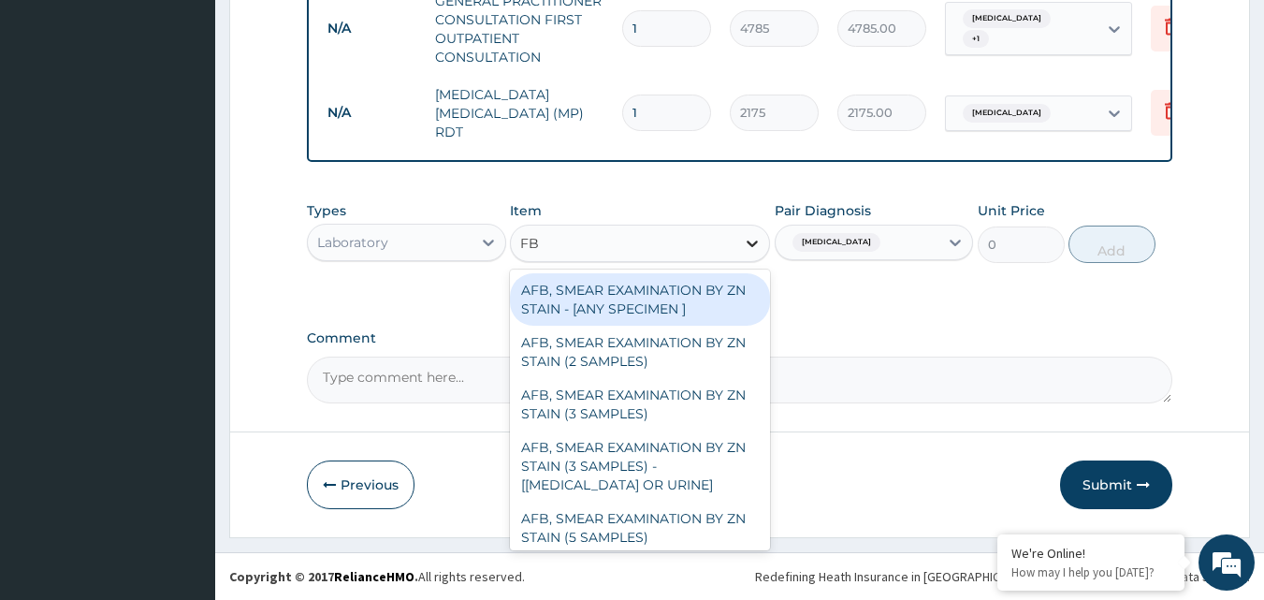
type input "FBC"
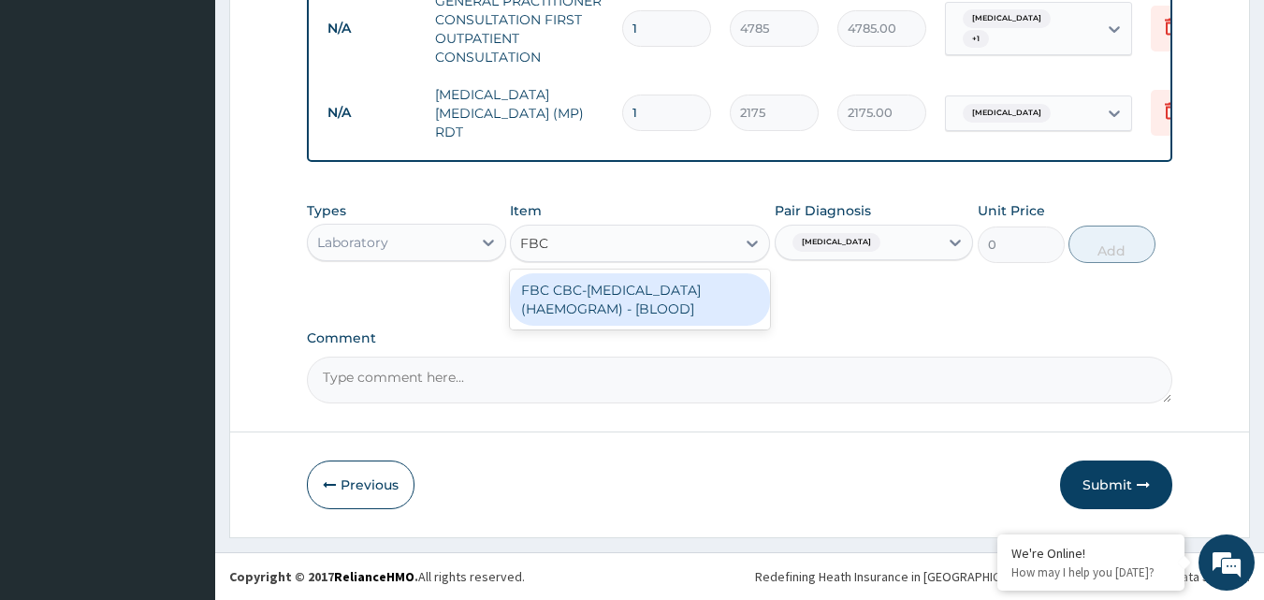
drag, startPoint x: 686, startPoint y: 295, endPoint x: 1032, endPoint y: 212, distance: 355.9
click at [717, 287] on div "FBC CBC-COMPLETE BLOOD COUNT (HAEMOGRAM) - [BLOOD]" at bounding box center [640, 299] width 260 height 52
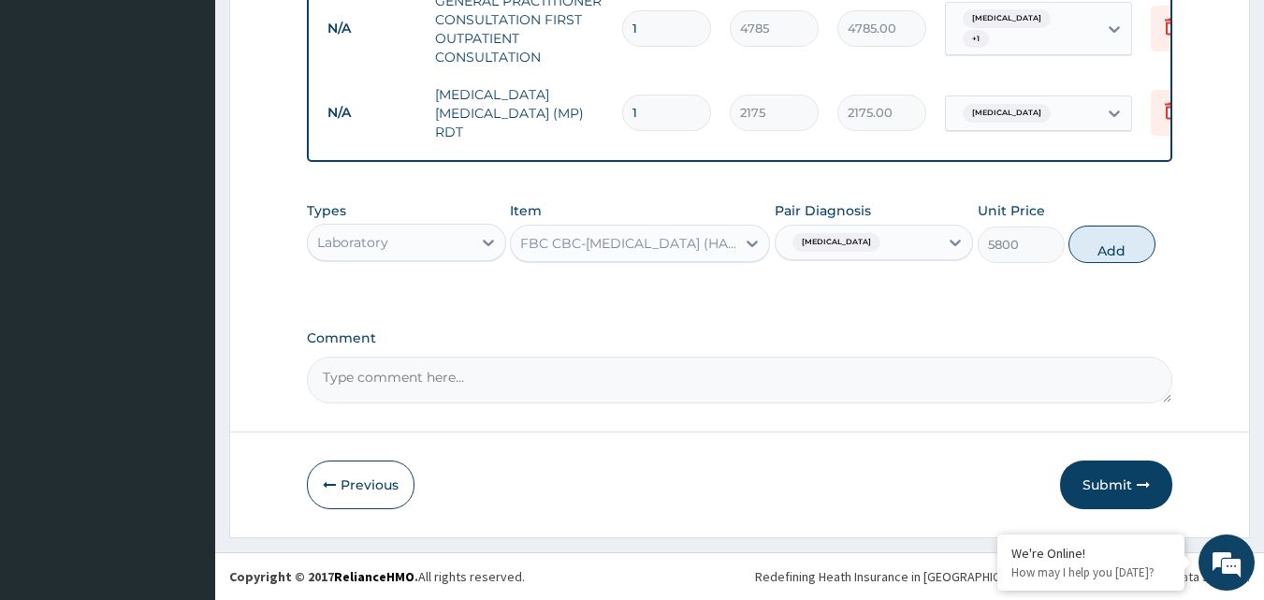
click at [1113, 241] on button "Add" at bounding box center [1112, 244] width 87 height 37
type input "0"
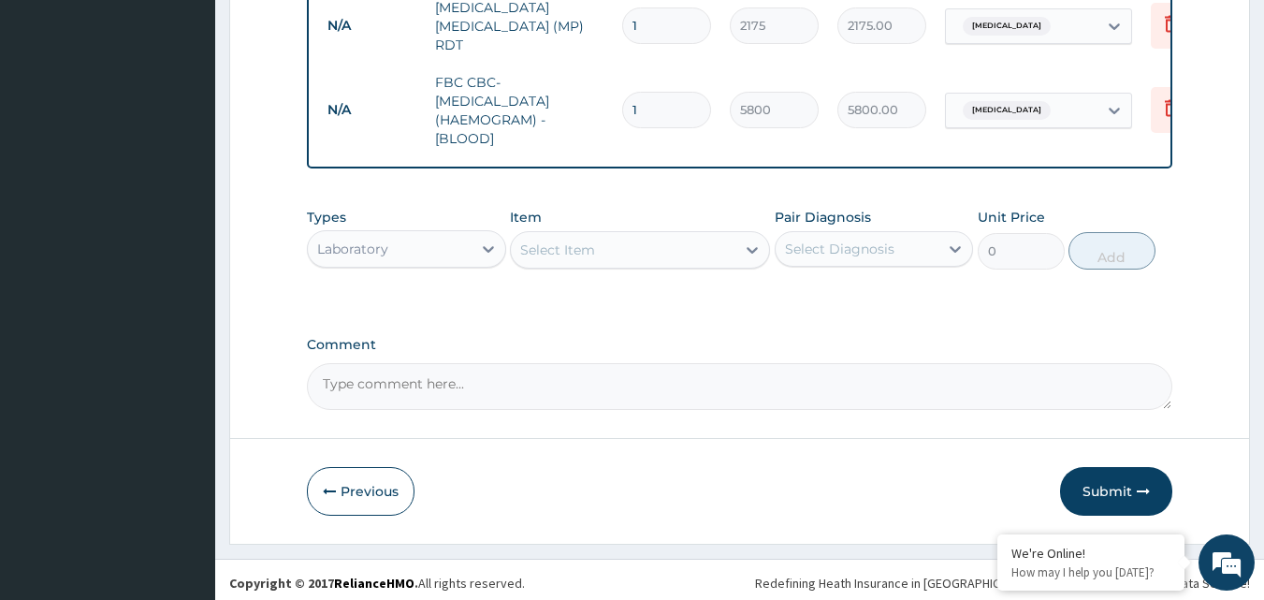
scroll to position [862, 0]
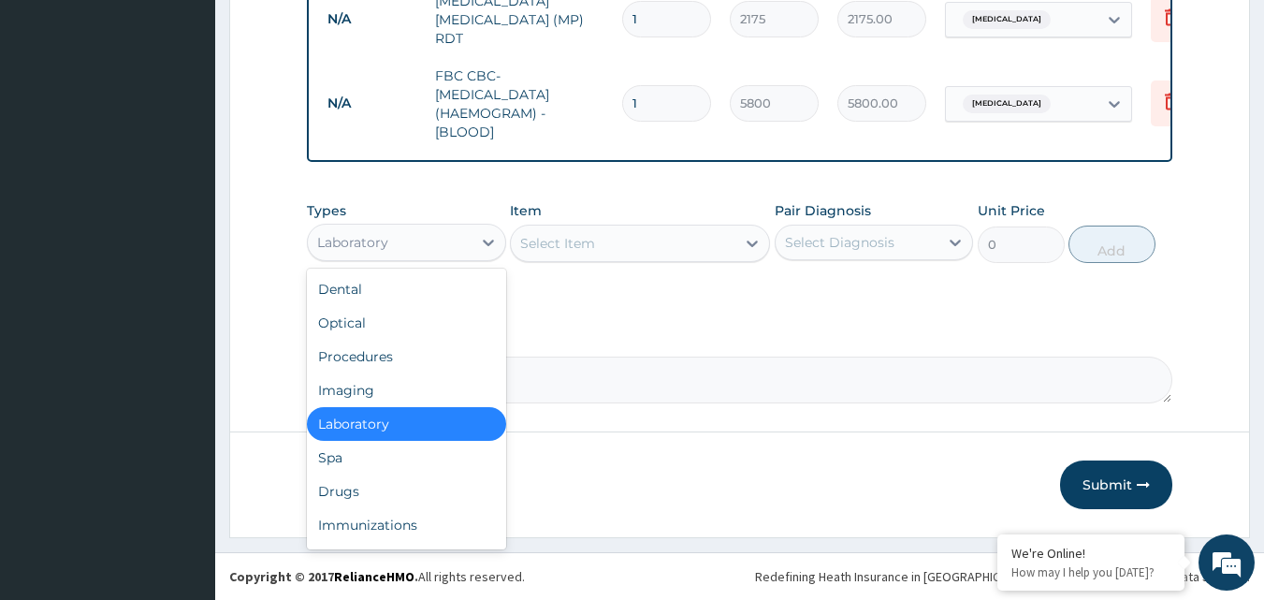
click at [400, 238] on div "Laboratory" at bounding box center [390, 242] width 164 height 30
click at [353, 487] on div "Drugs" at bounding box center [406, 491] width 199 height 34
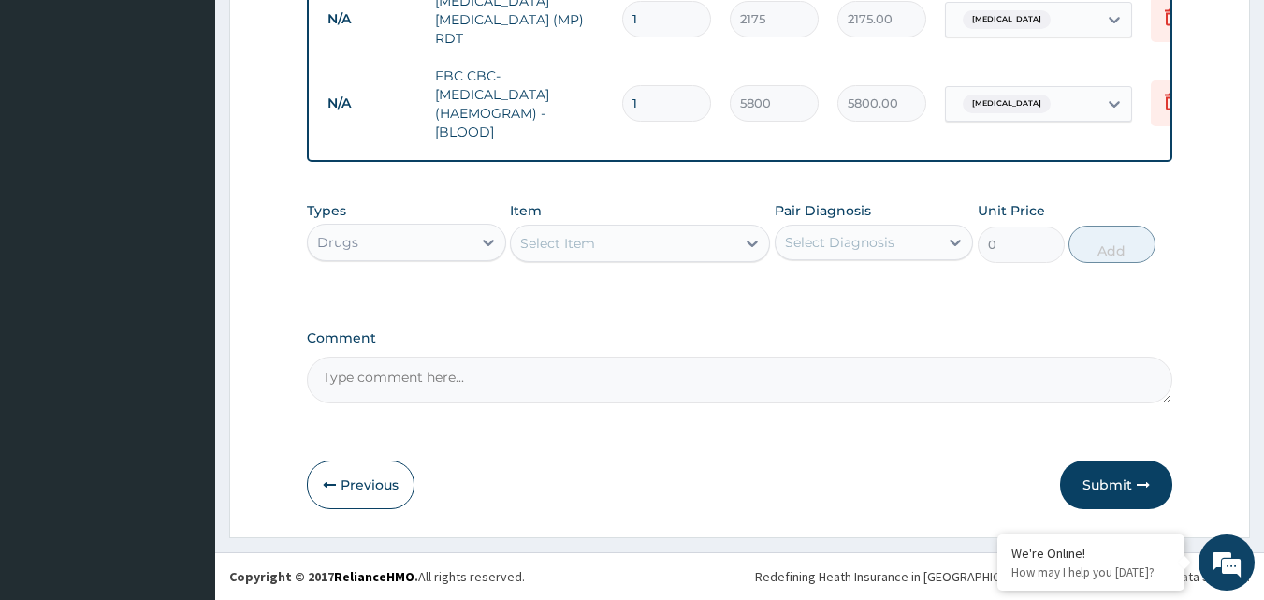
click at [640, 244] on div "Select Item" at bounding box center [623, 243] width 225 height 30
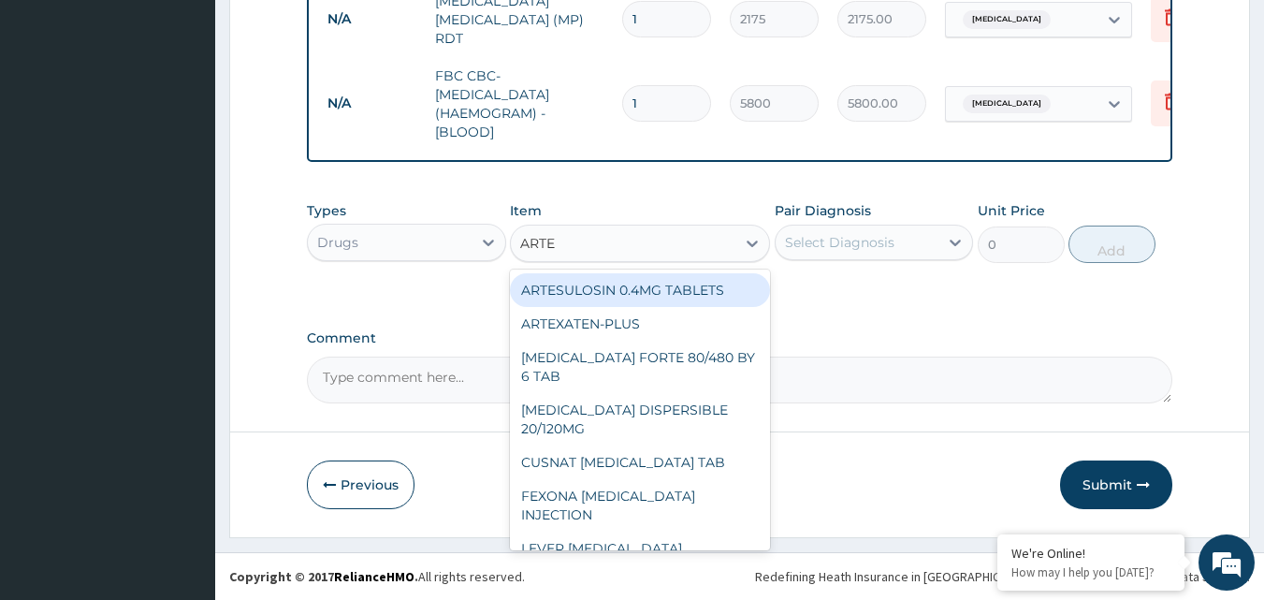
type input "ARTES"
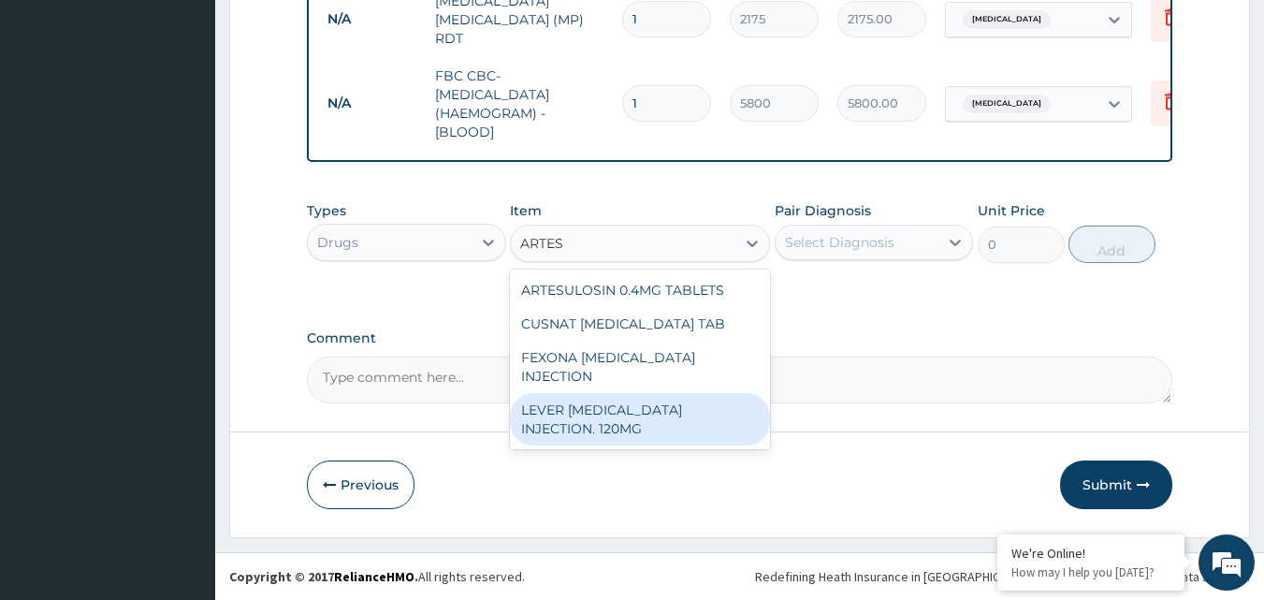
drag, startPoint x: 633, startPoint y: 384, endPoint x: 781, endPoint y: 317, distance: 162.1
click at [635, 393] on div "LEVER ARTESUNATE INJECTION. 120MG" at bounding box center [640, 419] width 260 height 52
type input "3190"
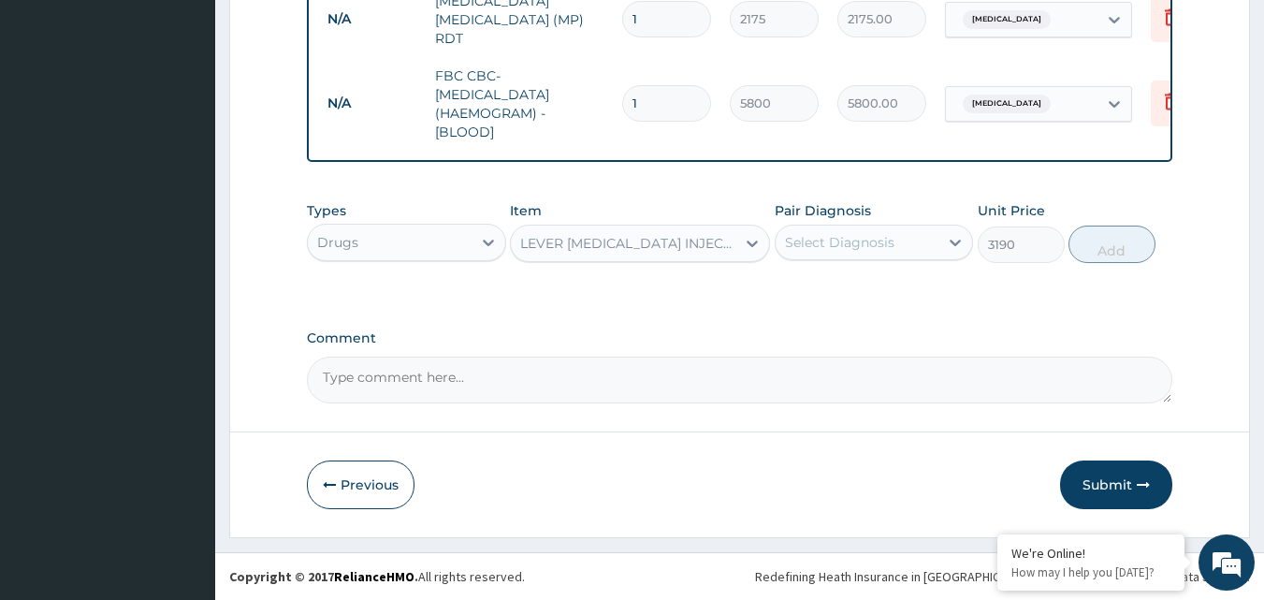
click at [843, 247] on div "Select Diagnosis" at bounding box center [839, 242] width 109 height 19
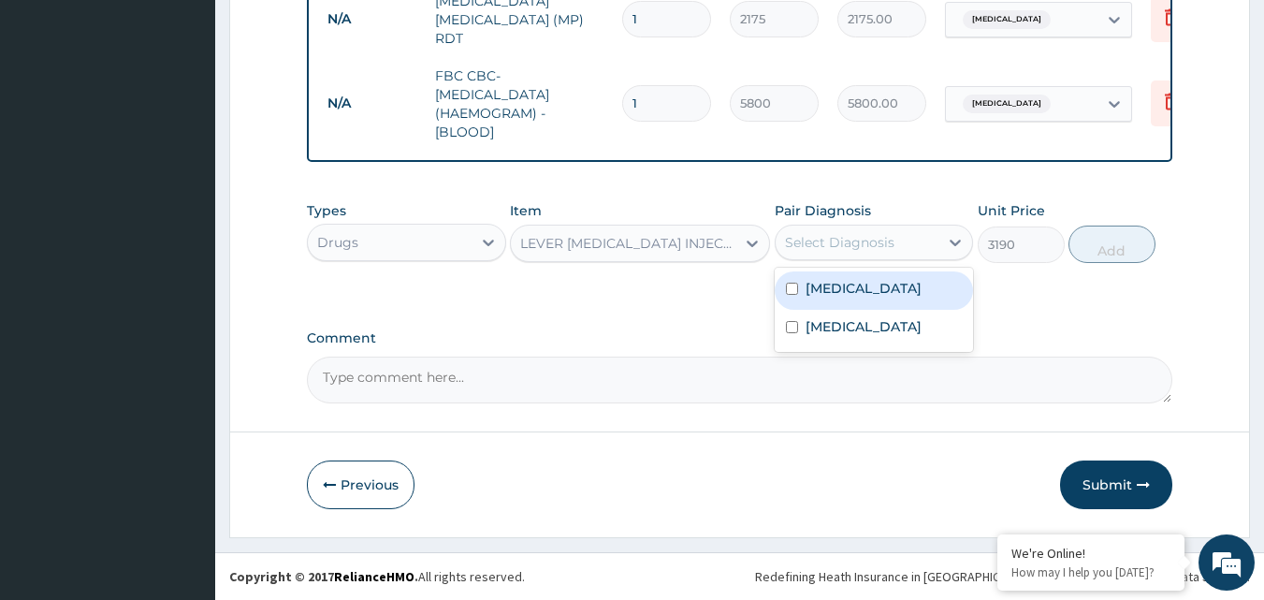
click at [728, 248] on div "LEVER ARTESUNATE INJECTION. 120MG" at bounding box center [628, 243] width 217 height 19
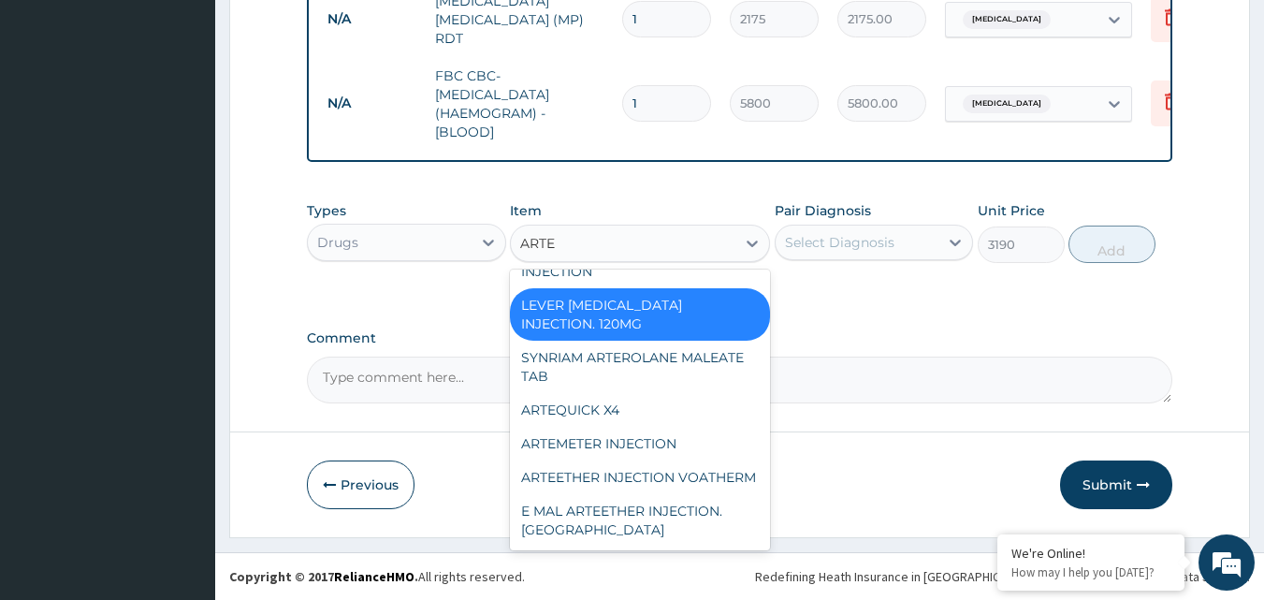
scroll to position [51, 0]
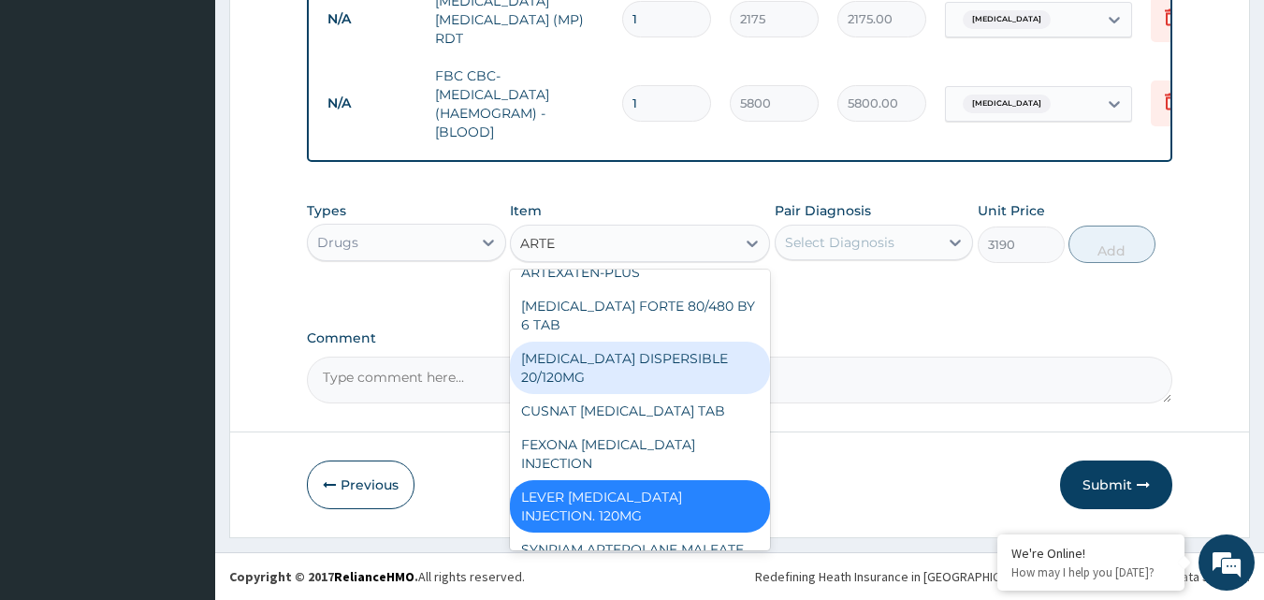
type input "ARTES"
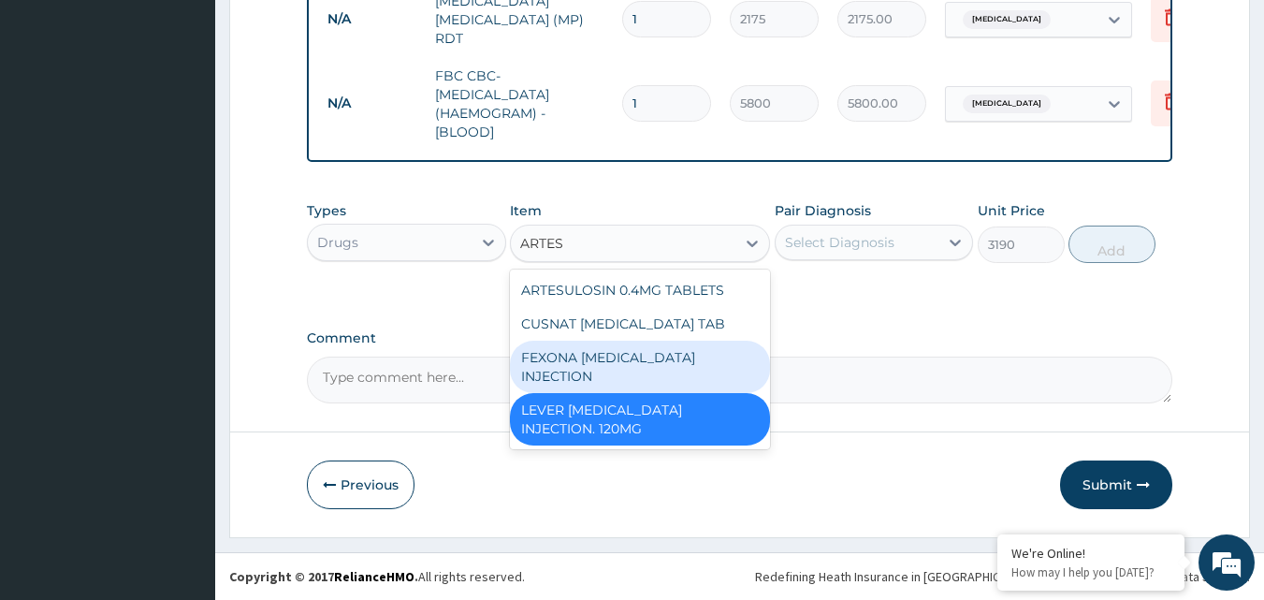
click at [692, 355] on div "FEXONA ARTESUNATE INJECTION" at bounding box center [640, 367] width 260 height 52
type input "2073.5"
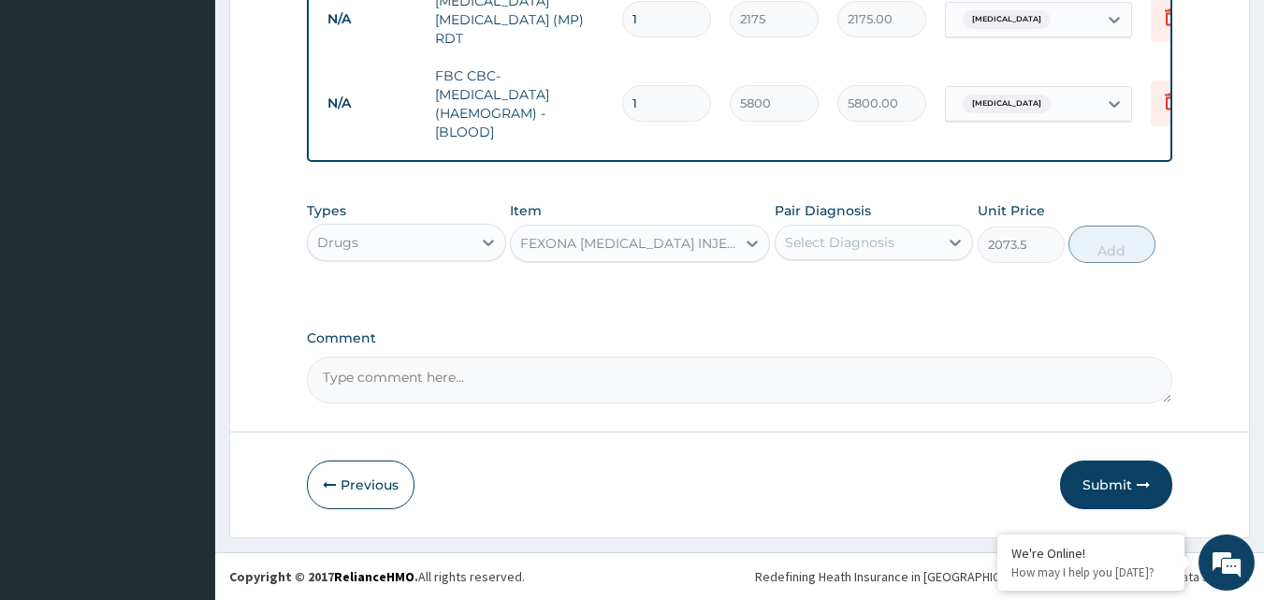
click at [693, 229] on div "FEXONA ARTESUNATE INJECTION" at bounding box center [623, 243] width 225 height 30
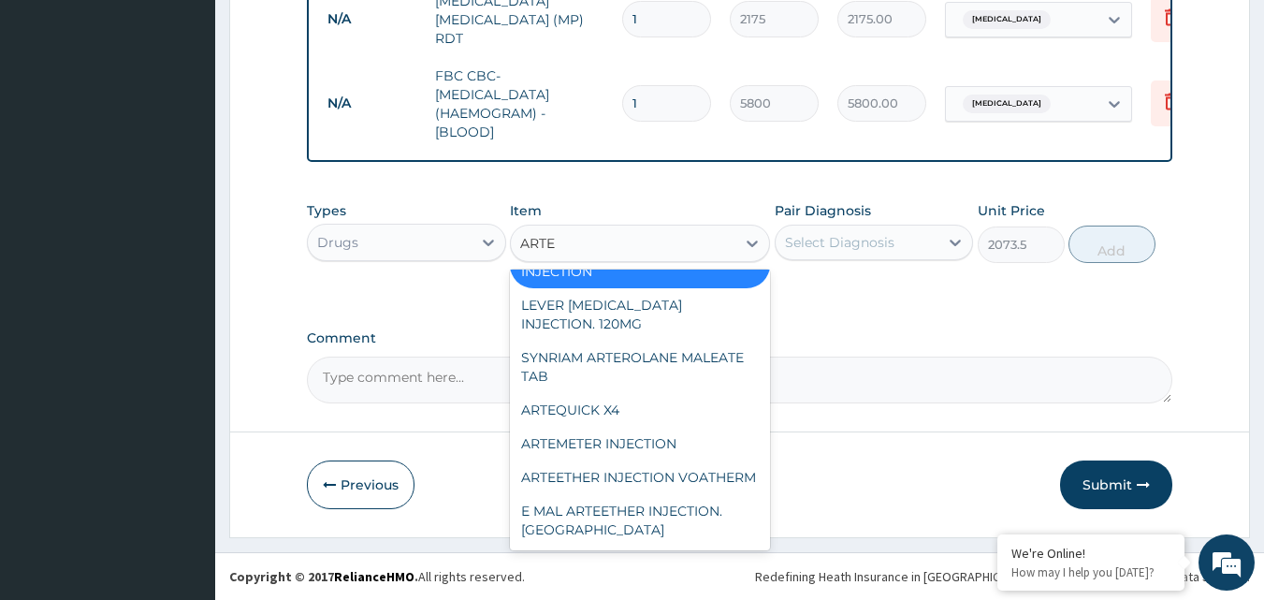
scroll to position [134, 0]
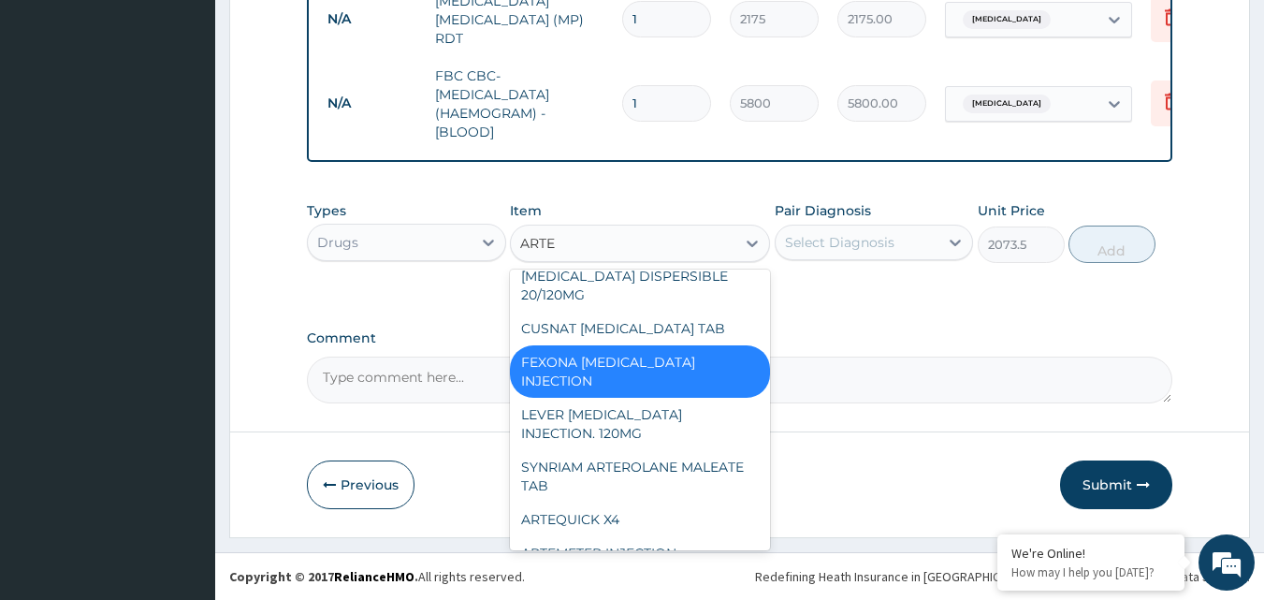
type input "ARTES"
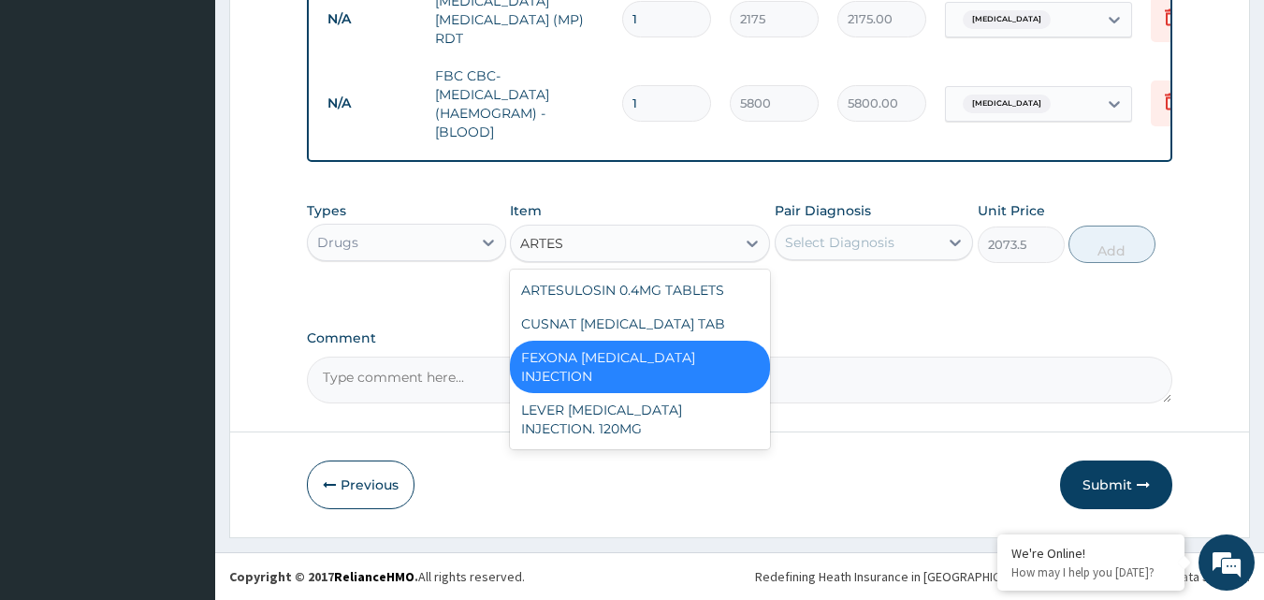
scroll to position [0, 0]
click at [667, 319] on div "CUSNAT ARTESUNATE TAB" at bounding box center [640, 324] width 260 height 34
type input "239.25"
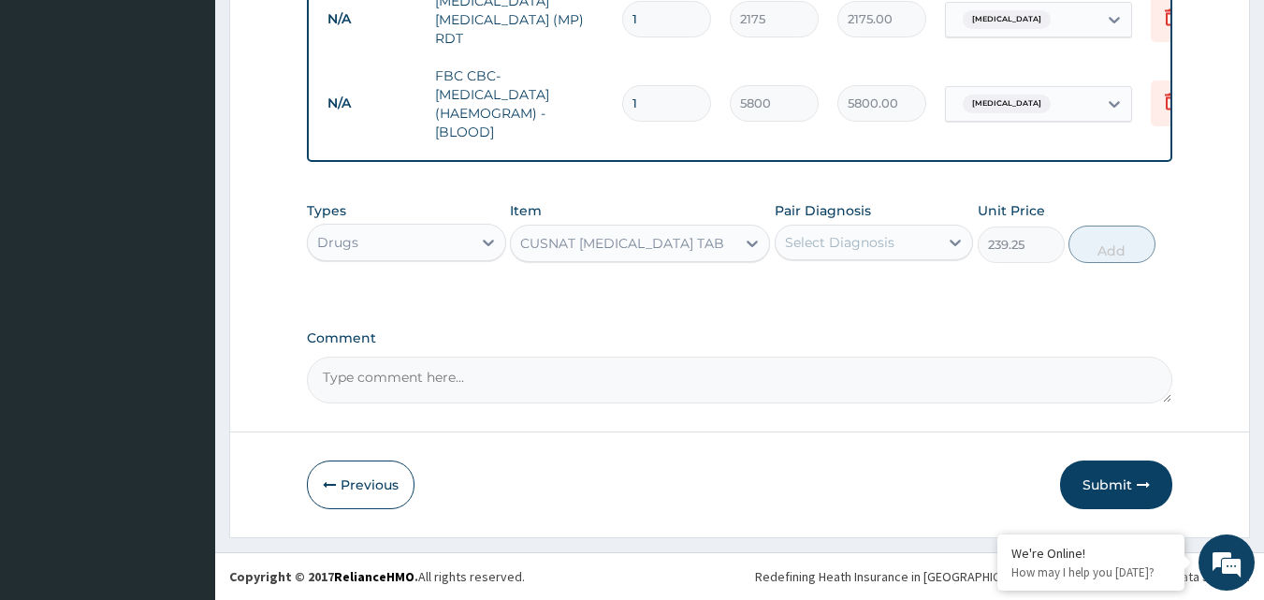
click at [655, 250] on div "CUSNAT ARTESUNATE TAB" at bounding box center [622, 243] width 204 height 19
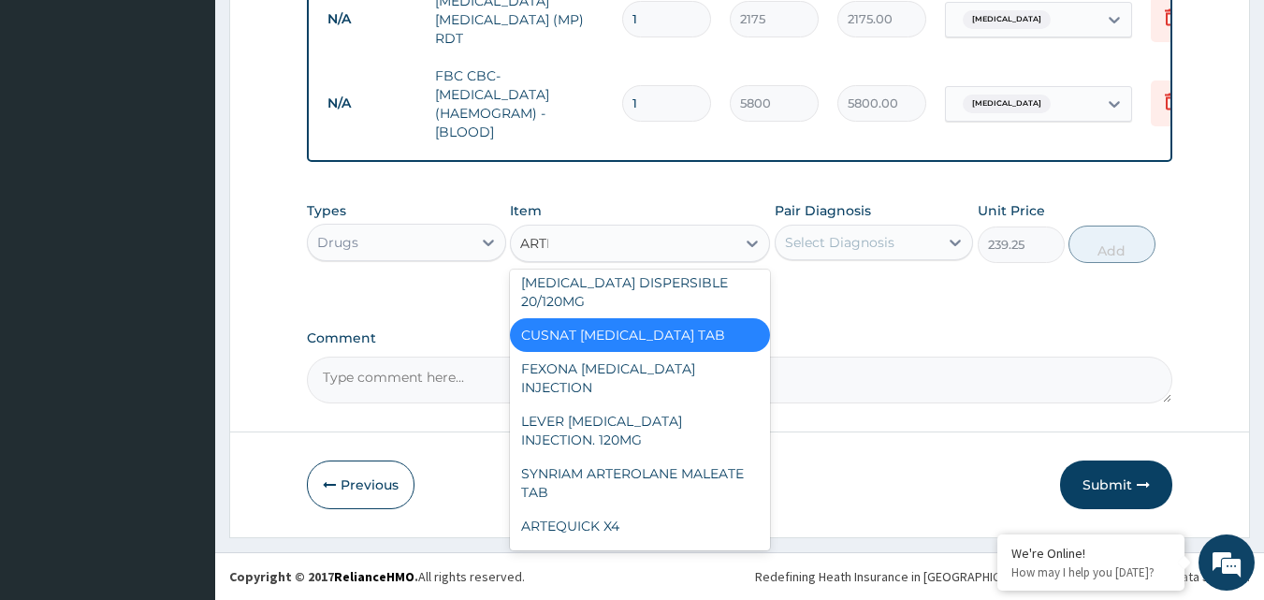
scroll to position [127, 0]
type input "ARTES"
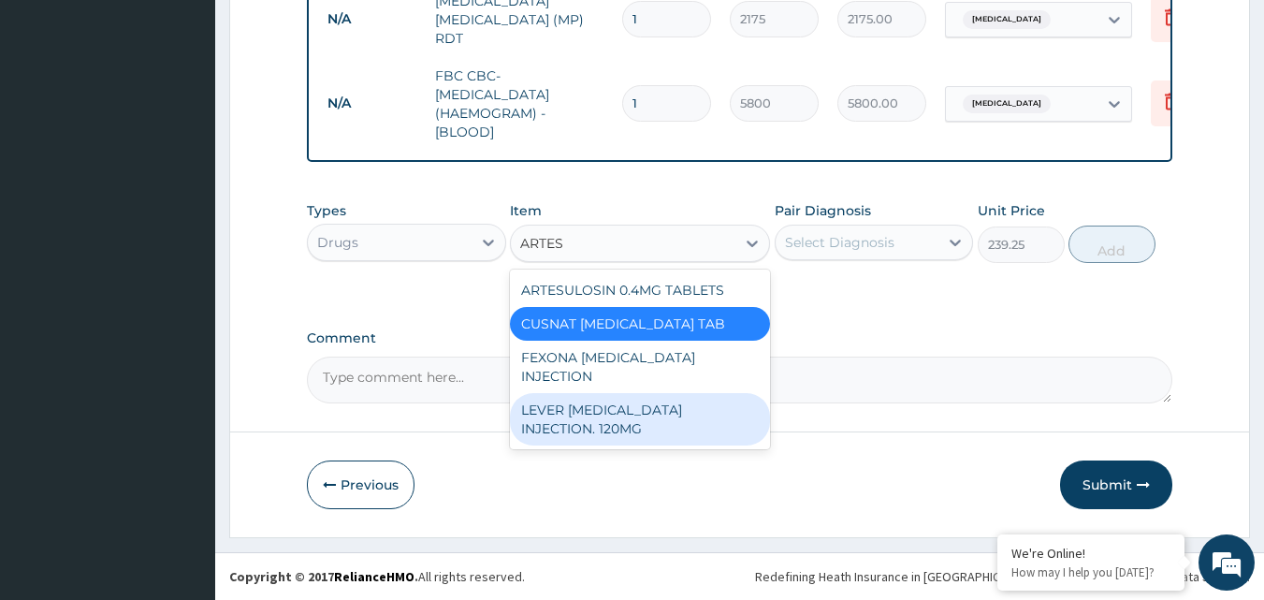
drag, startPoint x: 642, startPoint y: 412, endPoint x: 751, endPoint y: 287, distance: 165.2
click at [644, 409] on div "LEVER ARTESUNATE INJECTION. 120MG" at bounding box center [640, 419] width 260 height 52
type input "3190"
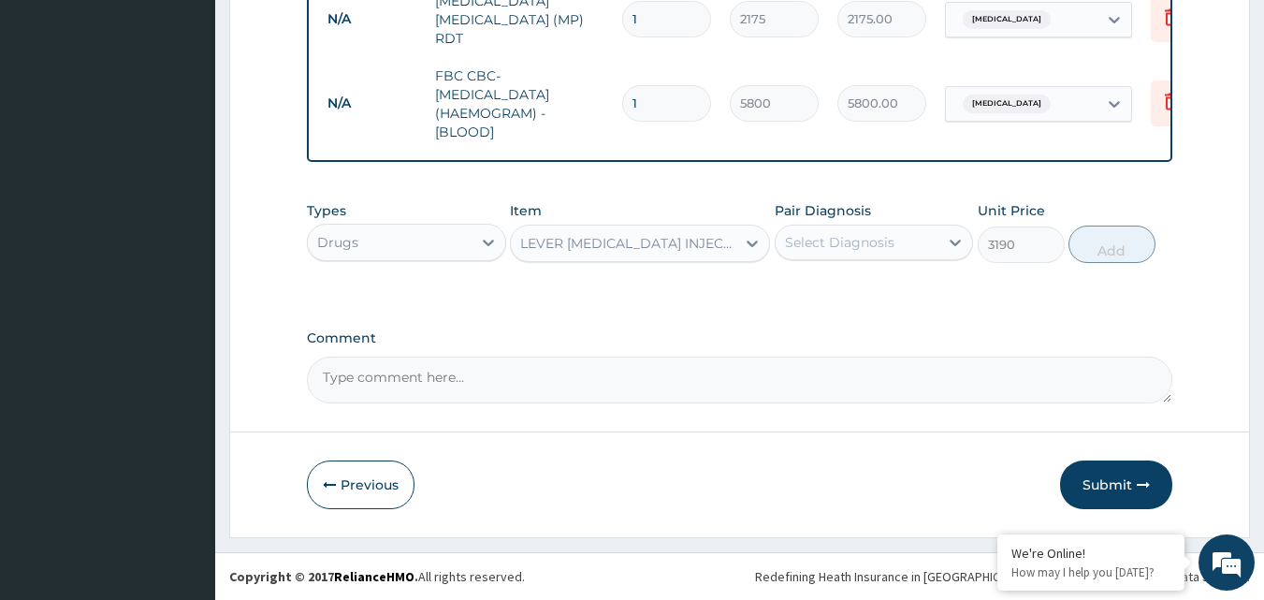
drag, startPoint x: 795, startPoint y: 246, endPoint x: 802, endPoint y: 265, distance: 20.2
click at [796, 251] on div "Select Diagnosis" at bounding box center [839, 242] width 109 height 19
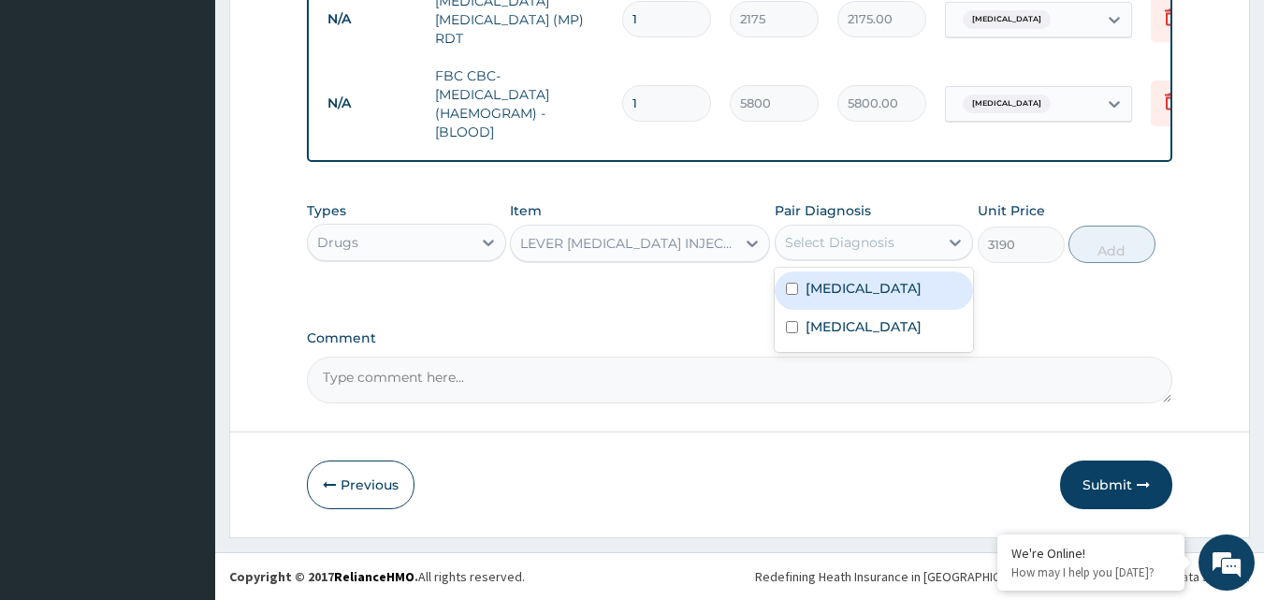
click at [818, 281] on label "Malaria" at bounding box center [864, 288] width 116 height 19
checkbox input "true"
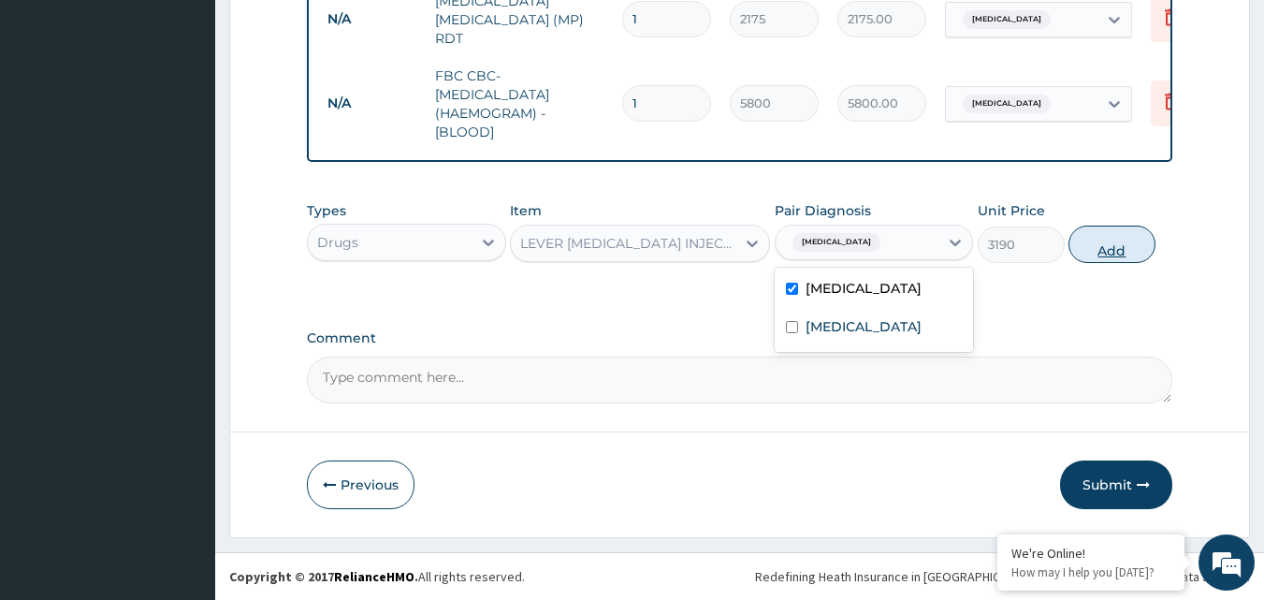
click at [1120, 251] on button "Add" at bounding box center [1112, 244] width 87 height 37
type input "0"
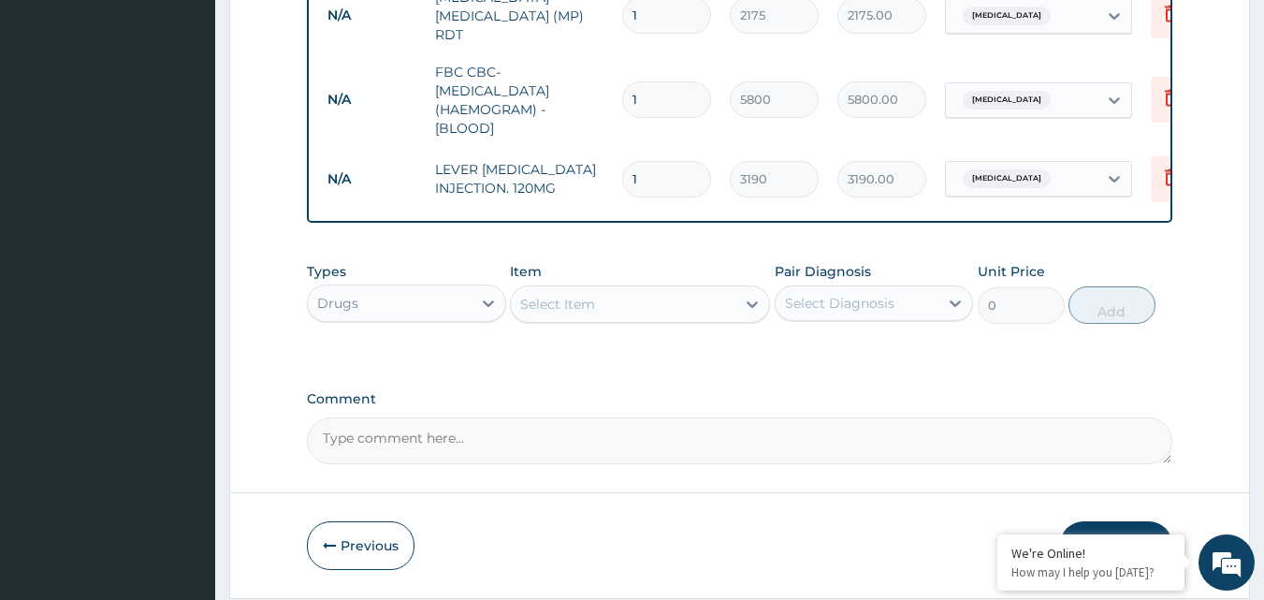
click at [726, 314] on div "Select Item" at bounding box center [623, 304] width 225 height 30
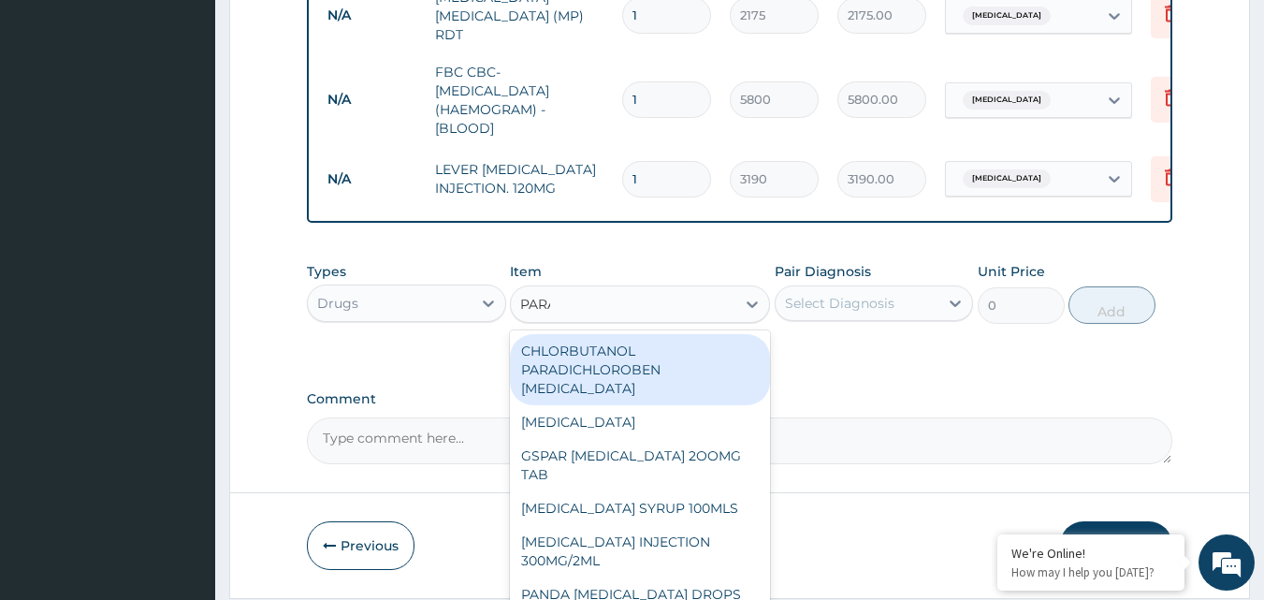
type input "PARAC"
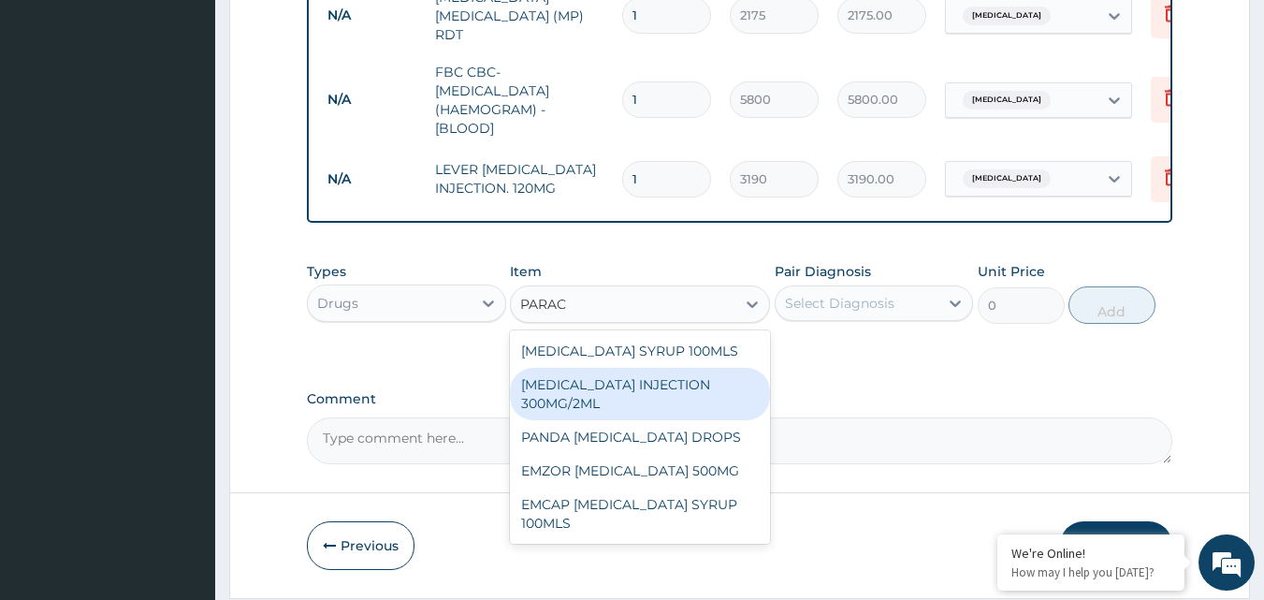
click at [741, 379] on div "PARACETAMOL INJECTION 300MG/2ML" at bounding box center [640, 394] width 260 height 52
type input "350.9"
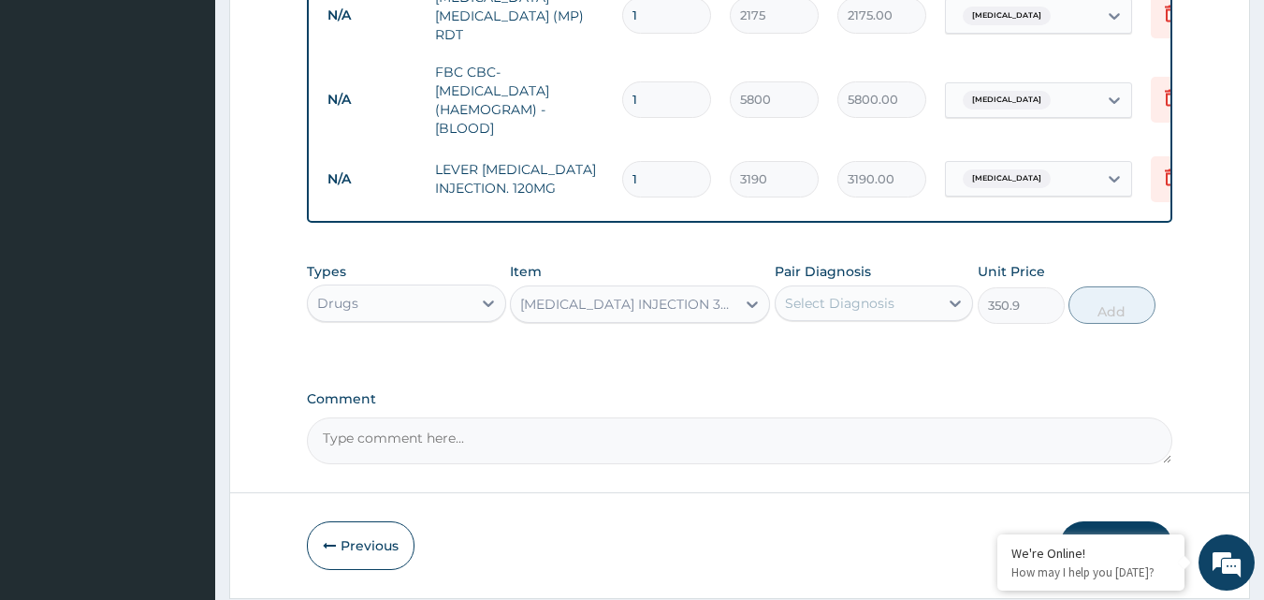
click at [863, 313] on div "Select Diagnosis" at bounding box center [839, 303] width 109 height 19
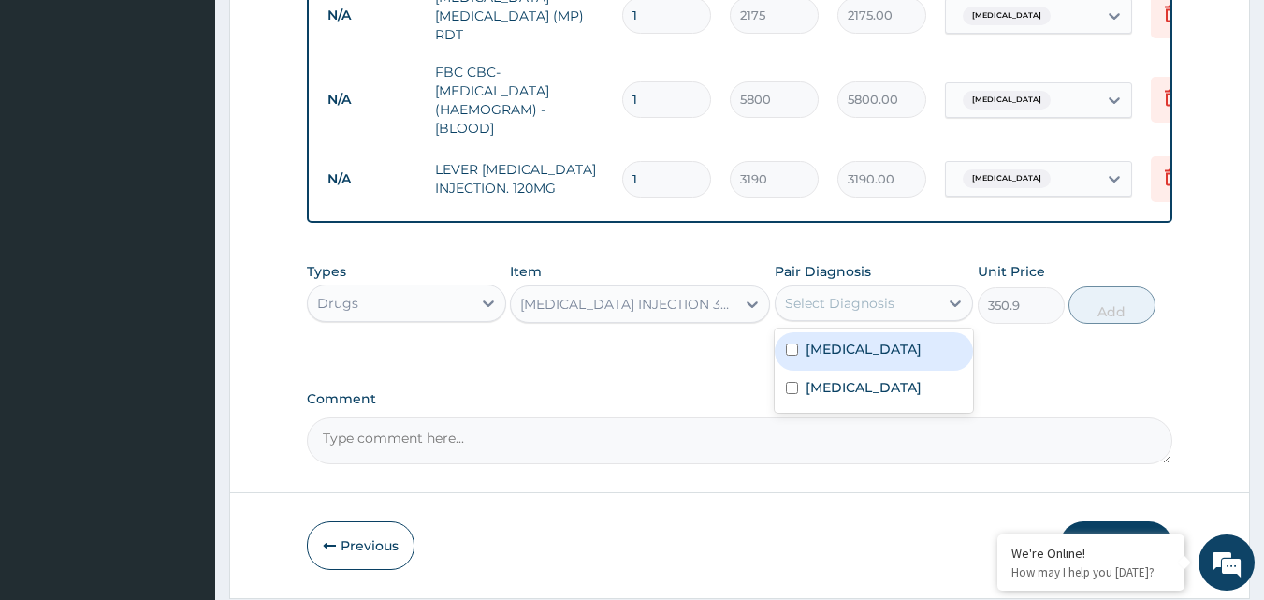
click at [861, 366] on div "Malaria" at bounding box center [874, 351] width 199 height 38
checkbox input "true"
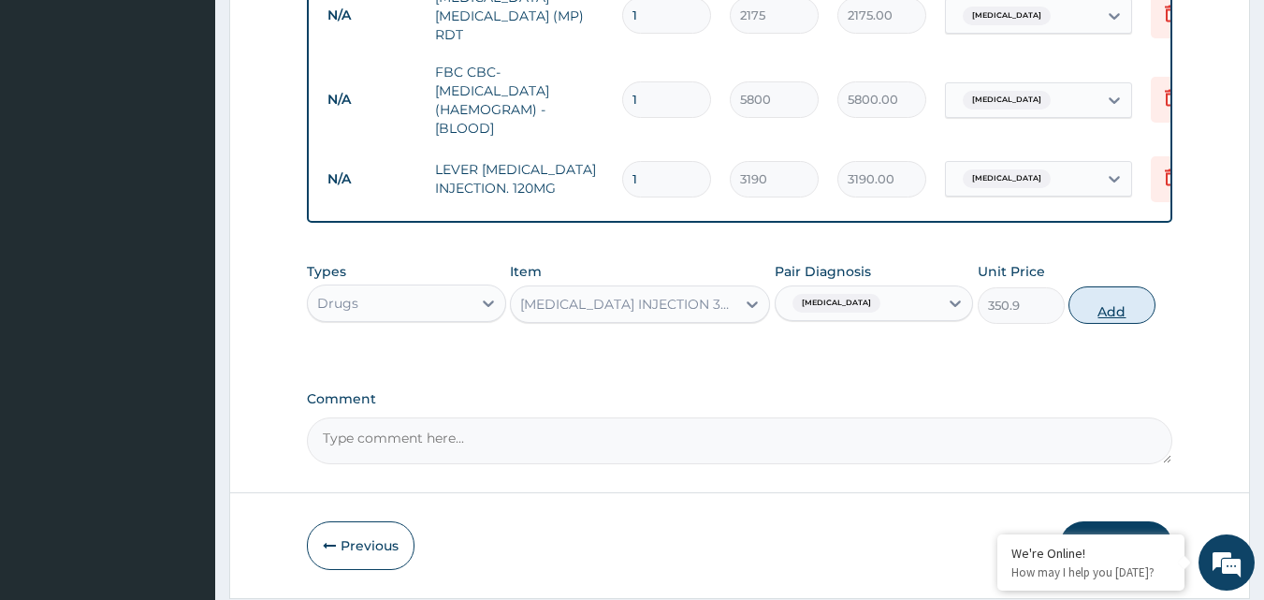
click at [1099, 307] on button "Add" at bounding box center [1112, 304] width 87 height 37
type input "0"
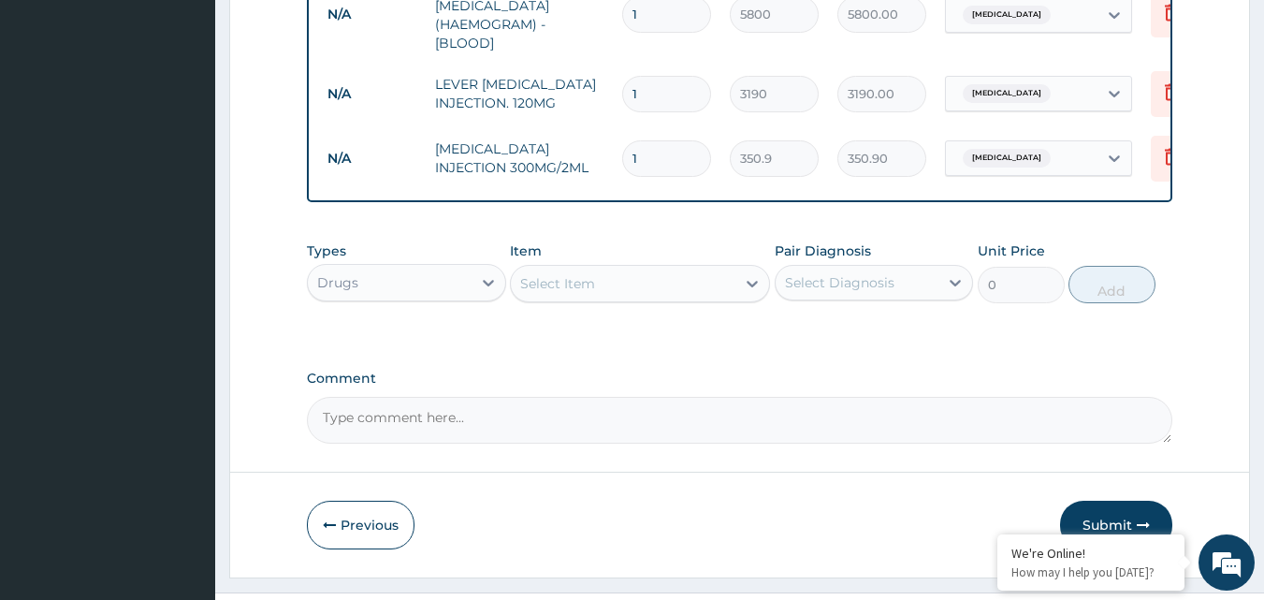
scroll to position [991, 0]
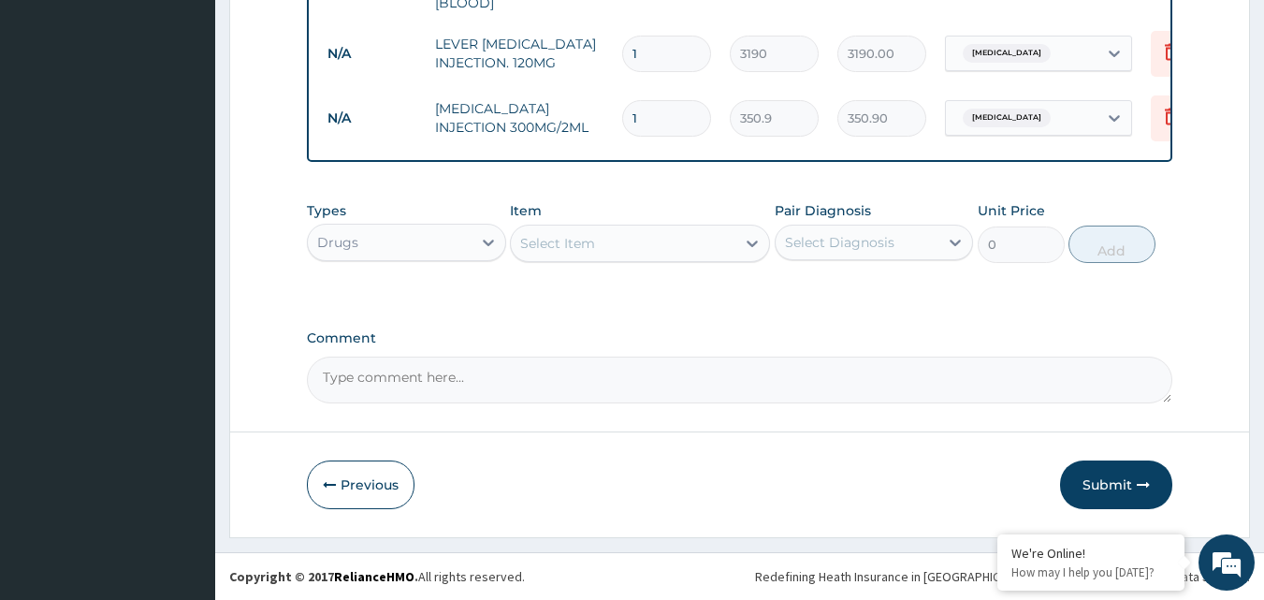
click at [625, 250] on div "Select Item" at bounding box center [623, 243] width 225 height 30
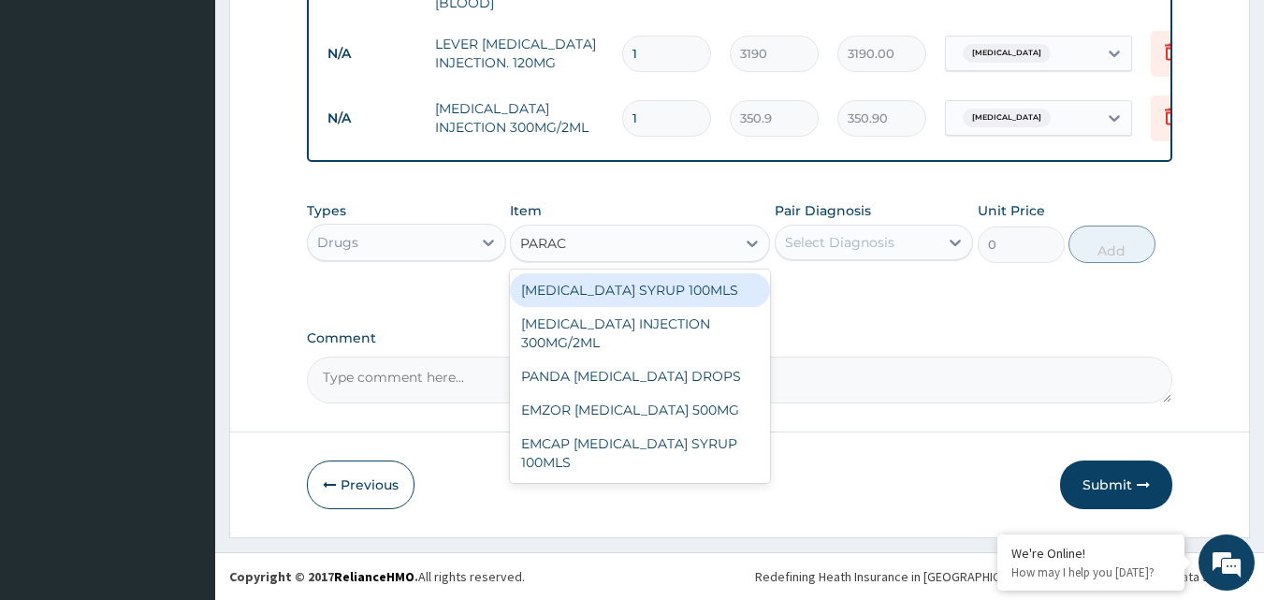
type input "PARACE"
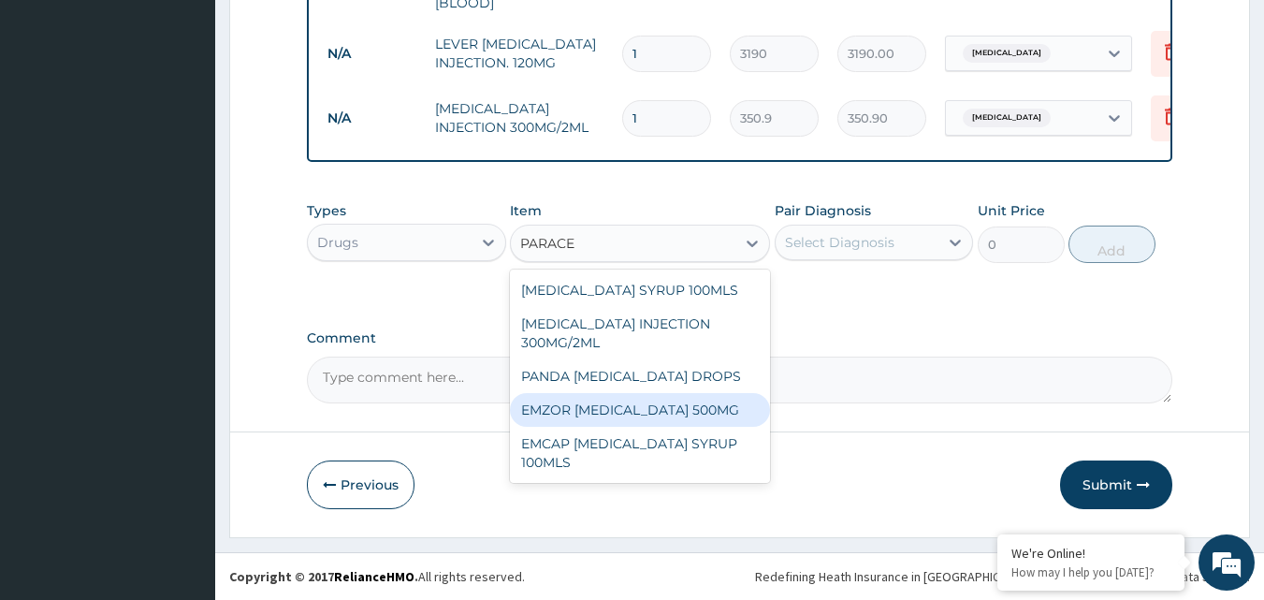
click at [649, 404] on div "EMZOR PARACETAMOL 500MG" at bounding box center [640, 410] width 260 height 34
type input "31.9"
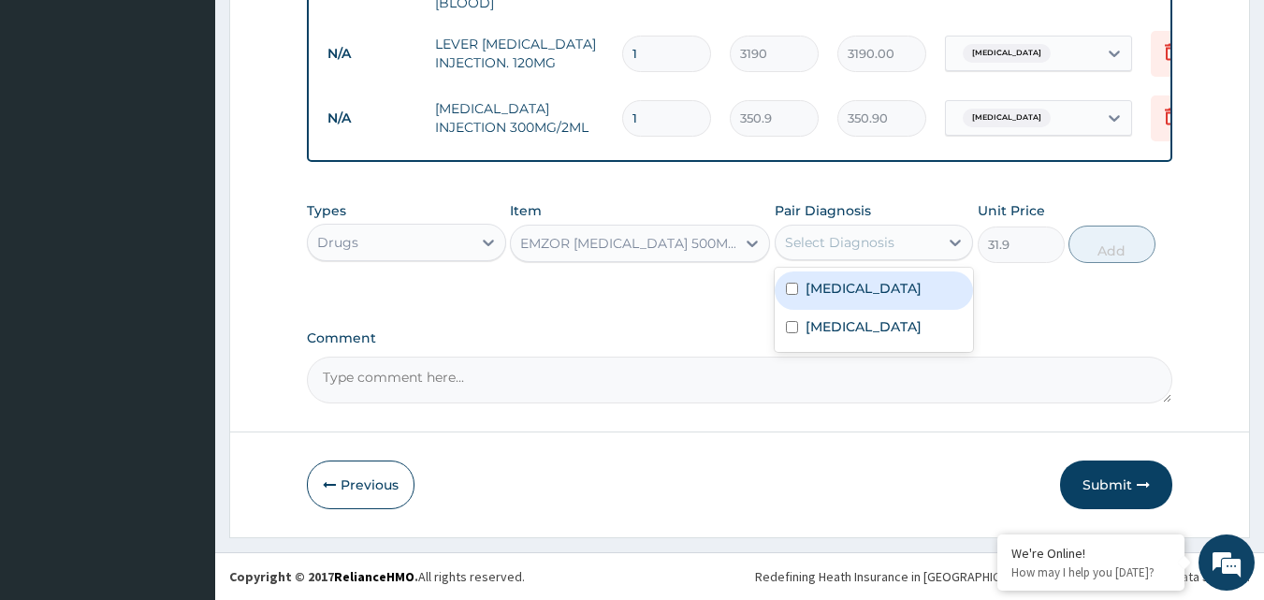
click at [857, 243] on div "Select Diagnosis" at bounding box center [839, 242] width 109 height 19
drag, startPoint x: 848, startPoint y: 289, endPoint x: 952, endPoint y: 286, distance: 103.9
click at [853, 289] on label "Malaria" at bounding box center [864, 288] width 116 height 19
checkbox input "true"
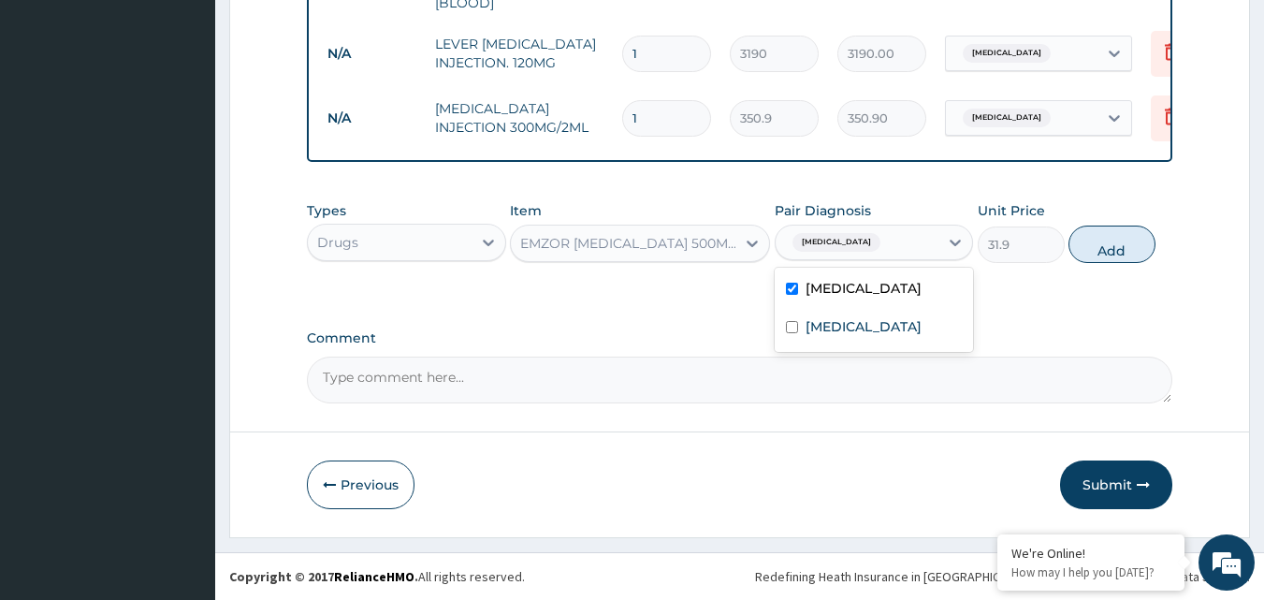
drag, startPoint x: 1104, startPoint y: 240, endPoint x: 1062, endPoint y: 243, distance: 42.3
click at [1104, 241] on button "Add" at bounding box center [1112, 244] width 87 height 37
type input "0"
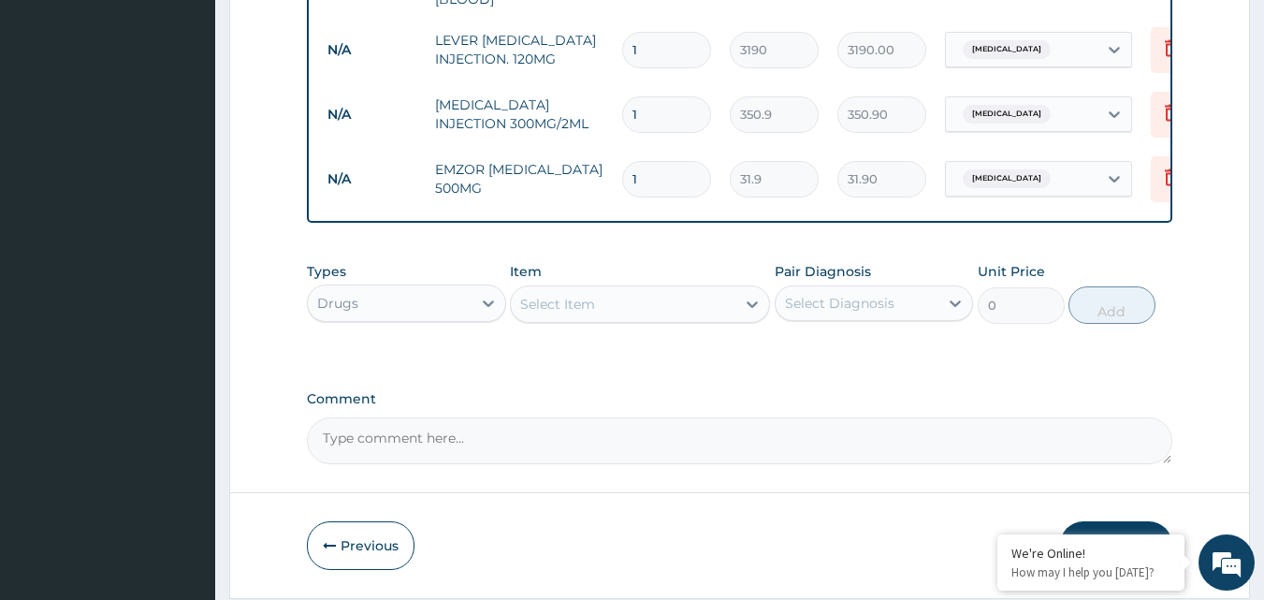
click at [603, 302] on div "Select Item" at bounding box center [623, 304] width 225 height 30
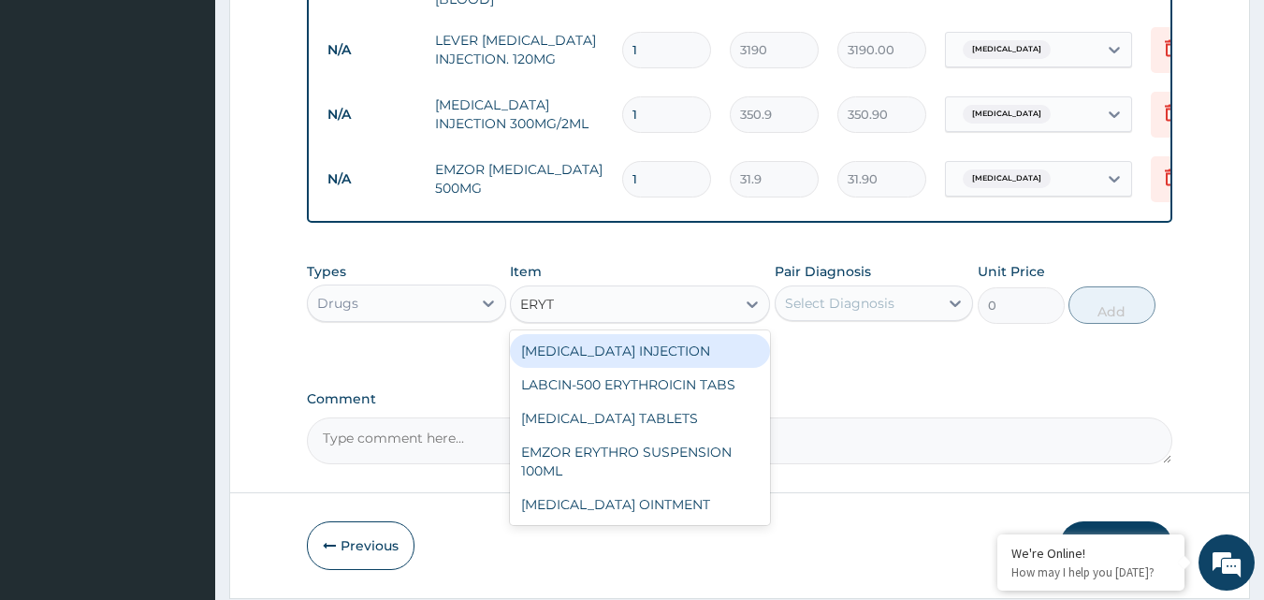
type input "ERYTH"
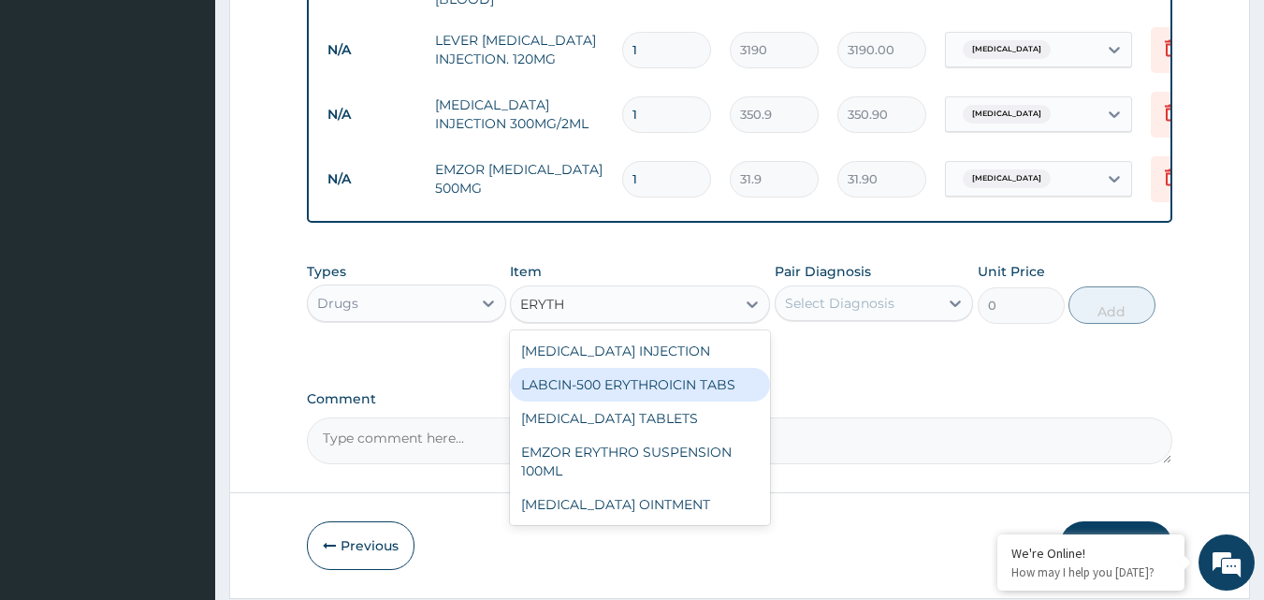
click at [649, 385] on div "LABCIN-500 ERYTHROICIN TABS" at bounding box center [640, 385] width 260 height 34
type input "295.075"
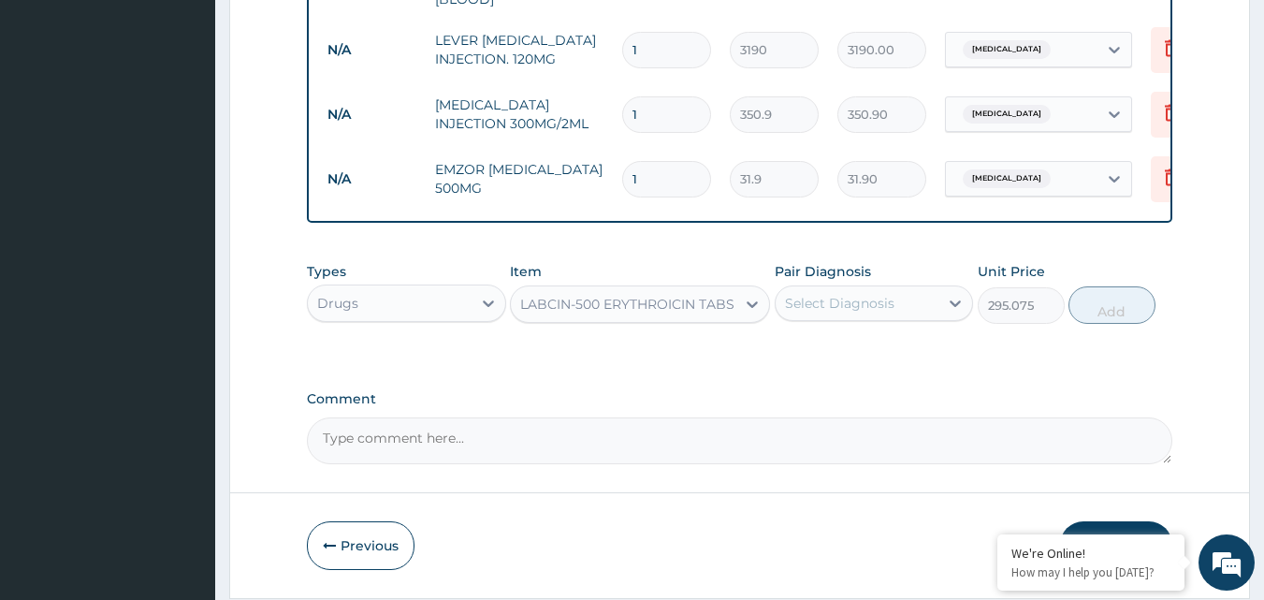
click at [668, 301] on div "LABCIN-500 ERYTHROICIN TABS" at bounding box center [627, 304] width 214 height 19
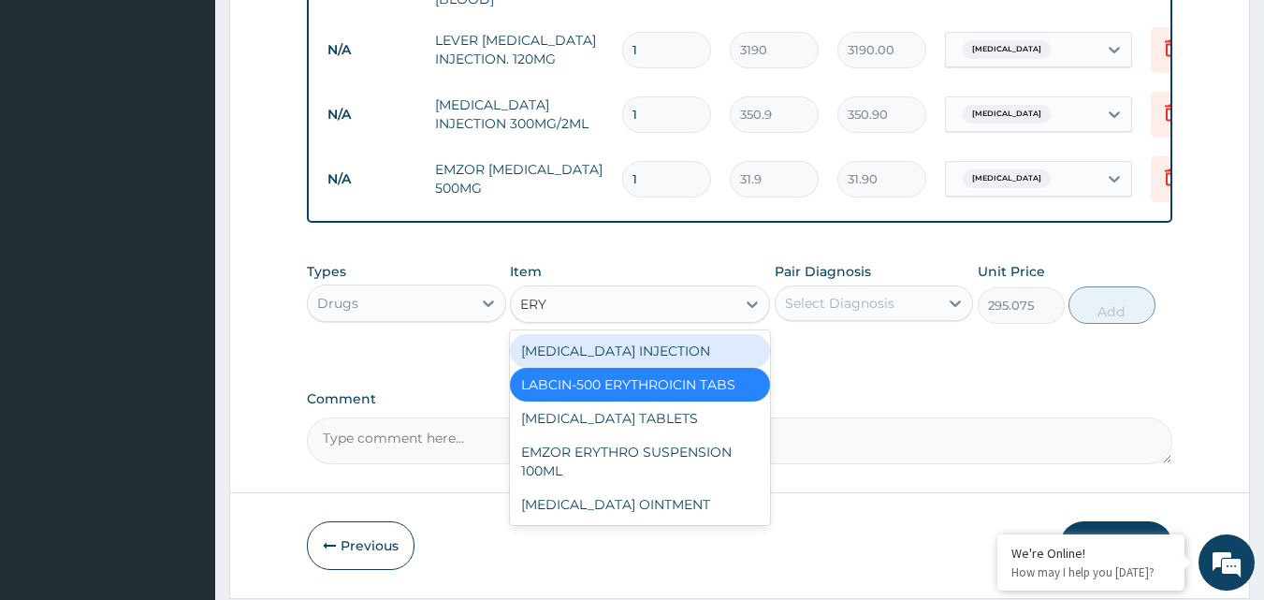
scroll to position [0, 0]
type input "ERYTH"
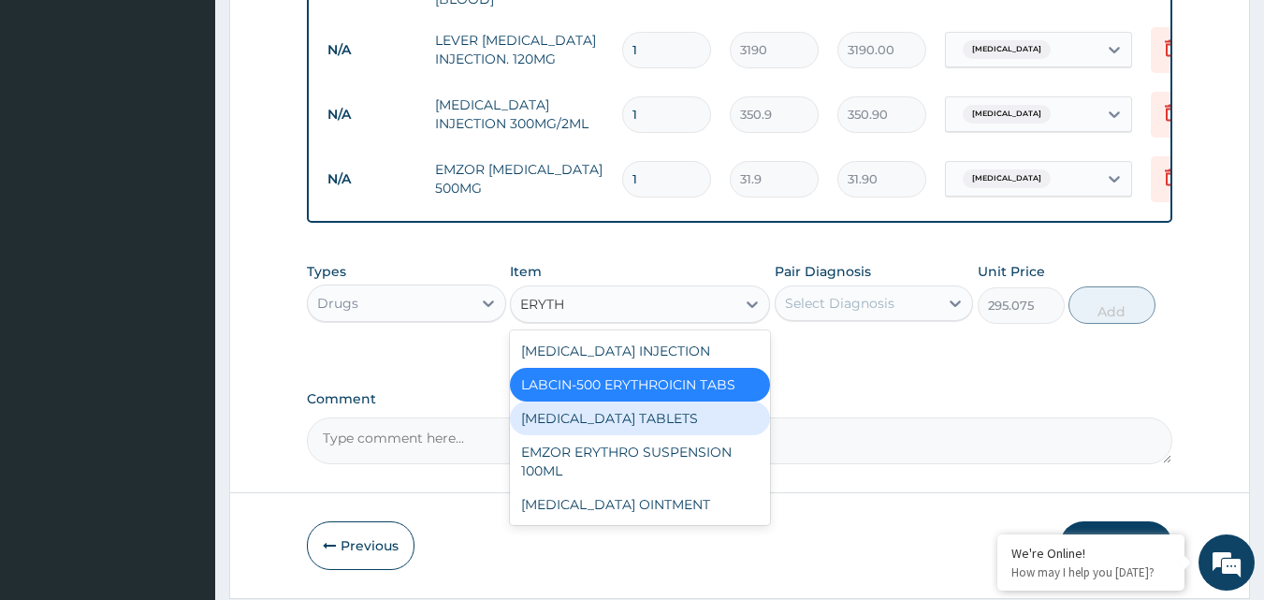
click at [682, 418] on div "ERYTHROMYCIN TABLETS" at bounding box center [640, 418] width 260 height 34
type input "279.125"
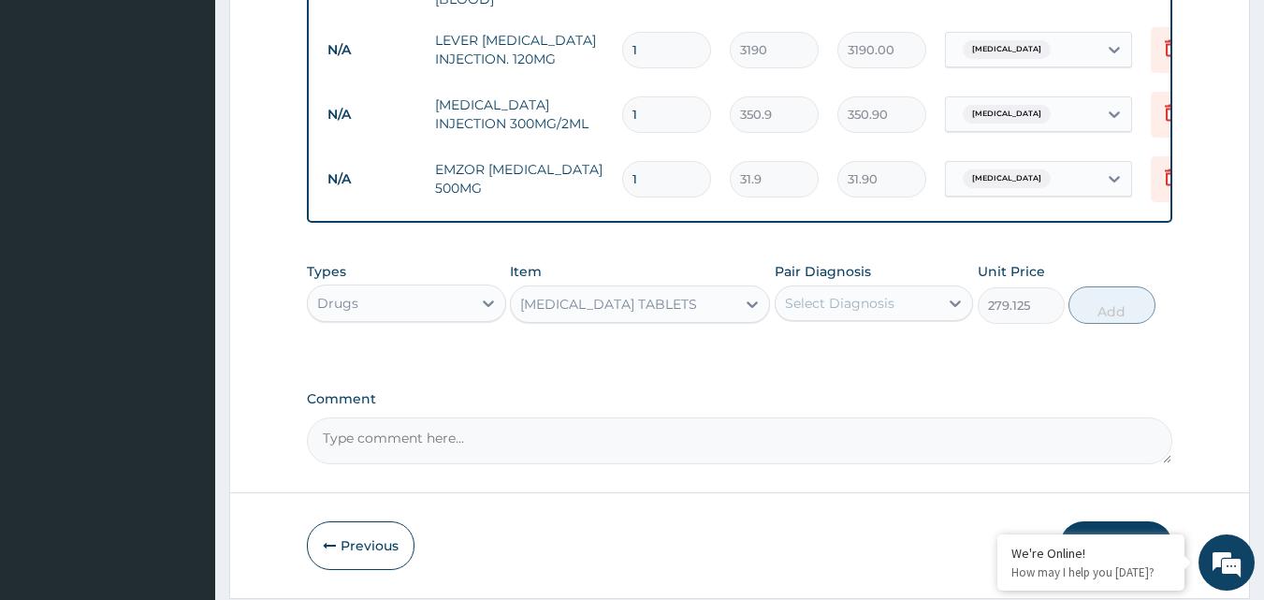
click at [734, 318] on div "ERYTHROMYCIN TABLETS" at bounding box center [623, 304] width 225 height 30
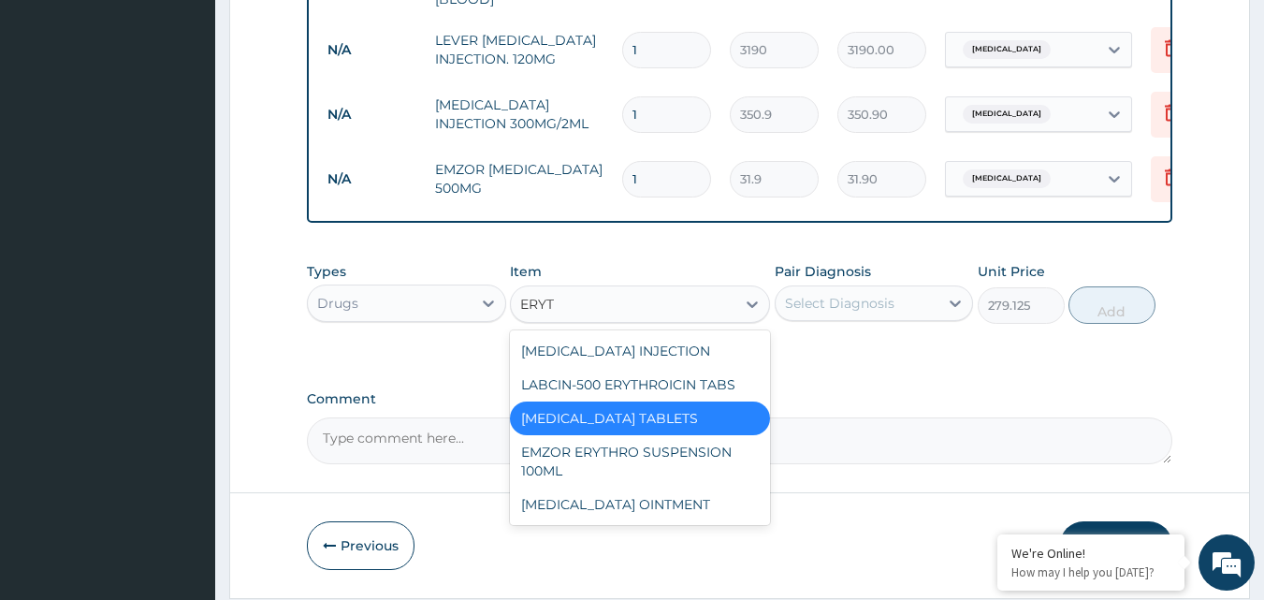
type input "ERYTH"
click at [684, 395] on div "LABCIN-500 ERYTHROICIN TABS" at bounding box center [640, 385] width 260 height 34
type input "295.075"
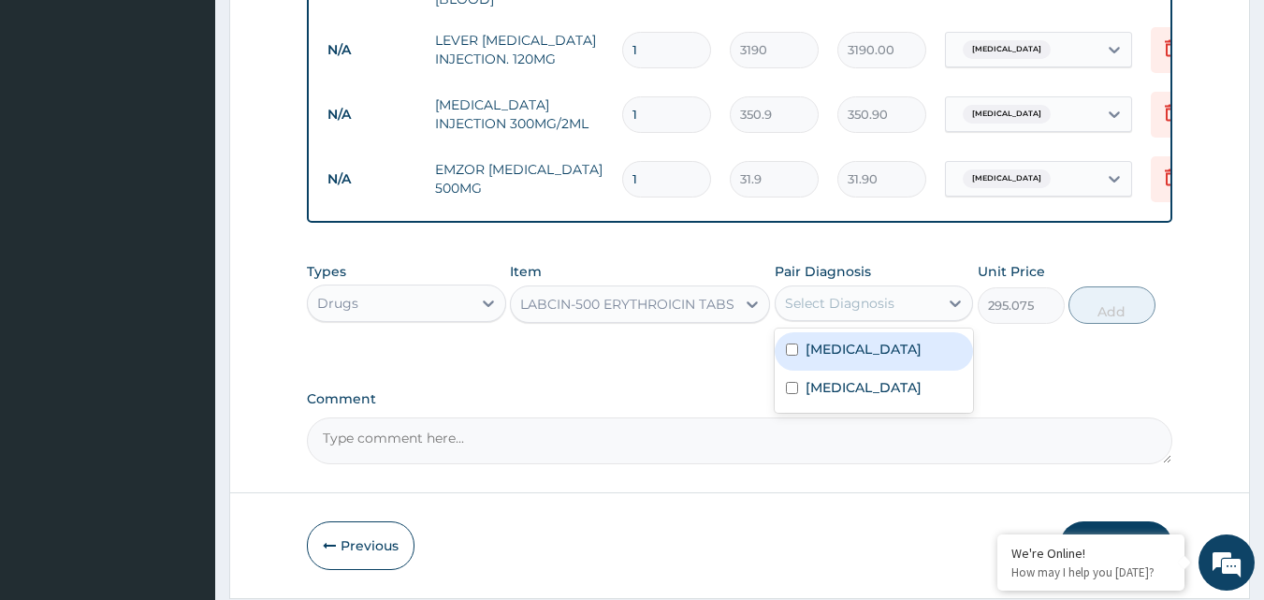
drag, startPoint x: 889, startPoint y: 308, endPoint x: 881, endPoint y: 376, distance: 68.8
click at [889, 321] on div "Select Diagnosis" at bounding box center [874, 303] width 199 height 36
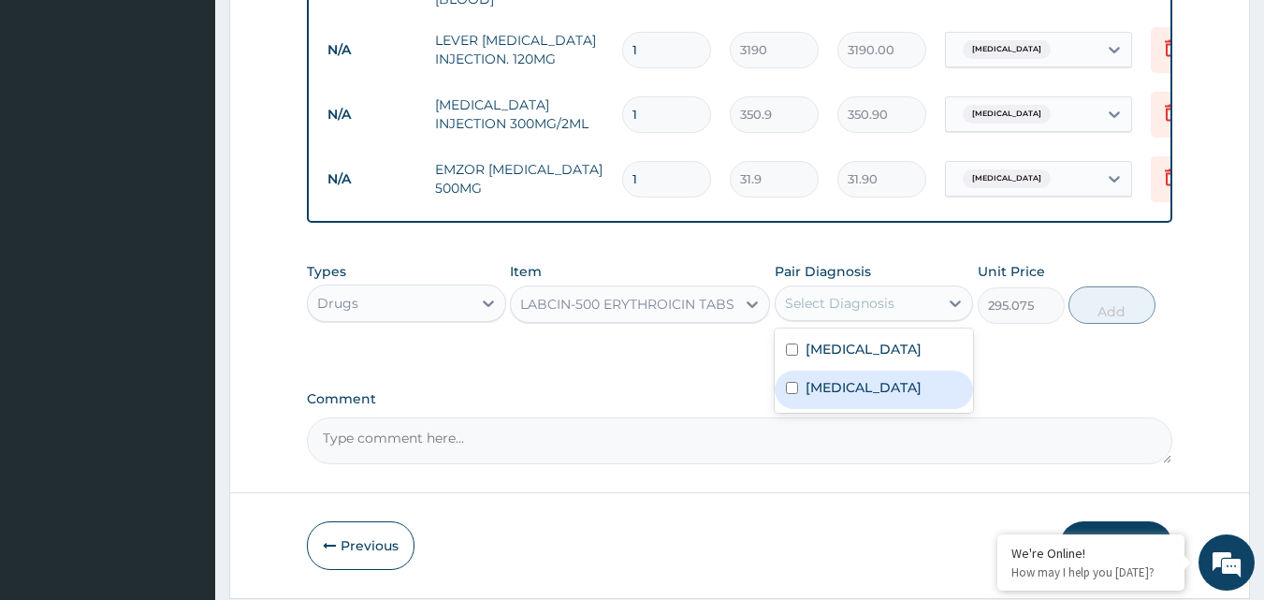
click at [862, 397] on label "Upper respiratory infection" at bounding box center [864, 387] width 116 height 19
checkbox input "true"
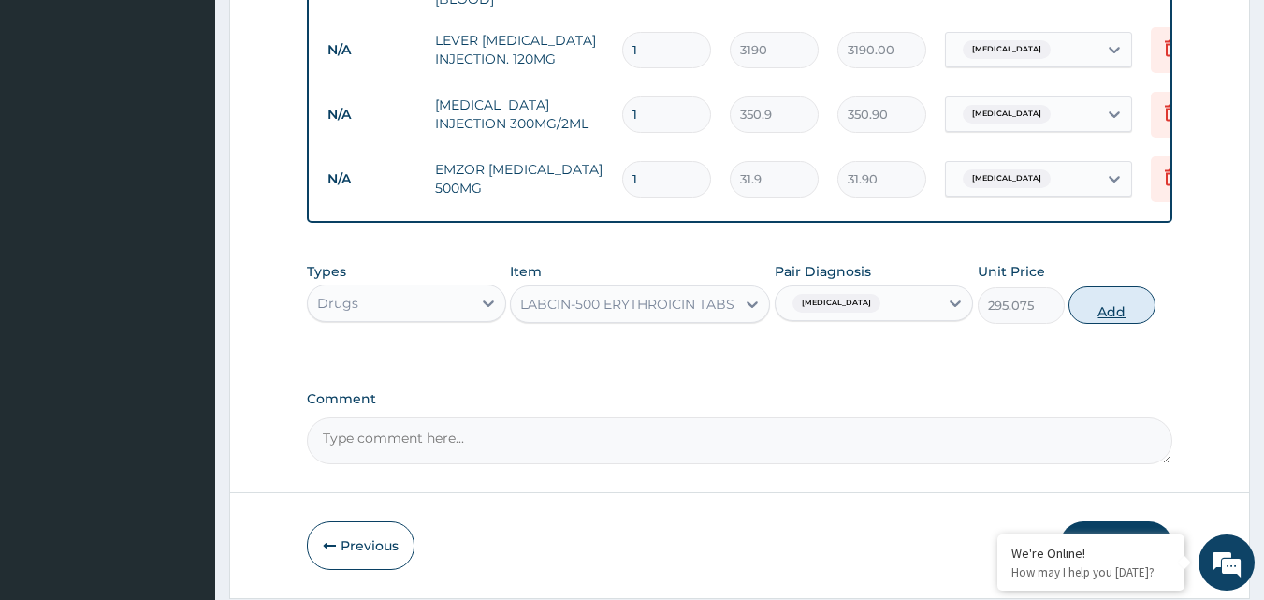
click at [1150, 299] on button "Add" at bounding box center [1112, 304] width 87 height 37
type input "0"
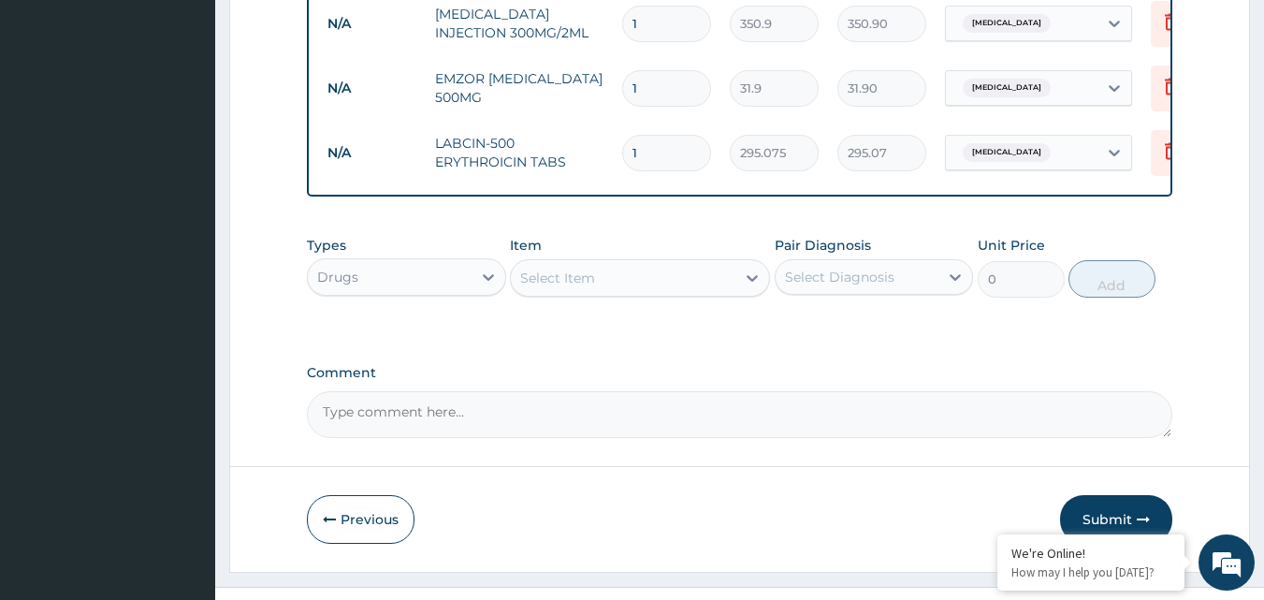
scroll to position [1120, 0]
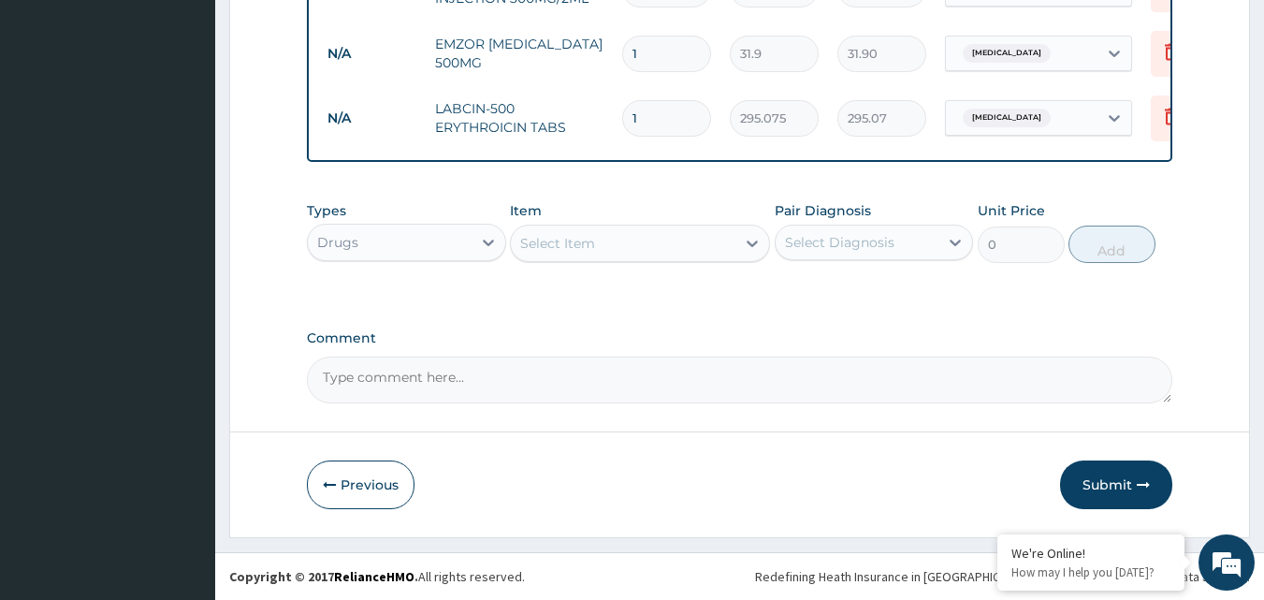
click at [681, 243] on div "Select Item" at bounding box center [623, 243] width 225 height 30
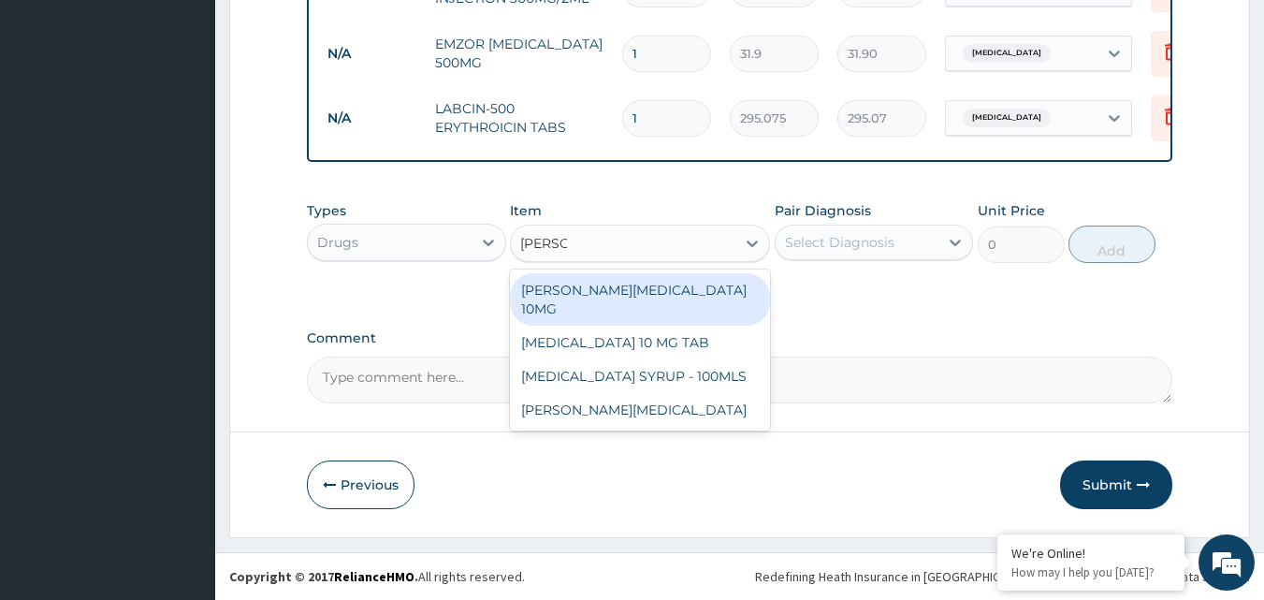
type input "LORAT"
click at [650, 284] on div "LORATYN LORATADINE 10MG" at bounding box center [640, 299] width 260 height 52
type input "119.625"
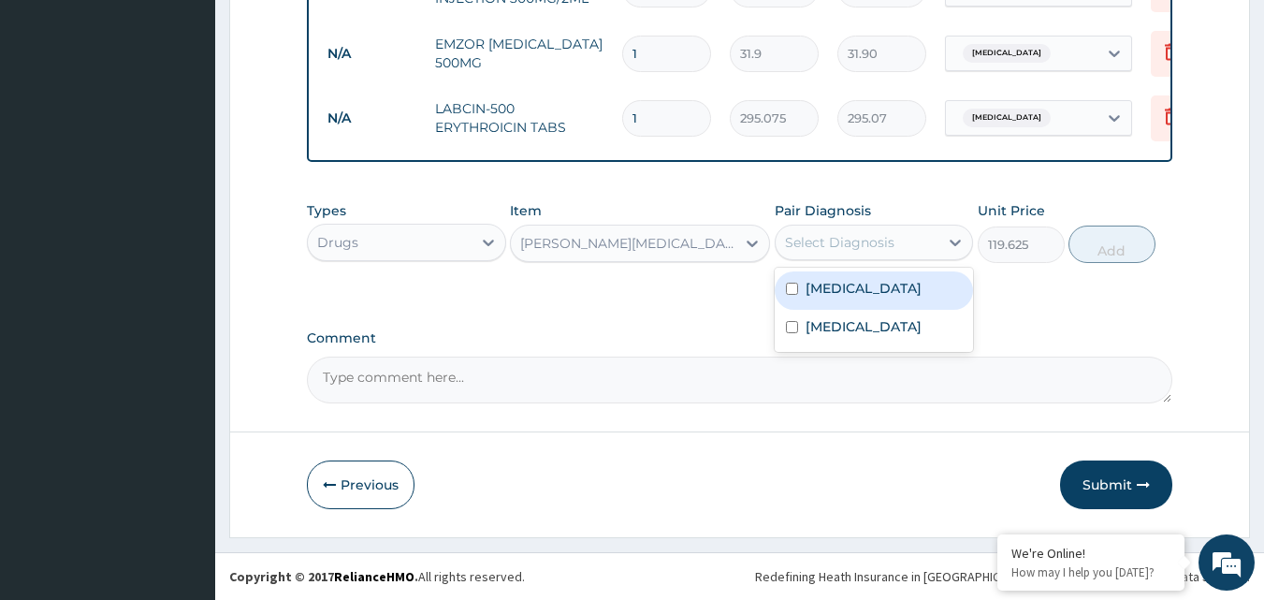
click at [829, 237] on div "Select Diagnosis" at bounding box center [839, 242] width 109 height 19
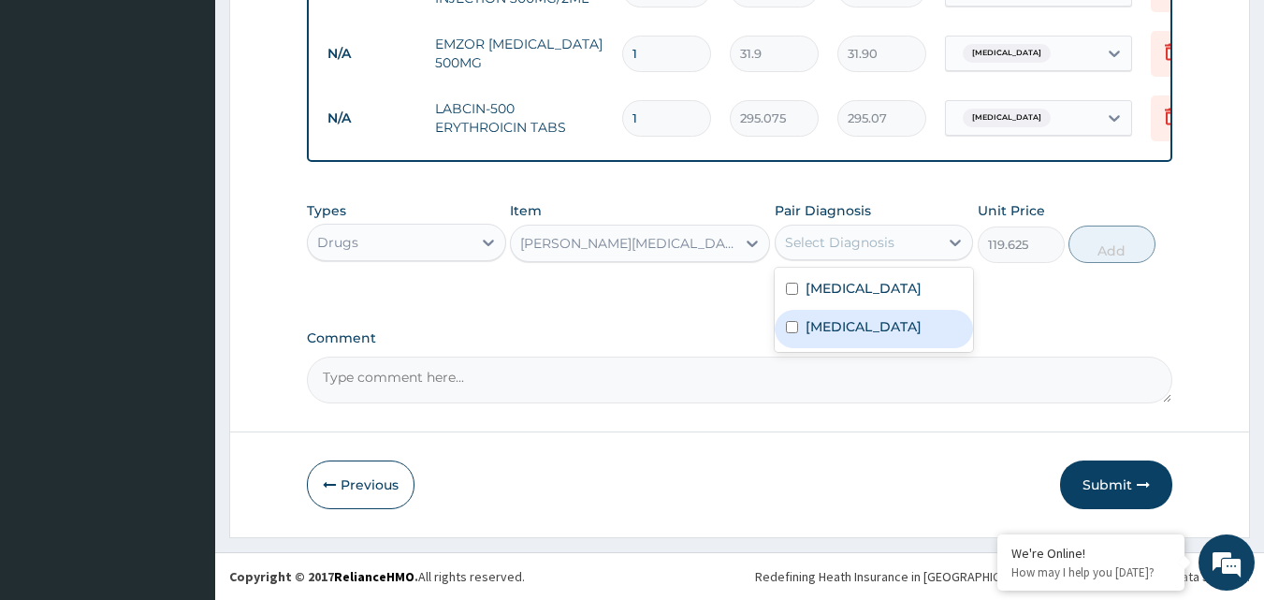
click at [840, 336] on label "Upper respiratory infection" at bounding box center [864, 326] width 116 height 19
checkbox input "true"
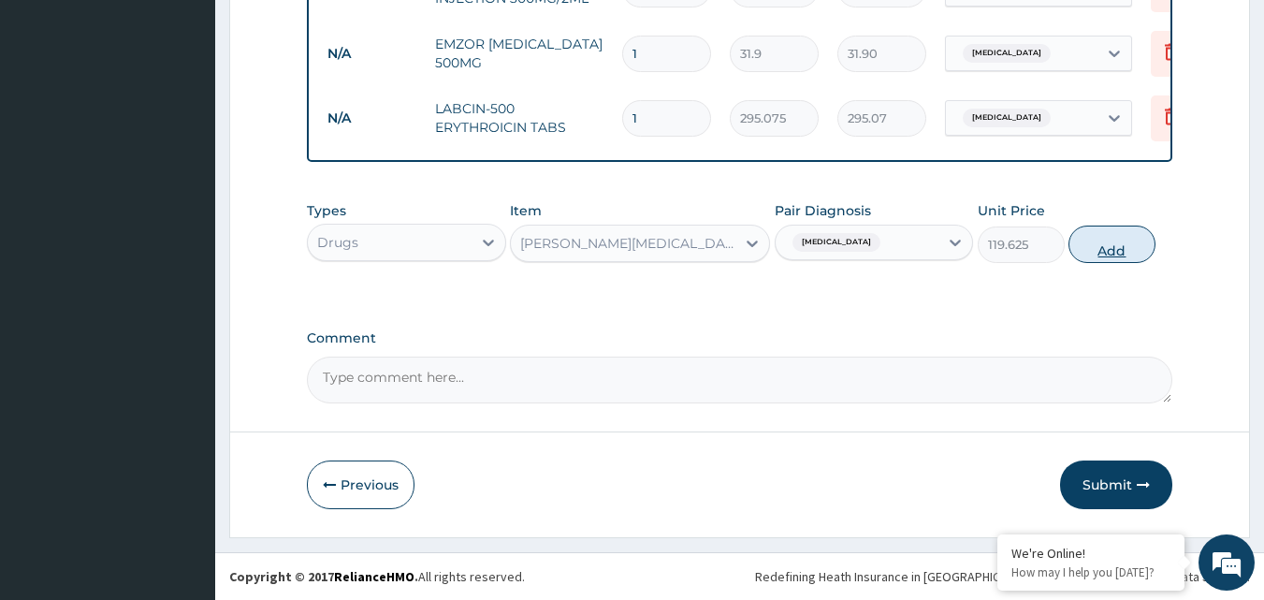
click at [1114, 247] on button "Add" at bounding box center [1112, 244] width 87 height 37
type input "0"
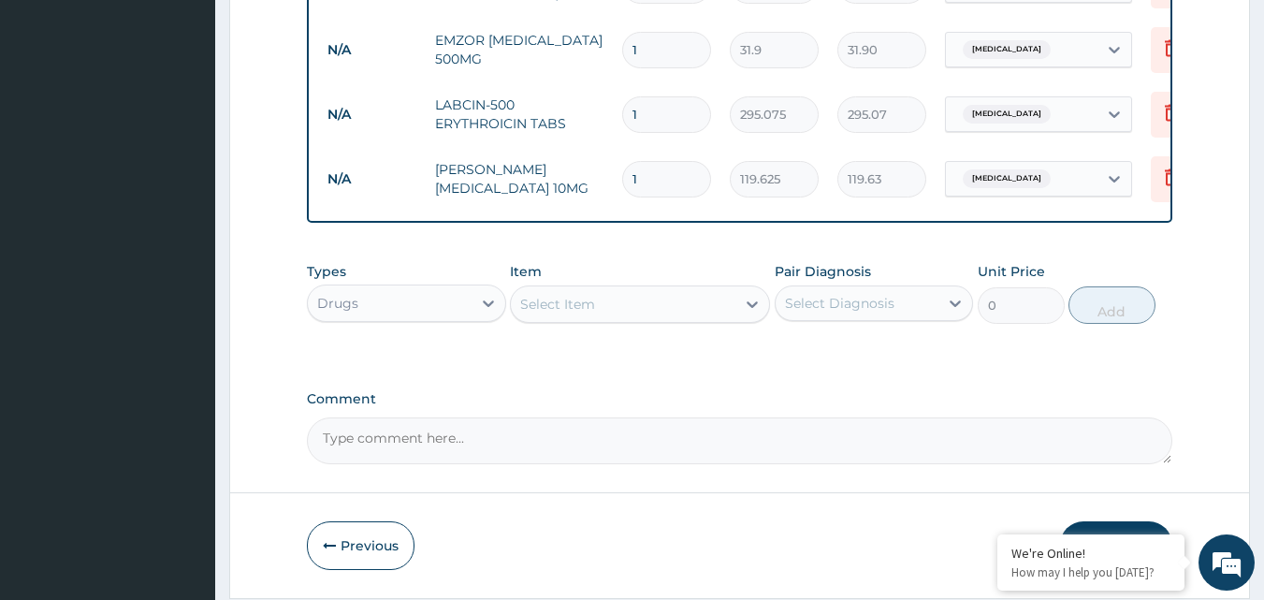
type input "0.00"
type input "5"
type input "598.13"
type input "5"
click at [650, 103] on input "1" at bounding box center [666, 114] width 89 height 36
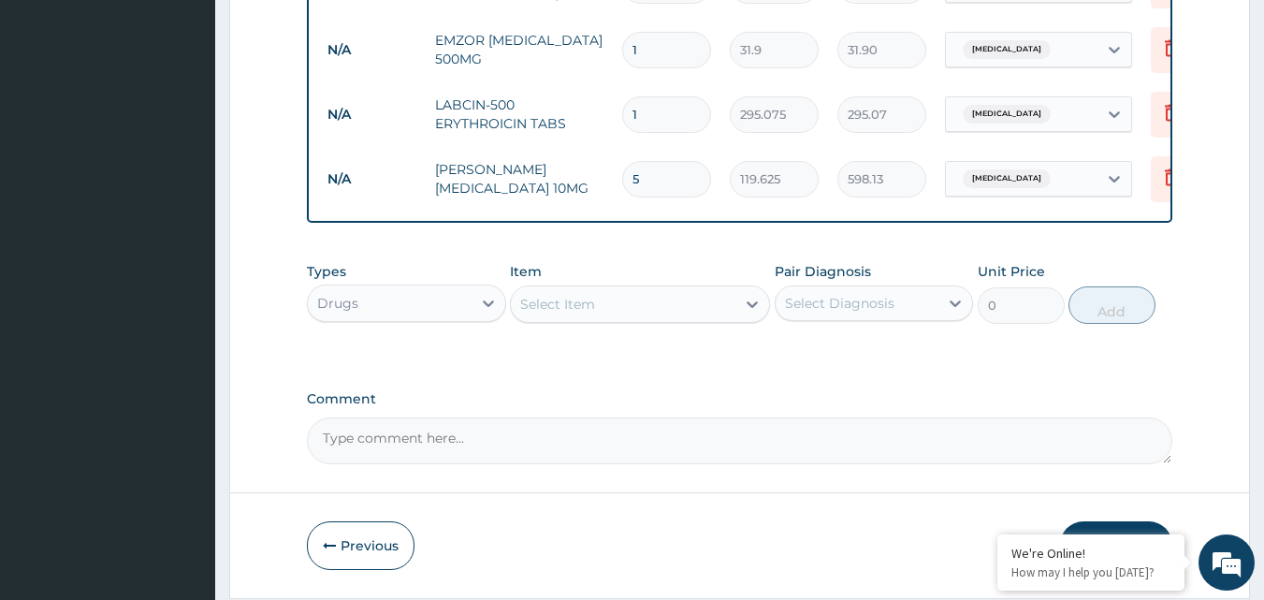
type input "10"
type input "2950.75"
type input "10"
click at [642, 37] on input "1" at bounding box center [666, 50] width 89 height 36
type input "18"
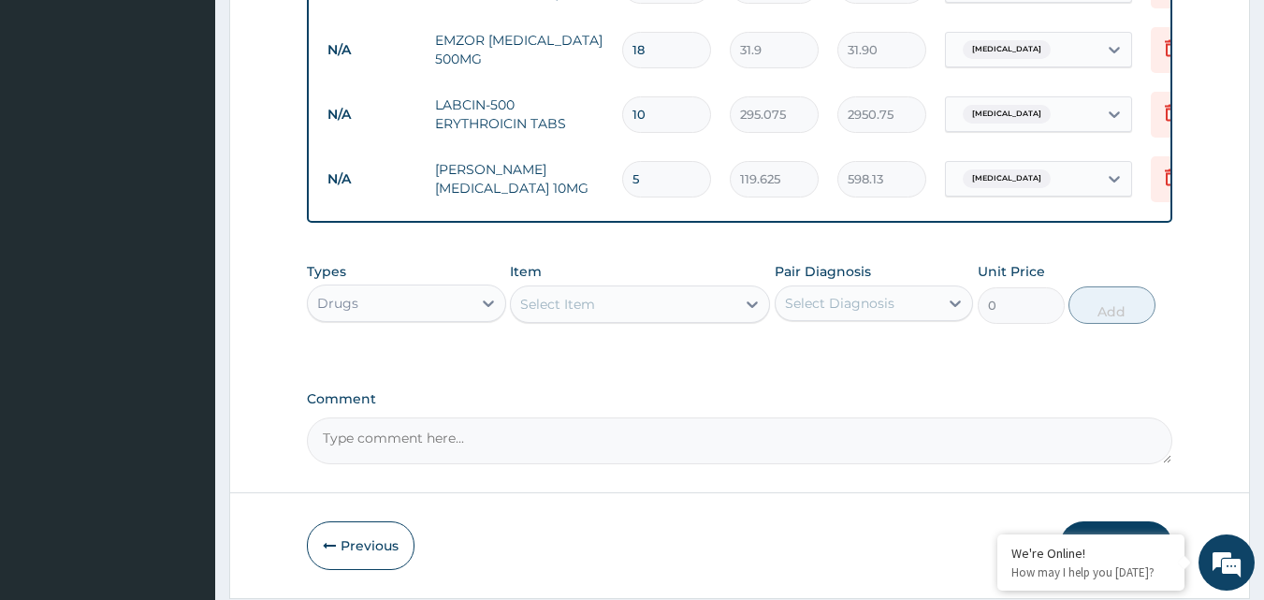
type input "574.20"
type input "18"
click at [596, 86] on td "LABCIN-500 ERYTHROICIN TABS" at bounding box center [519, 114] width 187 height 56
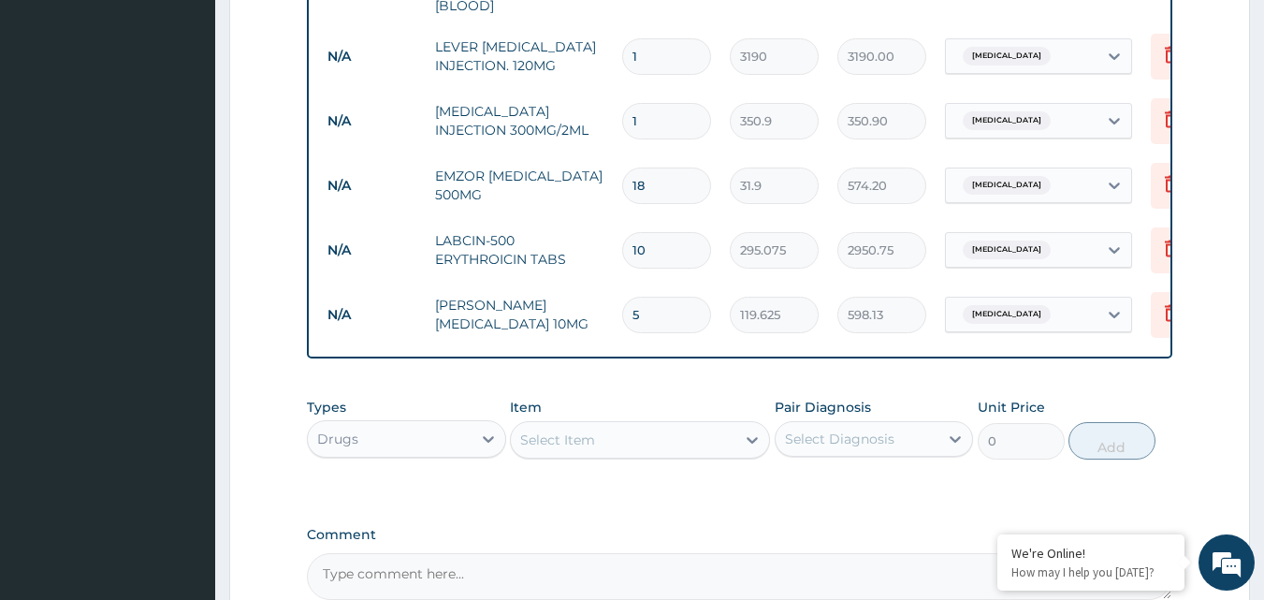
scroll to position [933, 0]
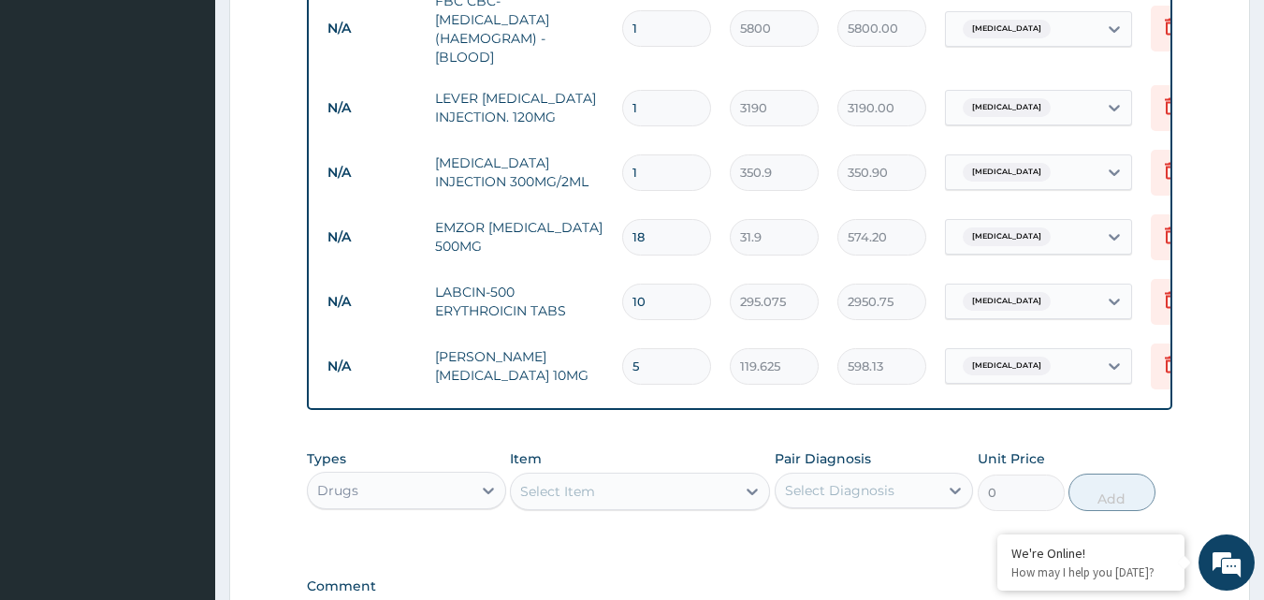
click at [661, 163] on input "1" at bounding box center [666, 172] width 89 height 36
type input "0.00"
type input "3"
type input "1052.70"
type input "3"
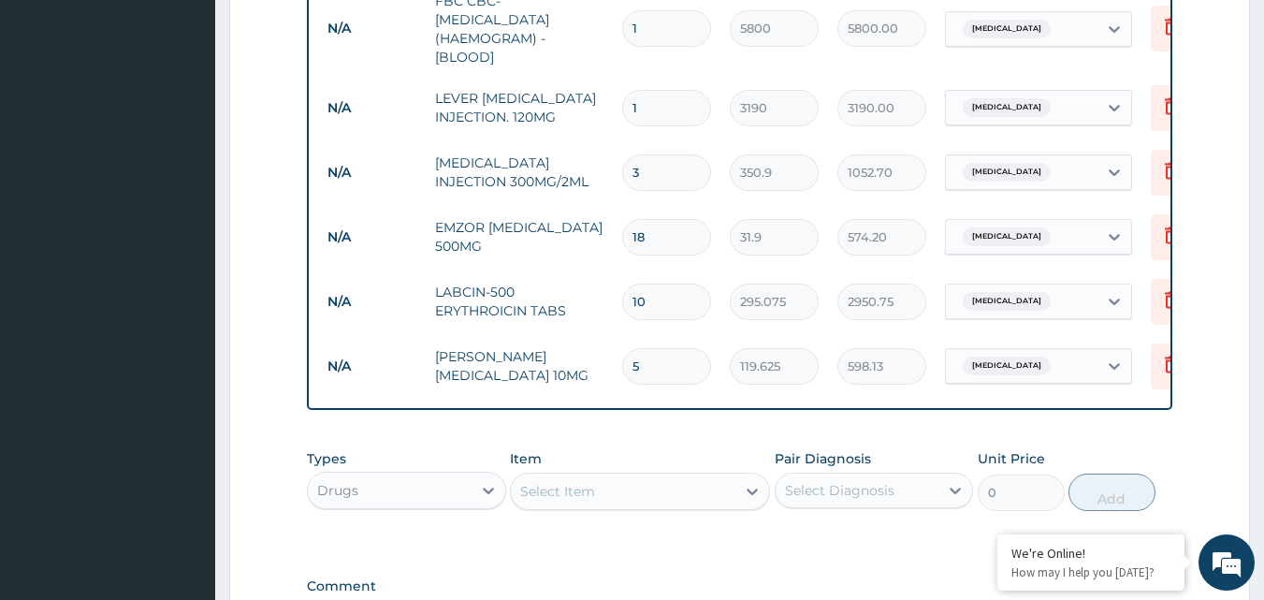
click at [661, 102] on input "1" at bounding box center [666, 108] width 89 height 36
type input "0.00"
type input "3"
type input "9570.00"
type input "3"
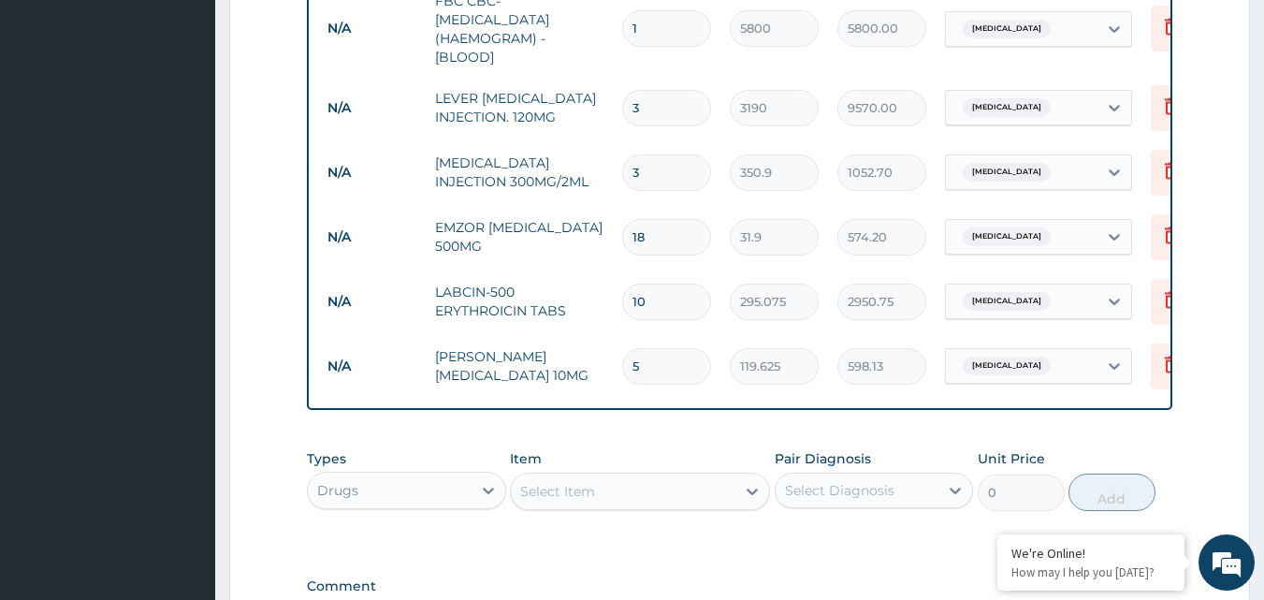
click at [648, 297] on input "10" at bounding box center [666, 302] width 89 height 36
type input "1"
type input "295.07"
type input "15"
type input "4426.13"
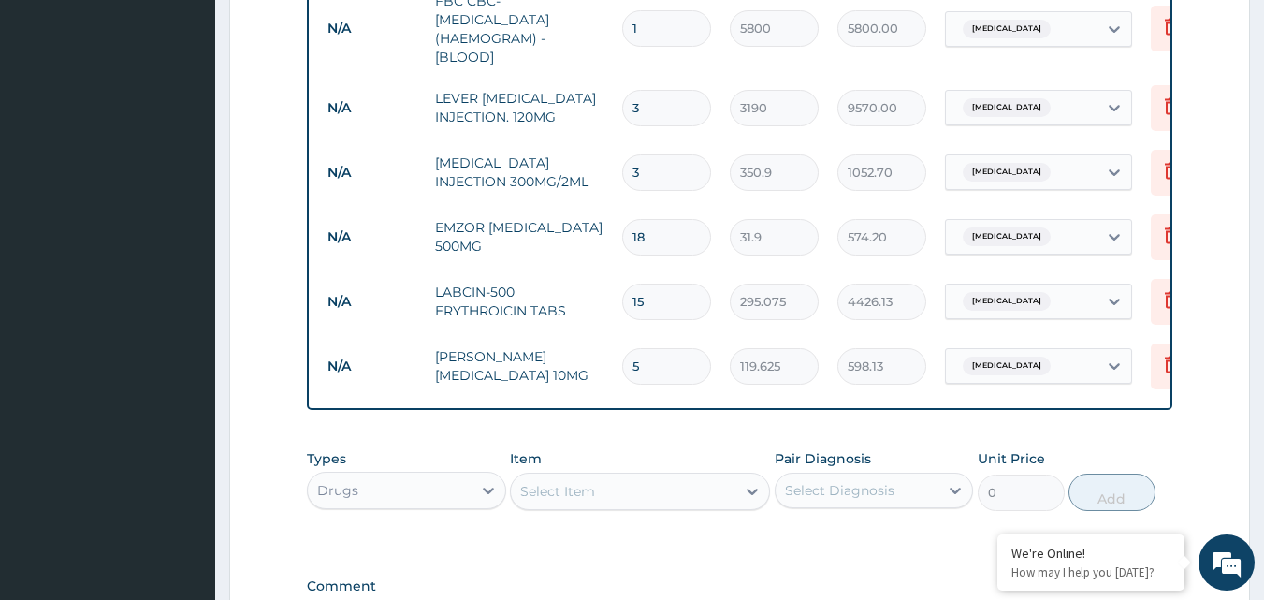
type input "15"
click at [716, 305] on td "15" at bounding box center [667, 301] width 108 height 55
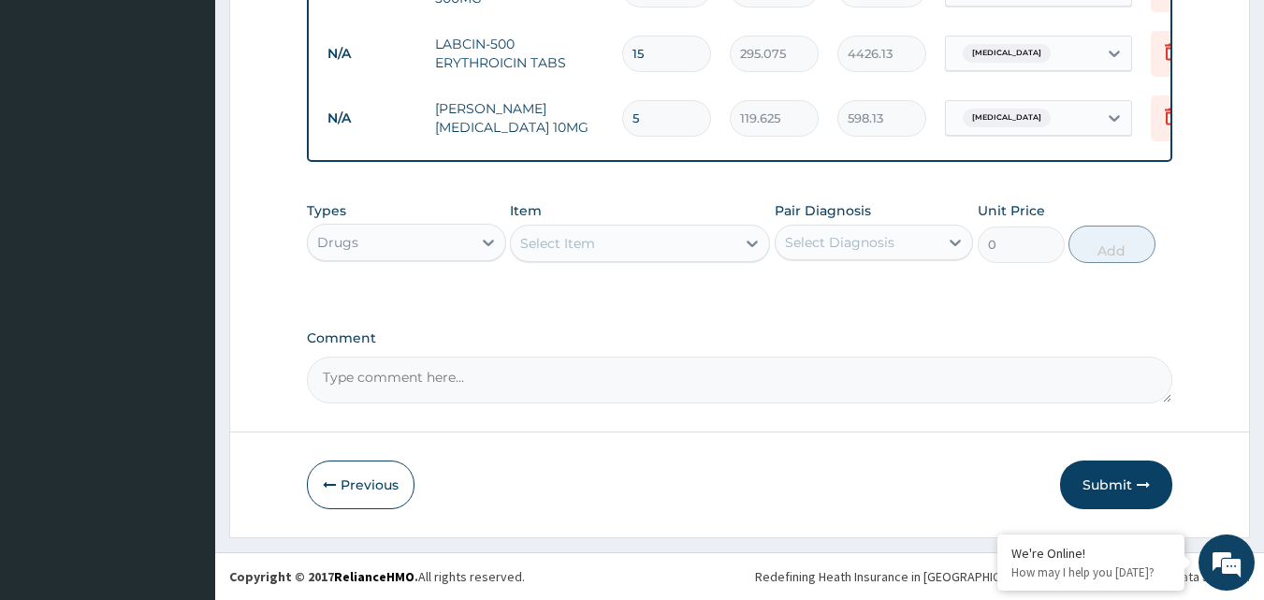
scroll to position [1185, 0]
click at [1117, 469] on button "Submit" at bounding box center [1116, 484] width 112 height 49
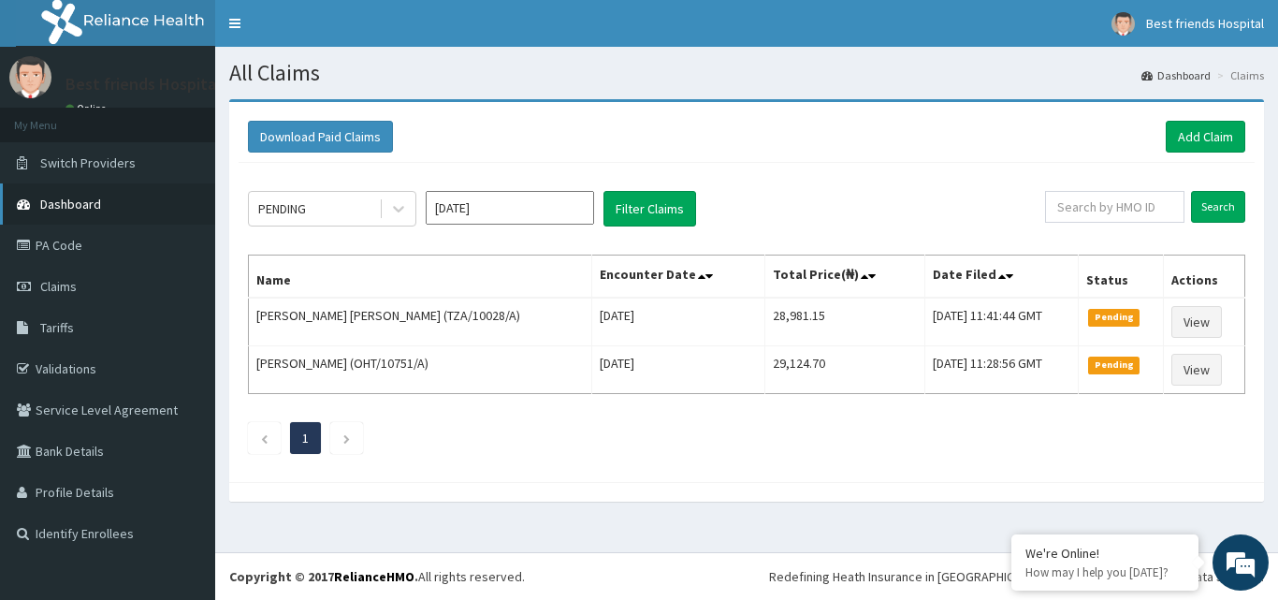
click at [95, 206] on span "Dashboard" at bounding box center [70, 204] width 61 height 17
